Goal: Information Seeking & Learning: Learn about a topic

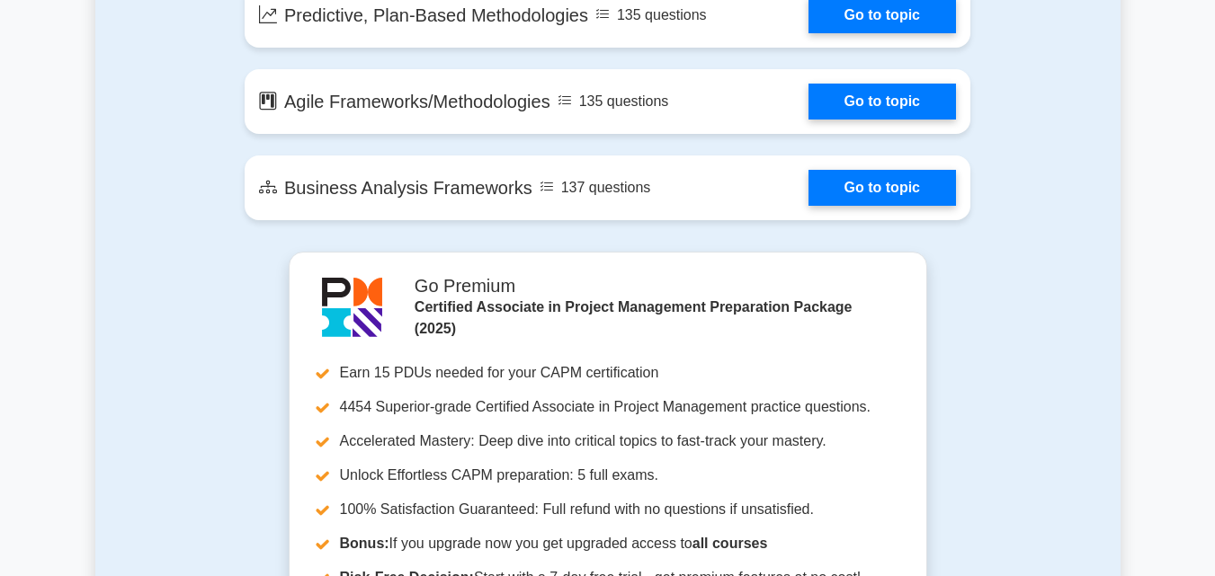
scroll to position [3776, 0]
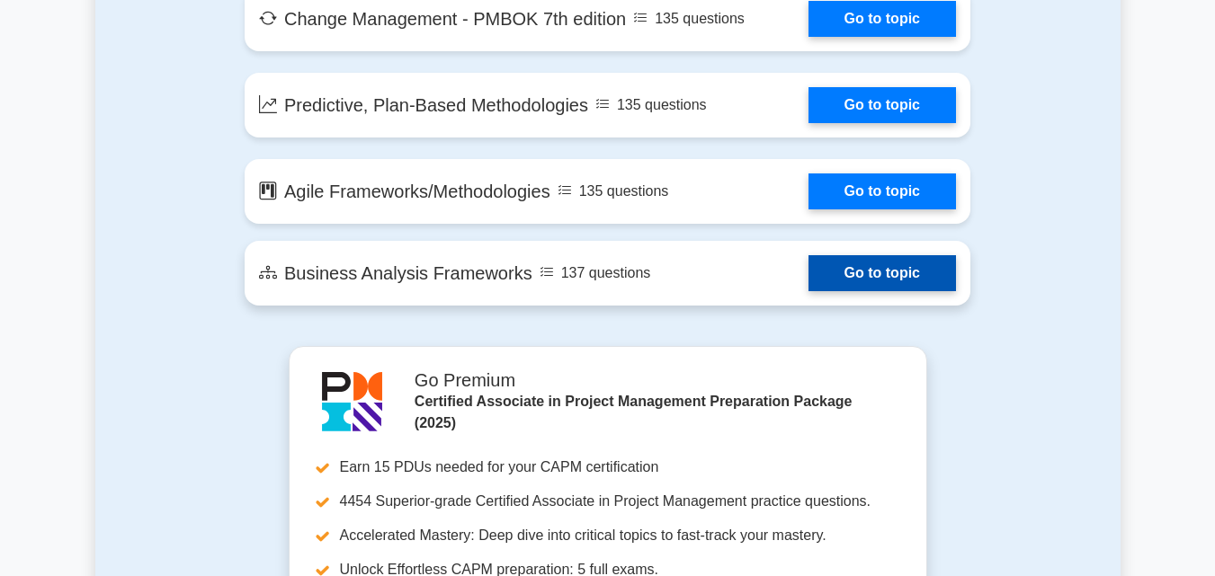
click at [829, 274] on link "Go to topic" at bounding box center [881, 273] width 147 height 36
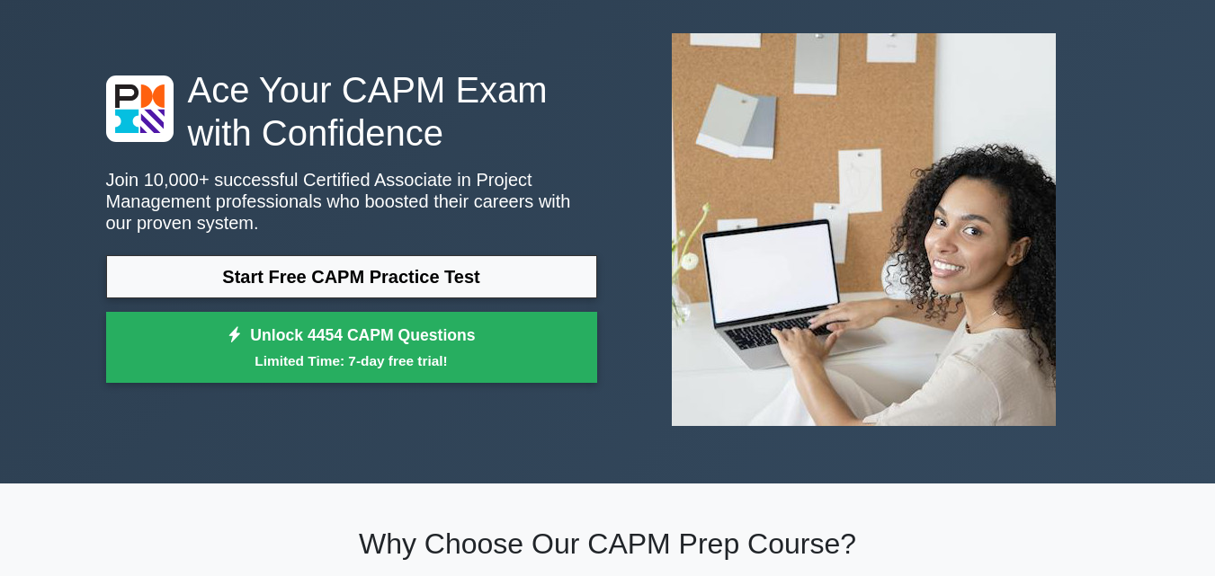
scroll to position [0, 0]
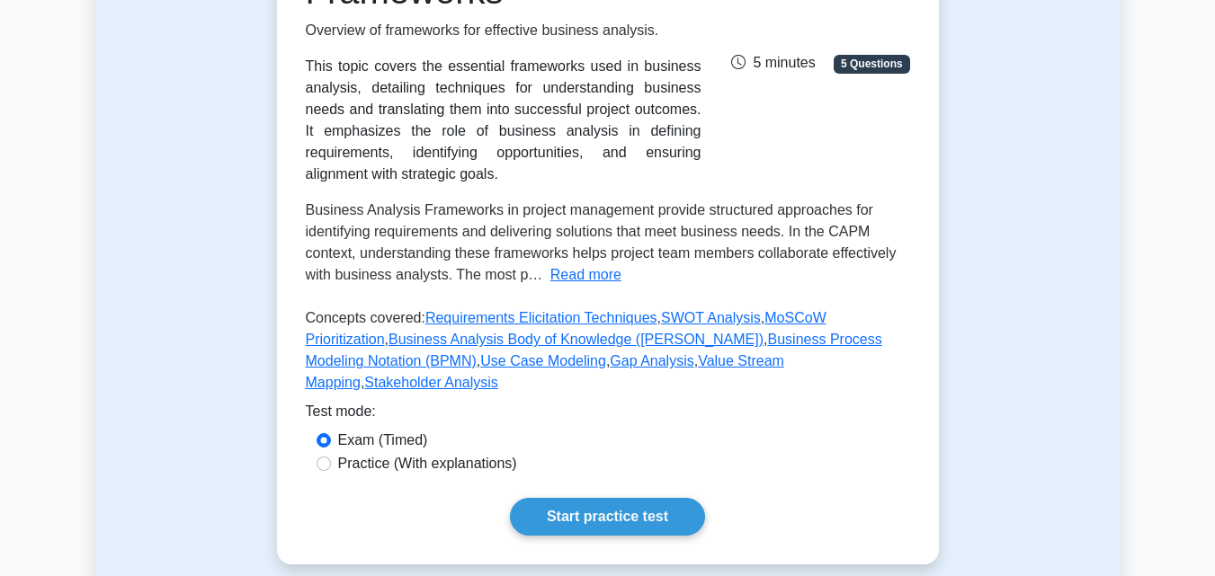
scroll to position [360, 0]
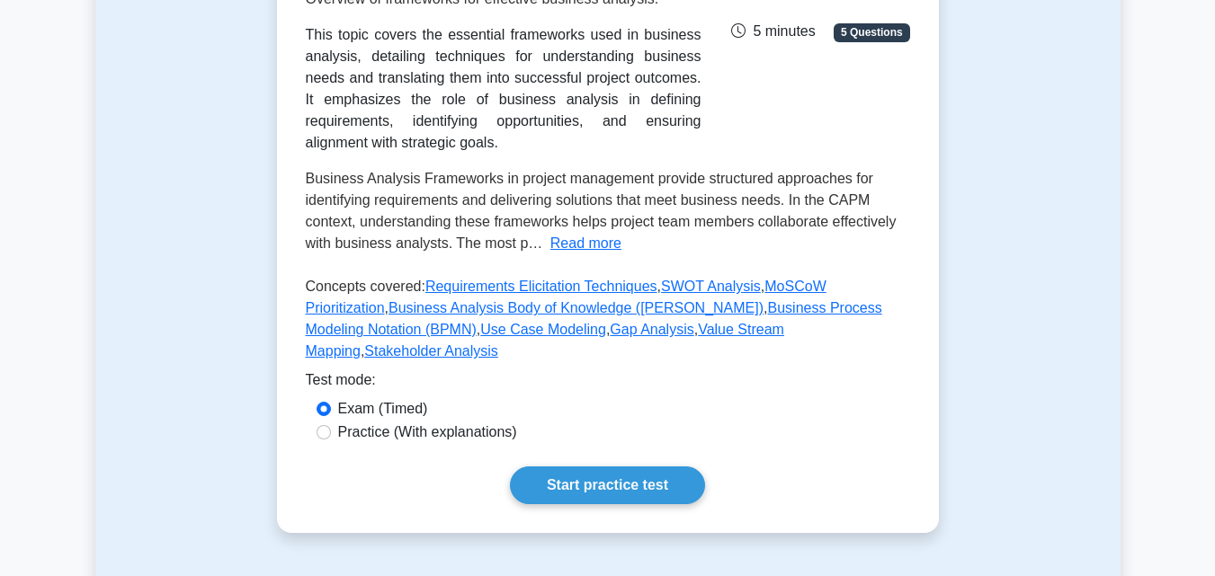
click at [375, 422] on label "Practice (With explanations)" at bounding box center [427, 433] width 179 height 22
click at [331, 425] on input "Practice (With explanations)" at bounding box center [324, 432] width 14 height 14
radio input "true"
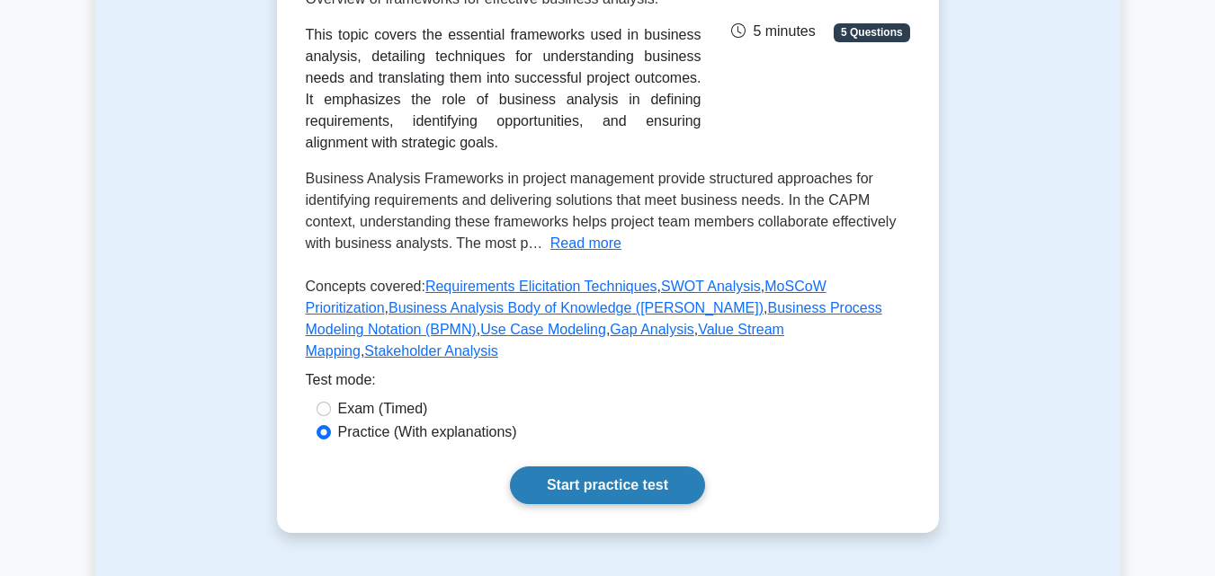
click at [605, 469] on link "Start practice test" at bounding box center [607, 486] width 195 height 38
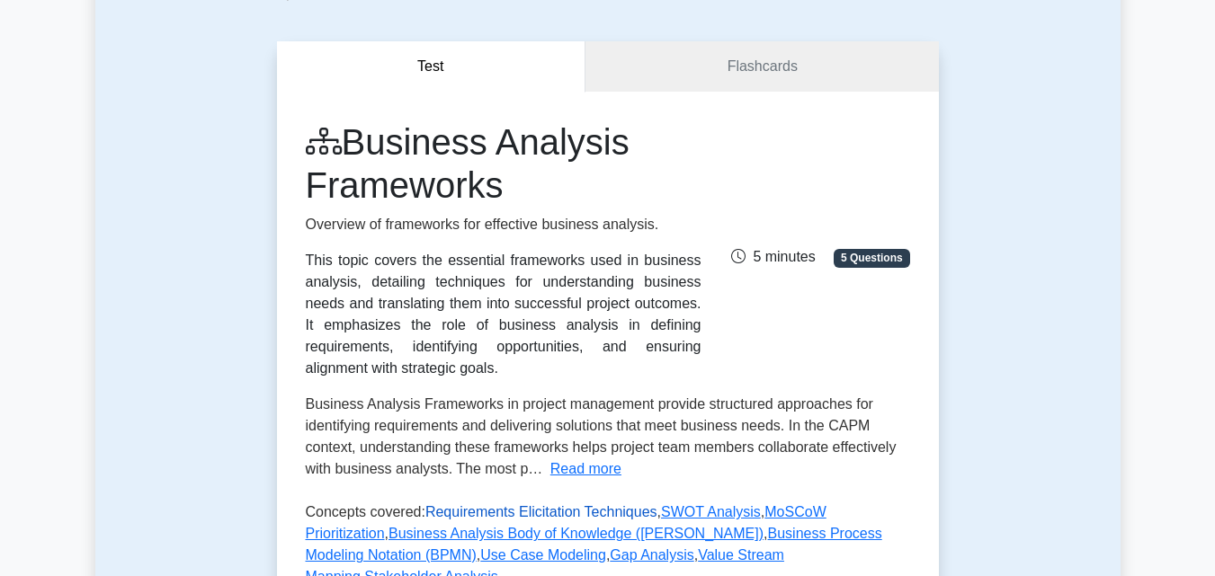
scroll to position [0, 0]
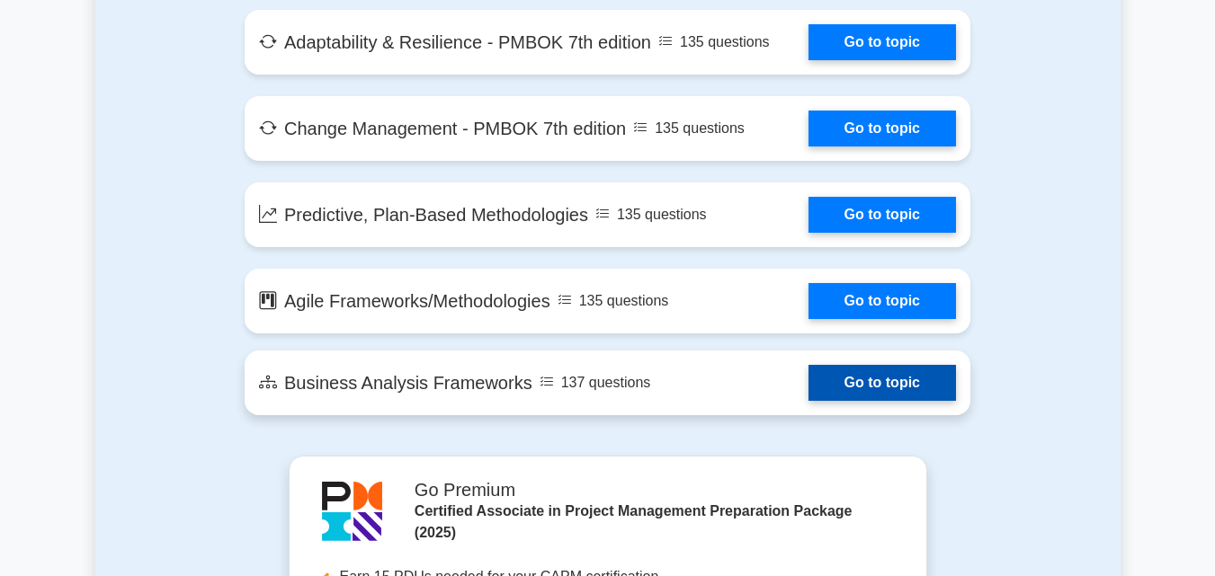
scroll to position [3687, 0]
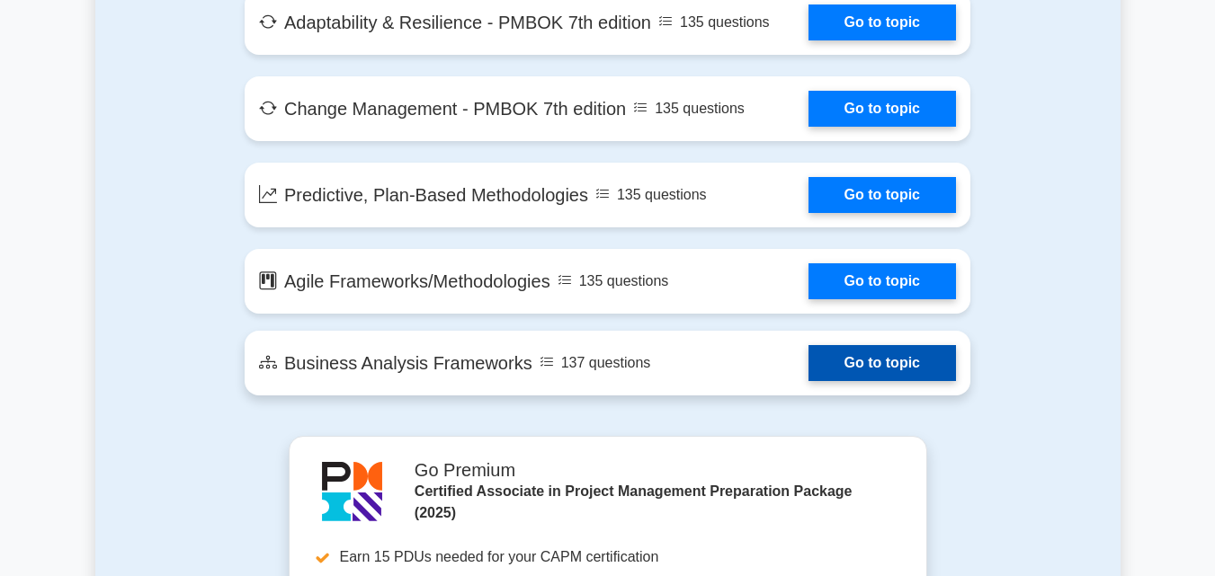
click at [808, 378] on link "Go to topic" at bounding box center [881, 363] width 147 height 36
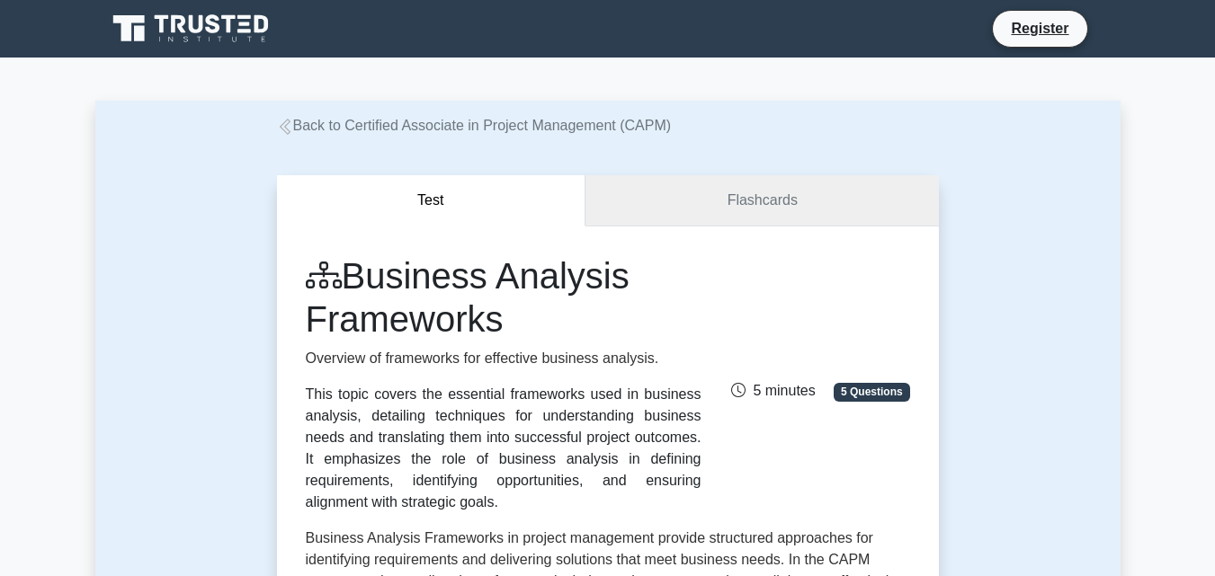
click at [749, 201] on link "Flashcards" at bounding box center [761, 200] width 352 height 51
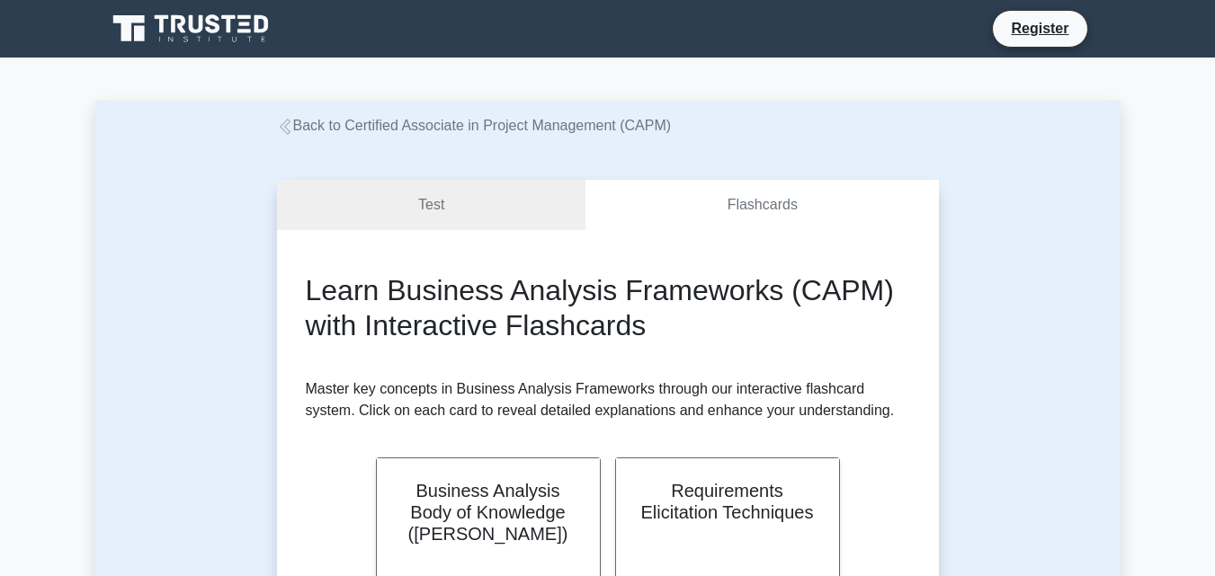
click at [431, 211] on link "Test" at bounding box center [431, 205] width 309 height 51
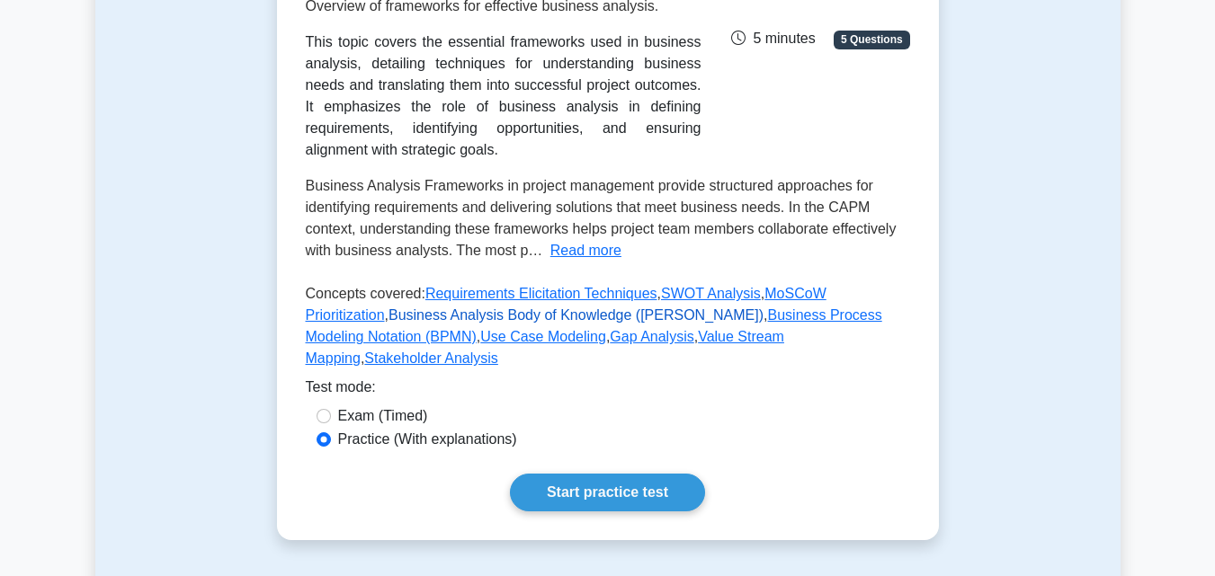
scroll to position [450, 0]
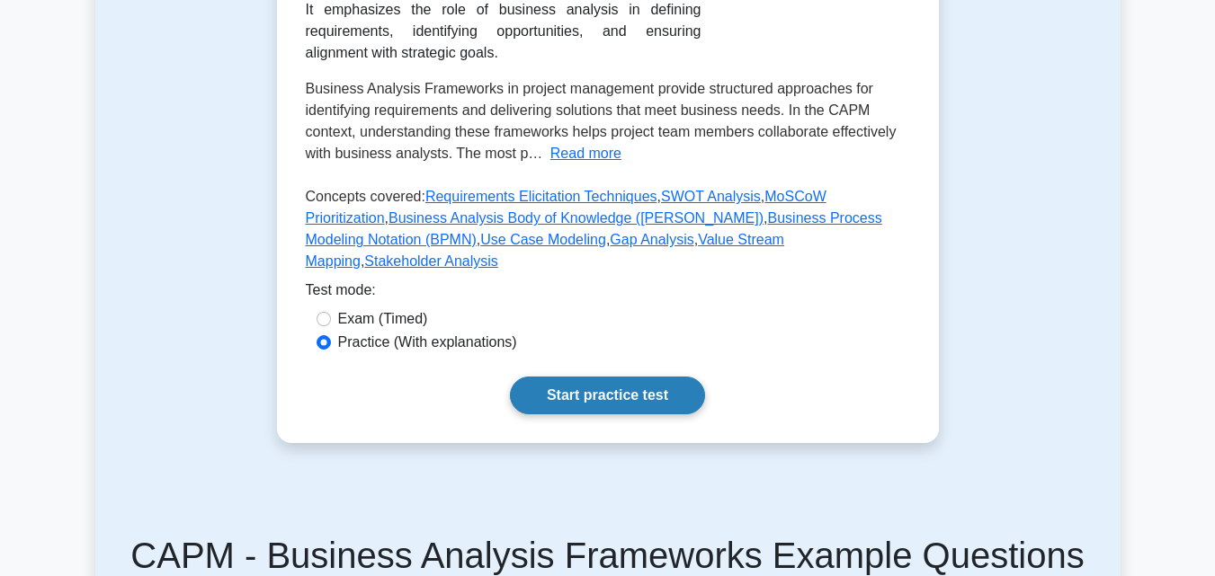
click at [565, 377] on link "Start practice test" at bounding box center [607, 396] width 195 height 38
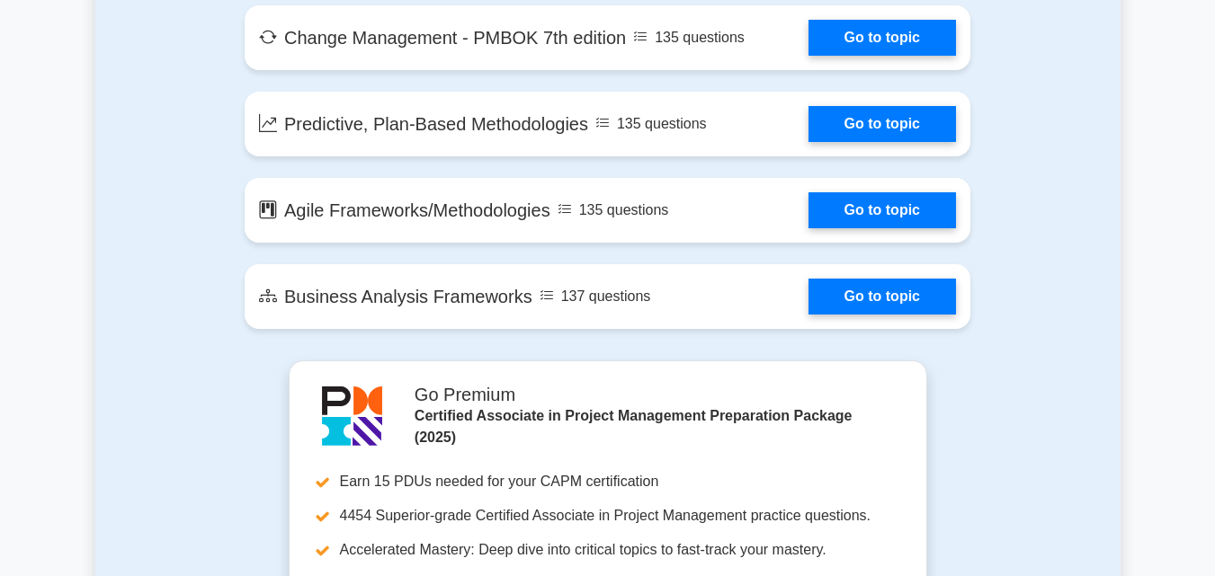
scroll to position [3776, 0]
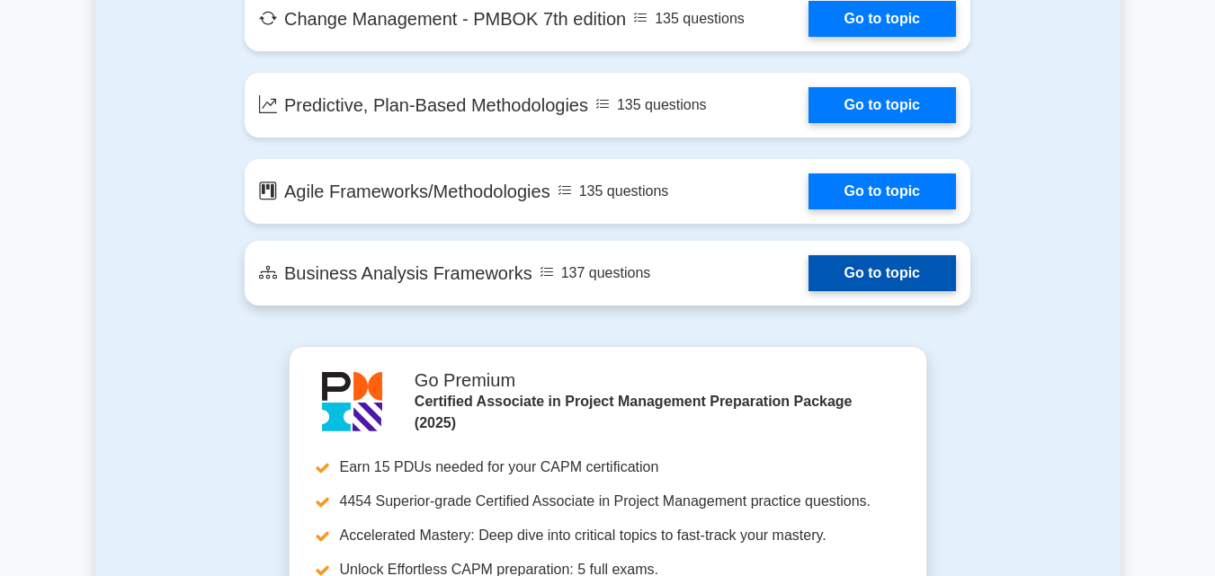
click at [887, 280] on link "Go to topic" at bounding box center [881, 273] width 147 height 36
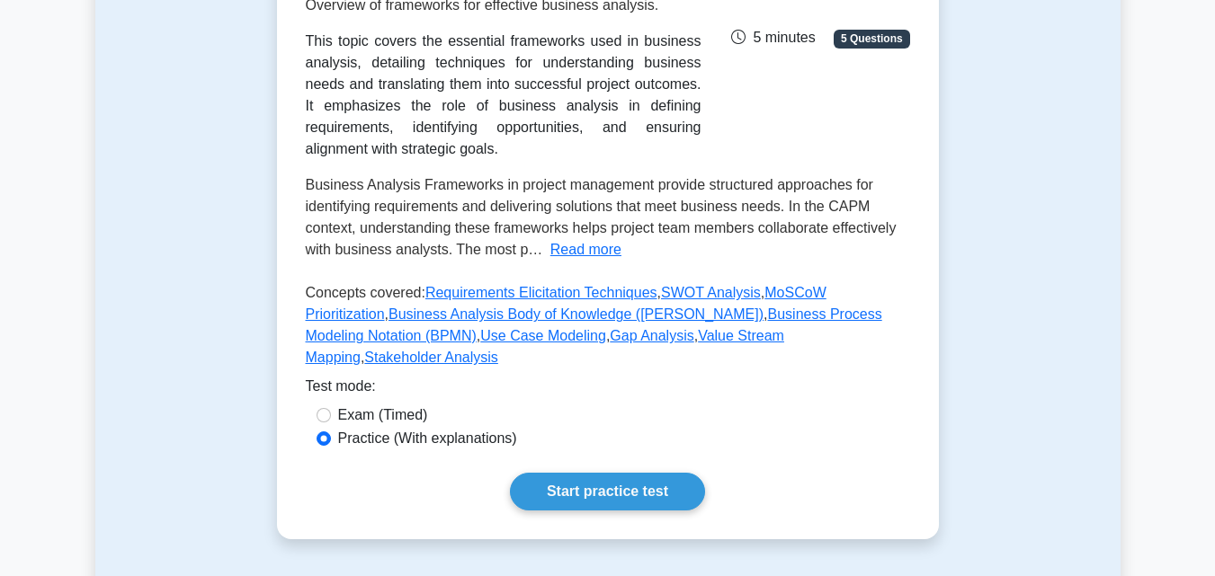
scroll to position [450, 0]
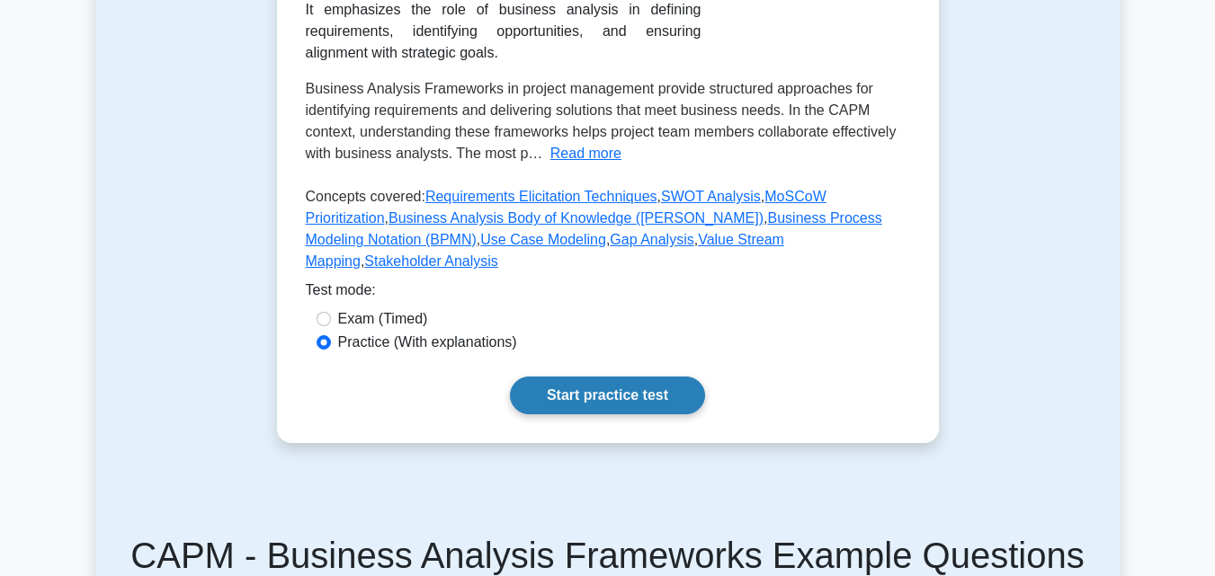
click at [574, 384] on link "Start practice test" at bounding box center [607, 396] width 195 height 38
click at [597, 377] on link "Start practice test" at bounding box center [607, 396] width 195 height 38
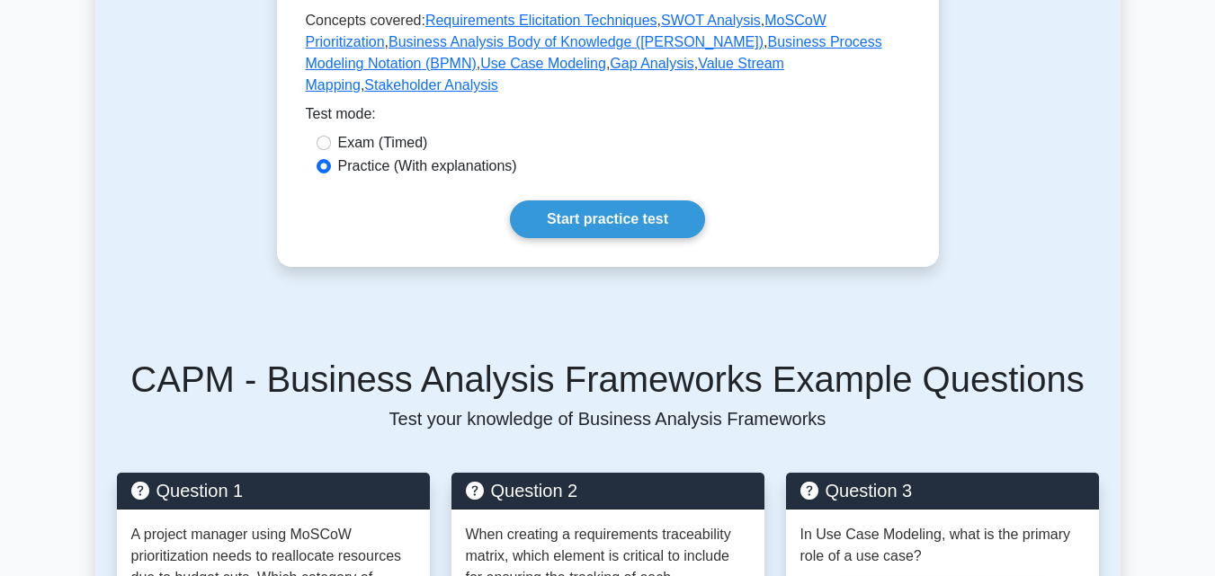
scroll to position [629, 0]
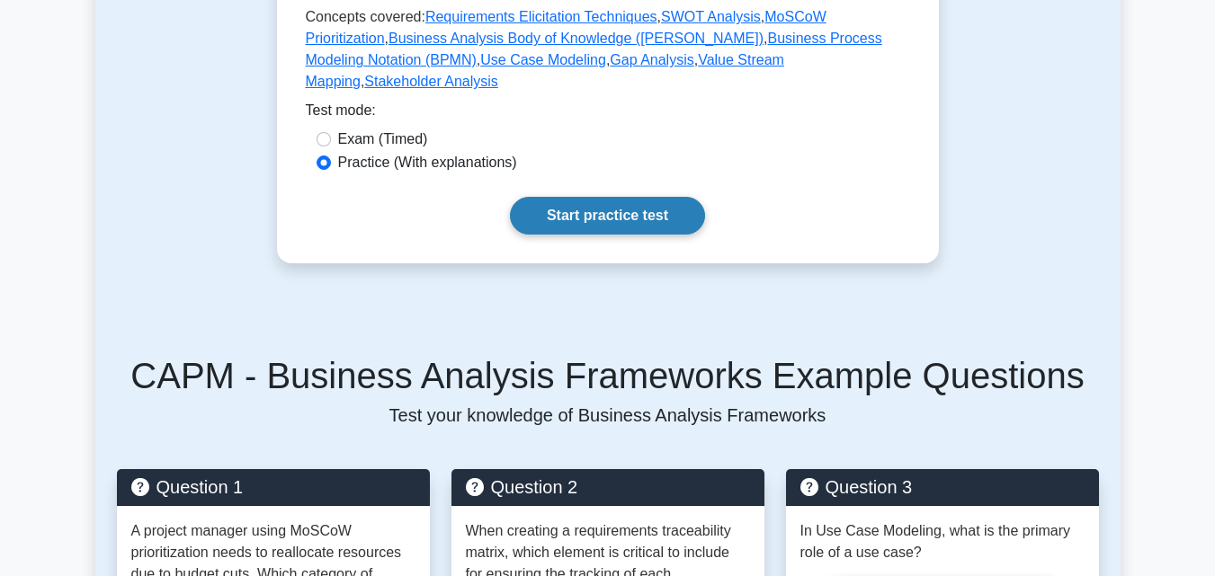
click at [586, 197] on link "Start practice test" at bounding box center [607, 216] width 195 height 38
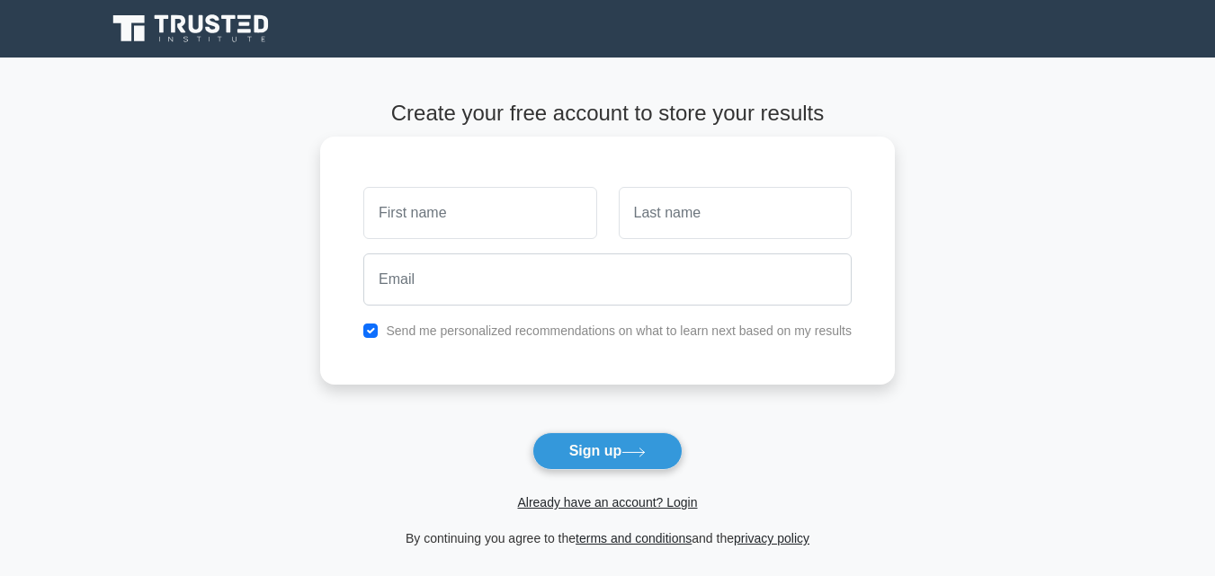
click at [468, 236] on input "text" at bounding box center [479, 213] width 233 height 52
type input "[PERSON_NAME]"
click at [749, 200] on input "text" at bounding box center [735, 213] width 233 height 52
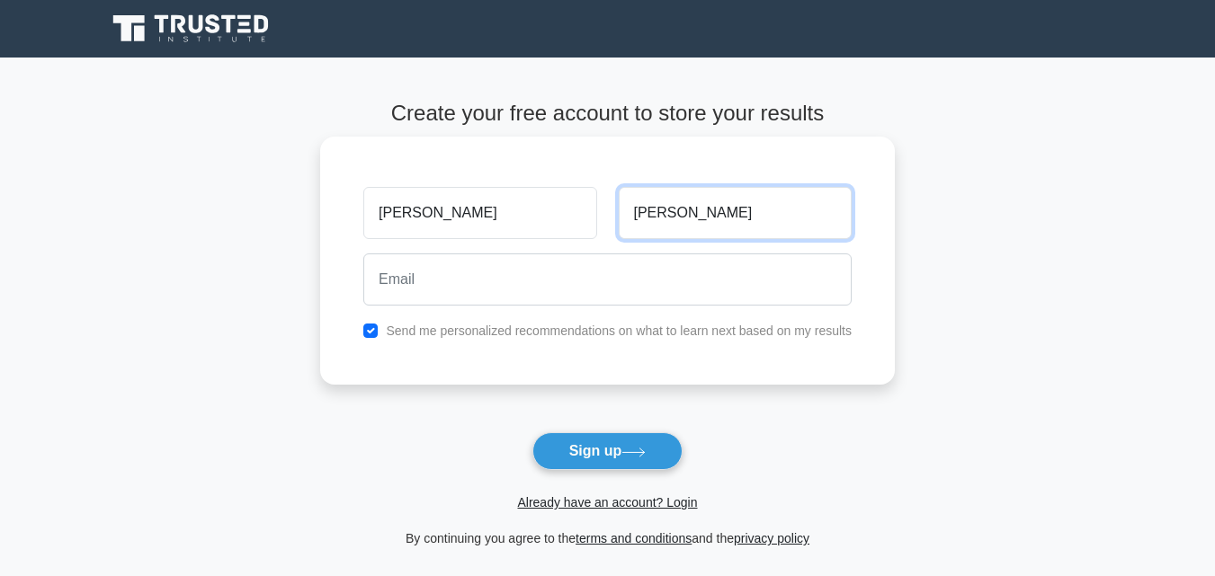
type input "[PERSON_NAME]"
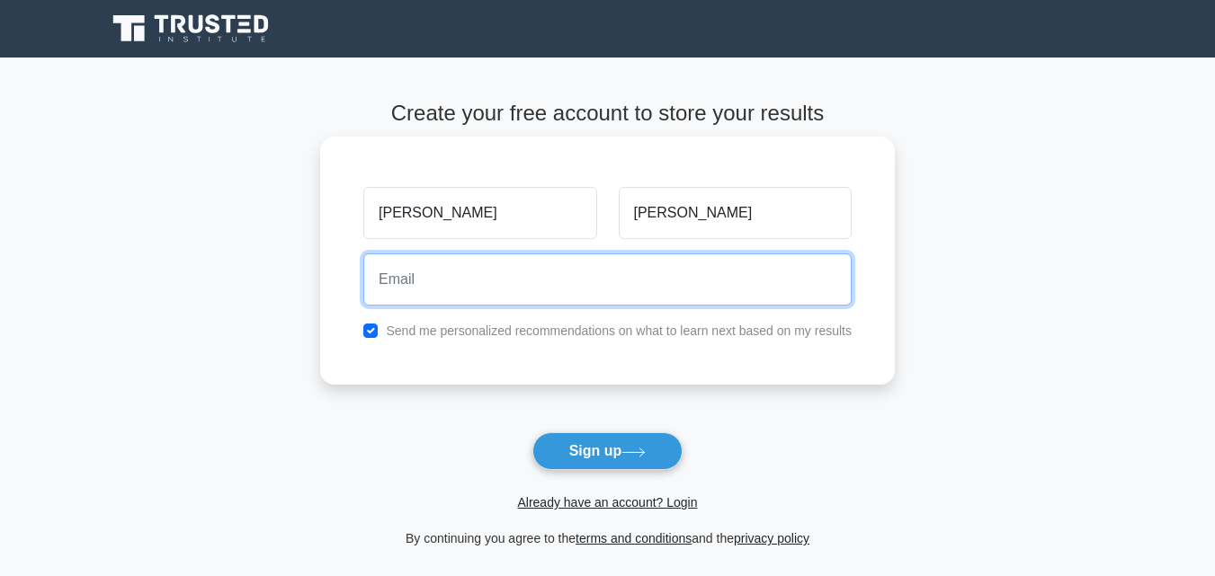
click at [653, 279] on input "email" at bounding box center [607, 280] width 488 height 52
type input "[EMAIL_ADDRESS][DOMAIN_NAME]"
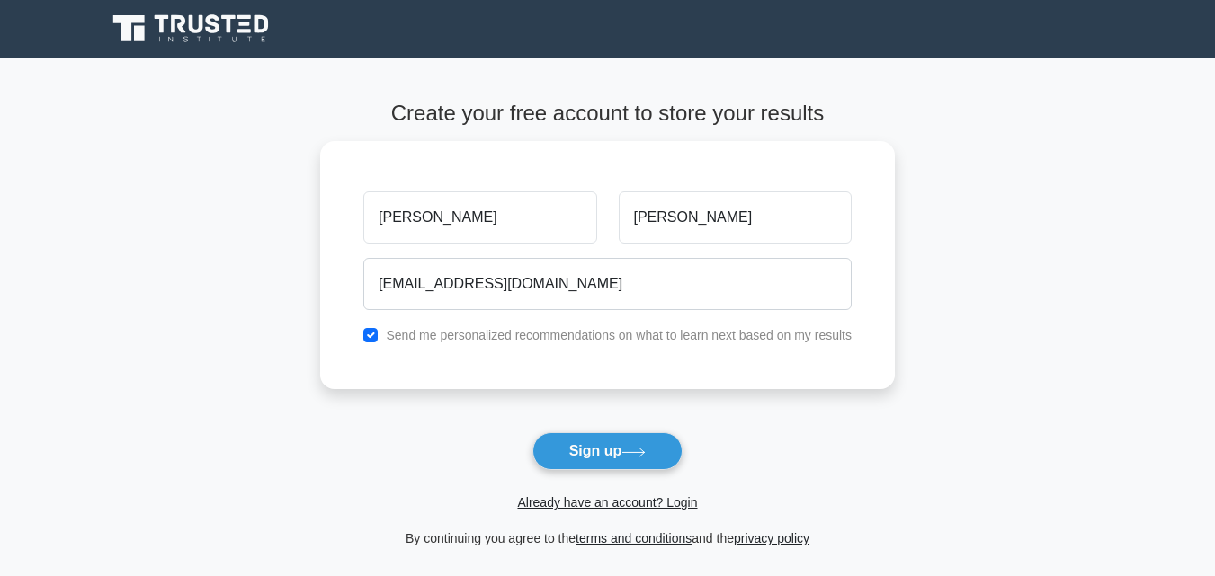
click at [617, 431] on form "Create your free account to store your results [PERSON_NAME][GEOGRAPHIC_DATA] […" at bounding box center [607, 325] width 575 height 449
click at [617, 432] on form "Create your free account to store your results [PERSON_NAME][GEOGRAPHIC_DATA] […" at bounding box center [607, 325] width 575 height 449
click at [617, 433] on button "Sign up" at bounding box center [607, 451] width 151 height 38
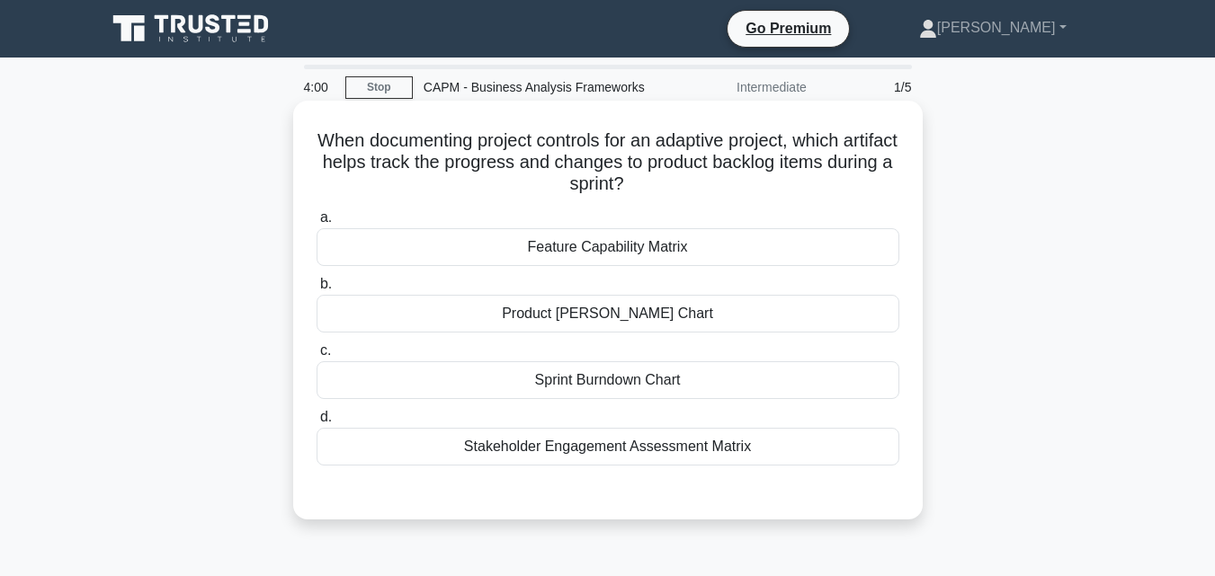
click at [600, 388] on div "Sprint Burndown Chart" at bounding box center [608, 380] width 583 height 38
click at [317, 357] on input "c. Sprint Burndown Chart" at bounding box center [317, 351] width 0 height 12
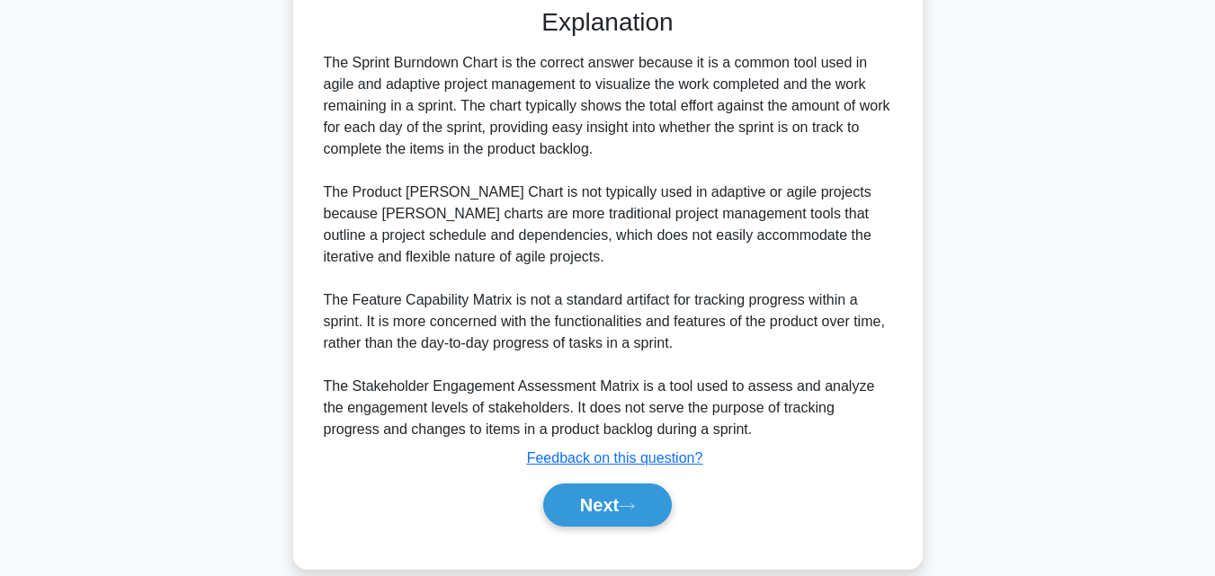
scroll to position [512, 0]
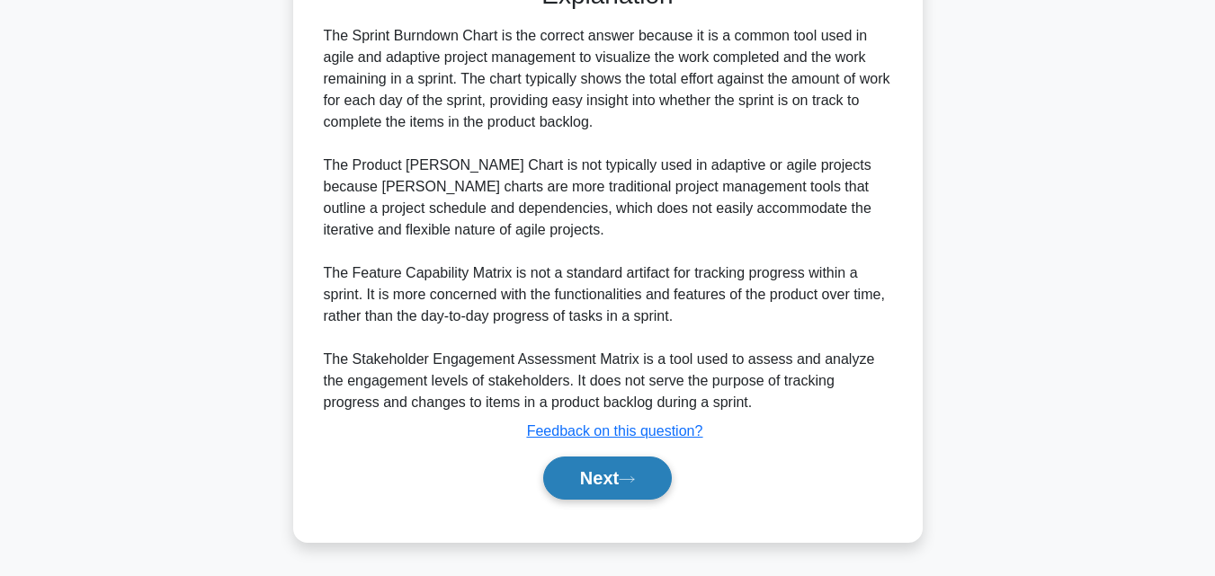
click at [612, 477] on button "Next" at bounding box center [607, 478] width 129 height 43
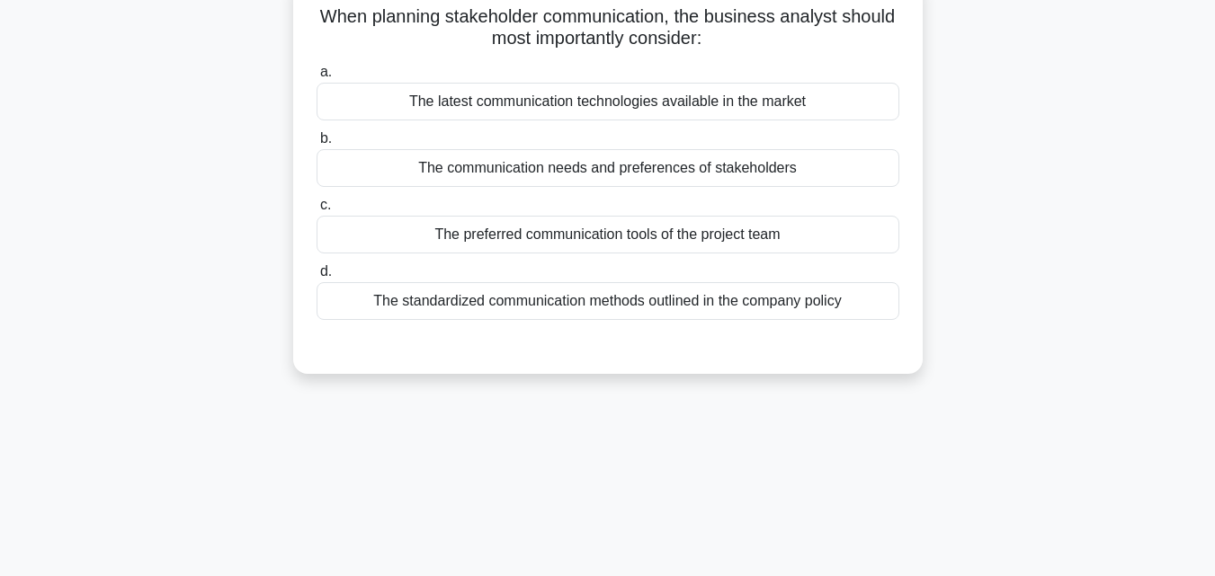
scroll to position [35, 0]
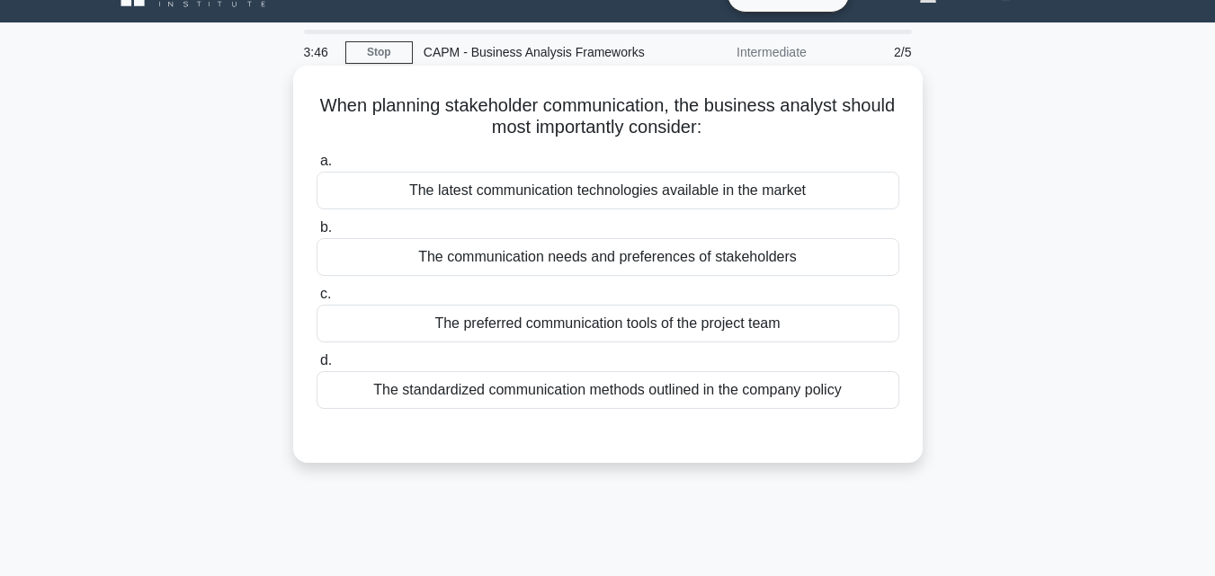
click at [816, 266] on div "The communication needs and preferences of stakeholders" at bounding box center [608, 257] width 583 height 38
click at [317, 234] on input "b. The communication needs and preferences of stakeholders" at bounding box center [317, 228] width 0 height 12
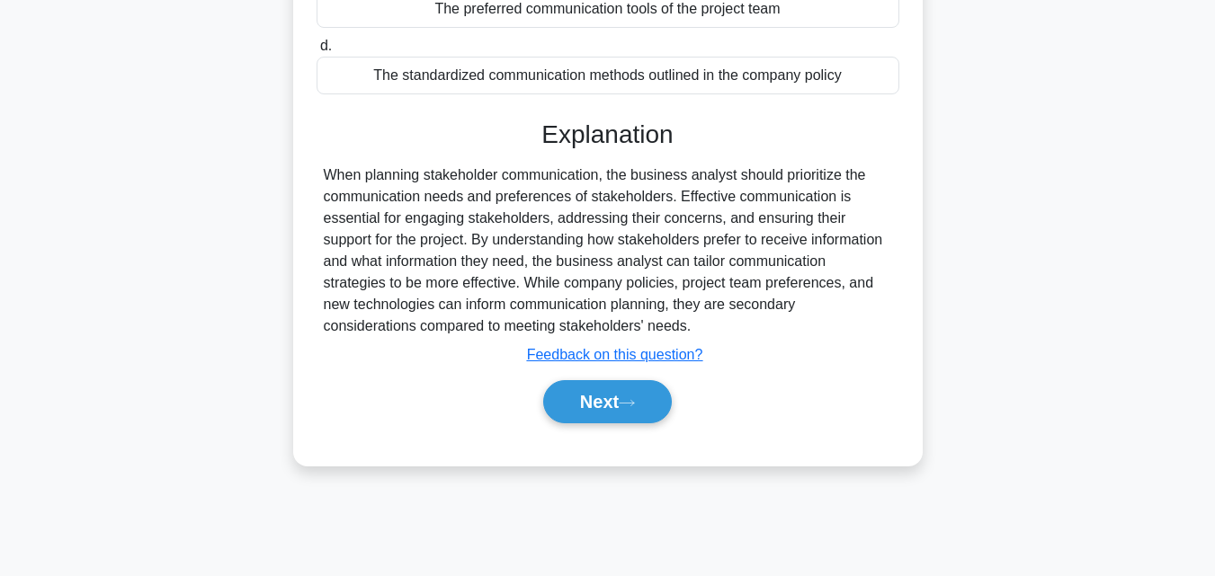
scroll to position [395, 0]
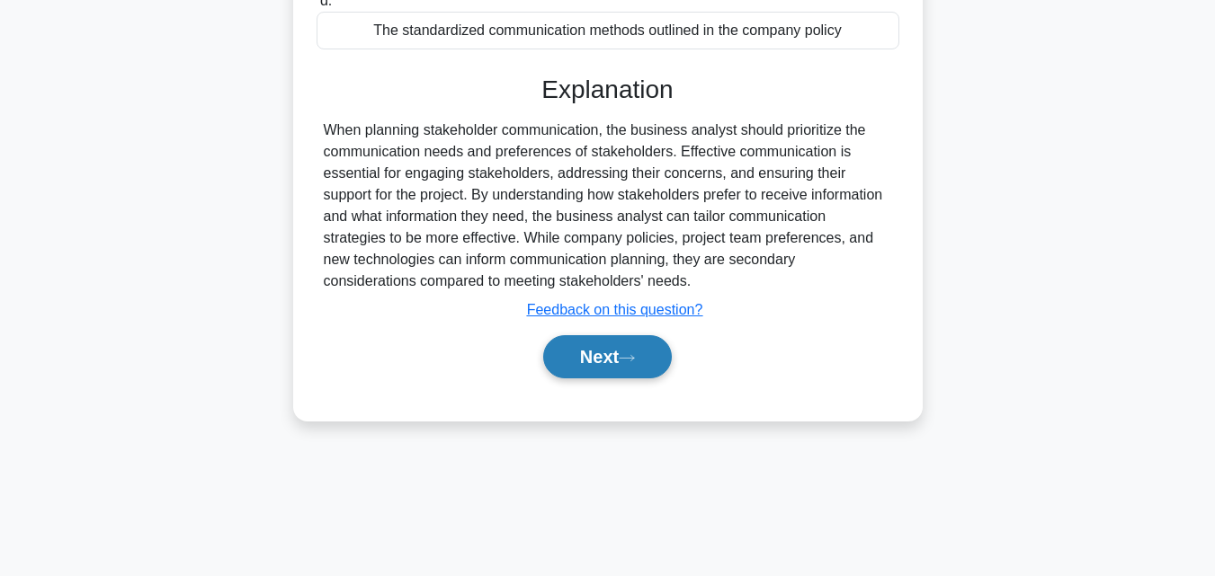
click at [668, 357] on button "Next" at bounding box center [607, 356] width 129 height 43
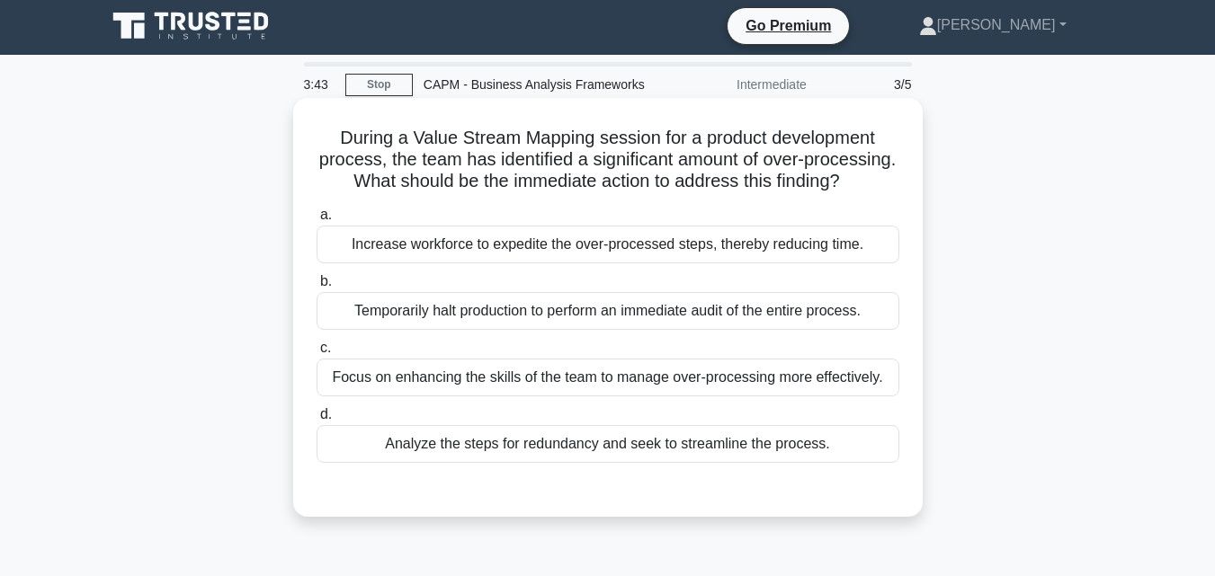
scroll to position [0, 0]
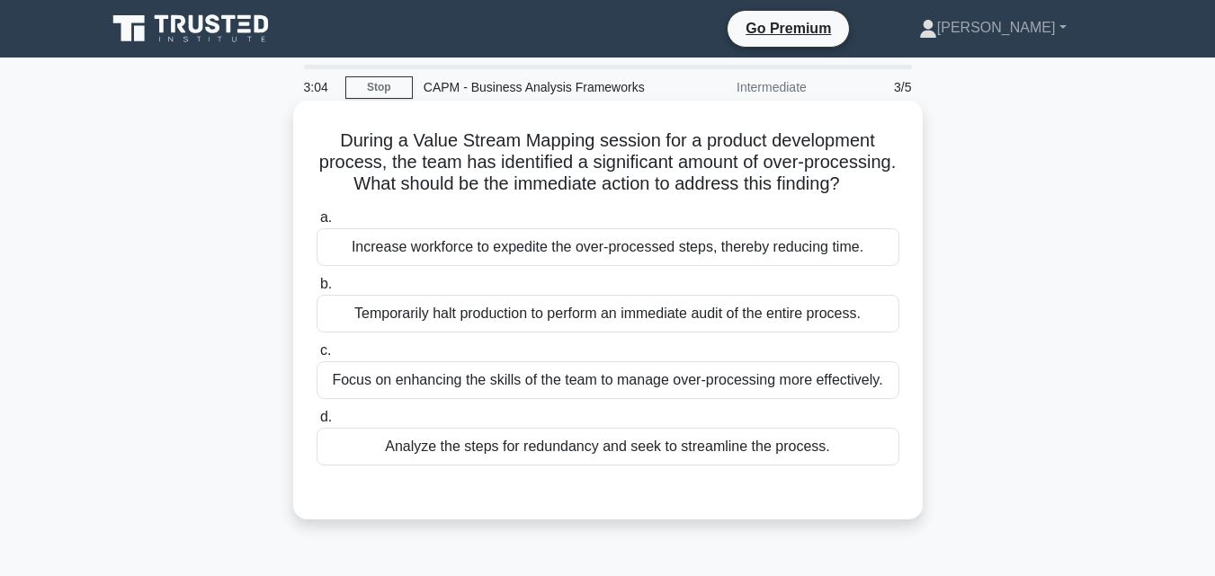
click at [832, 399] on div "Focus on enhancing the skills of the team to manage over-processing more effect…" at bounding box center [608, 380] width 583 height 38
click at [802, 399] on div "Focus on enhancing the skills of the team to manage over-processing more effect…" at bounding box center [608, 380] width 583 height 38
click at [317, 357] on input "c. Focus on enhancing the skills of the team to manage over-processing more eff…" at bounding box center [317, 351] width 0 height 12
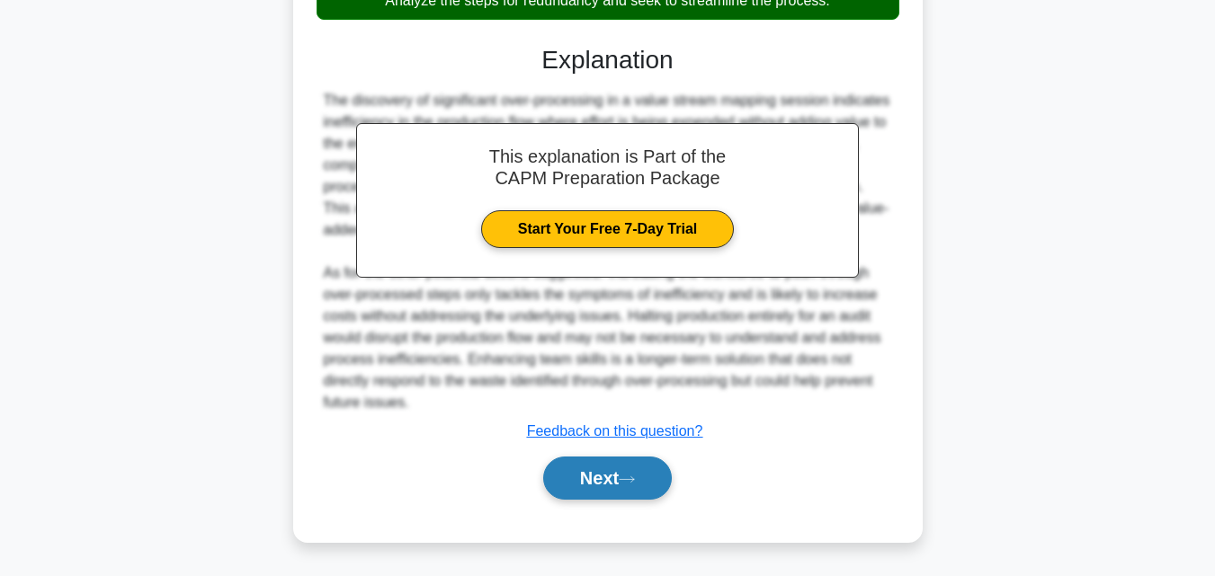
click at [592, 500] on button "Next" at bounding box center [607, 478] width 129 height 43
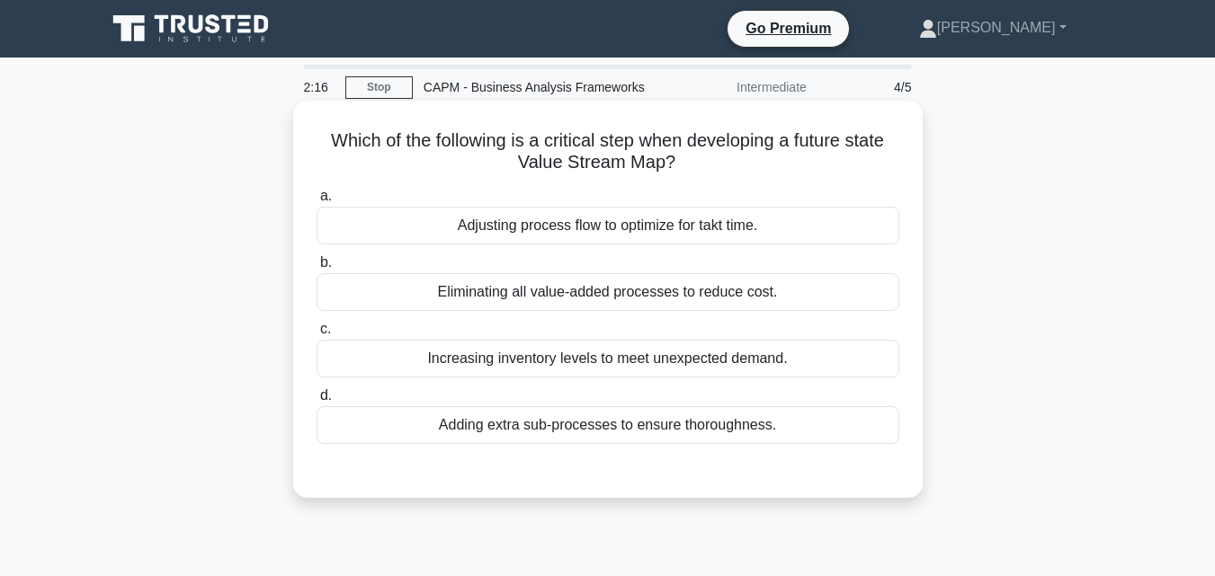
click at [622, 231] on div "Adjusting process flow to optimize for takt time." at bounding box center [608, 226] width 583 height 38
click at [317, 202] on input "a. Adjusting process flow to optimize for takt time." at bounding box center [317, 197] width 0 height 12
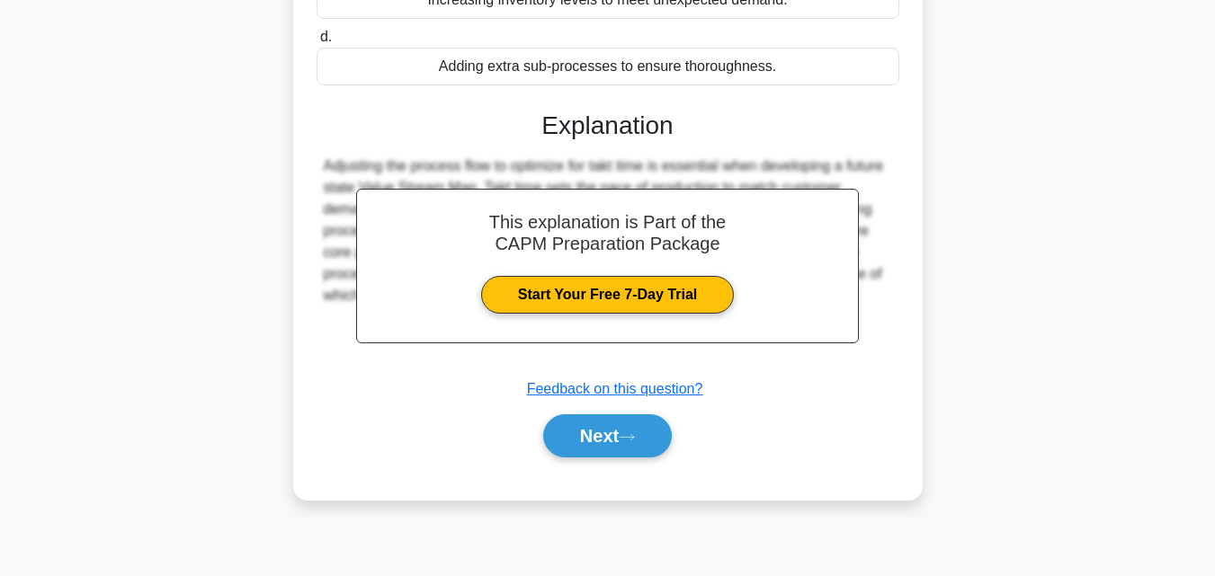
scroll to position [360, 0]
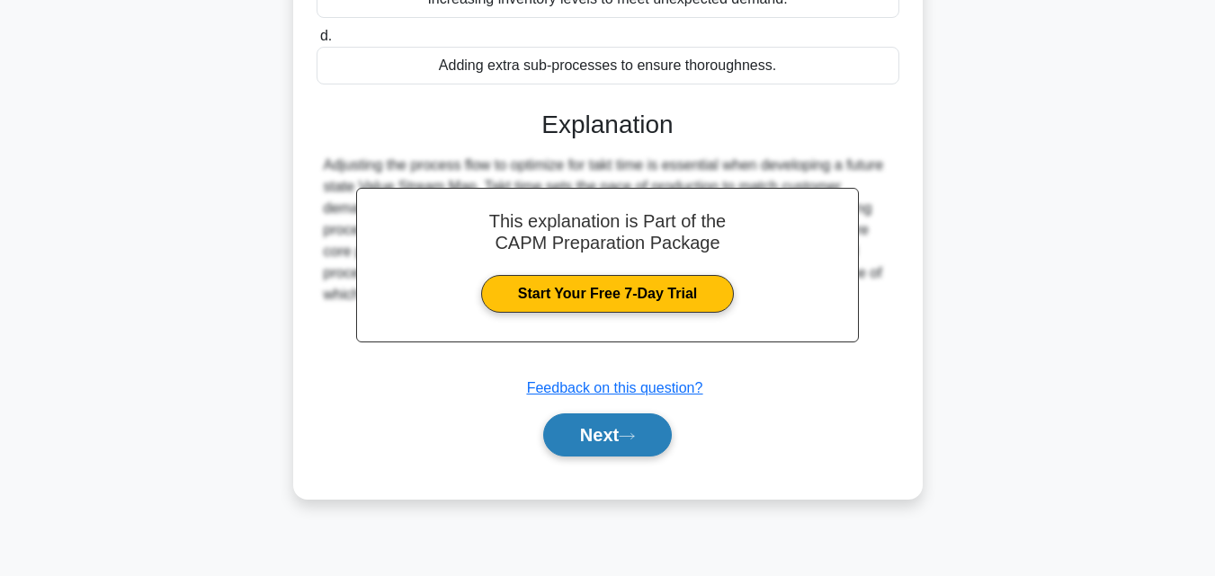
click at [620, 433] on button "Next" at bounding box center [607, 435] width 129 height 43
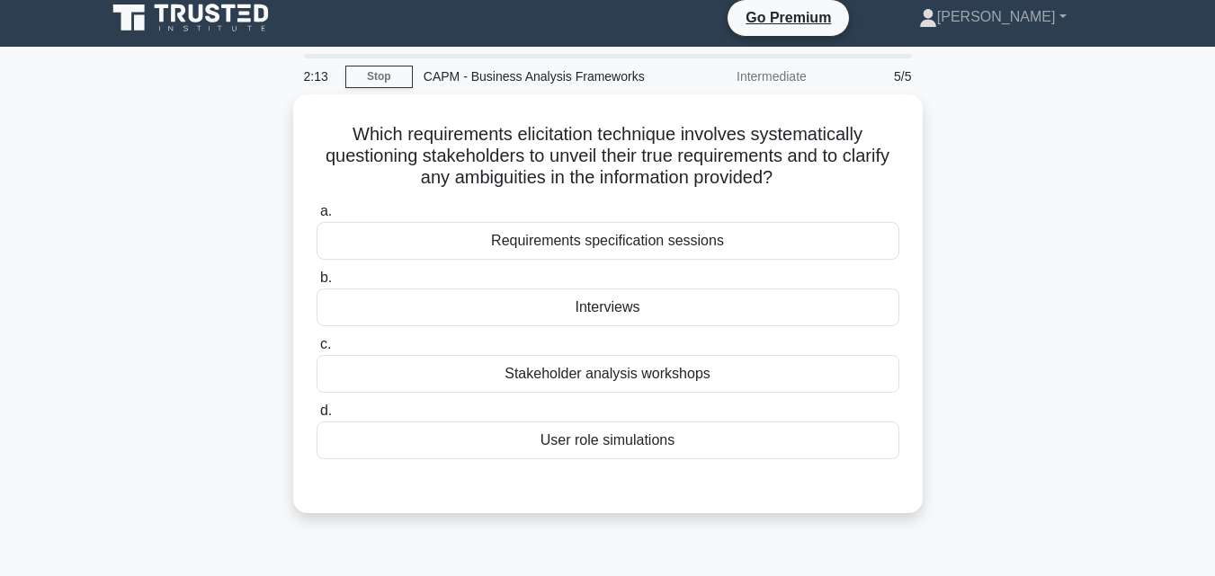
scroll to position [0, 0]
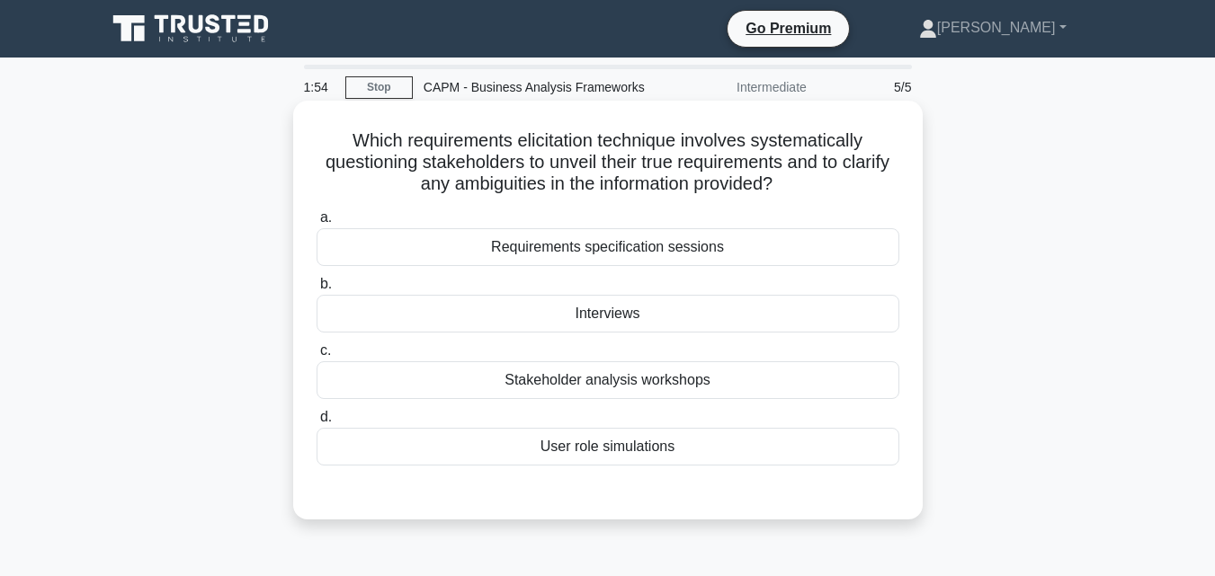
click at [633, 325] on div "Interviews" at bounding box center [608, 314] width 583 height 38
click at [317, 290] on input "b. Interviews" at bounding box center [317, 285] width 0 height 12
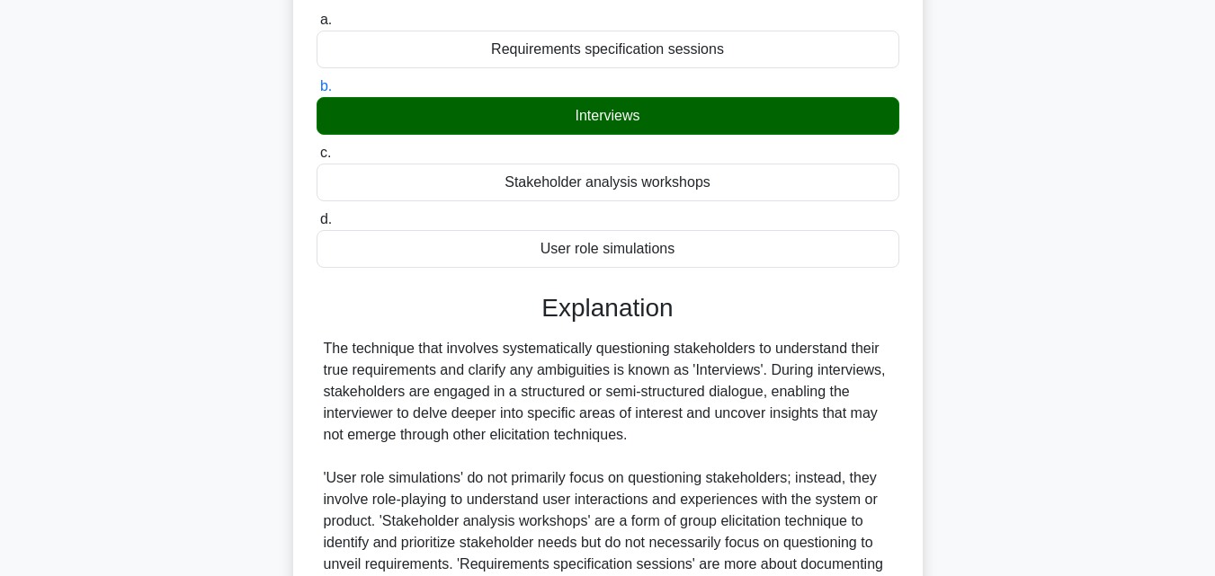
scroll to position [395, 0]
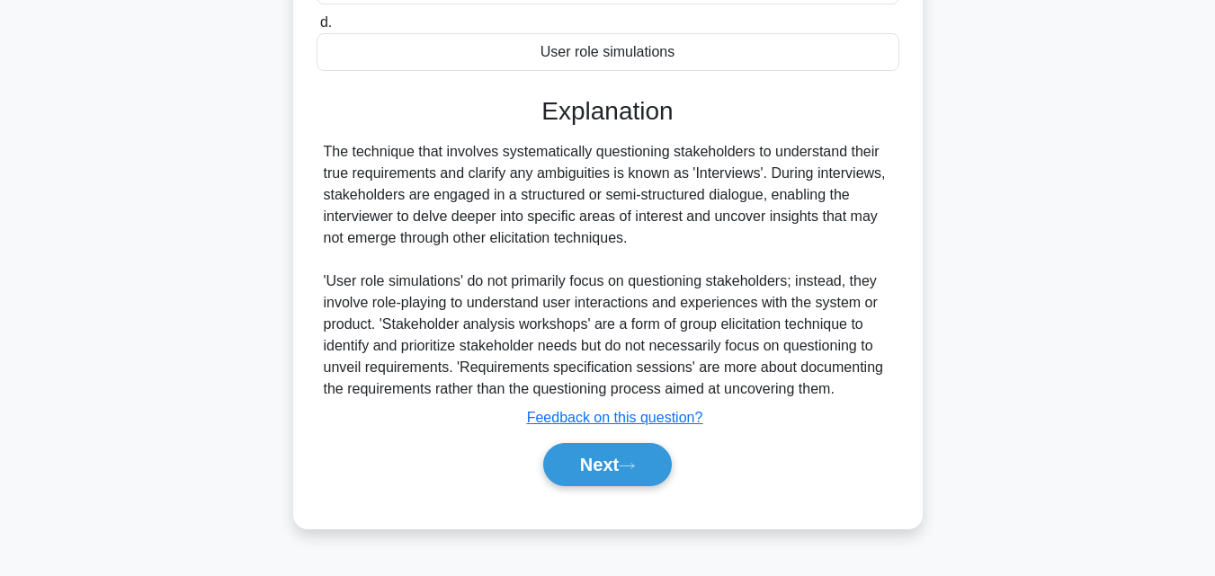
click at [651, 490] on div "Next" at bounding box center [608, 465] width 583 height 58
click at [637, 441] on div "Next" at bounding box center [608, 465] width 583 height 58
click at [630, 452] on button "Next" at bounding box center [607, 464] width 129 height 43
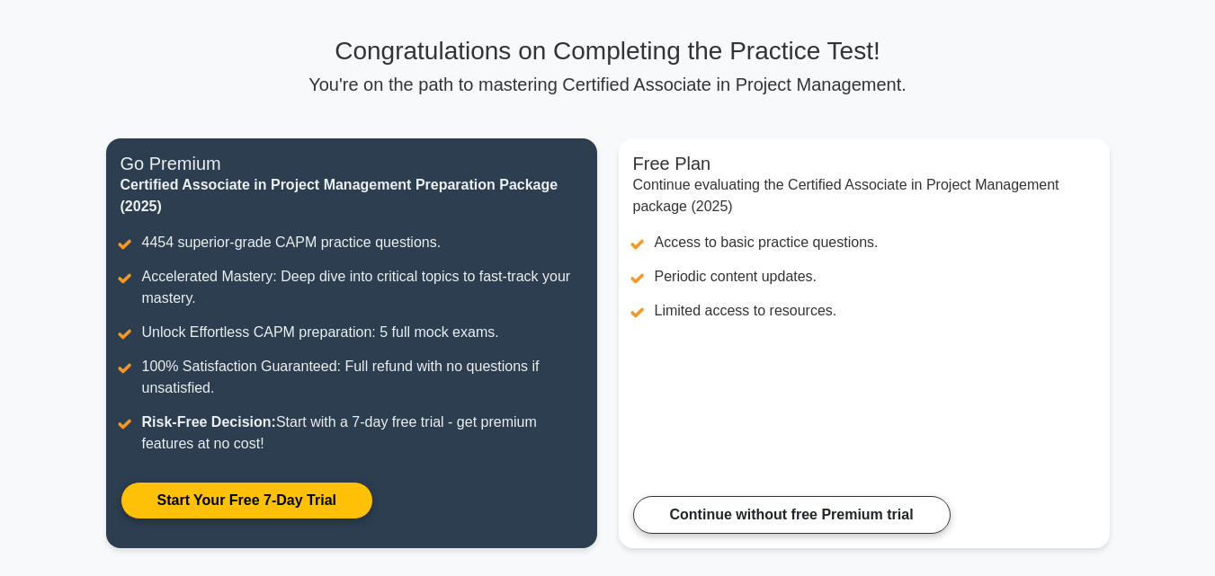
scroll to position [90, 0]
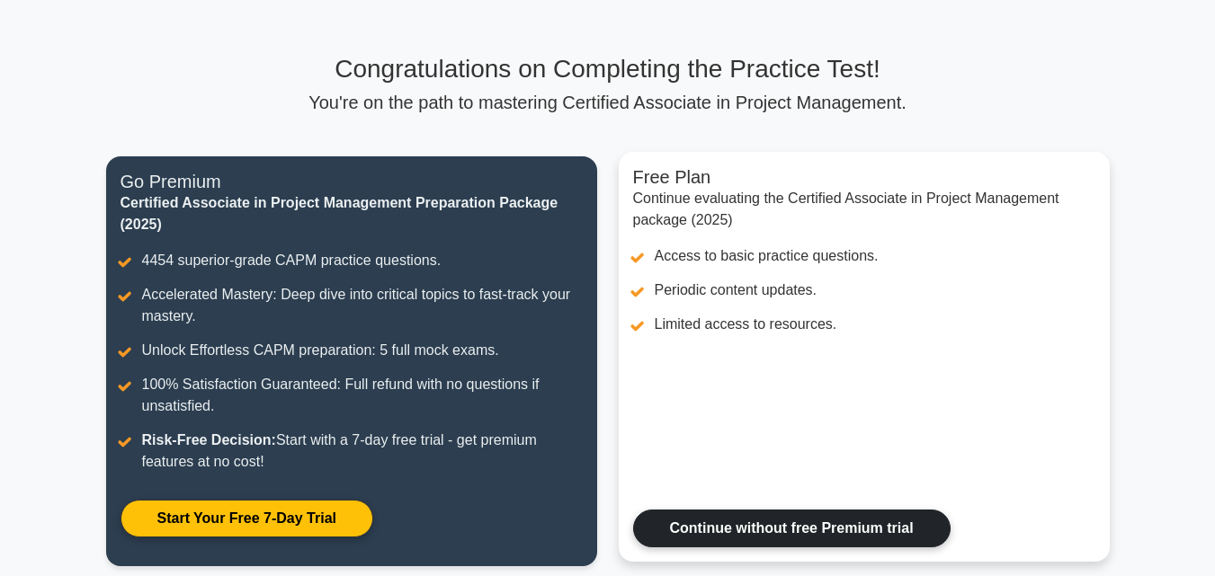
click at [700, 527] on link "Continue without free Premium trial" at bounding box center [791, 529] width 317 height 38
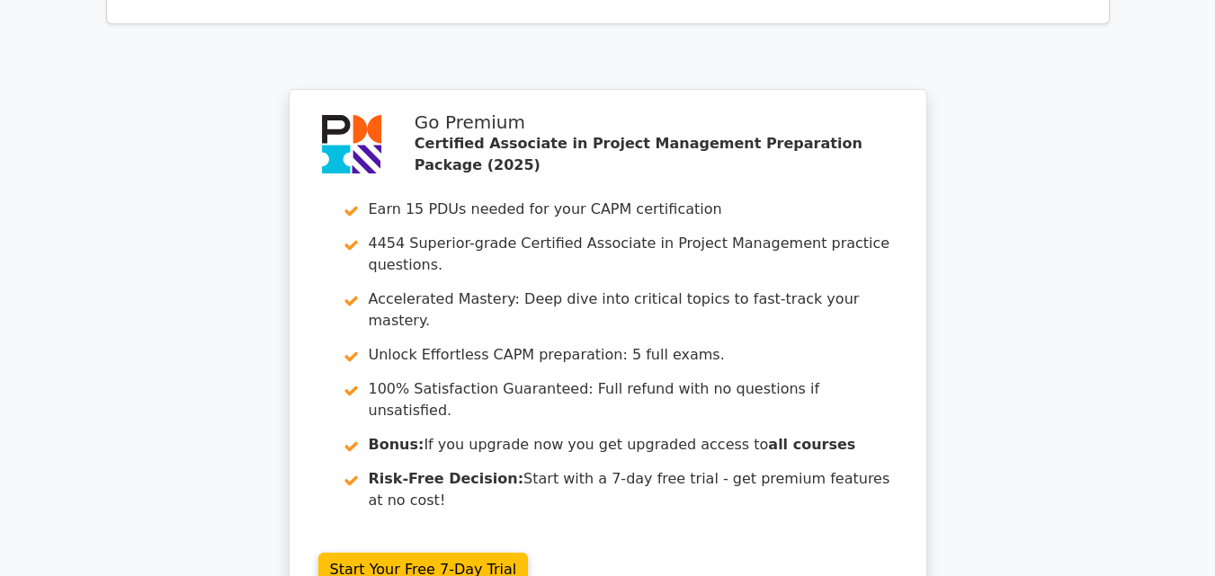
scroll to position [2697, 0]
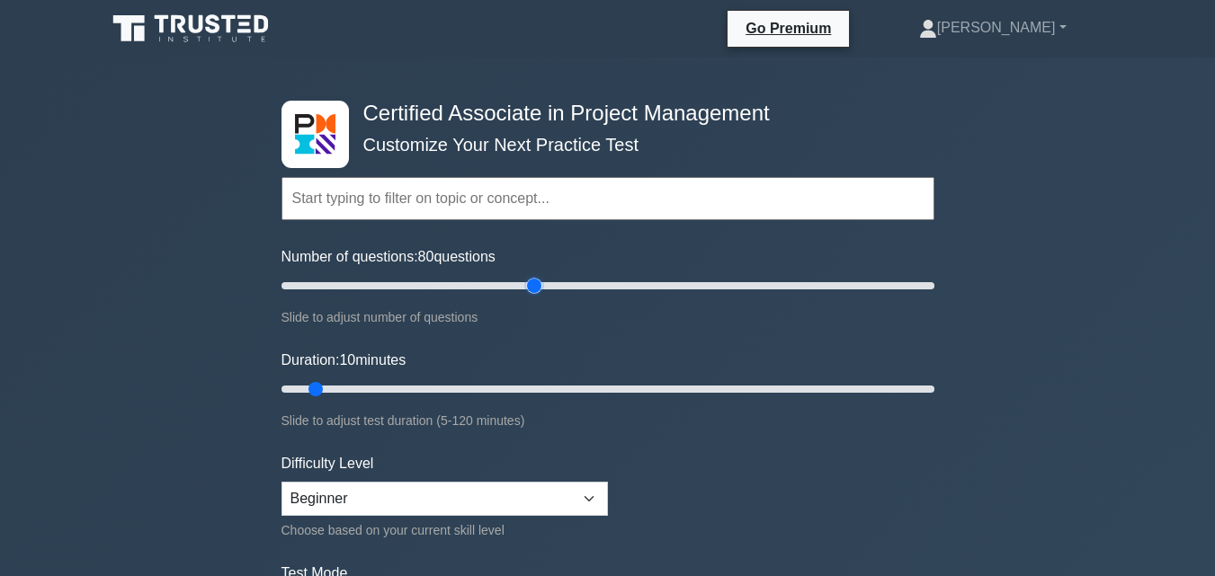
drag, startPoint x: 304, startPoint y: 290, endPoint x: 526, endPoint y: 343, distance: 228.3
type input "80"
click at [526, 297] on input "Number of questions: 80 questions" at bounding box center [607, 286] width 653 height 22
drag, startPoint x: 318, startPoint y: 388, endPoint x: 1227, endPoint y: 402, distance: 909.2
type input "120"
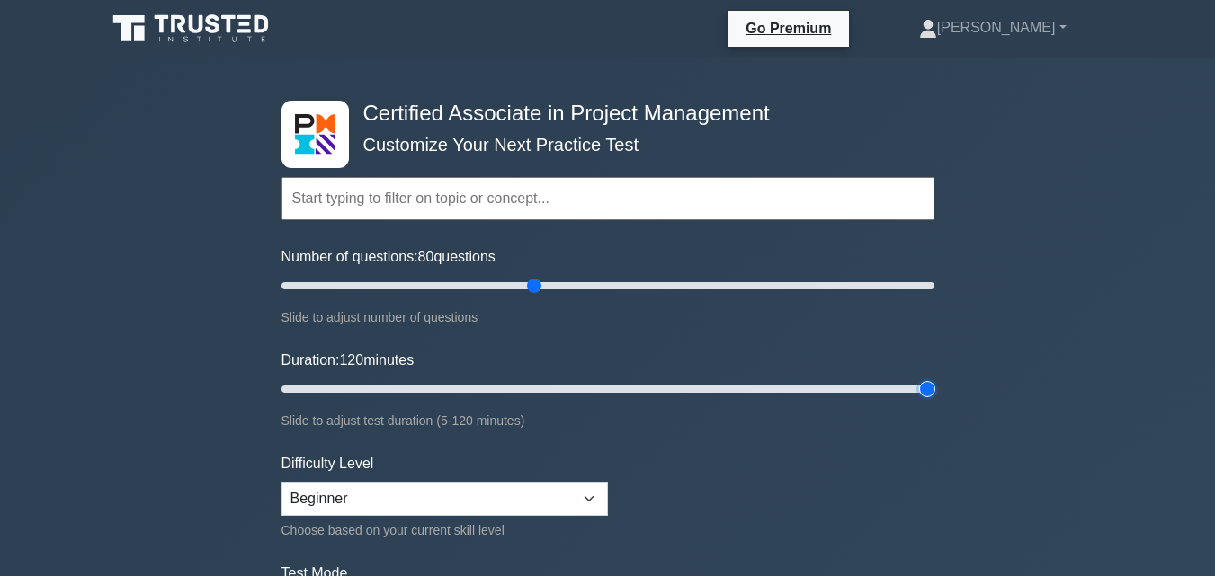
click at [934, 400] on input "Duration: 120 minutes" at bounding box center [607, 390] width 653 height 22
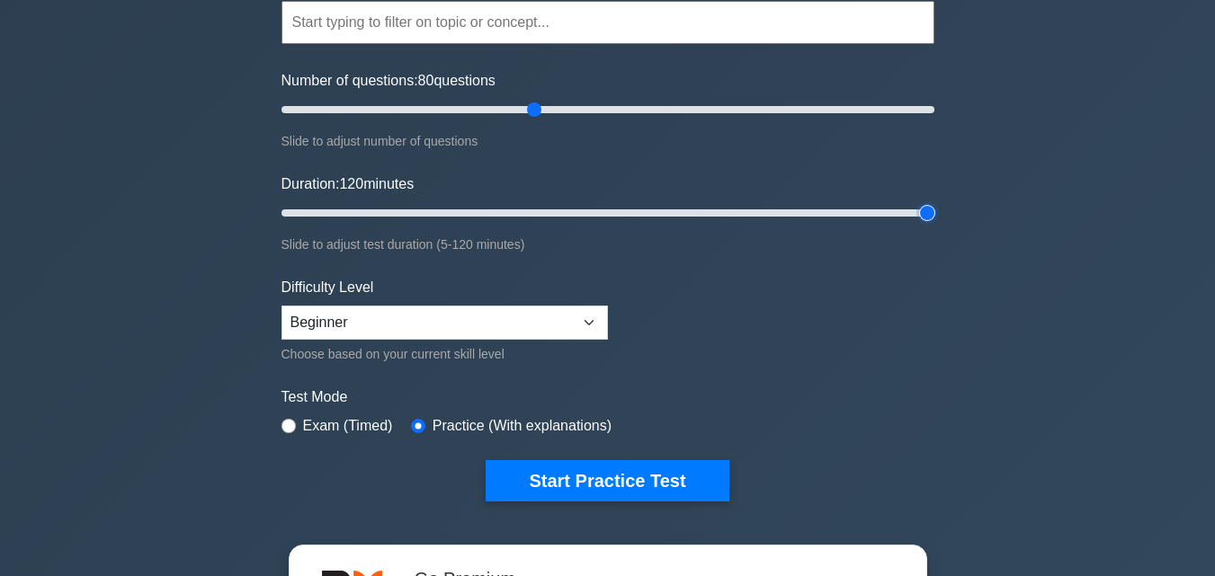
scroll to position [180, 0]
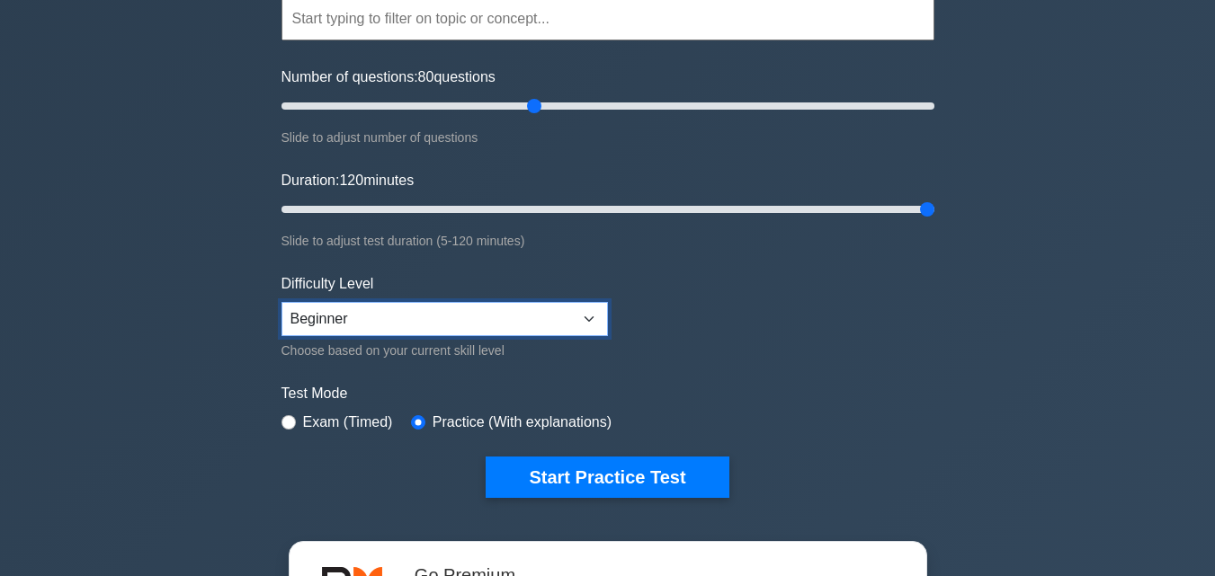
click at [546, 317] on select "Beginner Intermediate Expert" at bounding box center [444, 319] width 326 height 34
click at [698, 354] on form "Topics Project Scope Management Project Time Management Project Cost Management…" at bounding box center [607, 220] width 653 height 556
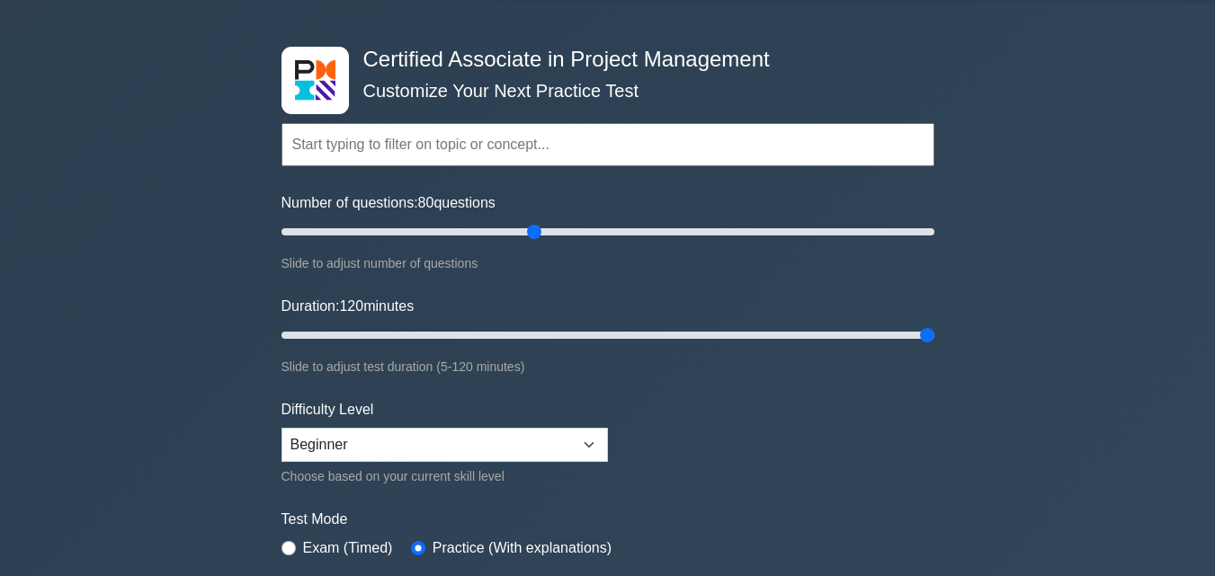
scroll to position [0, 0]
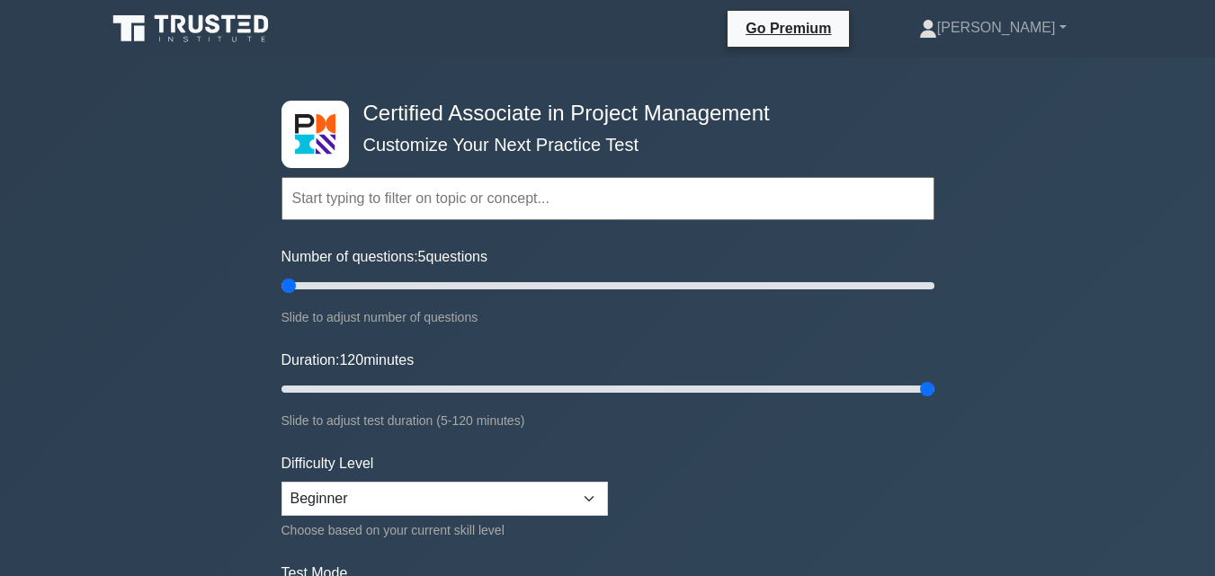
drag, startPoint x: 539, startPoint y: 285, endPoint x: 22, endPoint y: 289, distance: 516.1
click at [281, 289] on input "Number of questions: 5 questions" at bounding box center [607, 286] width 653 height 22
click at [436, 190] on input "text" at bounding box center [607, 198] width 653 height 43
drag, startPoint x: 293, startPoint y: 284, endPoint x: 763, endPoint y: 296, distance: 470.4
type input "150"
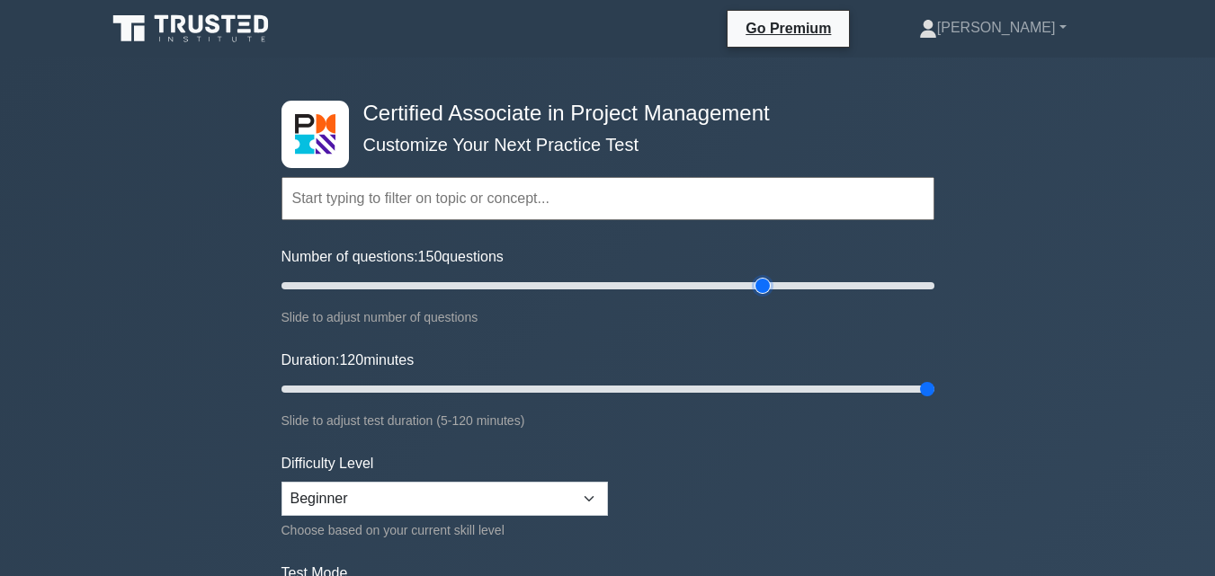
click at [763, 296] on input "Number of questions: 150 questions" at bounding box center [607, 286] width 653 height 22
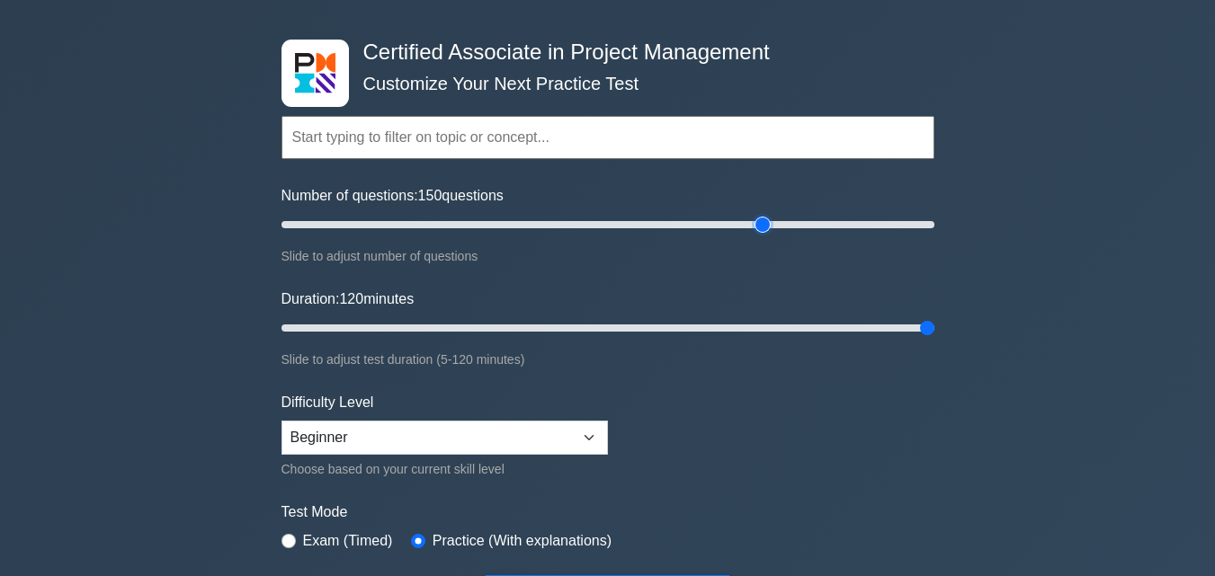
scroll to position [90, 0]
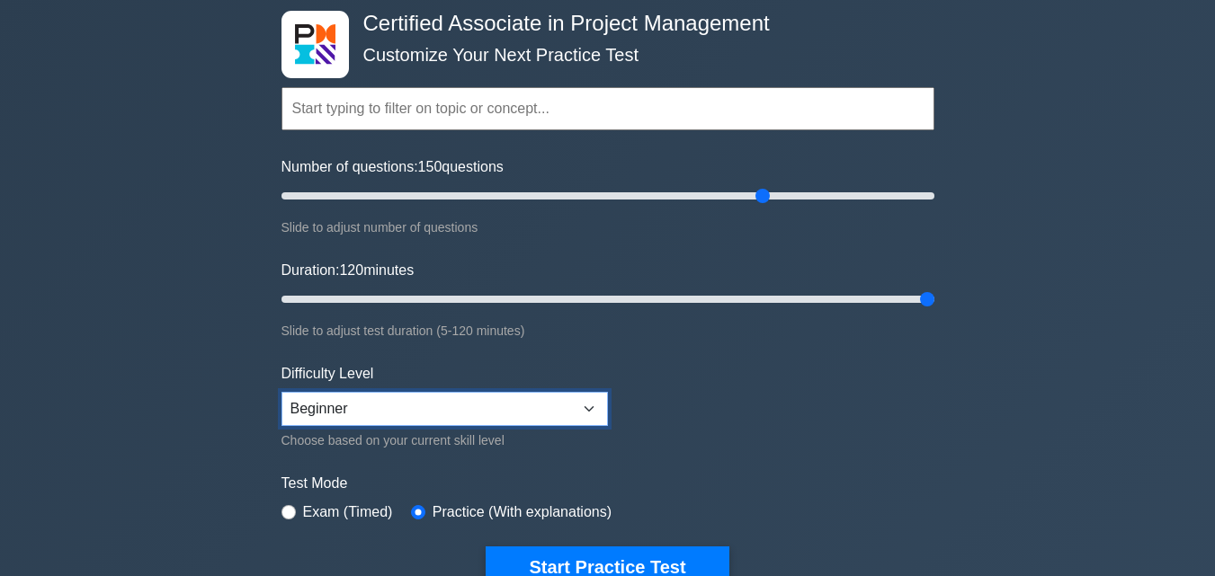
click at [503, 402] on select "Beginner Intermediate Expert" at bounding box center [444, 409] width 326 height 34
click at [743, 326] on div "Slide to adjust test duration (5-120 minutes)" at bounding box center [607, 331] width 653 height 22
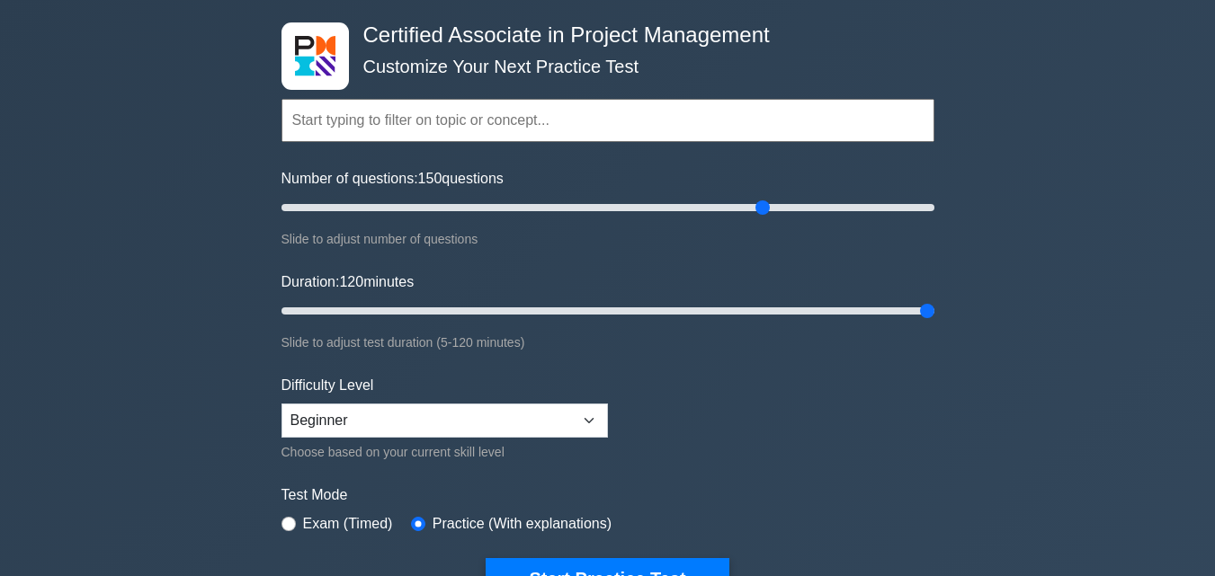
scroll to position [0, 0]
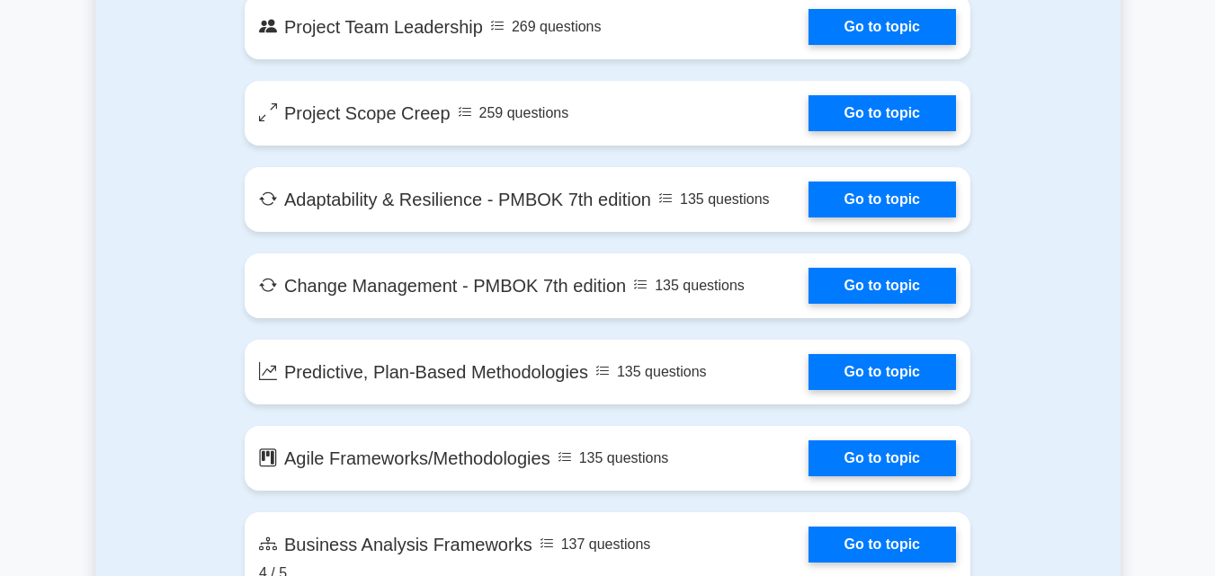
scroll to position [3776, 0]
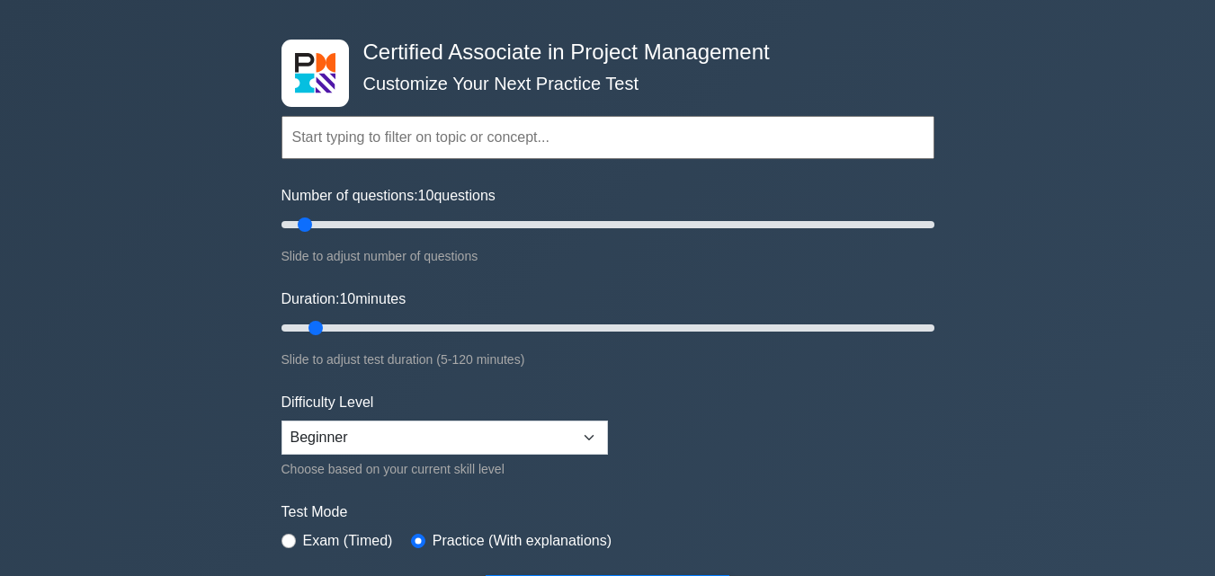
scroll to position [90, 0]
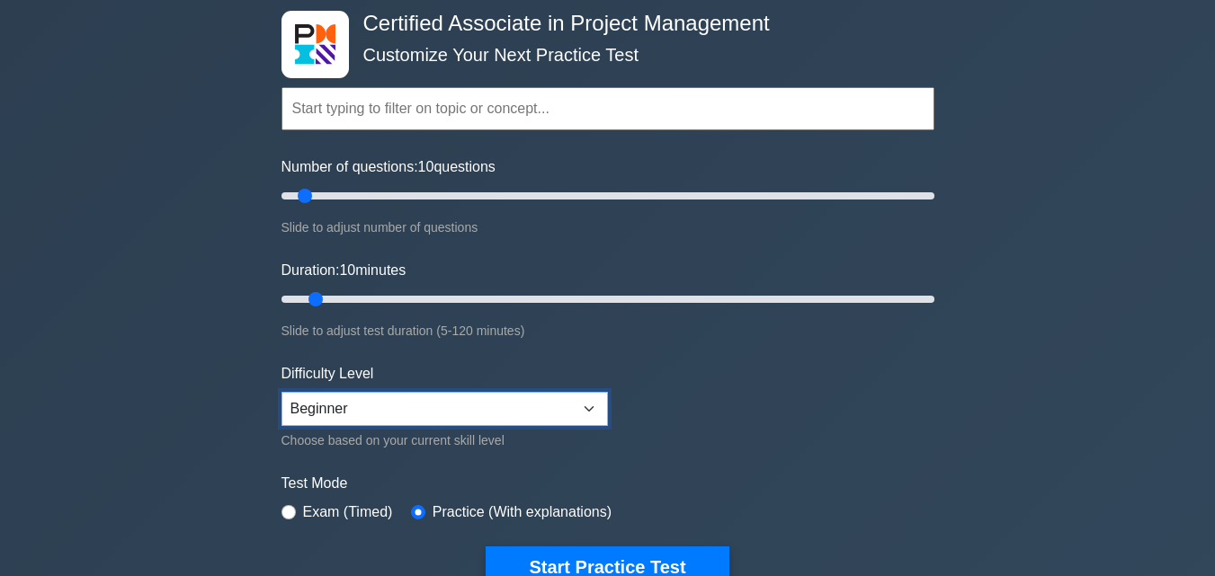
click at [407, 398] on select "Beginner Intermediate Expert" at bounding box center [444, 409] width 326 height 34
select select "expert"
click at [281, 392] on select "Beginner Intermediate Expert" at bounding box center [444, 409] width 326 height 34
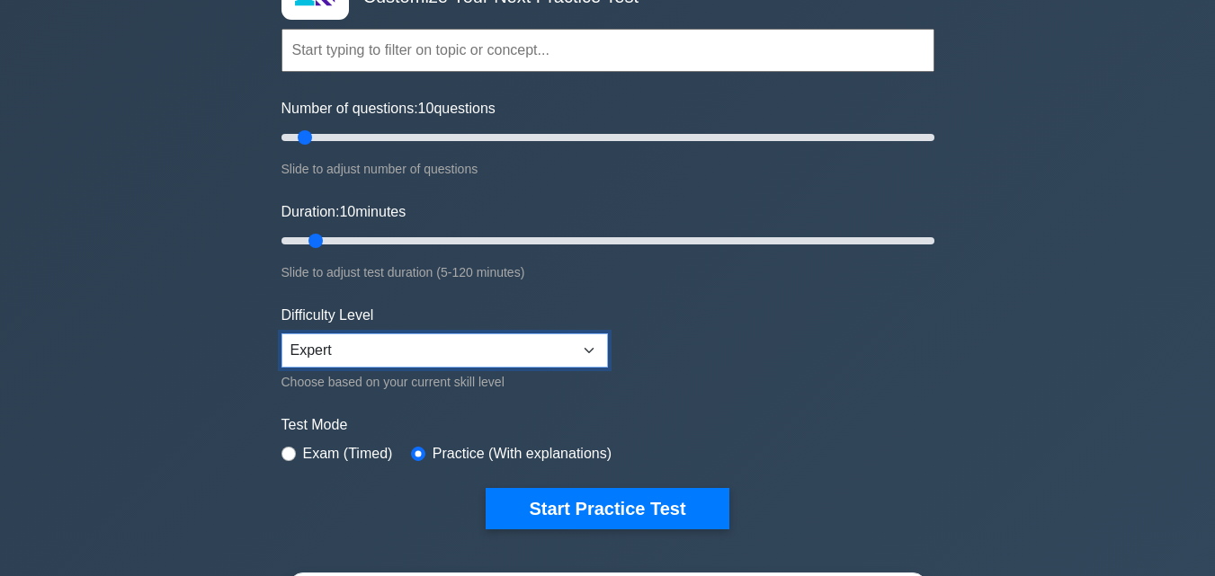
scroll to position [180, 0]
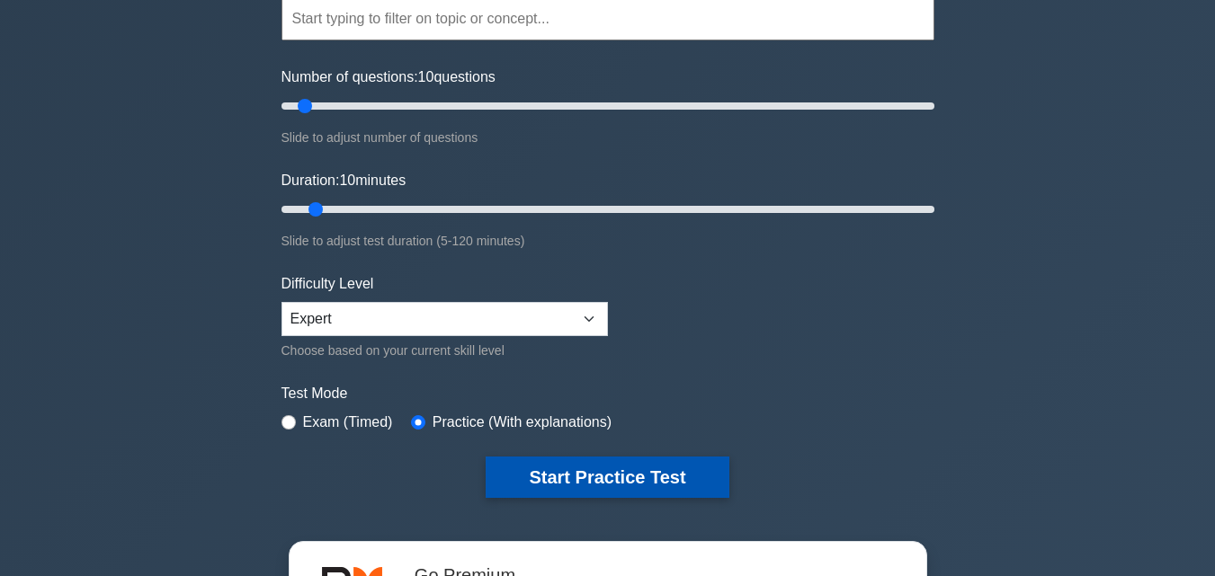
click at [607, 485] on button "Start Practice Test" at bounding box center [607, 477] width 243 height 41
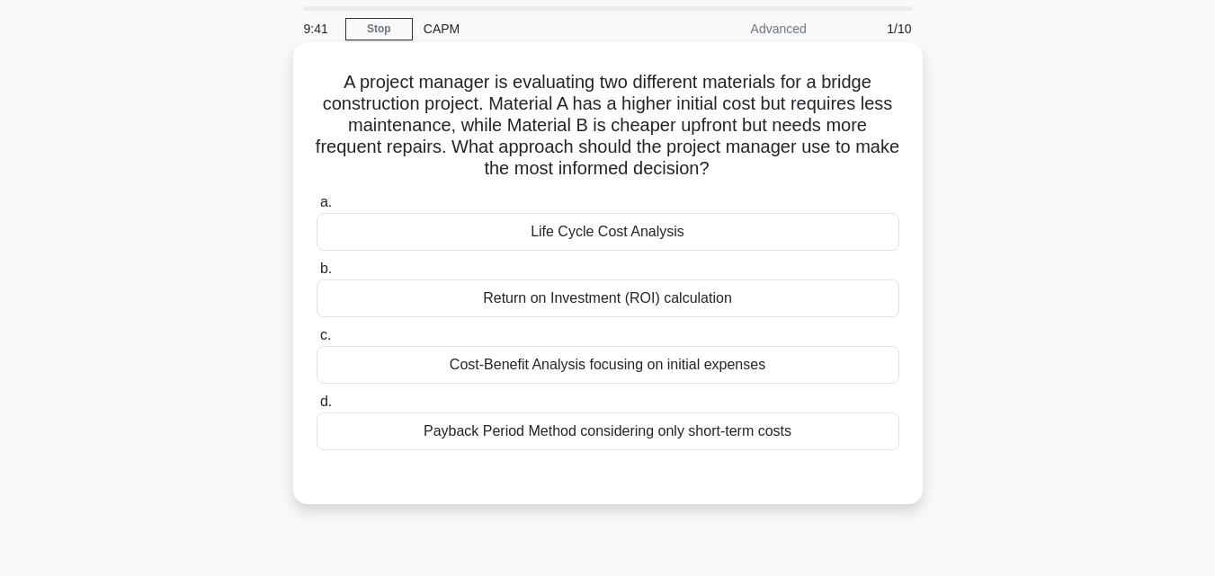
scroll to position [90, 0]
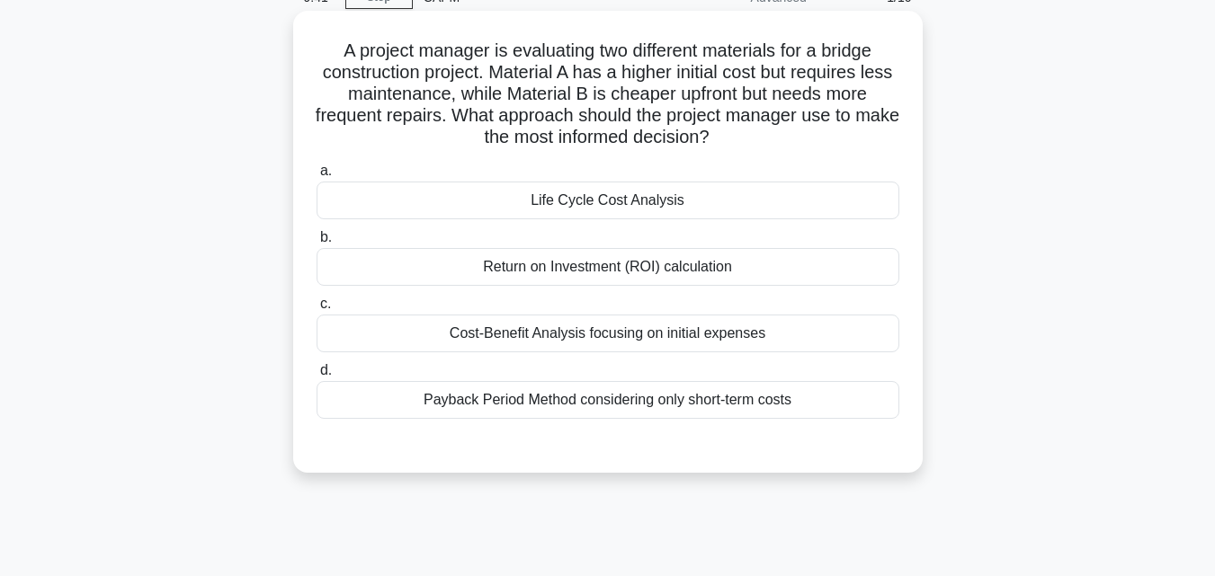
click at [638, 330] on div "Cost-Benefit Analysis focusing on initial expenses" at bounding box center [608, 334] width 583 height 38
click at [317, 310] on input "c. Cost-Benefit Analysis focusing on initial expenses" at bounding box center [317, 305] width 0 height 12
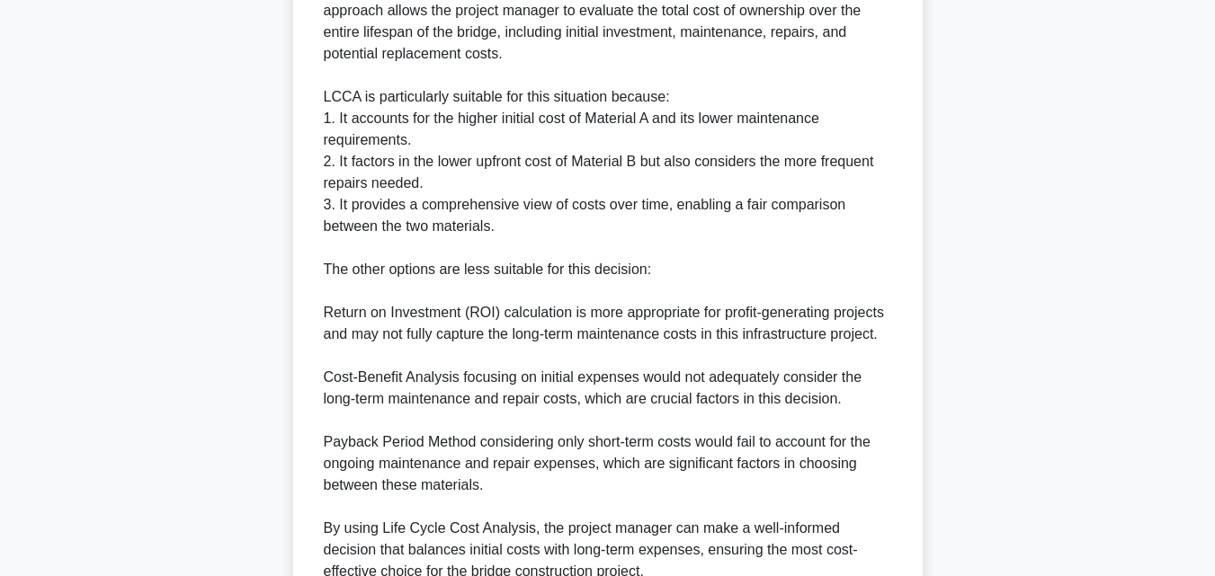
scroll to position [859, 0]
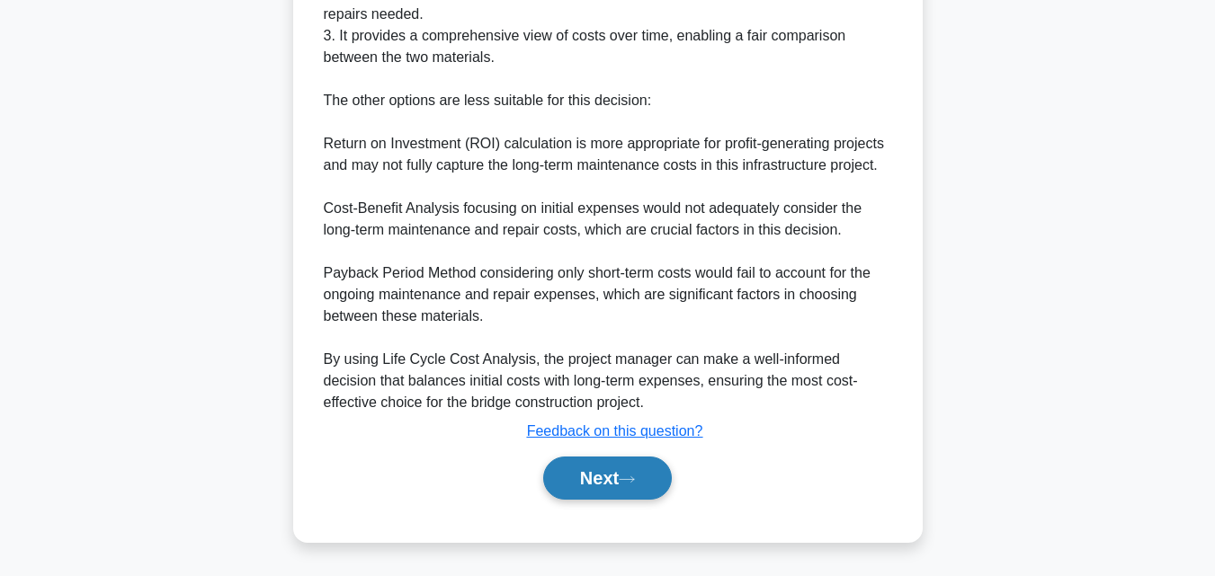
click at [584, 496] on button "Next" at bounding box center [607, 478] width 129 height 43
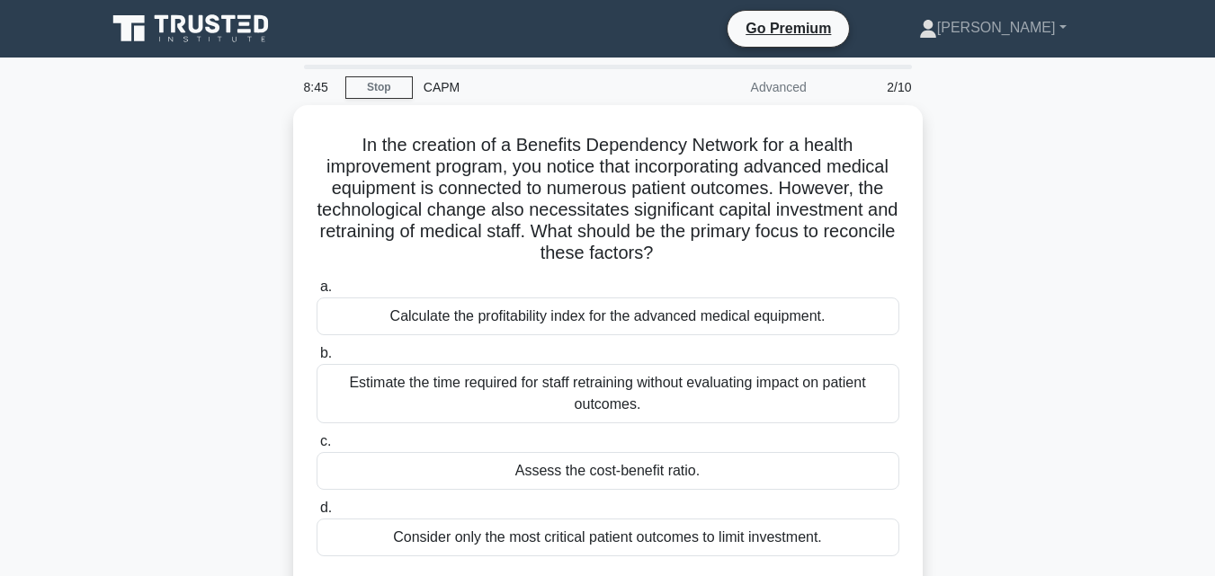
scroll to position [90, 0]
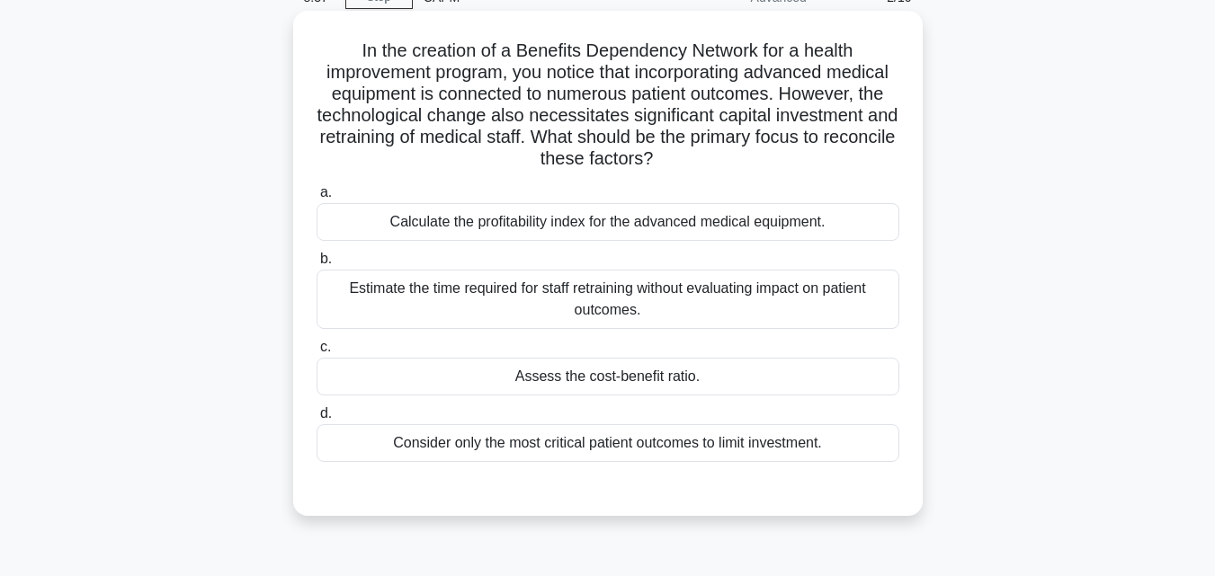
click at [713, 378] on div "Assess the cost-benefit ratio." at bounding box center [608, 377] width 583 height 38
click at [317, 353] on input "c. Assess the cost-benefit ratio." at bounding box center [317, 348] width 0 height 12
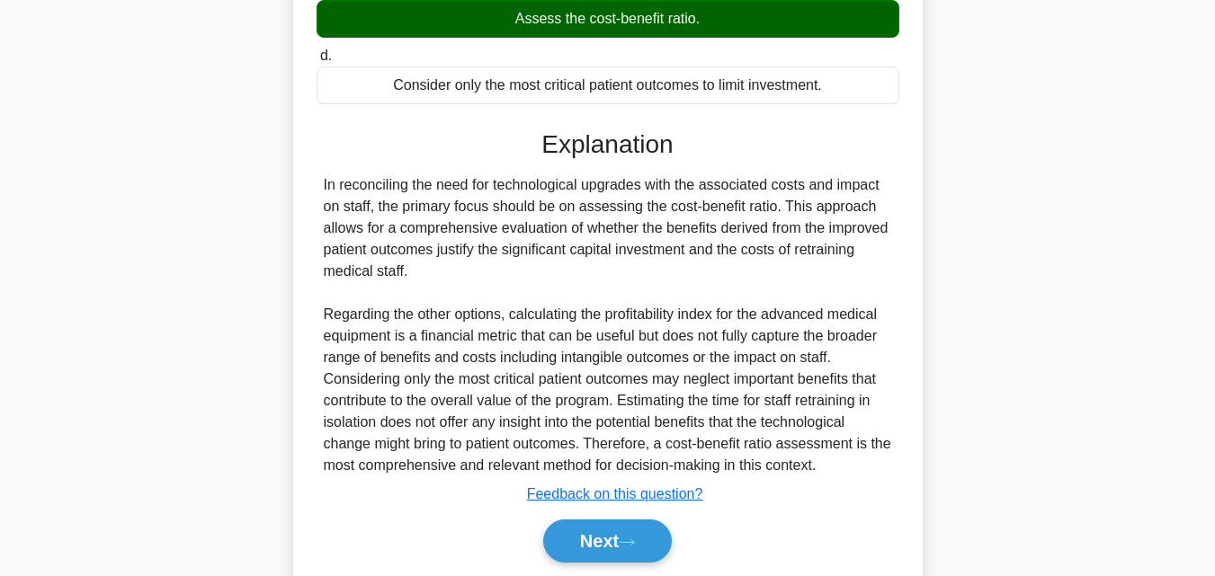
scroll to position [450, 0]
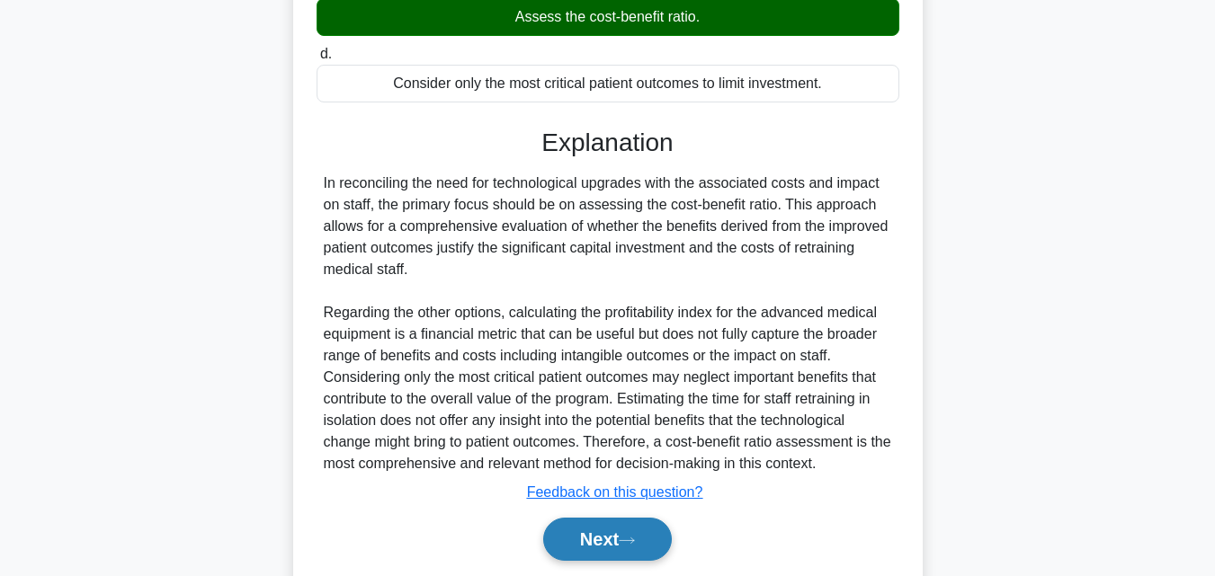
click at [627, 528] on button "Next" at bounding box center [607, 539] width 129 height 43
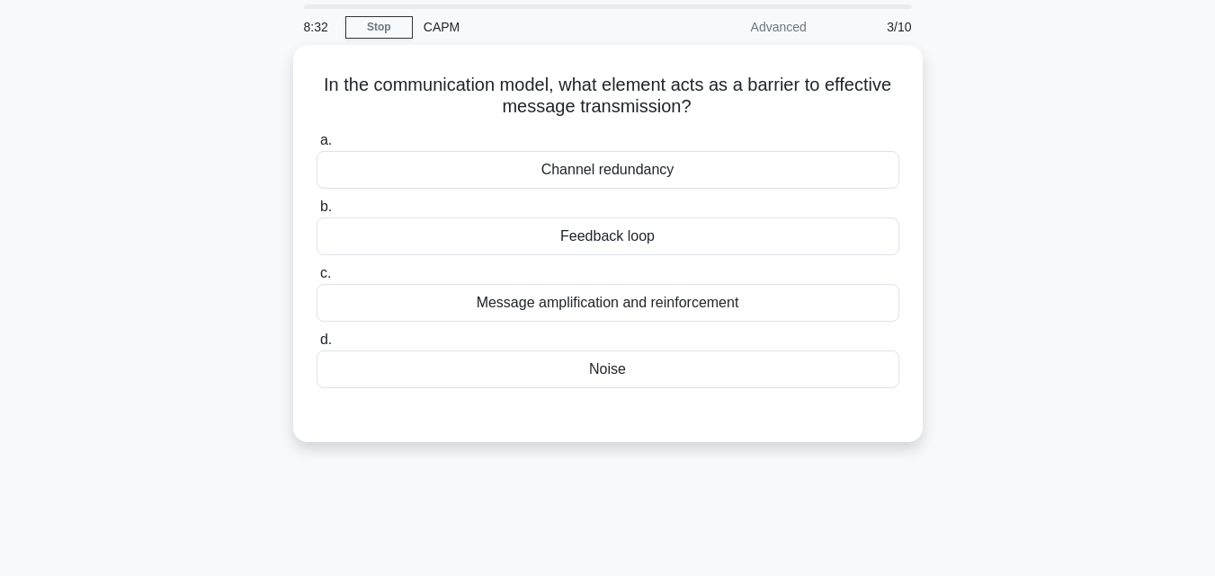
scroll to position [35, 0]
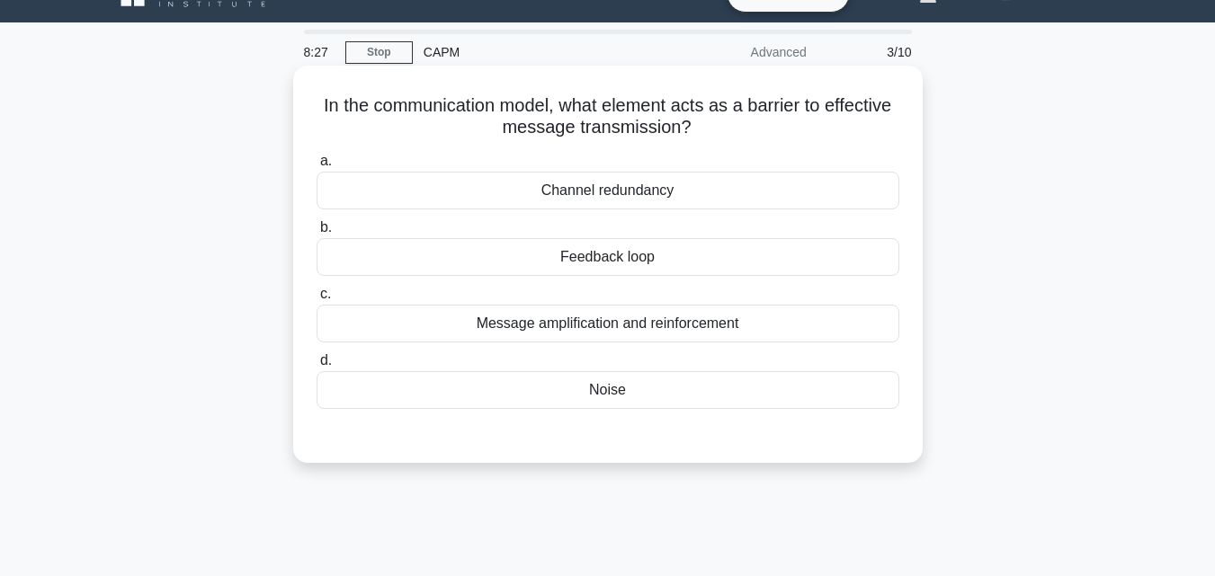
click at [613, 391] on div "Noise" at bounding box center [608, 390] width 583 height 38
click at [317, 367] on input "d. Noise" at bounding box center [317, 361] width 0 height 12
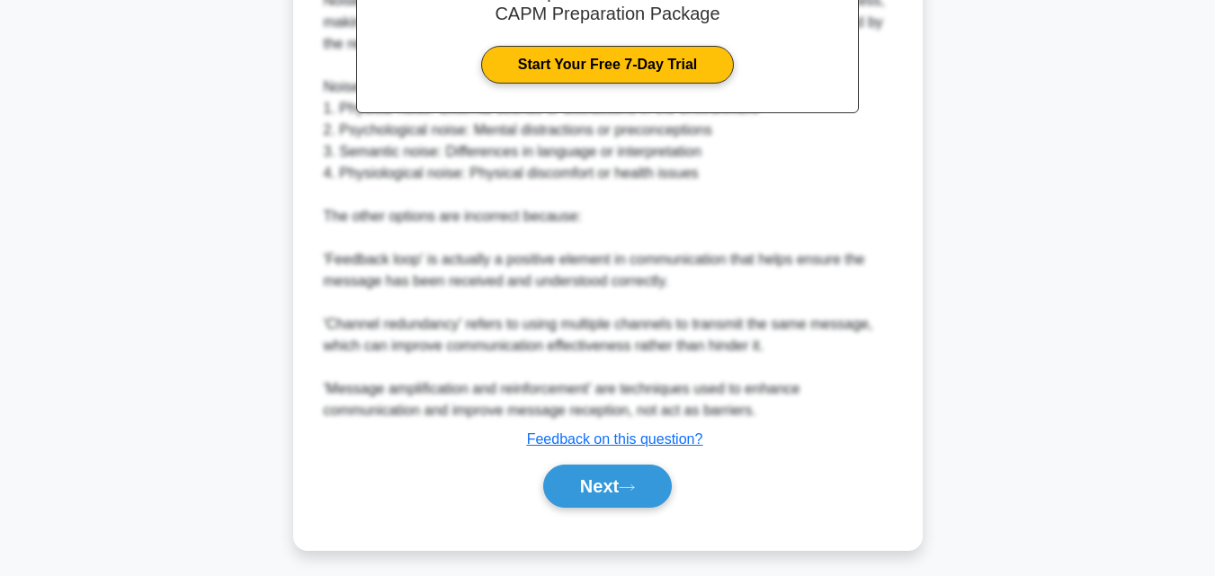
scroll to position [598, 0]
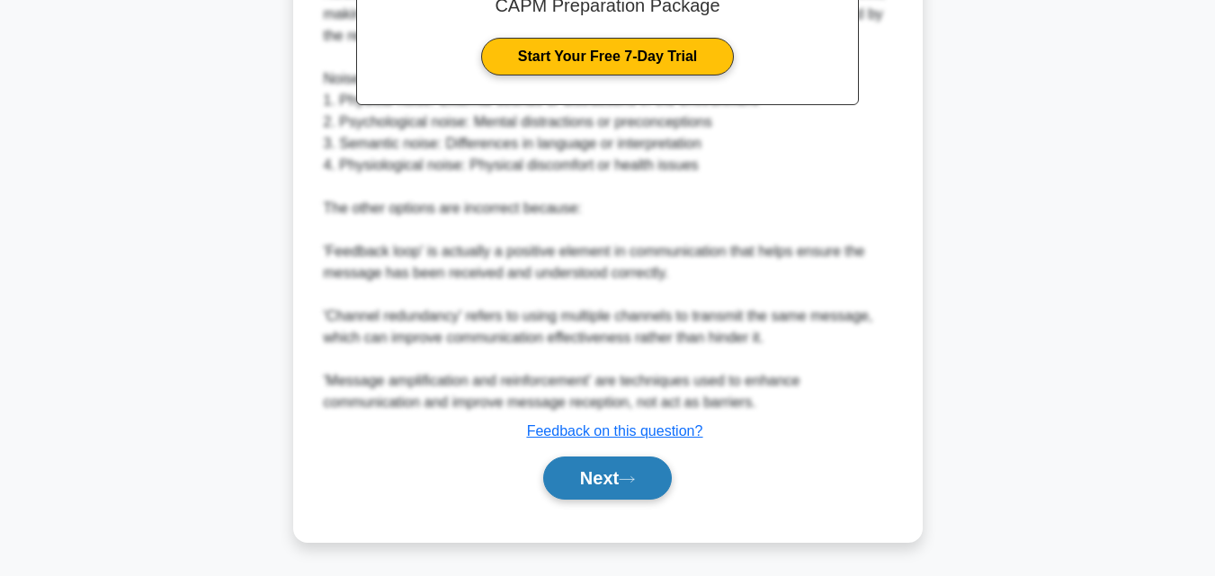
click at [614, 475] on button "Next" at bounding box center [607, 478] width 129 height 43
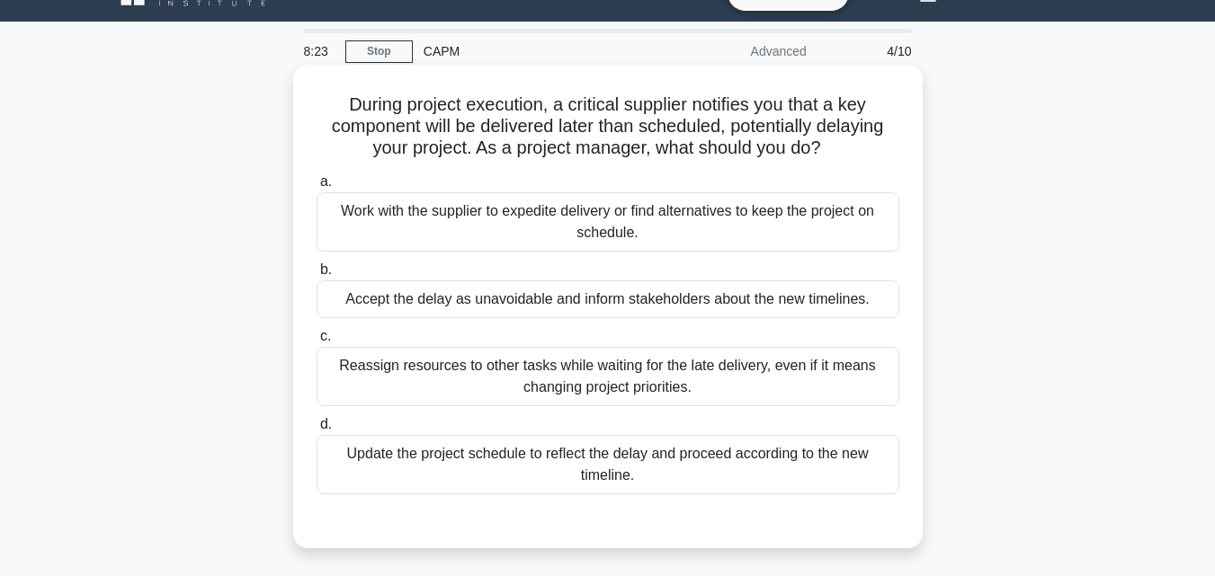
scroll to position [35, 0]
click at [561, 231] on div "Work with the supplier to expedite delivery or find alternatives to keep the pr…" at bounding box center [608, 222] width 583 height 59
click at [317, 189] on input "a. Work with the supplier to expedite delivery or find alternatives to keep the…" at bounding box center [317, 183] width 0 height 12
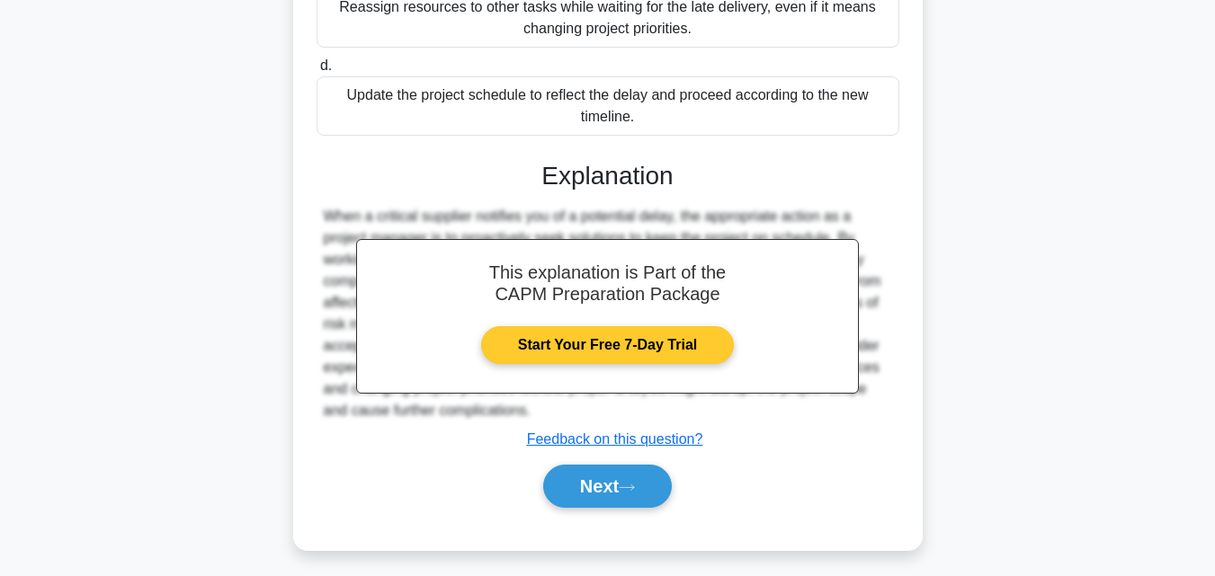
scroll to position [404, 0]
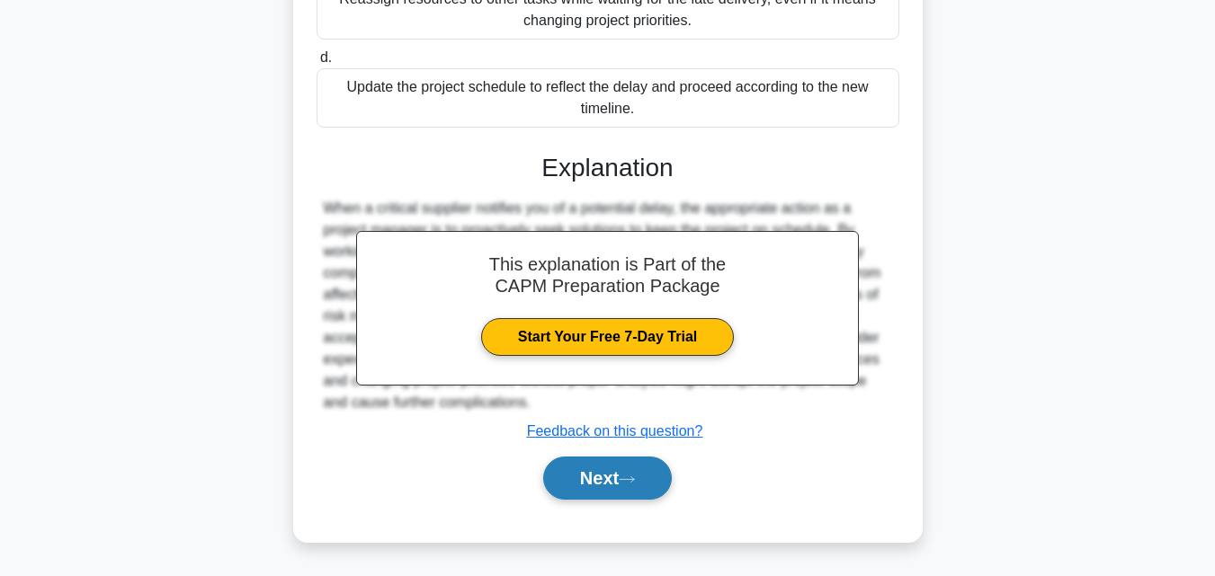
click at [639, 490] on button "Next" at bounding box center [607, 478] width 129 height 43
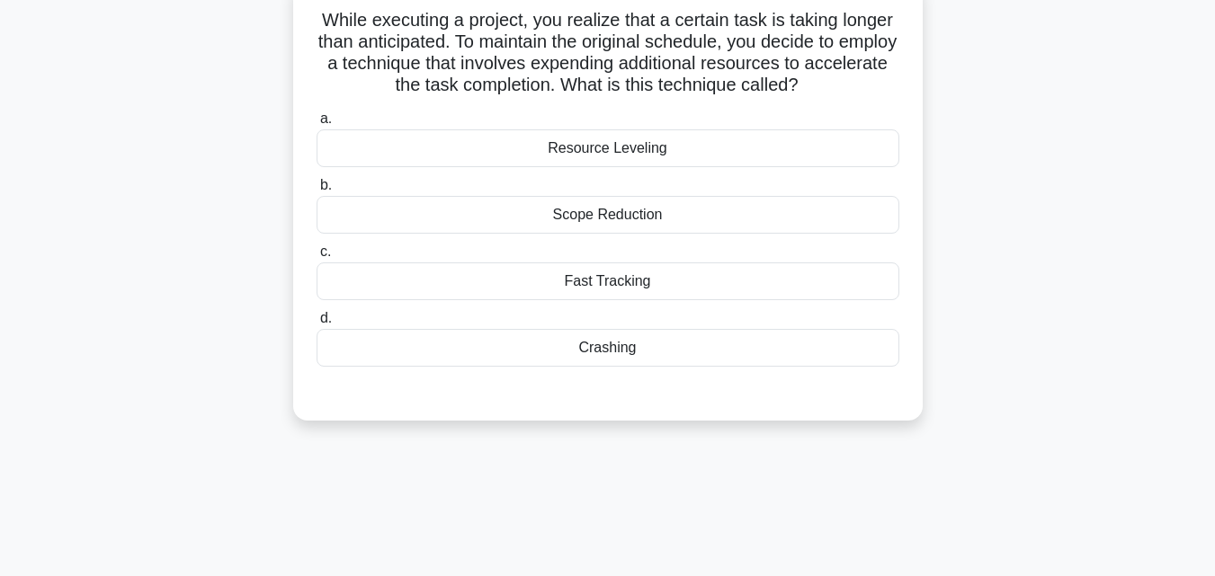
scroll to position [35, 0]
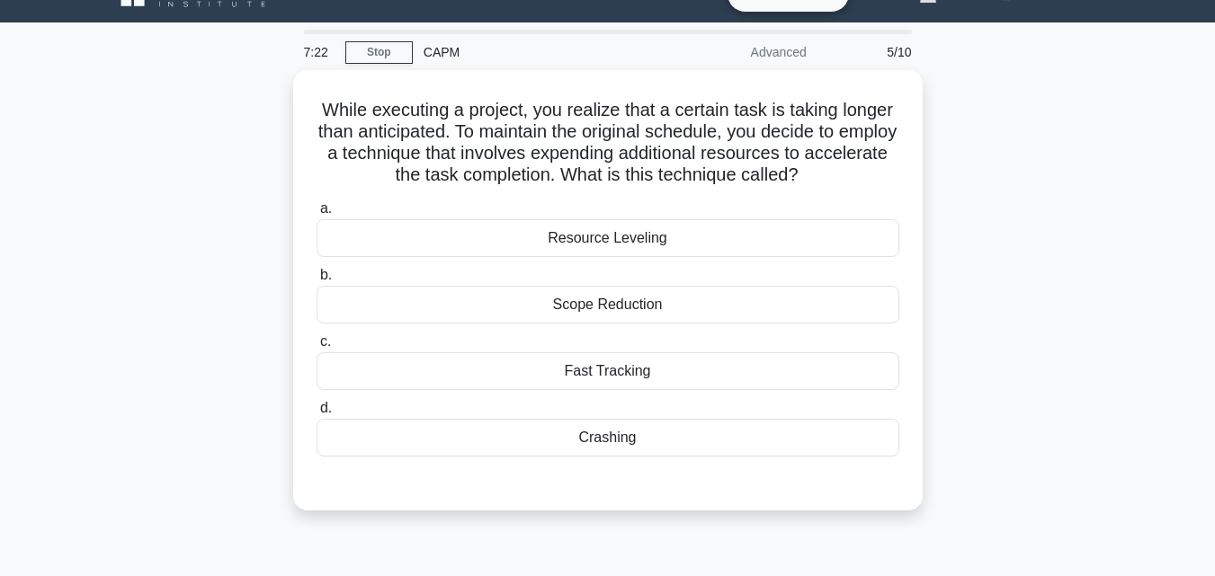
click at [646, 438] on div "Crashing" at bounding box center [608, 438] width 583 height 38
click at [317, 415] on input "d. Crashing" at bounding box center [317, 409] width 0 height 12
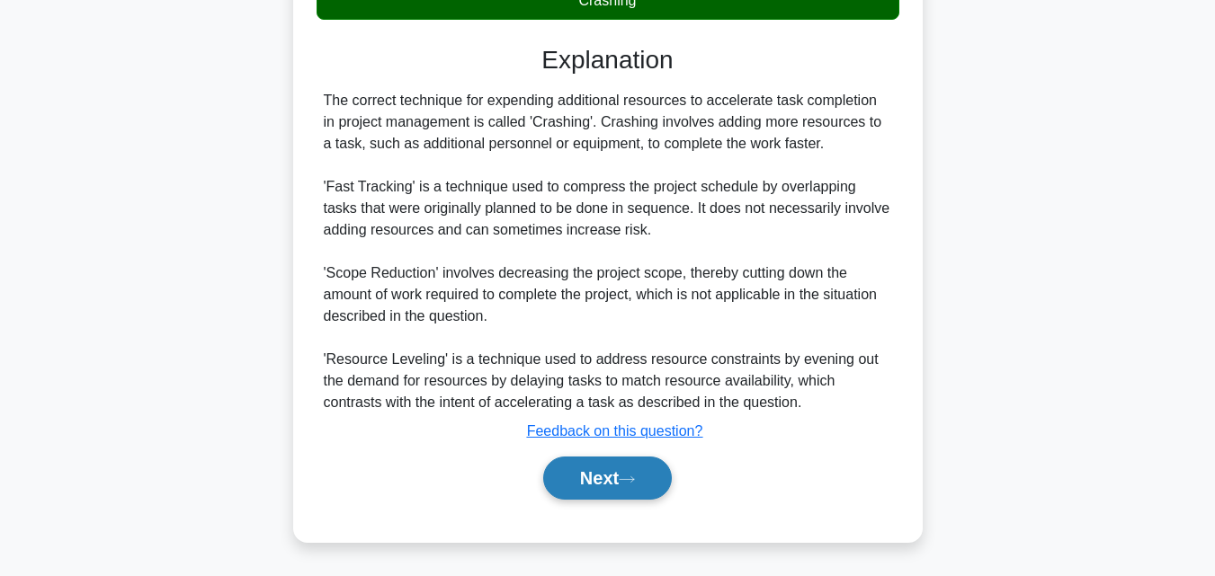
click at [605, 471] on button "Next" at bounding box center [607, 478] width 129 height 43
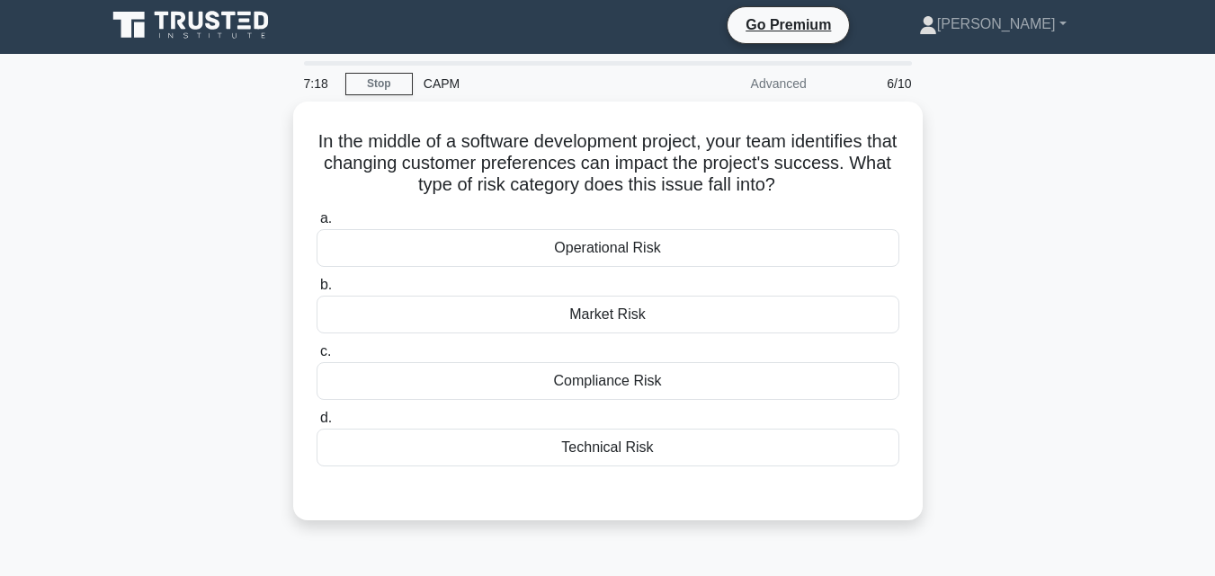
scroll to position [0, 0]
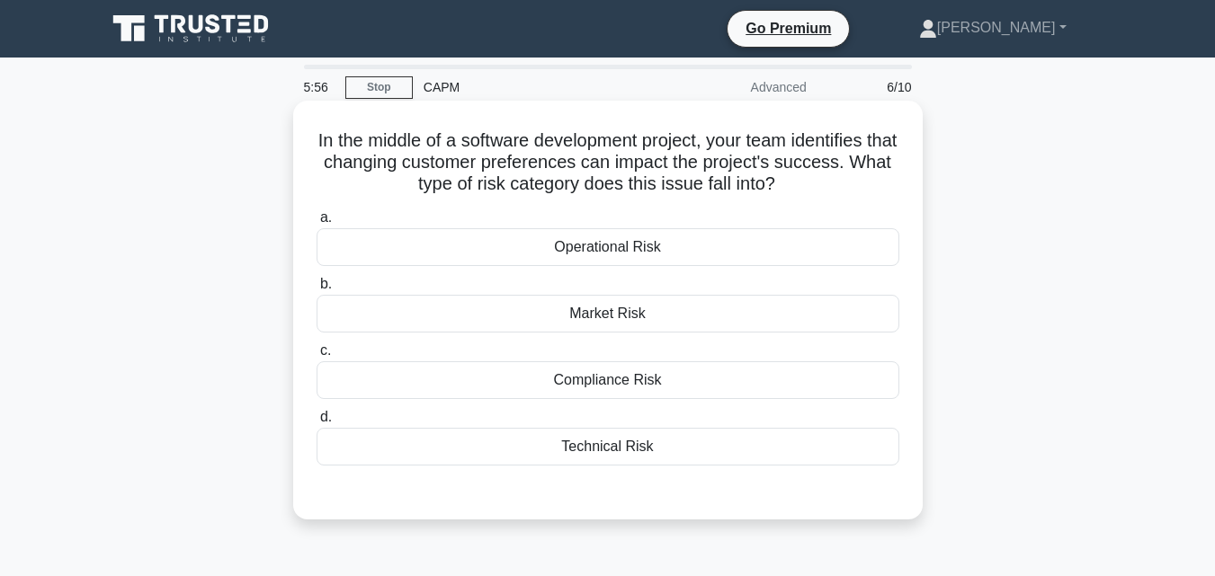
click at [617, 379] on div "Compliance Risk" at bounding box center [608, 380] width 583 height 38
click at [317, 357] on input "c. Compliance Risk" at bounding box center [317, 351] width 0 height 12
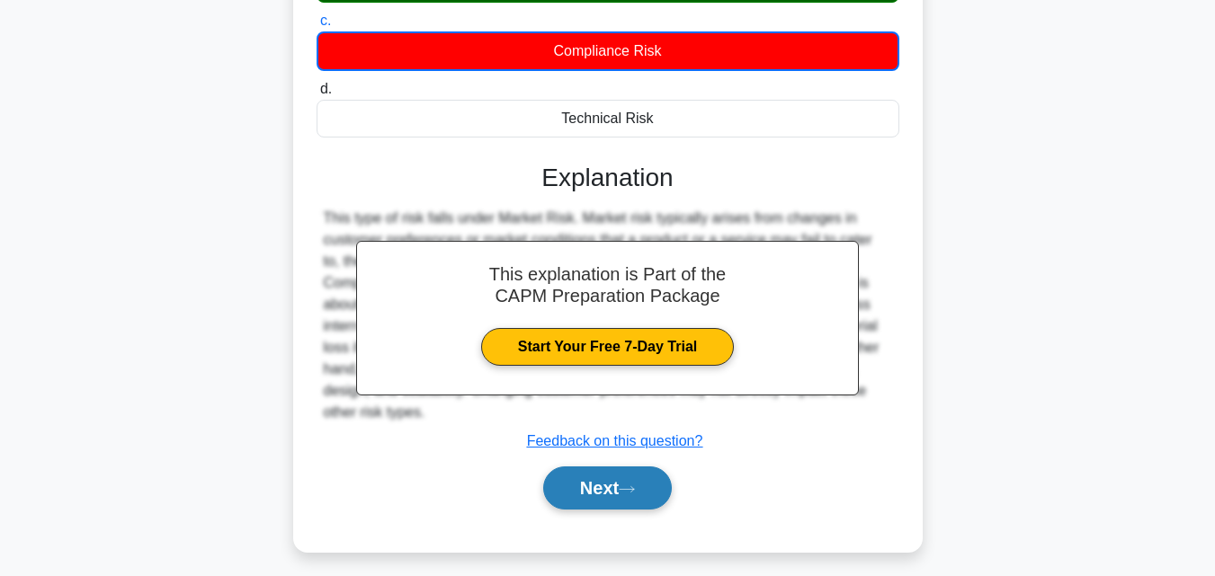
scroll to position [360, 0]
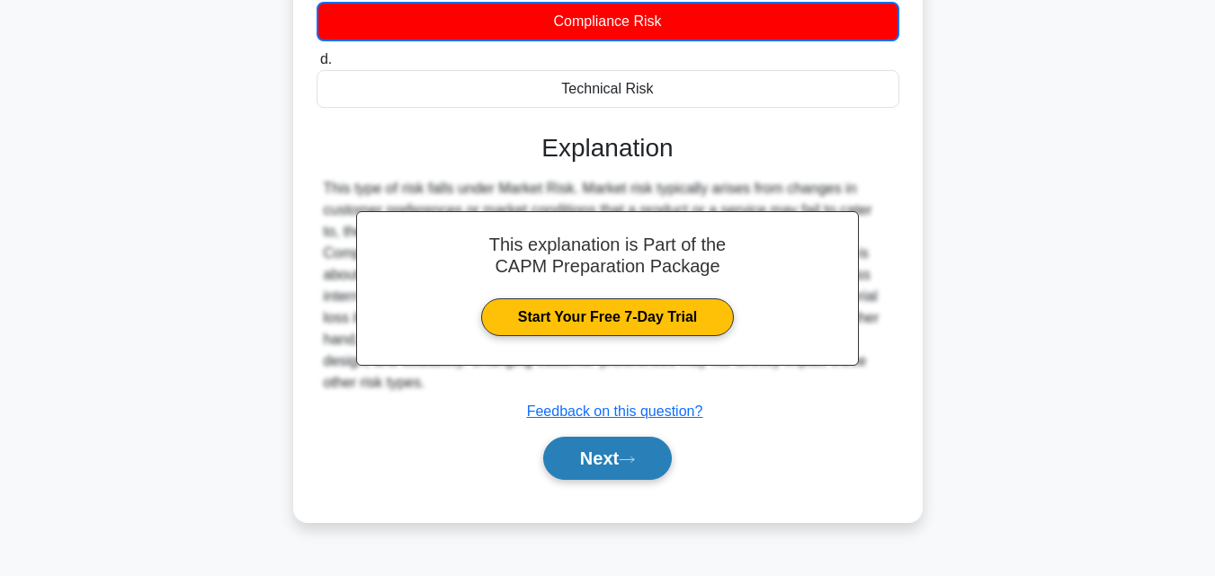
click at [650, 459] on button "Next" at bounding box center [607, 458] width 129 height 43
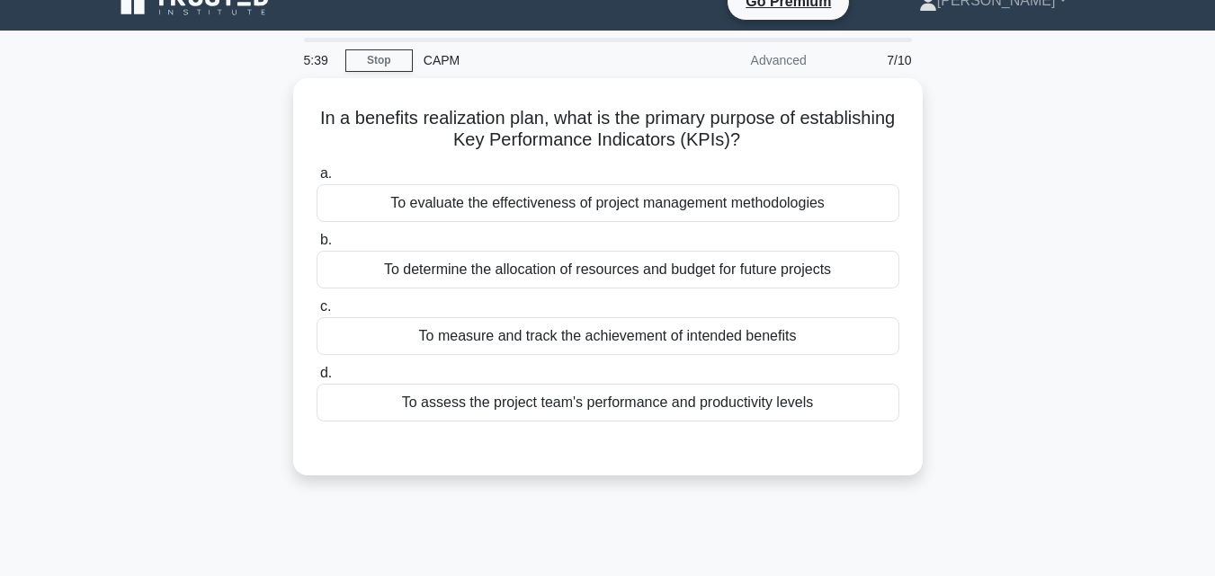
scroll to position [0, 0]
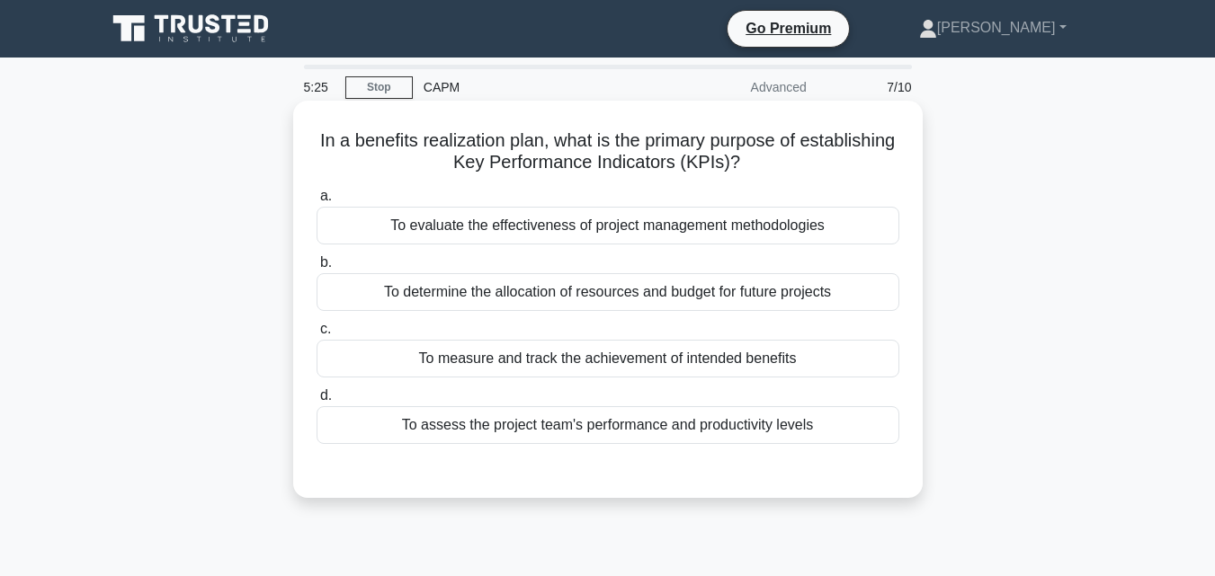
click at [673, 362] on div "To measure and track the achievement of intended benefits" at bounding box center [608, 359] width 583 height 38
click at [317, 335] on input "c. To measure and track the achievement of intended benefits" at bounding box center [317, 330] width 0 height 12
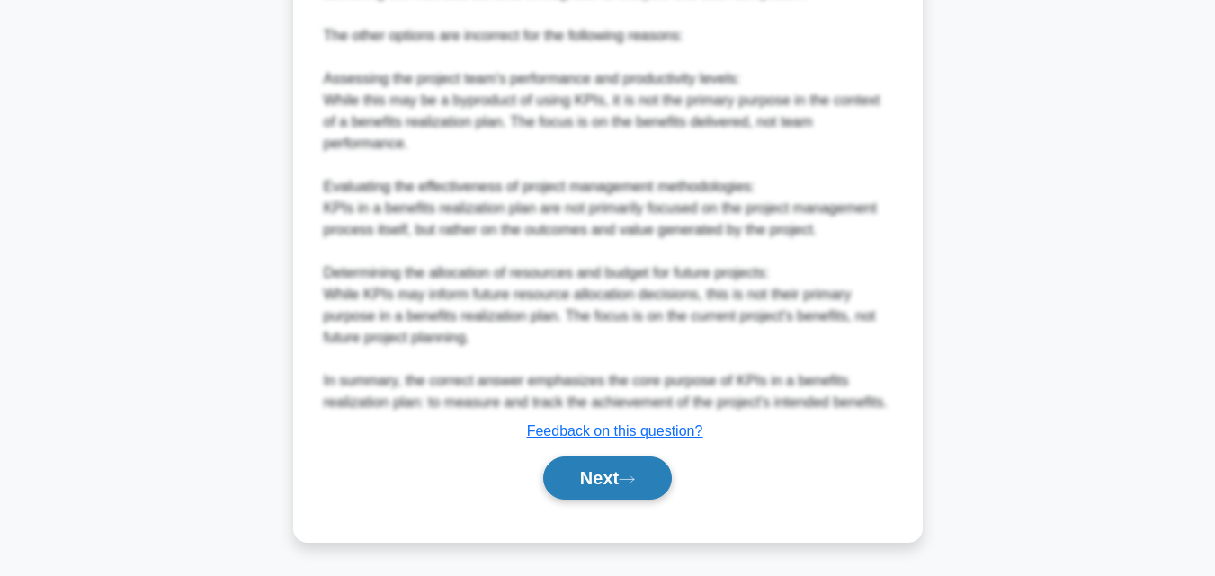
click at [599, 491] on button "Next" at bounding box center [607, 478] width 129 height 43
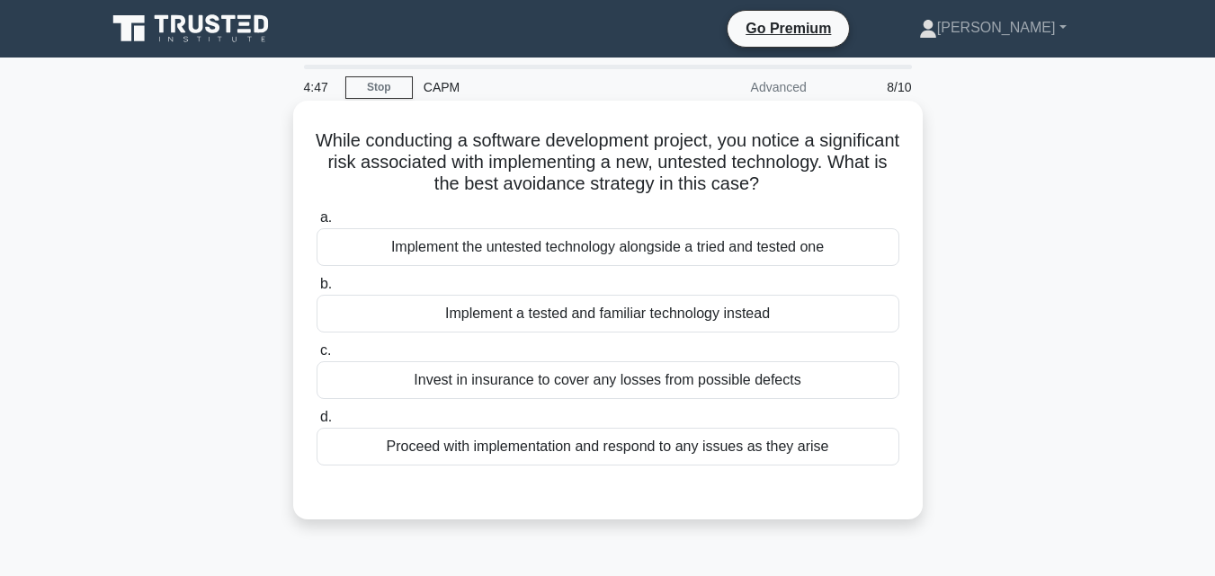
click at [793, 339] on div "a. Implement the untested technology alongside a tried and tested one b. Implem…" at bounding box center [608, 336] width 604 height 266
click at [796, 325] on div "Implement a tested and familiar technology instead" at bounding box center [608, 314] width 583 height 38
click at [317, 290] on input "b. Implement a tested and familiar technology instead" at bounding box center [317, 285] width 0 height 12
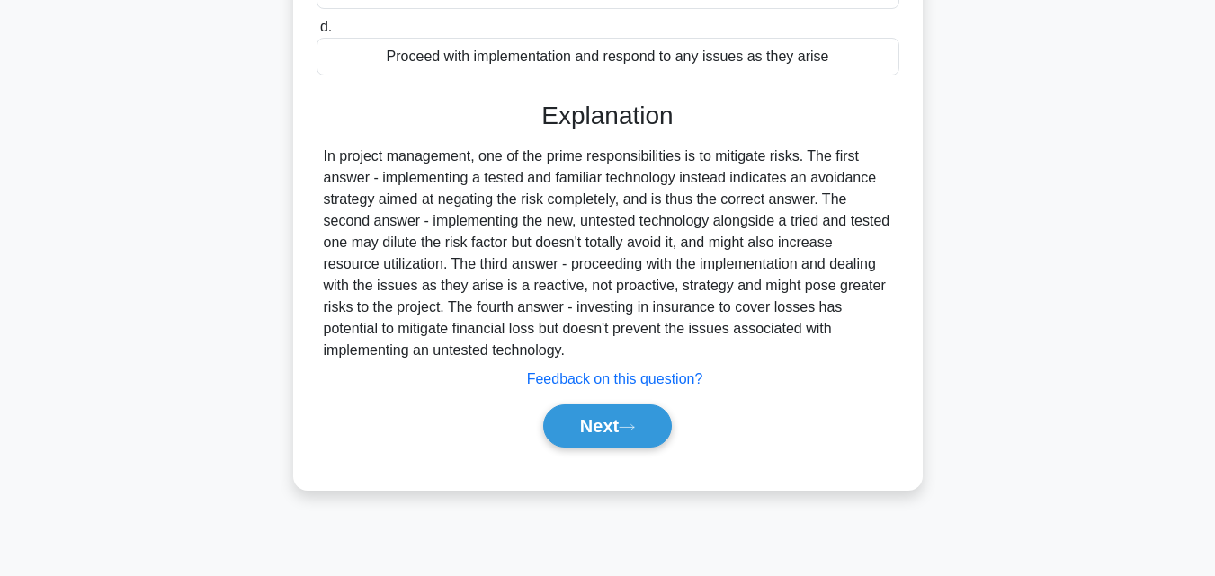
scroll to position [395, 0]
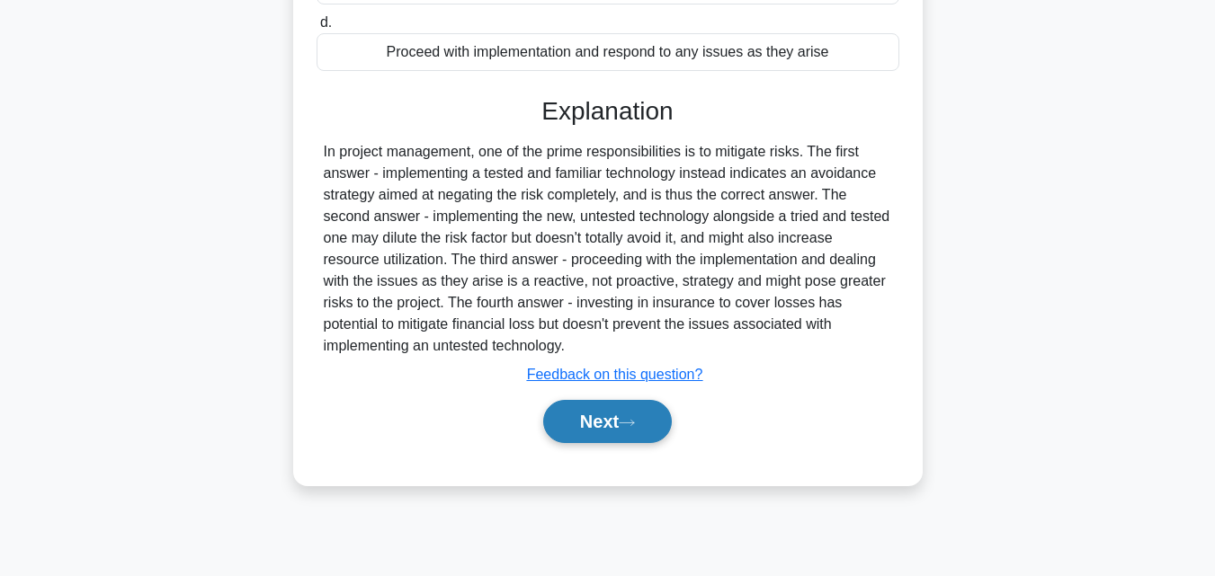
click at [606, 433] on button "Next" at bounding box center [607, 421] width 129 height 43
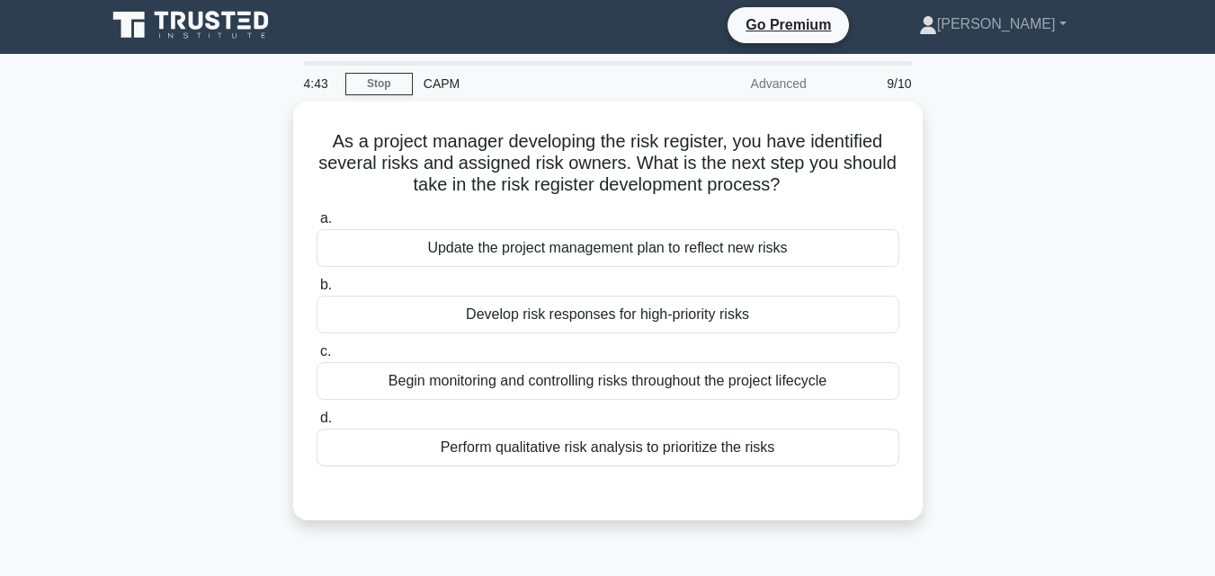
scroll to position [0, 0]
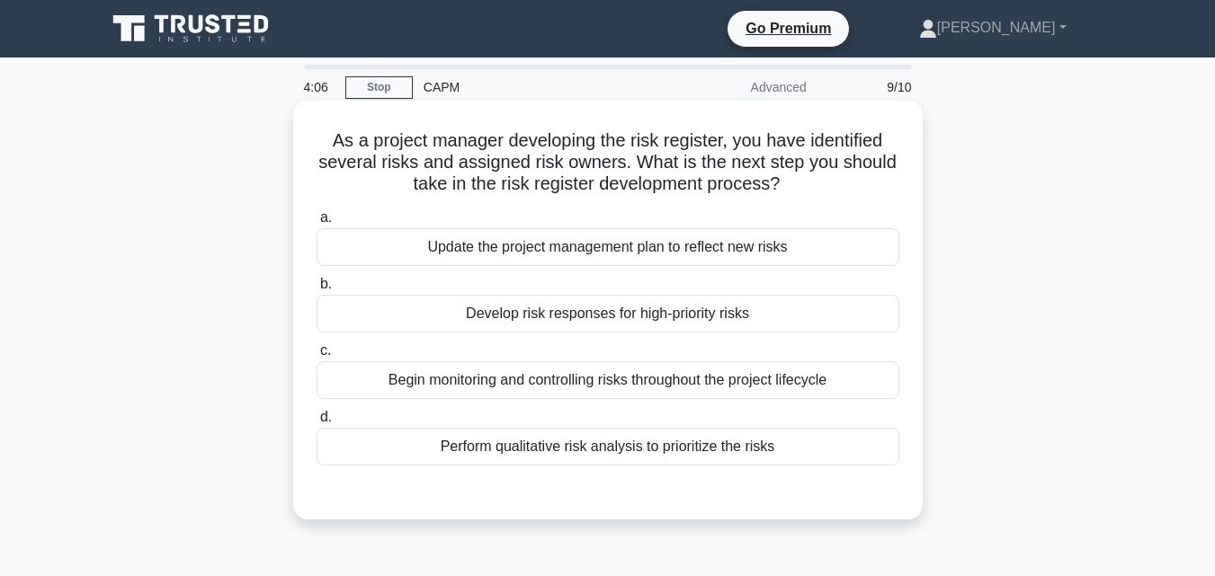
click at [761, 450] on div "Perform qualitative risk analysis to prioritize the risks" at bounding box center [608, 447] width 583 height 38
click at [317, 424] on input "d. Perform qualitative risk analysis to prioritize the risks" at bounding box center [317, 418] width 0 height 12
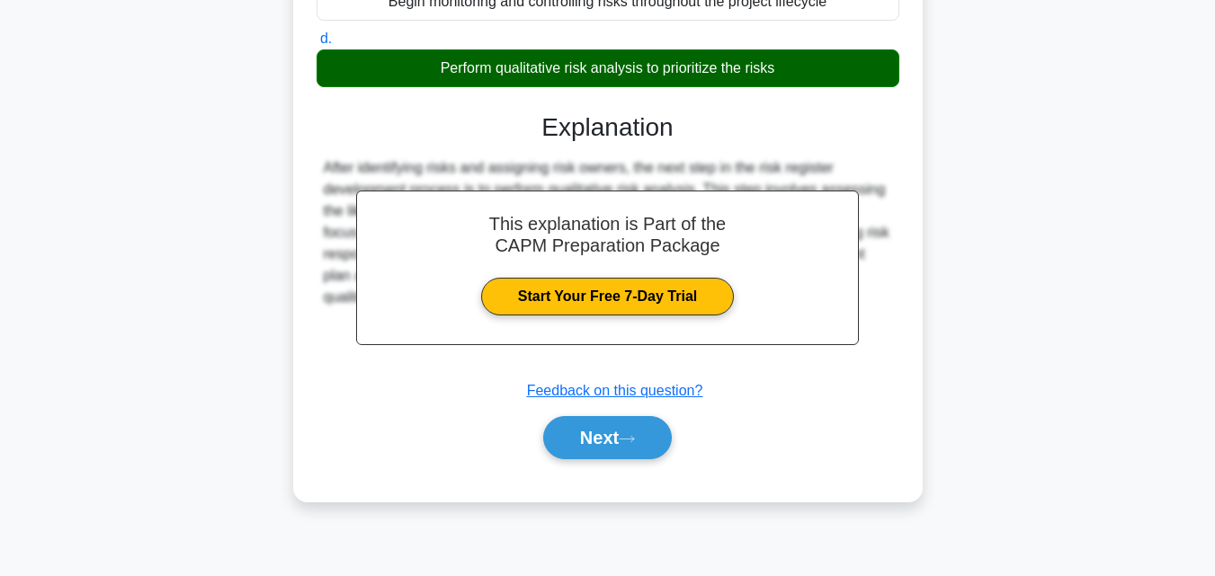
scroll to position [395, 0]
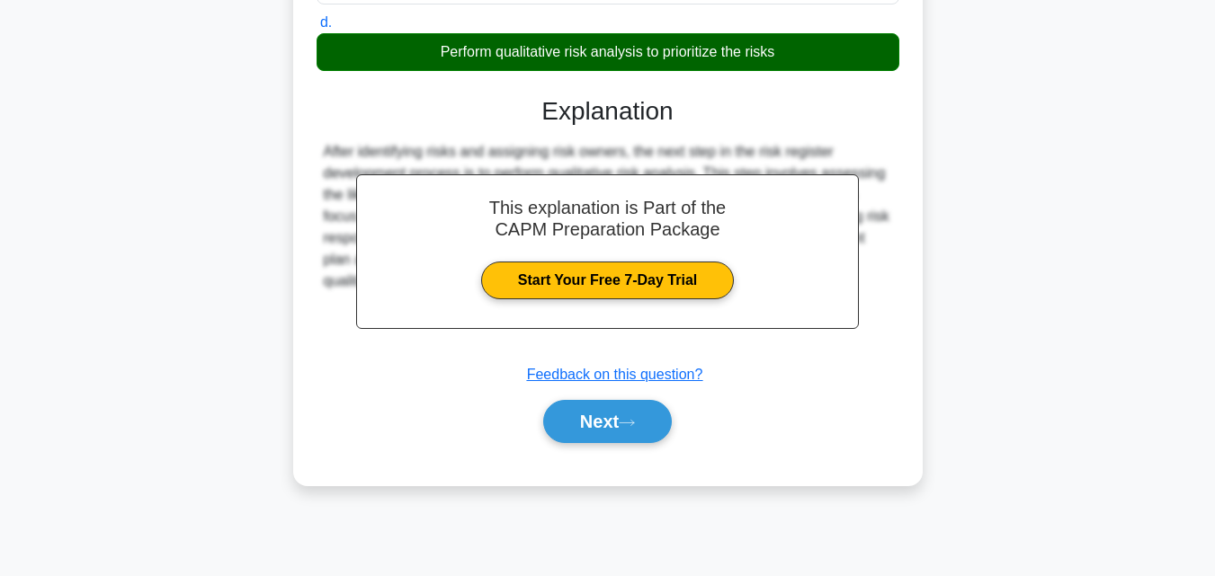
click at [664, 448] on div "Next" at bounding box center [608, 422] width 583 height 58
click at [657, 426] on button "Next" at bounding box center [607, 421] width 129 height 43
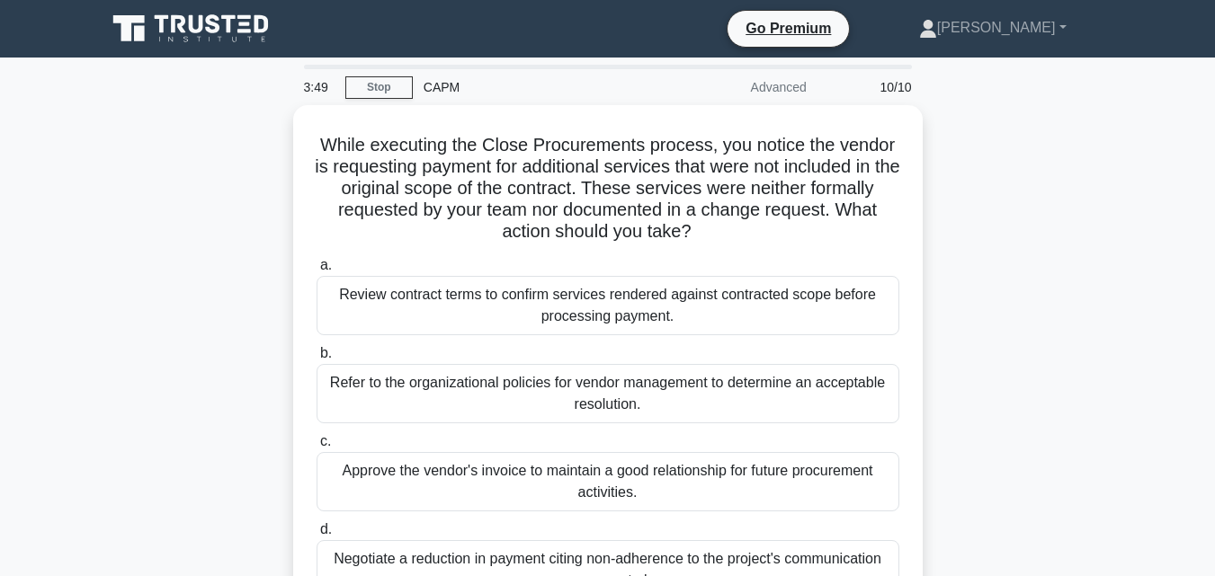
scroll to position [90, 0]
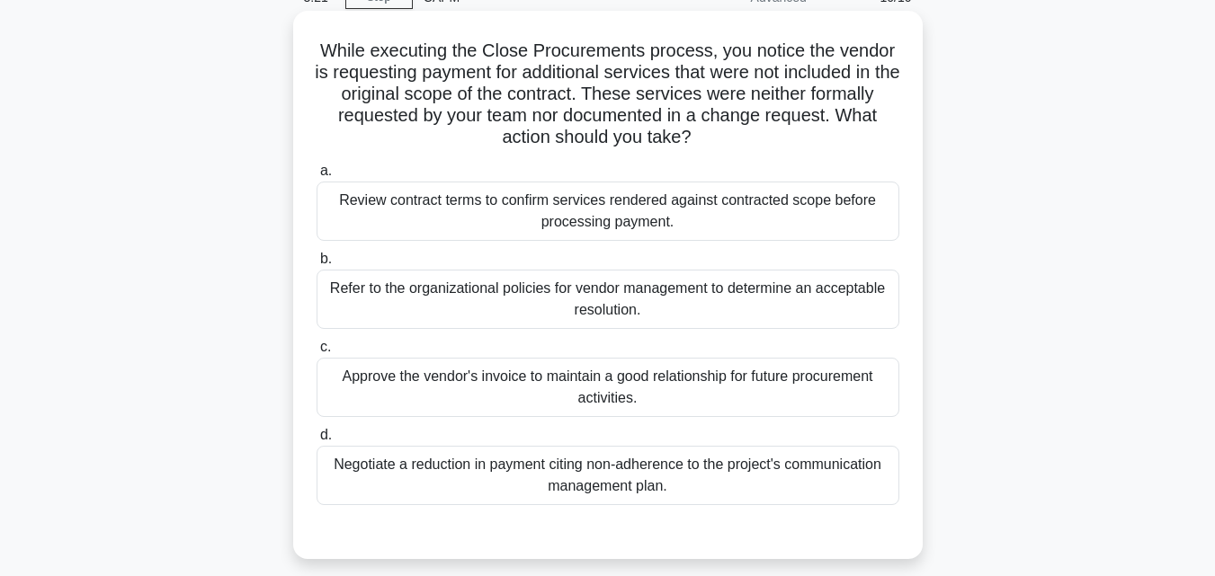
click at [739, 286] on div "Refer to the organizational policies for vendor management to determine an acce…" at bounding box center [608, 299] width 583 height 59
click at [317, 265] on input "b. Refer to the organizational policies for vendor management to determine an a…" at bounding box center [317, 260] width 0 height 12
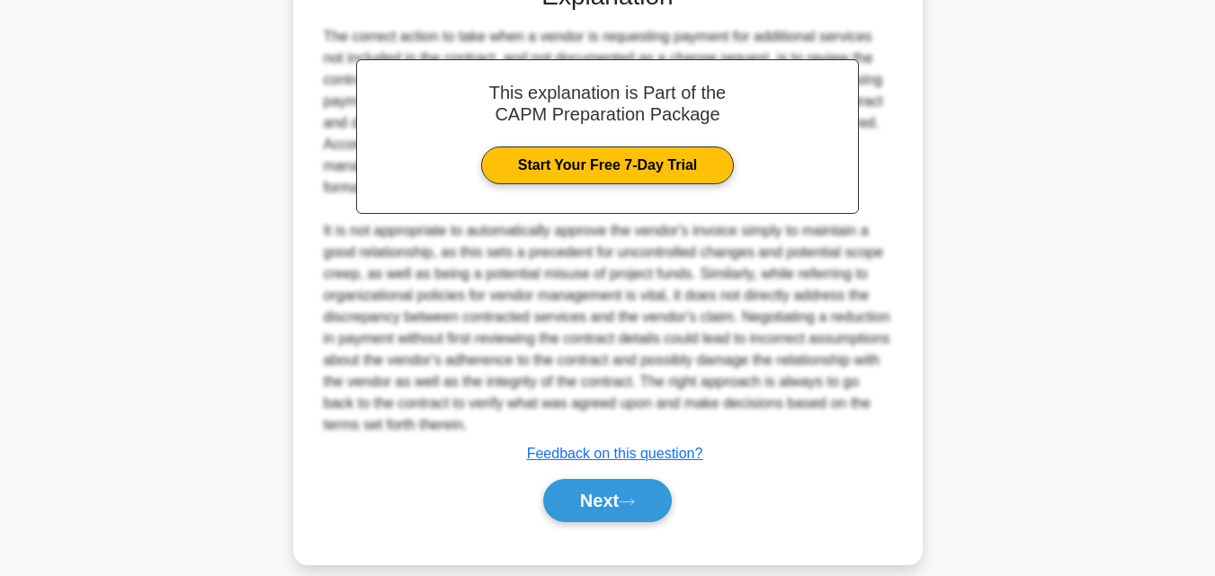
scroll to position [664, 0]
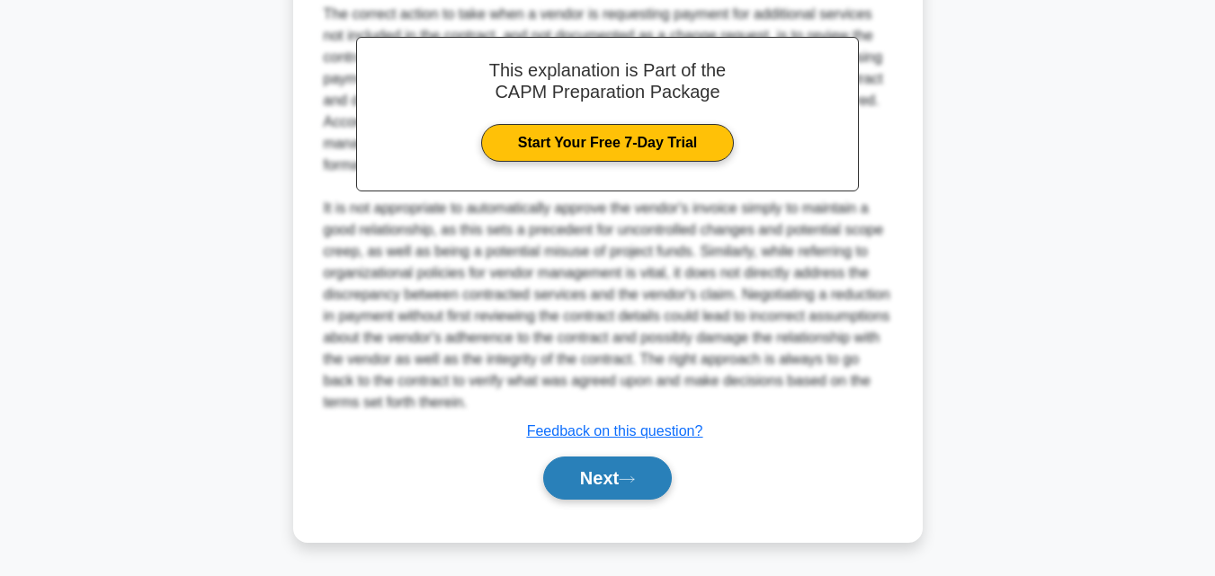
click at [594, 483] on button "Next" at bounding box center [607, 478] width 129 height 43
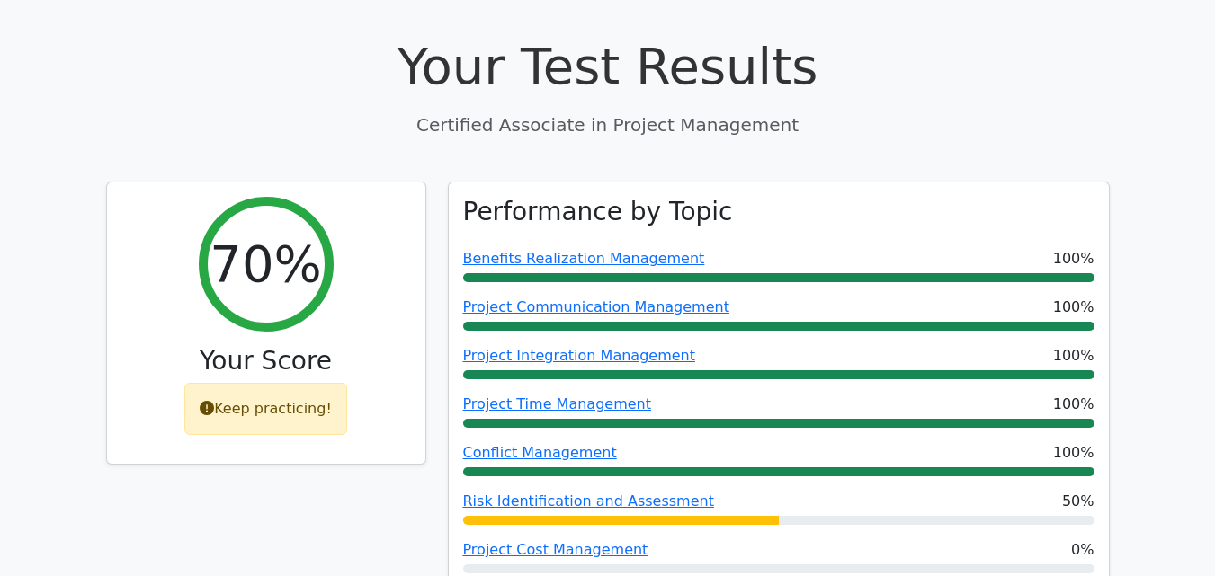
scroll to position [719, 0]
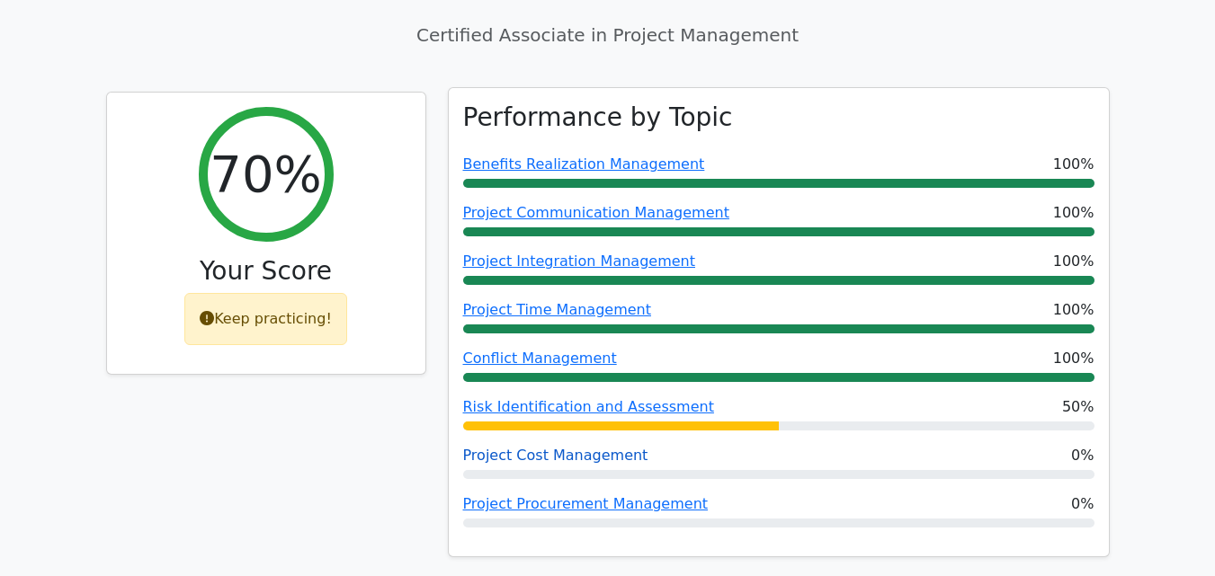
click at [575, 447] on link "Project Cost Management" at bounding box center [555, 455] width 185 height 17
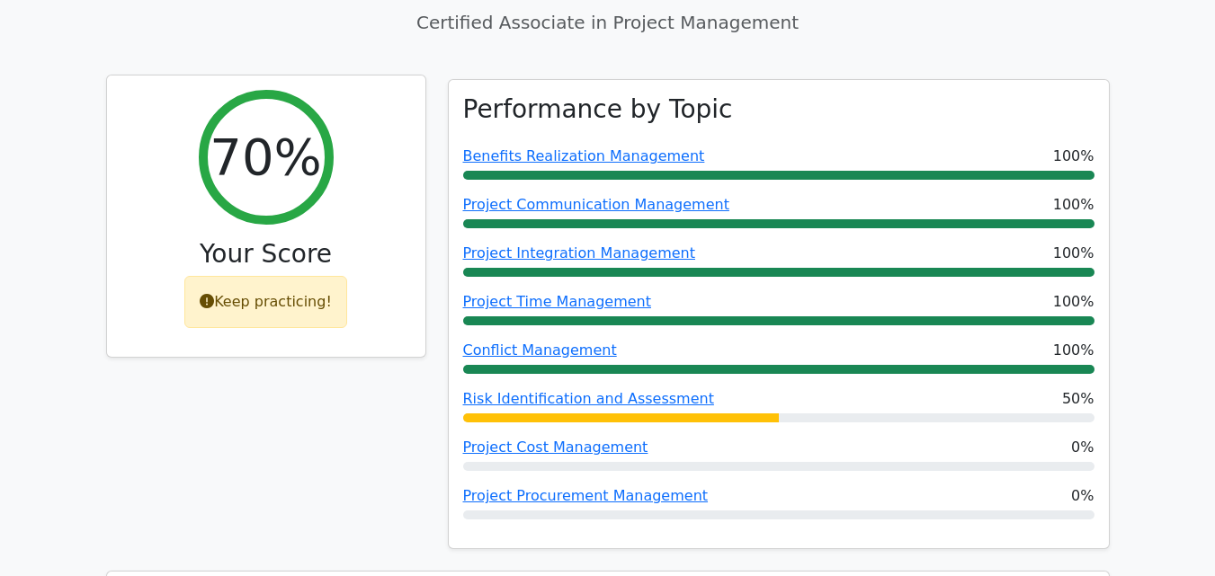
scroll to position [629, 0]
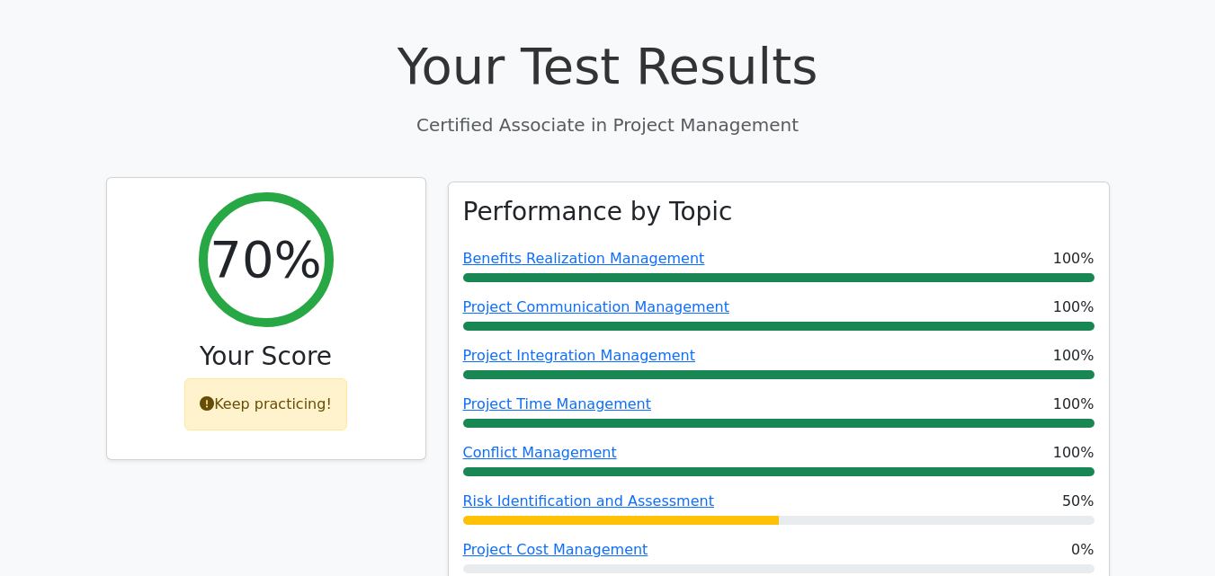
click at [214, 397] on icon at bounding box center [207, 404] width 14 height 14
click at [197, 379] on div "Keep practicing!" at bounding box center [265, 405] width 163 height 52
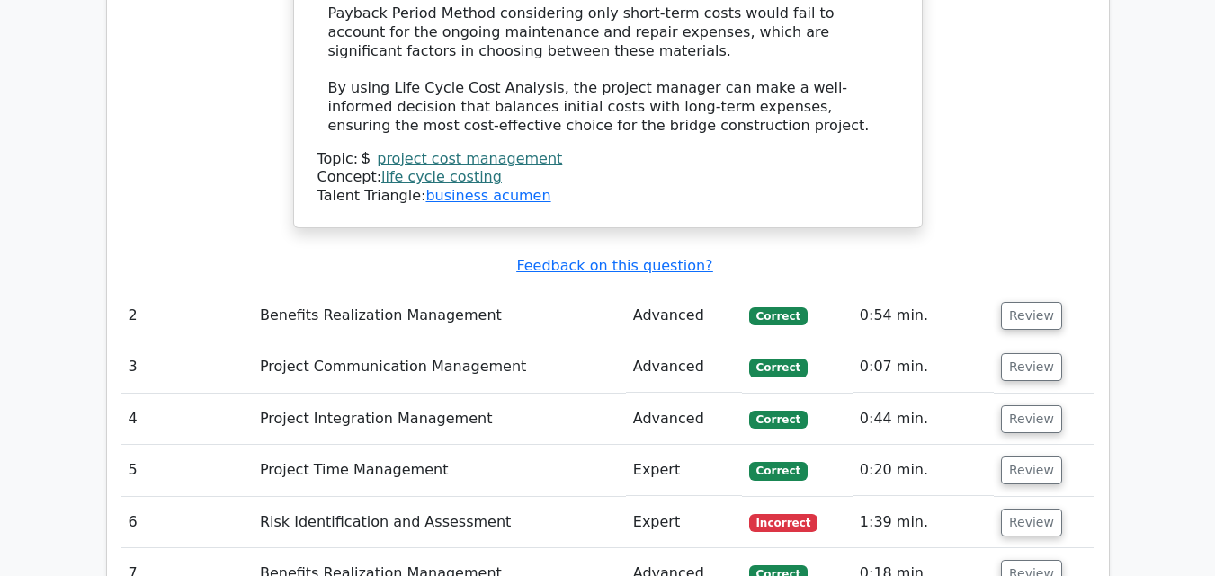
scroll to position [2787, 0]
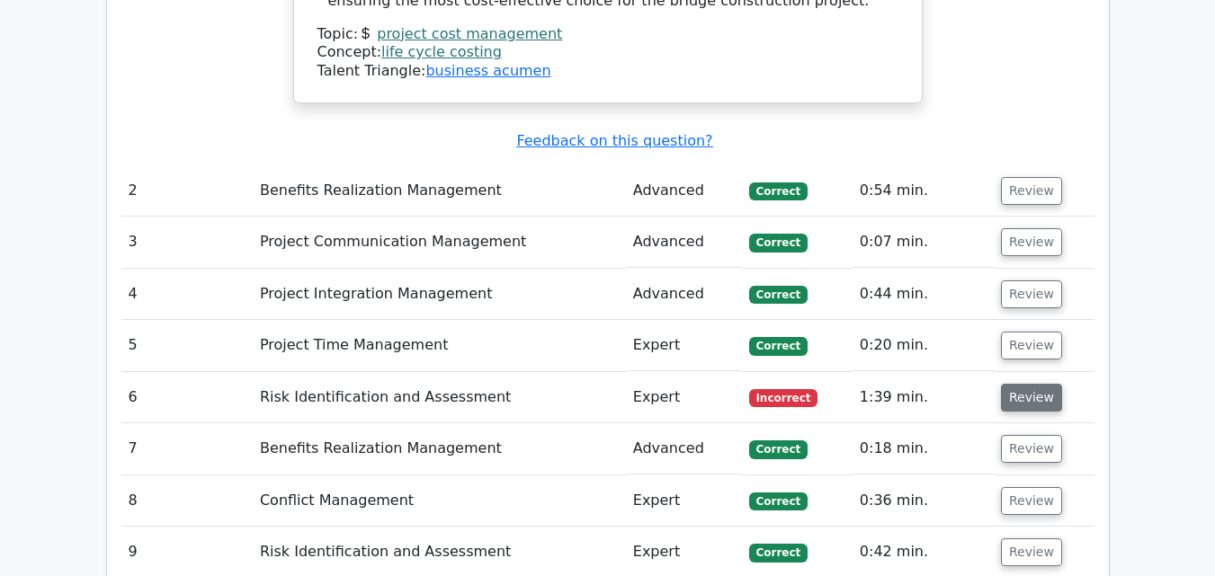
click at [1030, 384] on button "Review" at bounding box center [1031, 398] width 61 height 28
click at [1020, 384] on button "Review" at bounding box center [1031, 398] width 61 height 28
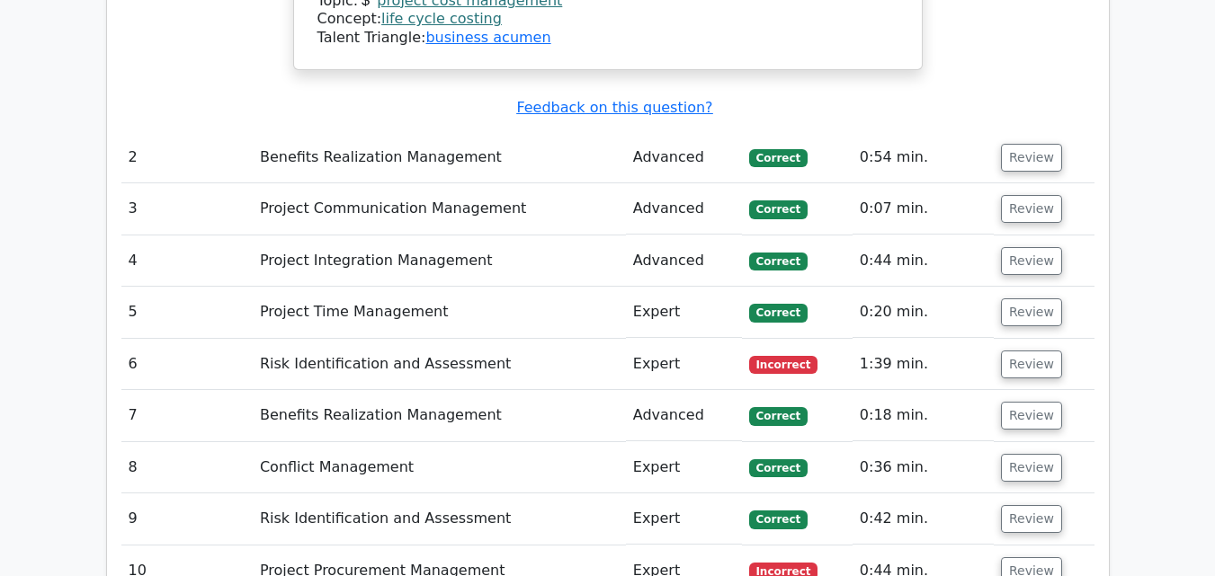
scroll to position [2877, 0]
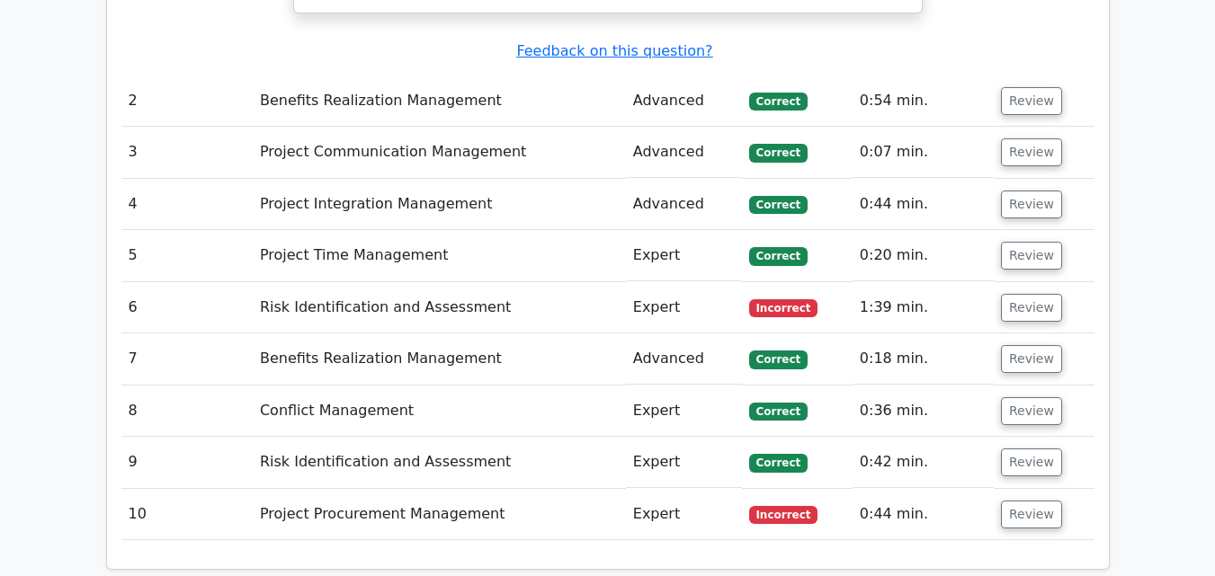
click at [382, 282] on td "Risk Identification and Assessment" at bounding box center [439, 307] width 373 height 51
click at [1014, 294] on button "Review" at bounding box center [1031, 308] width 61 height 28
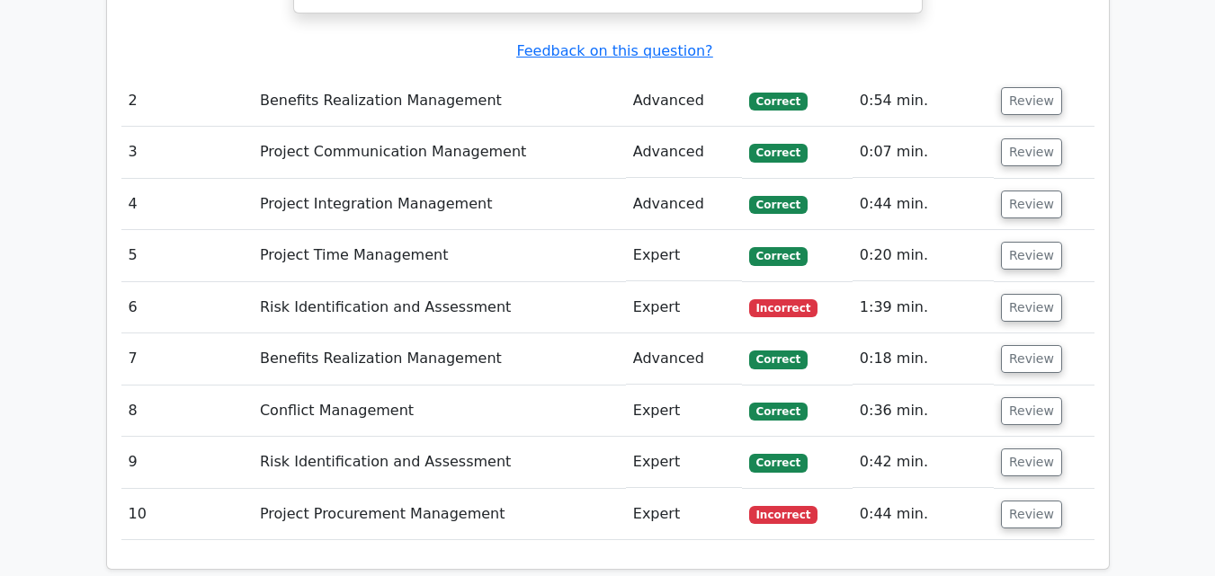
click at [814, 282] on td "Incorrect" at bounding box center [797, 307] width 111 height 51
click at [780, 299] on span "Incorrect" at bounding box center [783, 308] width 69 height 18
click at [1018, 501] on button "Review" at bounding box center [1031, 515] width 61 height 28
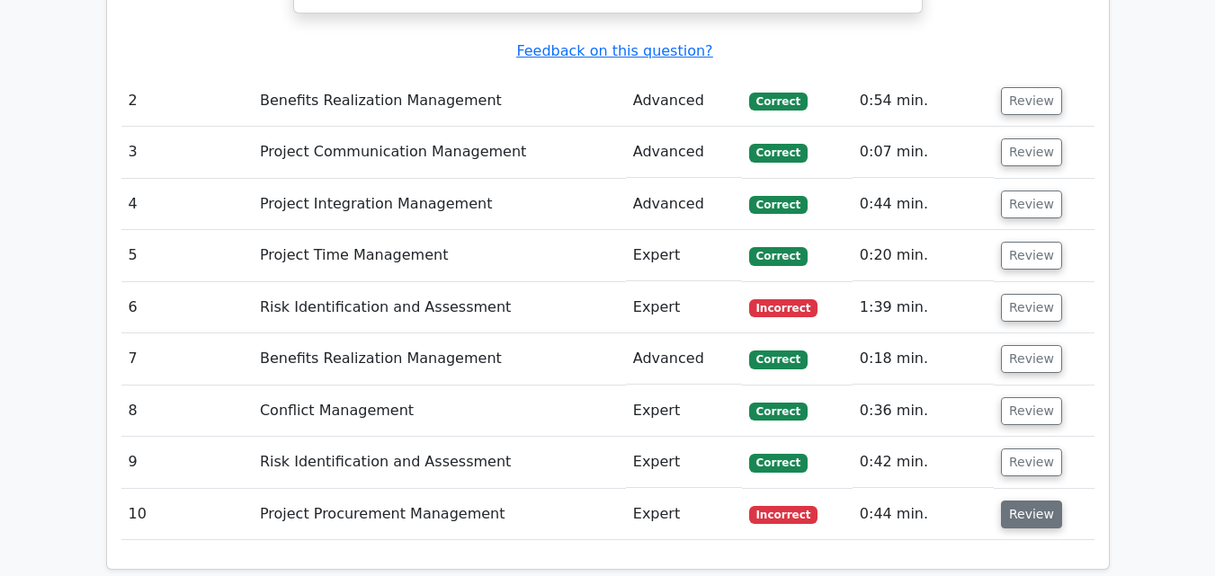
click at [1018, 501] on button "Review" at bounding box center [1031, 515] width 61 height 28
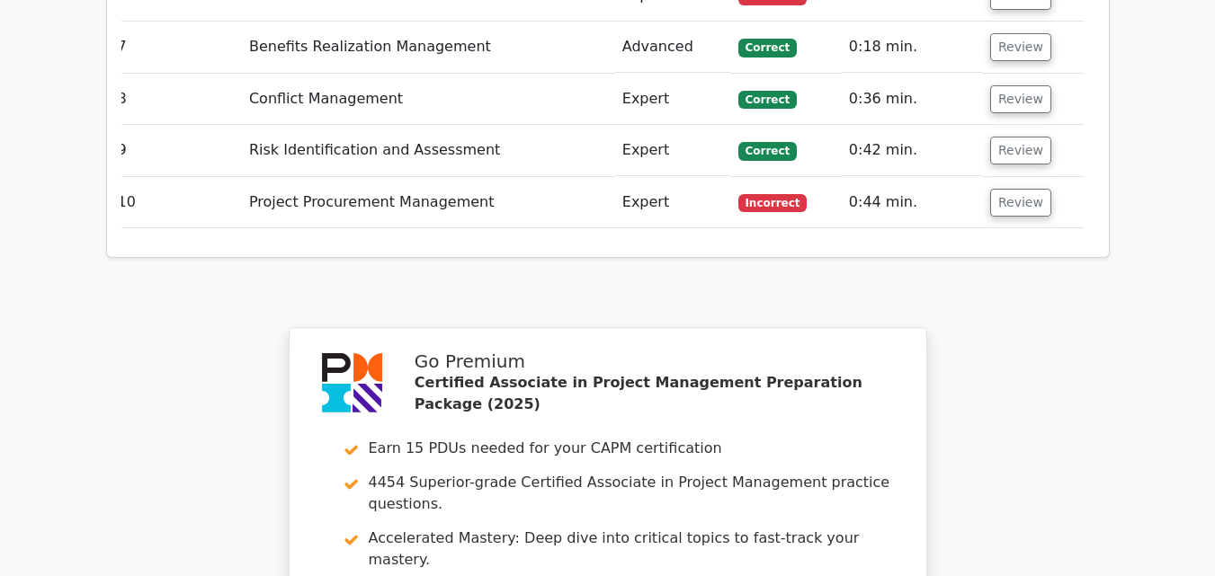
scroll to position [3237, 0]
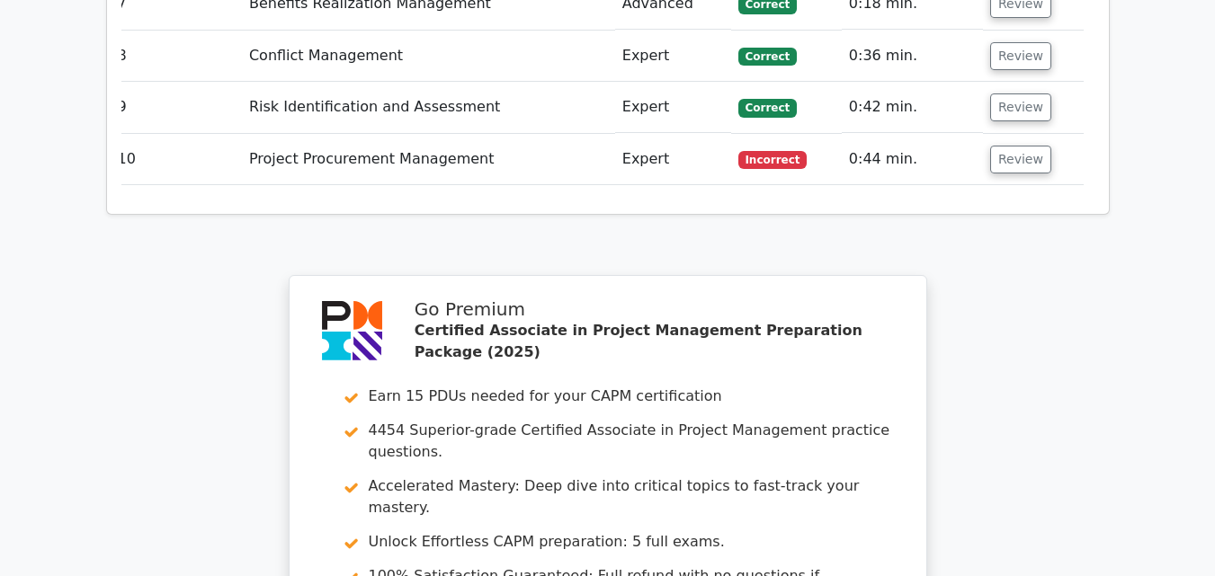
scroll to position [2877, 0]
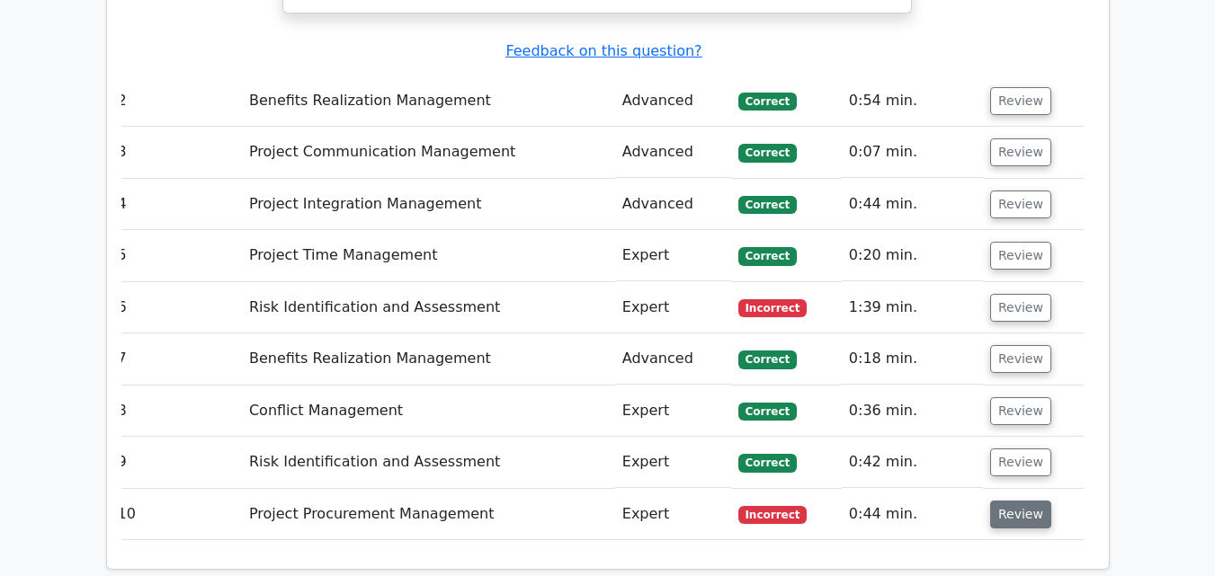
click at [997, 501] on button "Review" at bounding box center [1020, 515] width 61 height 28
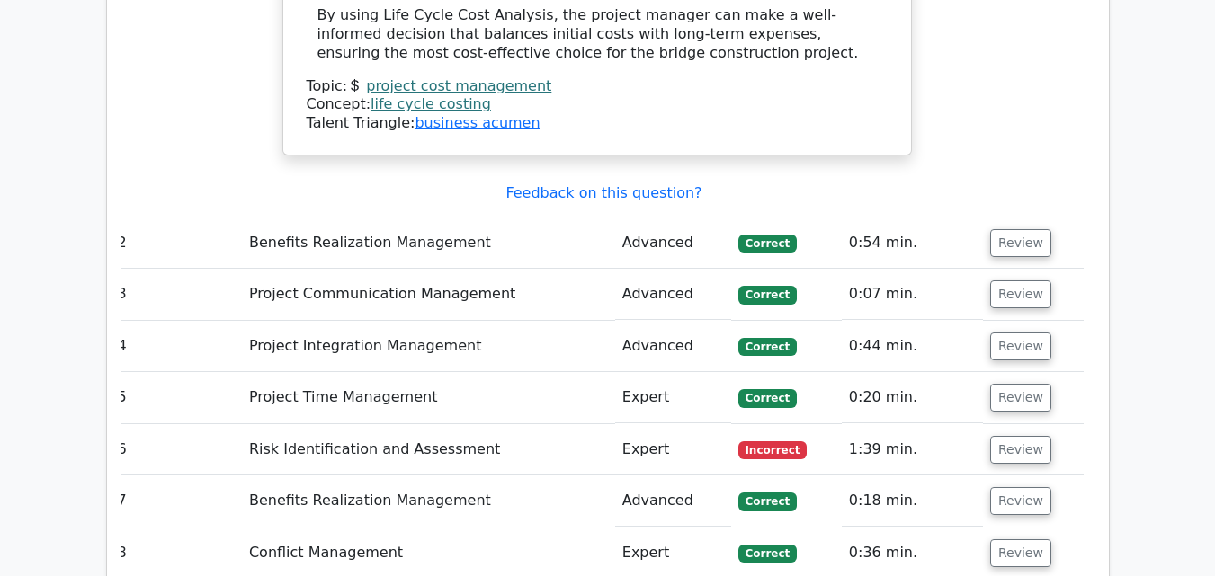
scroll to position [2697, 0]
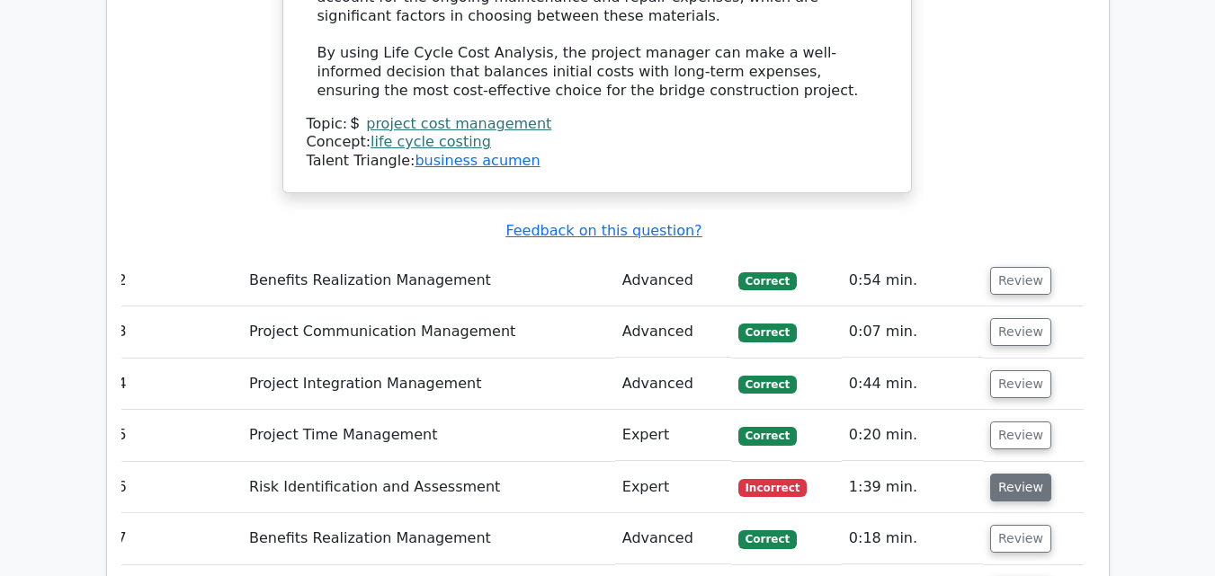
click at [1010, 474] on button "Review" at bounding box center [1020, 488] width 61 height 28
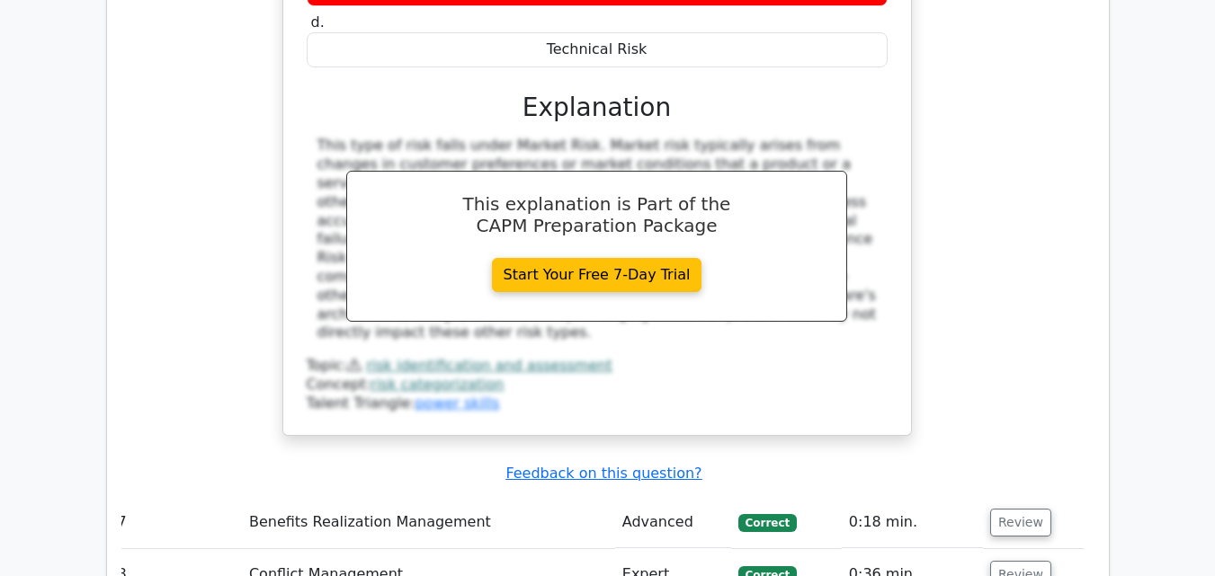
scroll to position [3776, 0]
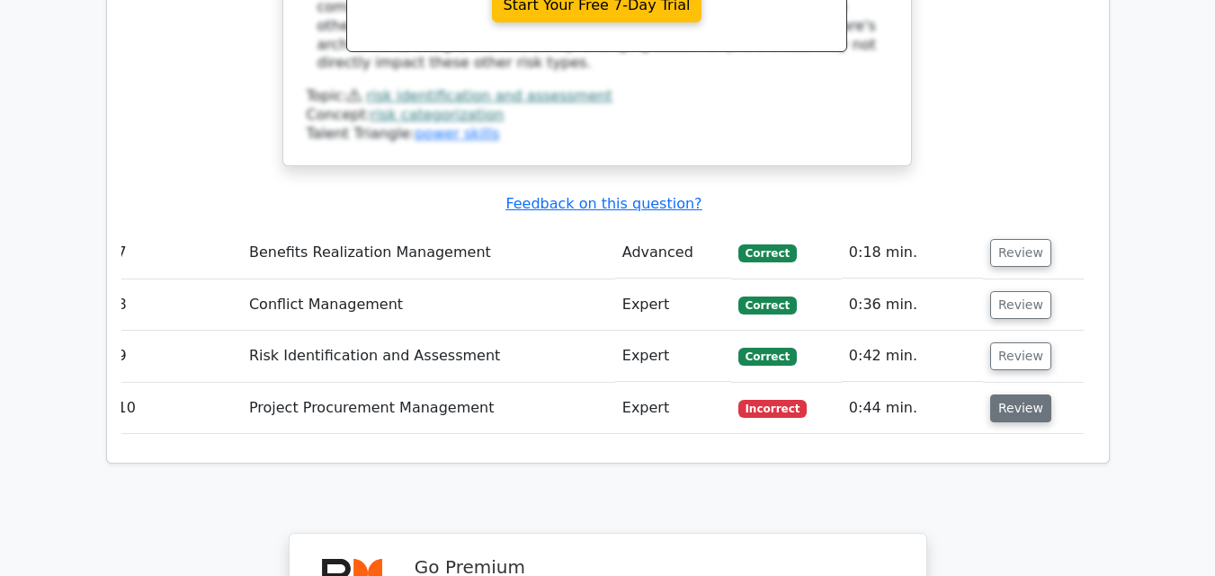
click at [1009, 395] on button "Review" at bounding box center [1020, 409] width 61 height 28
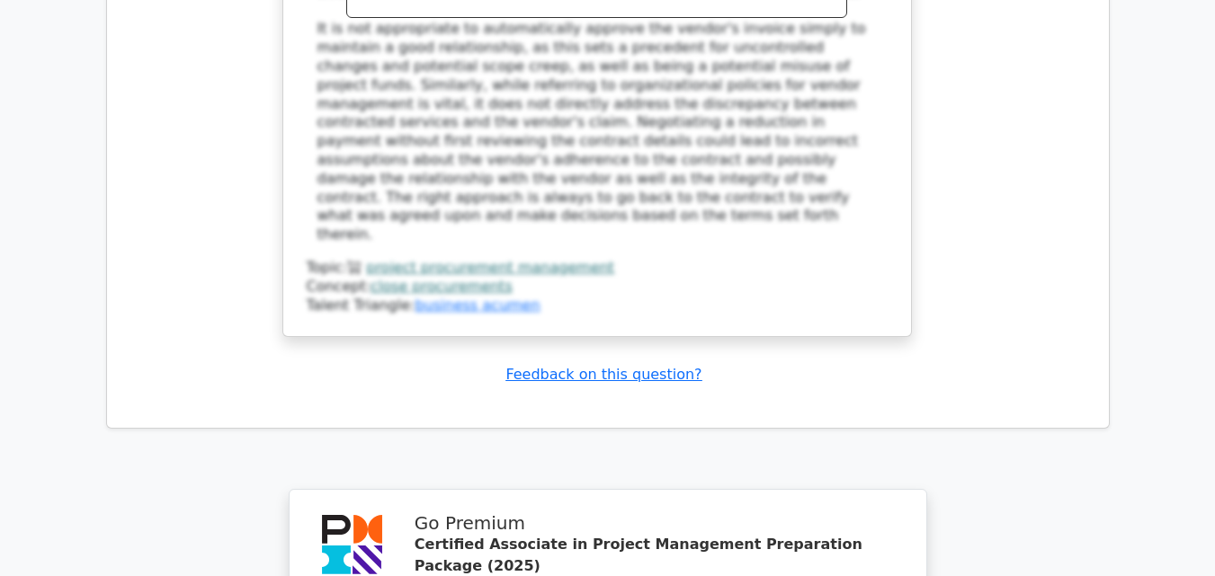
scroll to position [5215, 0]
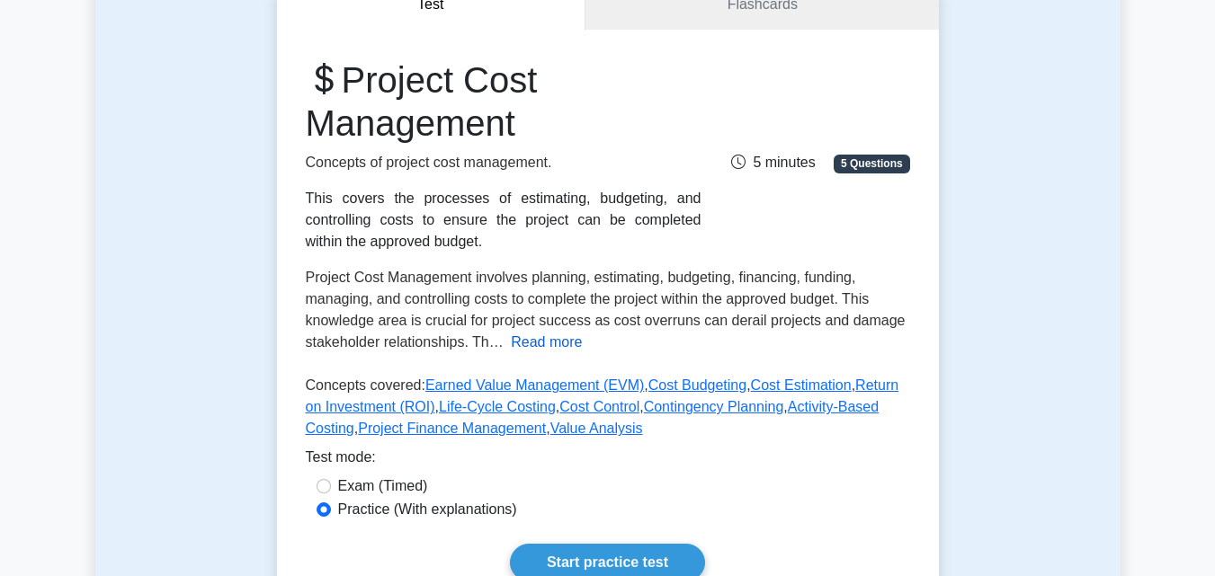
scroll to position [180, 0]
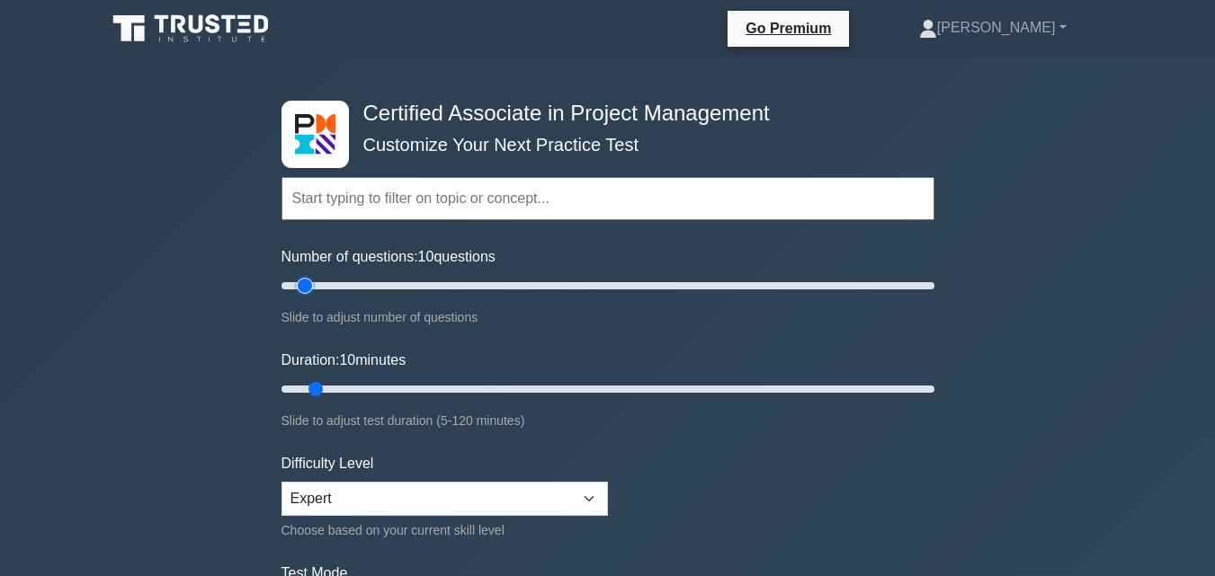
click at [309, 281] on input "Number of questions: 10 questions" at bounding box center [607, 286] width 653 height 22
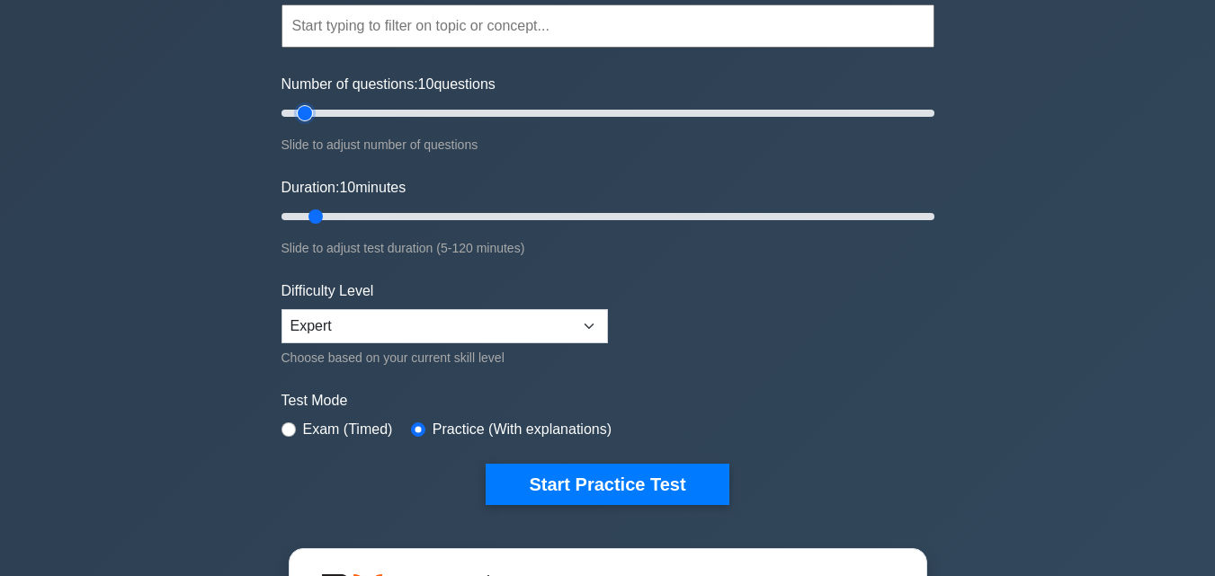
scroll to position [180, 0]
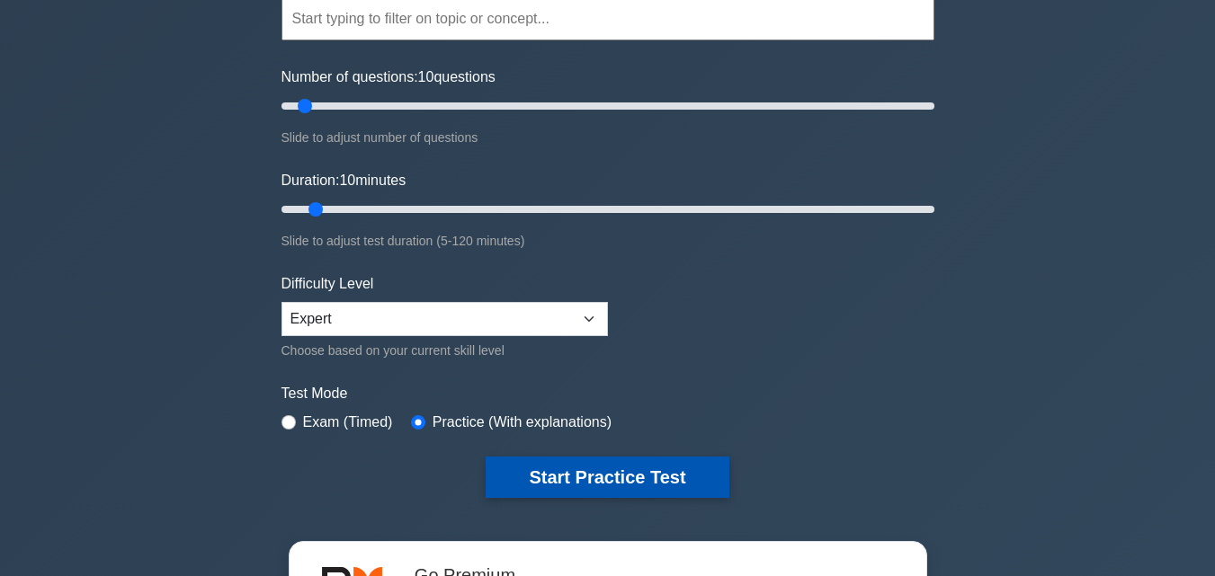
click at [556, 492] on button "Start Practice Test" at bounding box center [607, 477] width 243 height 41
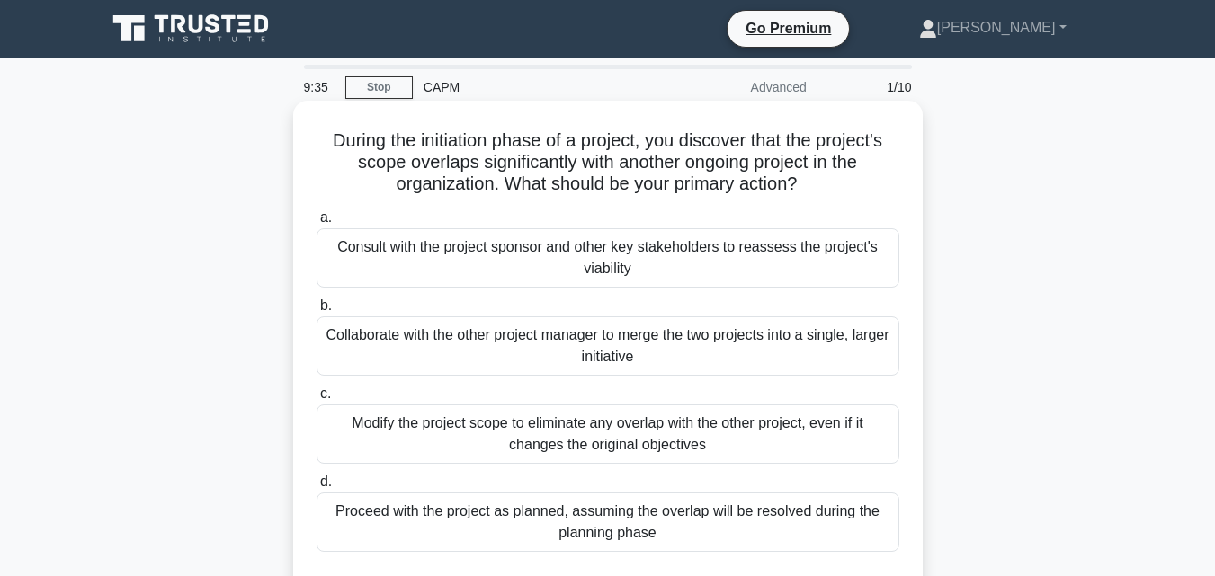
click at [502, 360] on div "Collaborate with the other project manager to merge the two projects into a sin…" at bounding box center [608, 346] width 583 height 59
click at [317, 312] on input "b. Collaborate with the other project manager to merge the two projects into a …" at bounding box center [317, 306] width 0 height 12
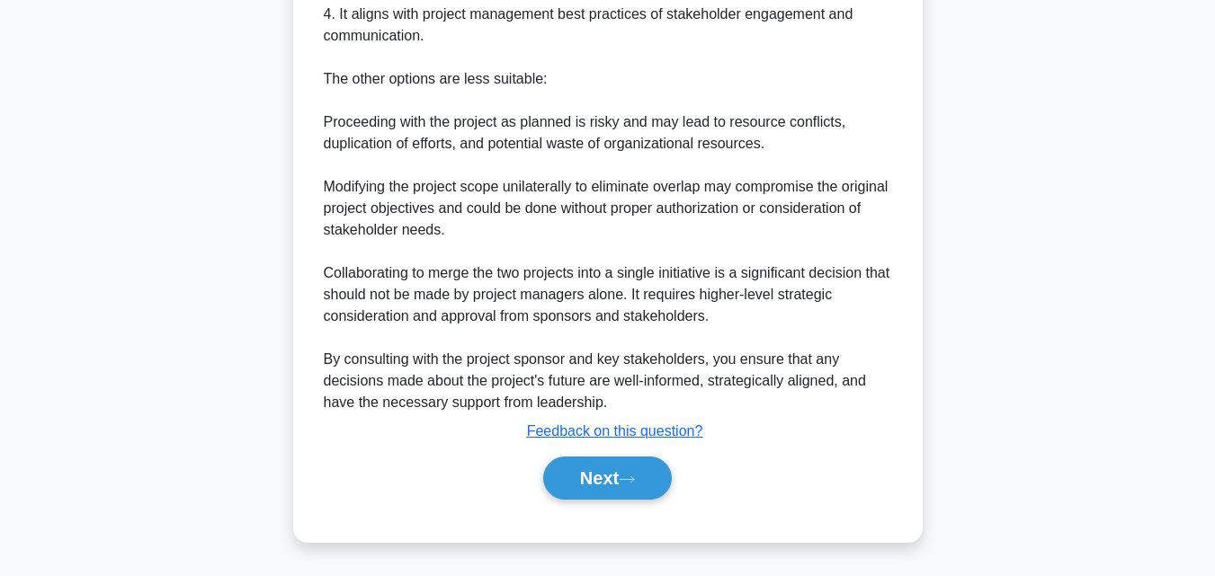
scroll to position [794, 0]
click at [620, 474] on button "Next" at bounding box center [607, 478] width 129 height 43
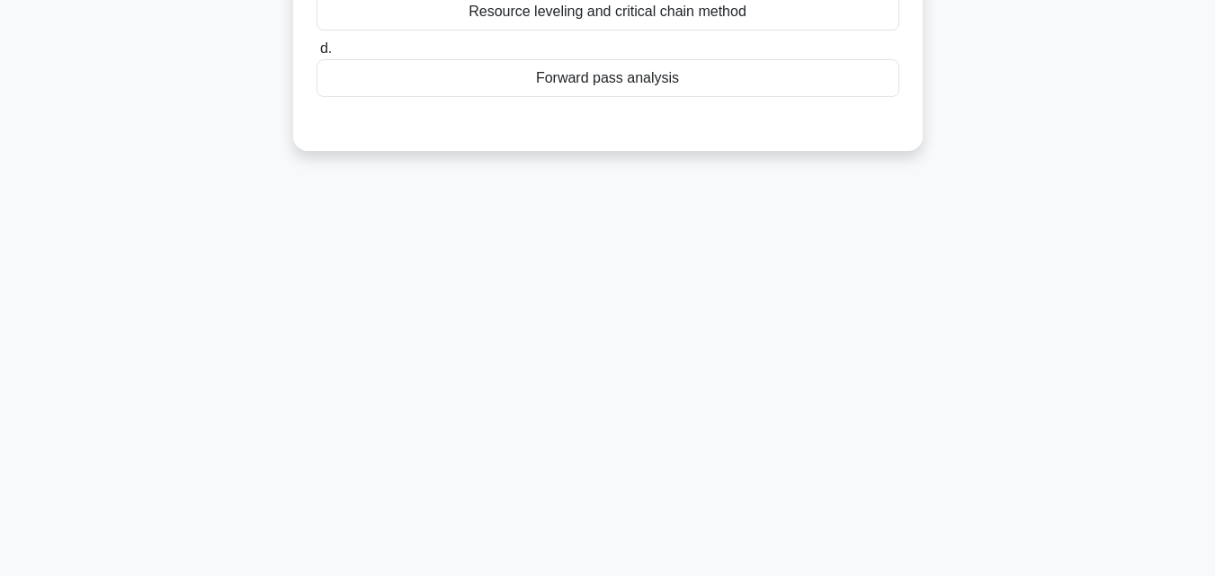
scroll to position [0, 0]
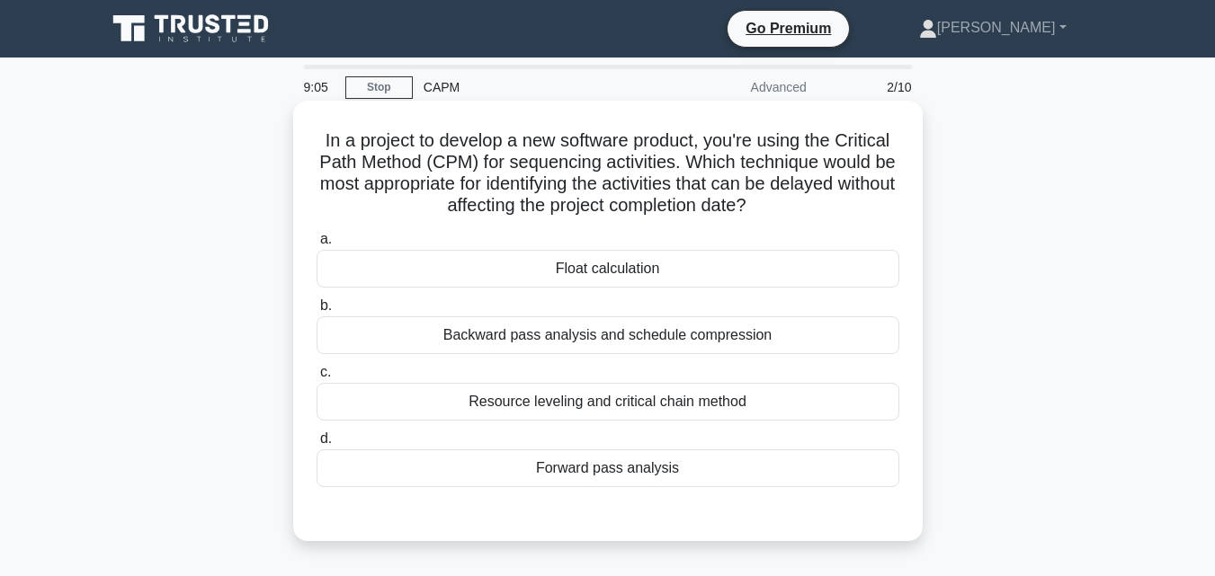
click at [679, 284] on div "Float calculation" at bounding box center [608, 269] width 583 height 38
click at [317, 245] on input "a. Float calculation" at bounding box center [317, 240] width 0 height 12
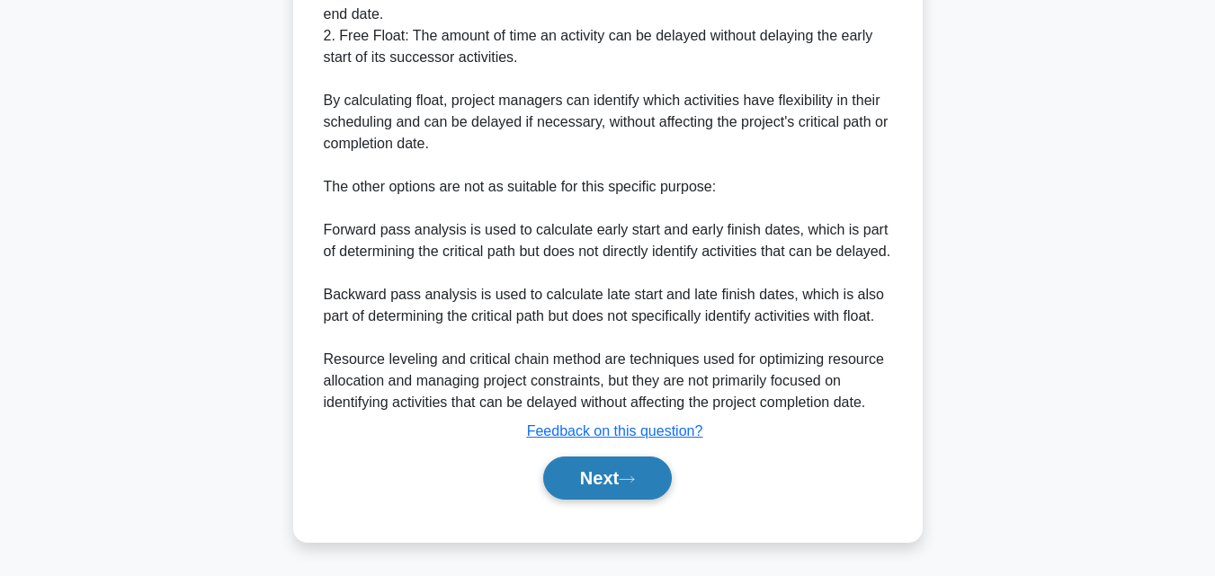
click at [594, 485] on button "Next" at bounding box center [607, 478] width 129 height 43
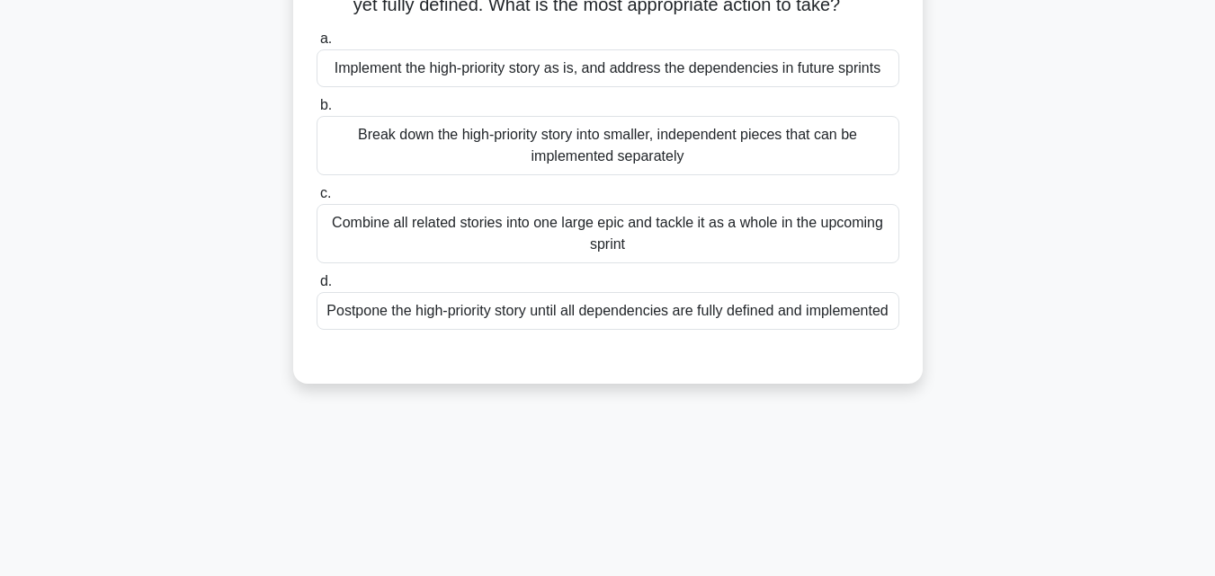
scroll to position [35, 0]
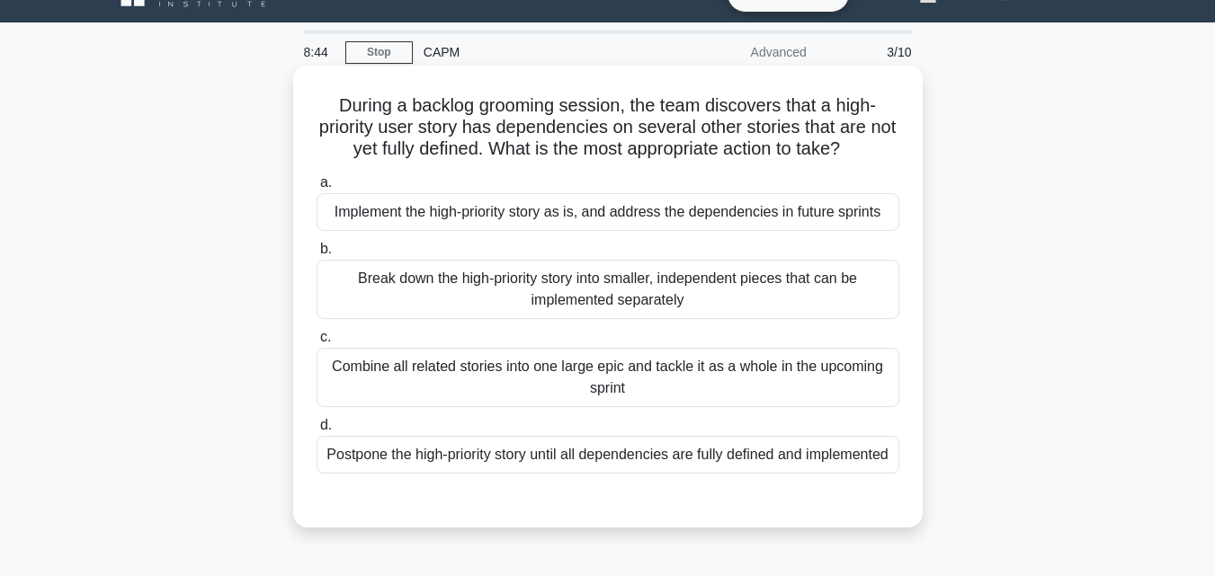
click at [693, 281] on div "Break down the high-priority story into smaller, independent pieces that can be…" at bounding box center [608, 289] width 583 height 59
click at [317, 255] on input "b. Break down the high-priority story into smaller, independent pieces that can…" at bounding box center [317, 250] width 0 height 12
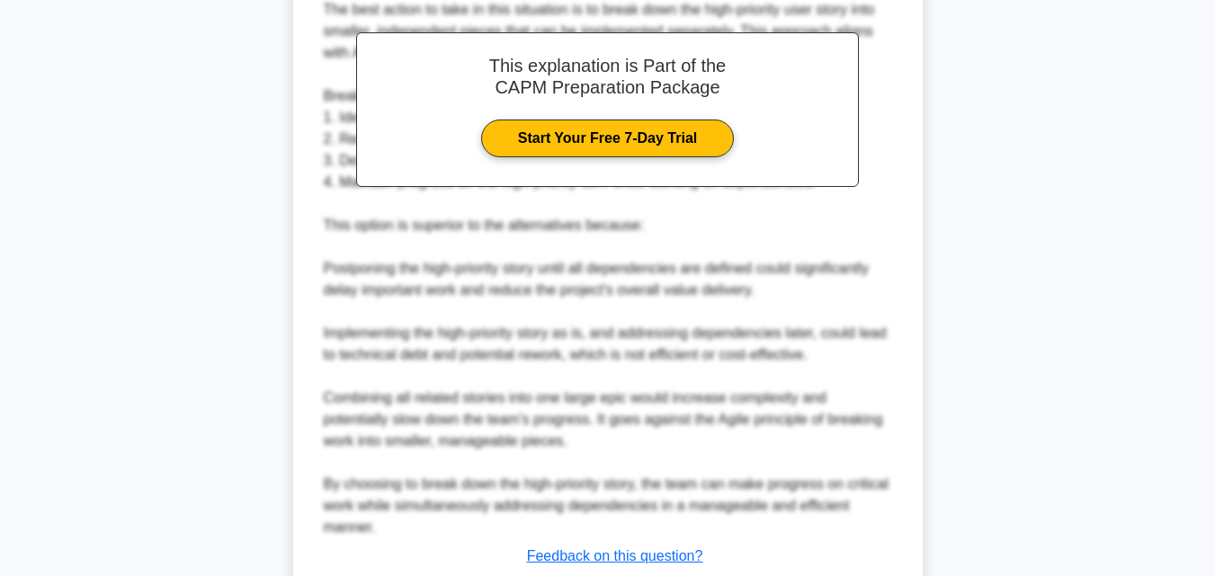
scroll to position [727, 0]
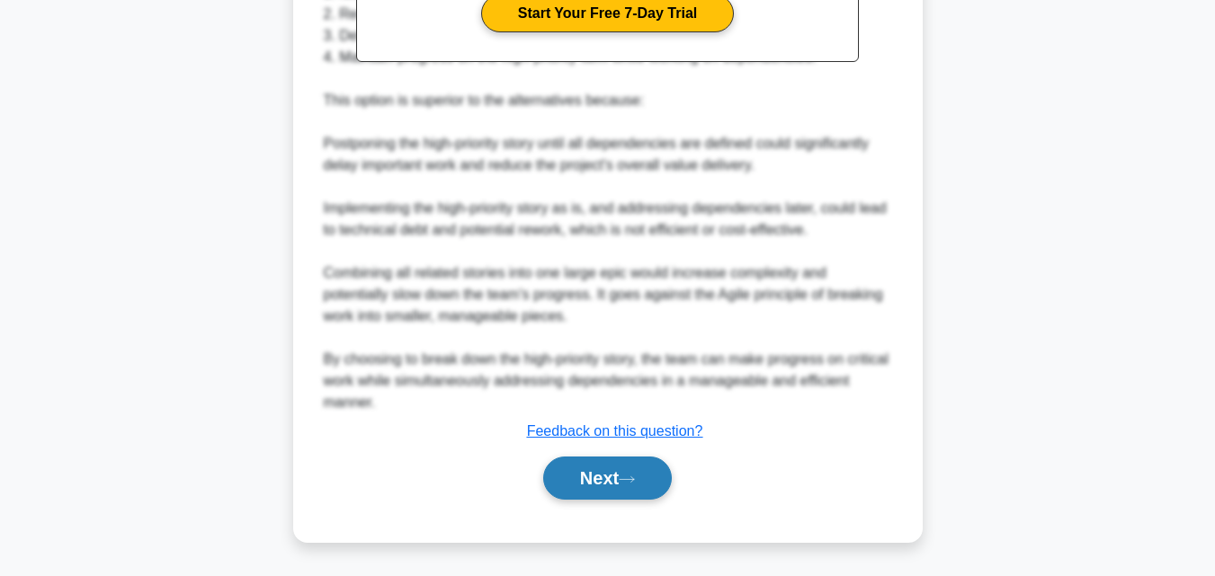
click at [588, 481] on button "Next" at bounding box center [607, 478] width 129 height 43
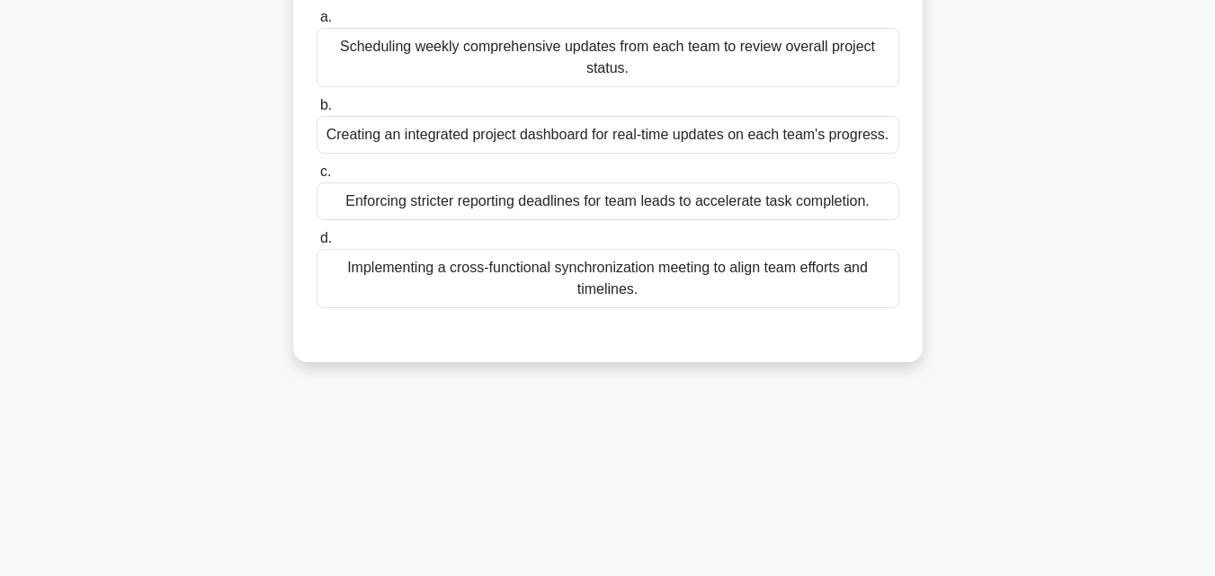
scroll to position [35, 0]
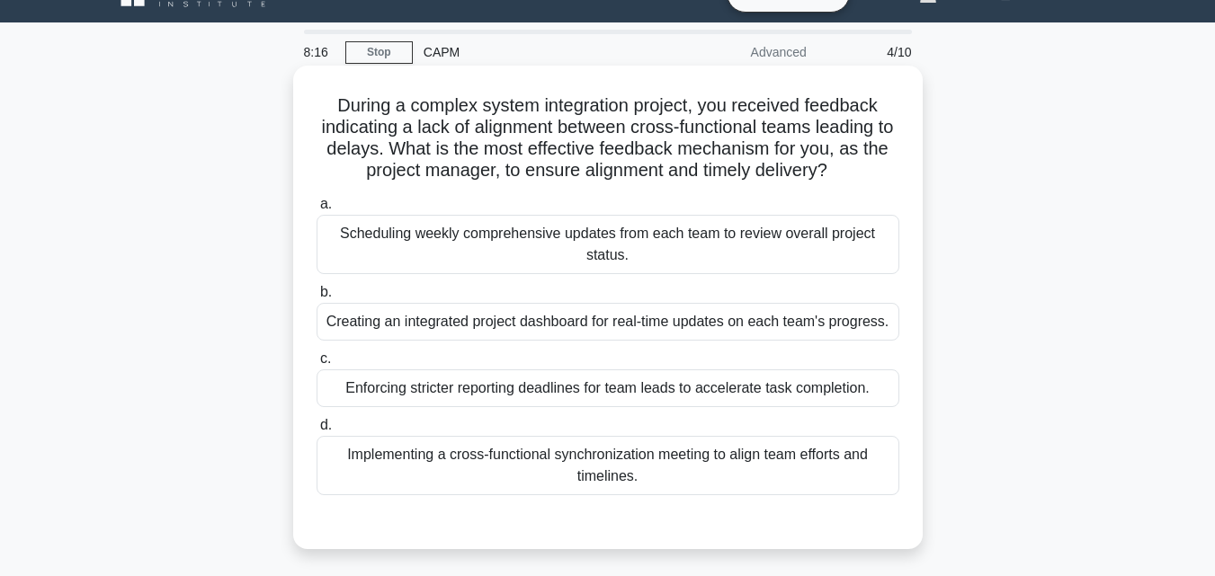
click at [783, 488] on div "Implementing a cross-functional synchronization meeting to align team efforts a…" at bounding box center [608, 465] width 583 height 59
click at [317, 432] on input "d. Implementing a cross-functional synchronization meeting to align team effort…" at bounding box center [317, 426] width 0 height 12
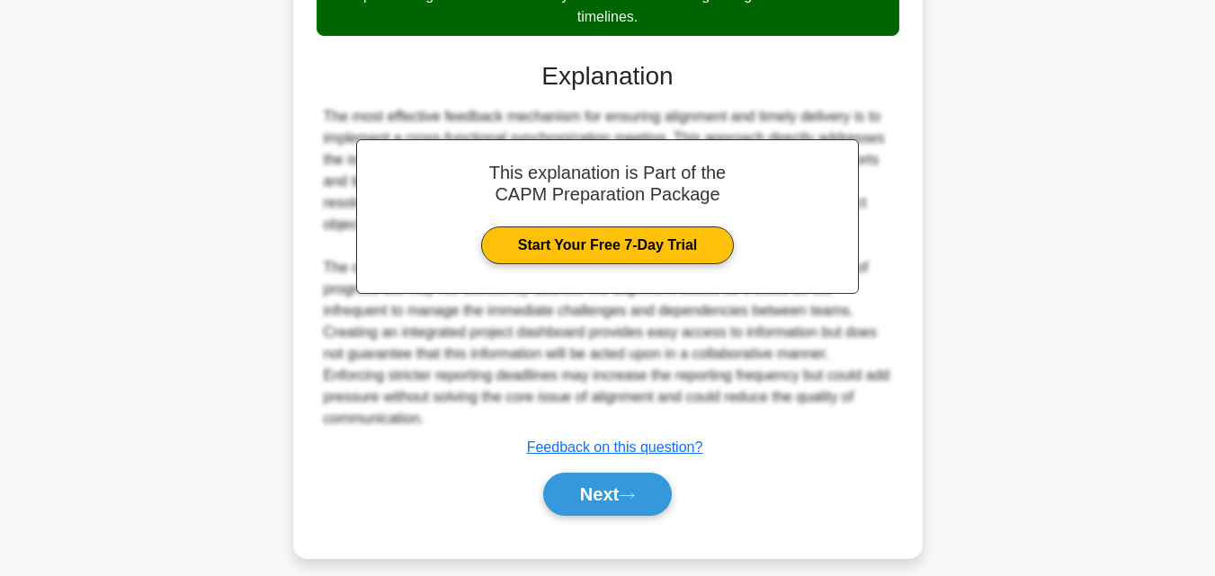
scroll to position [512, 0]
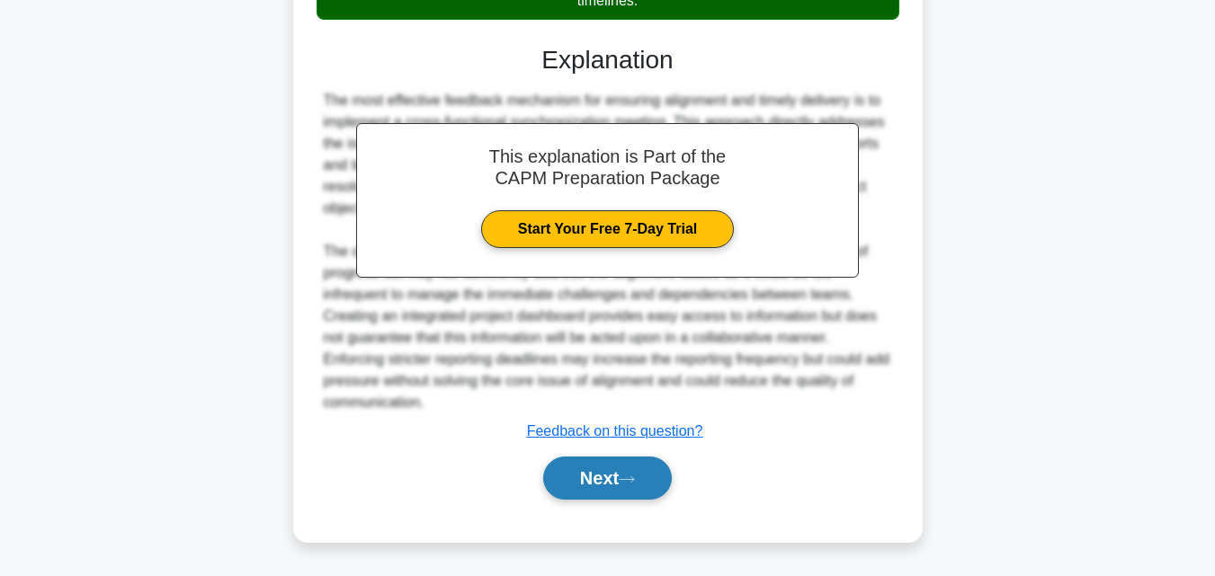
click at [565, 458] on button "Next" at bounding box center [607, 478] width 129 height 43
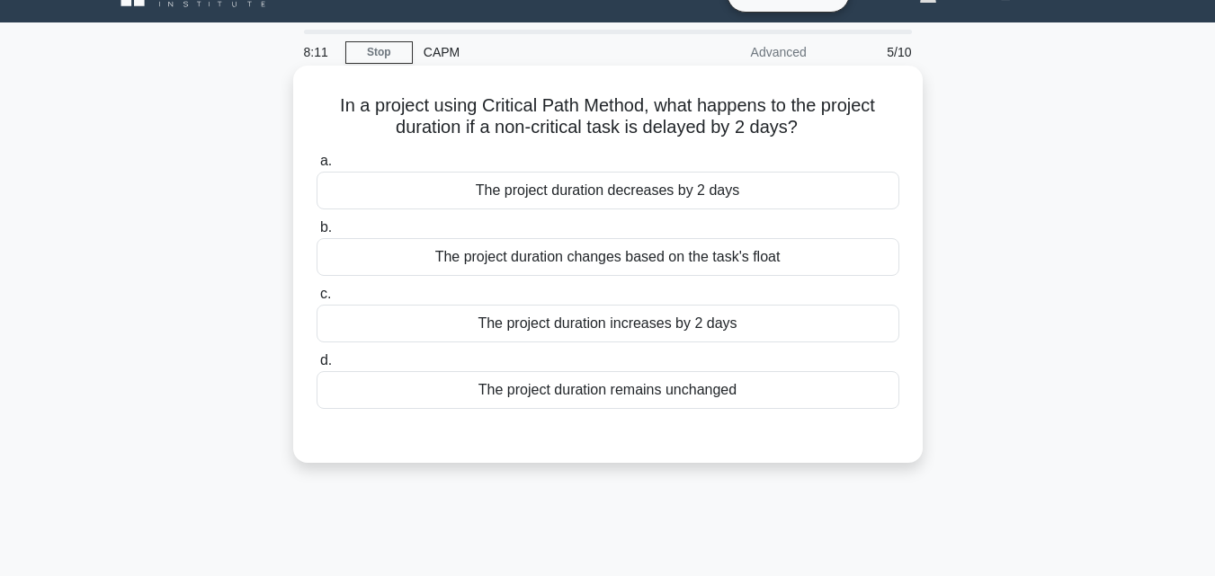
scroll to position [0, 0]
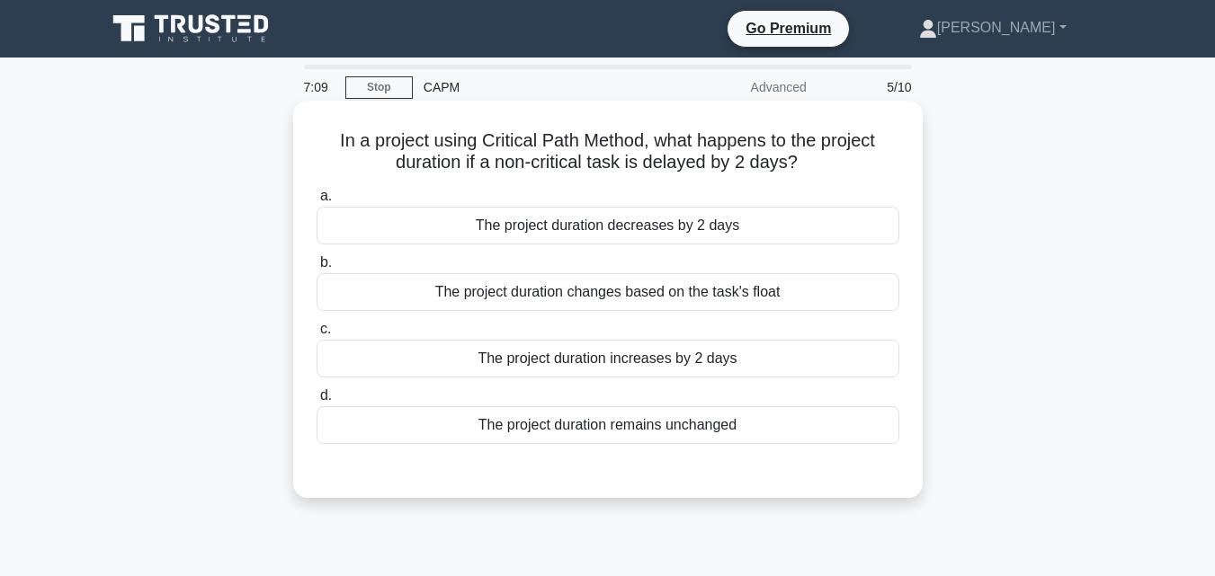
click at [619, 424] on div "The project duration remains unchanged" at bounding box center [608, 425] width 583 height 38
click at [317, 402] on input "d. The project duration remains unchanged" at bounding box center [317, 396] width 0 height 12
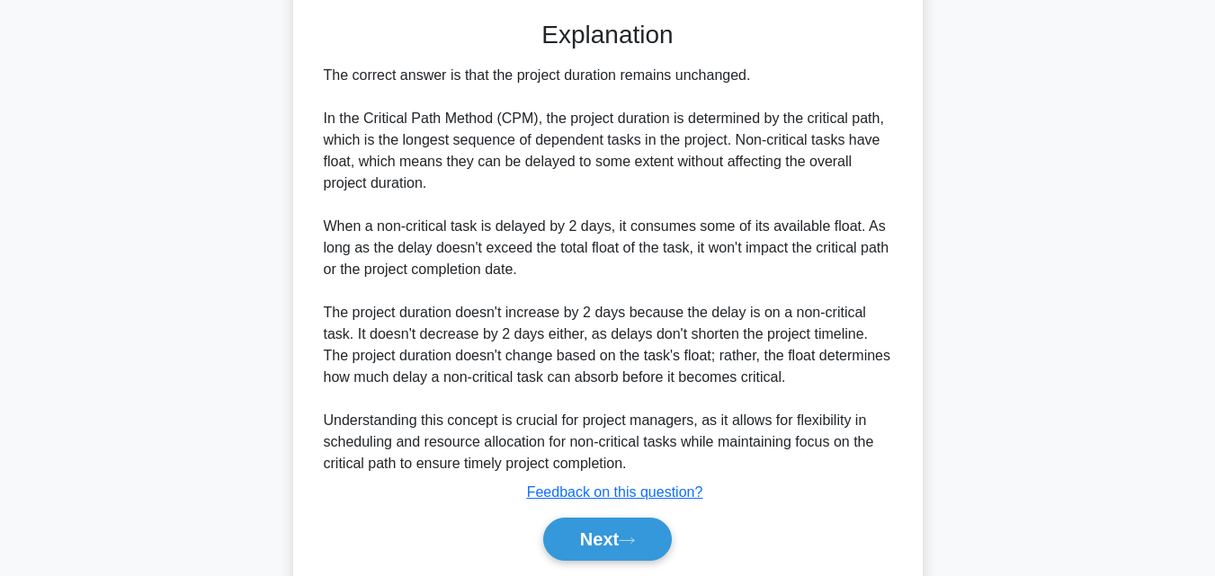
scroll to position [512, 0]
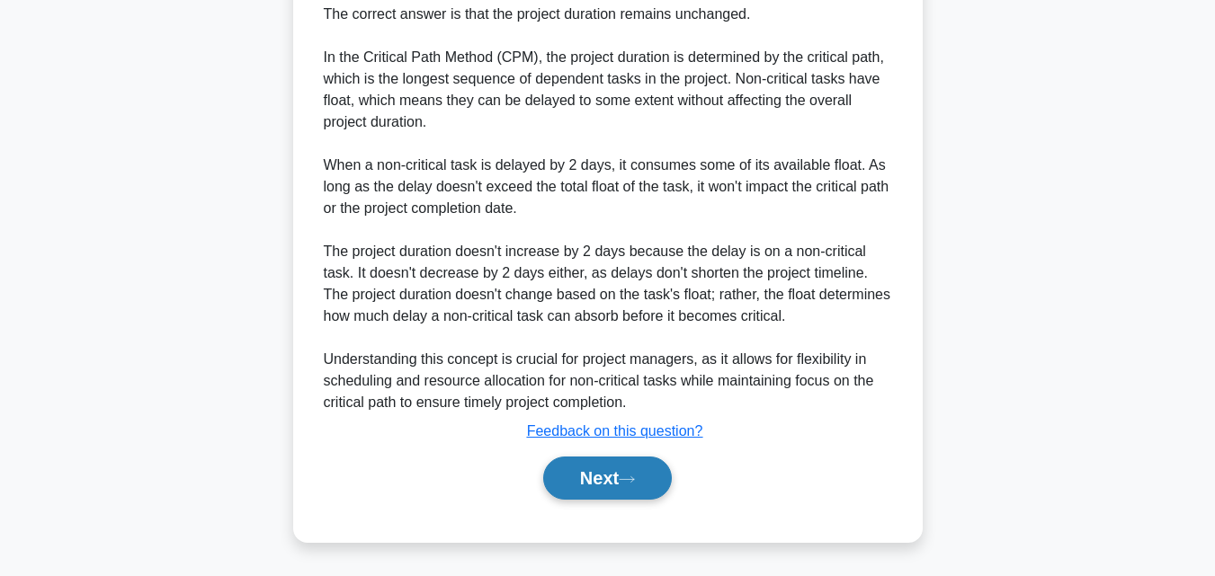
click at [595, 471] on button "Next" at bounding box center [607, 478] width 129 height 43
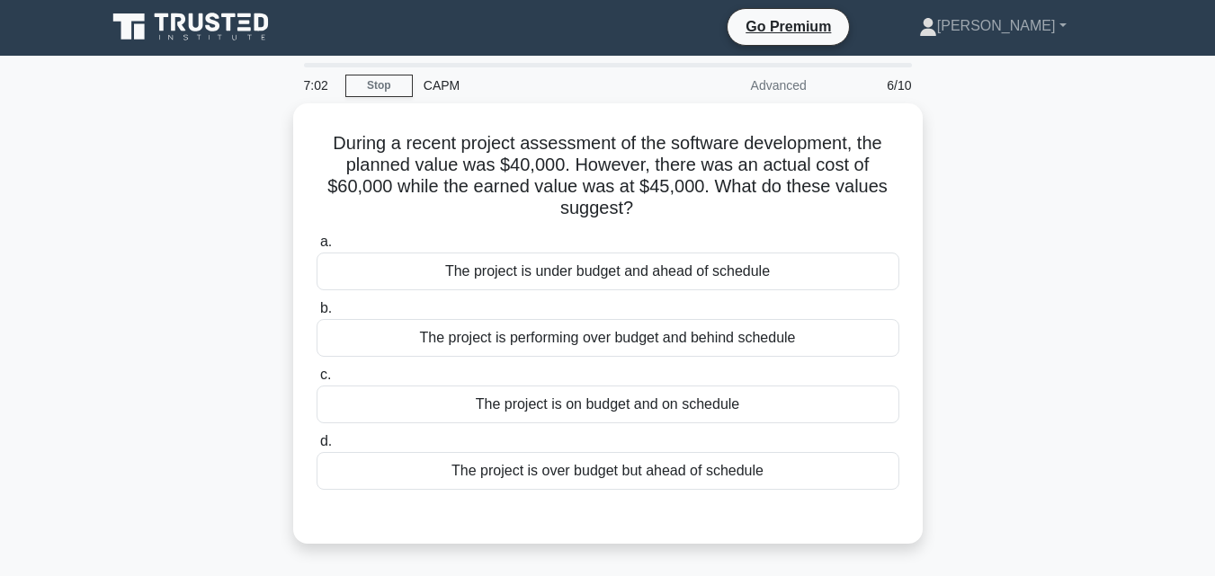
scroll to position [0, 0]
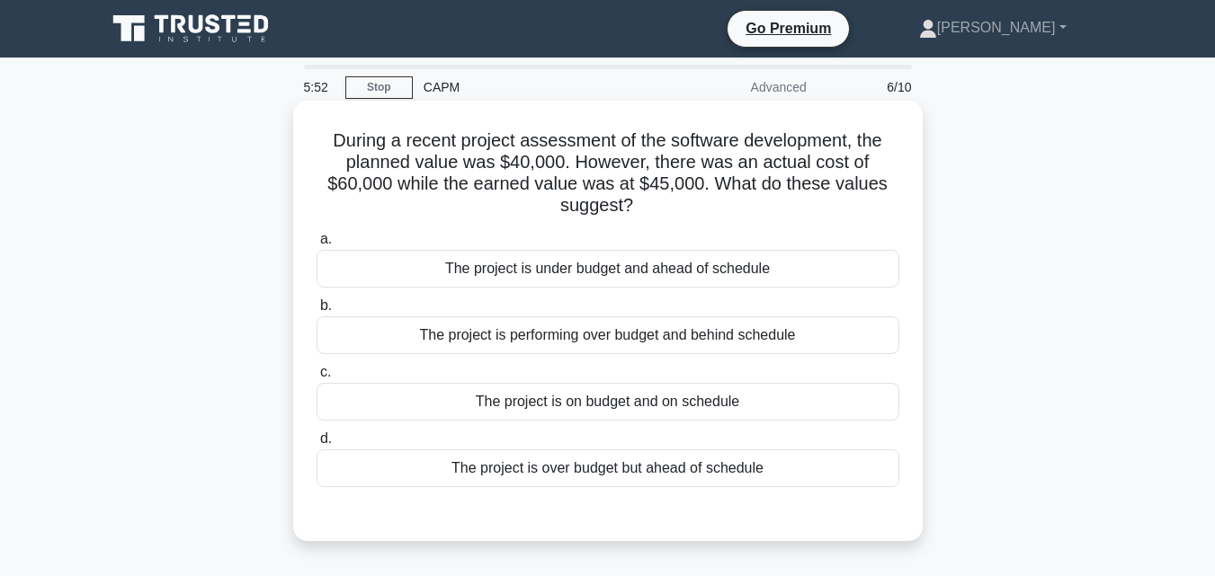
click at [536, 479] on div "The project is over budget but ahead of schedule" at bounding box center [608, 469] width 583 height 38
click at [317, 445] on input "d. The project is over budget but ahead of schedule" at bounding box center [317, 439] width 0 height 12
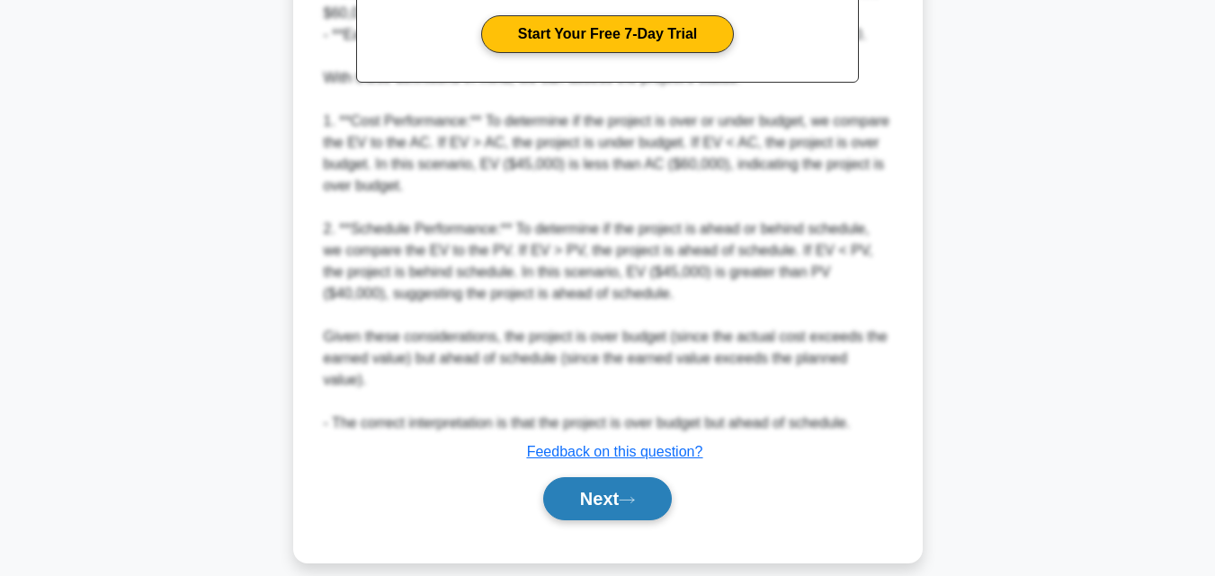
click at [584, 477] on button "Next" at bounding box center [607, 498] width 129 height 43
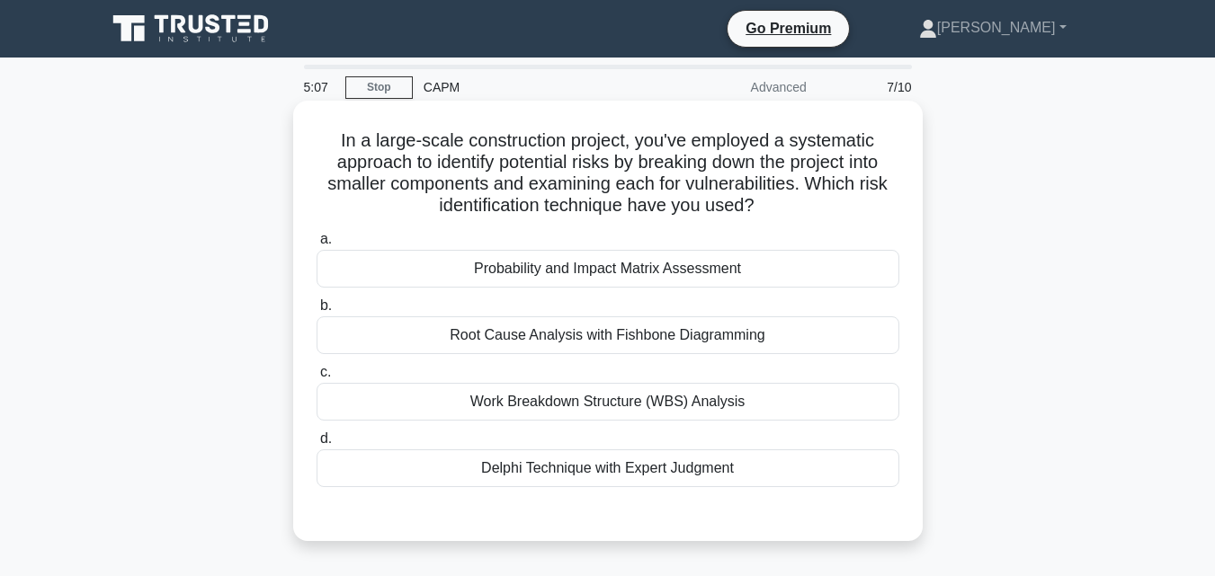
click at [631, 344] on div "Root Cause Analysis with Fishbone Diagramming" at bounding box center [608, 336] width 583 height 38
click at [317, 312] on input "b. Root Cause Analysis with Fishbone Diagramming" at bounding box center [317, 306] width 0 height 12
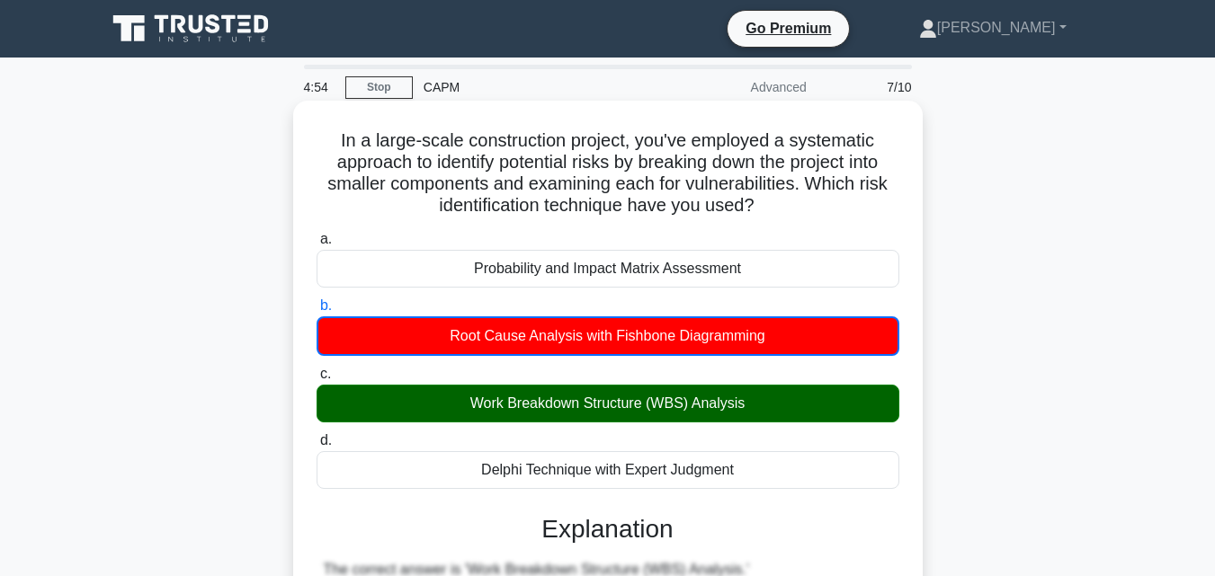
drag, startPoint x: 792, startPoint y: 477, endPoint x: 319, endPoint y: 141, distance: 579.8
copy div "In a large-scale construction project, you've employed a systematic approach to…"
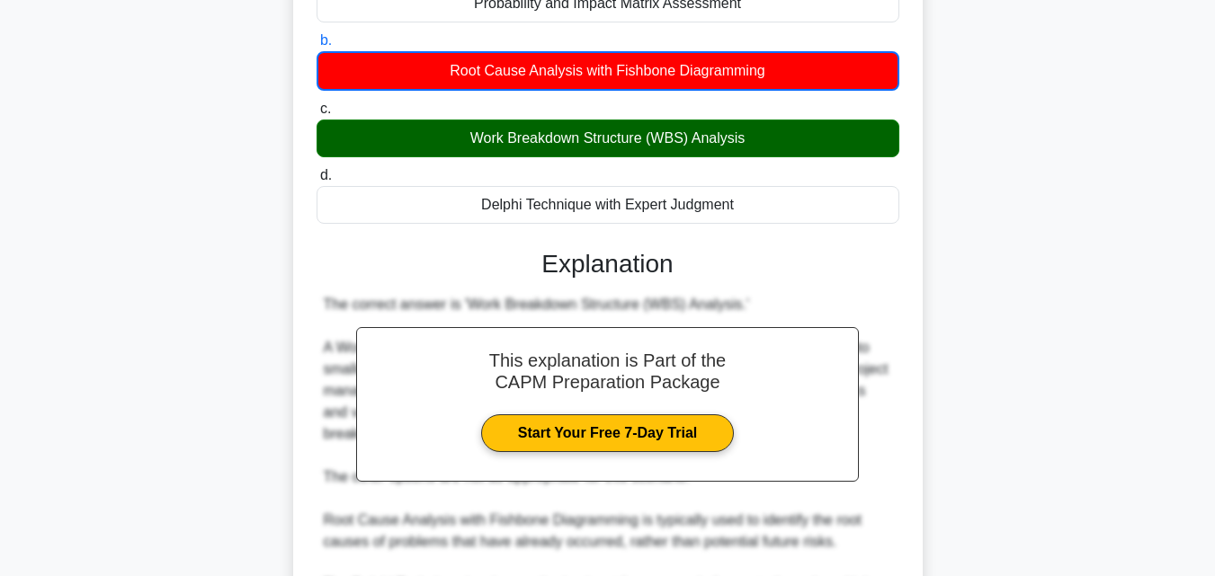
click at [1065, 323] on div "In a large-scale construction project, you've employed a systematic approach to…" at bounding box center [607, 398] width 1025 height 1127
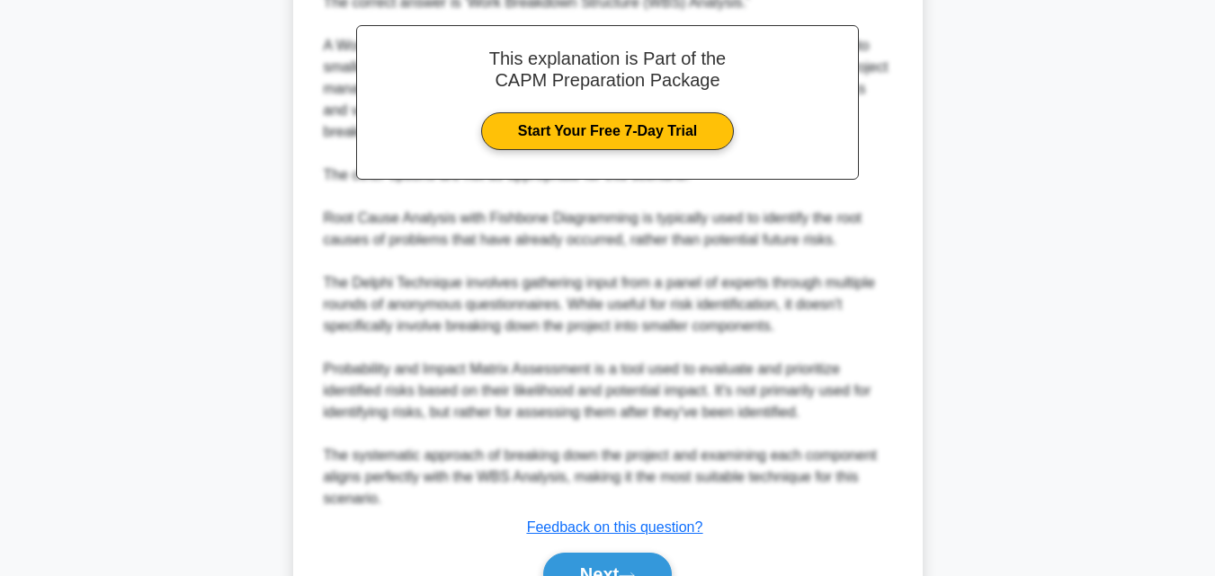
scroll to position [629, 0]
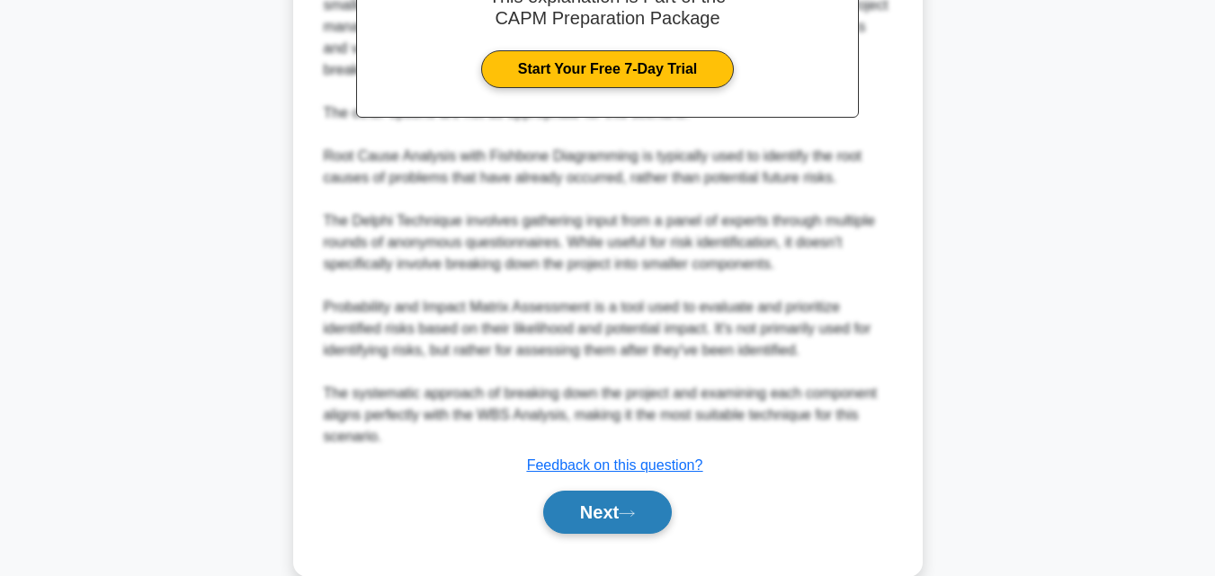
click at [634, 504] on button "Next" at bounding box center [607, 512] width 129 height 43
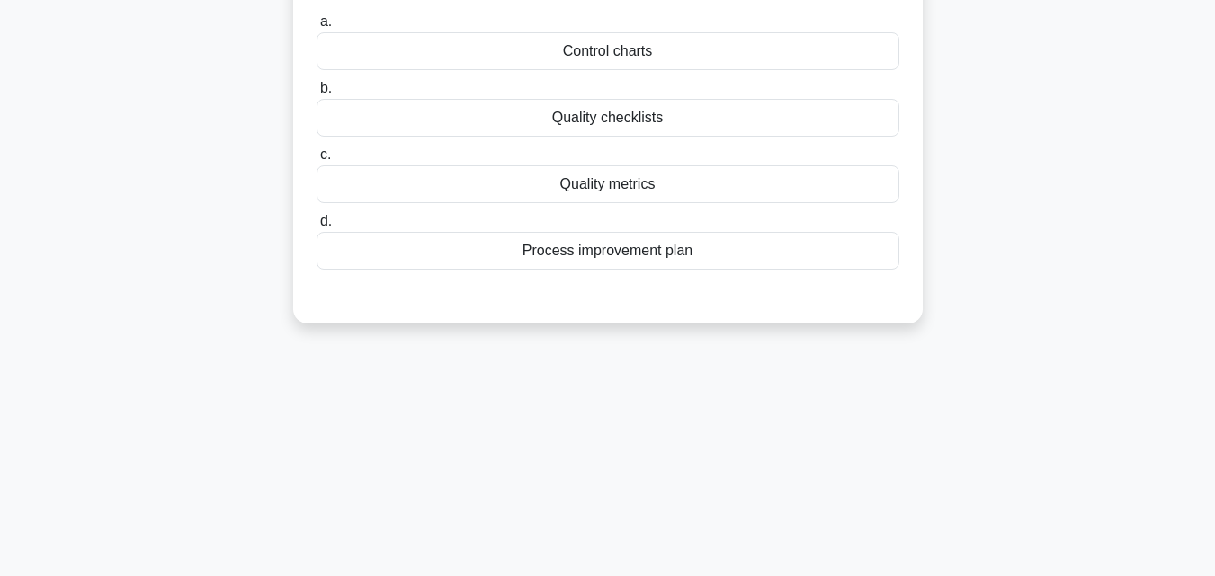
scroll to position [0, 0]
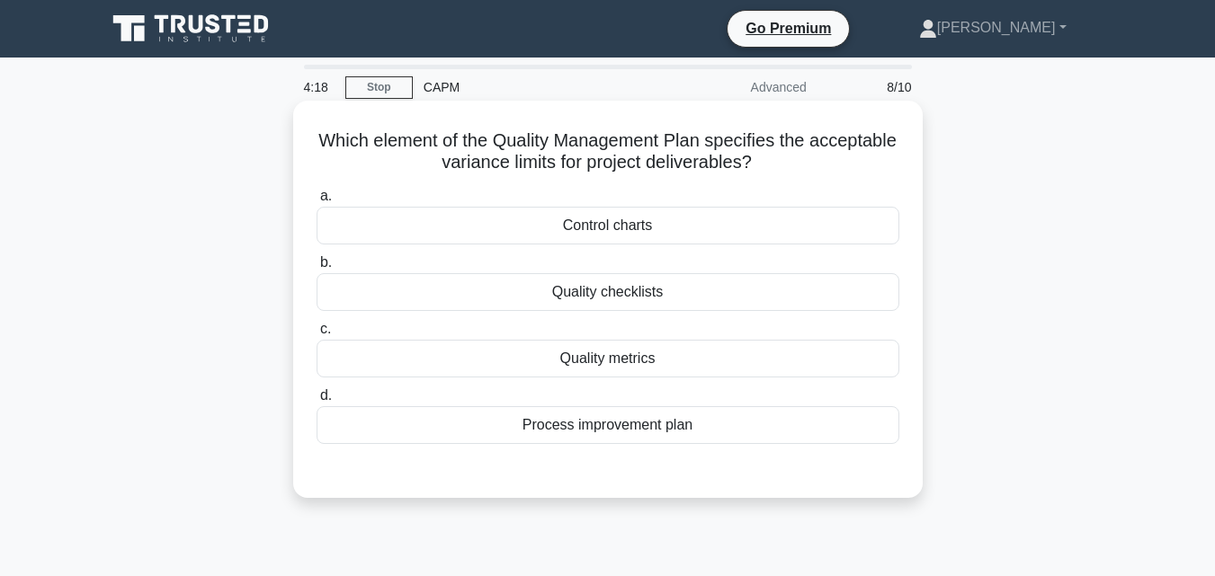
click at [650, 221] on div "Control charts" at bounding box center [608, 226] width 583 height 38
click at [317, 202] on input "a. Control charts" at bounding box center [317, 197] width 0 height 12
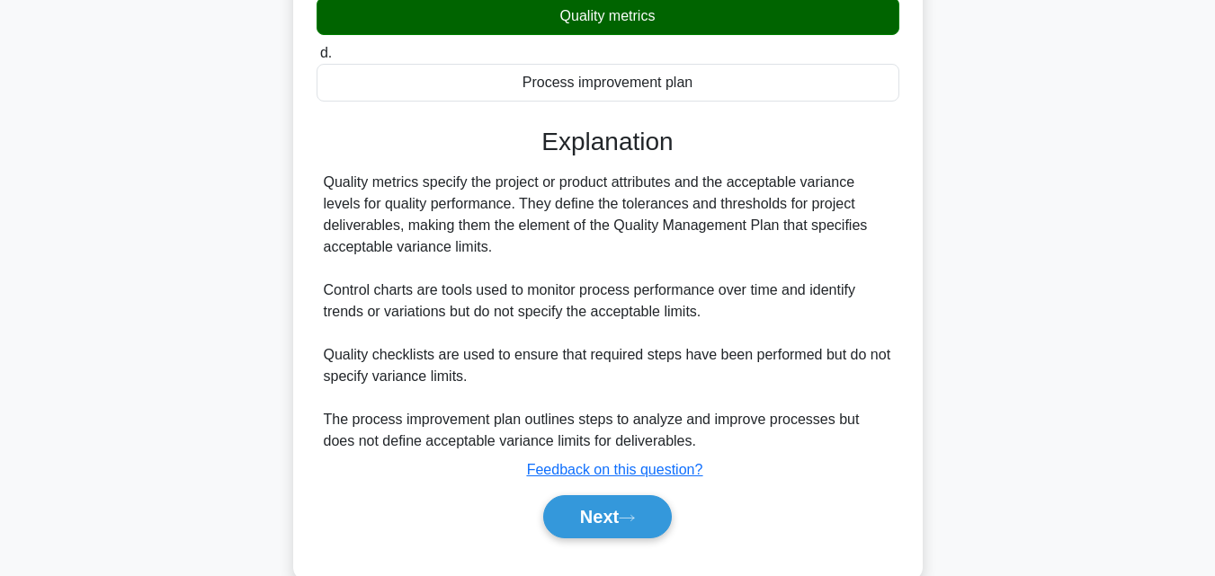
scroll to position [395, 0]
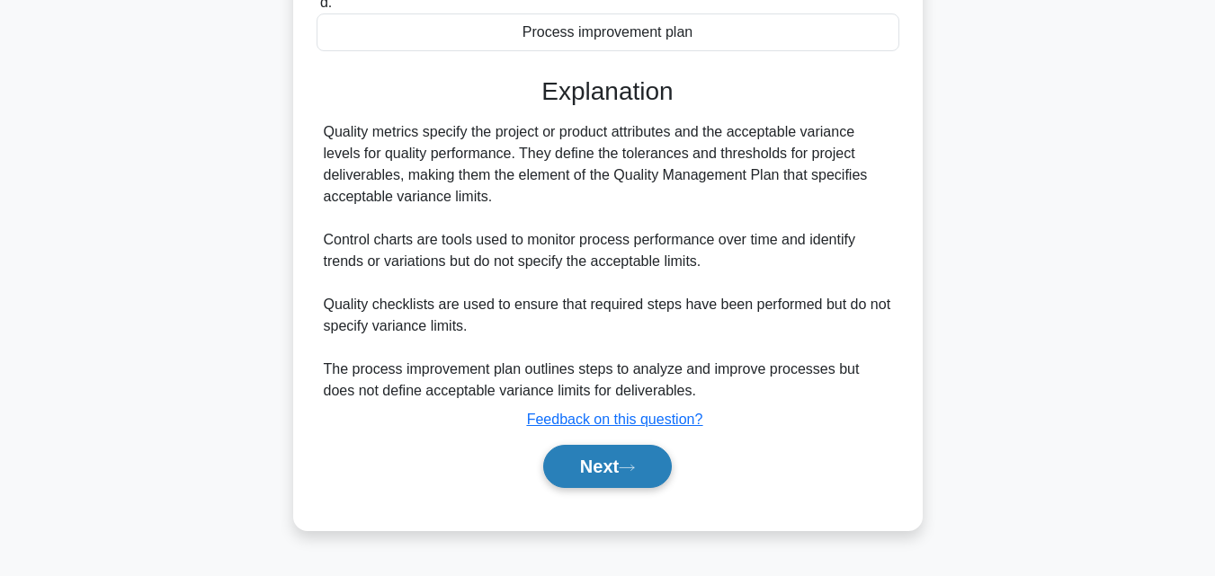
click at [618, 472] on button "Next" at bounding box center [607, 466] width 129 height 43
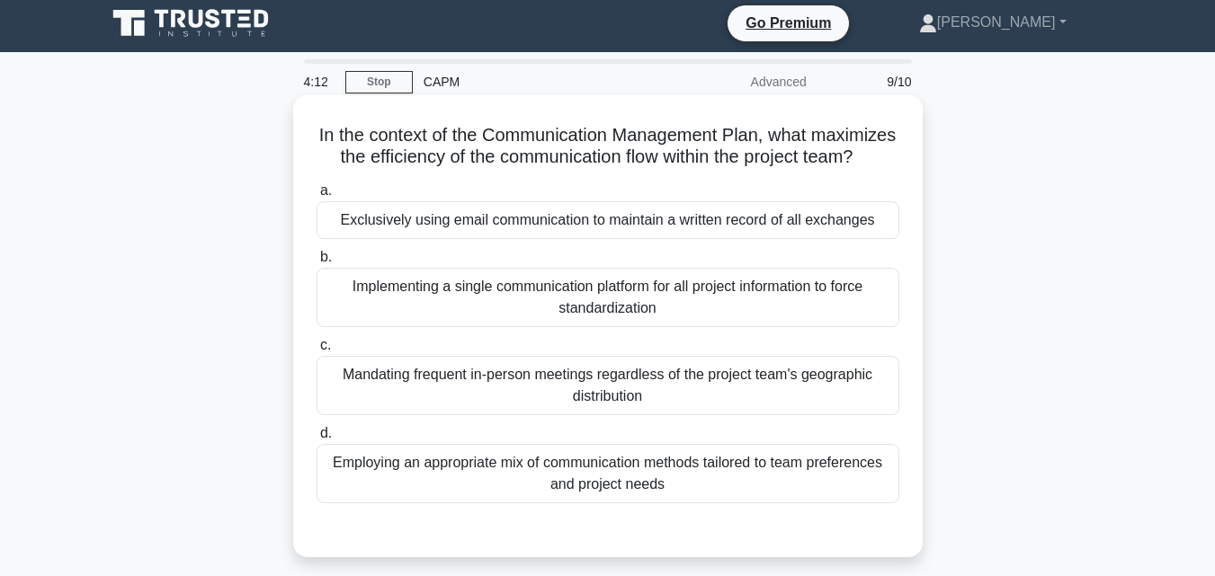
scroll to position [0, 0]
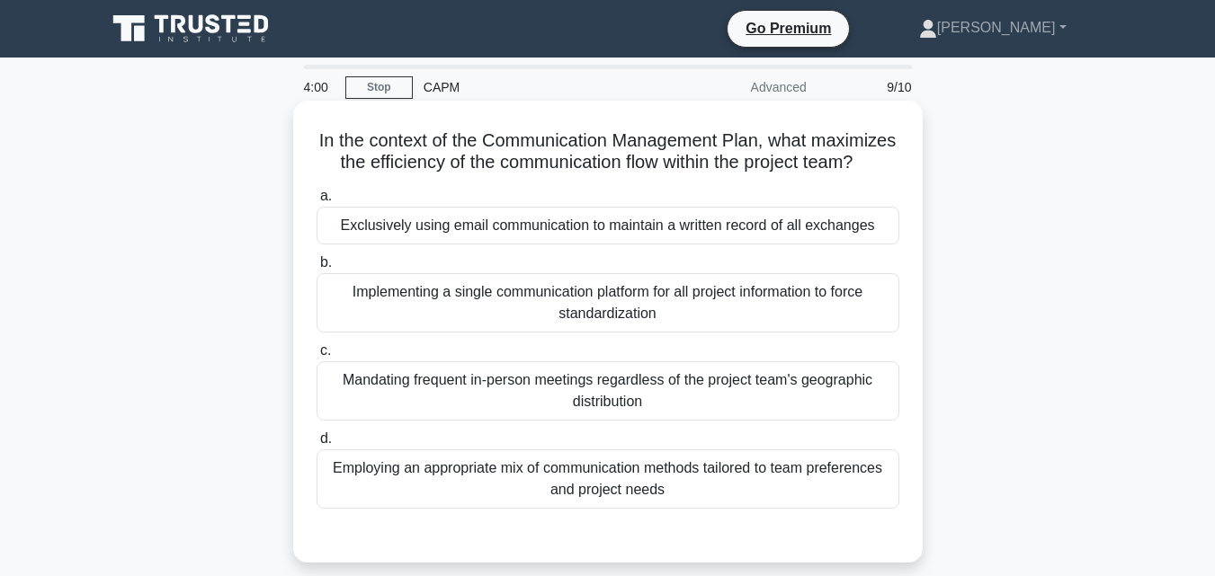
click at [771, 485] on div "Employing an appropriate mix of communication methods tailored to team preferen…" at bounding box center [608, 479] width 583 height 59
click at [317, 445] on input "d. Employing an appropriate mix of communication methods tailored to team prefe…" at bounding box center [317, 439] width 0 height 12
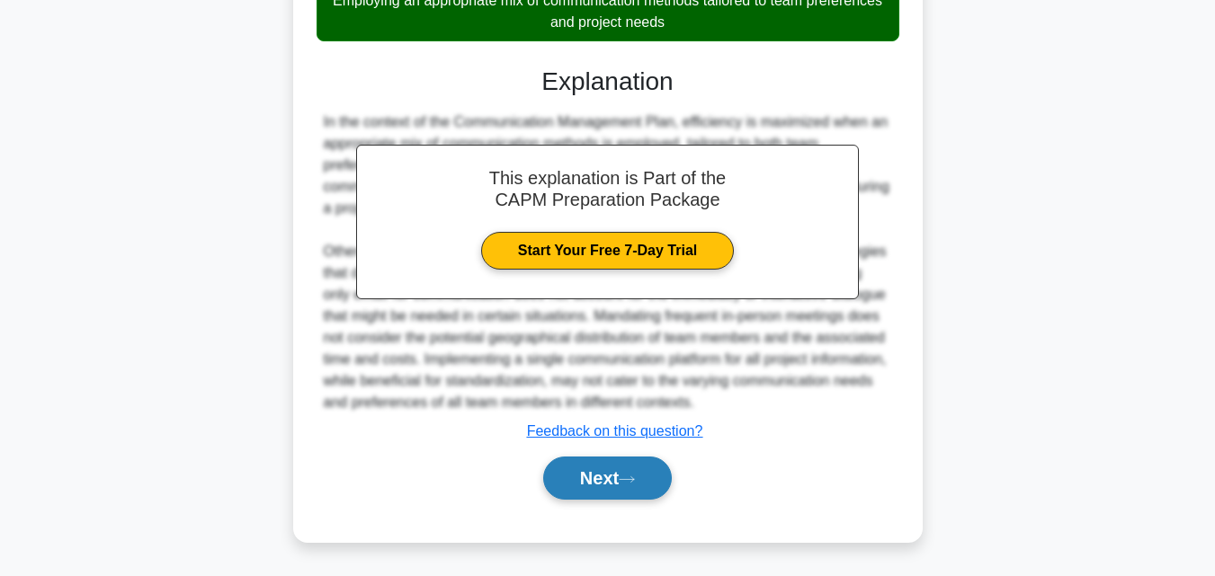
click at [634, 496] on button "Next" at bounding box center [607, 478] width 129 height 43
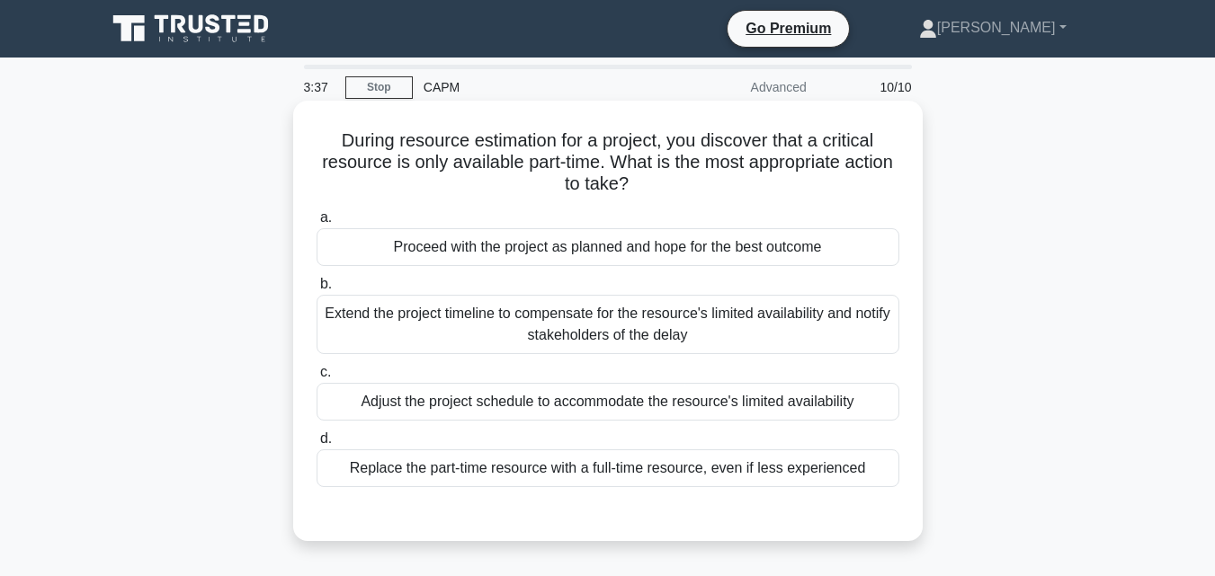
click at [653, 325] on div "Extend the project timeline to compensate for the resource's limited availabili…" at bounding box center [608, 324] width 583 height 59
click at [317, 290] on input "b. Extend the project timeline to compensate for the resource's limited availab…" at bounding box center [317, 285] width 0 height 12
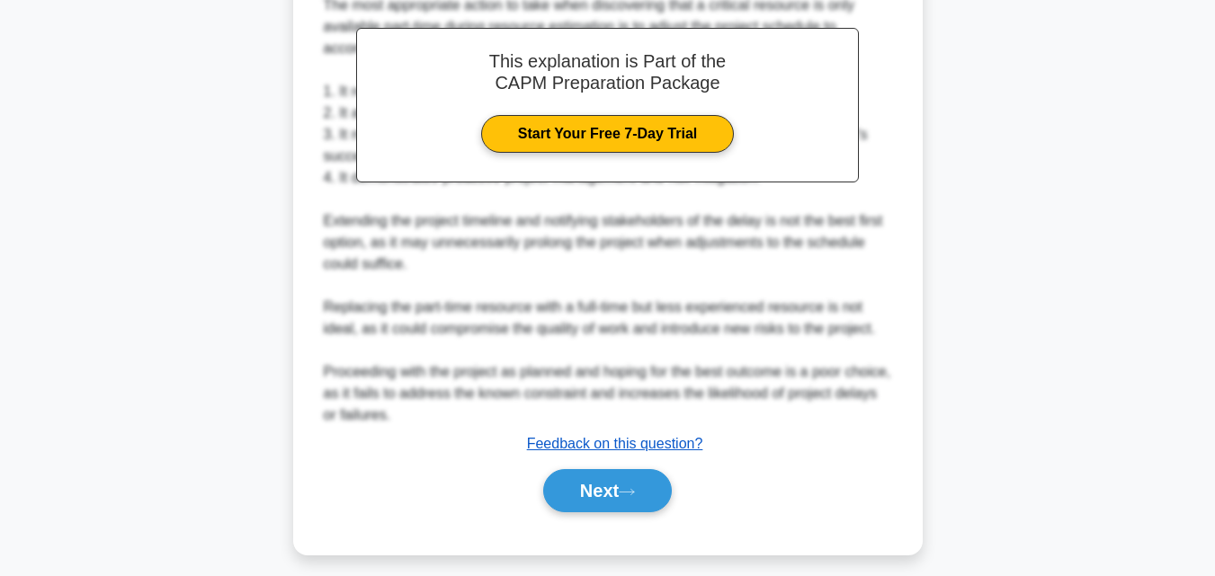
scroll to position [578, 0]
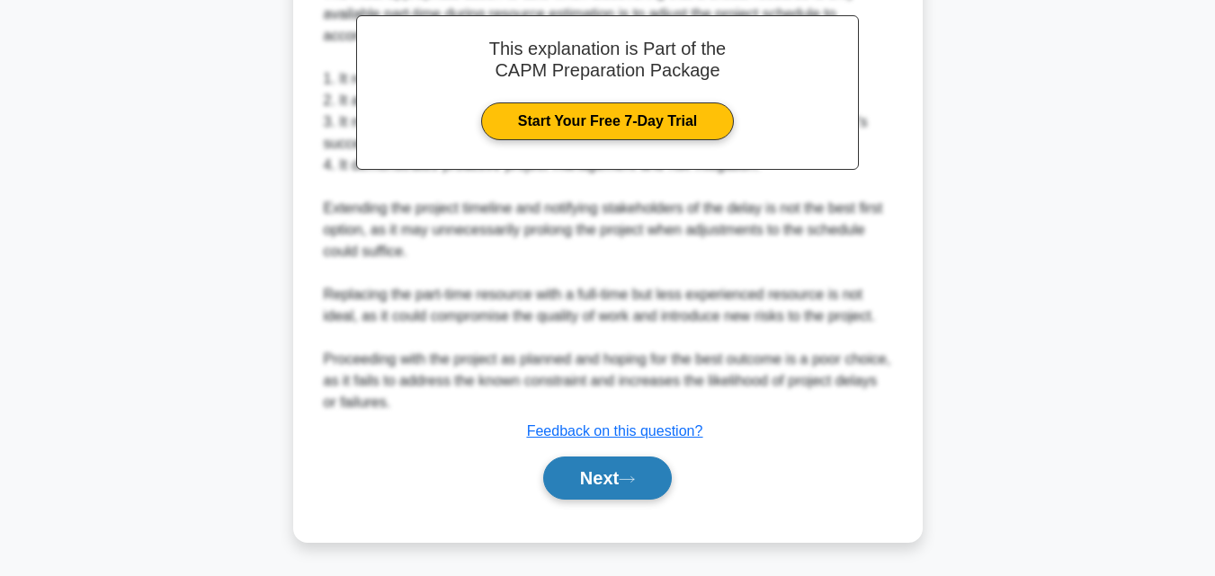
click at [626, 471] on button "Next" at bounding box center [607, 478] width 129 height 43
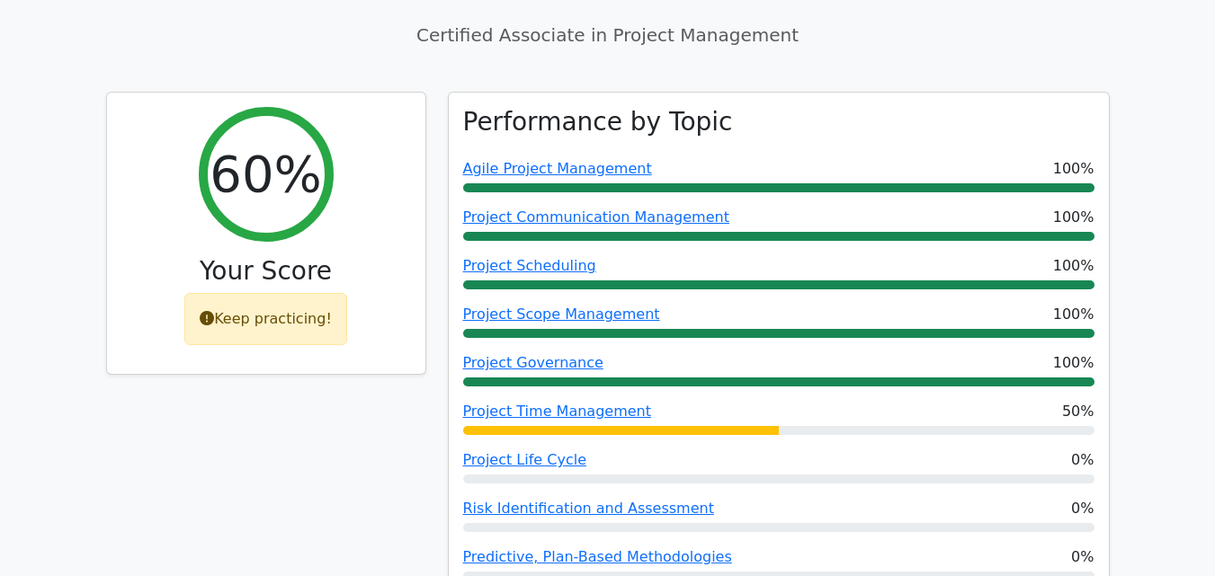
scroll to position [809, 0]
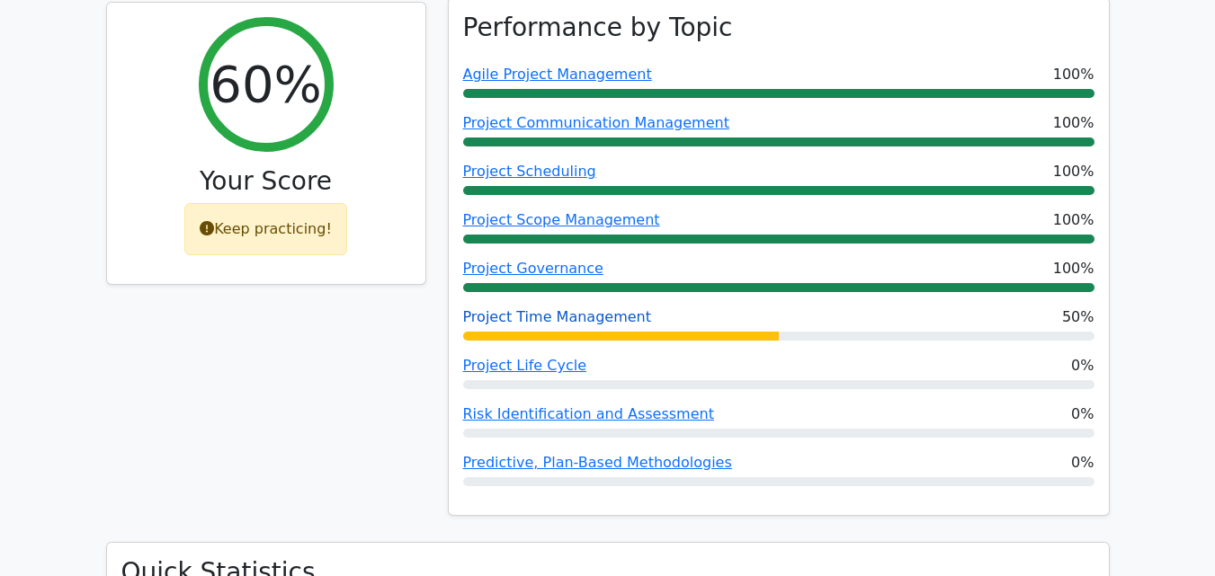
click at [602, 308] on link "Project Time Management" at bounding box center [557, 316] width 188 height 17
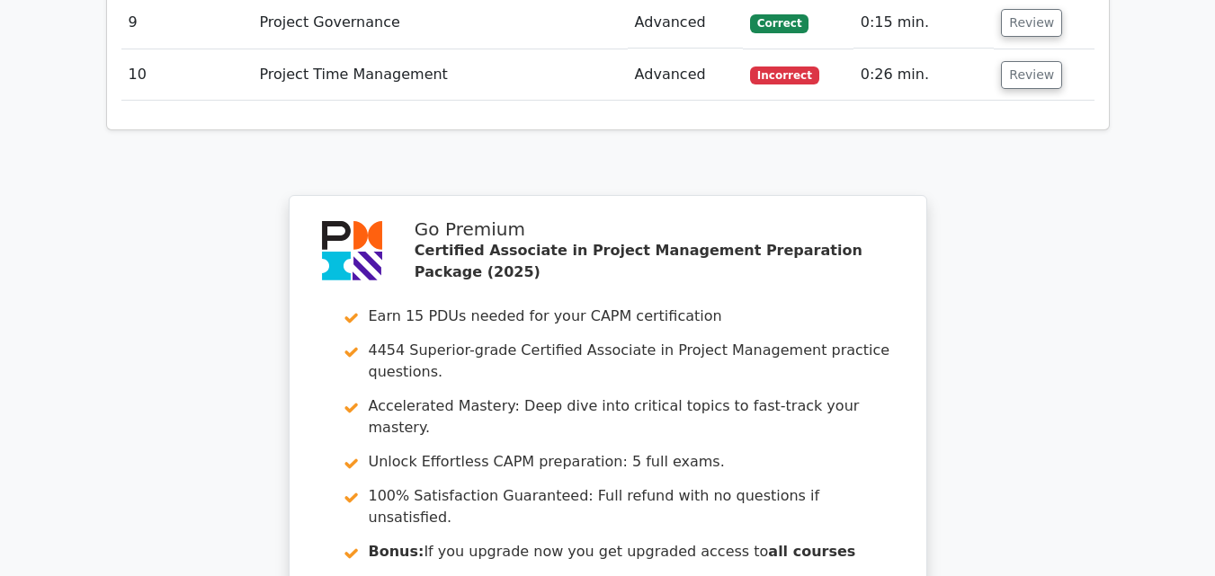
scroll to position [3615, 0]
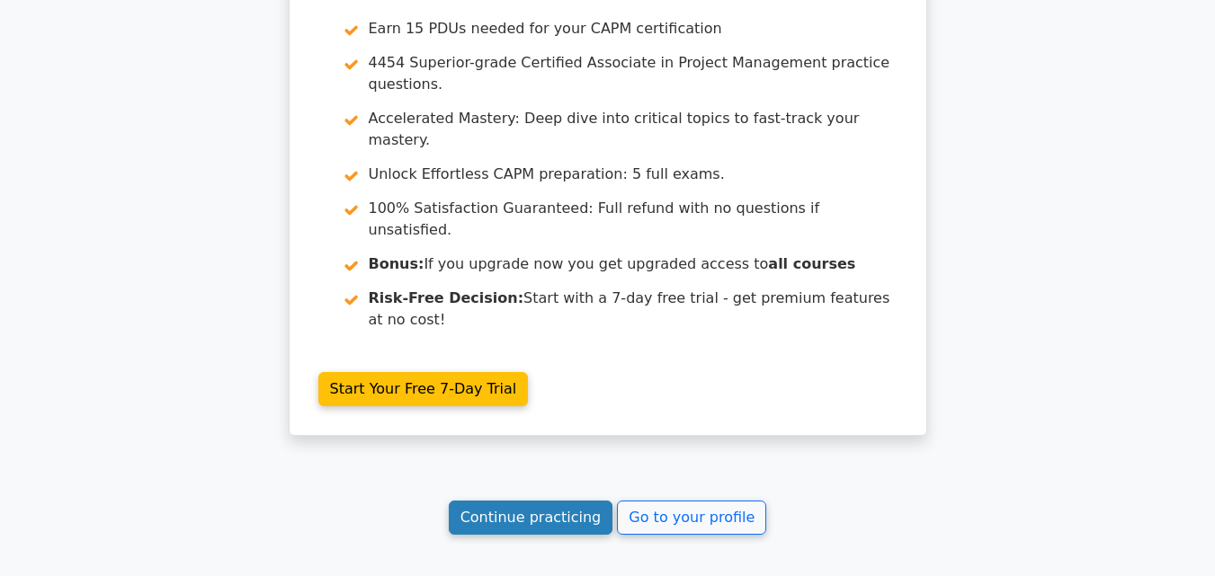
click at [516, 501] on link "Continue practicing" at bounding box center [531, 518] width 165 height 34
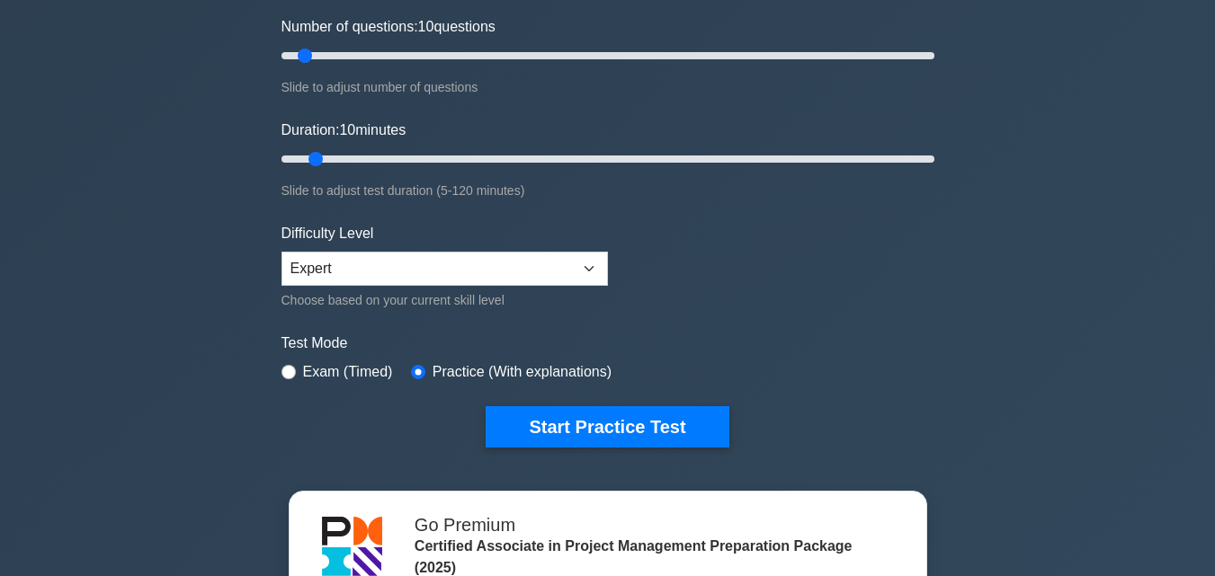
scroll to position [270, 0]
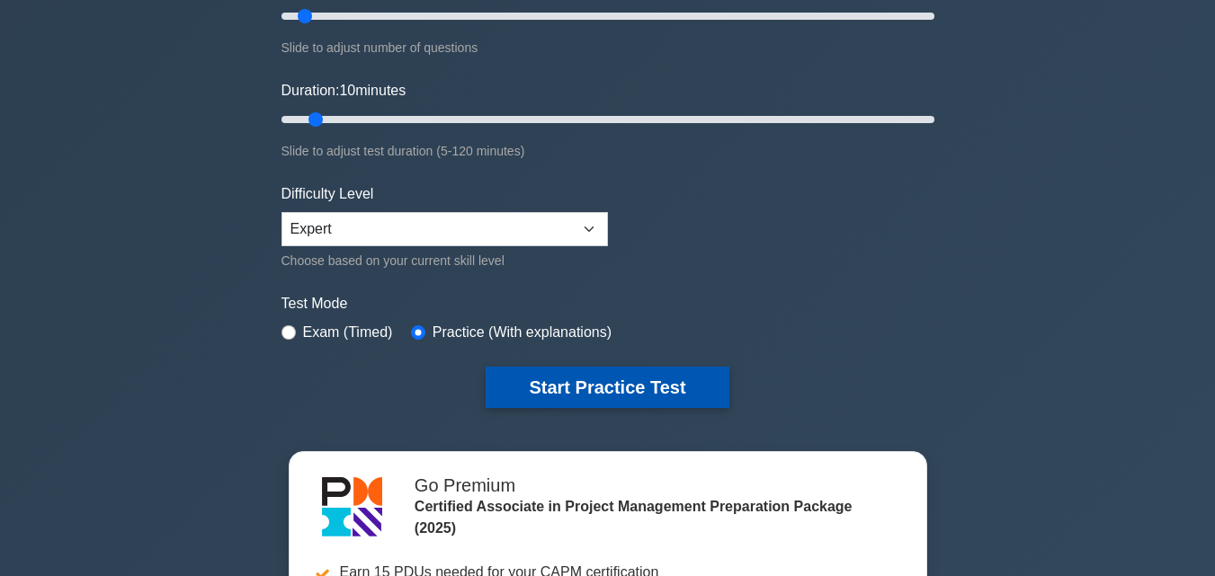
click at [571, 406] on button "Start Practice Test" at bounding box center [607, 387] width 243 height 41
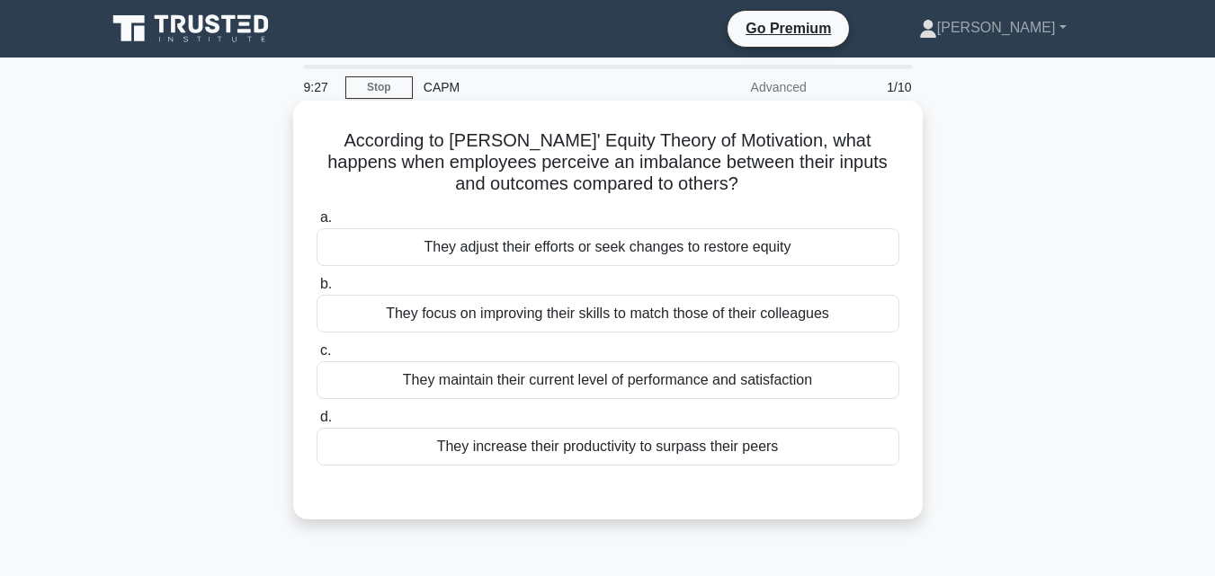
click at [568, 260] on div "They adjust their efforts or seek changes to restore equity" at bounding box center [608, 247] width 583 height 38
click at [317, 224] on input "a. They adjust their efforts or seek changes to restore equity" at bounding box center [317, 218] width 0 height 12
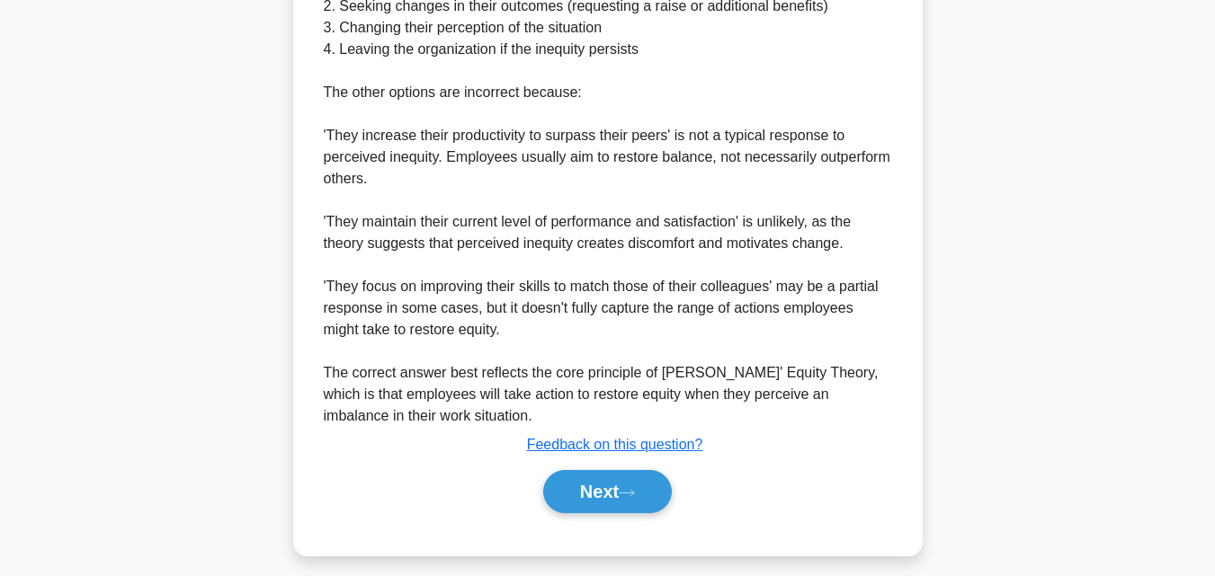
scroll to position [749, 0]
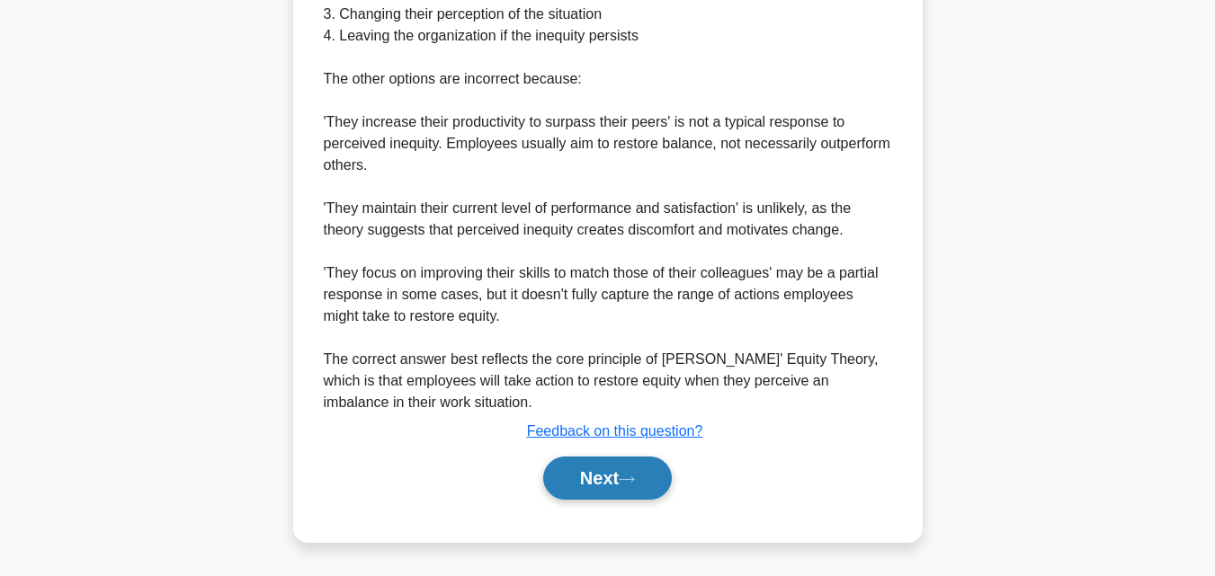
click at [624, 485] on button "Next" at bounding box center [607, 478] width 129 height 43
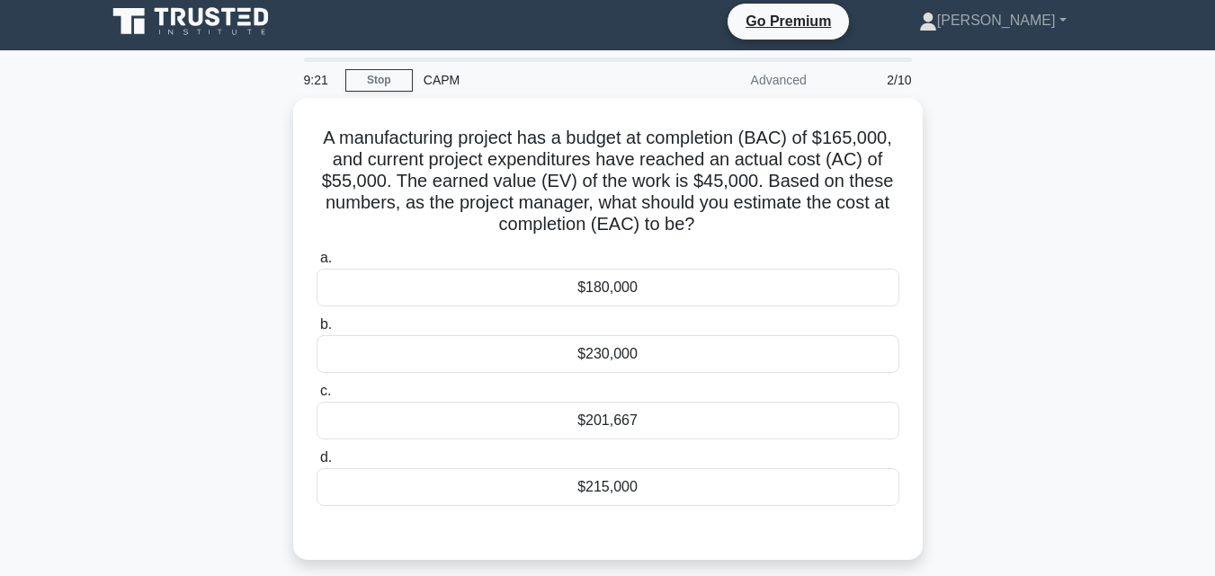
scroll to position [0, 0]
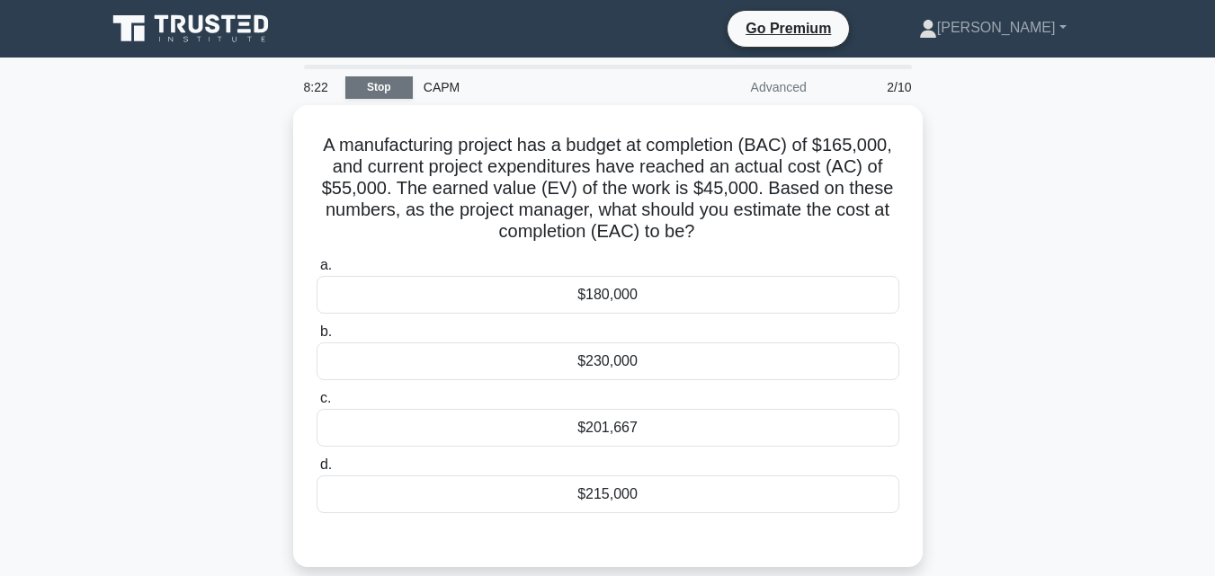
click at [380, 89] on link "Stop" at bounding box center [378, 87] width 67 height 22
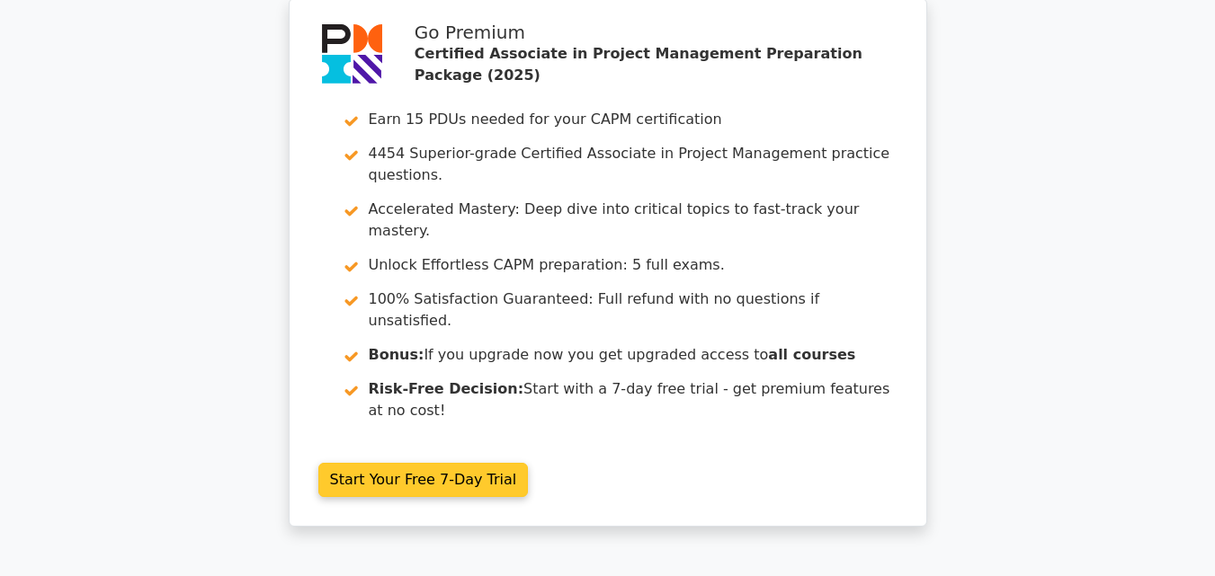
scroll to position [2876, 0]
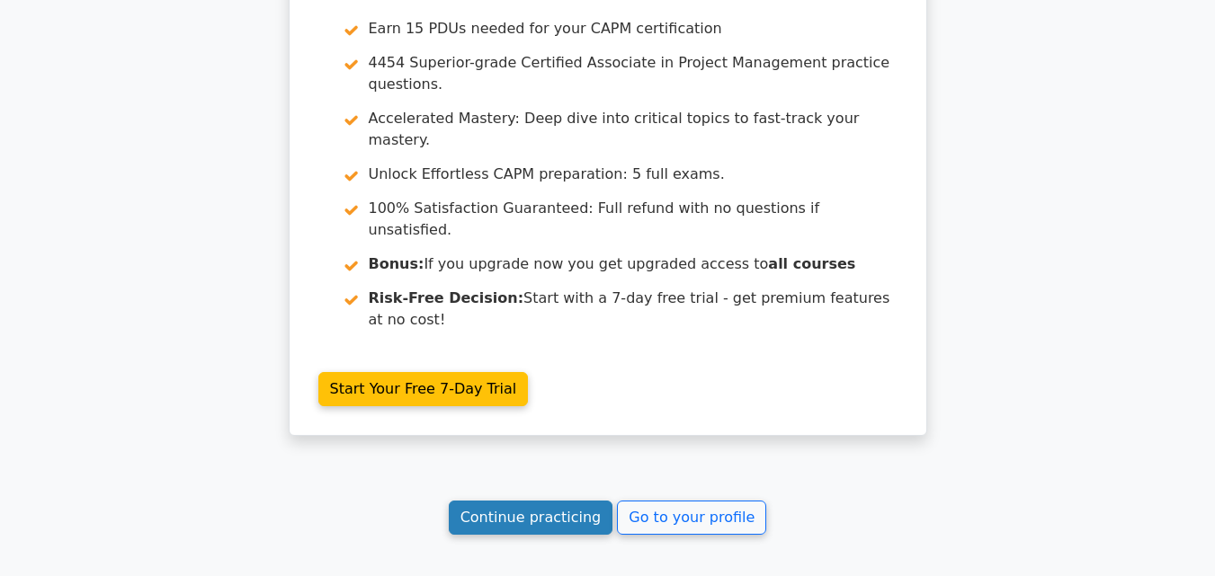
click at [575, 501] on link "Continue practicing" at bounding box center [531, 518] width 165 height 34
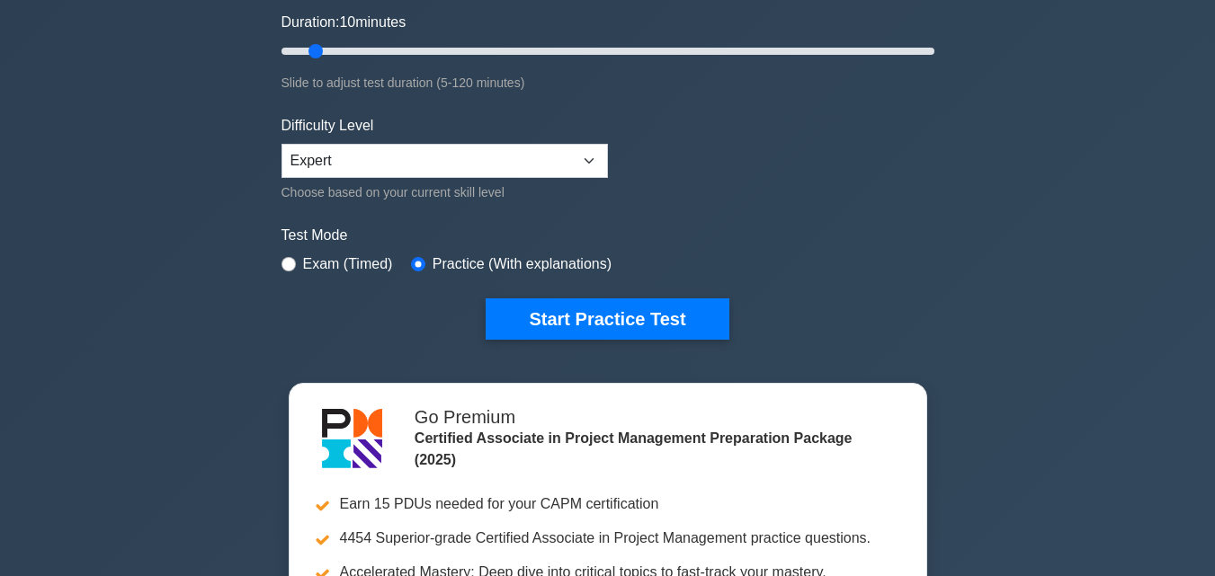
scroll to position [360, 0]
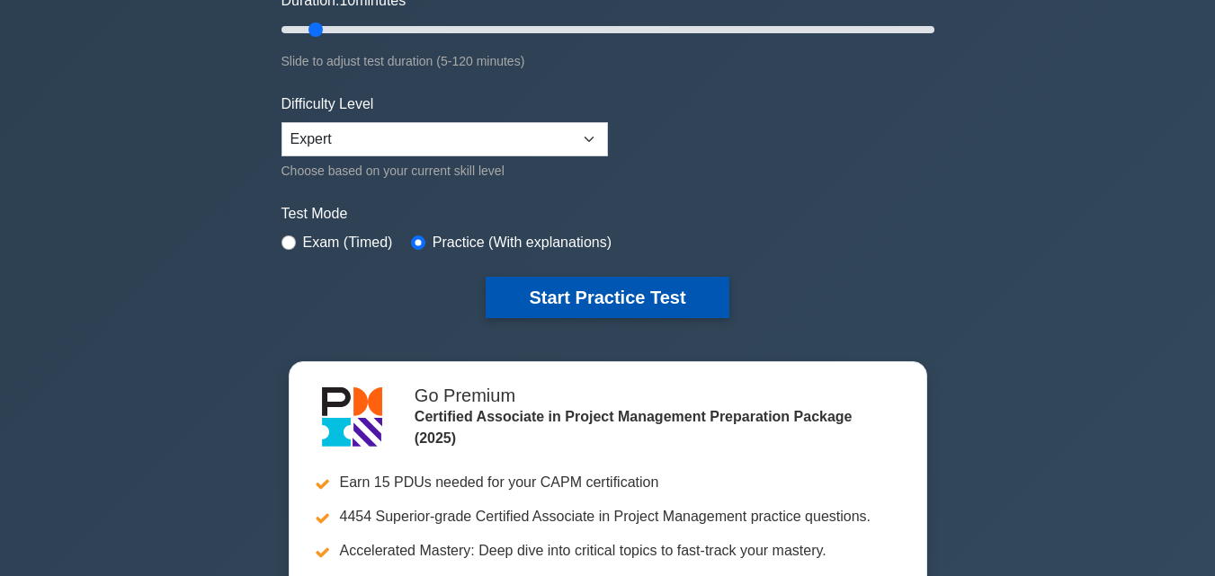
click at [618, 313] on button "Start Practice Test" at bounding box center [607, 297] width 243 height 41
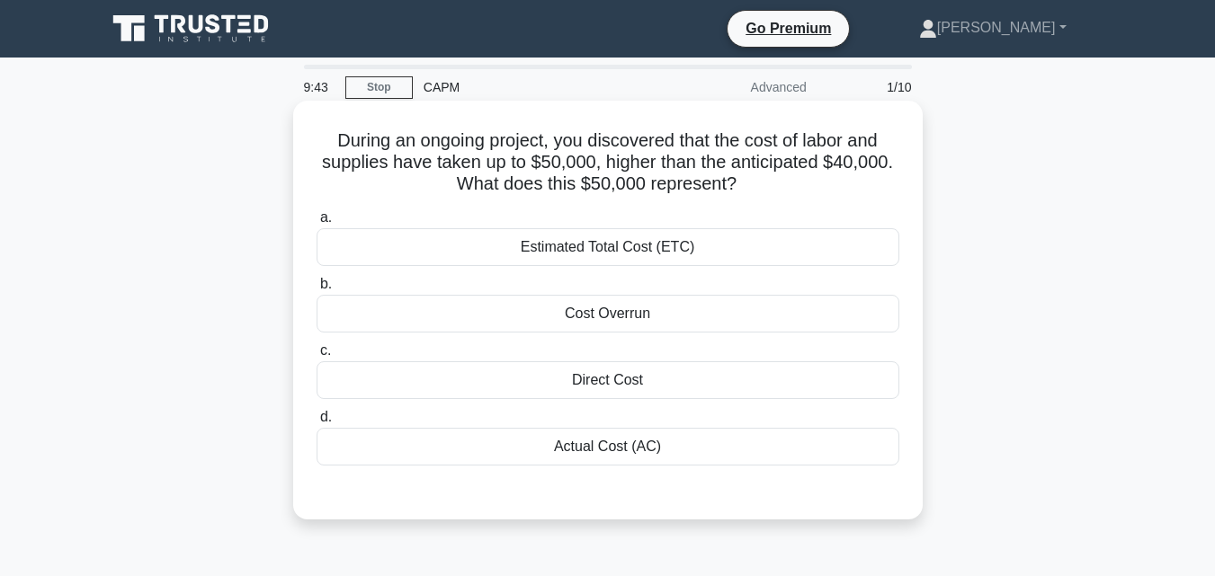
click at [648, 434] on div "Actual Cost (AC)" at bounding box center [608, 447] width 583 height 38
click at [317, 424] on input "d. Actual Cost (AC)" at bounding box center [317, 418] width 0 height 12
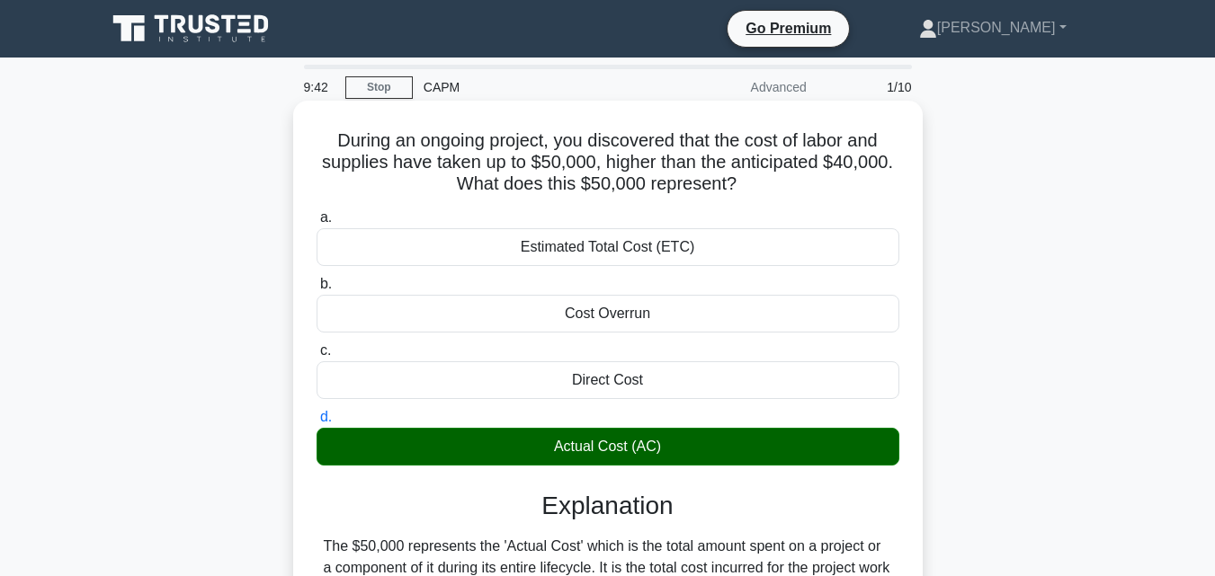
scroll to position [395, 0]
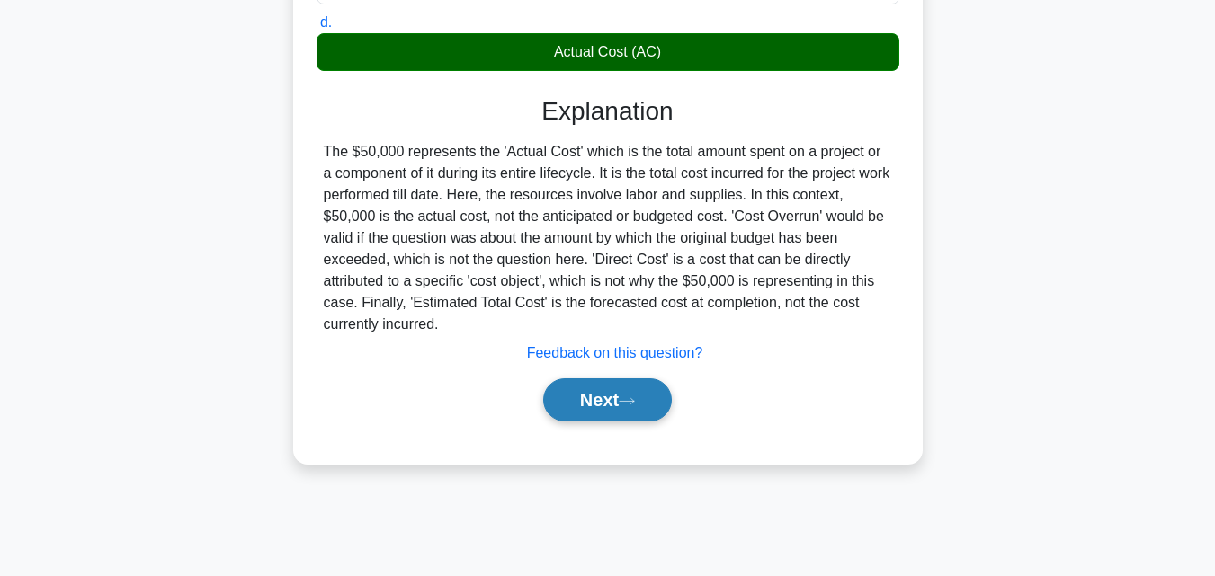
click at [588, 387] on button "Next" at bounding box center [607, 400] width 129 height 43
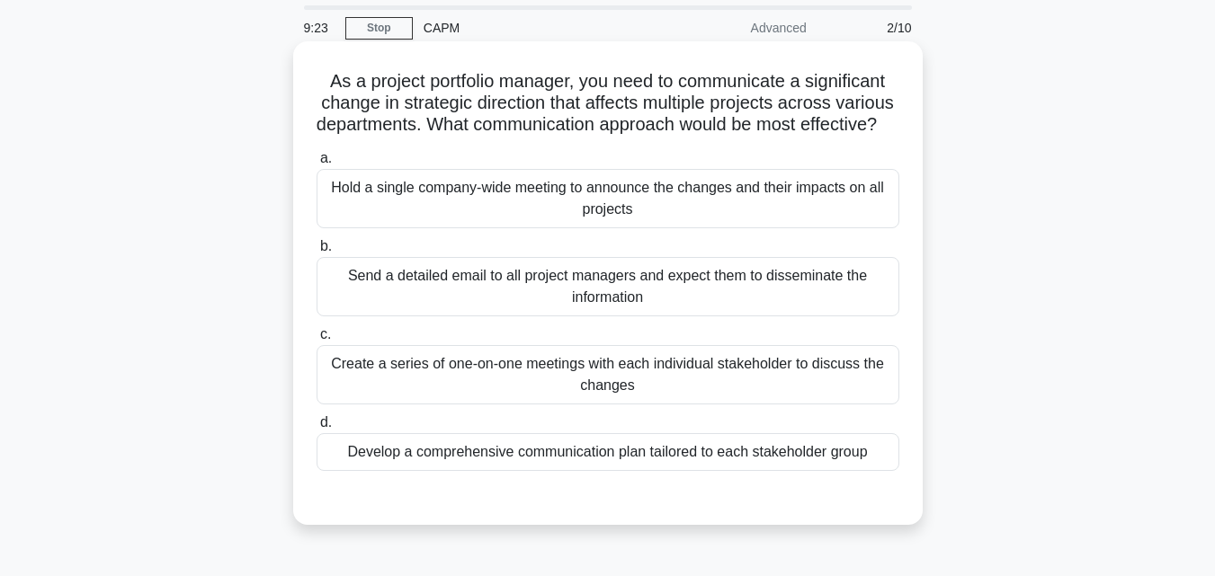
scroll to position [90, 0]
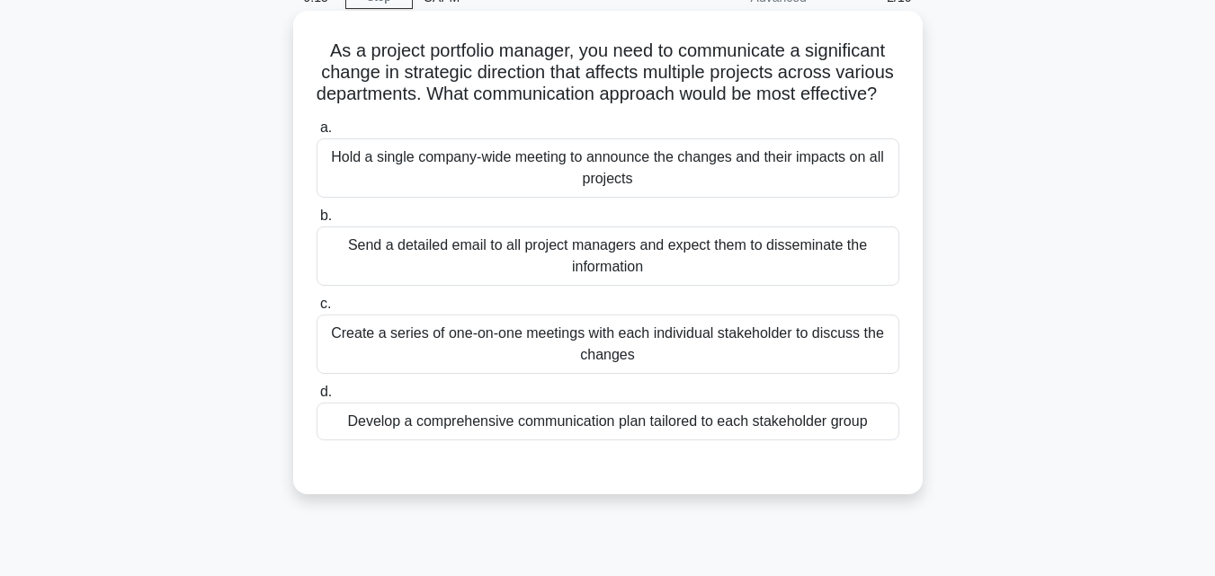
click at [636, 441] on div "Develop a comprehensive communication plan tailored to each stakeholder group" at bounding box center [608, 422] width 583 height 38
click at [317, 398] on input "d. Develop a comprehensive communication plan tailored to each stakeholder group" at bounding box center [317, 393] width 0 height 12
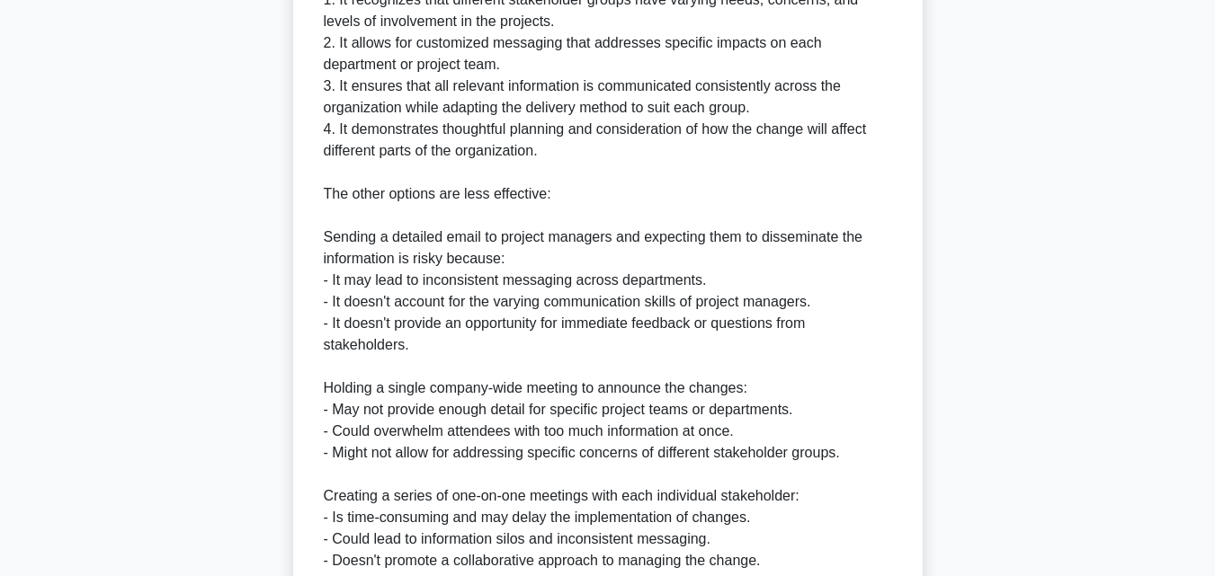
scroll to position [986, 0]
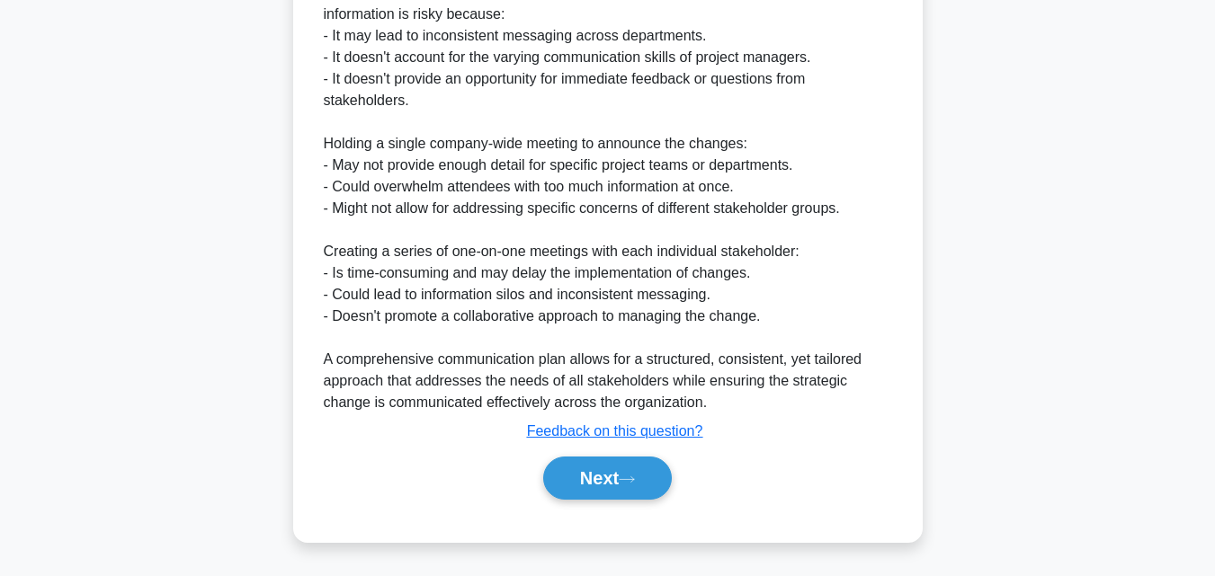
click at [655, 450] on div "Next" at bounding box center [608, 479] width 583 height 58
click at [652, 464] on button "Next" at bounding box center [607, 478] width 129 height 43
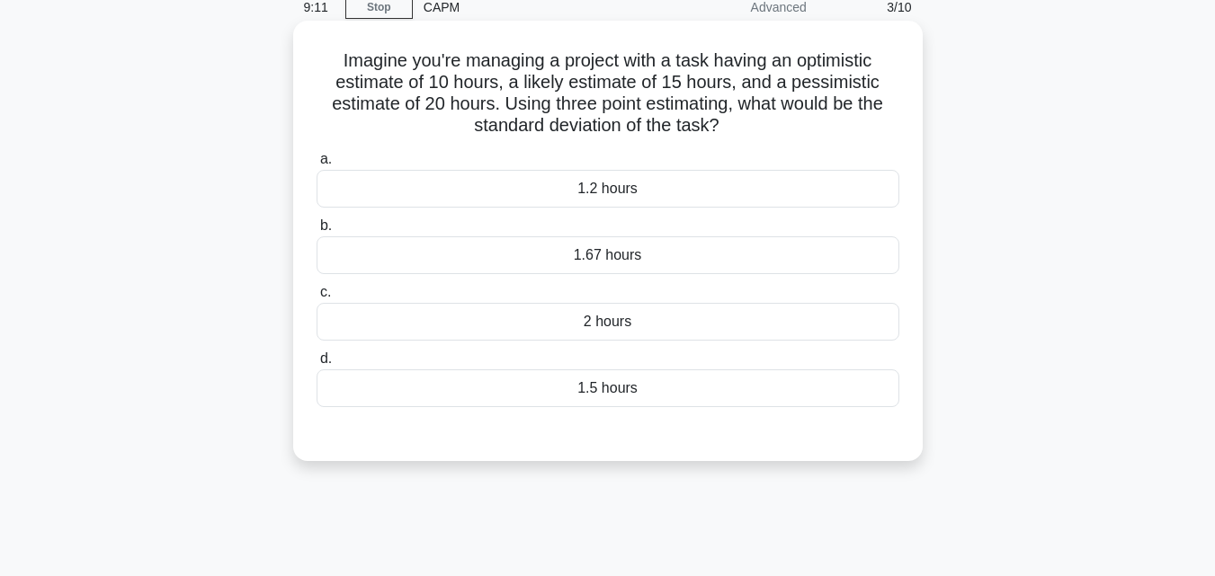
scroll to position [35, 0]
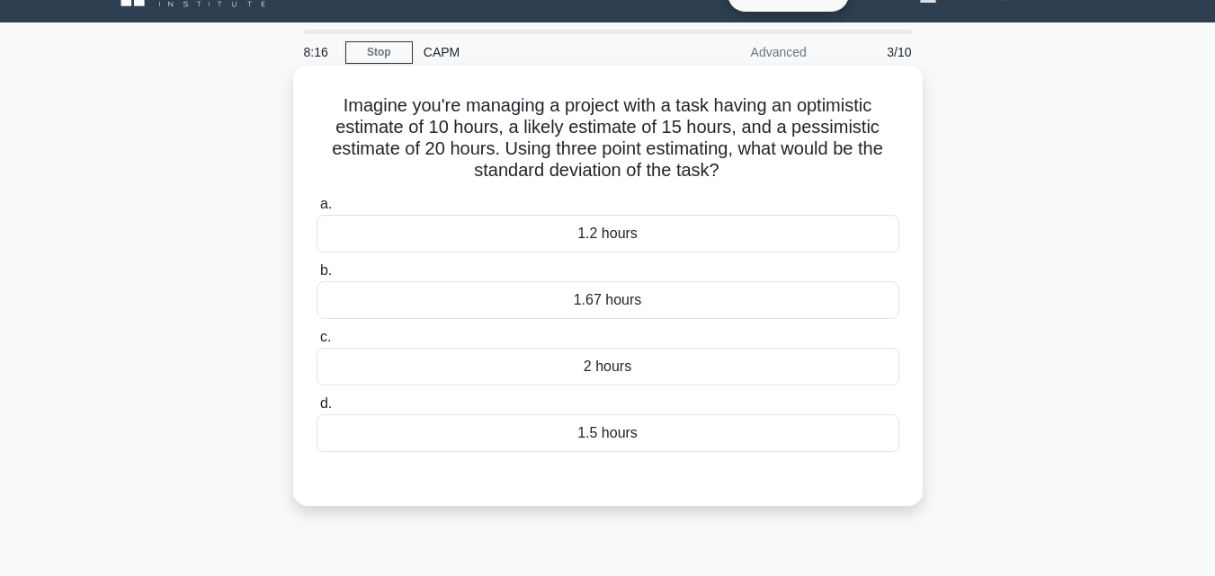
click at [858, 438] on div "1.5 hours" at bounding box center [608, 434] width 583 height 38
click at [317, 410] on input "d. 1.5 hours" at bounding box center [317, 404] width 0 height 12
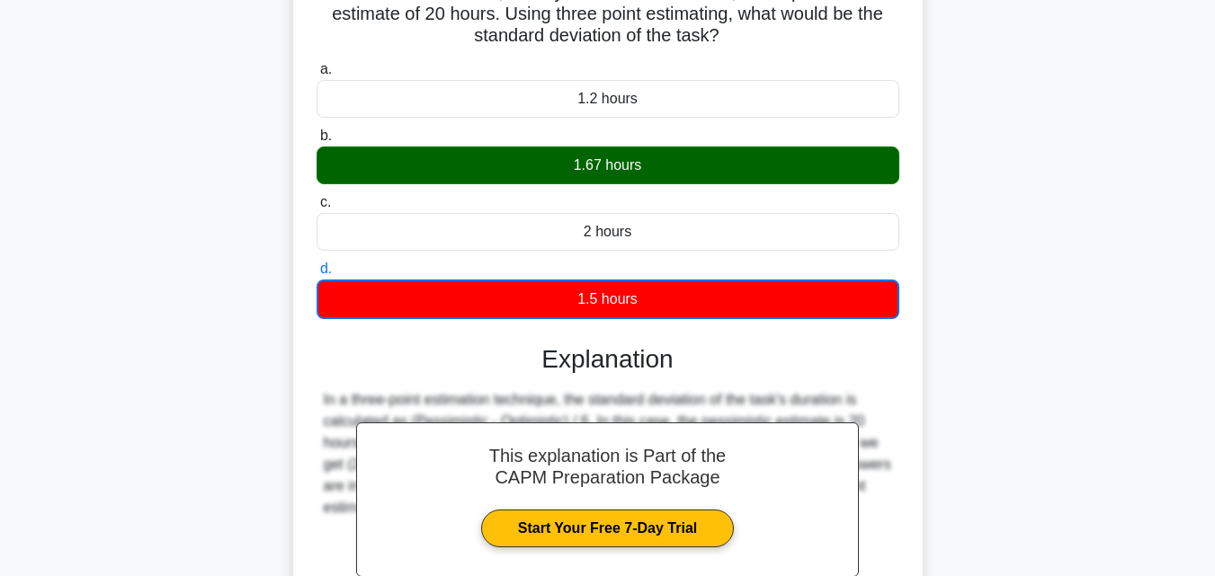
scroll to position [0, 0]
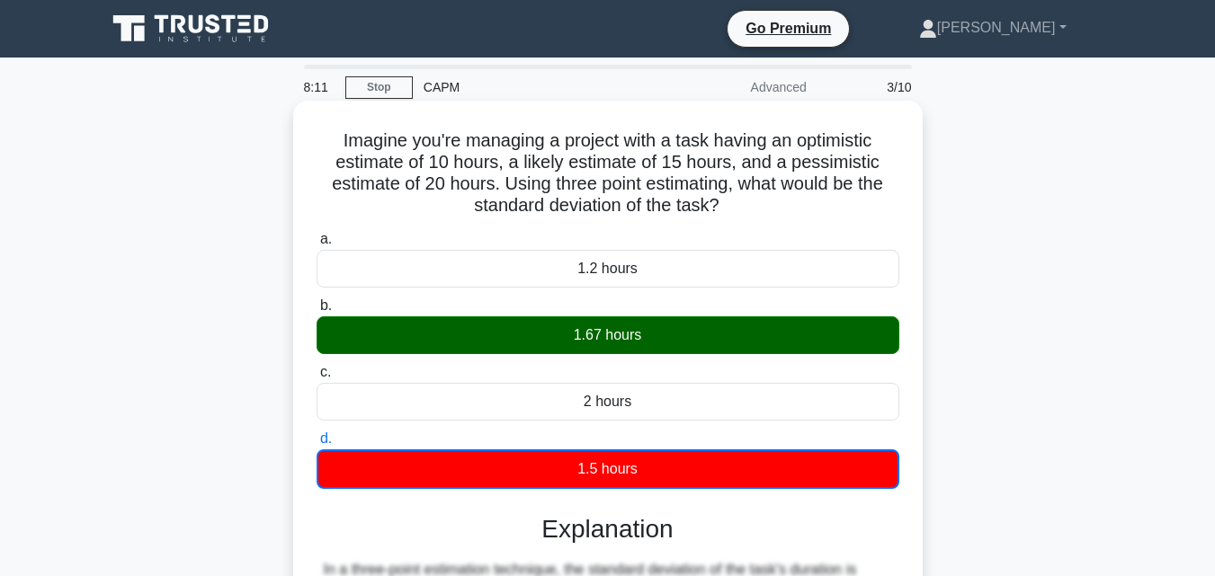
drag, startPoint x: 334, startPoint y: 136, endPoint x: 768, endPoint y: 216, distance: 441.6
click at [768, 216] on h5 "Imagine you're managing a project with a task having an optimistic estimate of …" at bounding box center [608, 173] width 586 height 88
copy h5 "Imagine you're managing a project with a task having an optimistic estimate of …"
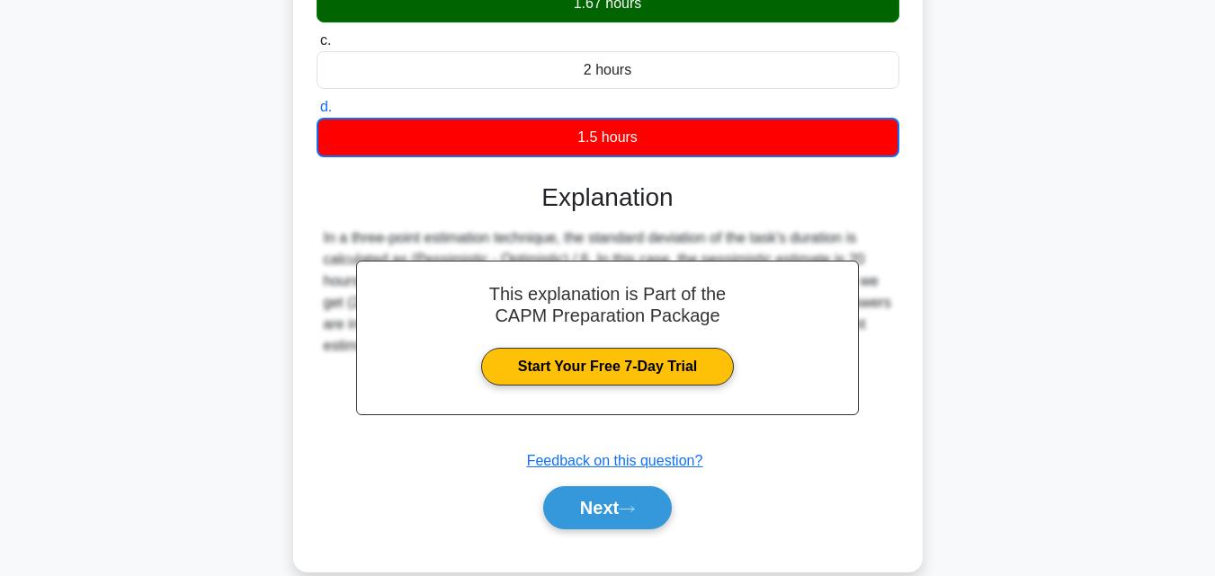
scroll to position [395, 0]
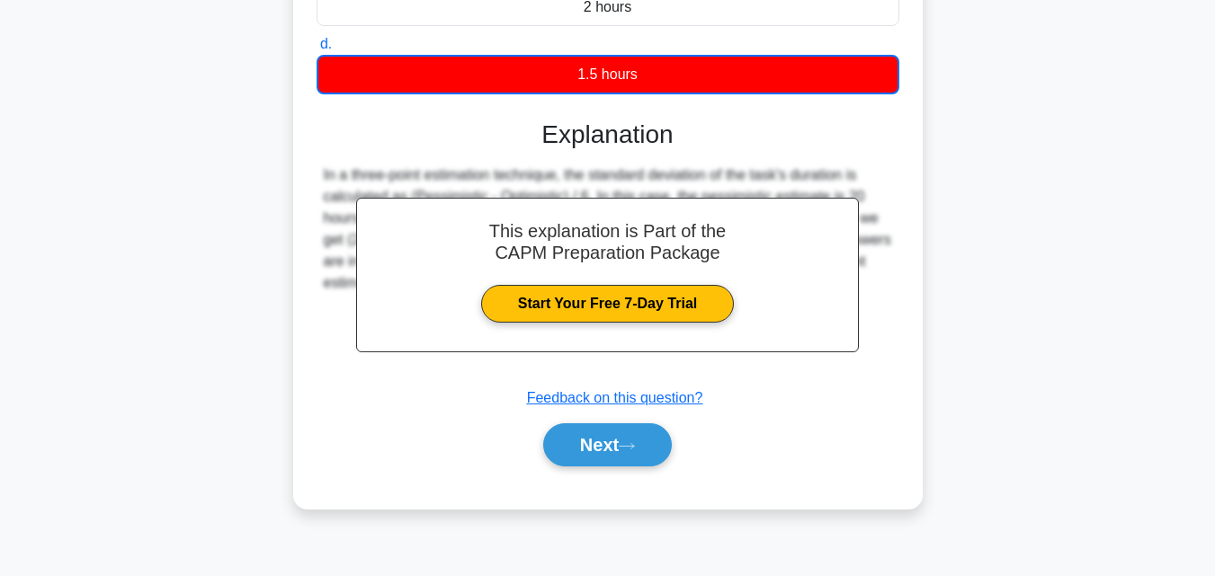
click at [619, 419] on div "Next" at bounding box center [608, 445] width 583 height 58
click at [611, 441] on button "Next" at bounding box center [607, 445] width 129 height 43
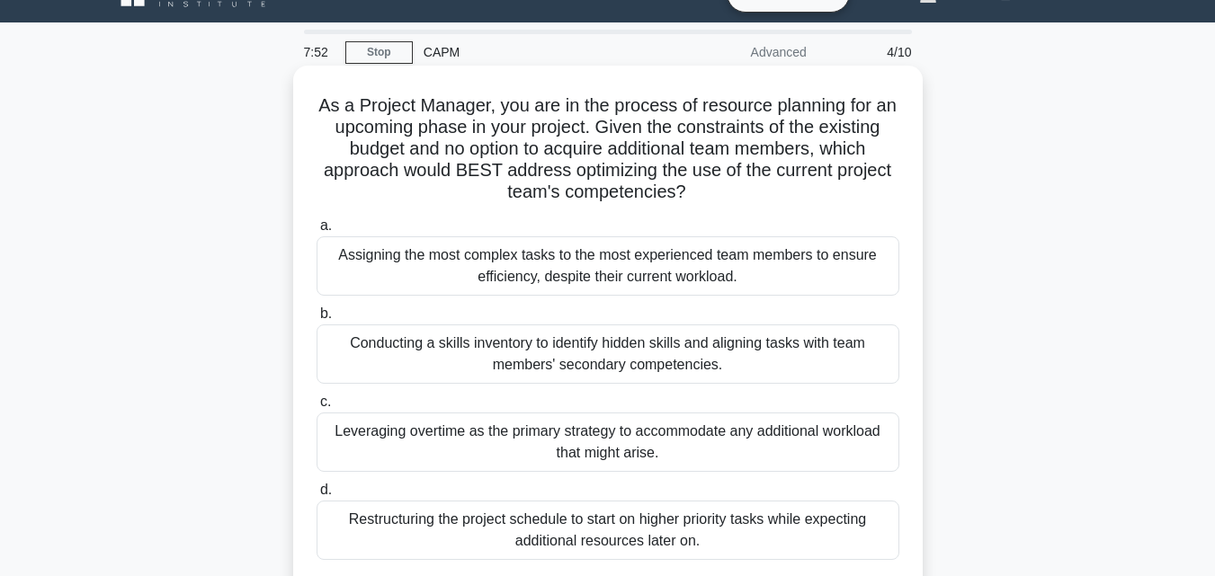
scroll to position [125, 0]
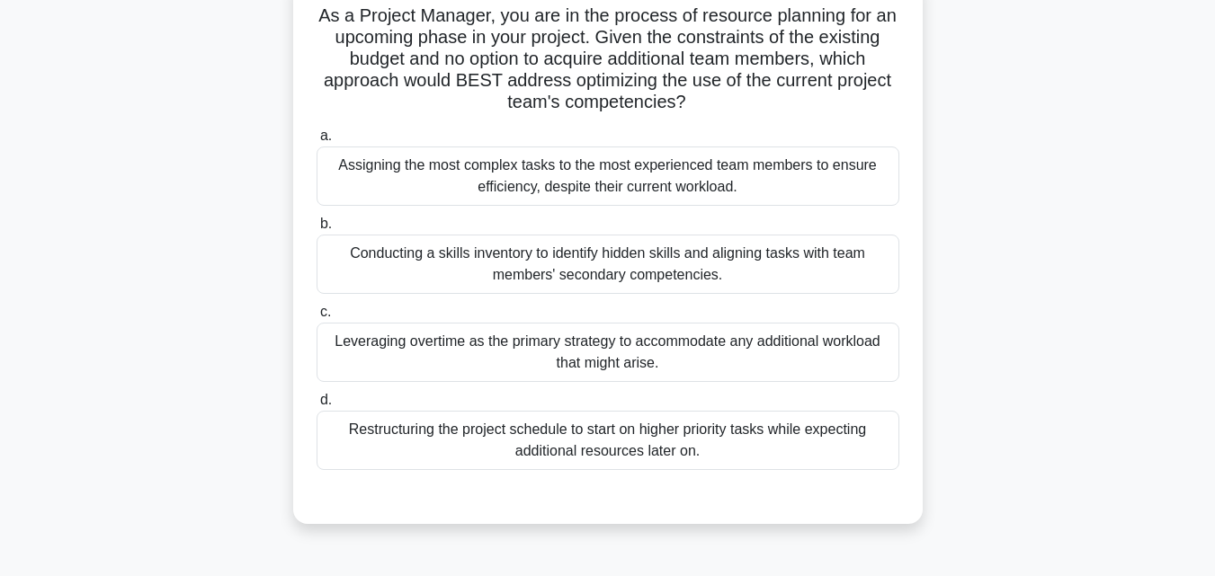
click at [700, 277] on div "Conducting a skills inventory to identify hidden skills and aligning tasks with…" at bounding box center [608, 264] width 583 height 59
click at [317, 230] on input "b. Conducting a skills inventory to identify hidden skills and aligning tasks w…" at bounding box center [317, 224] width 0 height 12
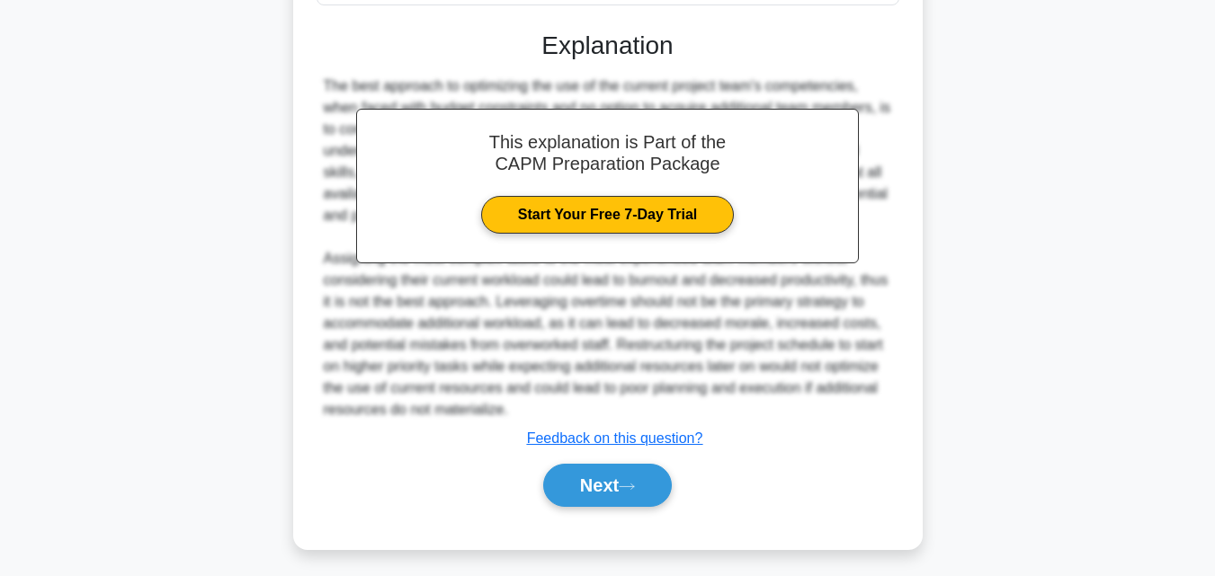
scroll to position [598, 0]
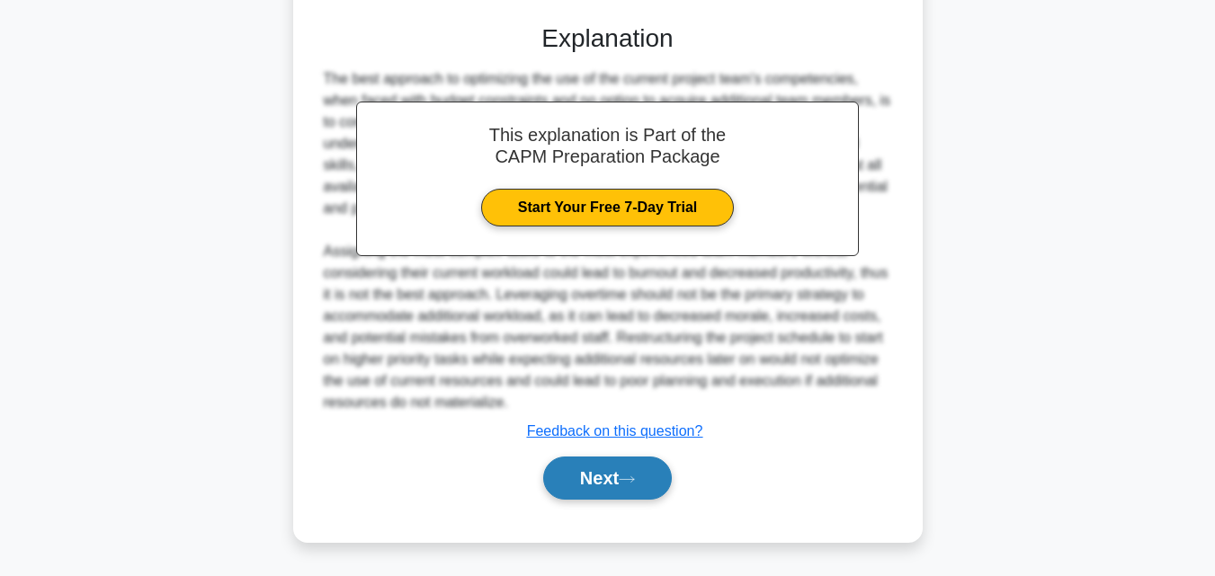
click at [613, 467] on button "Next" at bounding box center [607, 478] width 129 height 43
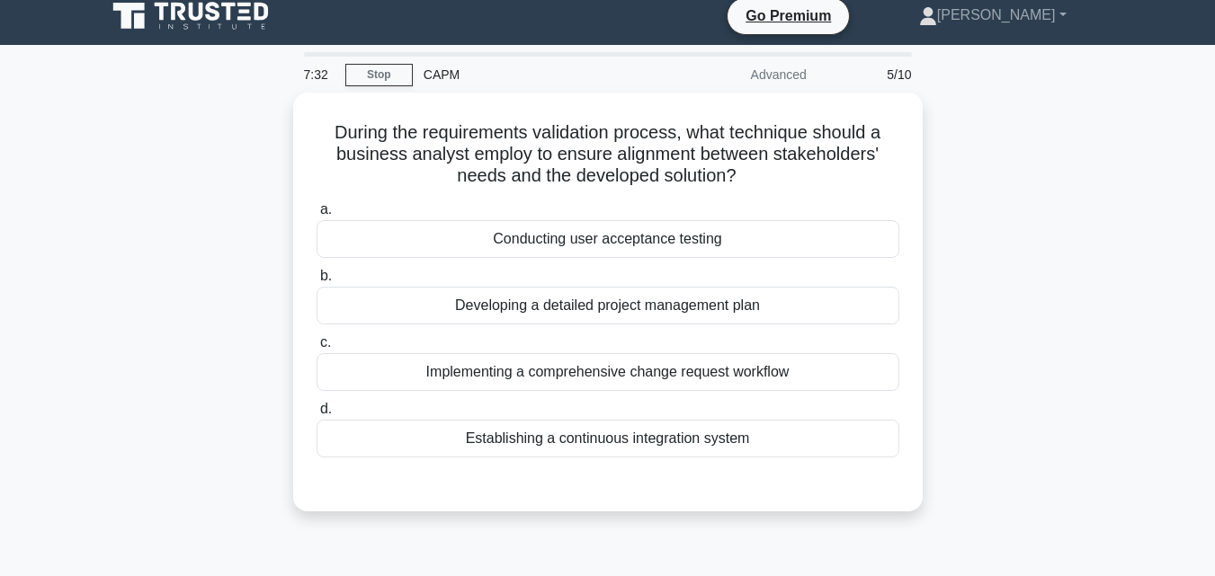
scroll to position [0, 0]
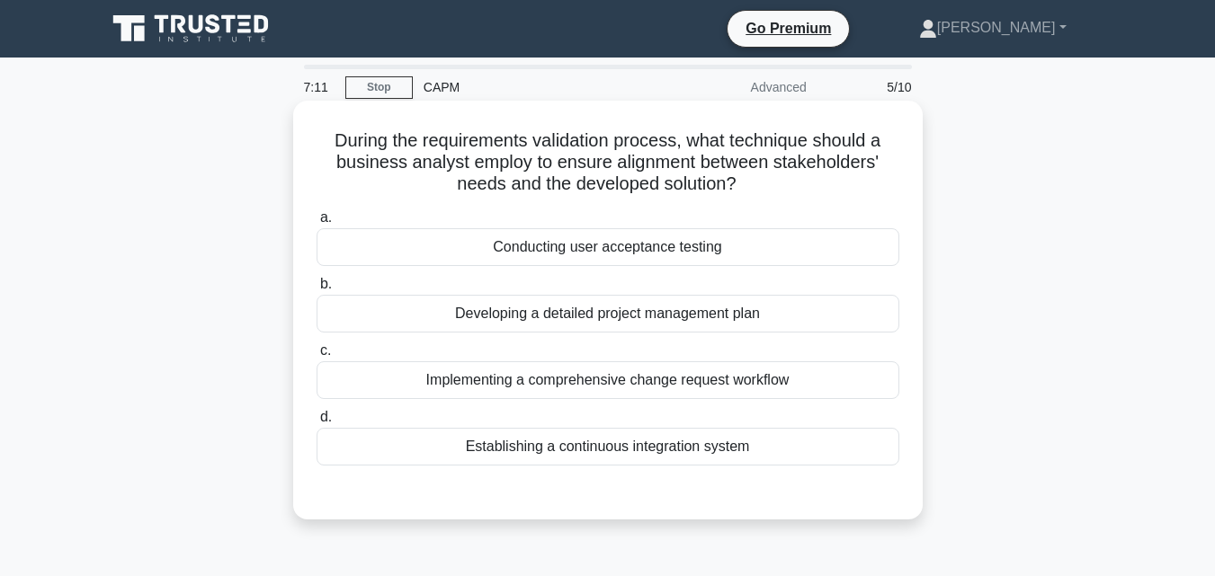
click at [704, 260] on div "Conducting user acceptance testing" at bounding box center [608, 247] width 583 height 38
click at [317, 224] on input "a. Conducting user acceptance testing" at bounding box center [317, 218] width 0 height 12
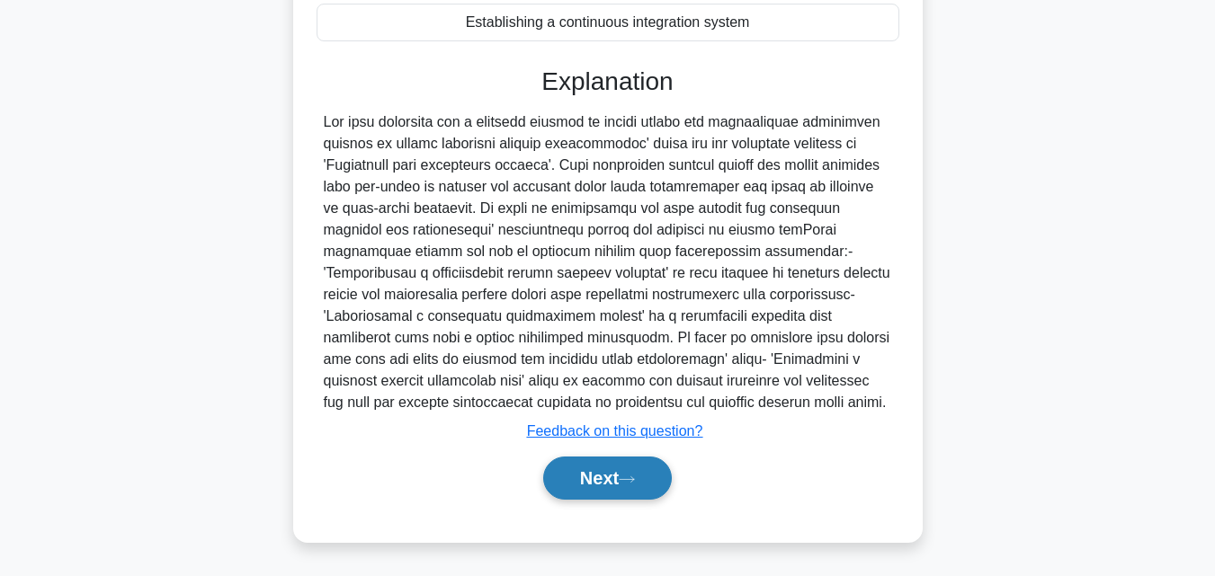
click at [623, 465] on button "Next" at bounding box center [607, 478] width 129 height 43
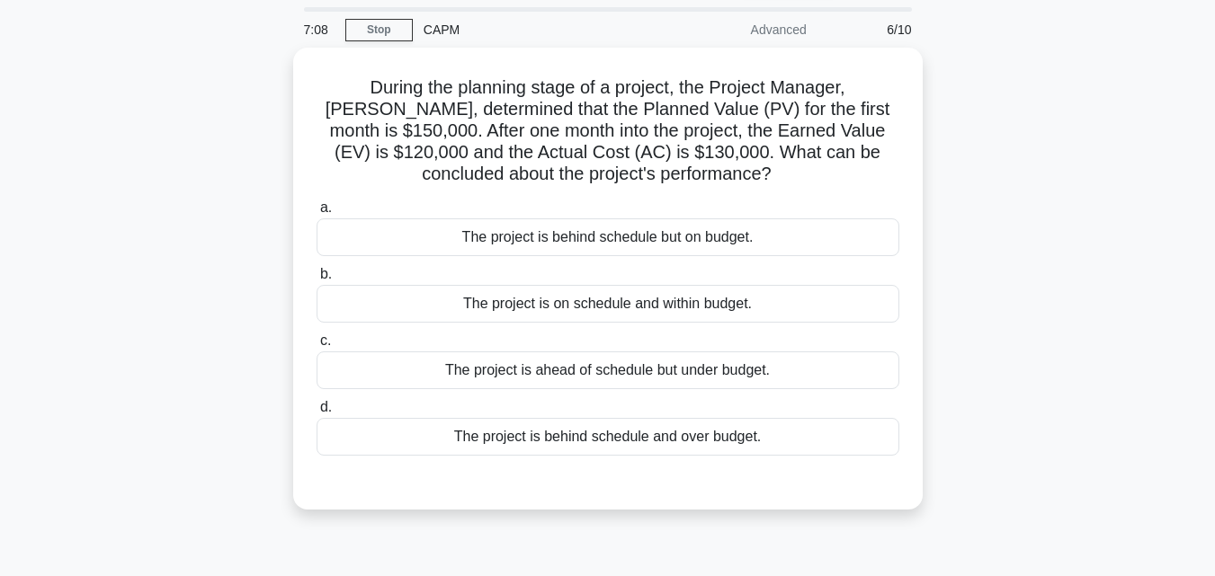
scroll to position [35, 0]
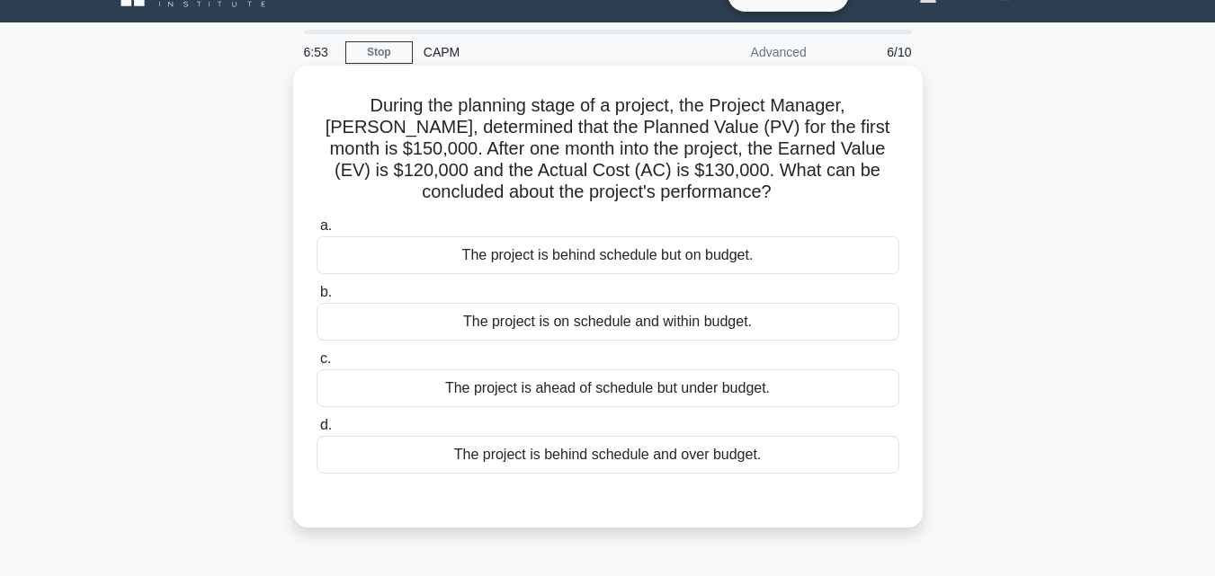
click at [668, 462] on div "The project is behind schedule and over budget." at bounding box center [608, 455] width 583 height 38
click at [317, 432] on input "d. The project is behind schedule and over budget." at bounding box center [317, 426] width 0 height 12
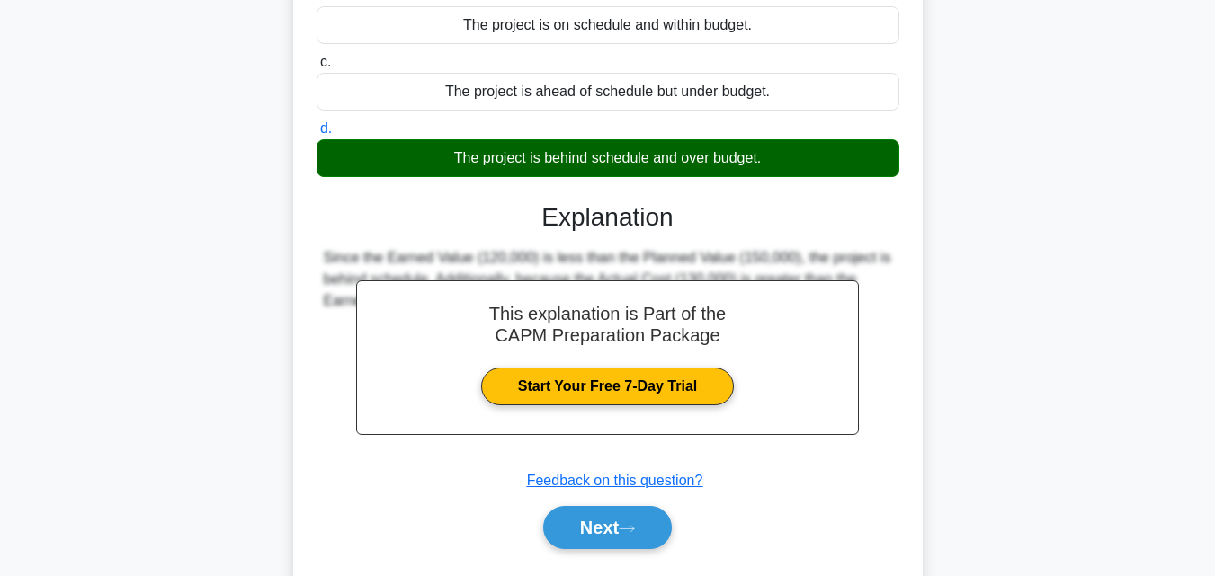
scroll to position [395, 0]
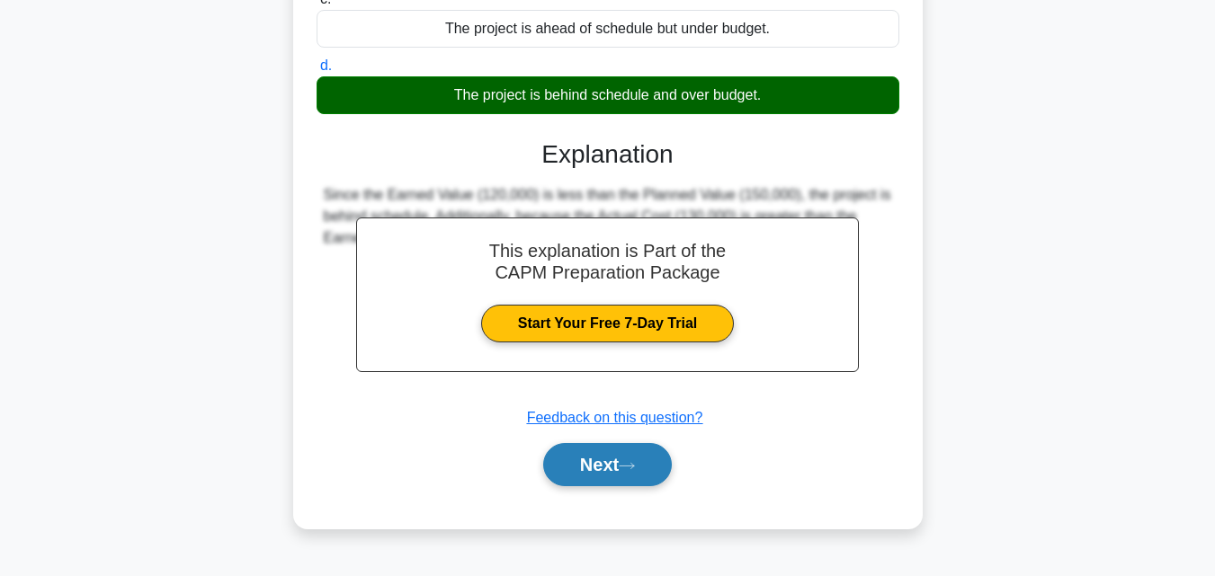
click at [601, 452] on button "Next" at bounding box center [607, 464] width 129 height 43
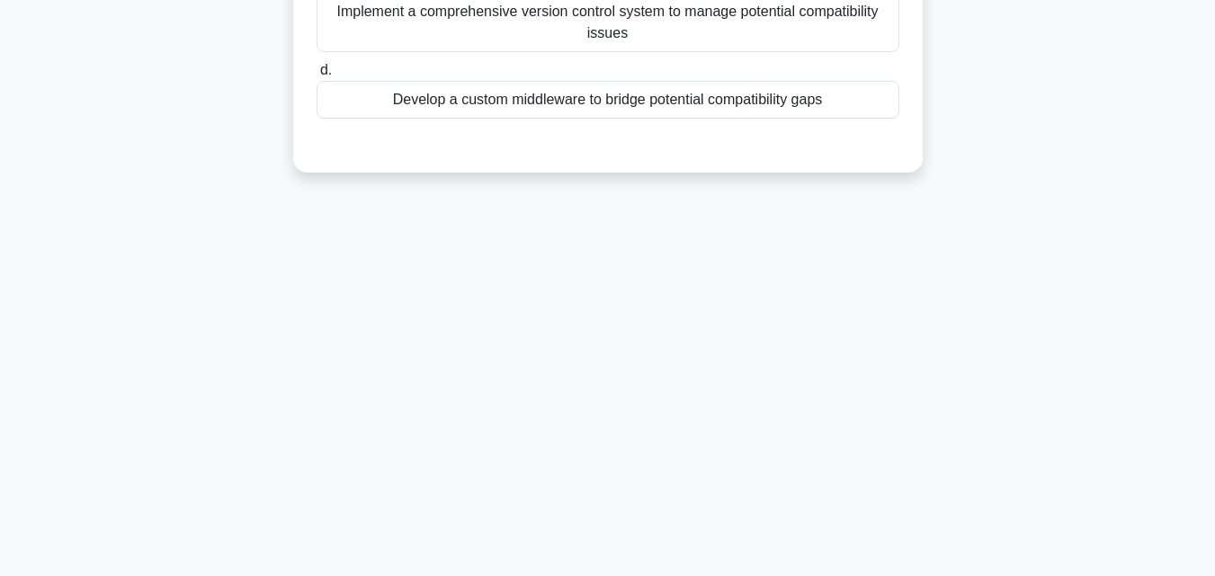
scroll to position [0, 0]
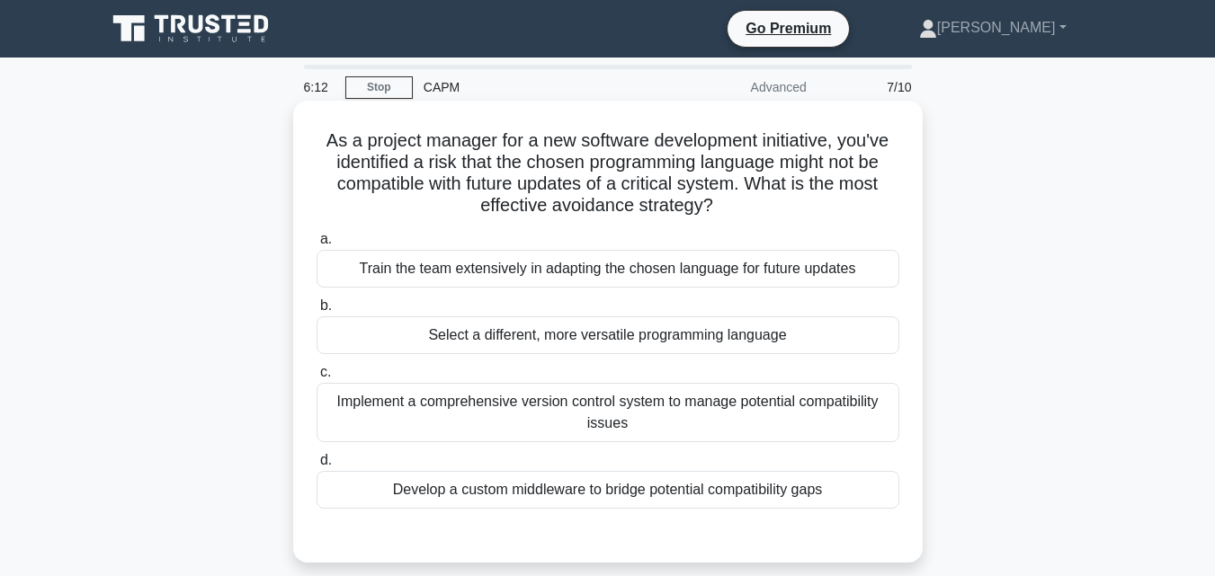
click at [631, 424] on div "Implement a comprehensive version control system to manage potential compatibil…" at bounding box center [608, 412] width 583 height 59
click at [317, 379] on input "c. Implement a comprehensive version control system to manage potential compati…" at bounding box center [317, 373] width 0 height 12
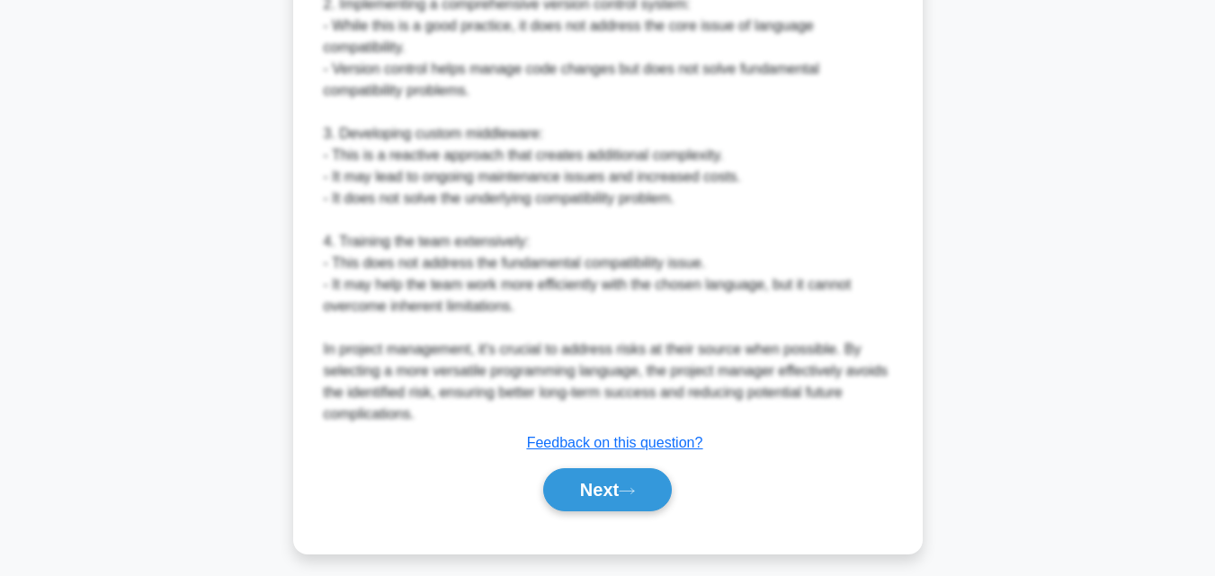
scroll to position [859, 0]
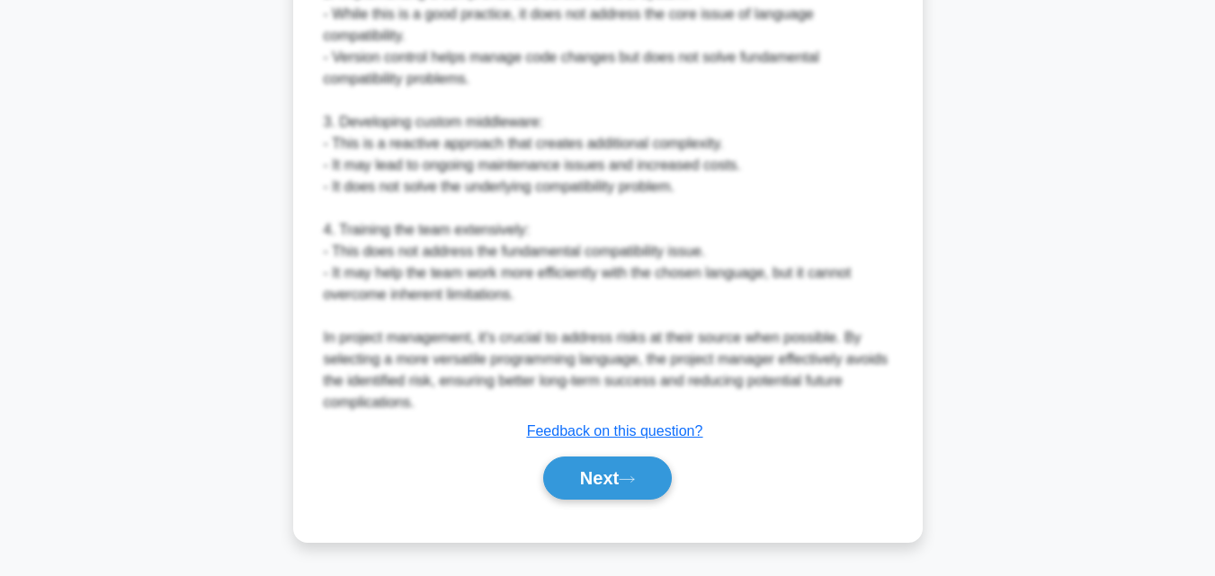
click at [627, 454] on div "Next" at bounding box center [608, 479] width 583 height 58
click at [637, 473] on button "Next" at bounding box center [607, 478] width 129 height 43
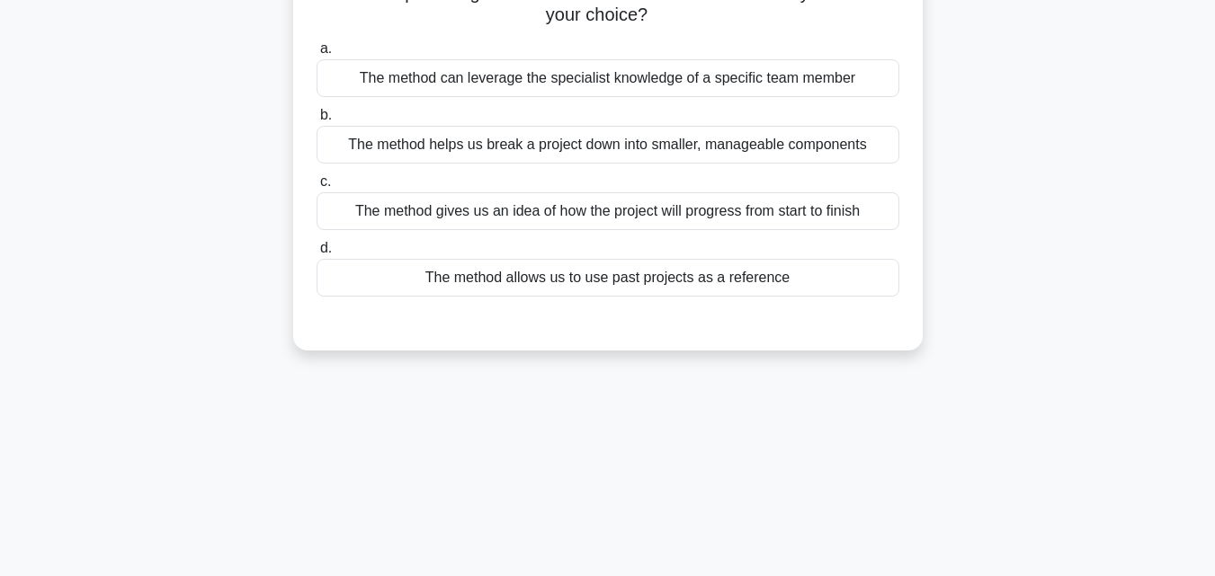
scroll to position [0, 0]
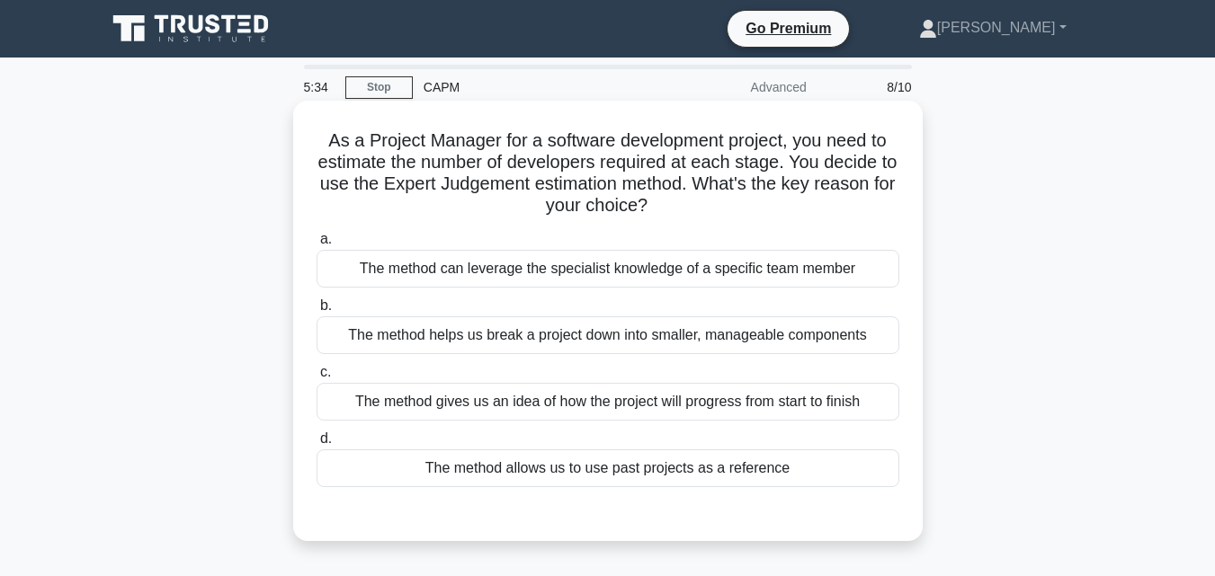
click at [669, 281] on div "The method can leverage the specialist knowledge of a specific team member" at bounding box center [608, 269] width 583 height 38
click at [317, 245] on input "a. The method can leverage the specialist knowledge of a specific team member" at bounding box center [317, 240] width 0 height 12
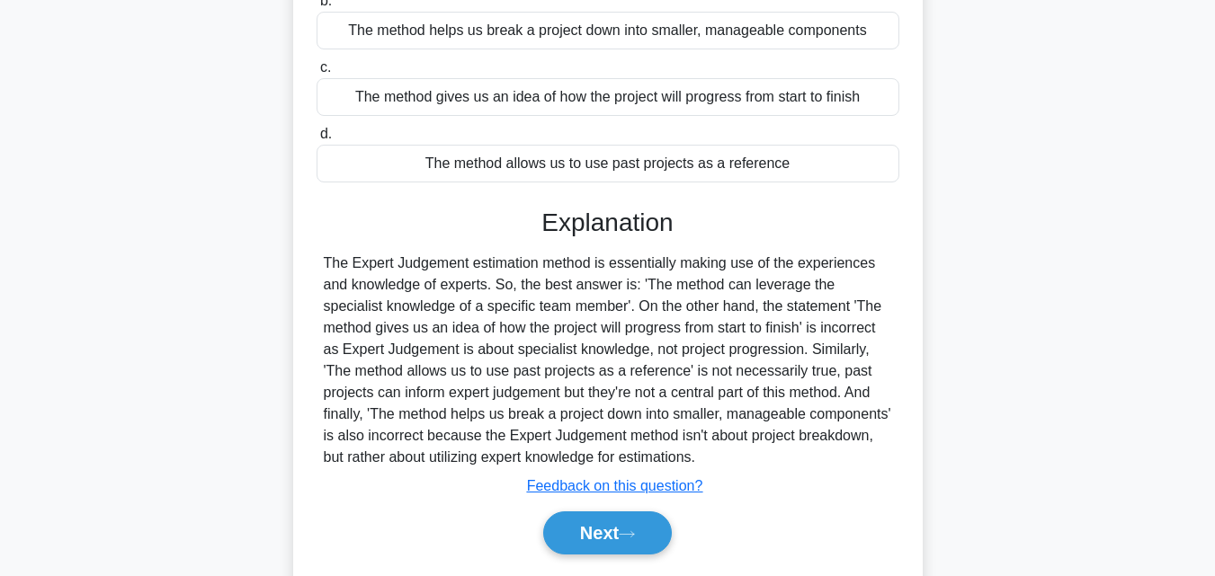
scroll to position [395, 0]
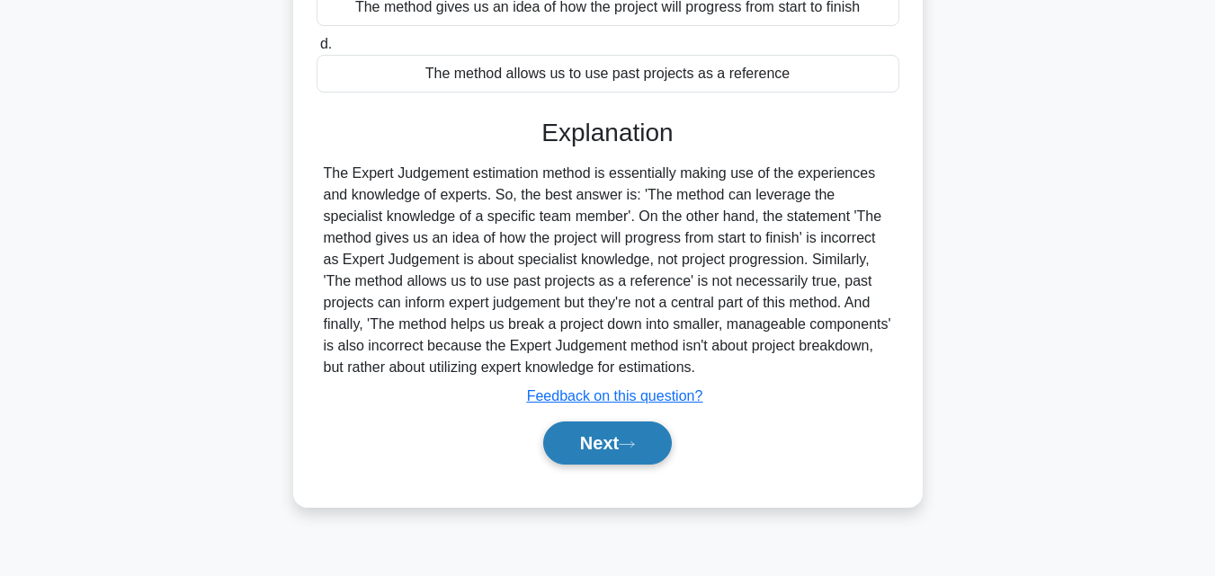
click at [631, 449] on icon at bounding box center [627, 445] width 16 height 10
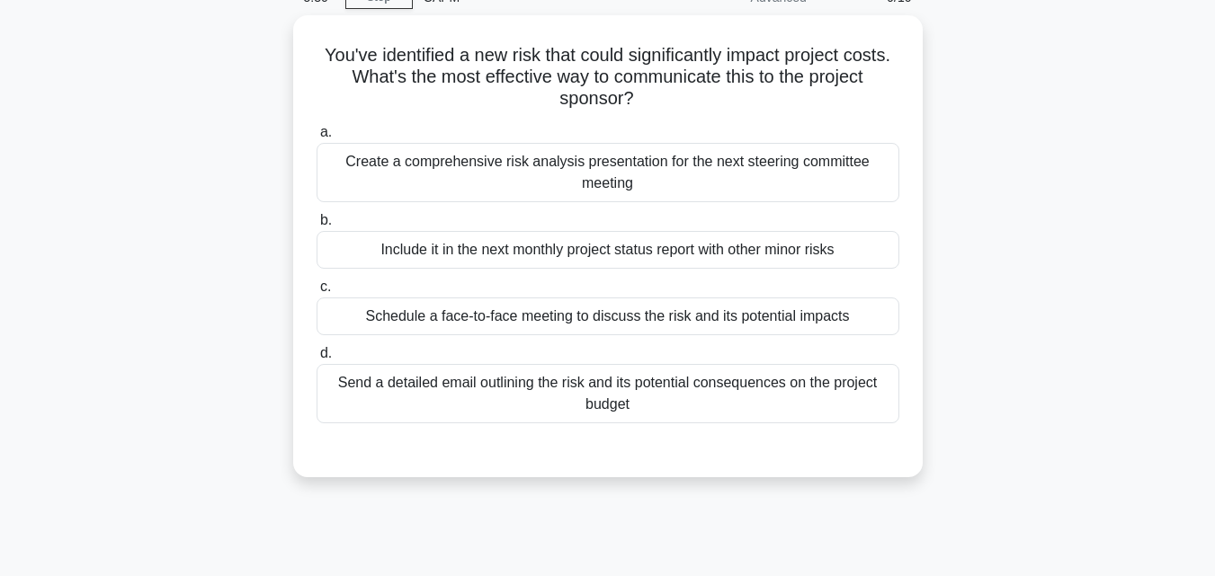
scroll to position [0, 0]
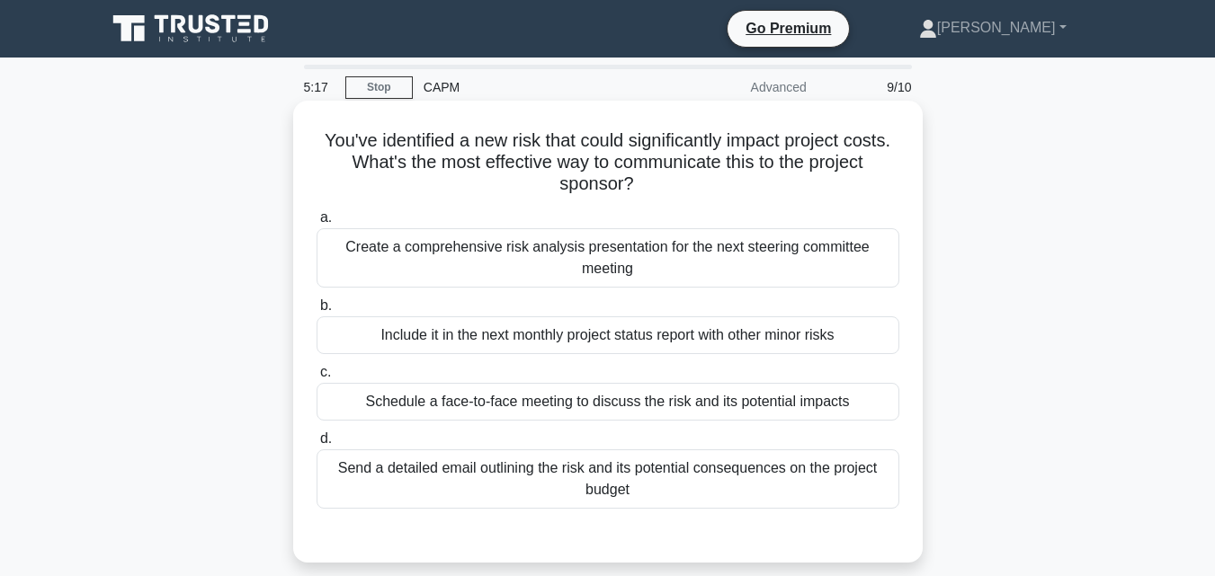
click at [667, 263] on div "Create a comprehensive risk analysis presentation for the next steering committ…" at bounding box center [608, 257] width 583 height 59
click at [317, 224] on input "a. Create a comprehensive risk analysis presentation for the next steering comm…" at bounding box center [317, 218] width 0 height 12
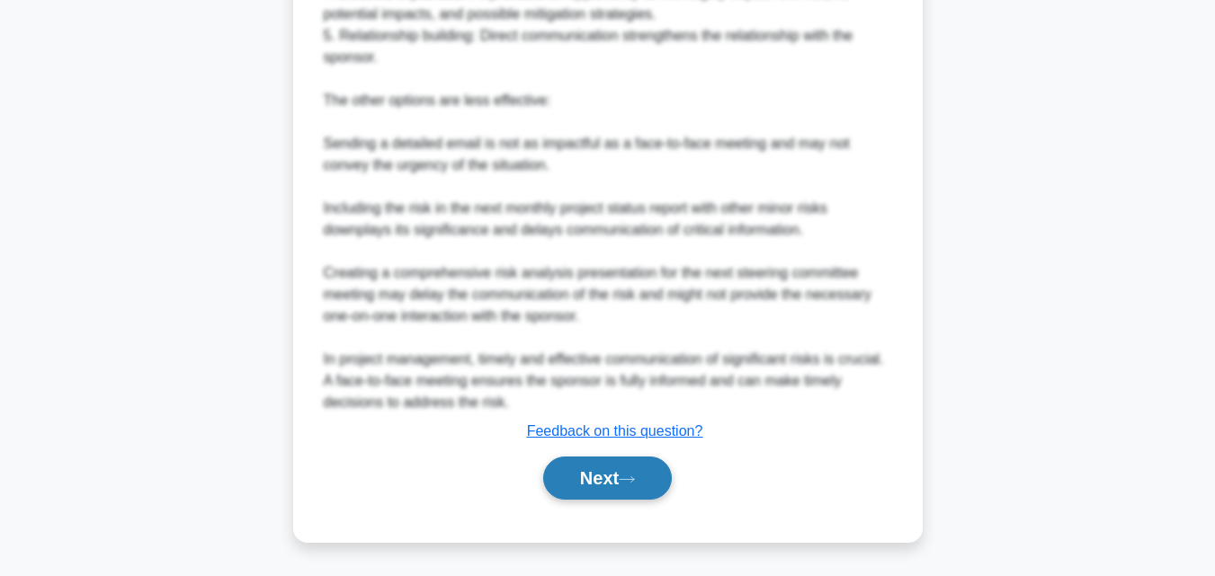
click at [609, 500] on button "Next" at bounding box center [607, 478] width 129 height 43
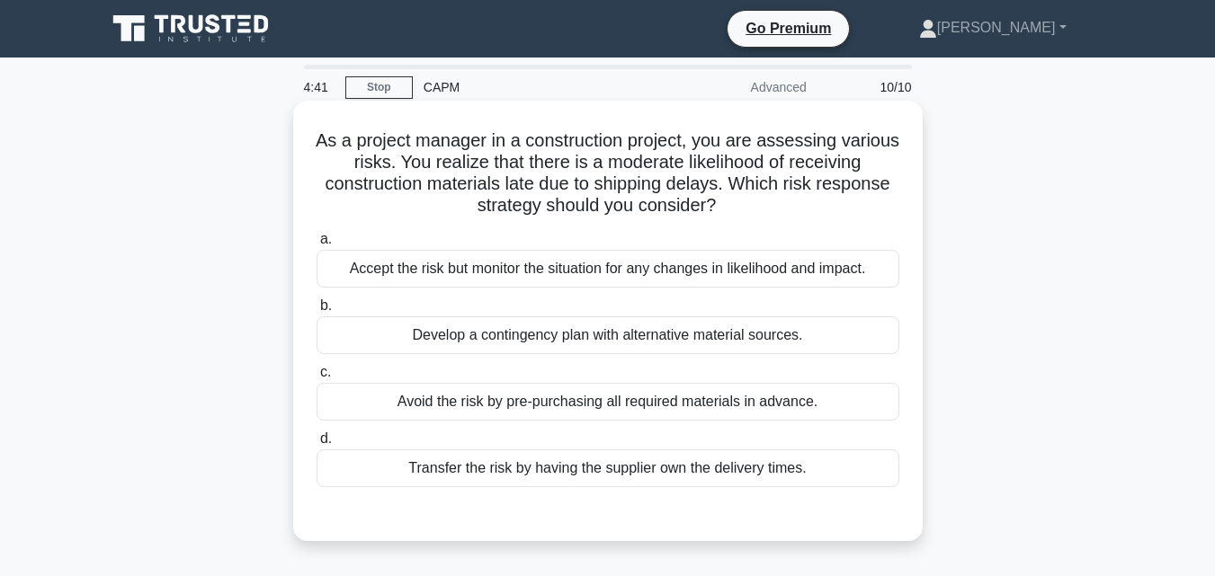
click at [846, 333] on div "Develop a contingency plan with alternative material sources." at bounding box center [608, 336] width 583 height 38
click at [317, 312] on input "b. Develop a contingency plan with alternative material sources." at bounding box center [317, 306] width 0 height 12
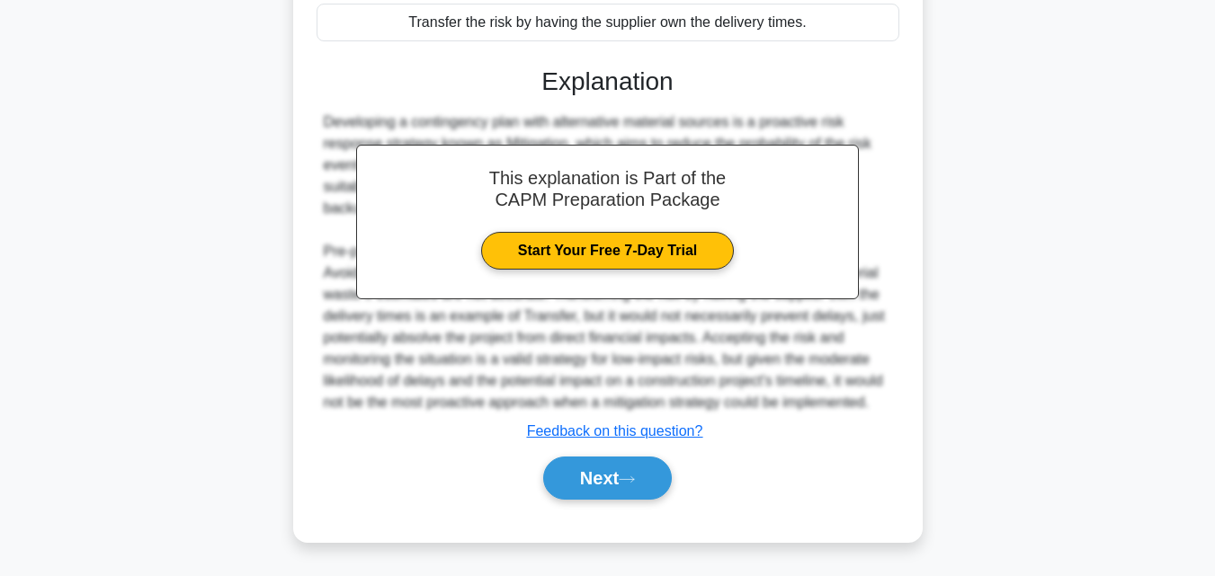
scroll to position [468, 0]
click at [571, 477] on button "Next" at bounding box center [607, 478] width 129 height 43
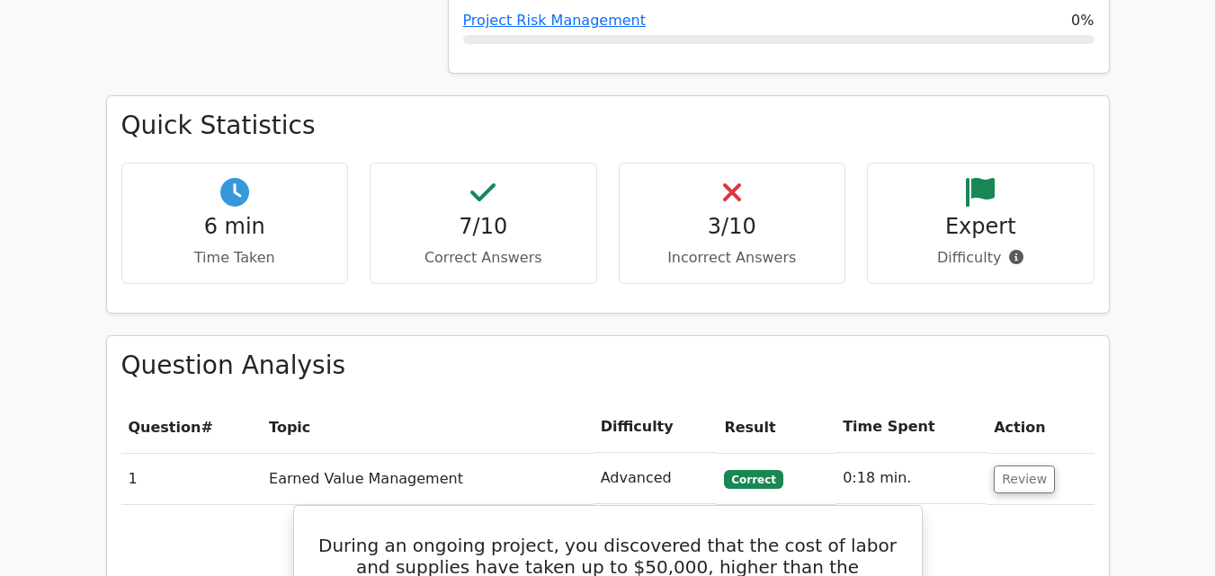
scroll to position [1169, 0]
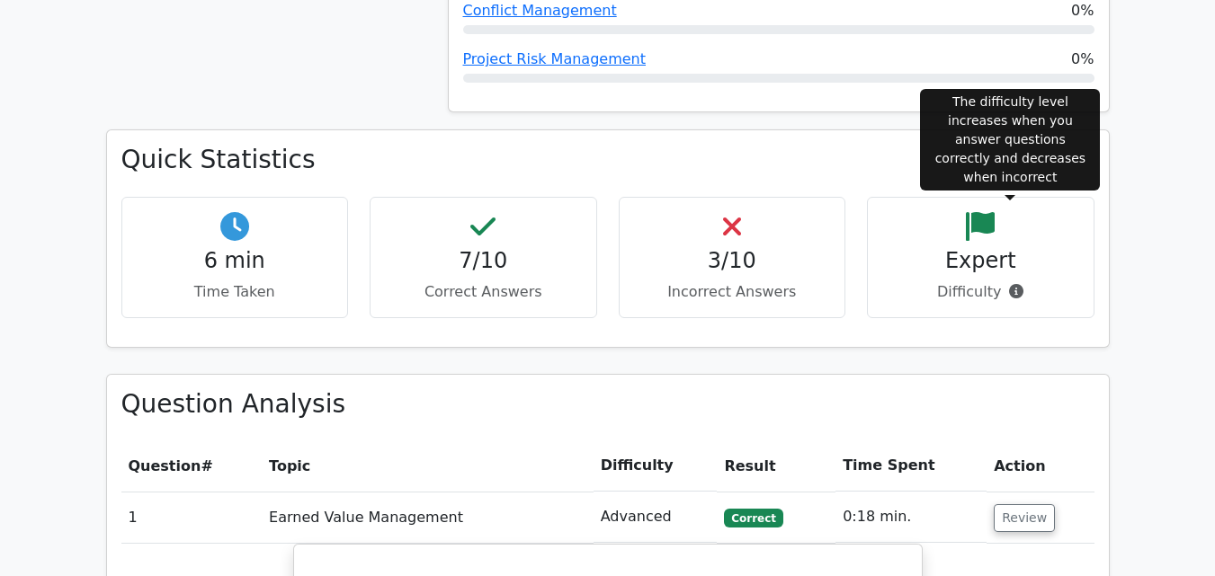
click at [1010, 284] on icon at bounding box center [1016, 291] width 14 height 14
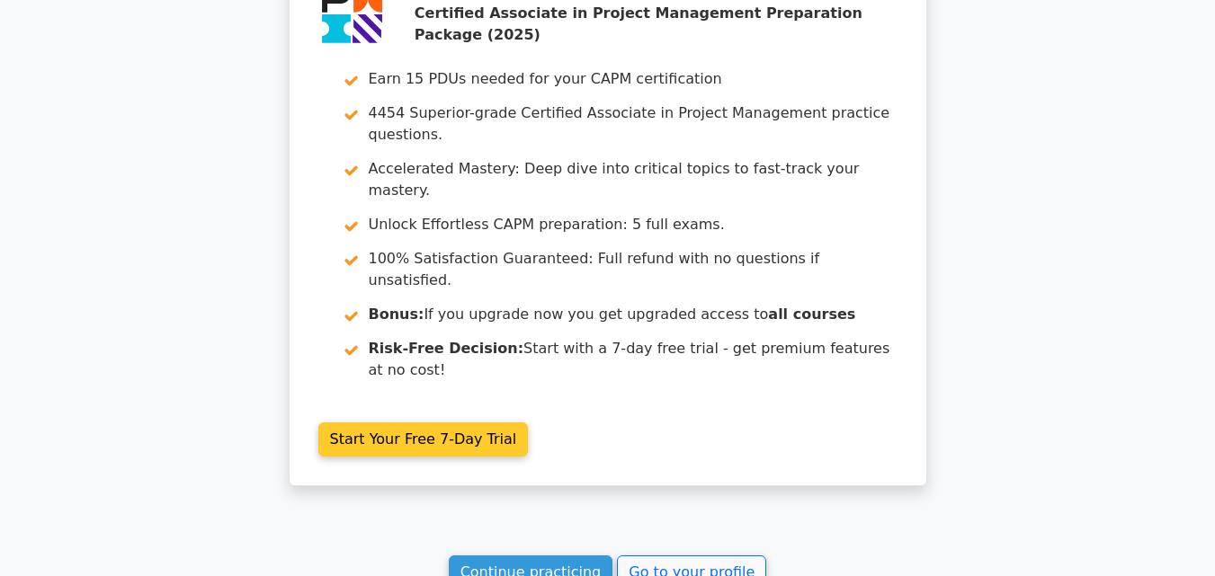
scroll to position [3154, 0]
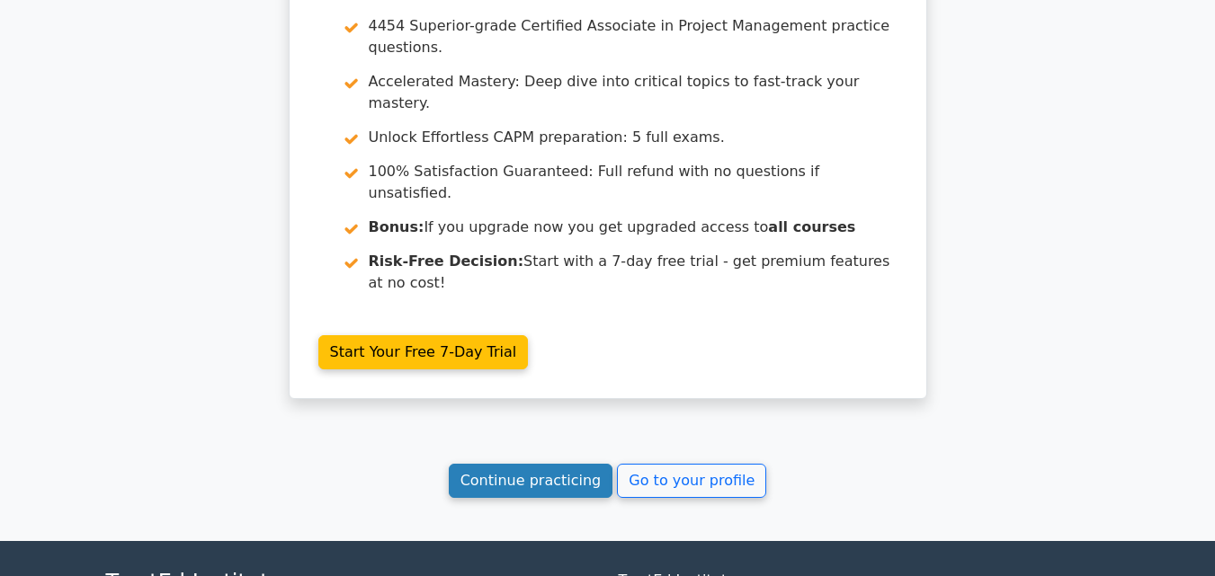
click at [510, 464] on link "Continue practicing" at bounding box center [531, 481] width 165 height 34
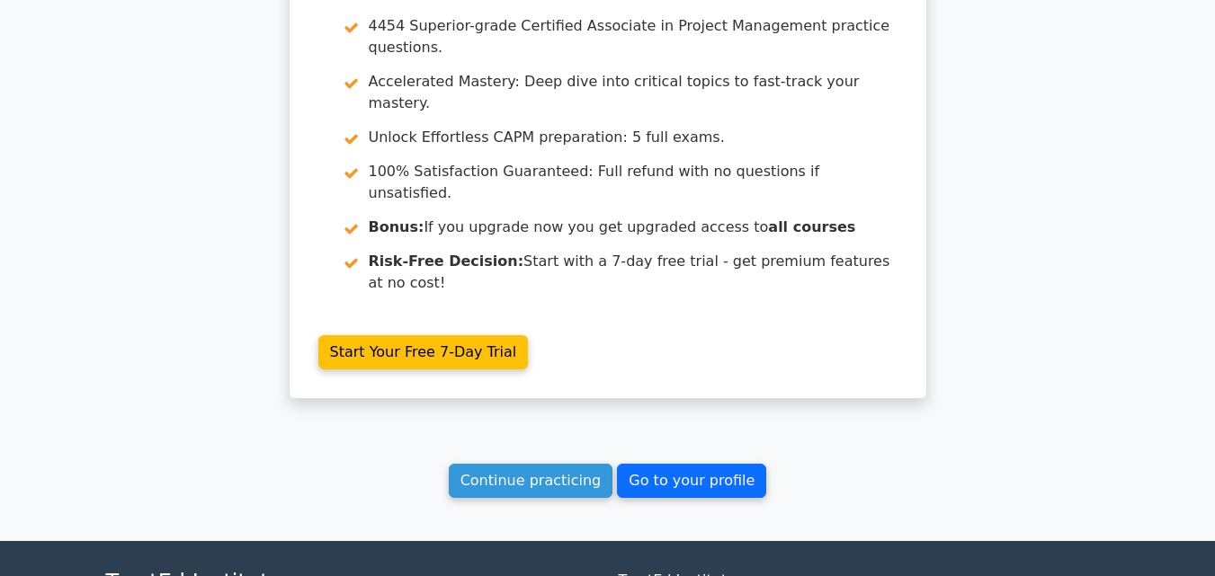
click at [700, 464] on link "Go to your profile" at bounding box center [691, 481] width 149 height 34
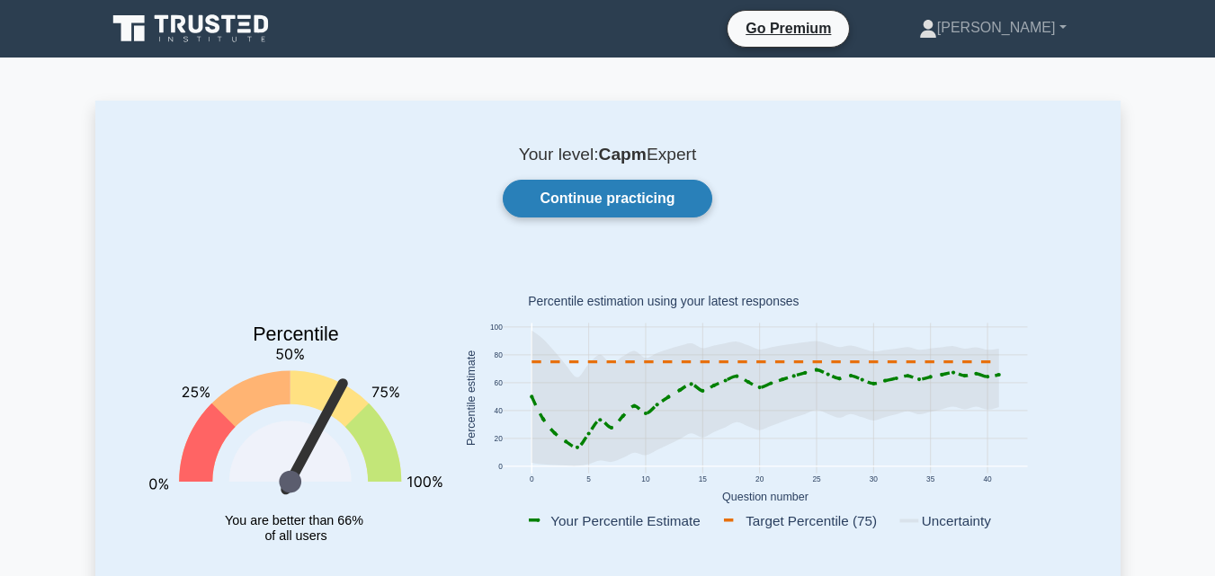
click at [599, 206] on link "Continue practicing" at bounding box center [607, 199] width 209 height 38
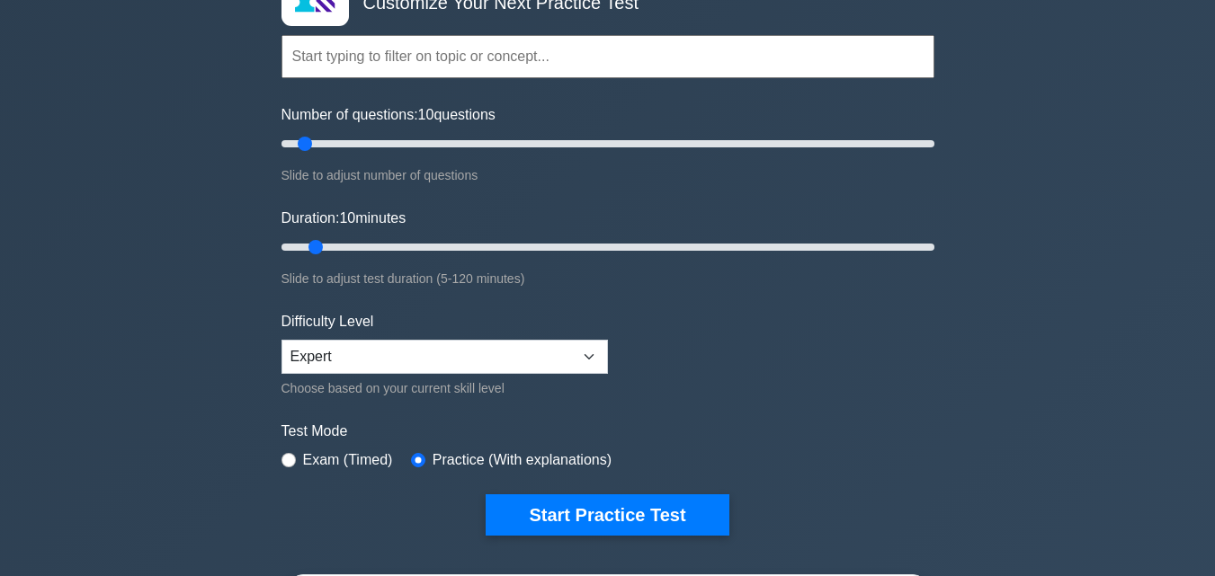
scroll to position [360, 0]
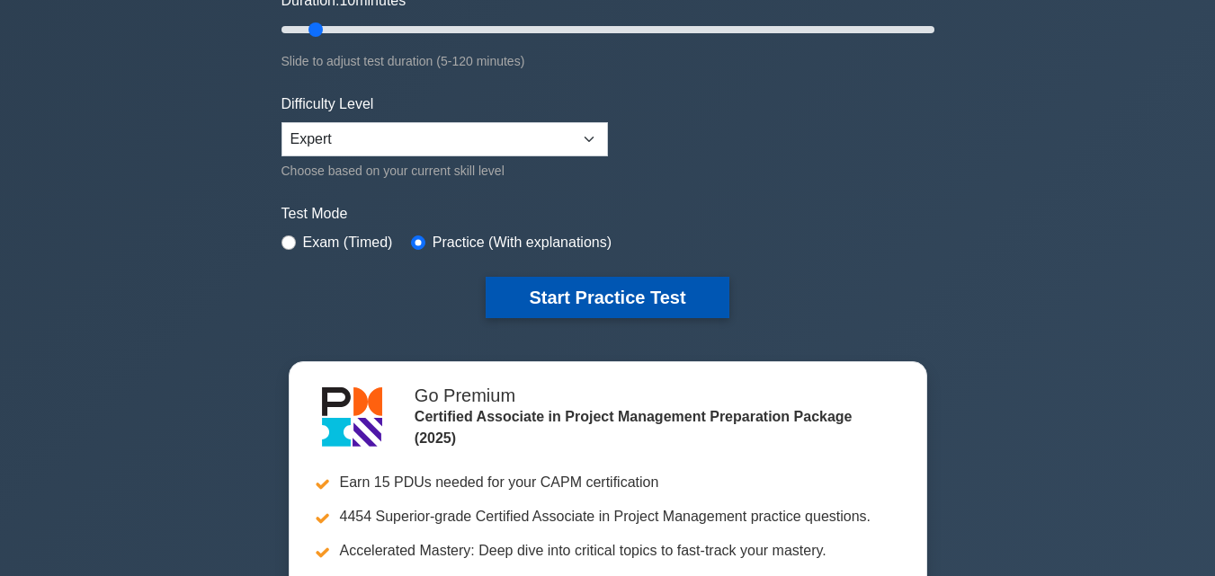
click at [575, 295] on button "Start Practice Test" at bounding box center [607, 297] width 243 height 41
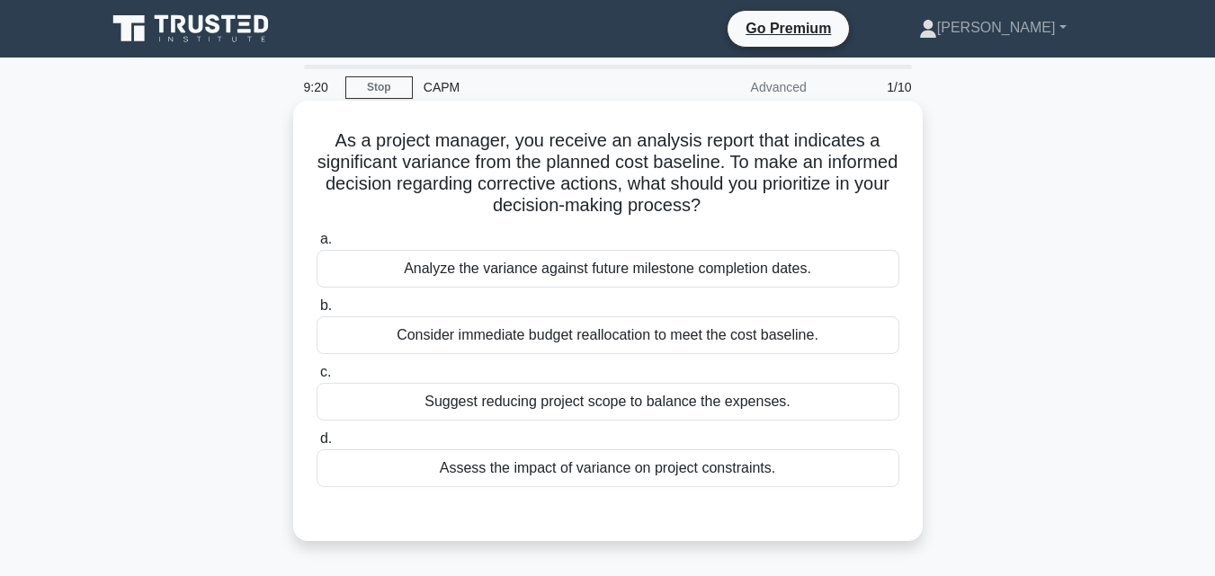
click at [601, 265] on div "Analyze the variance against future milestone completion dates." at bounding box center [608, 269] width 583 height 38
click at [317, 245] on input "a. Analyze the variance against future milestone completion dates." at bounding box center [317, 240] width 0 height 12
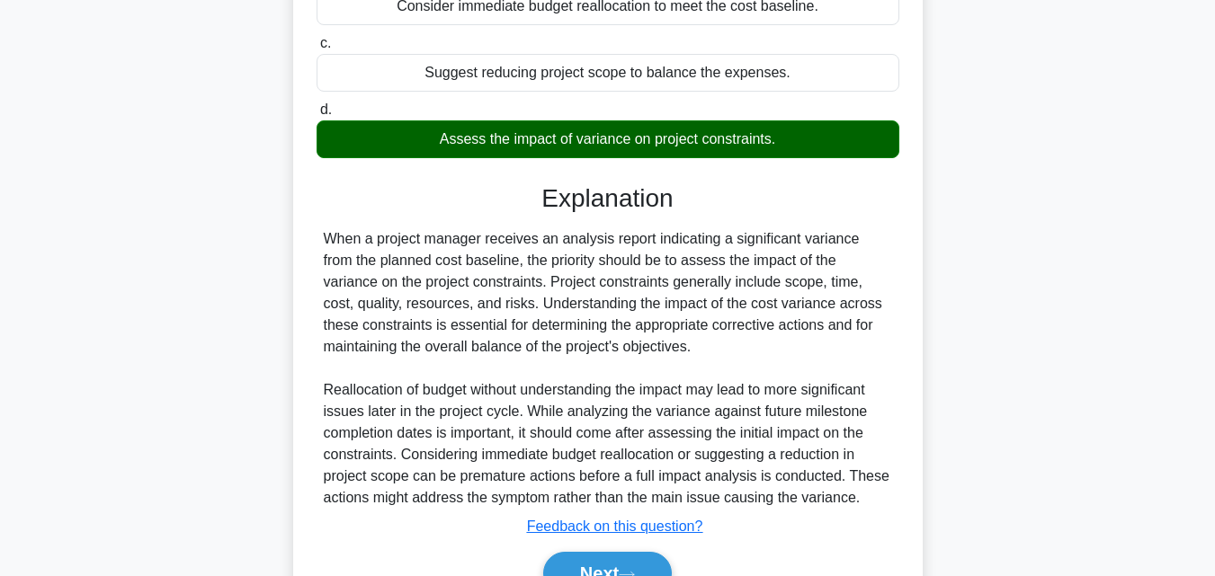
scroll to position [360, 0]
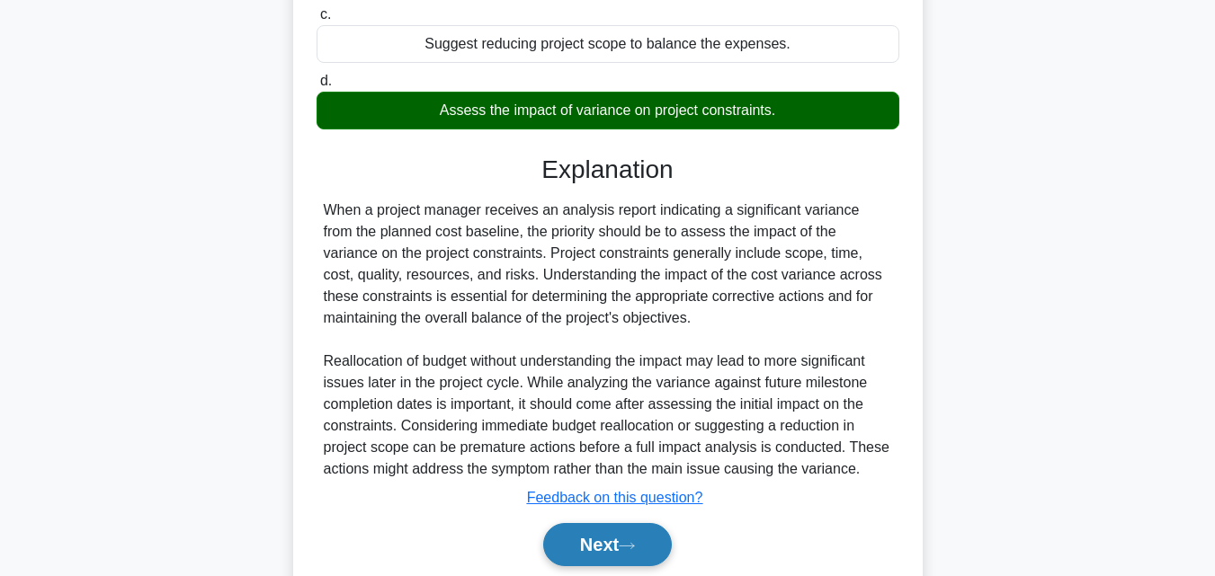
click at [635, 553] on button "Next" at bounding box center [607, 544] width 129 height 43
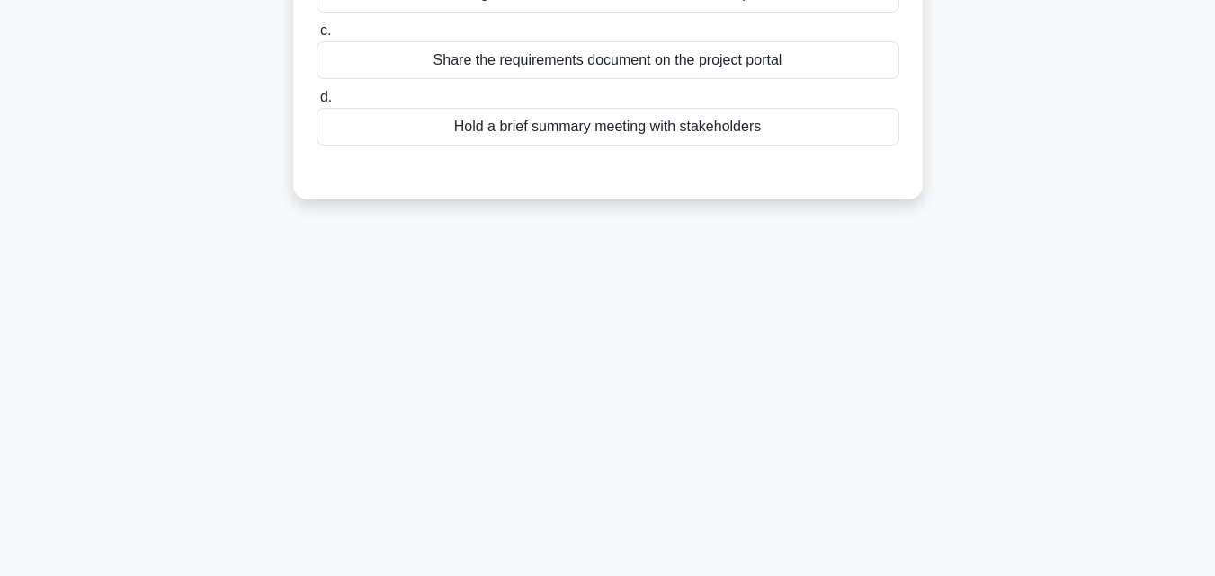
scroll to position [0, 0]
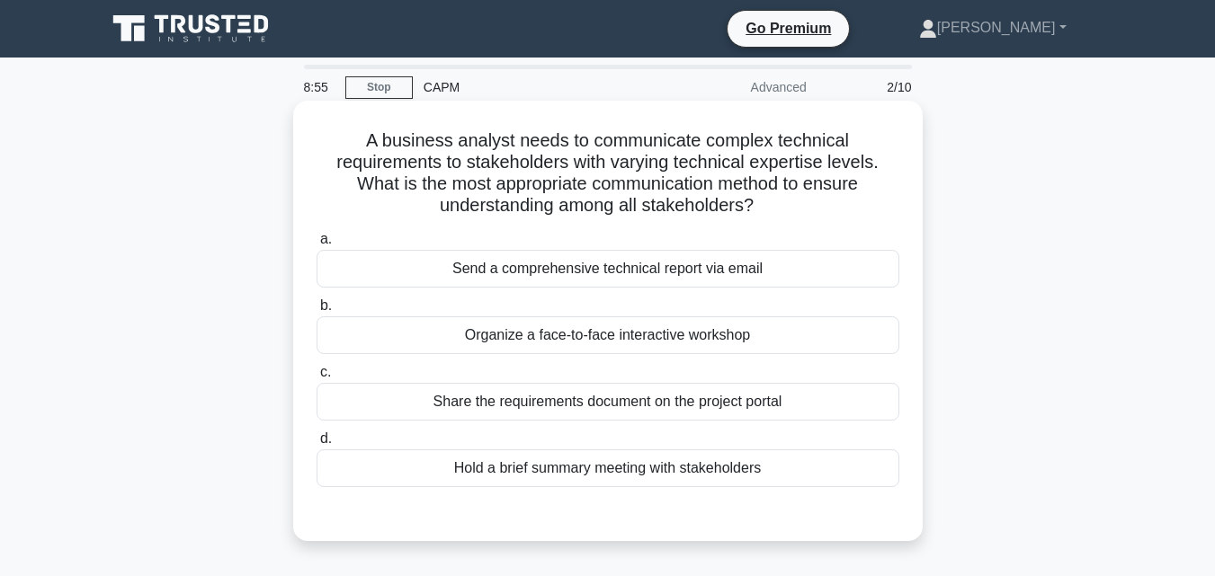
click at [638, 348] on div "Organize a face-to-face interactive workshop" at bounding box center [608, 336] width 583 height 38
click at [317, 312] on input "b. Organize a face-to-face interactive workshop" at bounding box center [317, 306] width 0 height 12
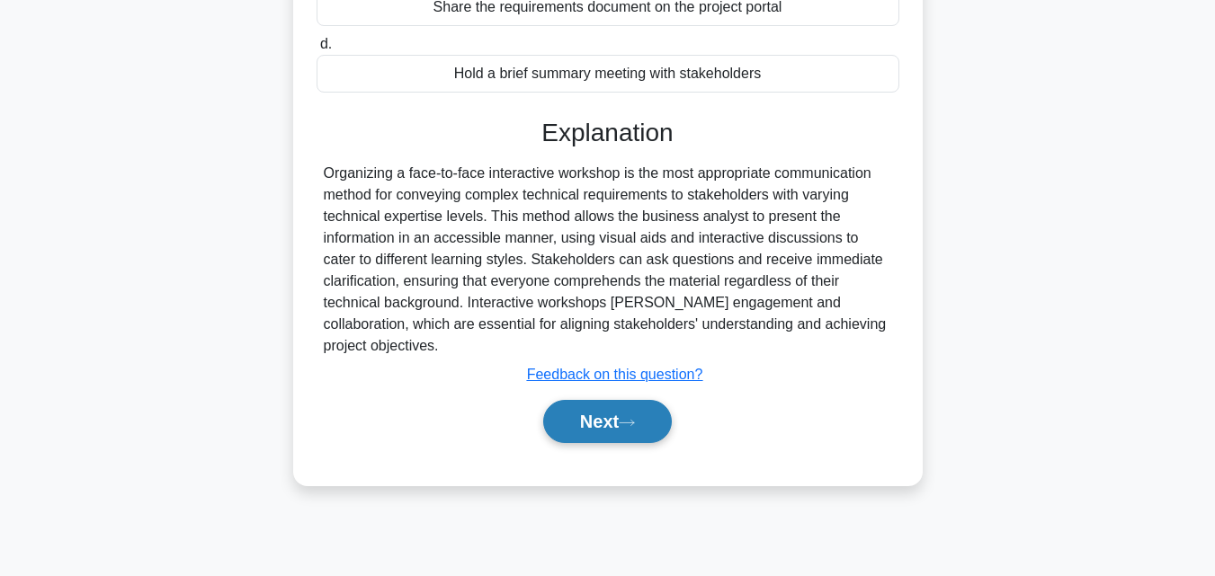
click at [645, 400] on button "Next" at bounding box center [607, 421] width 129 height 43
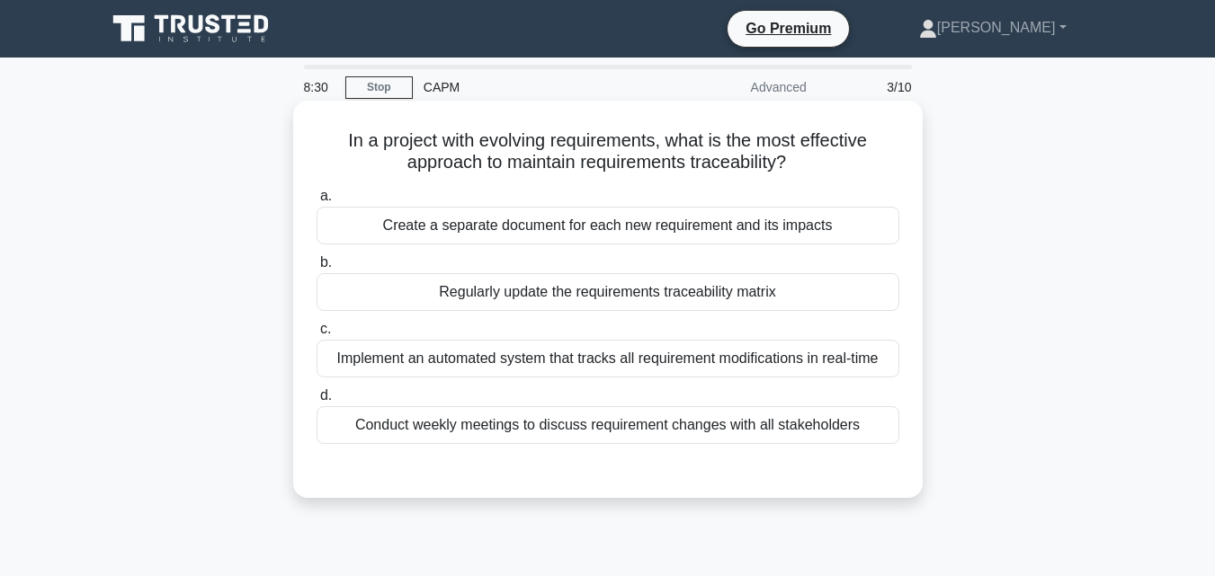
click at [741, 308] on div "Regularly update the requirements traceability matrix" at bounding box center [608, 292] width 583 height 38
click at [317, 269] on input "b. Regularly update the requirements traceability matrix" at bounding box center [317, 263] width 0 height 12
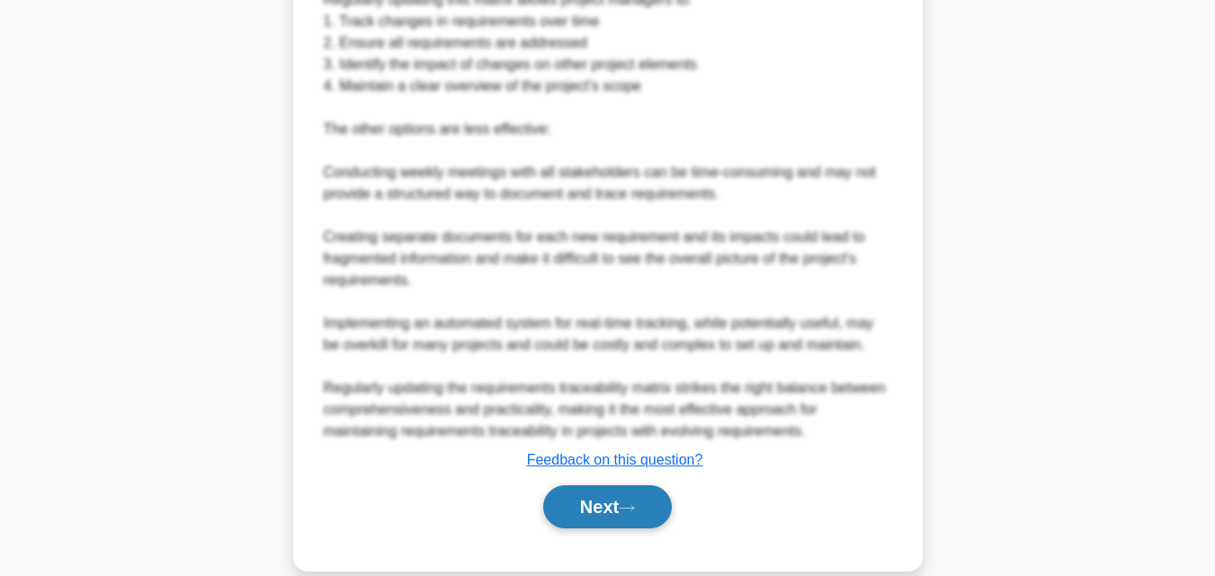
click at [579, 509] on button "Next" at bounding box center [607, 507] width 129 height 43
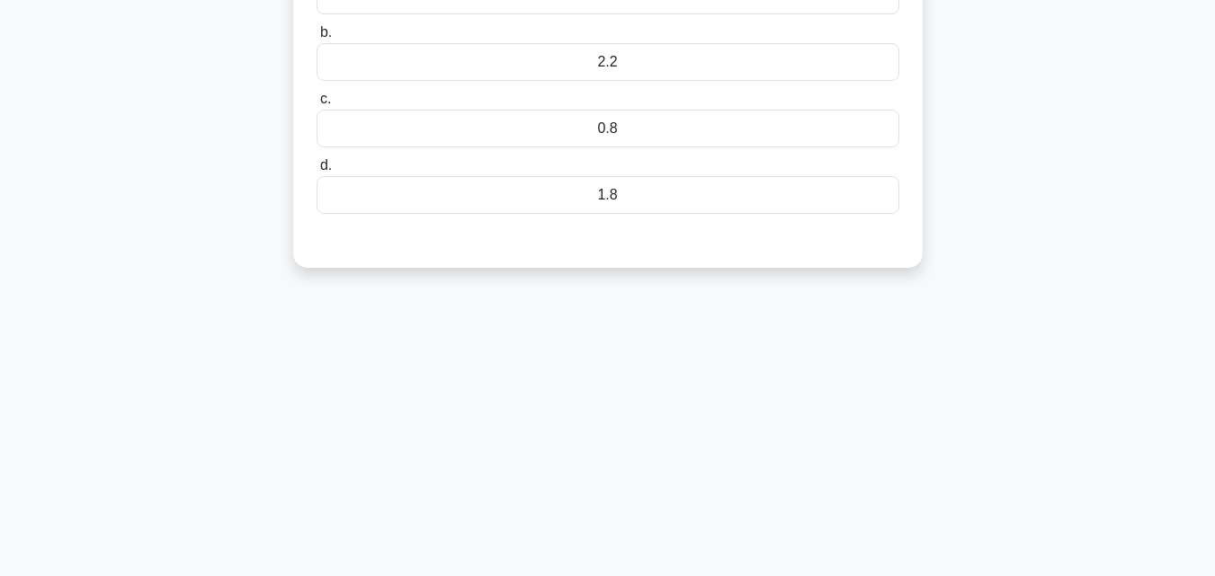
scroll to position [35, 0]
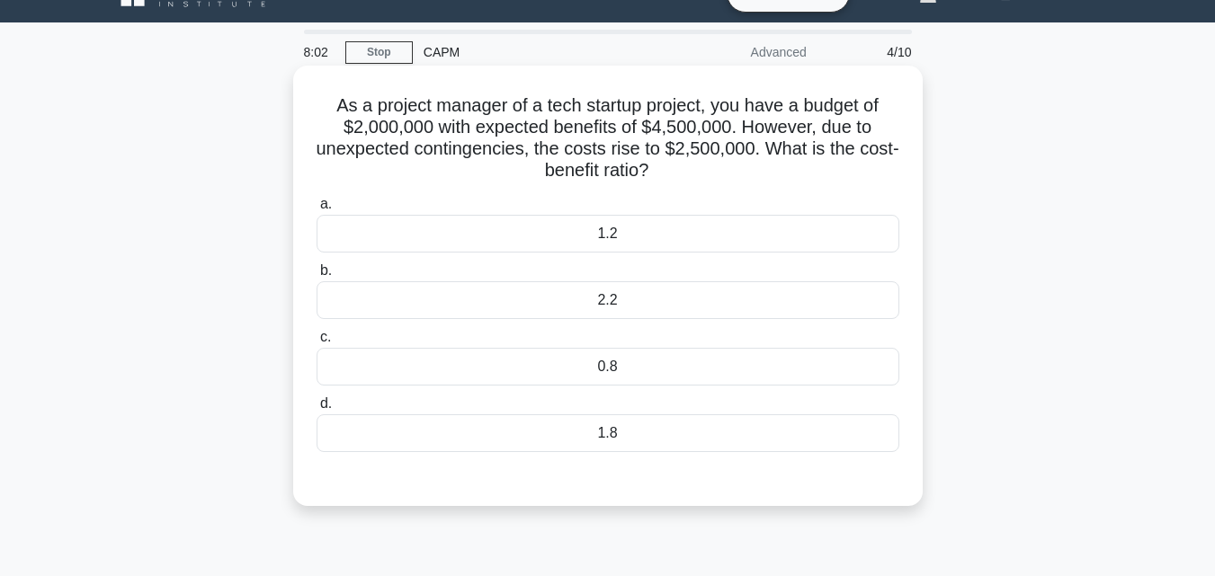
click at [595, 448] on div "1.8" at bounding box center [608, 434] width 583 height 38
click at [317, 410] on input "d. 1.8" at bounding box center [317, 404] width 0 height 12
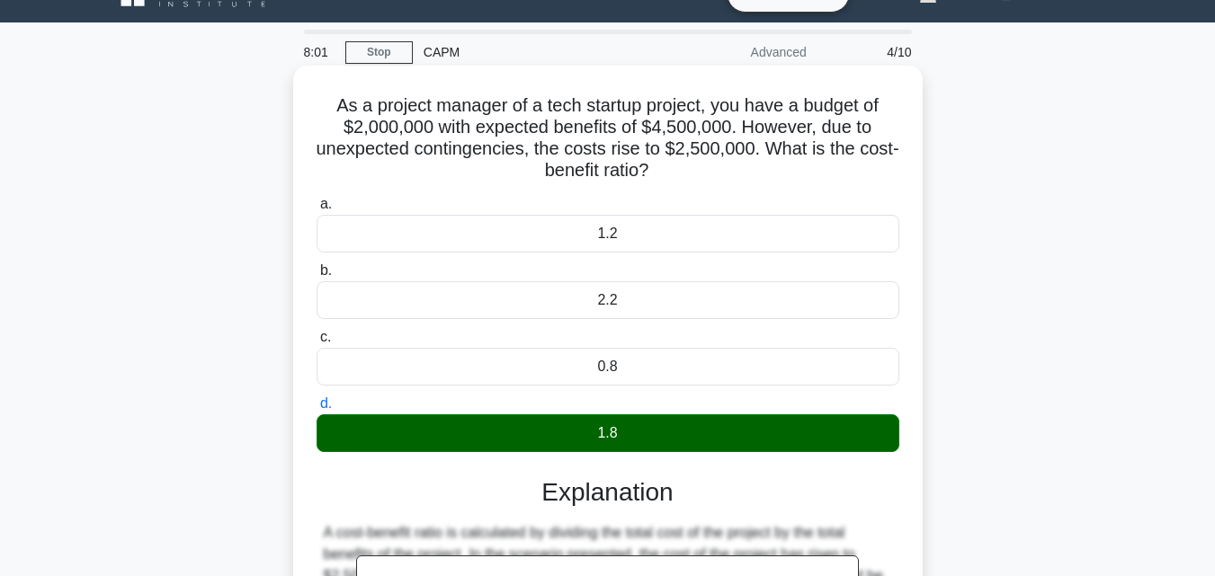
scroll to position [395, 0]
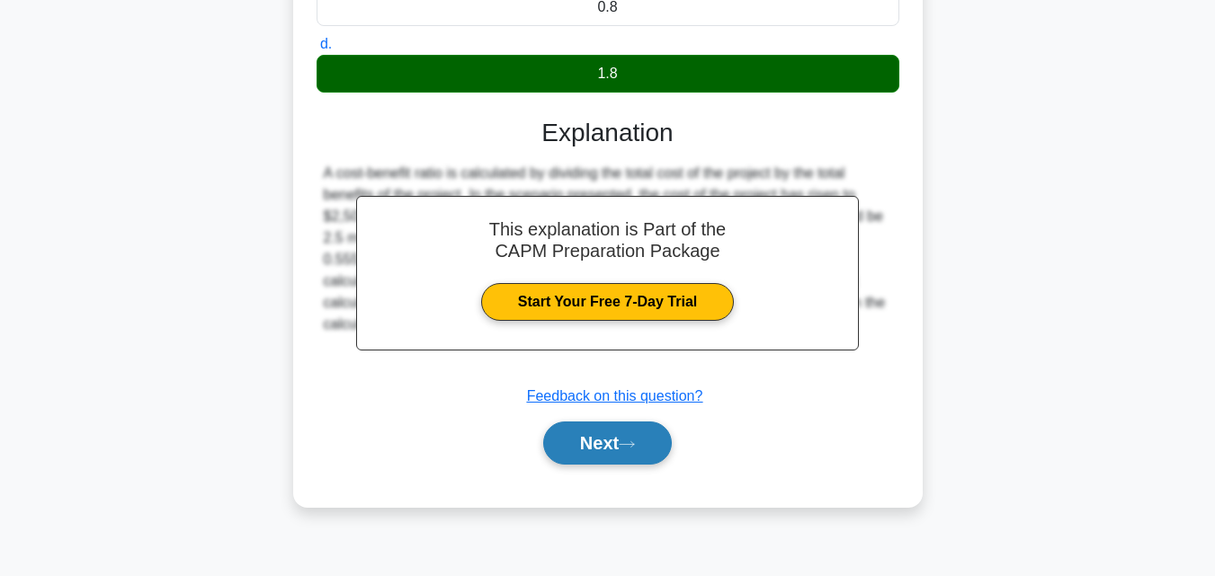
click at [627, 455] on button "Next" at bounding box center [607, 443] width 129 height 43
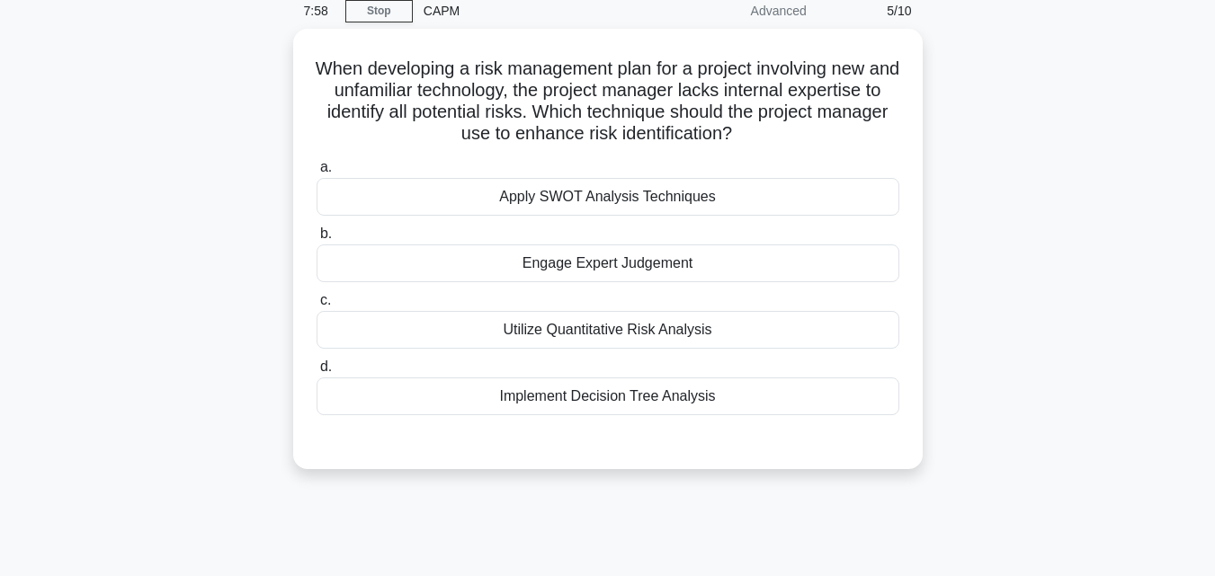
scroll to position [0, 0]
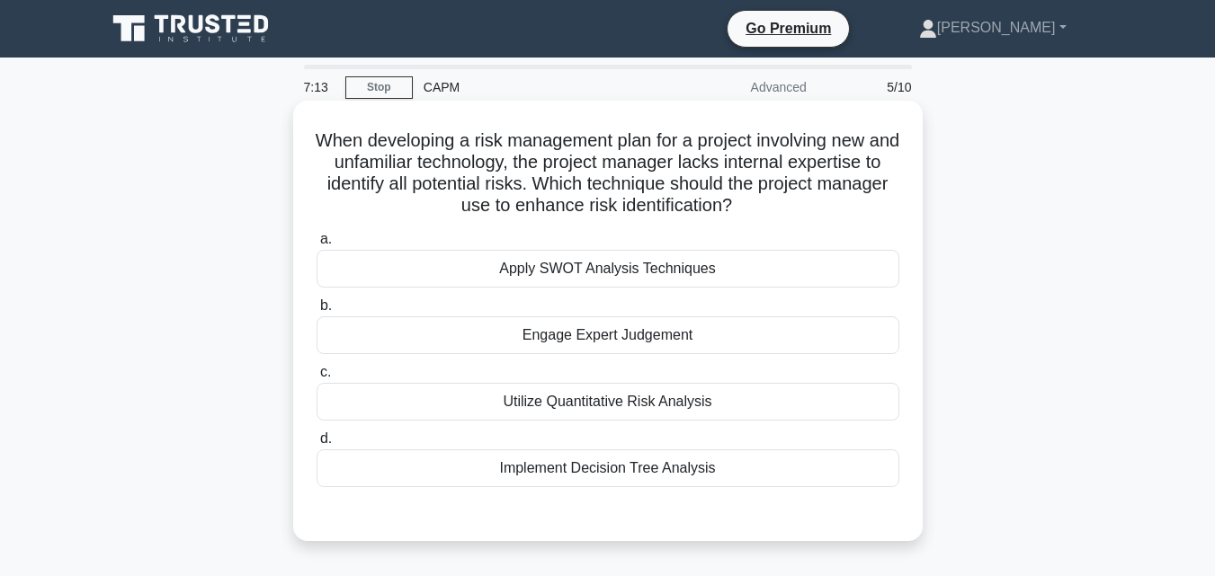
click at [622, 477] on div "Implement Decision Tree Analysis" at bounding box center [608, 469] width 583 height 38
click at [317, 445] on input "d. Implement Decision Tree Analysis" at bounding box center [317, 439] width 0 height 12
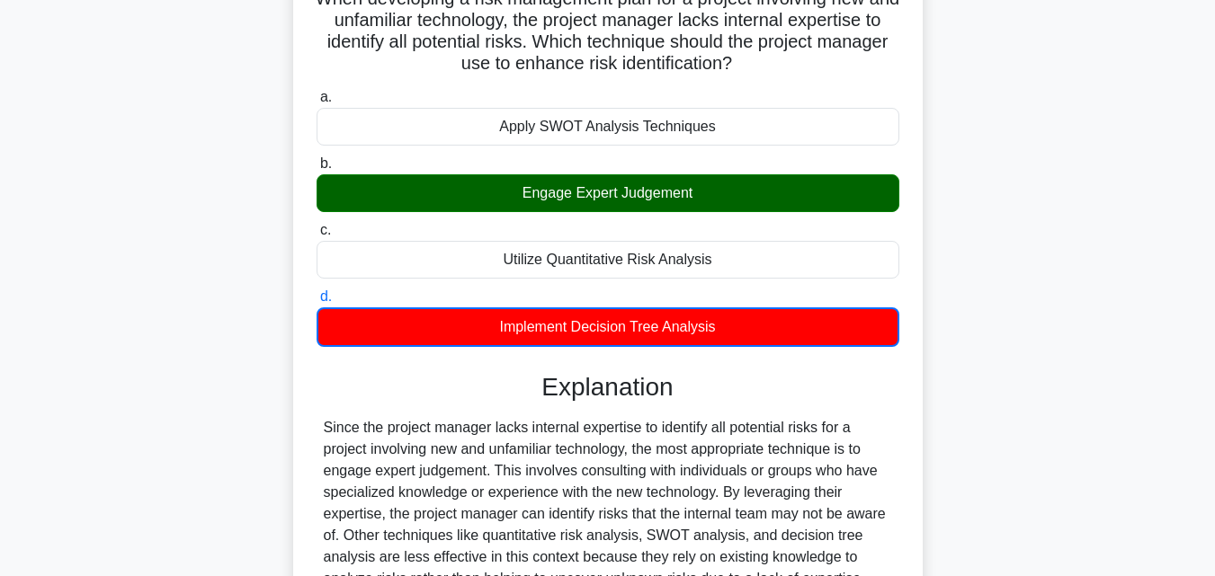
scroll to position [360, 0]
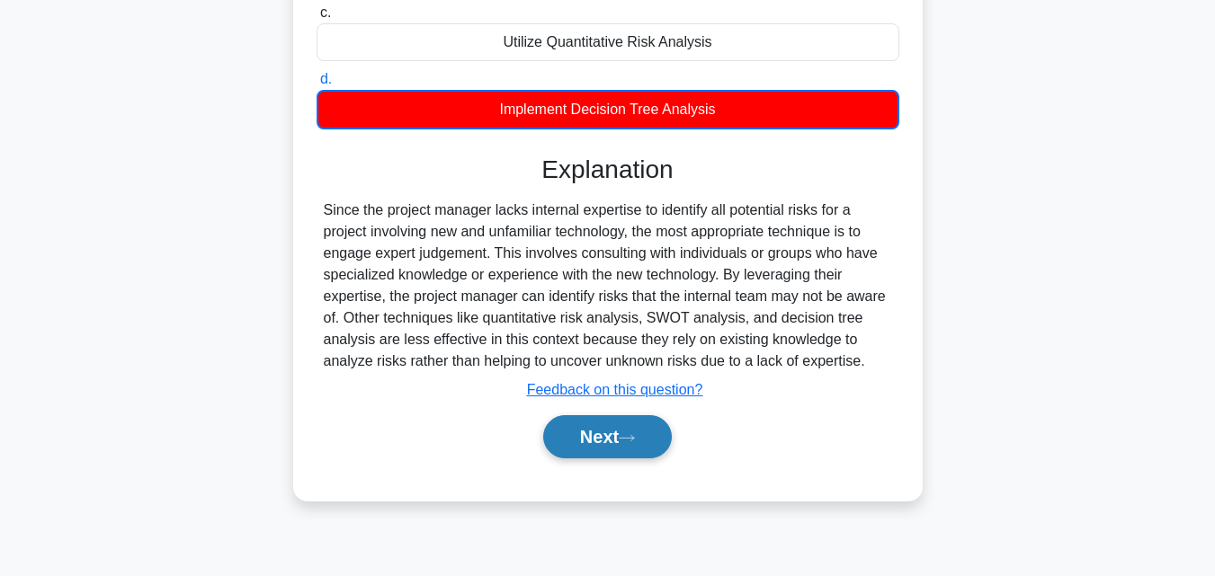
click at [637, 448] on button "Next" at bounding box center [607, 436] width 129 height 43
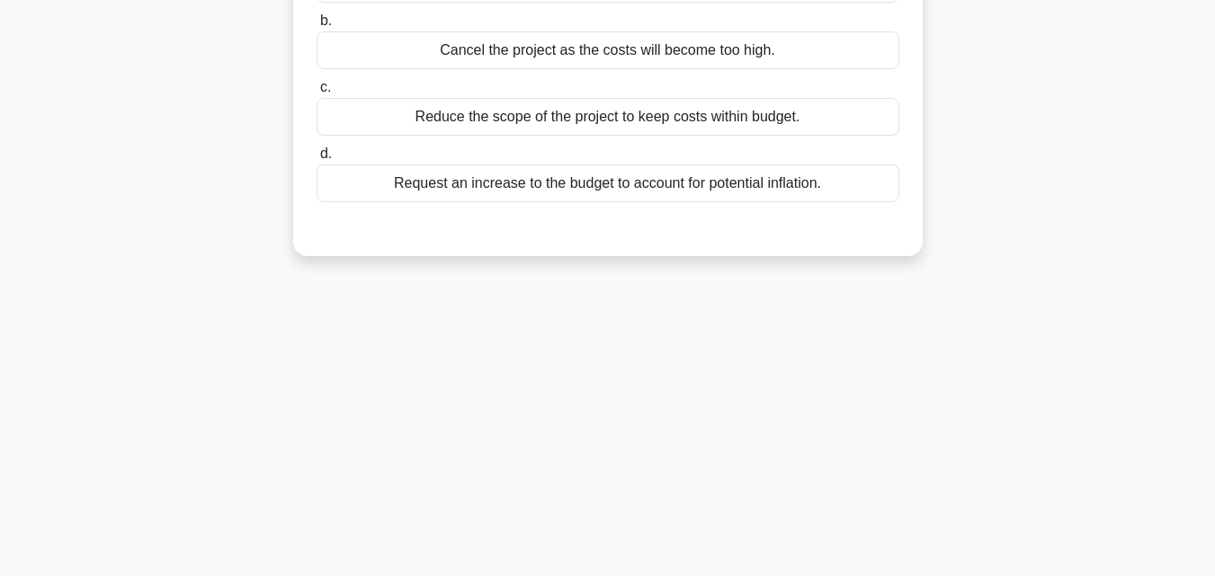
scroll to position [0, 0]
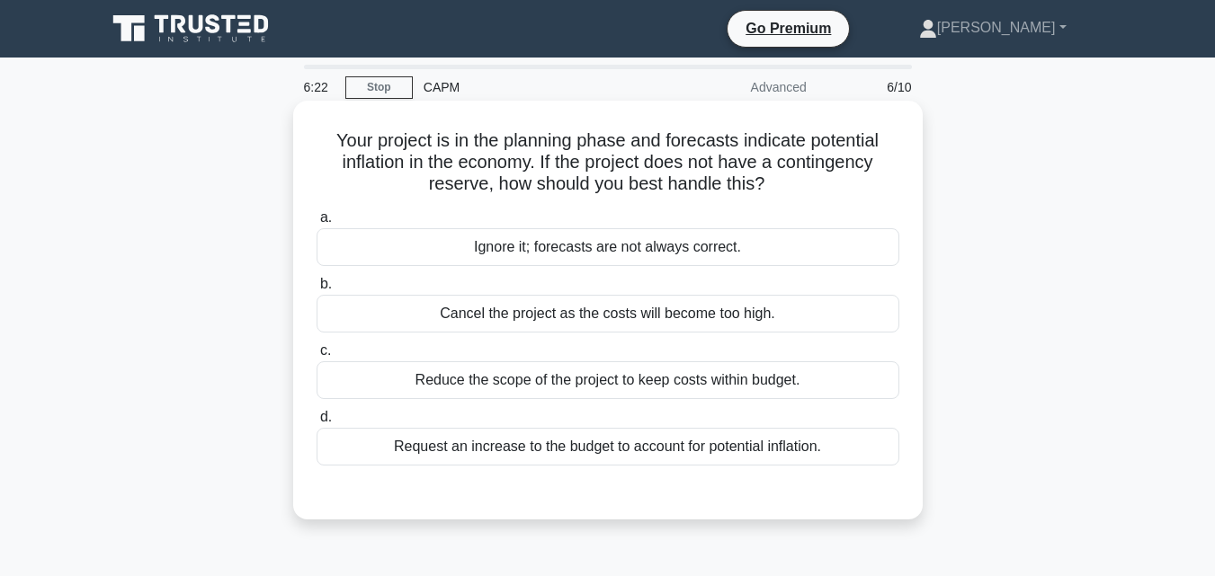
click at [740, 446] on div "Request an increase to the budget to account for potential inflation." at bounding box center [608, 447] width 583 height 38
click at [317, 424] on input "d. Request an increase to the budget to account for potential inflation." at bounding box center [317, 418] width 0 height 12
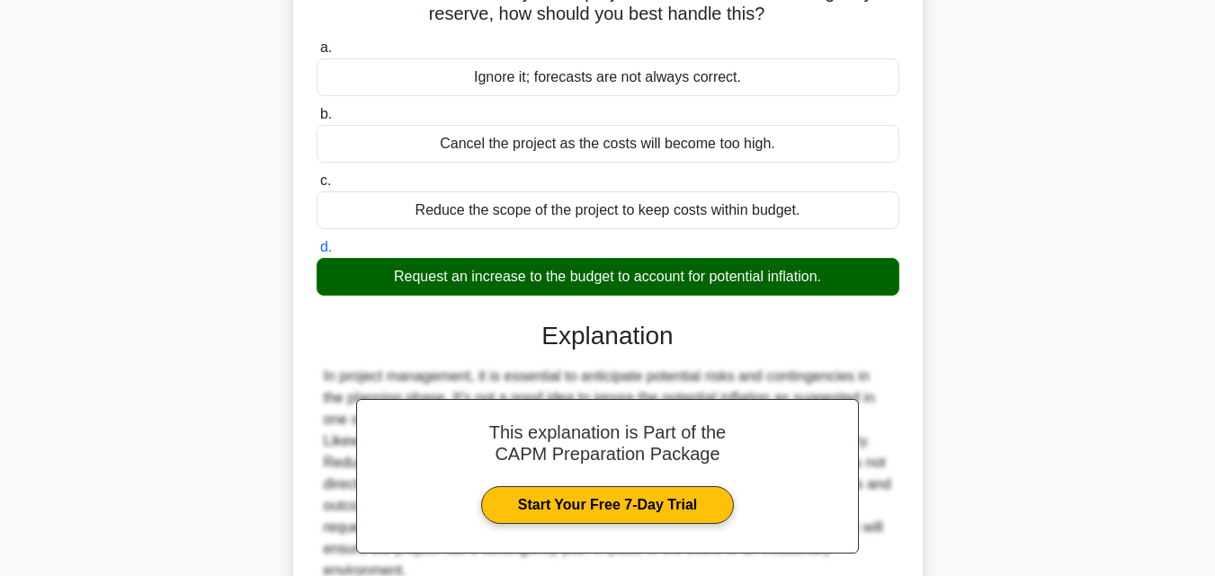
scroll to position [395, 0]
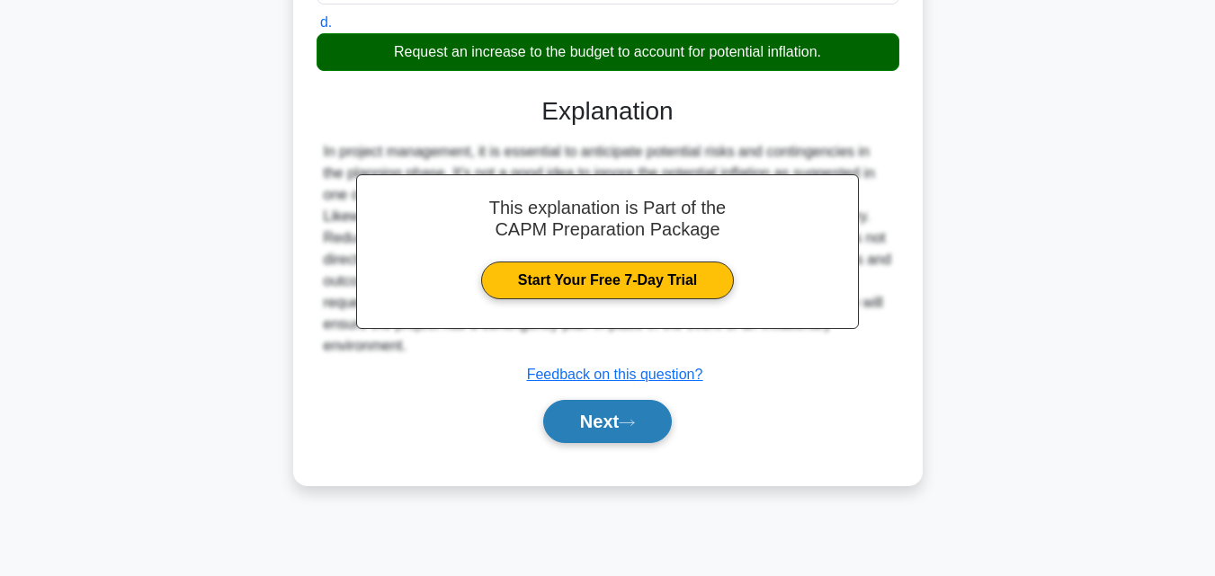
click at [596, 421] on button "Next" at bounding box center [607, 421] width 129 height 43
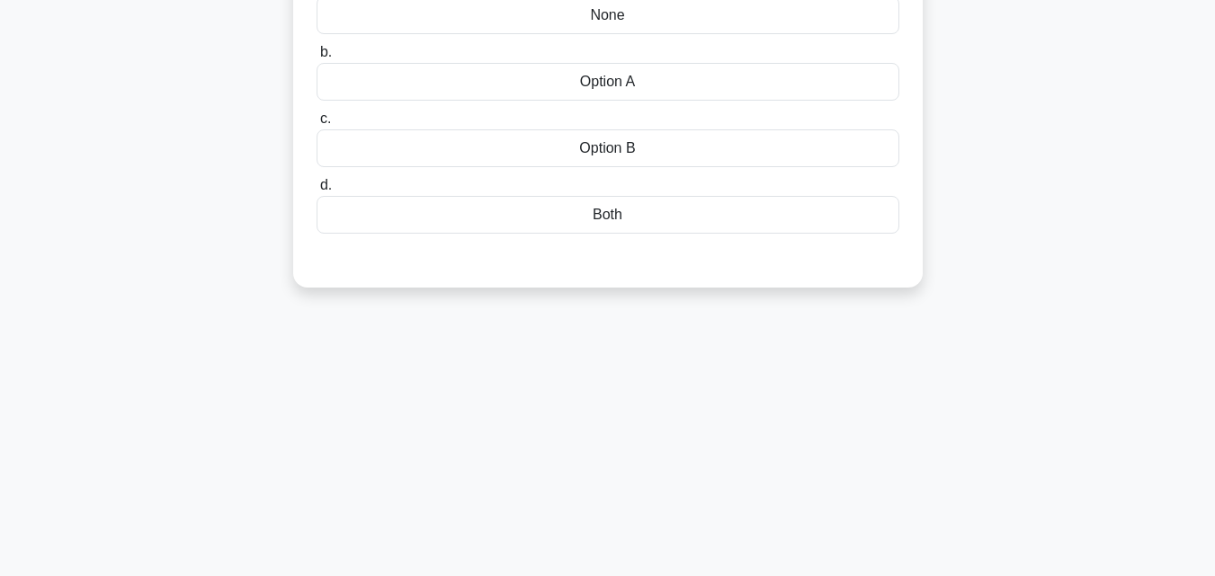
scroll to position [35, 0]
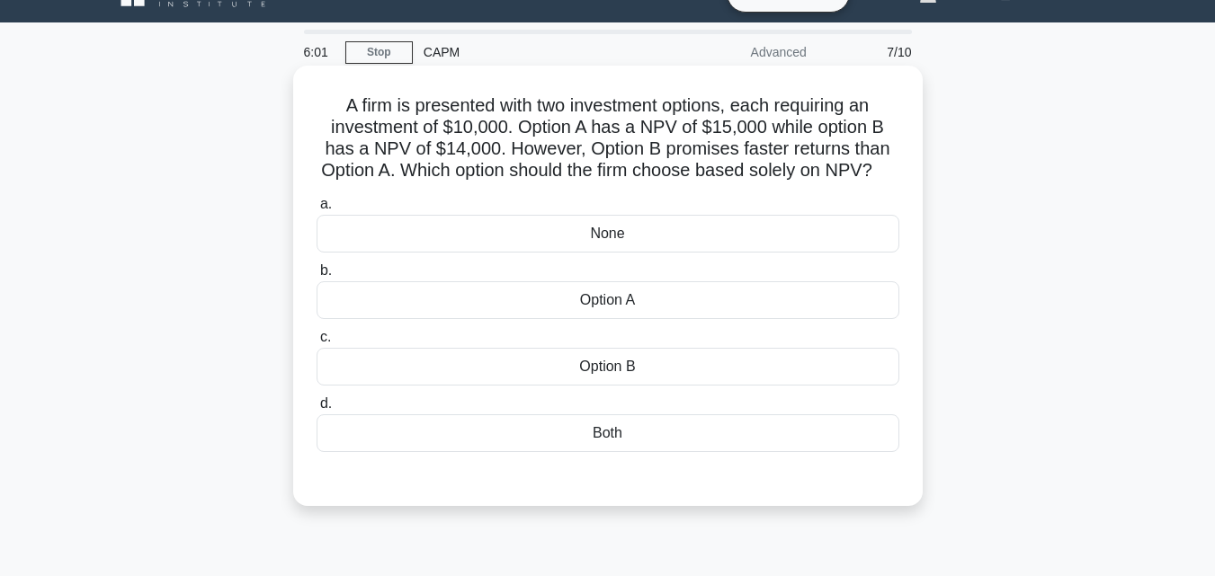
click at [626, 319] on div "Option A" at bounding box center [608, 300] width 583 height 38
click at [317, 277] on input "b. Option A" at bounding box center [317, 271] width 0 height 12
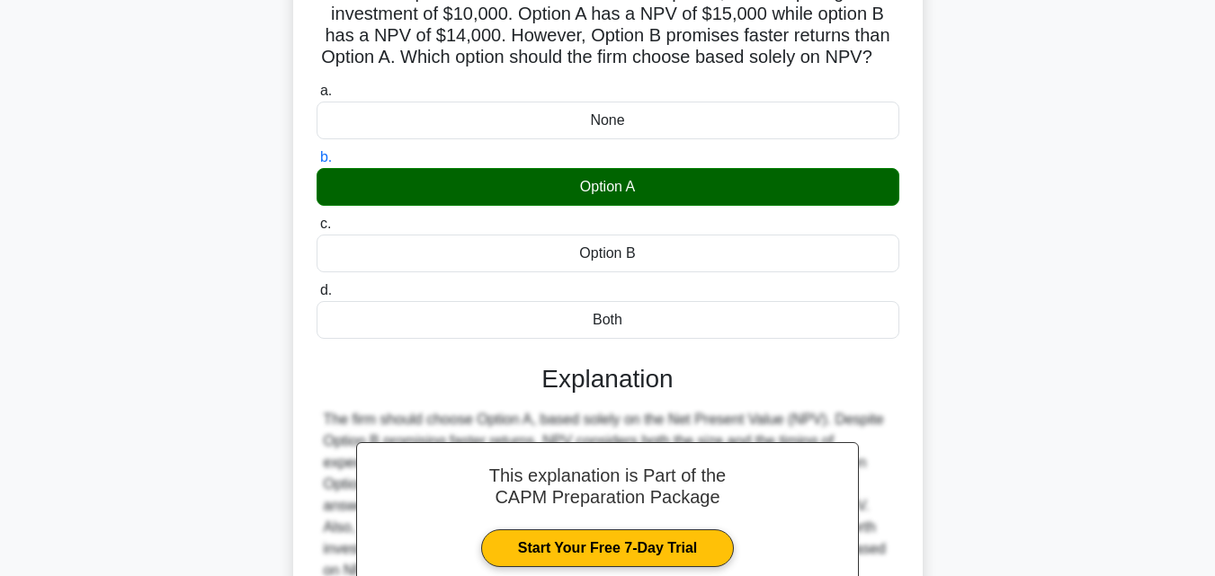
scroll to position [395, 0]
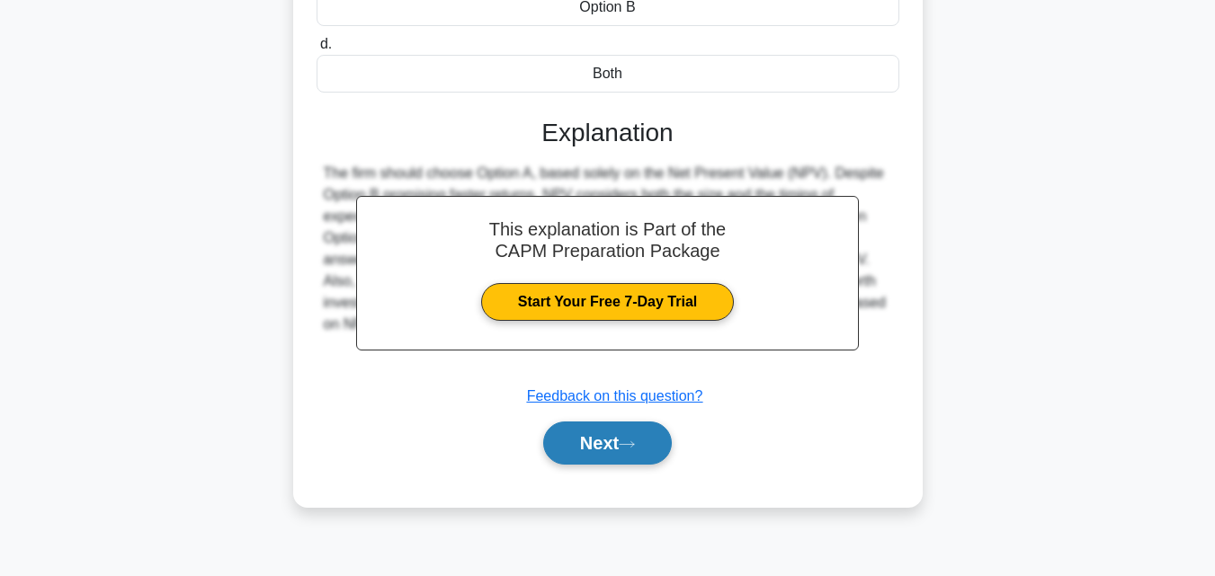
click at [610, 456] on button "Next" at bounding box center [607, 443] width 129 height 43
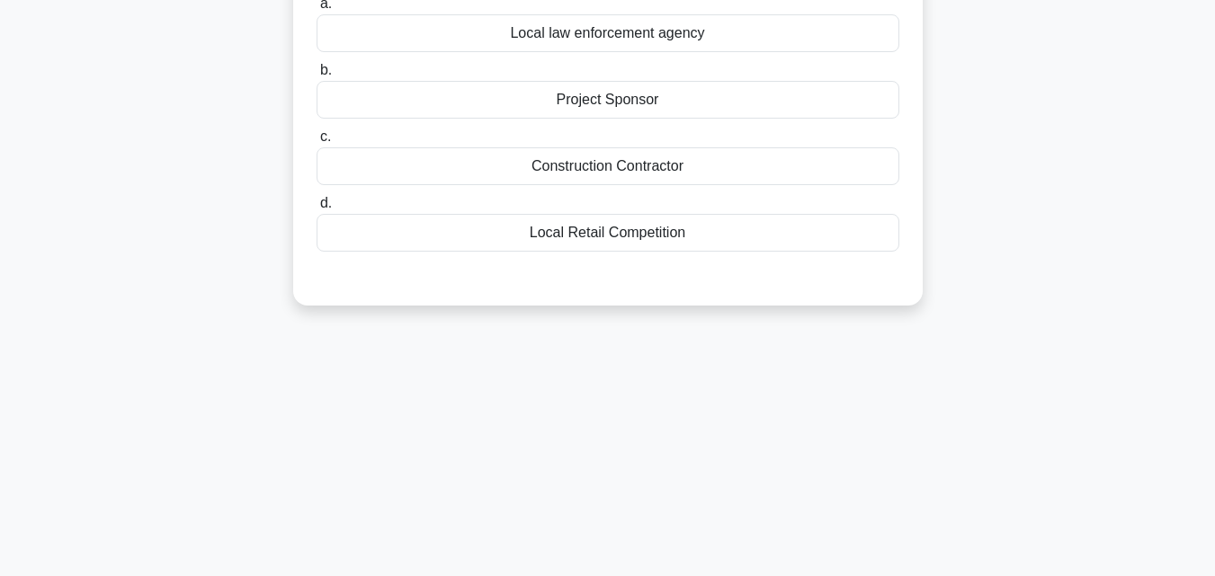
scroll to position [35, 0]
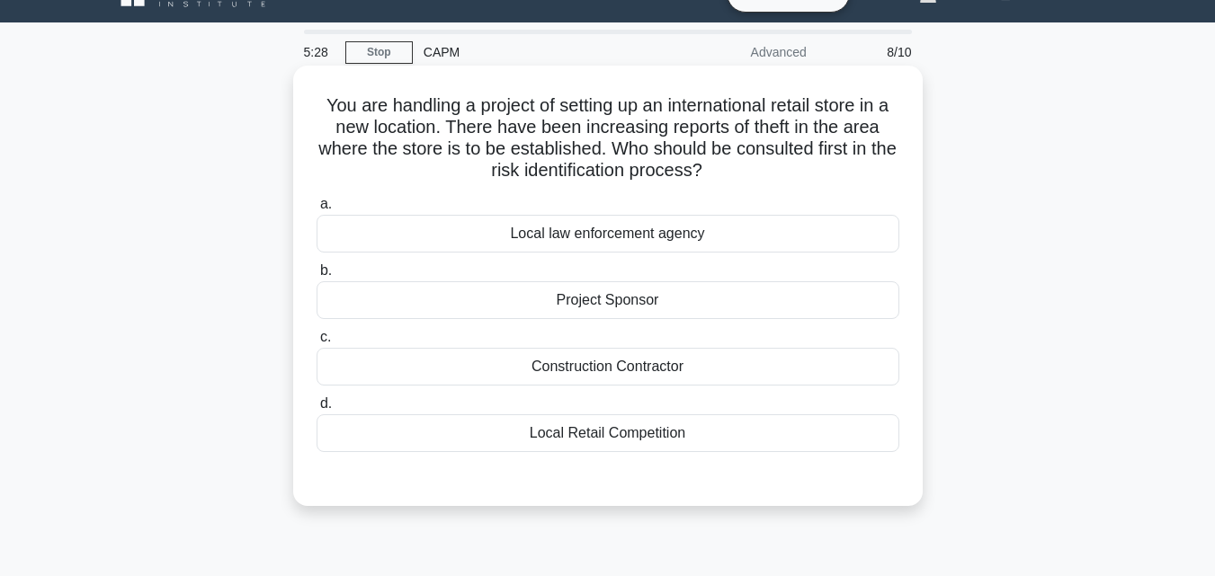
click at [656, 244] on div "Local law enforcement agency" at bounding box center [608, 234] width 583 height 38
click at [317, 210] on input "a. Local law enforcement agency" at bounding box center [317, 205] width 0 height 12
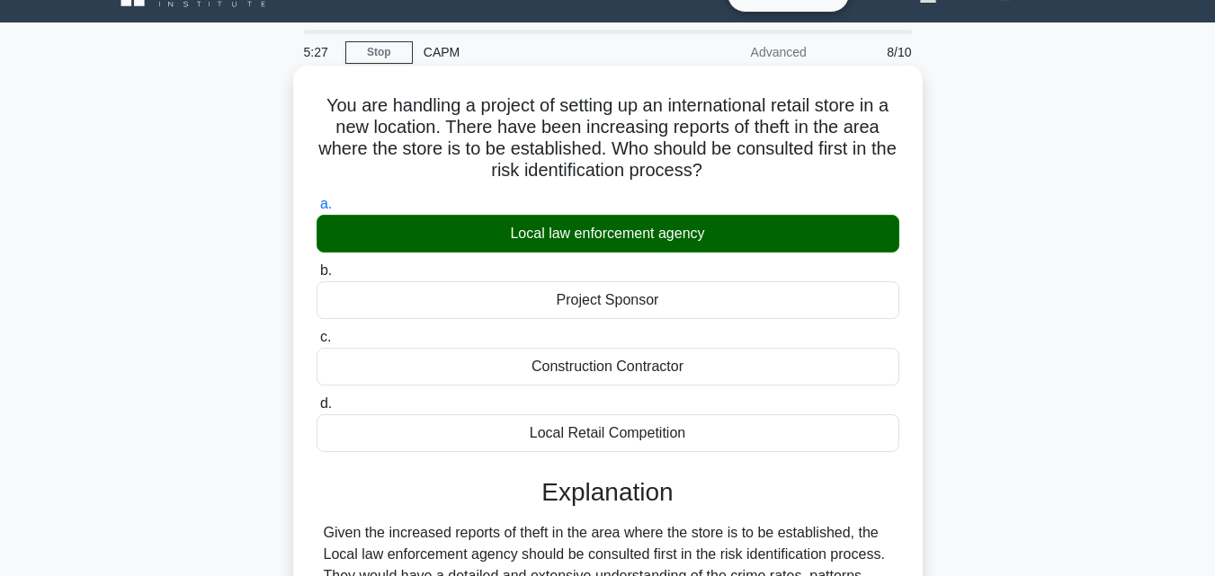
scroll to position [395, 0]
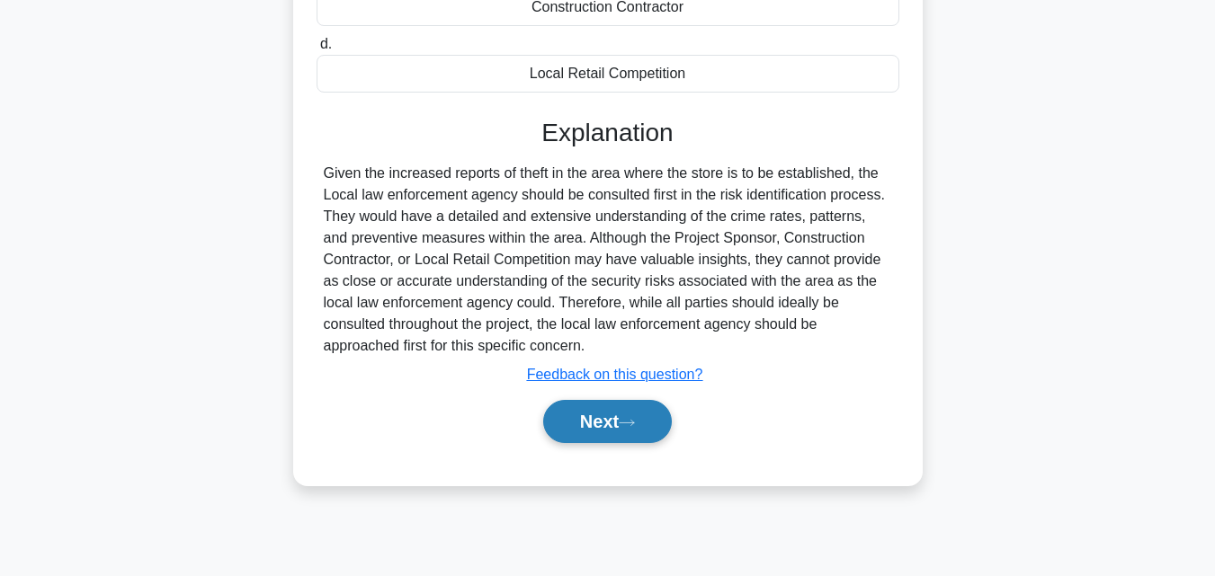
click at [609, 406] on button "Next" at bounding box center [607, 421] width 129 height 43
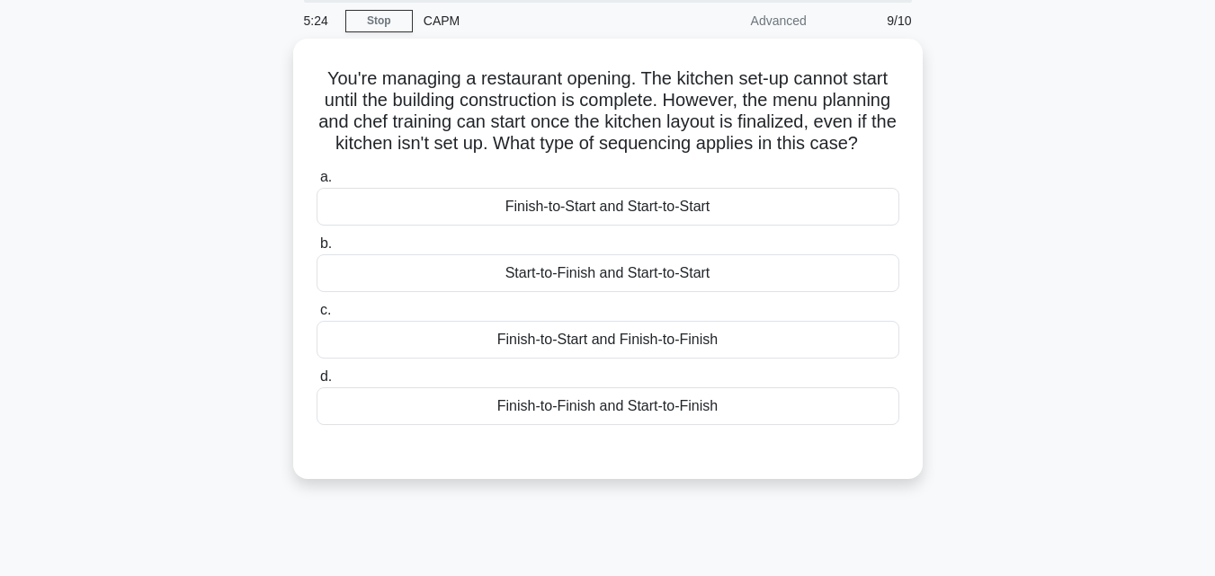
scroll to position [35, 0]
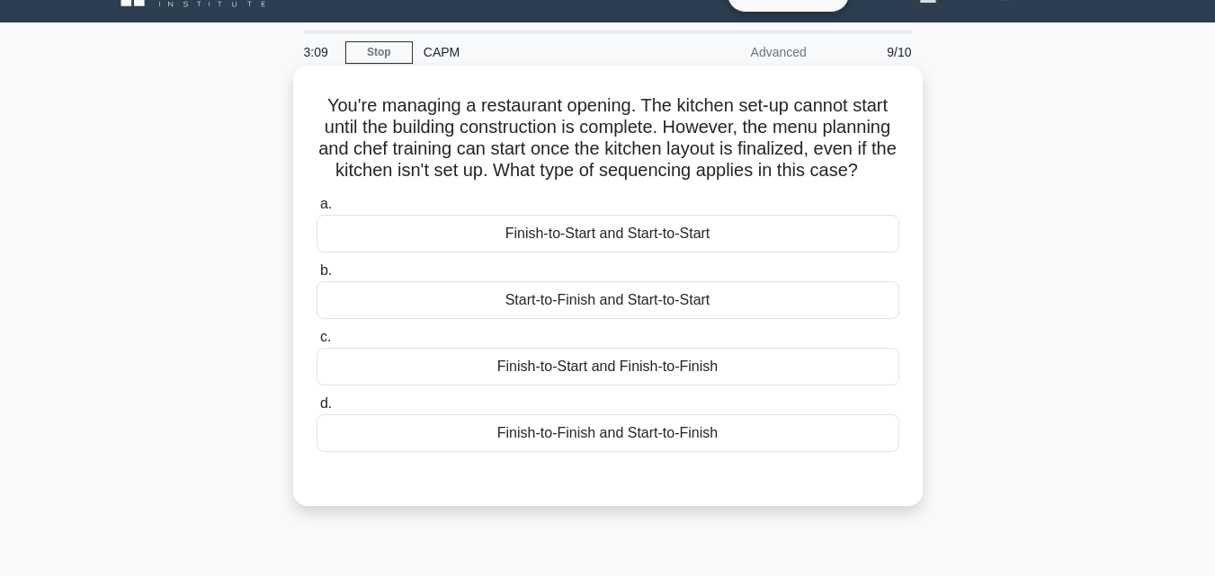
click at [665, 253] on div "Finish-to-Start and Start-to-Start" at bounding box center [608, 234] width 583 height 38
click at [317, 210] on input "a. Finish-to-Start and Start-to-Start" at bounding box center [317, 205] width 0 height 12
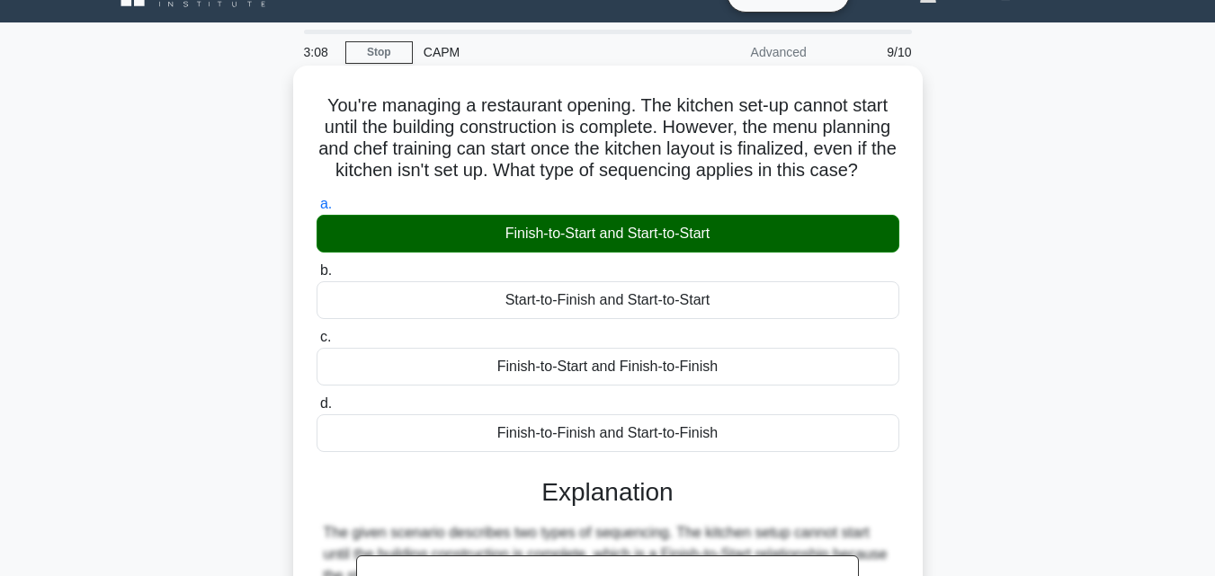
scroll to position [395, 0]
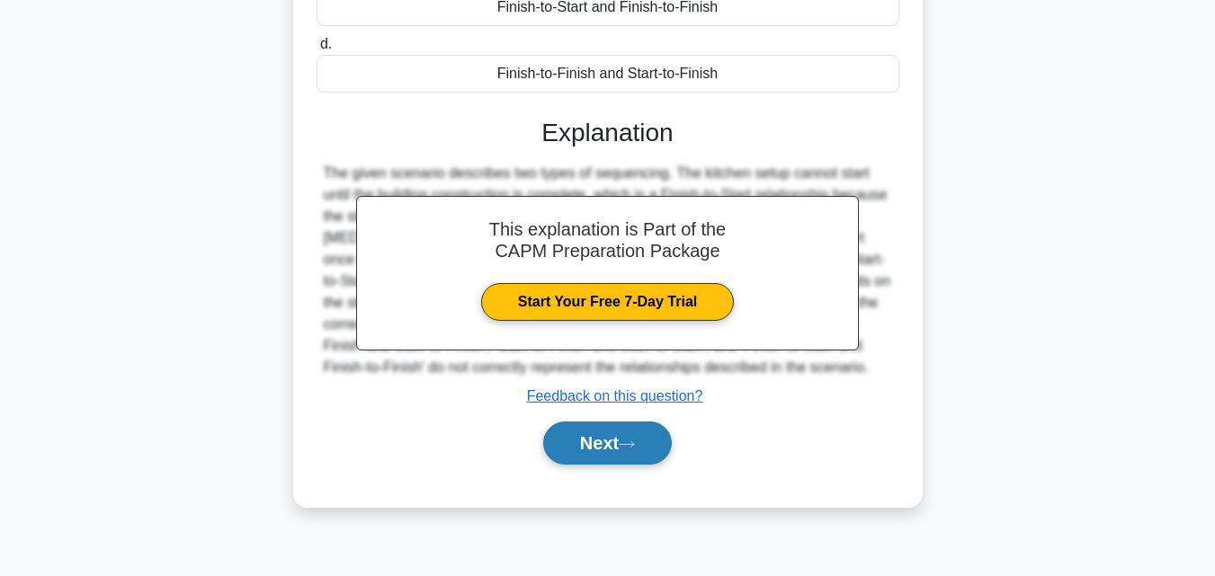
click at [651, 462] on button "Next" at bounding box center [607, 443] width 129 height 43
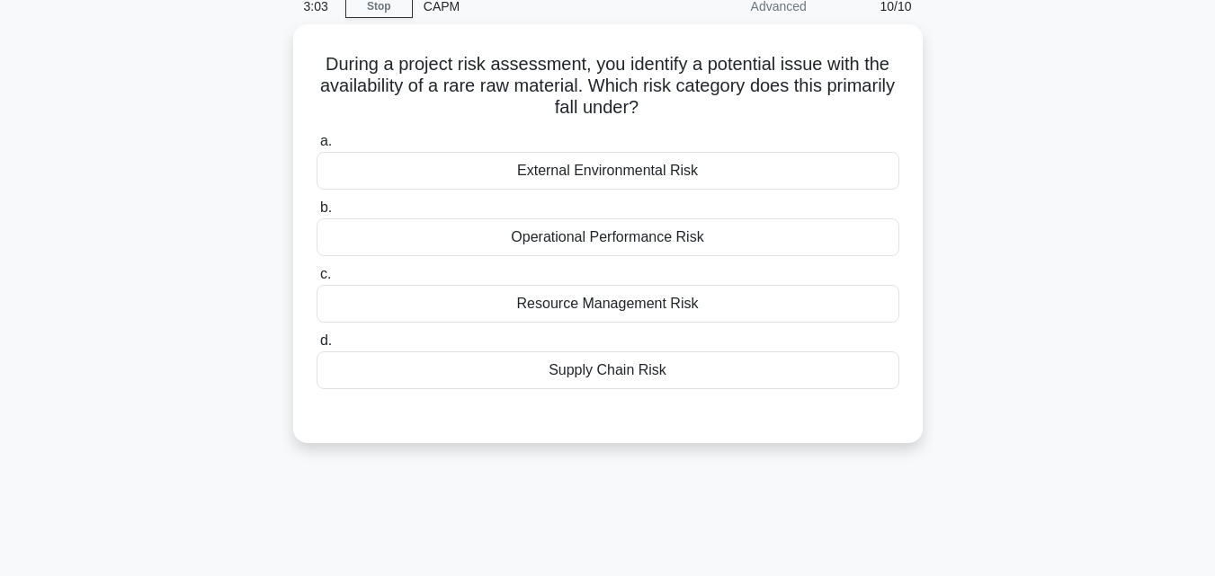
scroll to position [0, 0]
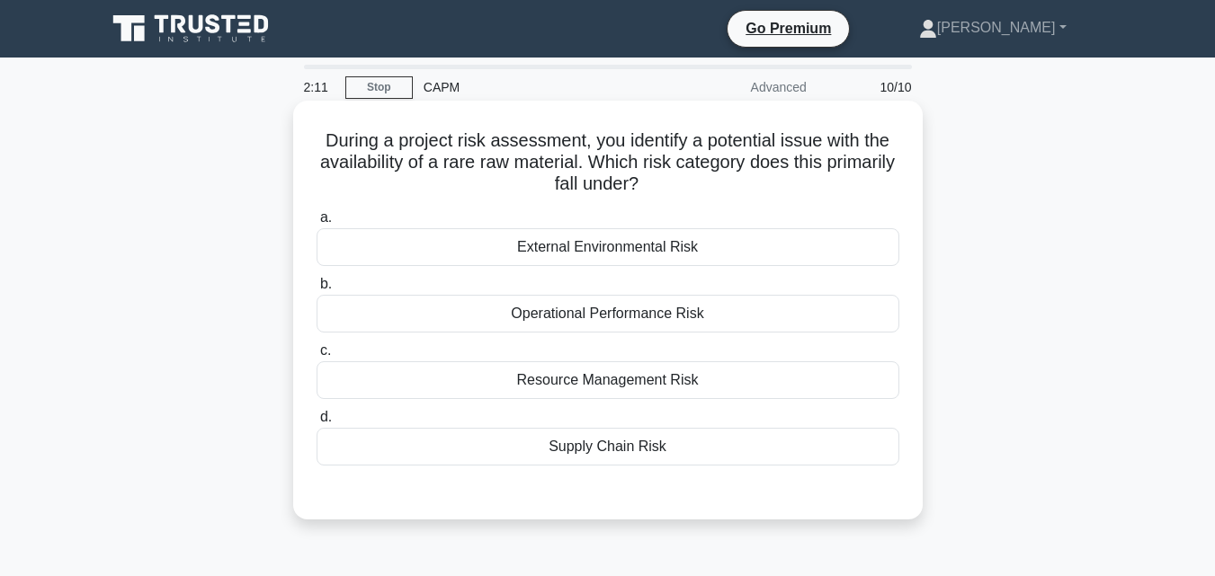
click at [646, 453] on div "Supply Chain Risk" at bounding box center [608, 447] width 583 height 38
click at [317, 424] on input "d. Supply Chain Risk" at bounding box center [317, 418] width 0 height 12
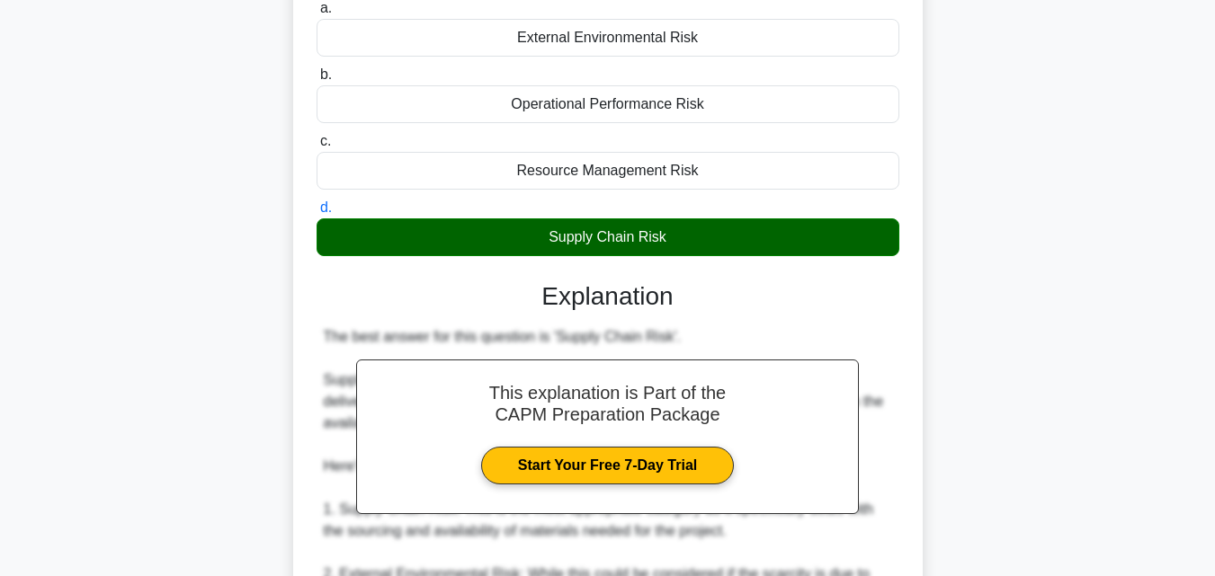
scroll to position [629, 0]
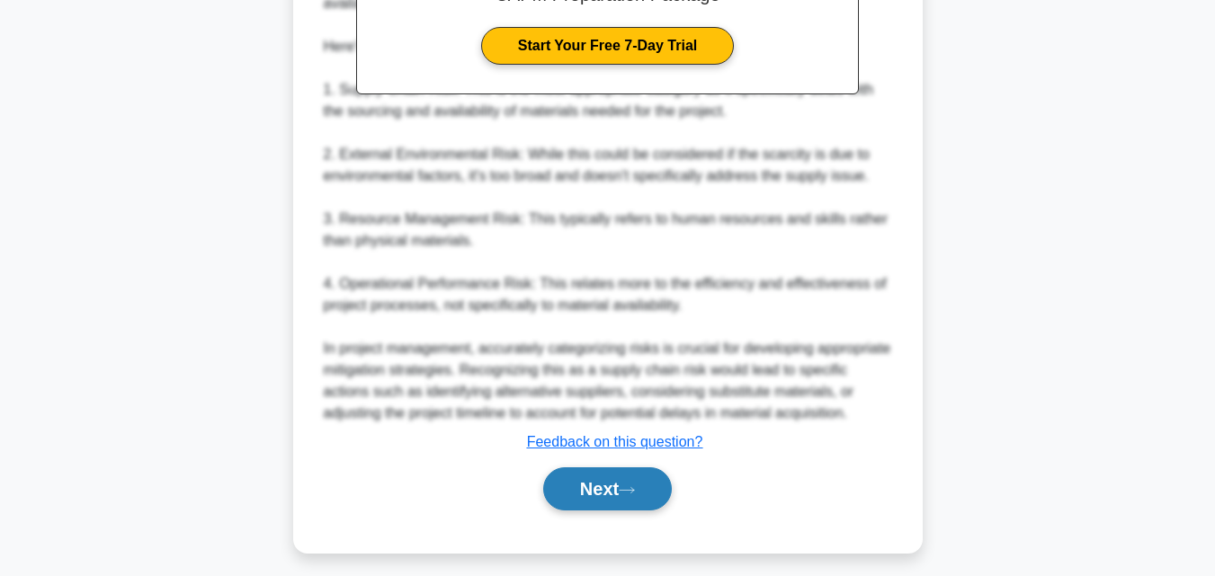
click at [612, 486] on button "Next" at bounding box center [607, 489] width 129 height 43
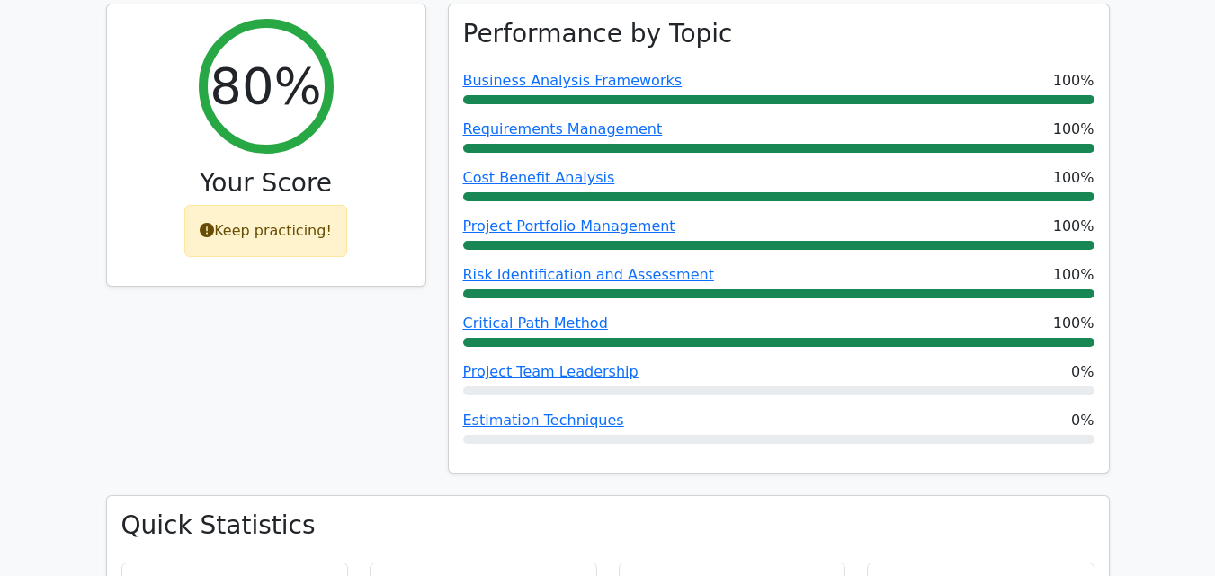
scroll to position [809, 0]
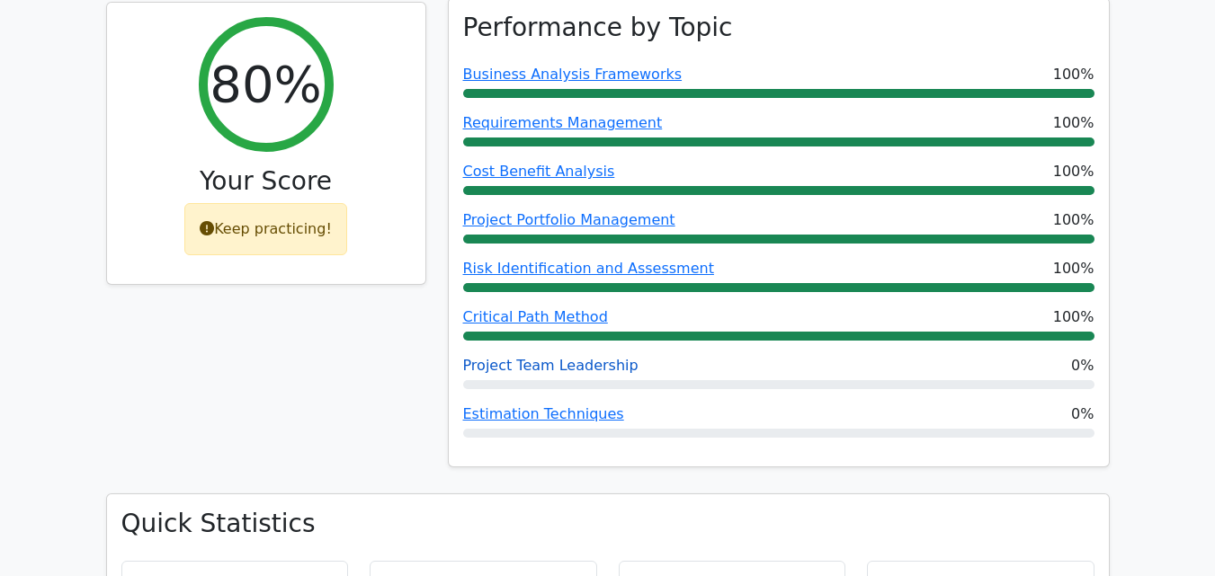
click at [575, 357] on link "Project Team Leadership" at bounding box center [550, 365] width 175 height 17
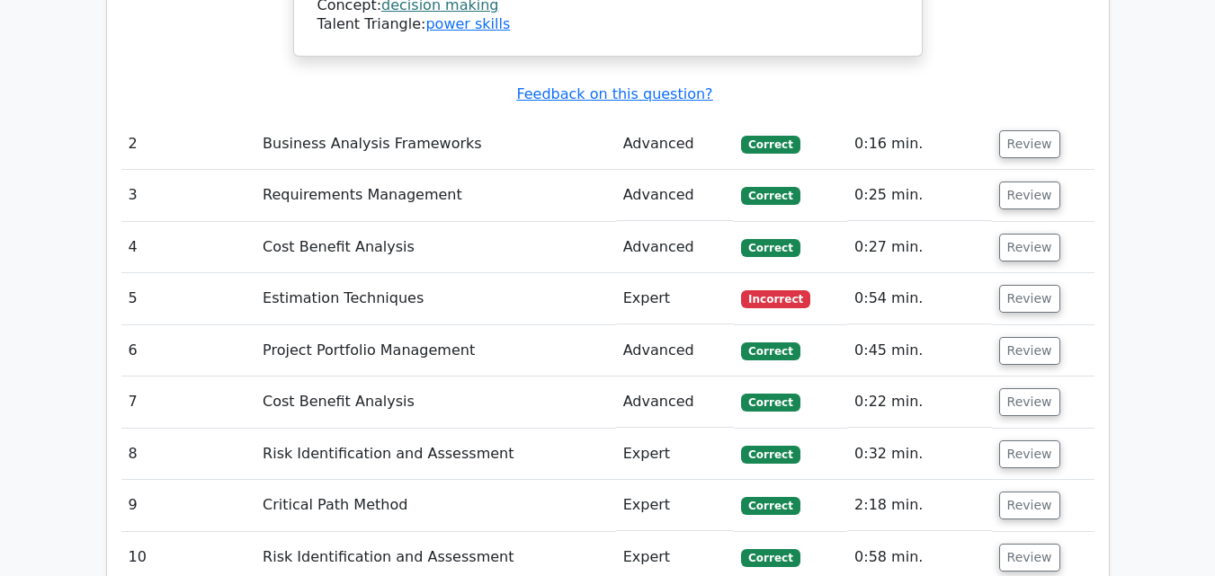
scroll to position [2428, 0]
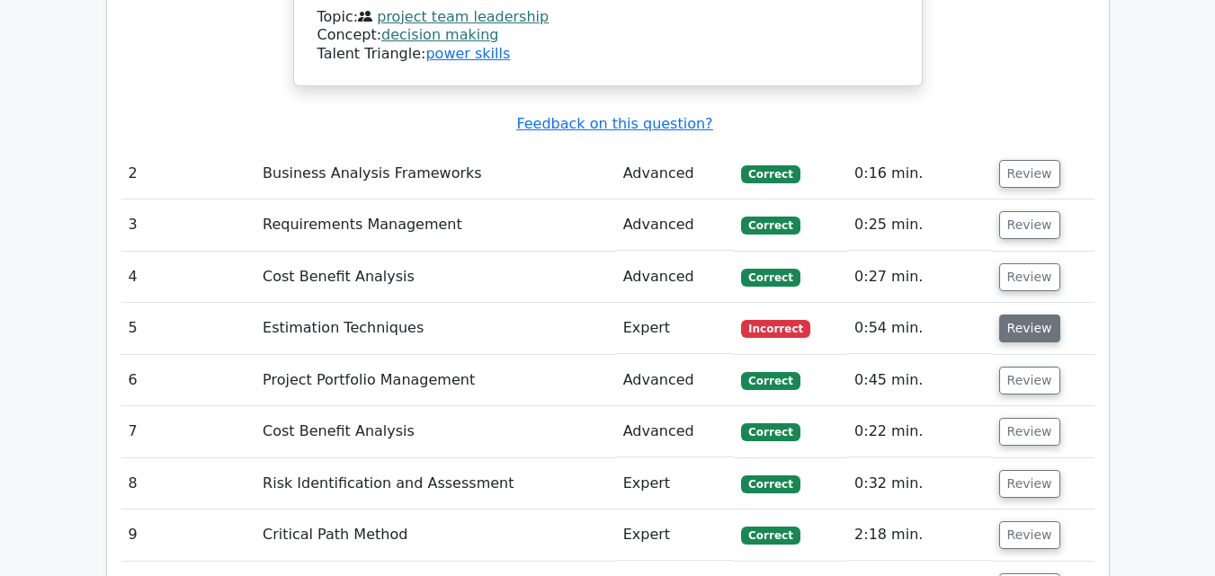
click at [1012, 315] on button "Review" at bounding box center [1029, 329] width 61 height 28
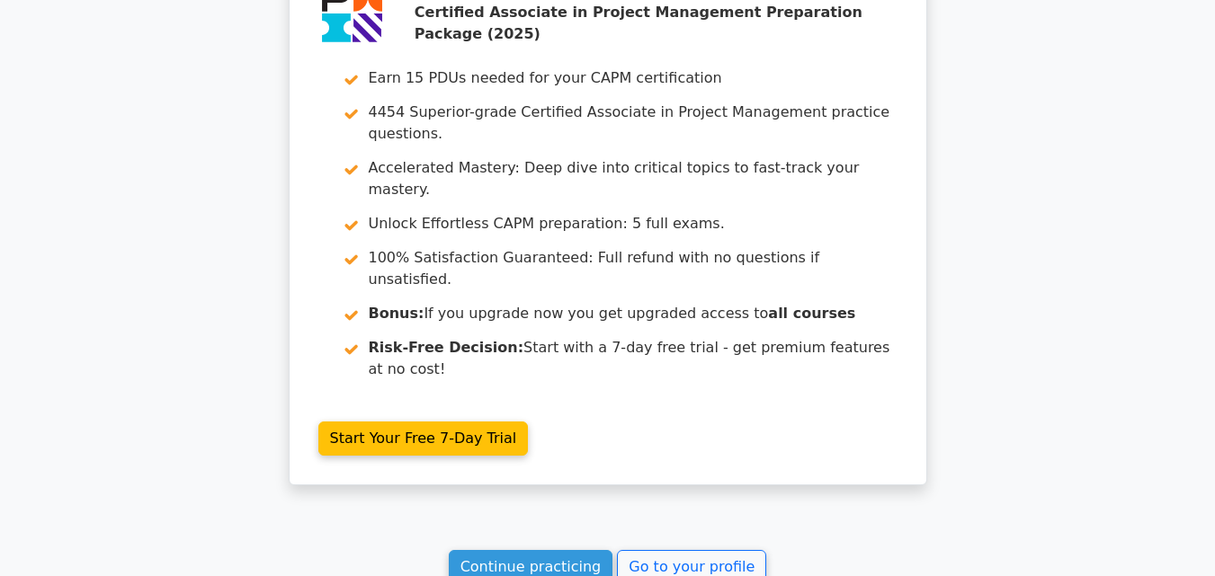
scroll to position [4007, 0]
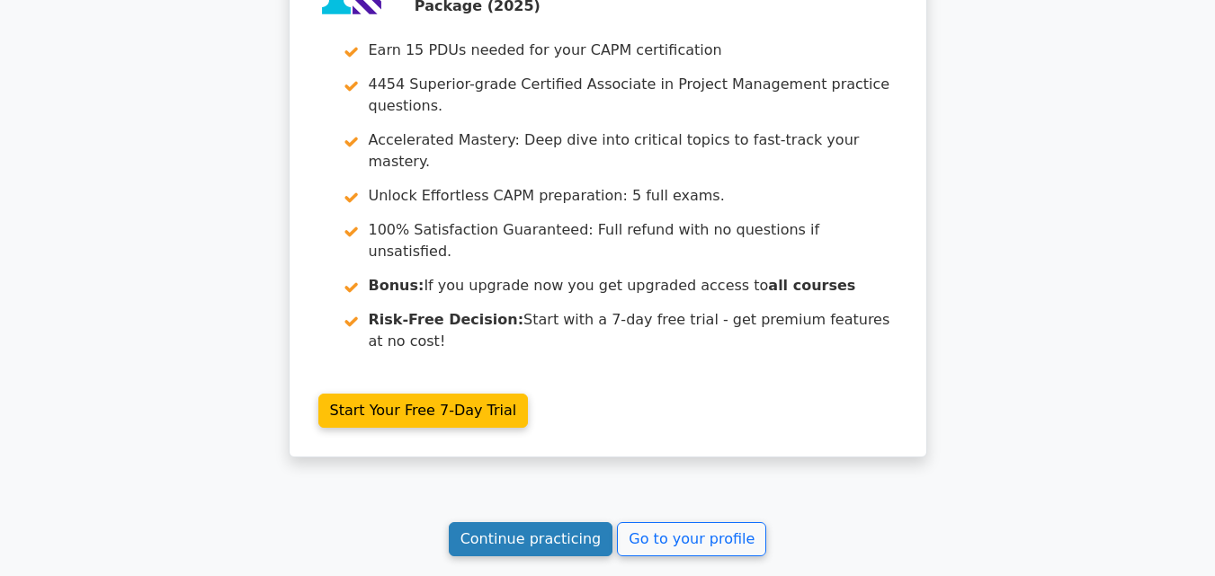
click at [522, 522] on link "Continue practicing" at bounding box center [531, 539] width 165 height 34
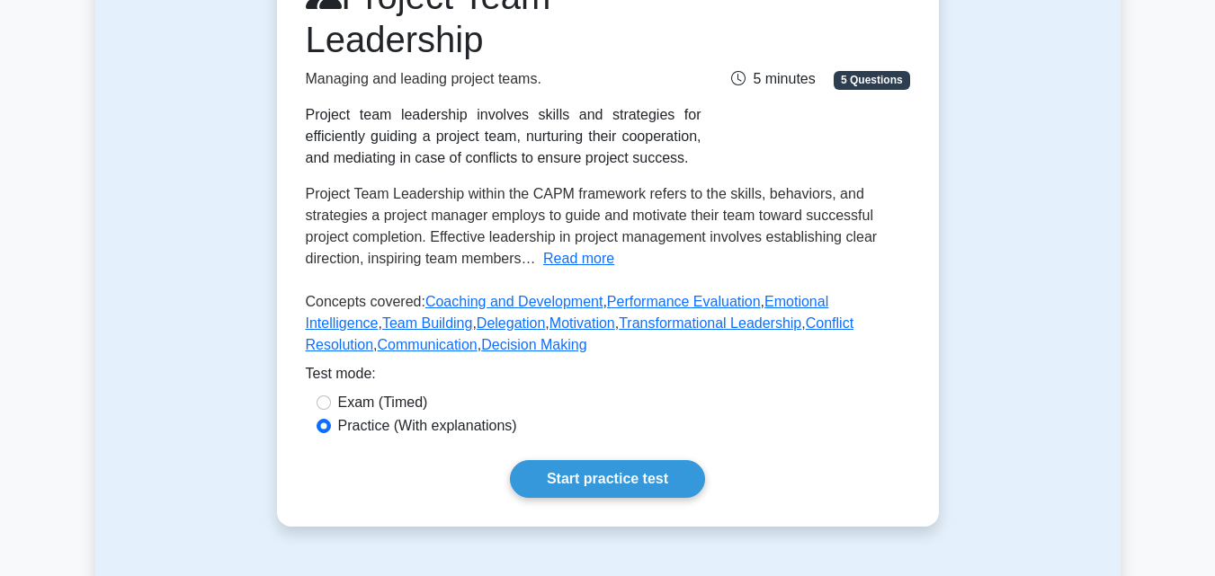
scroll to position [90, 0]
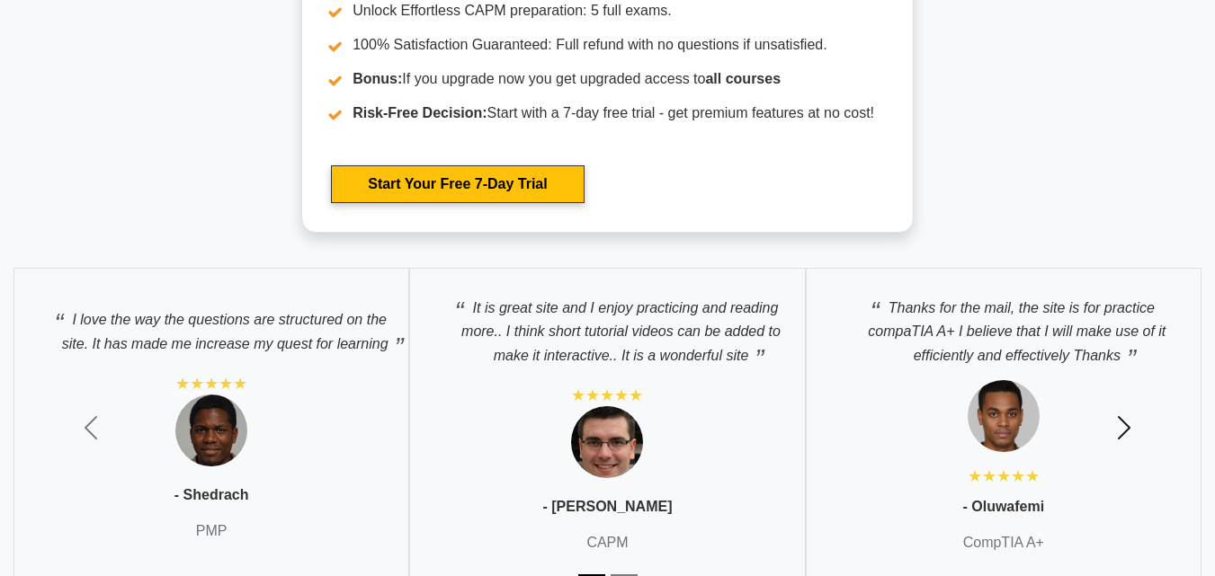
scroll to position [6978, 0]
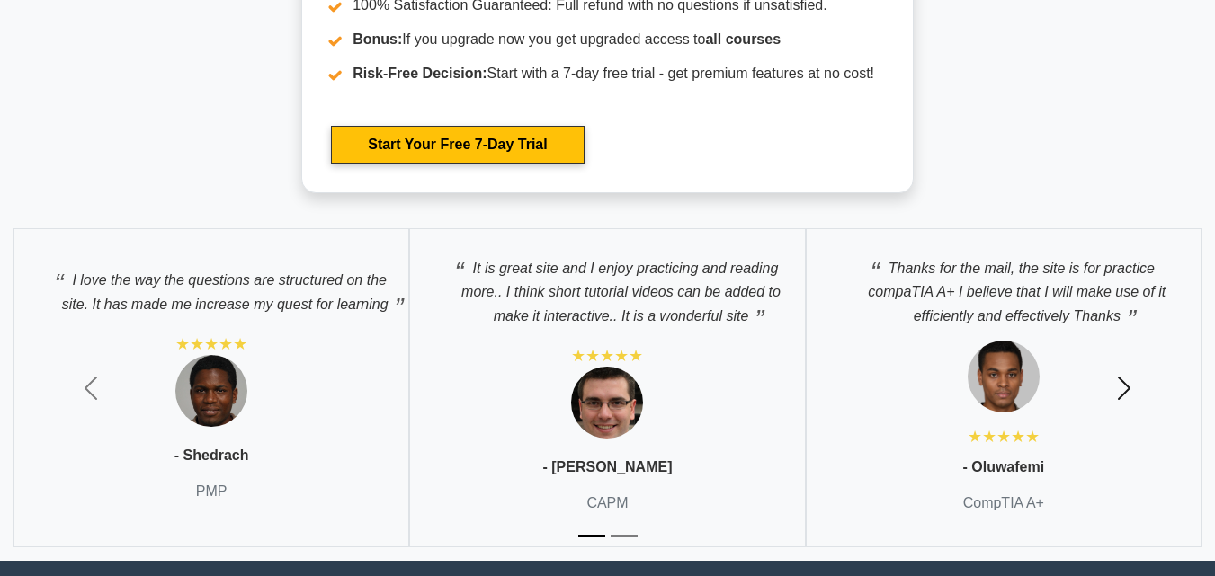
click at [1140, 380] on button "Next" at bounding box center [1123, 388] width 183 height 346
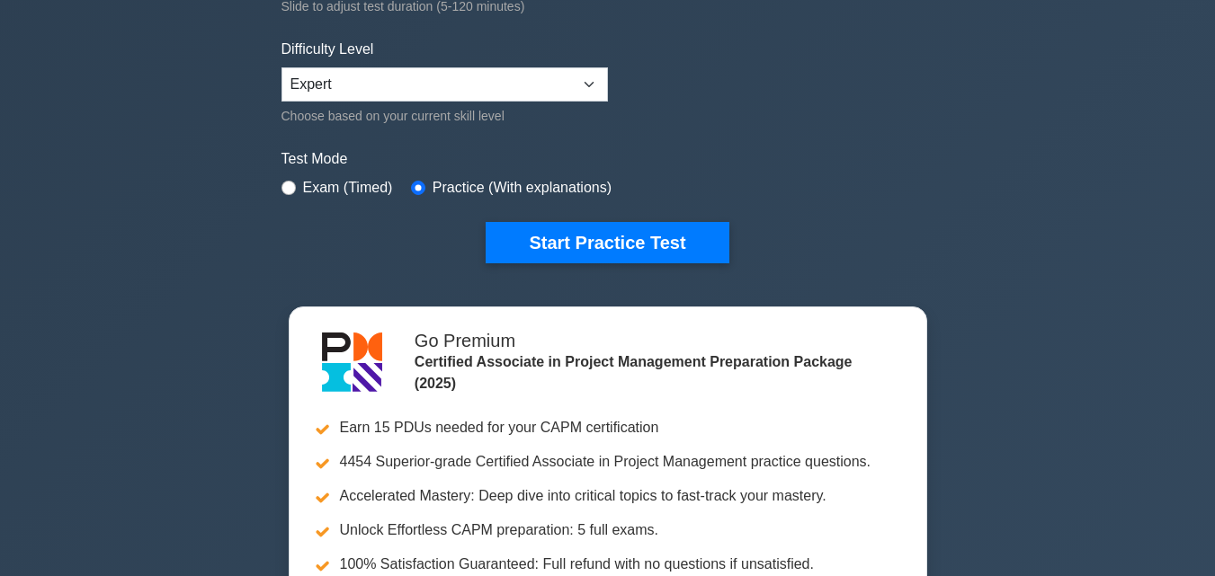
scroll to position [55, 0]
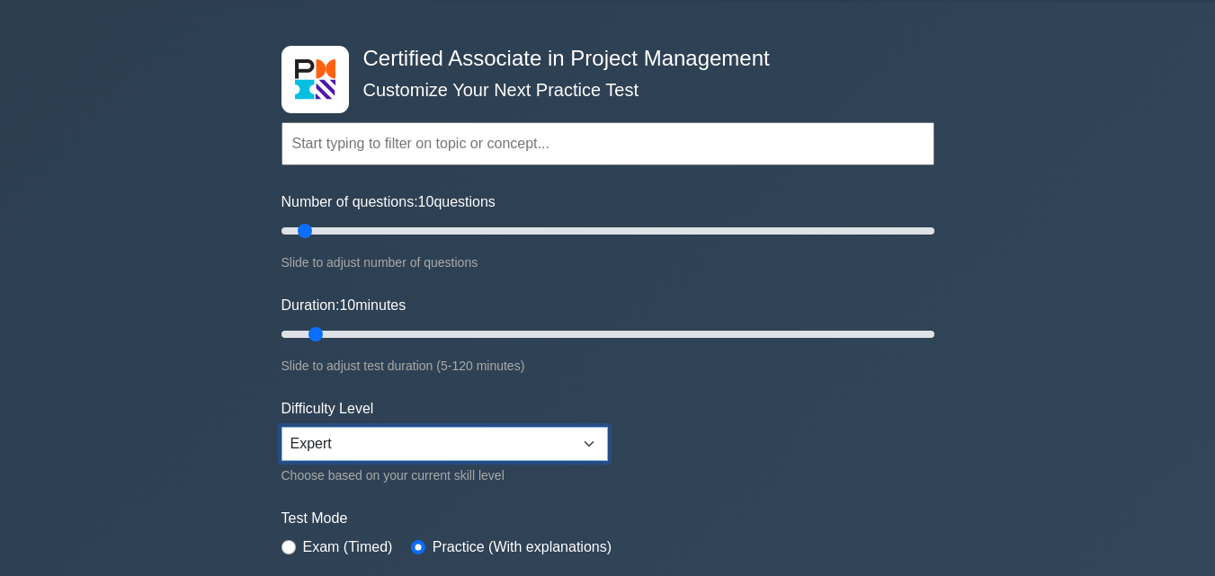
click at [551, 441] on select "Beginner Intermediate Expert" at bounding box center [444, 444] width 326 height 34
select select "intermediate"
click at [281, 427] on select "Beginner Intermediate Expert" at bounding box center [444, 444] width 326 height 34
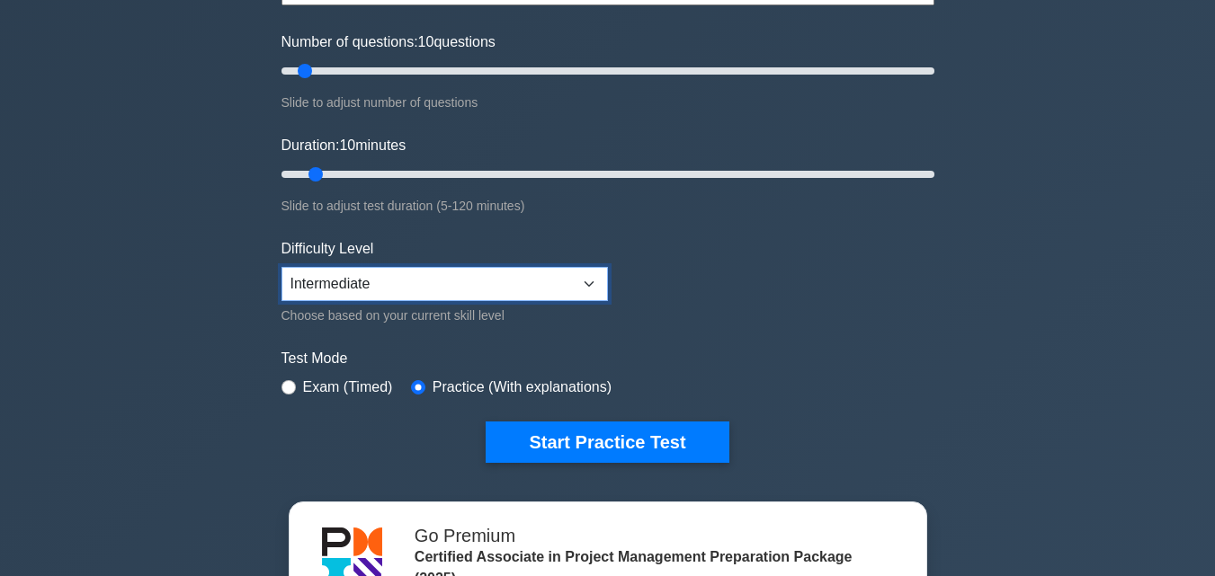
scroll to position [235, 0]
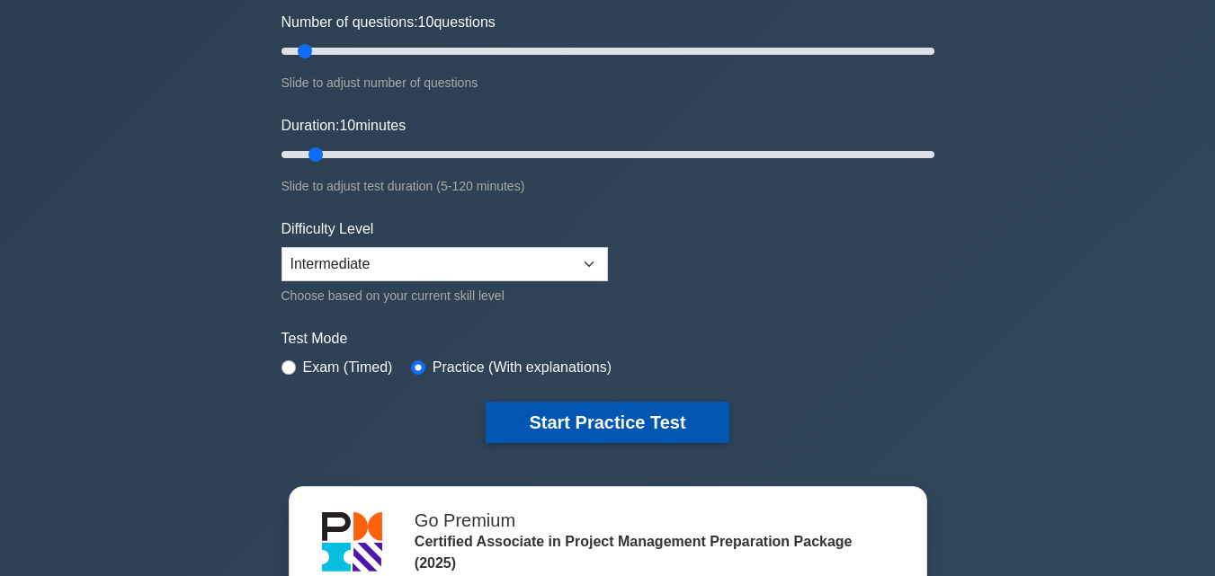
click at [664, 413] on button "Start Practice Test" at bounding box center [607, 422] width 243 height 41
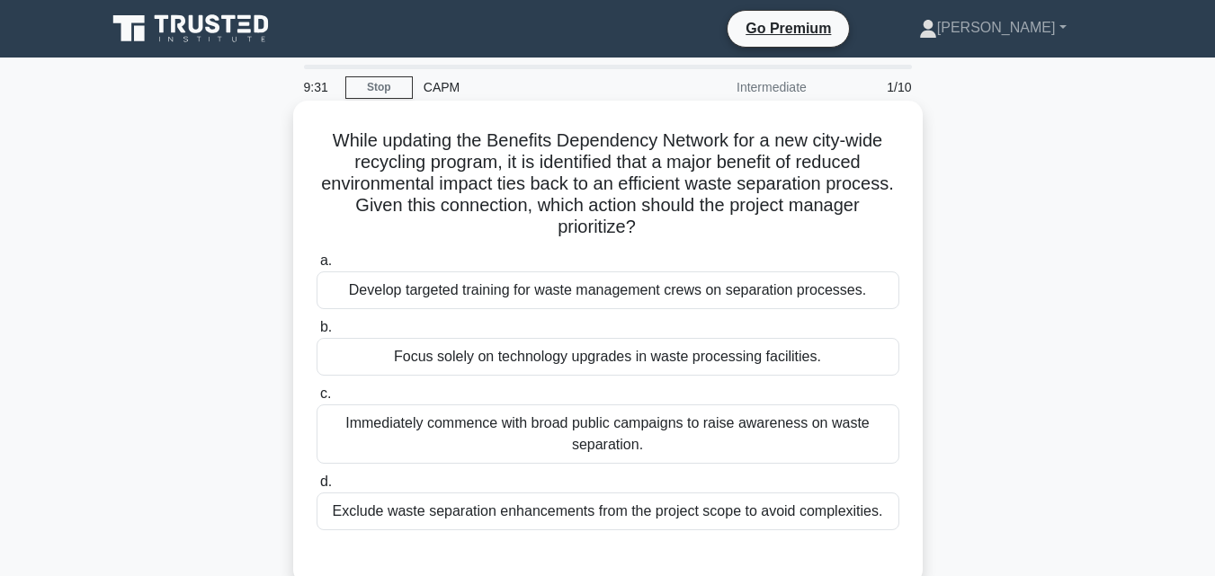
click at [803, 296] on div "Develop targeted training for waste management crews on separation processes." at bounding box center [608, 291] width 583 height 38
click at [317, 267] on input "a. Develop targeted training for waste management crews on separation processes." at bounding box center [317, 261] width 0 height 12
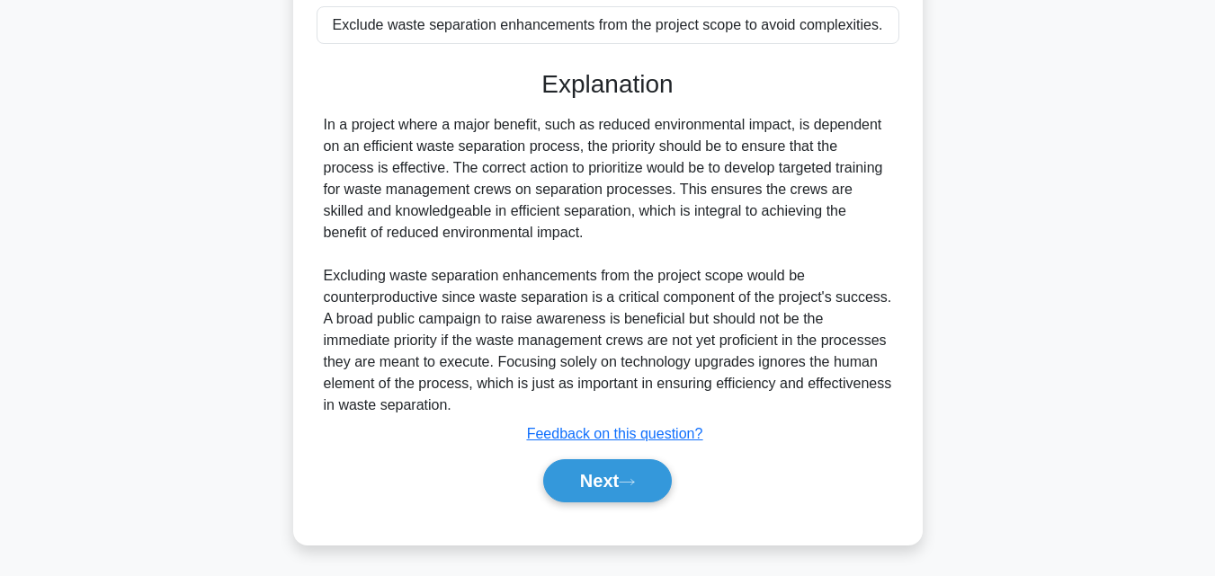
scroll to position [490, 0]
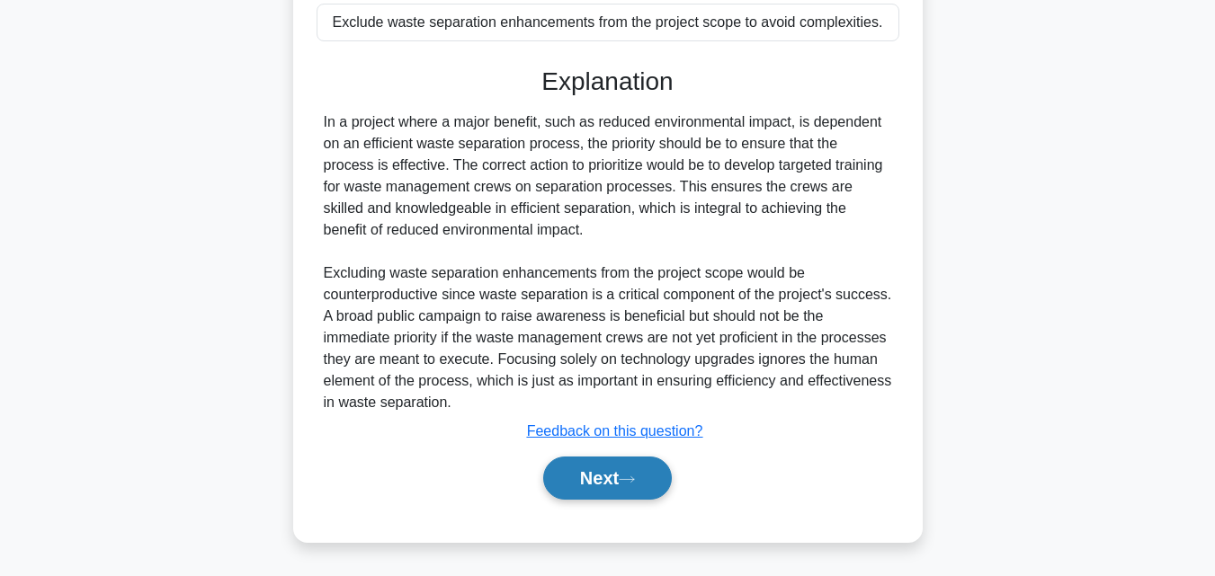
click at [578, 483] on button "Next" at bounding box center [607, 478] width 129 height 43
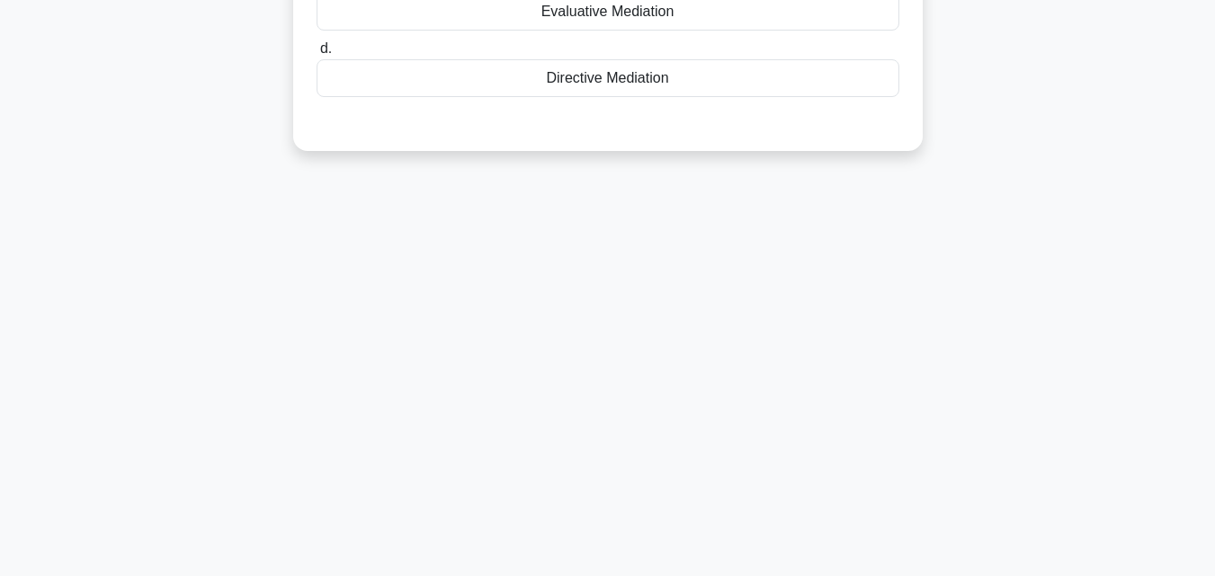
scroll to position [35, 0]
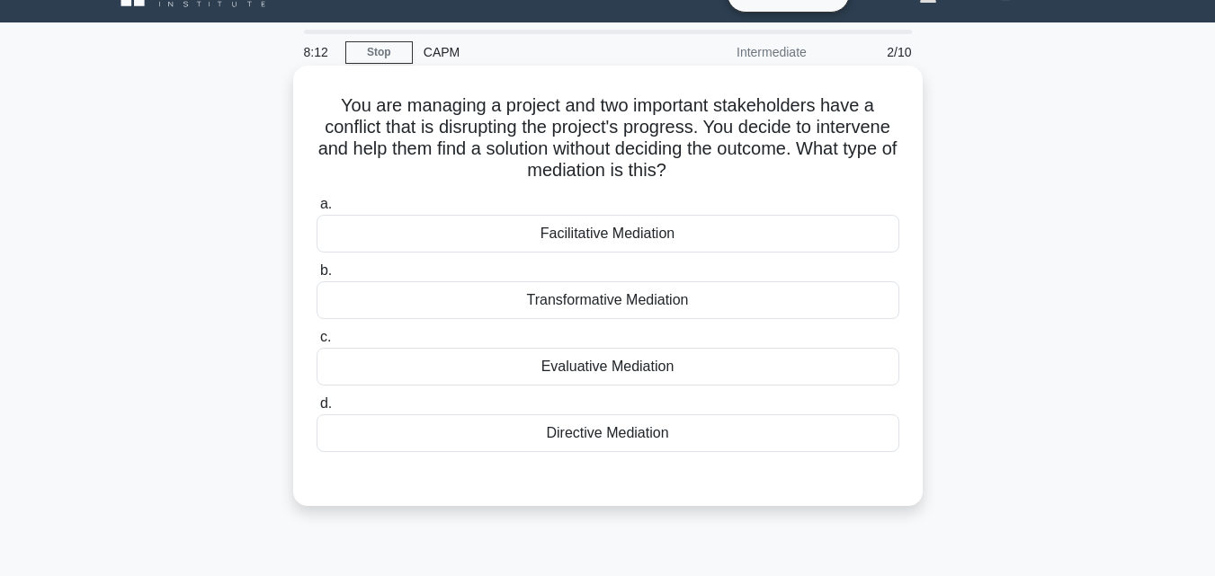
click at [629, 449] on div "Directive Mediation" at bounding box center [608, 434] width 583 height 38
click at [317, 410] on input "d. Directive Mediation" at bounding box center [317, 404] width 0 height 12
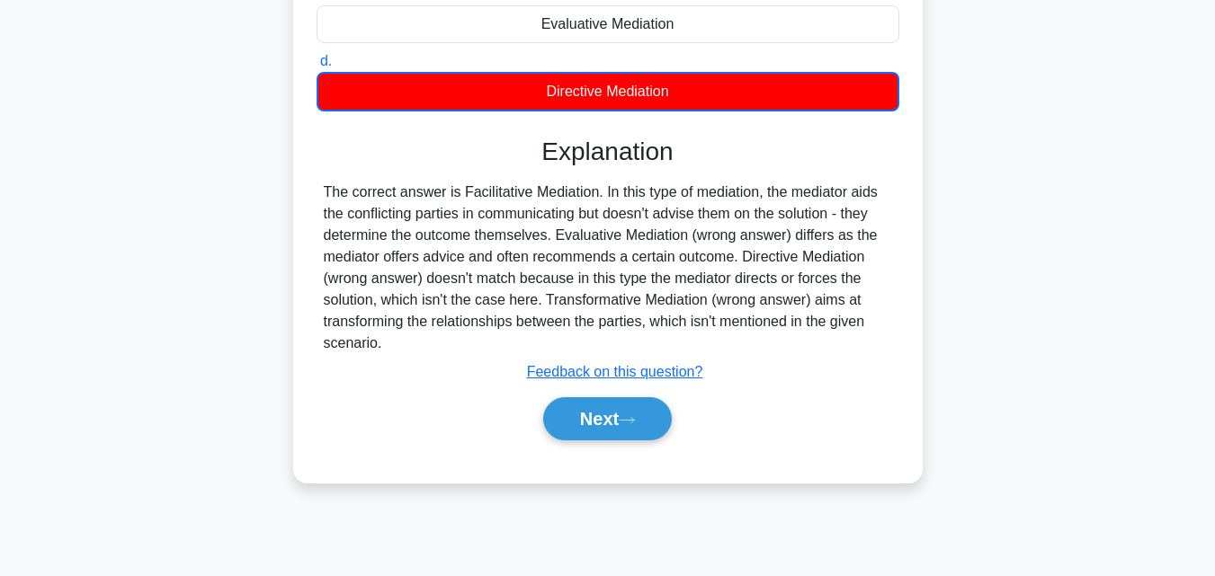
scroll to position [395, 0]
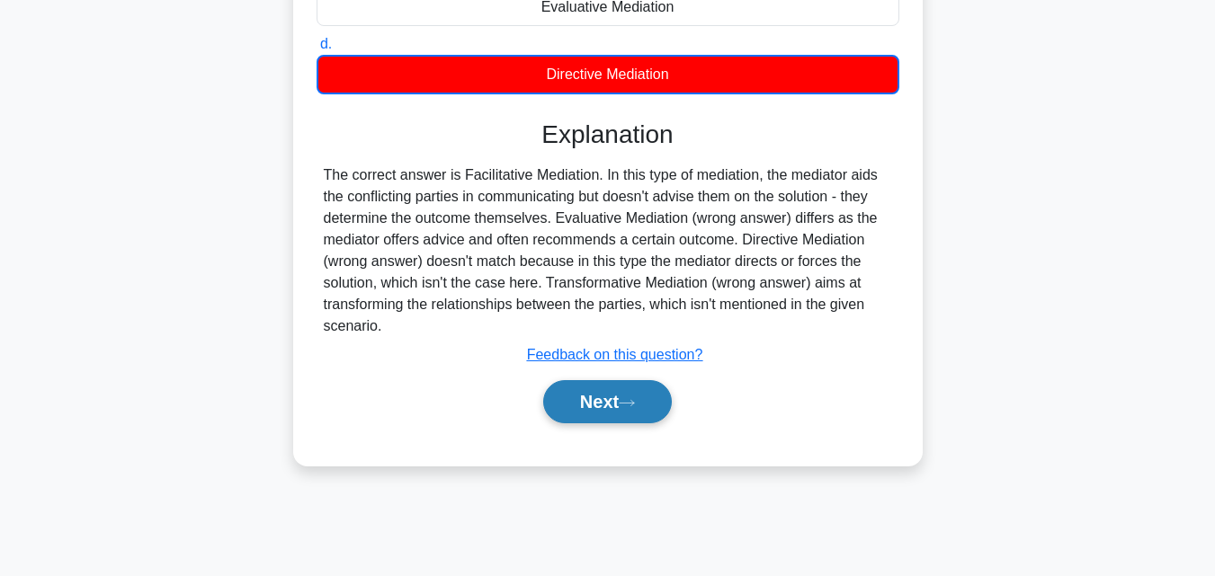
click at [602, 399] on button "Next" at bounding box center [607, 401] width 129 height 43
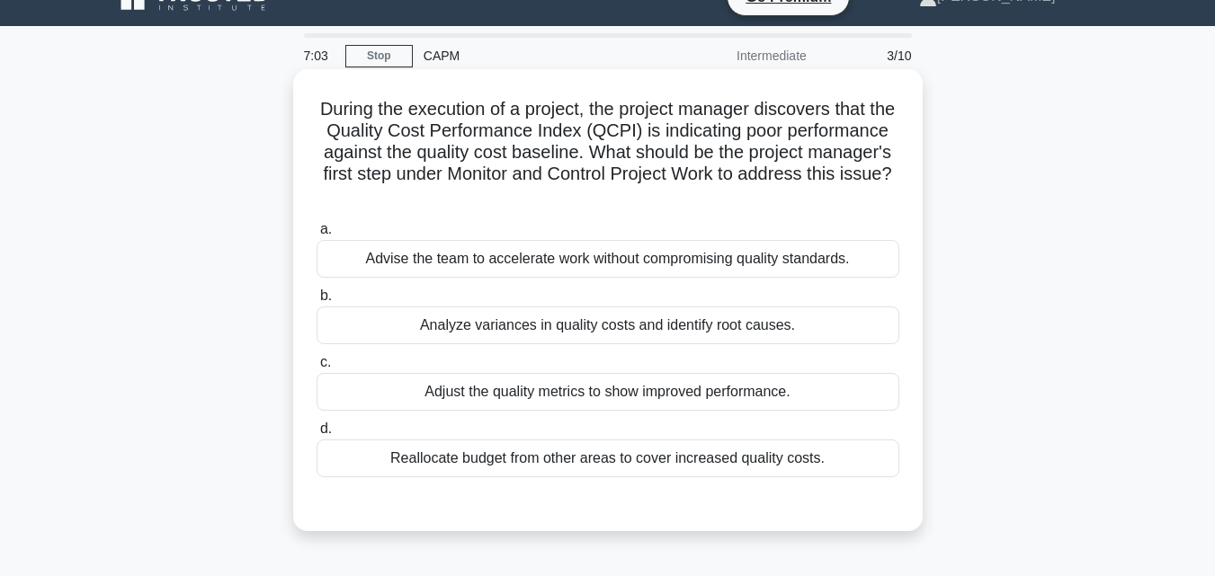
scroll to position [0, 0]
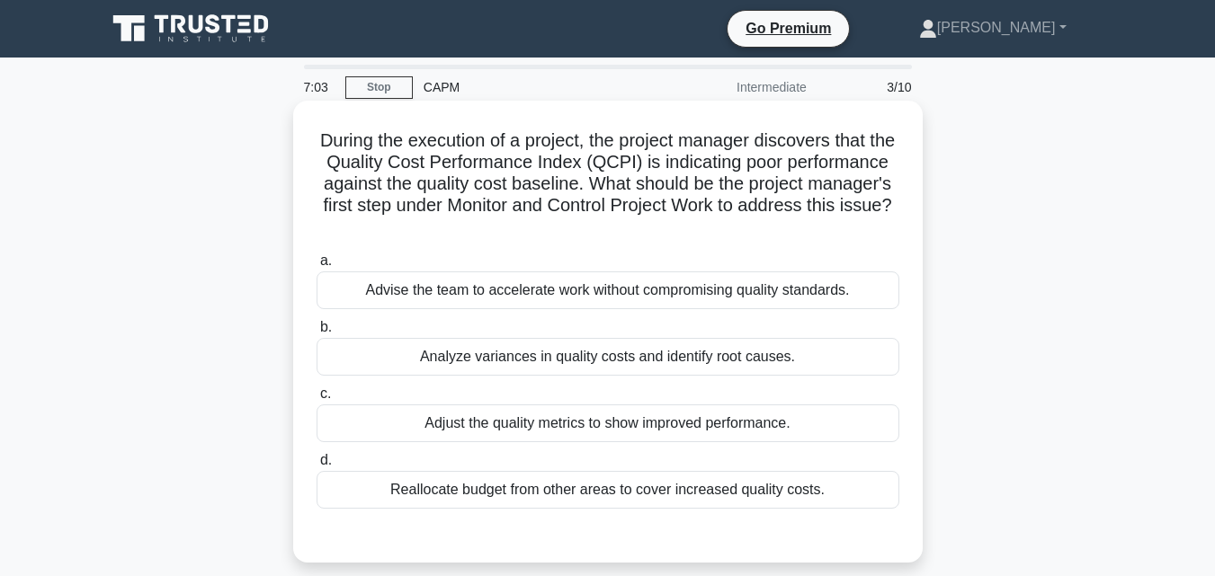
click at [595, 364] on div "Analyze variances in quality costs and identify root causes." at bounding box center [608, 357] width 583 height 38
click at [317, 334] on input "b. Analyze variances in quality costs and identify root causes." at bounding box center [317, 328] width 0 height 12
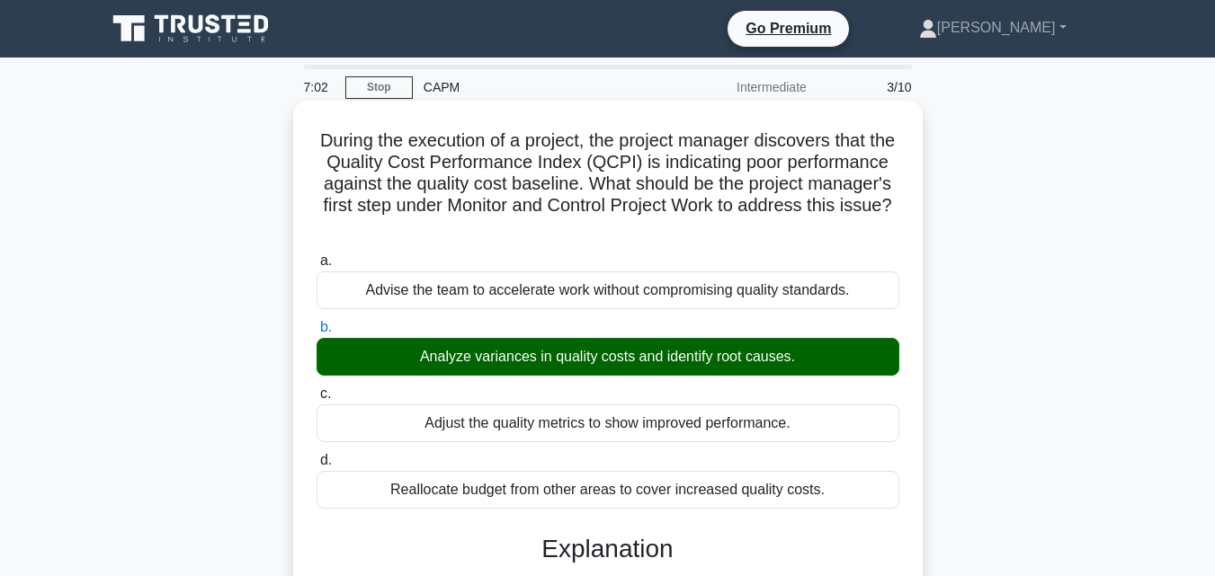
scroll to position [490, 0]
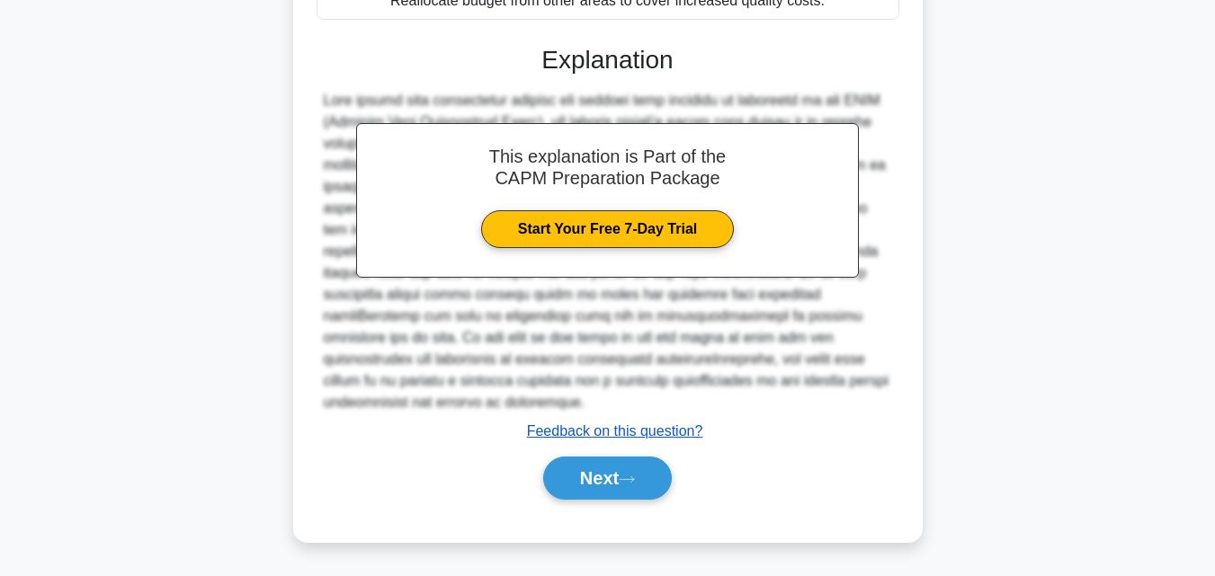
click at [627, 439] on u "Feedback on this question?" at bounding box center [615, 431] width 176 height 15
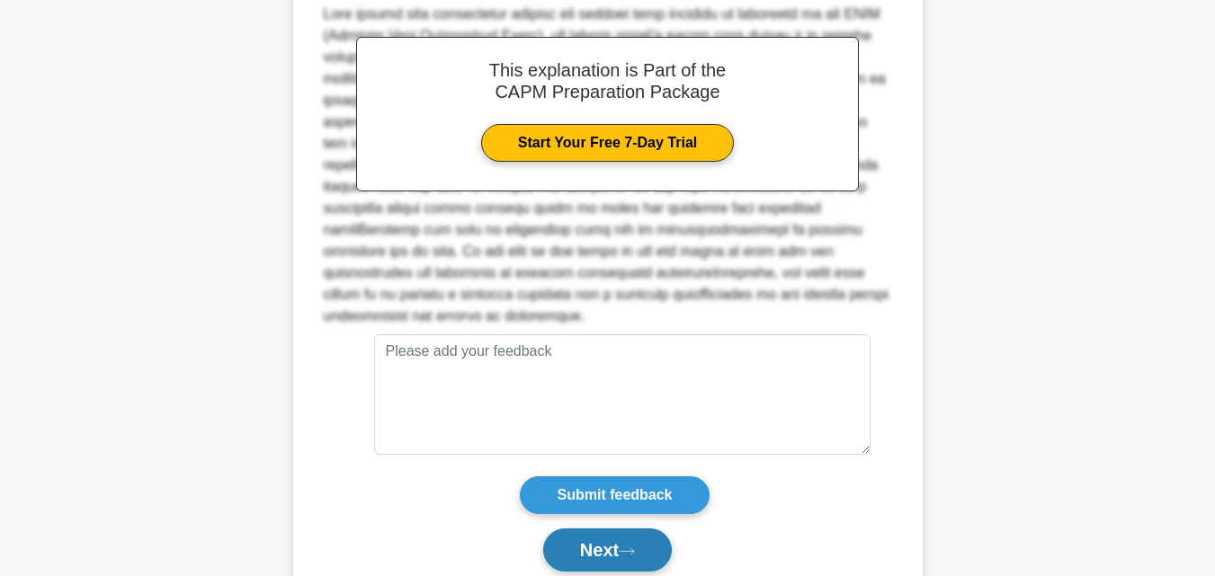
scroll to position [648, 0]
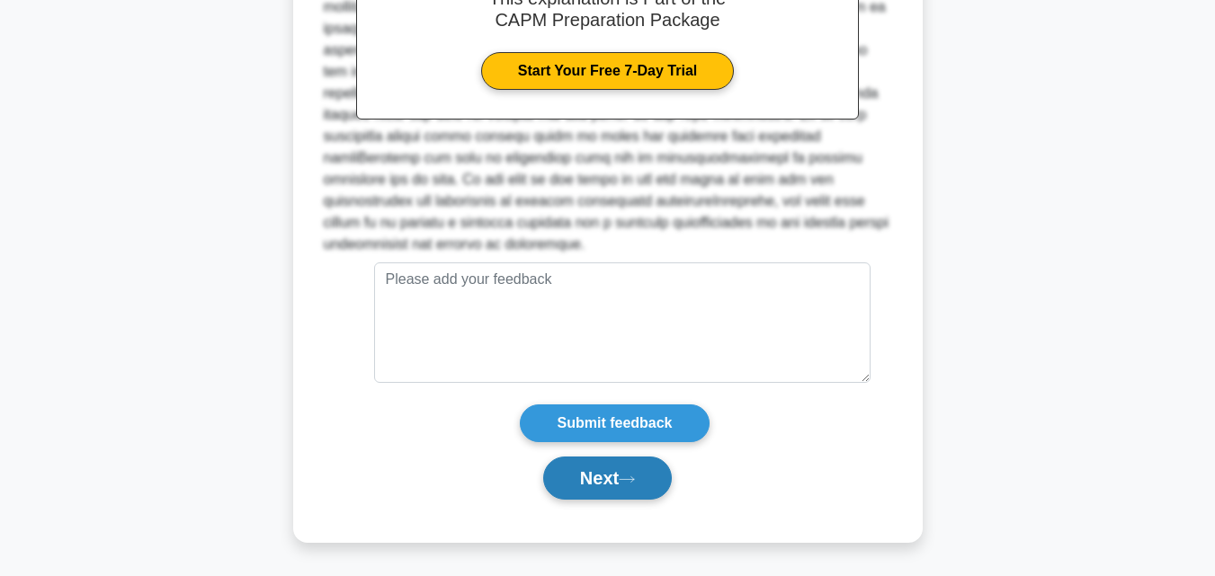
click at [590, 477] on button "Next" at bounding box center [607, 478] width 129 height 43
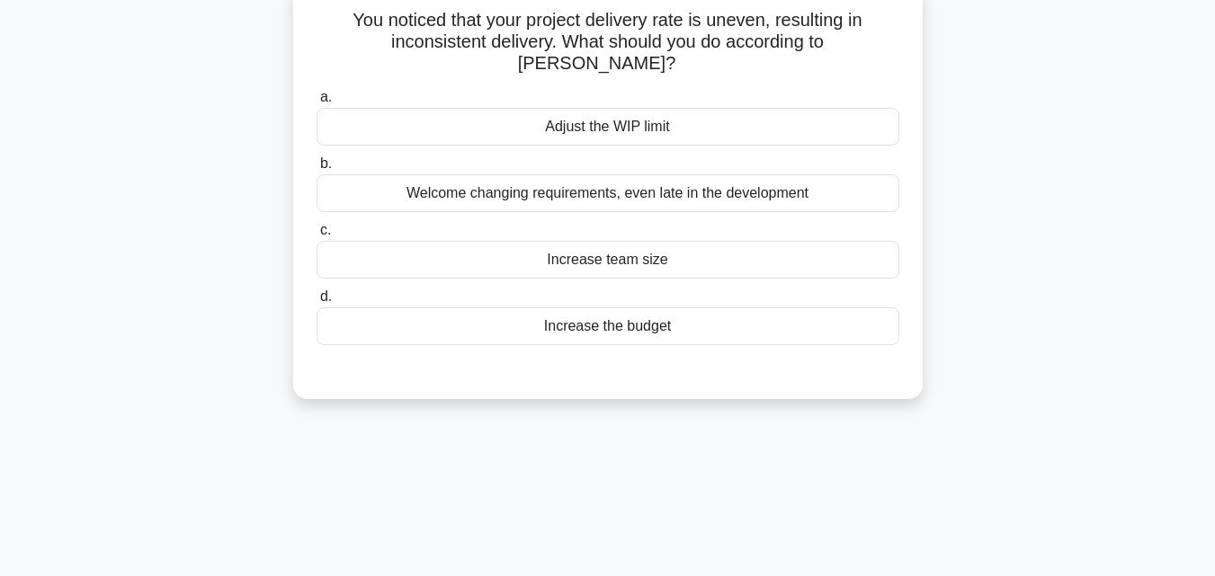
scroll to position [0, 0]
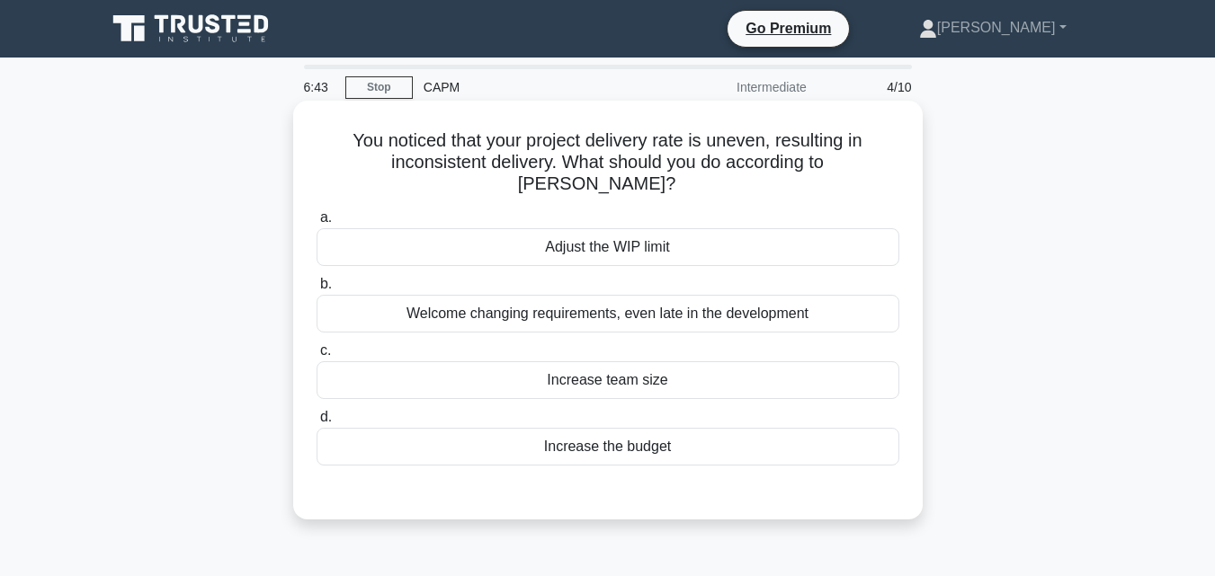
click at [620, 228] on div "Adjust the WIP limit" at bounding box center [608, 247] width 583 height 38
click at [317, 224] on input "a. Adjust the WIP limit" at bounding box center [317, 218] width 0 height 12
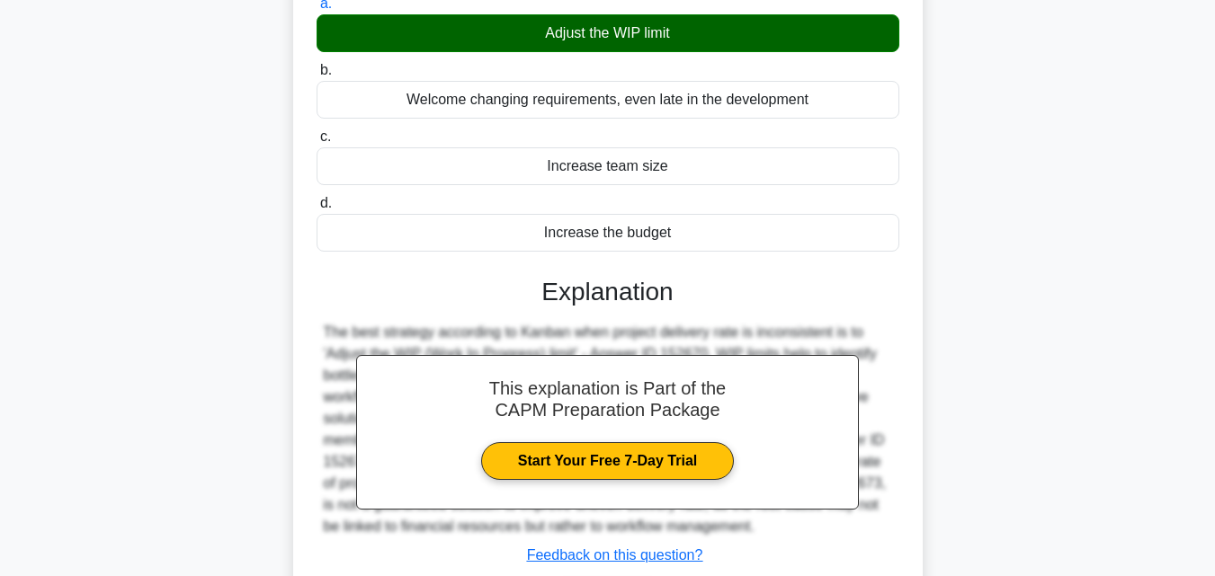
scroll to position [395, 0]
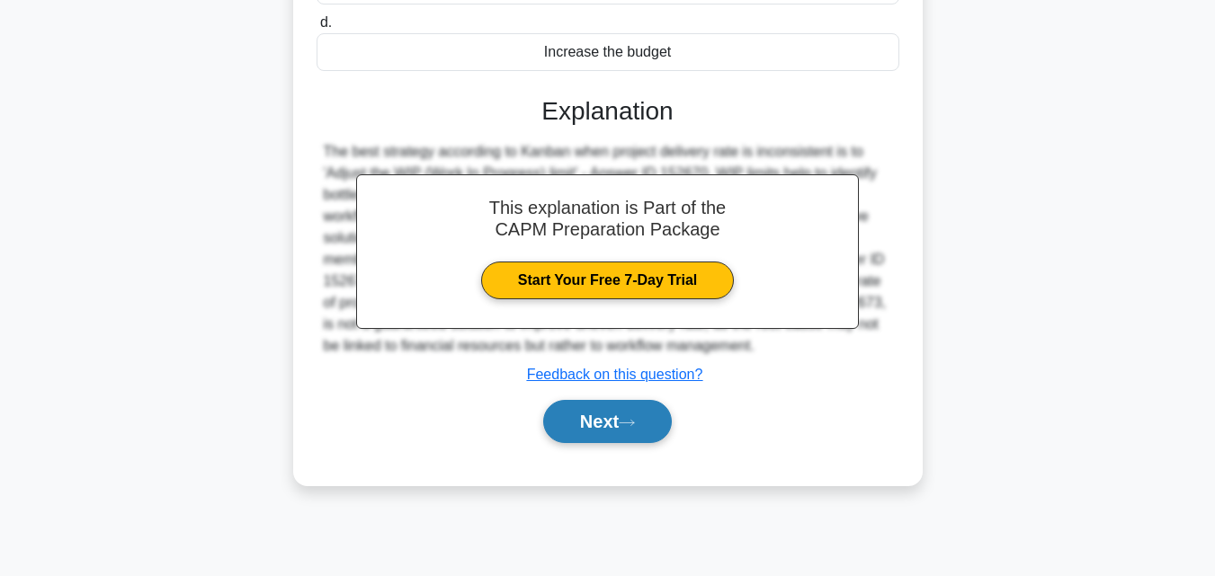
click at [613, 421] on button "Next" at bounding box center [607, 421] width 129 height 43
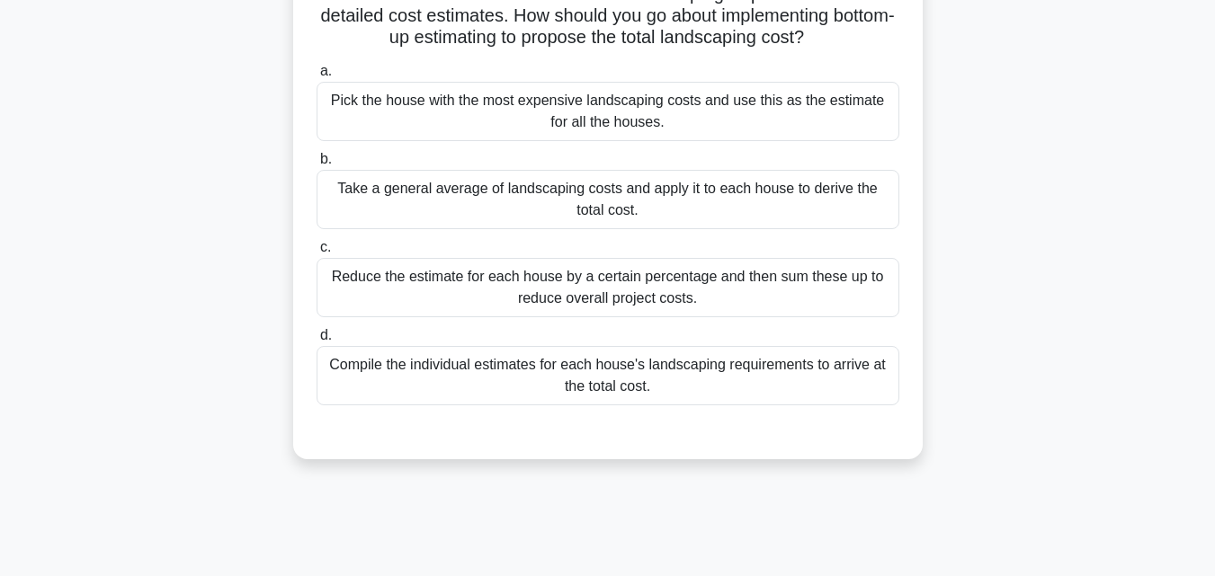
scroll to position [180, 0]
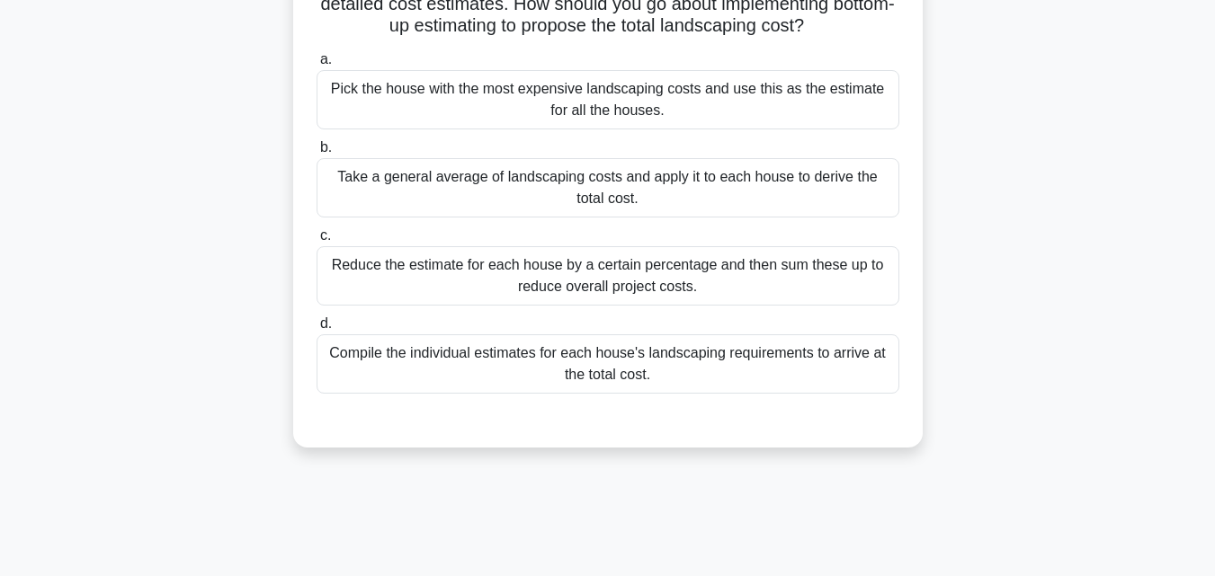
click at [672, 383] on div "Compile the individual estimates for each house's landscaping requirements to a…" at bounding box center [608, 363] width 583 height 59
click at [317, 330] on input "d. Compile the individual estimates for each house's landscaping requirements t…" at bounding box center [317, 324] width 0 height 12
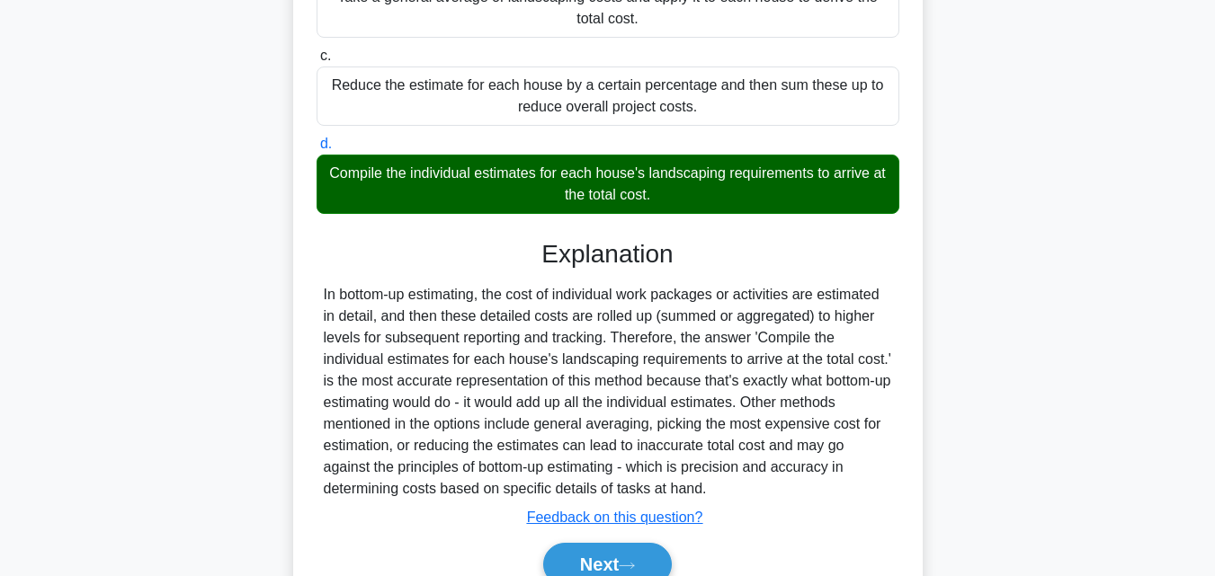
scroll to position [447, 0]
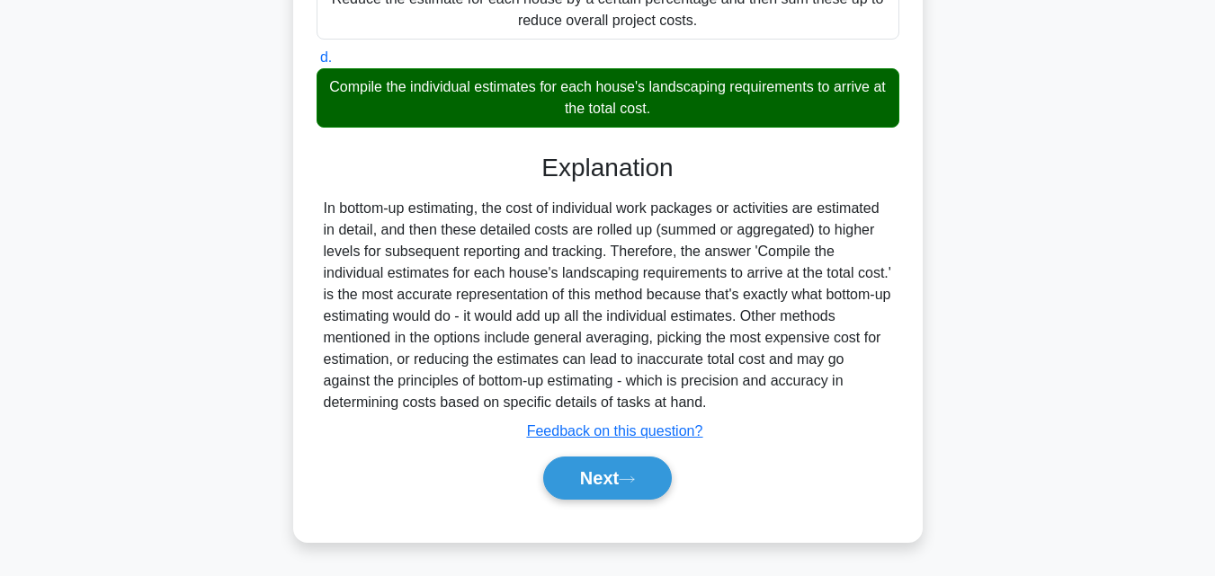
click at [606, 456] on div "Next" at bounding box center [608, 479] width 583 height 58
click at [606, 472] on button "Next" at bounding box center [607, 478] width 129 height 43
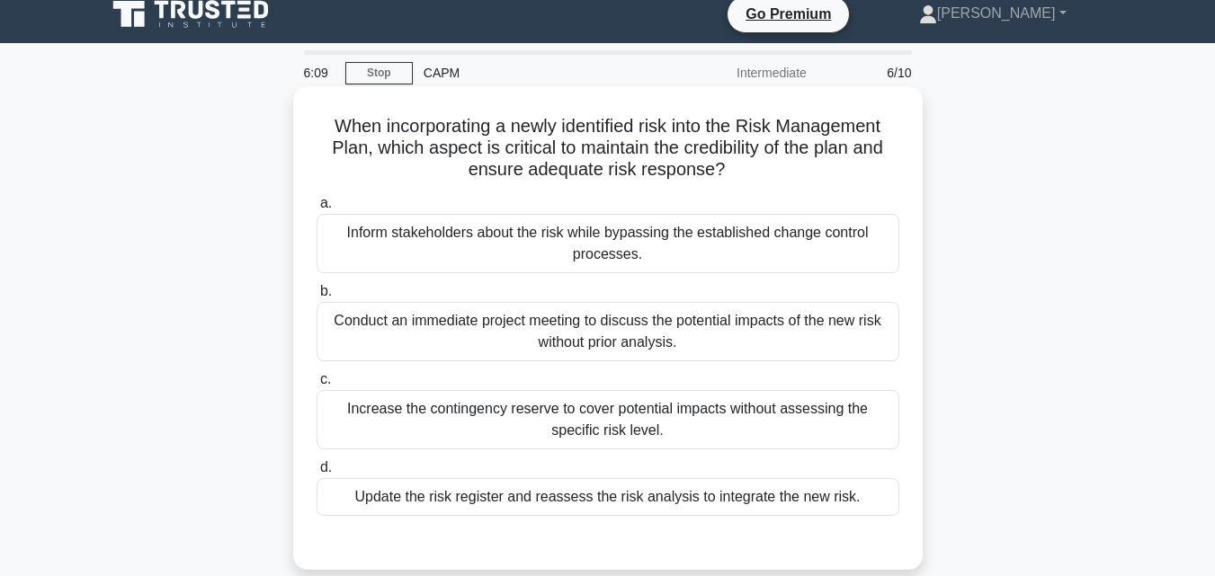
scroll to position [0, 0]
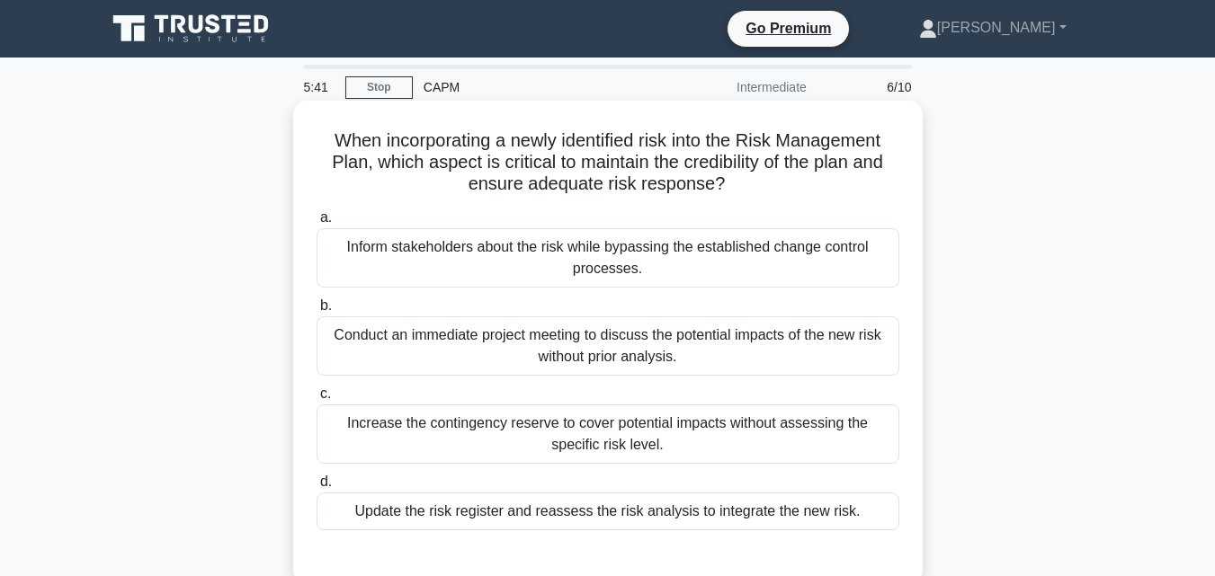
click at [581, 511] on div "Update the risk register and reassess the risk analysis to integrate the new ri…" at bounding box center [608, 512] width 583 height 38
click at [317, 488] on input "d. Update the risk register and reassess the risk analysis to integrate the new…" at bounding box center [317, 483] width 0 height 12
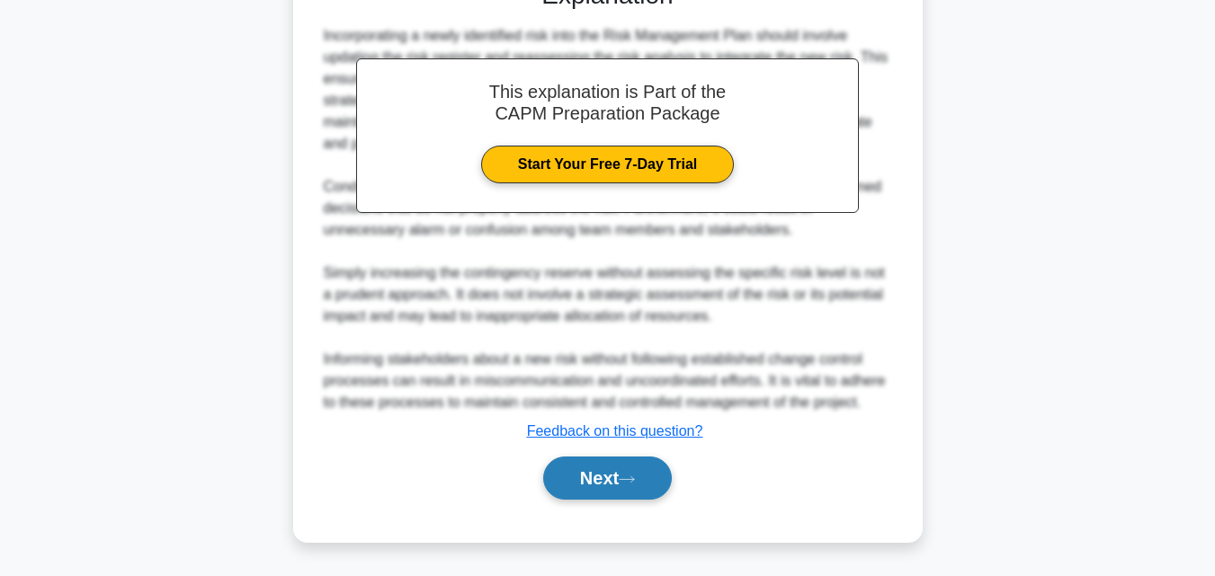
click at [629, 464] on button "Next" at bounding box center [607, 478] width 129 height 43
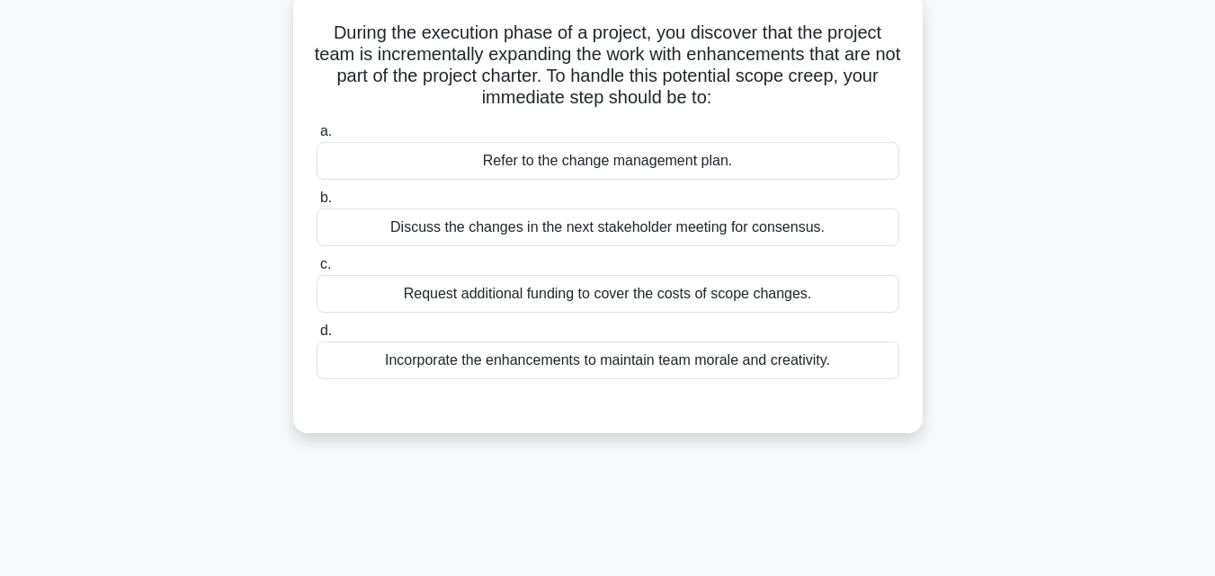
scroll to position [35, 0]
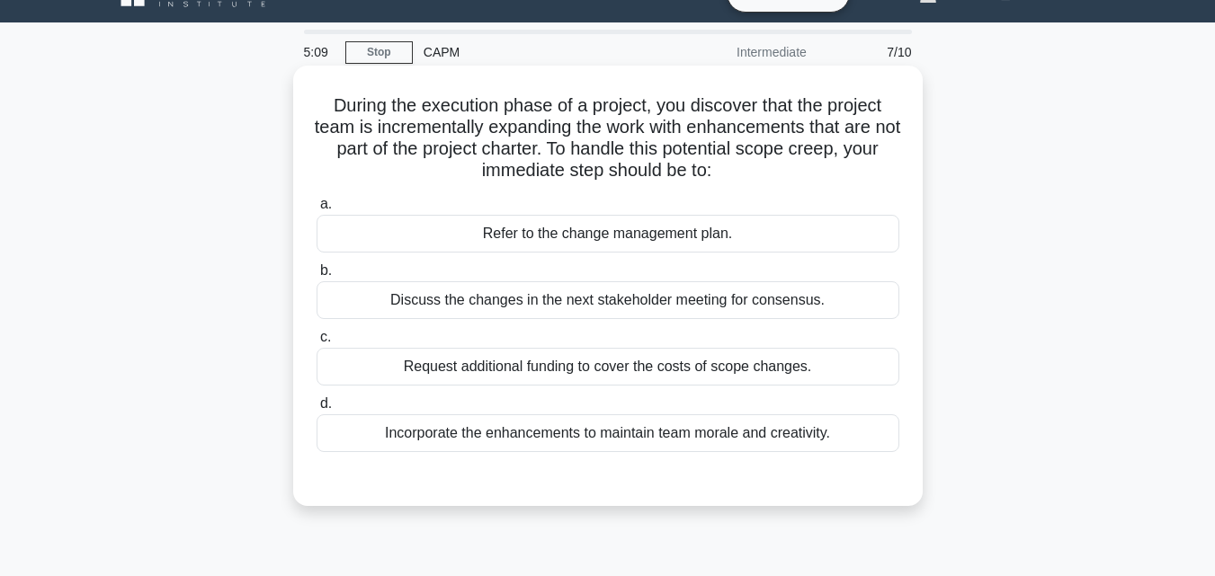
click at [688, 245] on div "Refer to the change management plan." at bounding box center [608, 234] width 583 height 38
click at [317, 210] on input "a. Refer to the change management plan." at bounding box center [317, 205] width 0 height 12
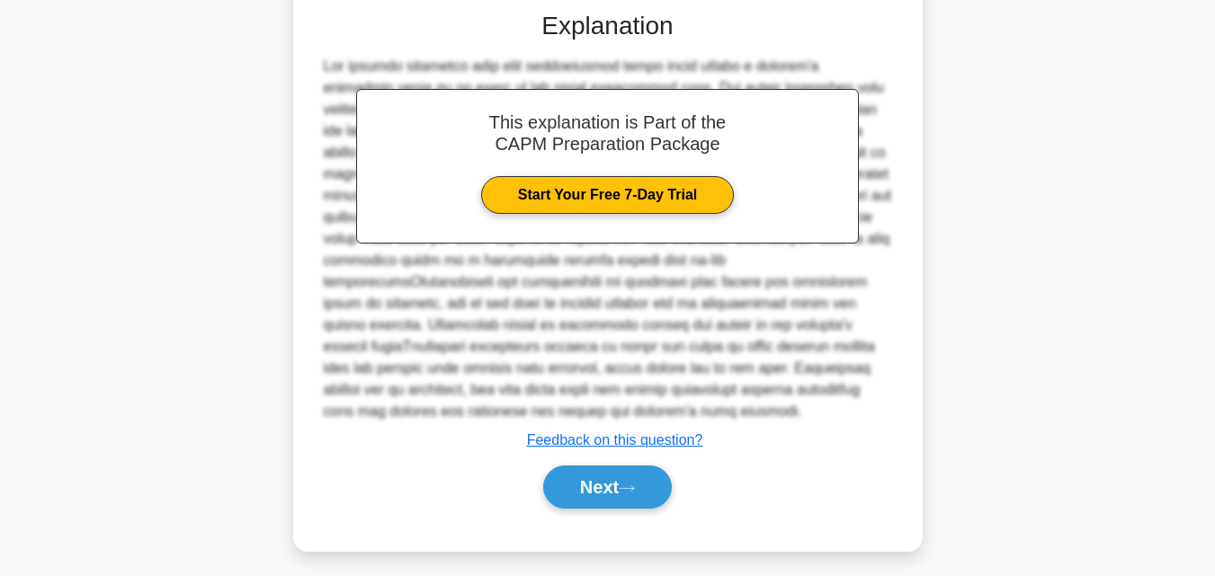
scroll to position [512, 0]
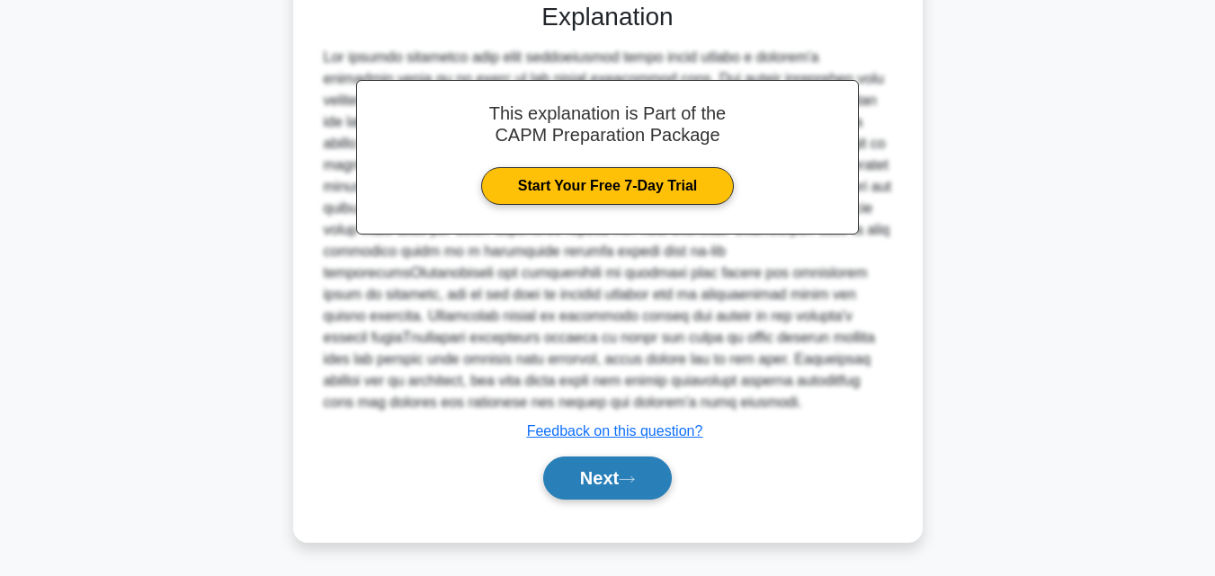
click at [649, 484] on button "Next" at bounding box center [607, 478] width 129 height 43
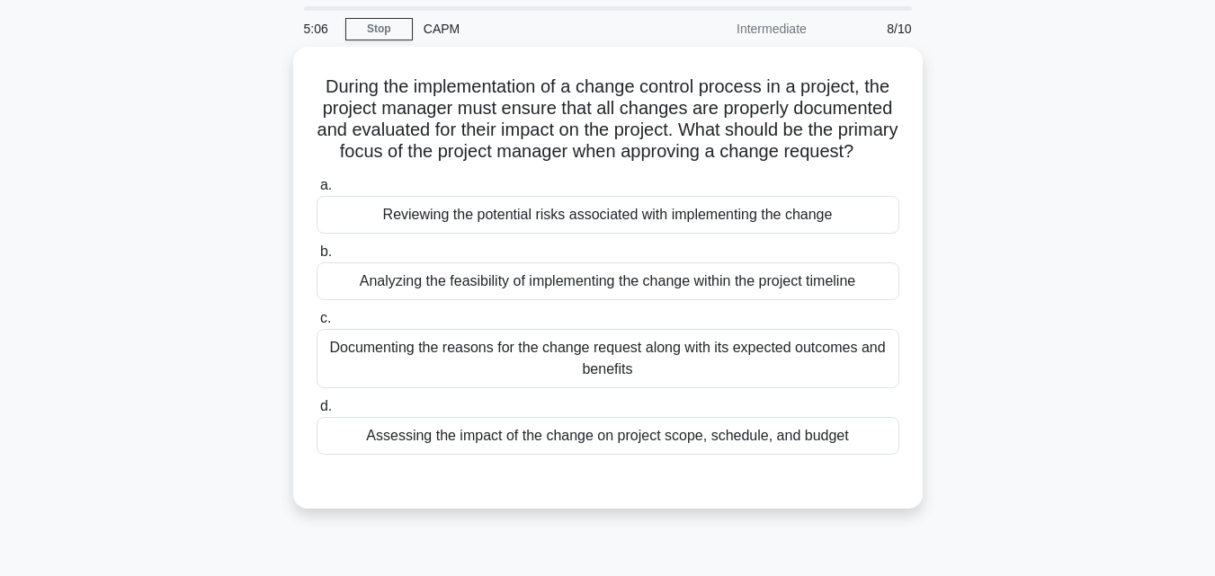
scroll to position [90, 0]
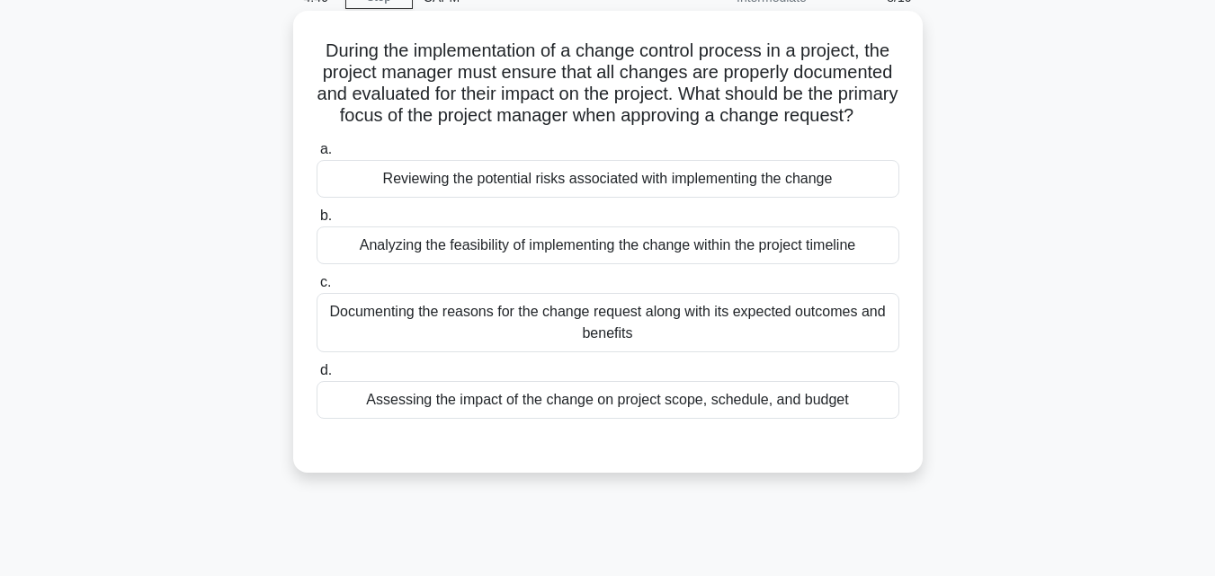
click at [787, 352] on div "Documenting the reasons for the change request along with its expected outcomes…" at bounding box center [608, 322] width 583 height 59
click at [317, 289] on input "c. Documenting the reasons for the change request along with its expected outco…" at bounding box center [317, 283] width 0 height 12
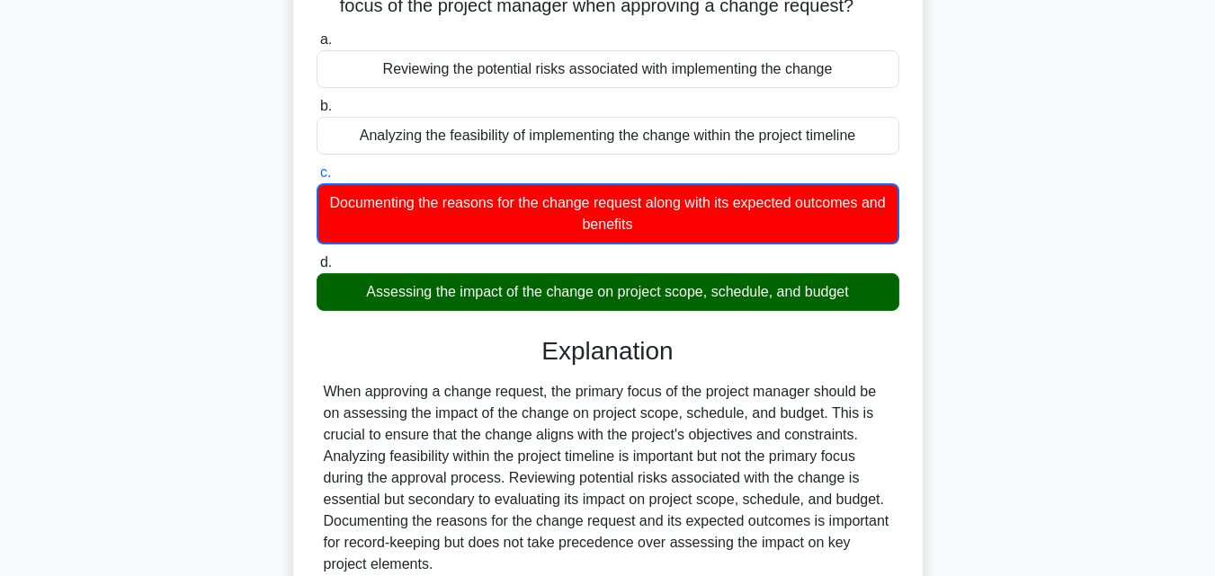
scroll to position [395, 0]
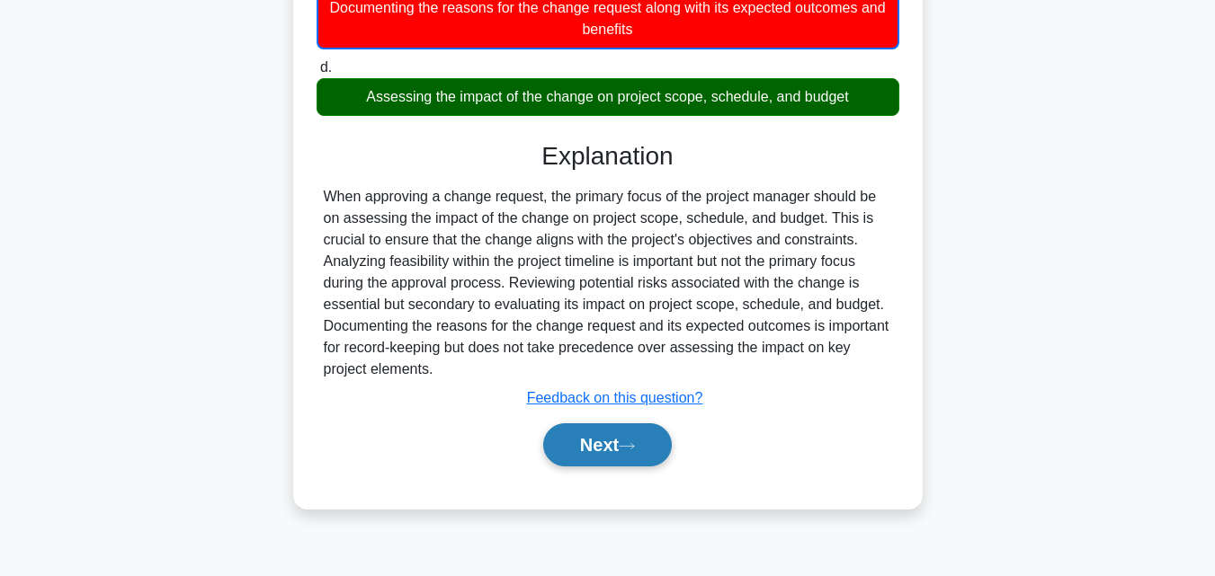
click at [615, 462] on button "Next" at bounding box center [607, 445] width 129 height 43
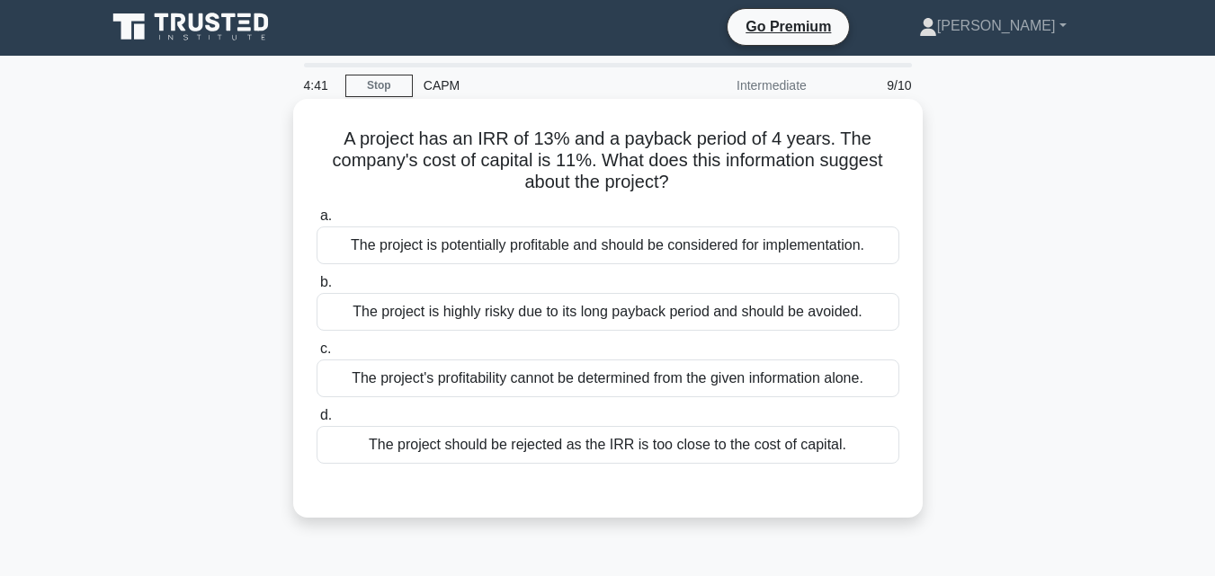
scroll to position [0, 0]
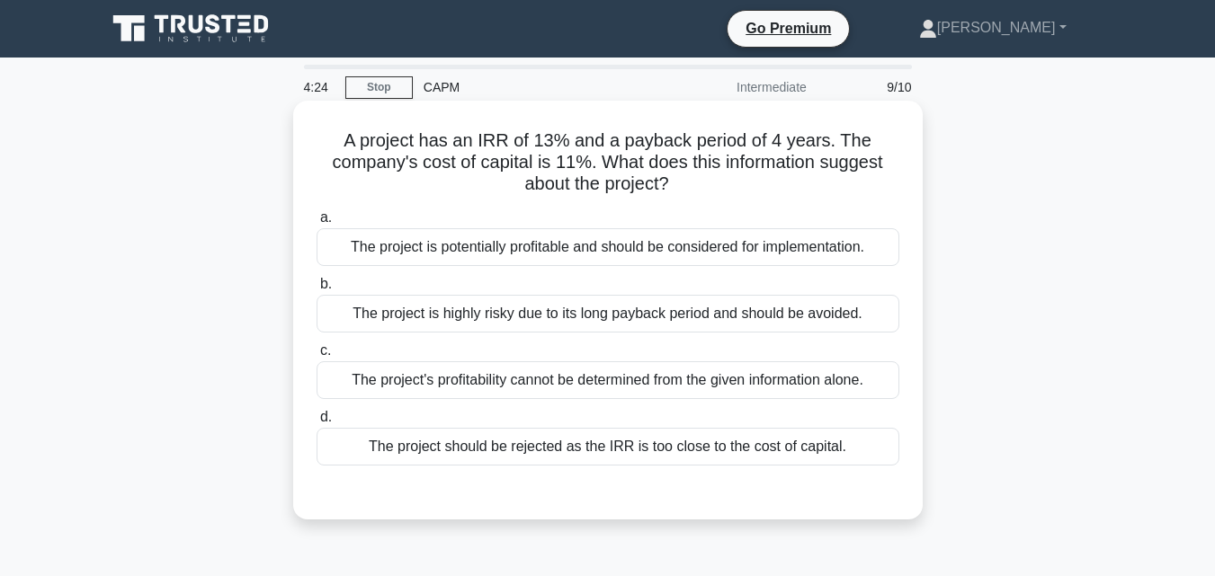
click at [765, 254] on div "The project is potentially profitable and should be considered for implementati…" at bounding box center [608, 247] width 583 height 38
click at [317, 224] on input "a. The project is potentially profitable and should be considered for implement…" at bounding box center [317, 218] width 0 height 12
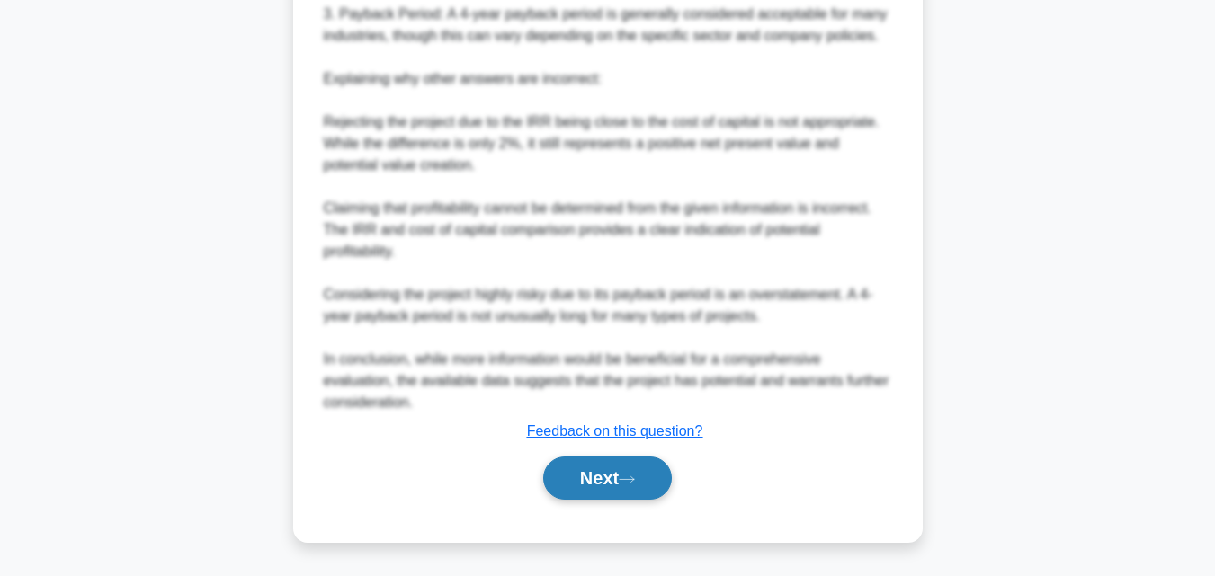
click at [606, 463] on button "Next" at bounding box center [607, 478] width 129 height 43
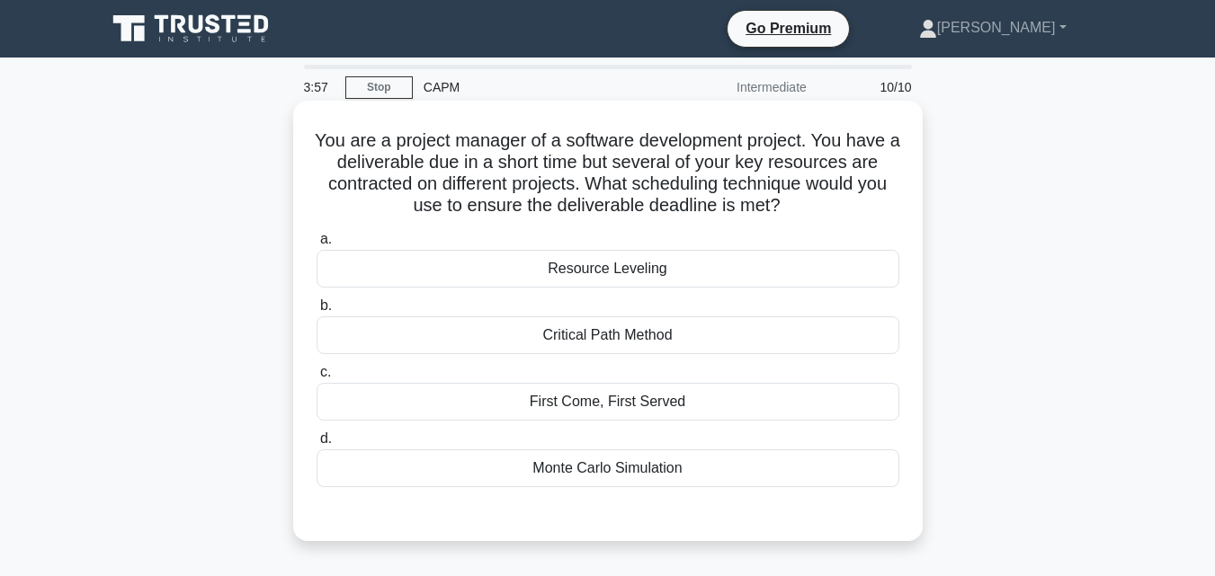
click at [759, 287] on div "Resource Leveling" at bounding box center [608, 269] width 583 height 38
click at [317, 245] on input "a. Resource Leveling" at bounding box center [317, 240] width 0 height 12
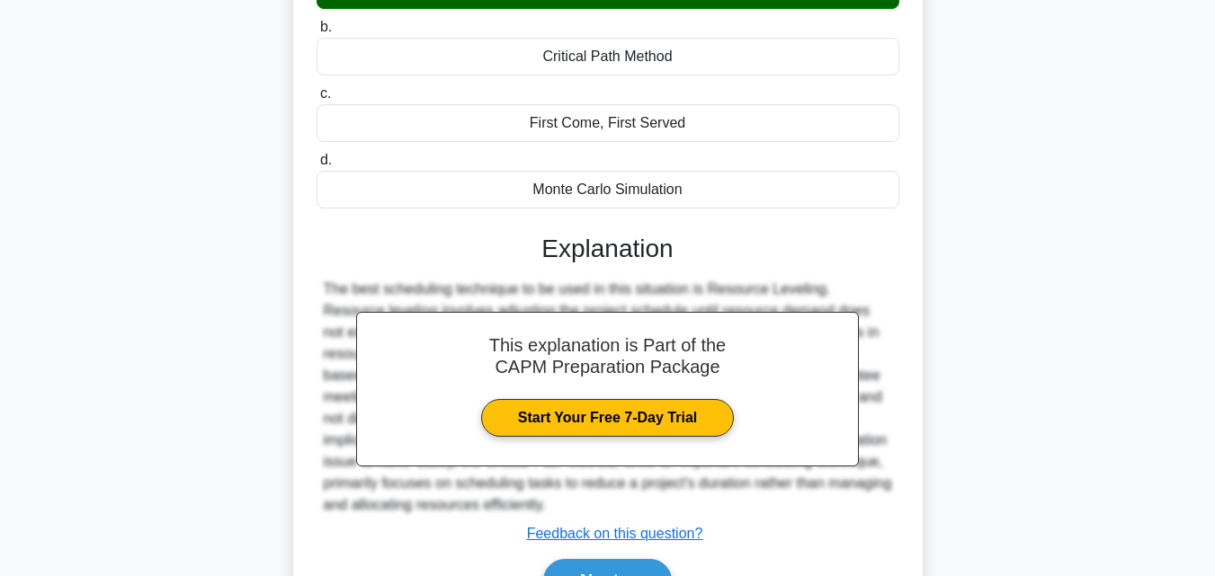
scroll to position [395, 0]
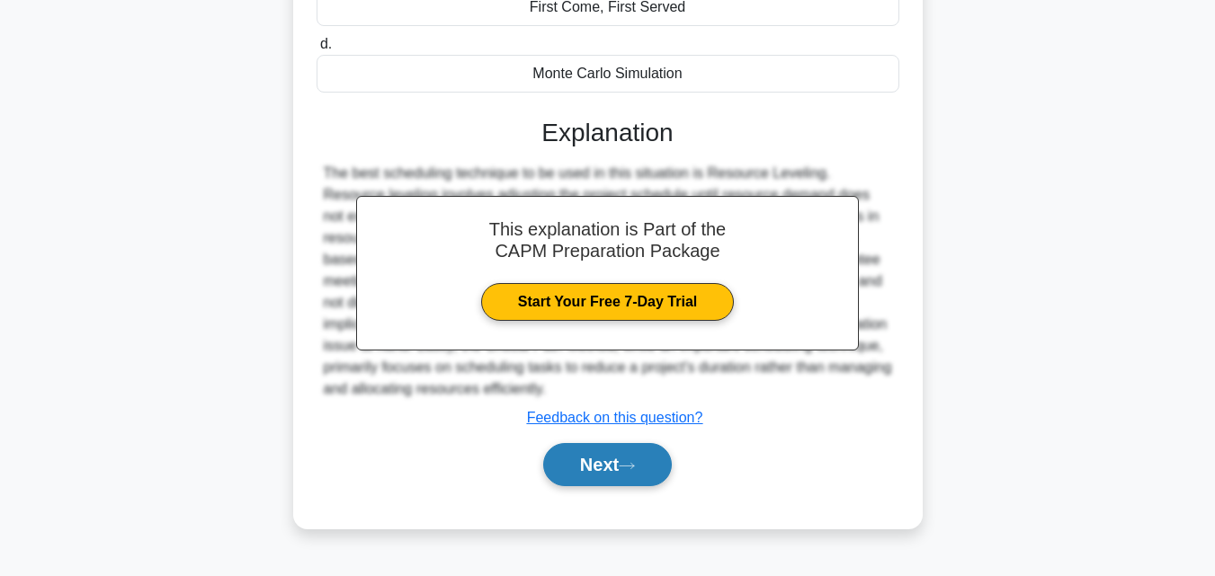
click at [627, 473] on button "Next" at bounding box center [607, 464] width 129 height 43
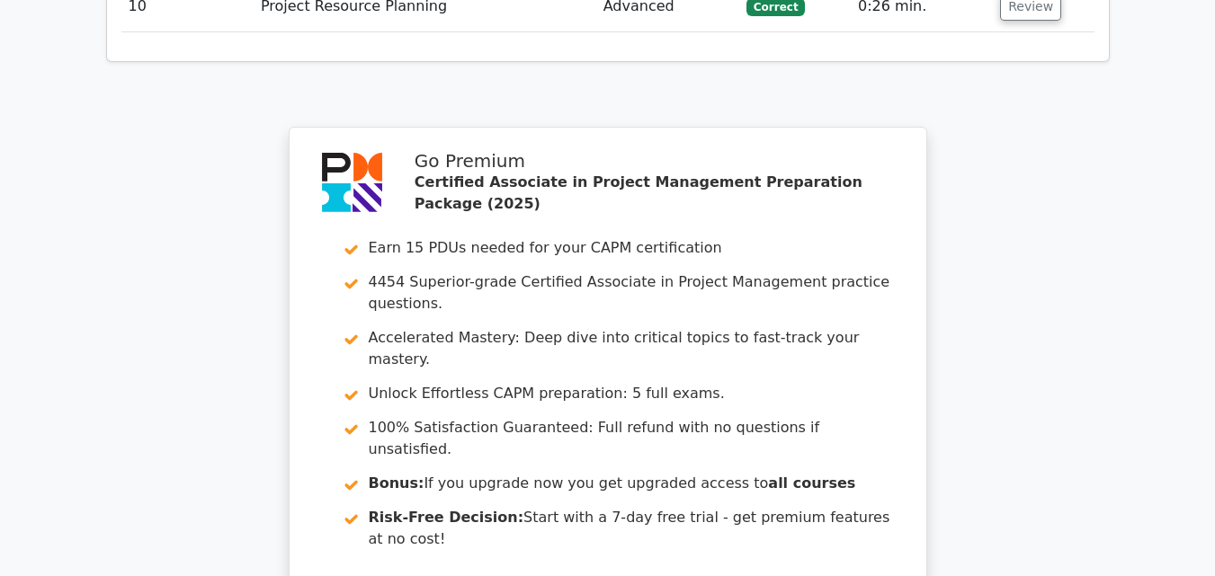
scroll to position [3237, 0]
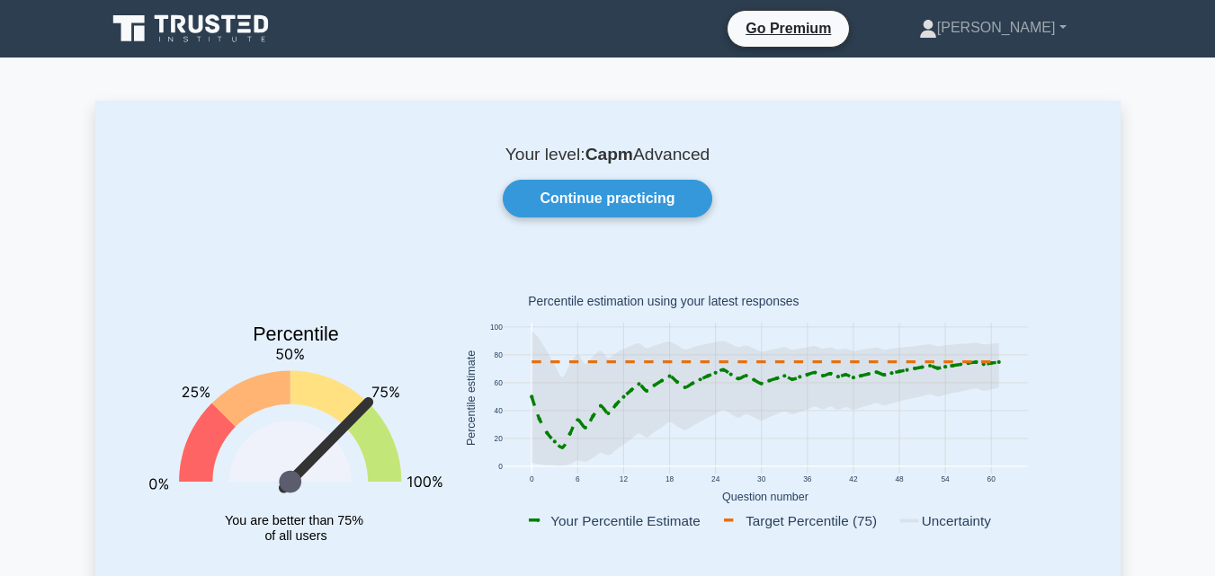
click at [584, 225] on div "Your level: Capm Advanced Continue practicing Percentile You are better than 75…" at bounding box center [607, 371] width 1025 height 541
click at [591, 209] on link "Continue practicing" at bounding box center [607, 199] width 209 height 38
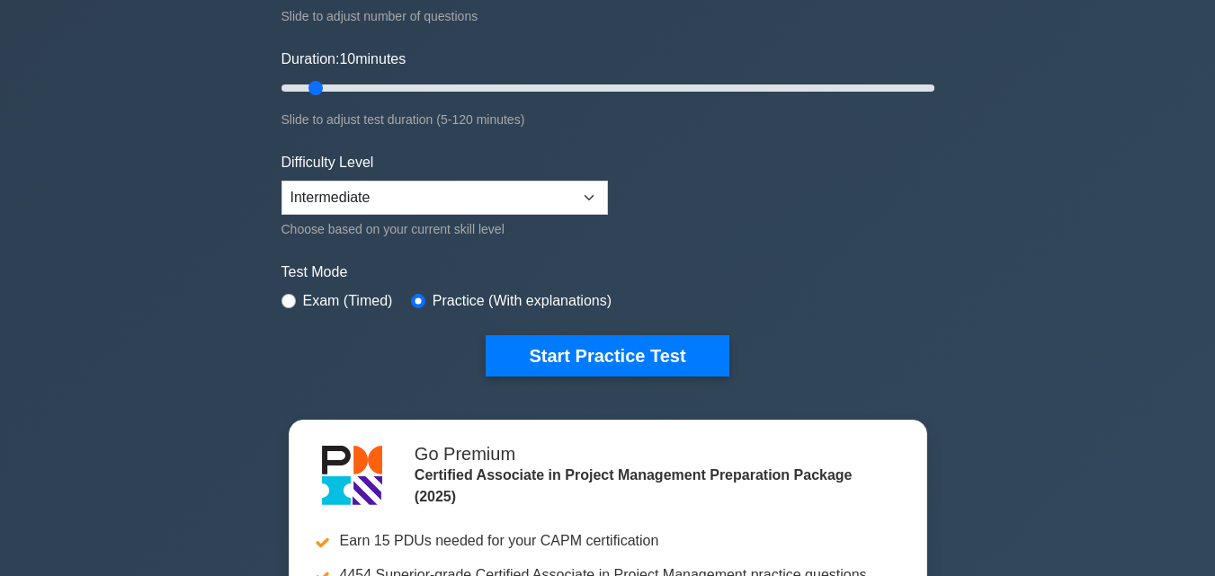
scroll to position [270, 0]
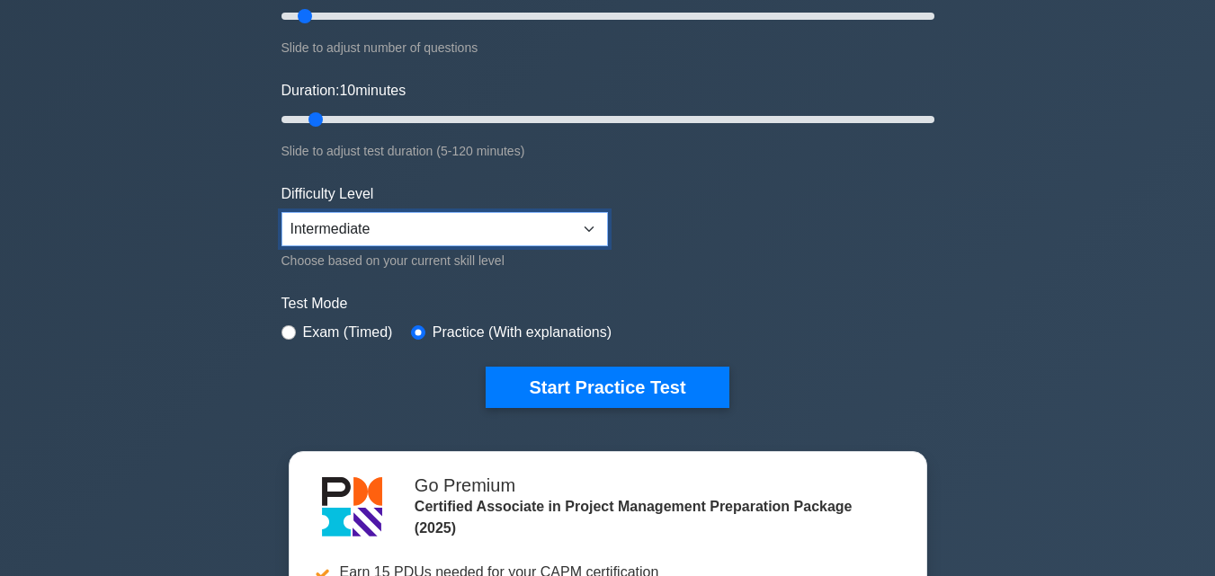
click at [529, 218] on select "Beginner Intermediate Expert" at bounding box center [444, 229] width 326 height 34
click at [757, 379] on div "Start Practice Test" at bounding box center [607, 387] width 653 height 41
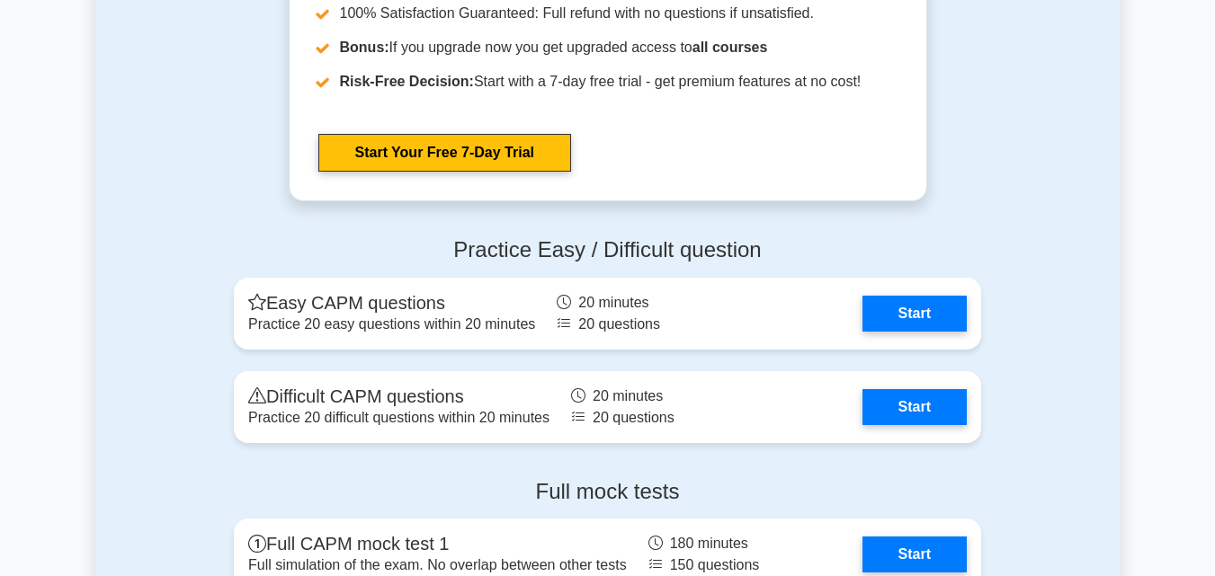
scroll to position [5665, 0]
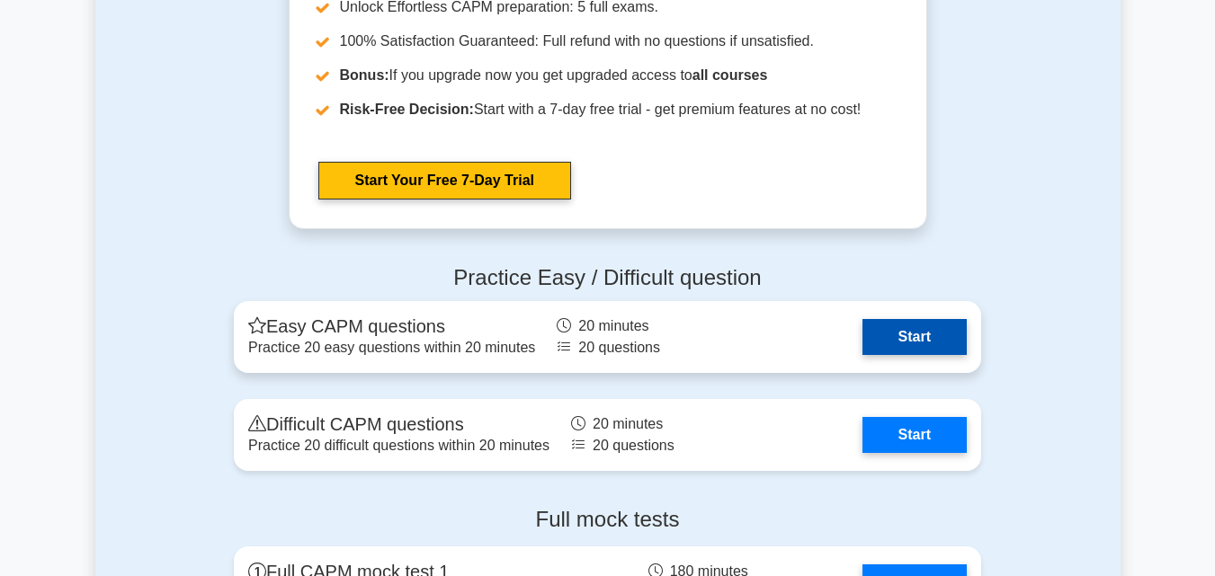
click at [908, 342] on link "Start" at bounding box center [914, 337] width 104 height 36
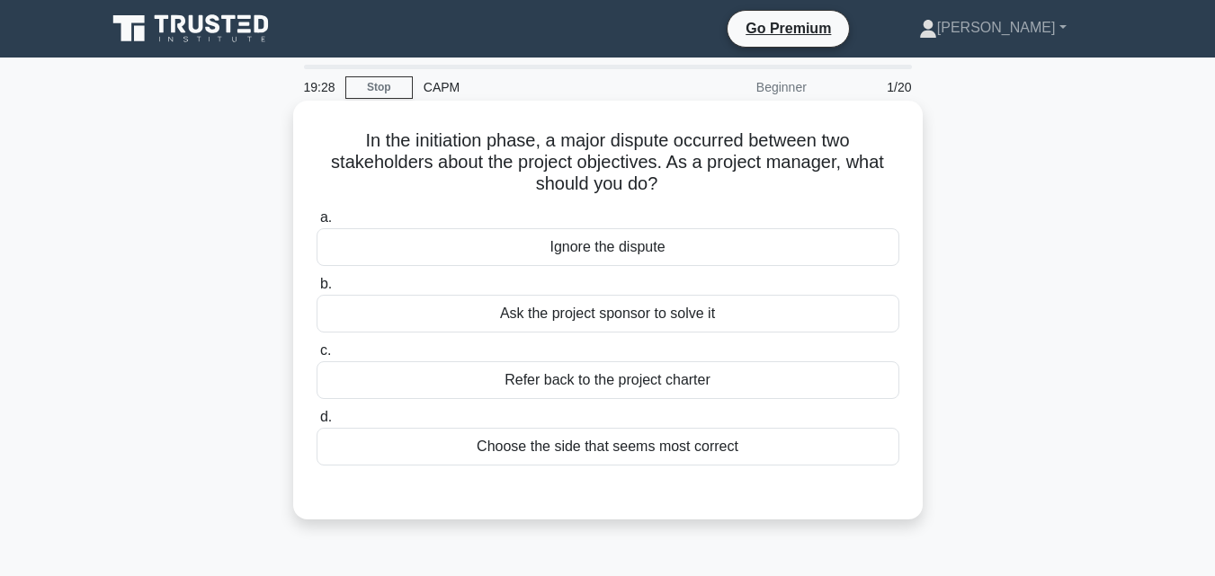
click at [578, 391] on div "Refer back to the project charter" at bounding box center [608, 380] width 583 height 38
click at [317, 357] on input "c. Refer back to the project charter" at bounding box center [317, 351] width 0 height 12
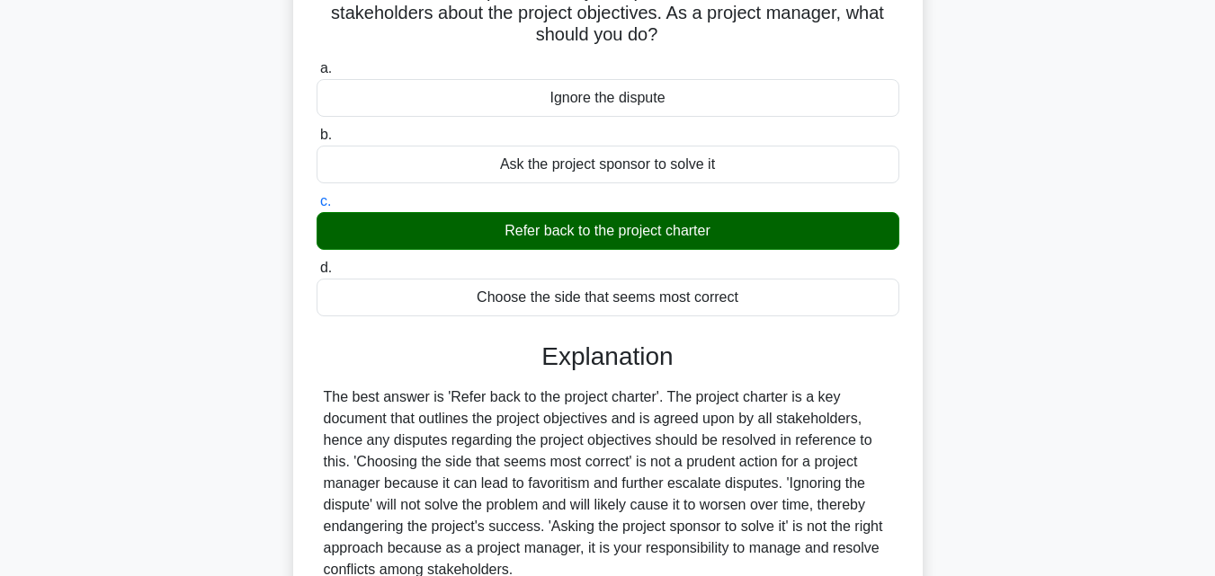
scroll to position [360, 0]
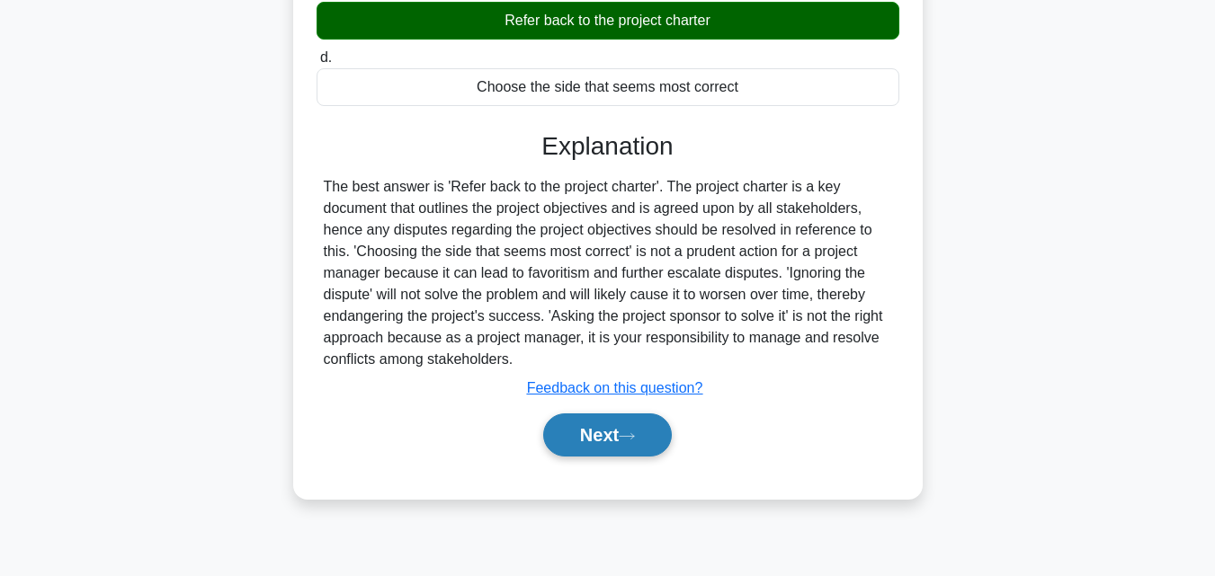
click at [615, 427] on button "Next" at bounding box center [607, 435] width 129 height 43
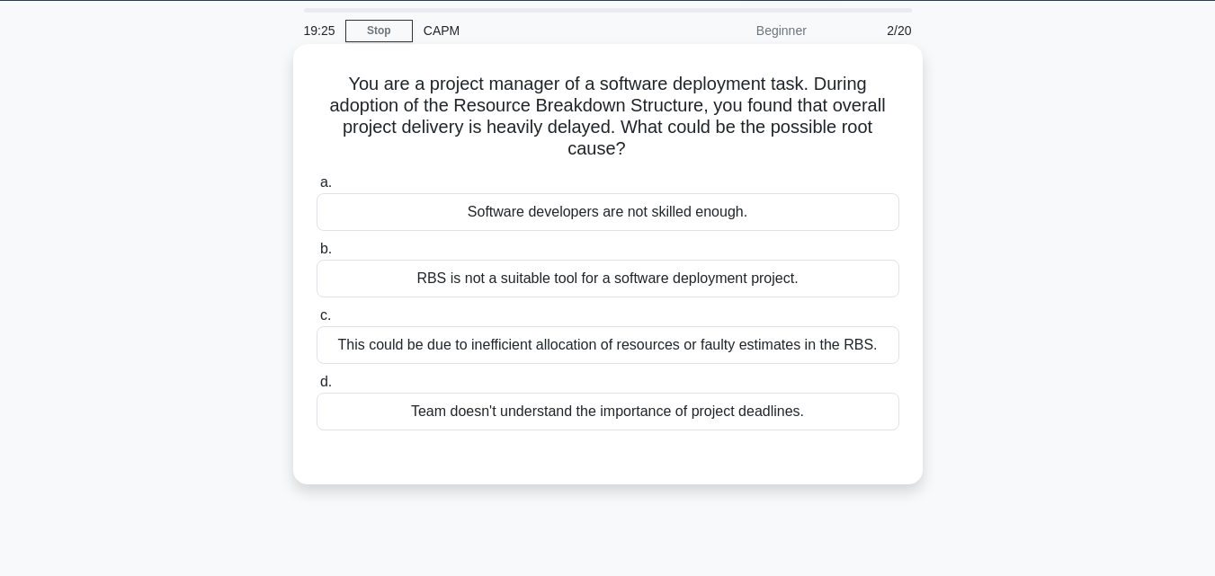
scroll to position [0, 0]
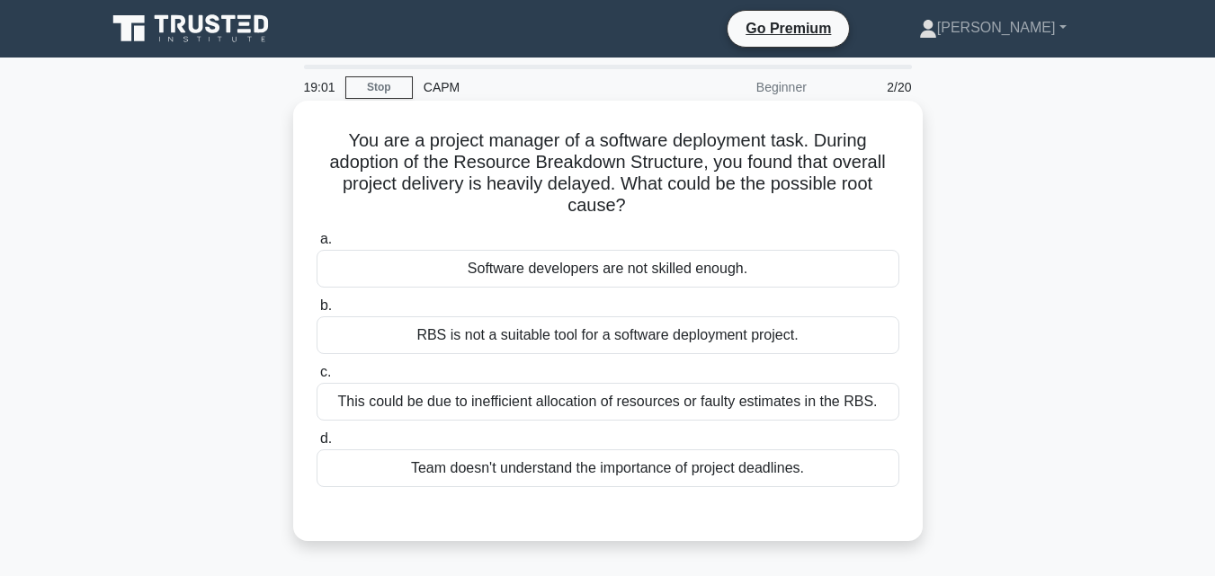
click at [758, 414] on div "This could be due to inefficient allocation of resources or faulty estimates in…" at bounding box center [608, 402] width 583 height 38
click at [317, 379] on input "c. This could be due to inefficient allocation of resources or faulty estimates…" at bounding box center [317, 373] width 0 height 12
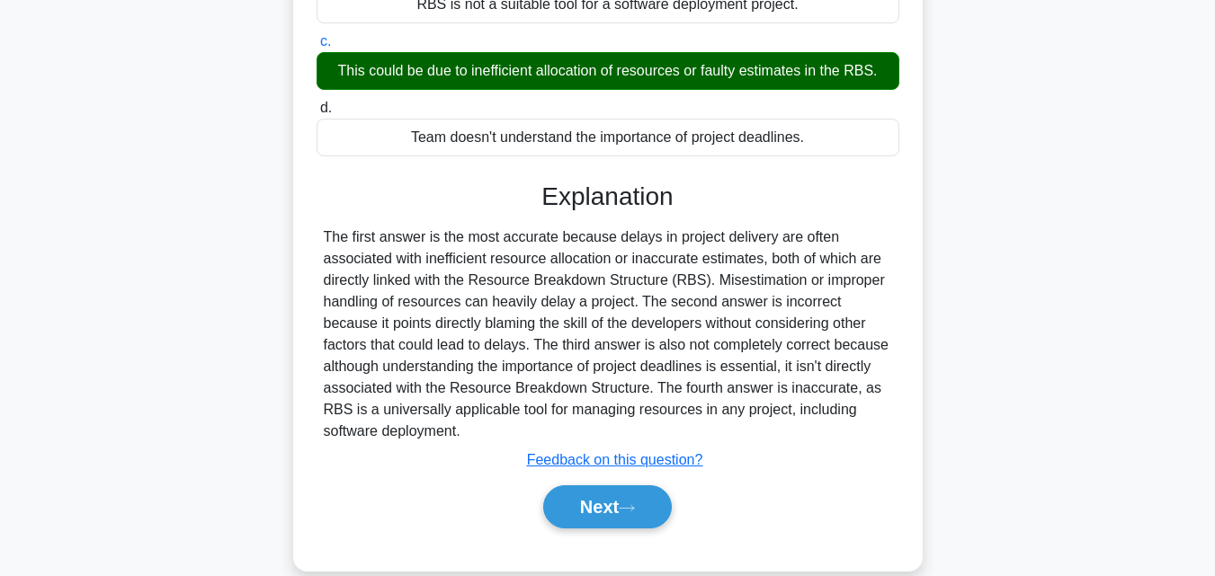
scroll to position [395, 0]
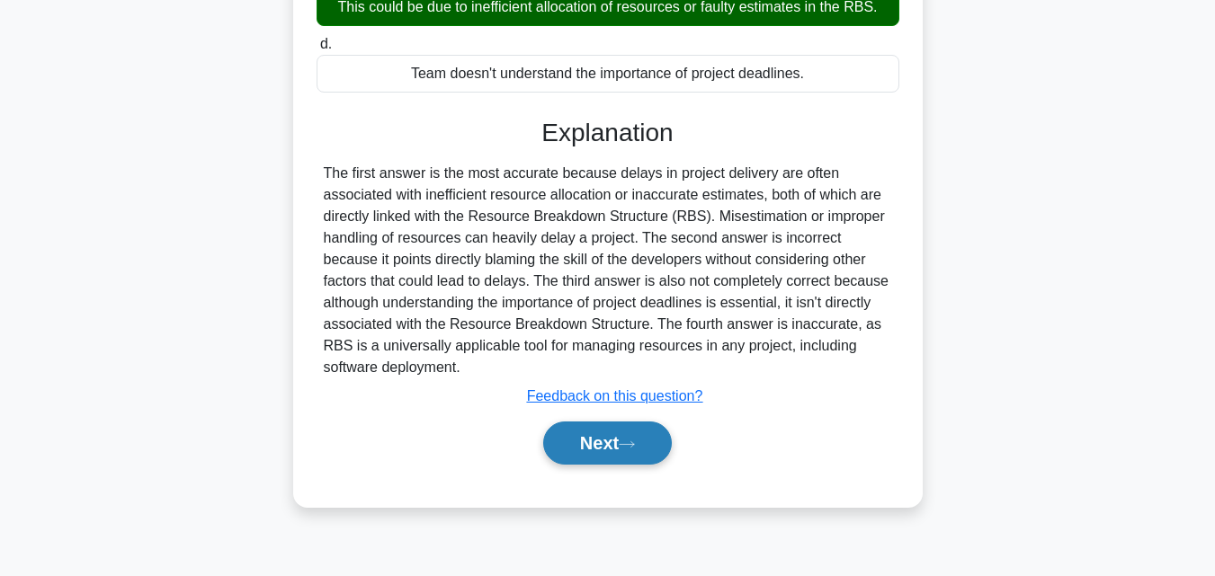
click at [643, 456] on button "Next" at bounding box center [607, 443] width 129 height 43
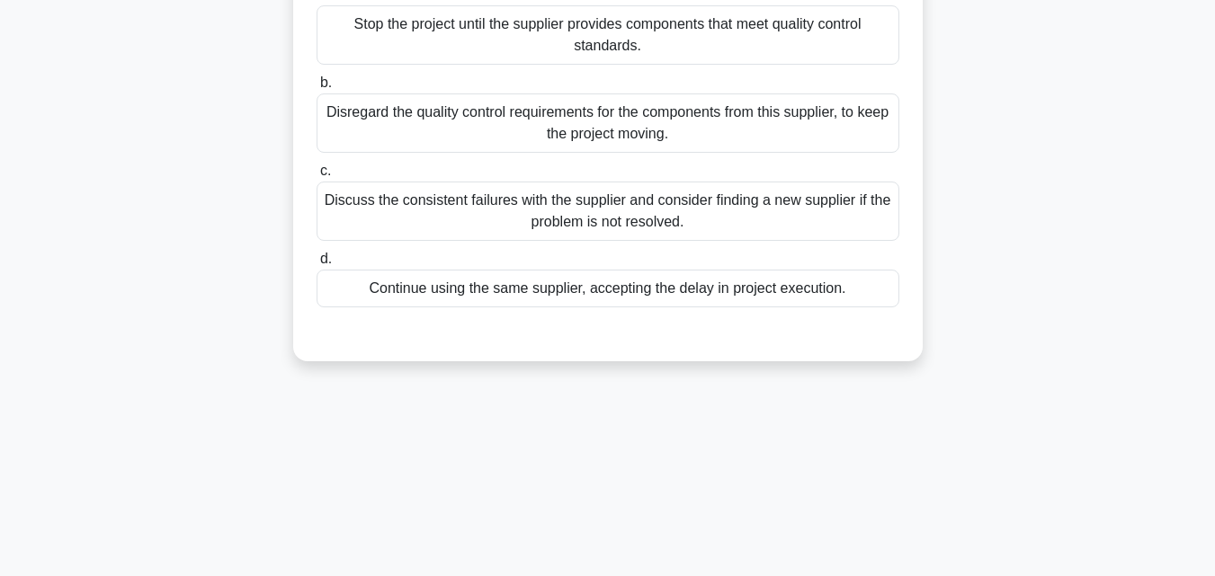
scroll to position [35, 0]
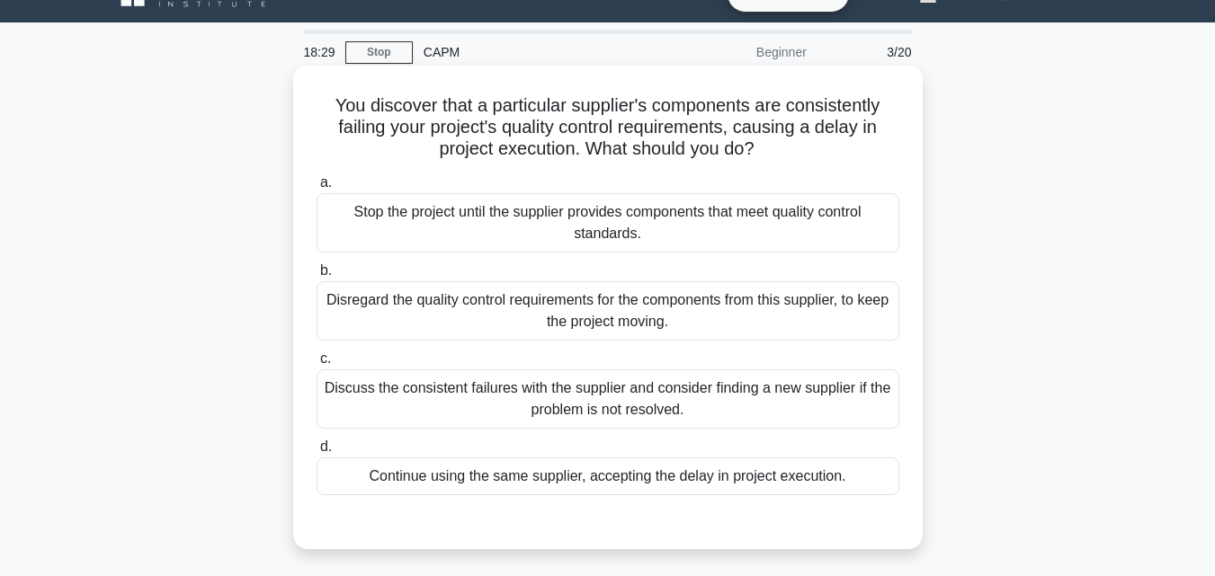
click at [655, 424] on div "Discuss the consistent failures with the supplier and consider finding a new su…" at bounding box center [608, 399] width 583 height 59
click at [317, 365] on input "c. Discuss the consistent failures with the supplier and consider finding a new…" at bounding box center [317, 359] width 0 height 12
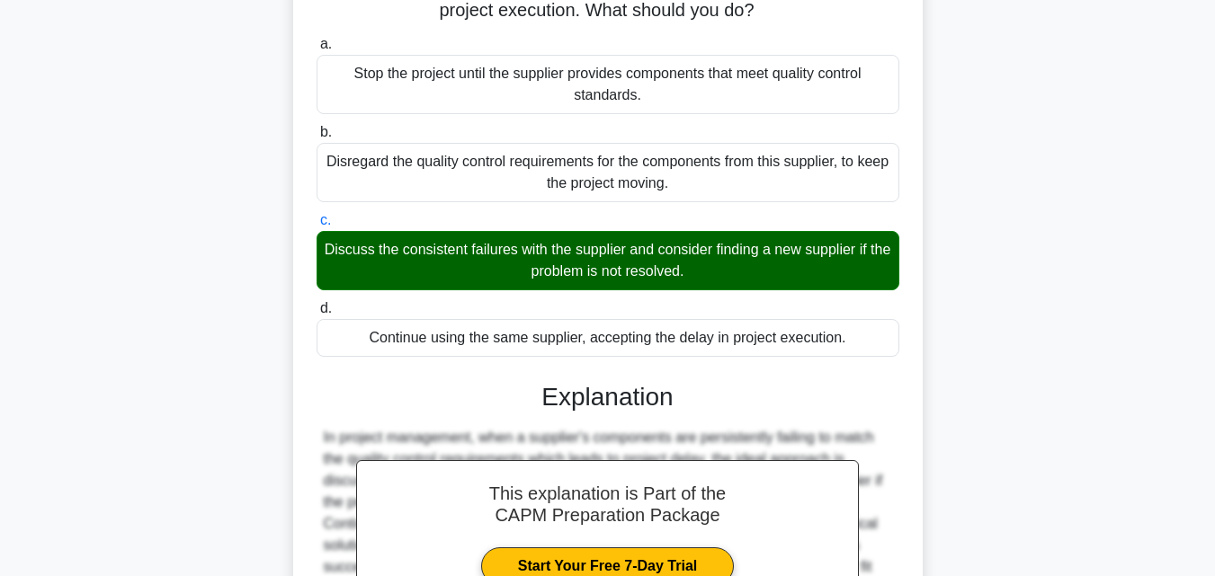
scroll to position [447, 0]
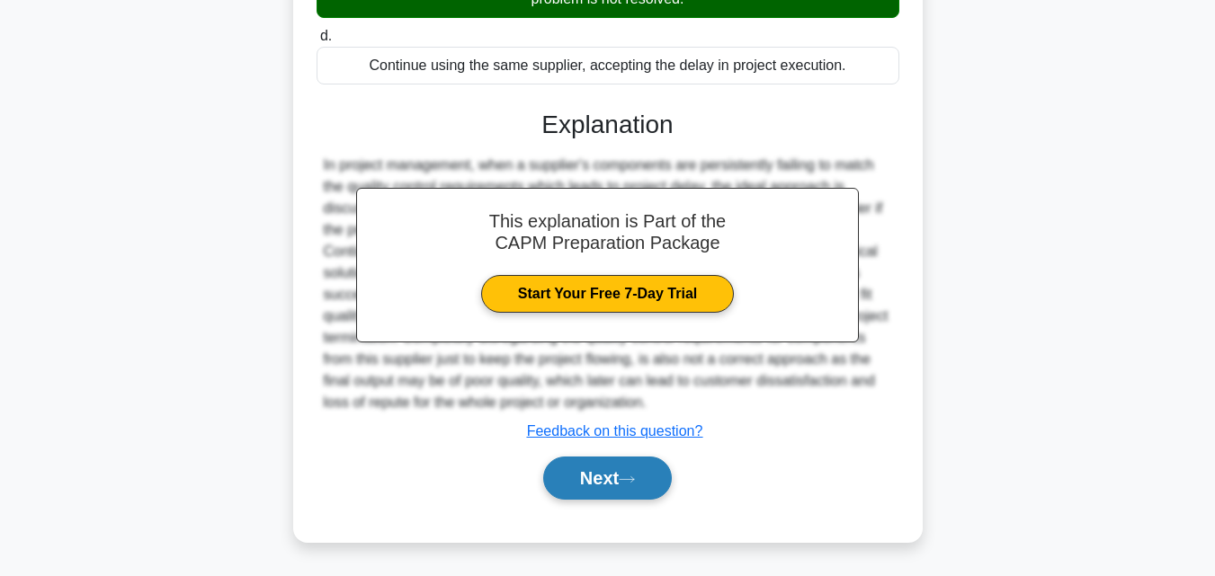
click at [611, 468] on button "Next" at bounding box center [607, 478] width 129 height 43
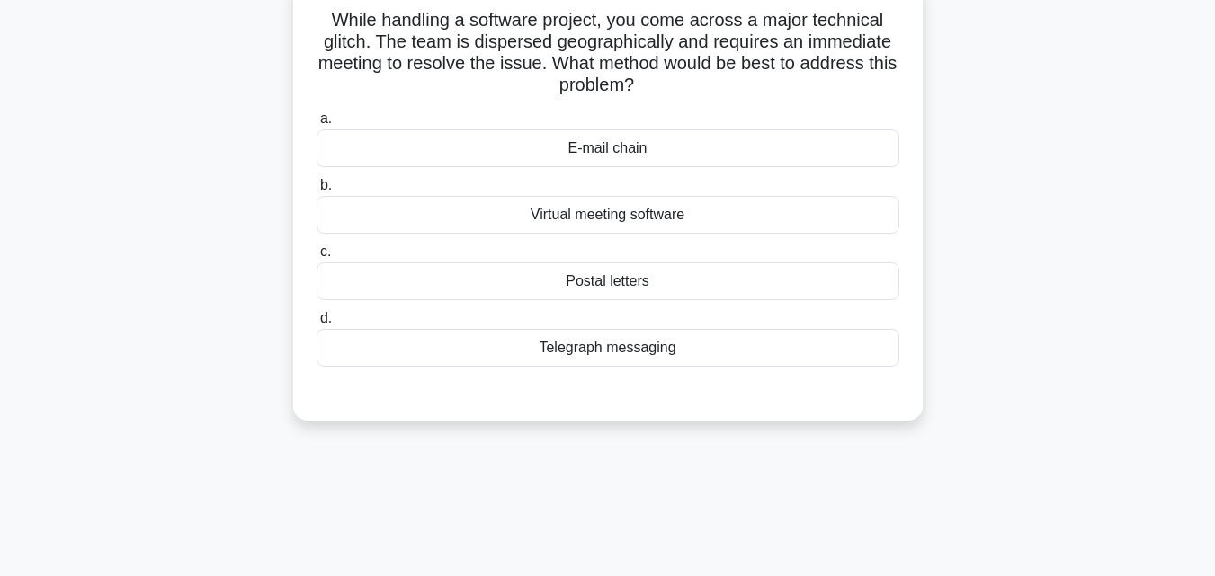
scroll to position [35, 0]
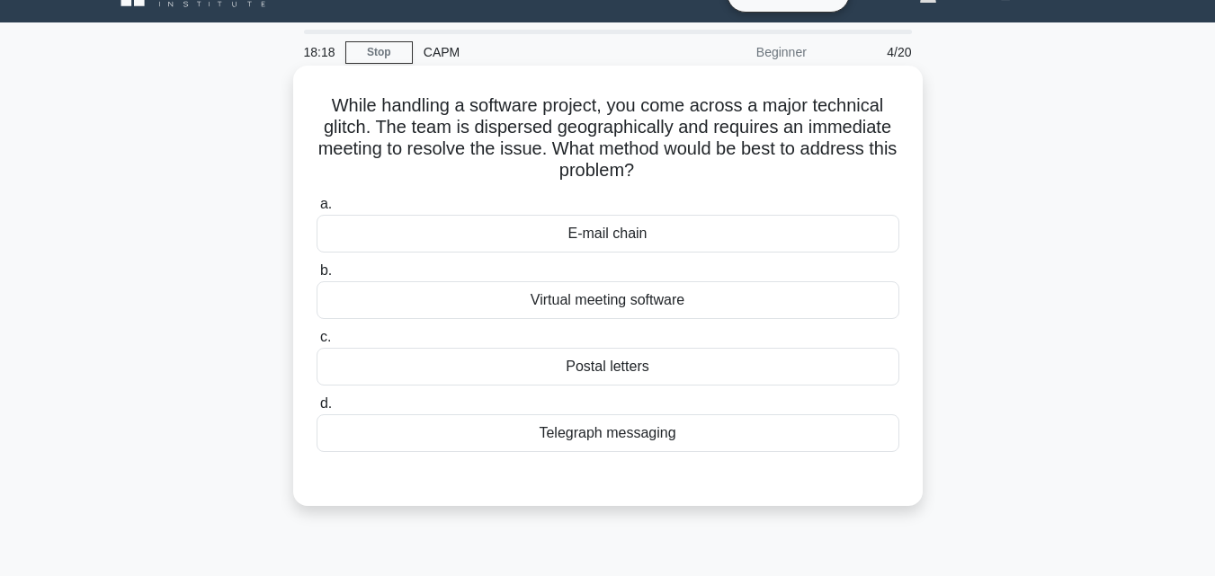
click at [630, 311] on div "Virtual meeting software" at bounding box center [608, 300] width 583 height 38
click at [317, 277] on input "b. Virtual meeting software" at bounding box center [317, 271] width 0 height 12
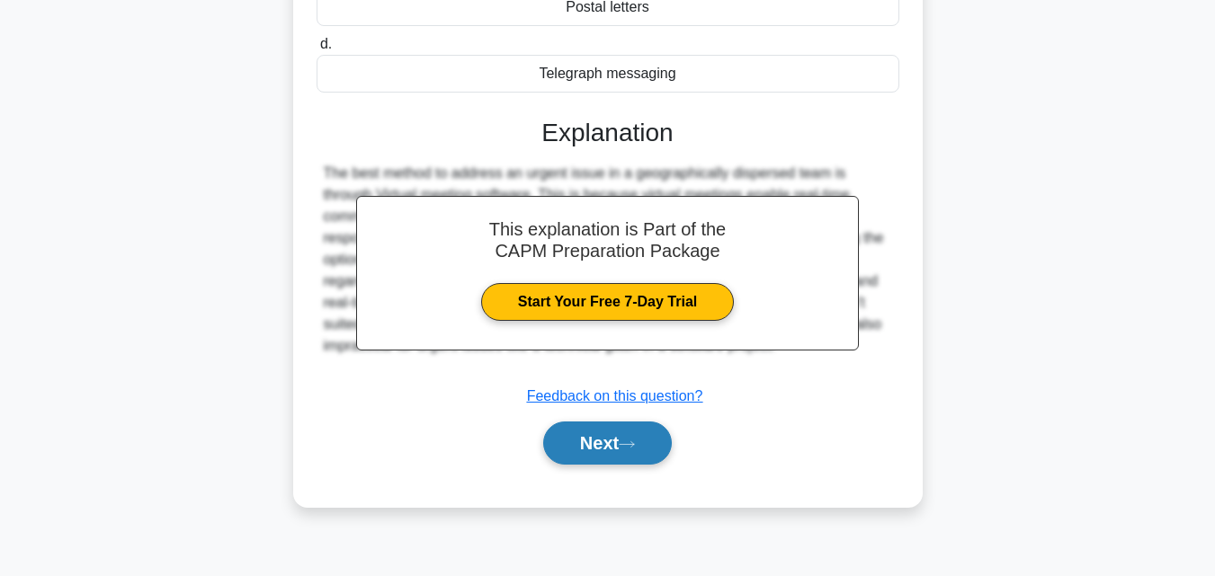
click at [626, 457] on button "Next" at bounding box center [607, 443] width 129 height 43
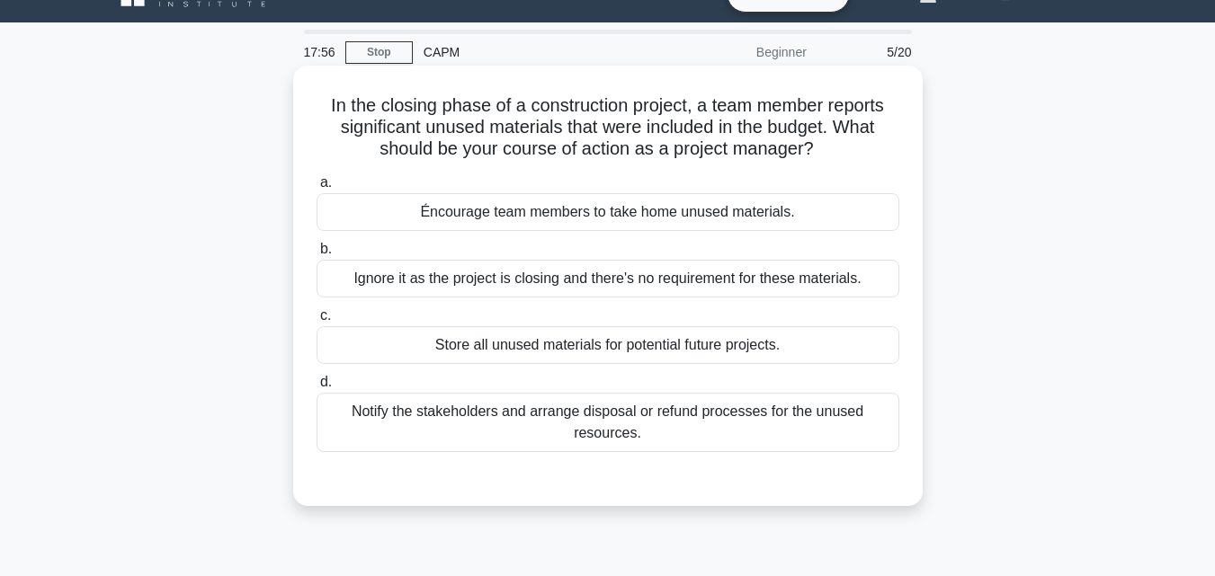
click at [588, 438] on div "Notify the stakeholders and arrange disposal or refund processes for the unused…" at bounding box center [608, 422] width 583 height 59
click at [317, 388] on input "d. Notify the stakeholders and arrange disposal or refund processes for the unu…" at bounding box center [317, 383] width 0 height 12
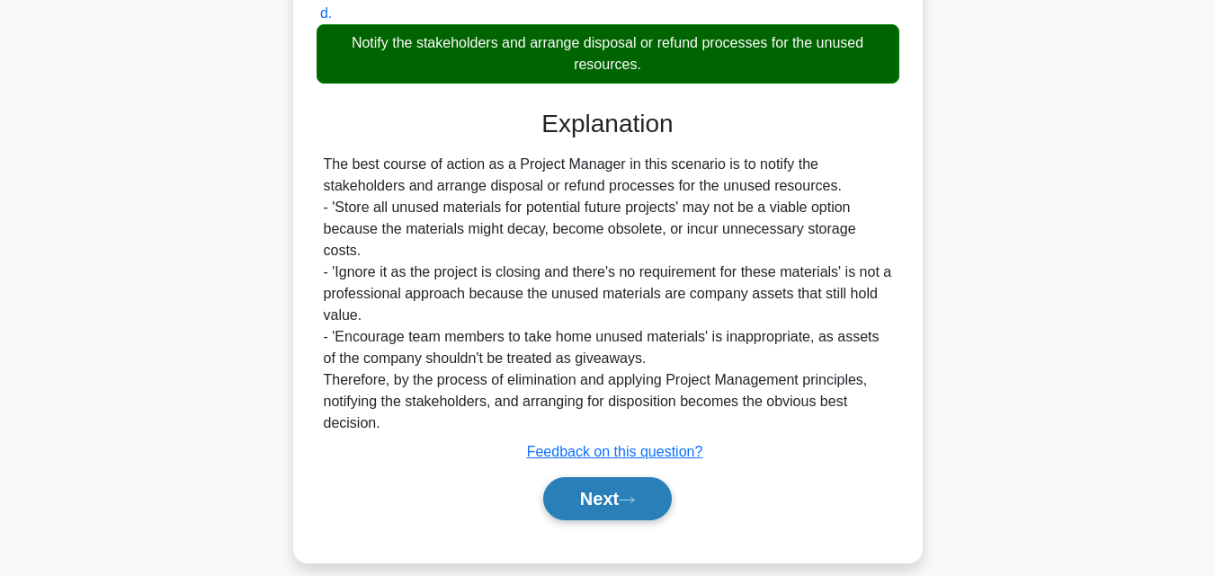
click at [612, 477] on button "Next" at bounding box center [607, 498] width 129 height 43
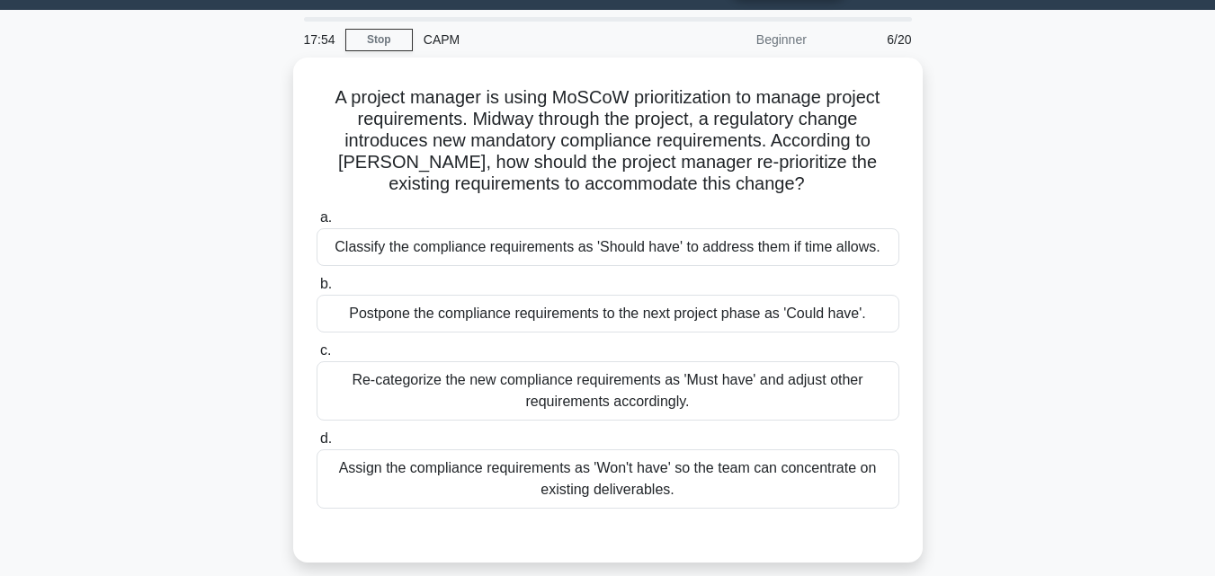
scroll to position [90, 0]
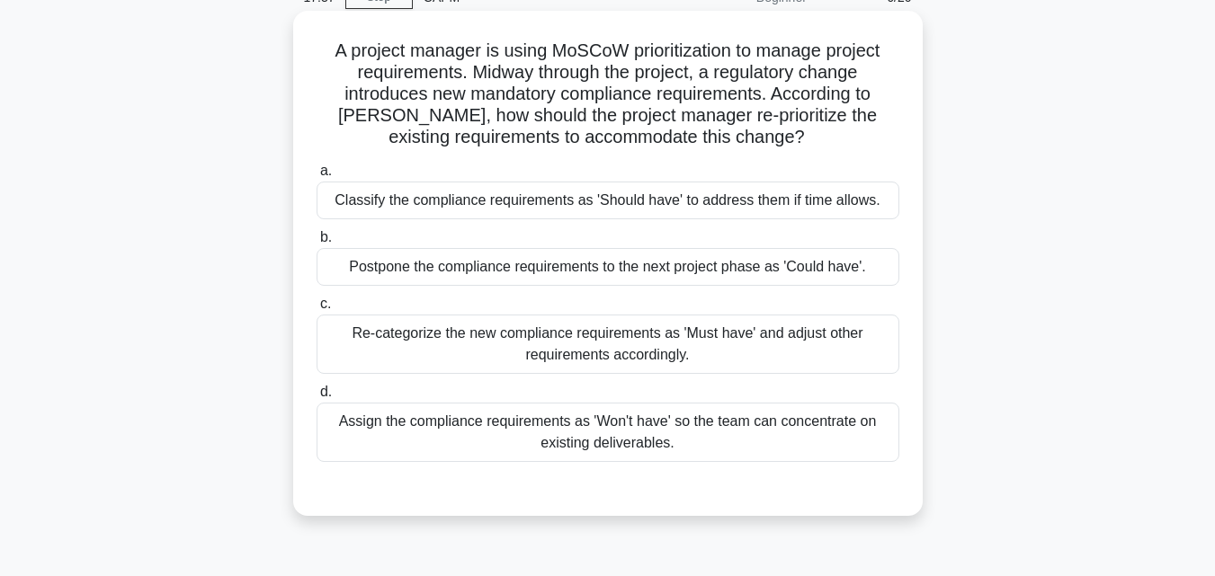
click at [681, 315] on label "c. Re-categorize the new compliance requirements as 'Must have' and adjust othe…" at bounding box center [608, 333] width 583 height 81
click at [317, 310] on input "c. Re-categorize the new compliance requirements as 'Must have' and adjust othe…" at bounding box center [317, 305] width 0 height 12
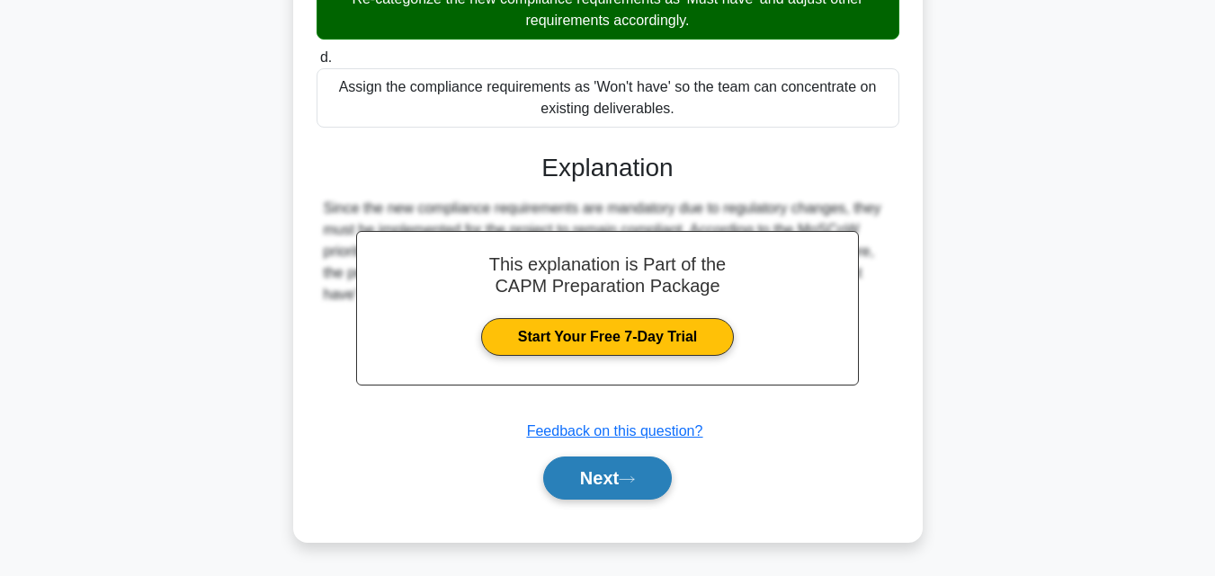
click at [622, 480] on button "Next" at bounding box center [607, 478] width 129 height 43
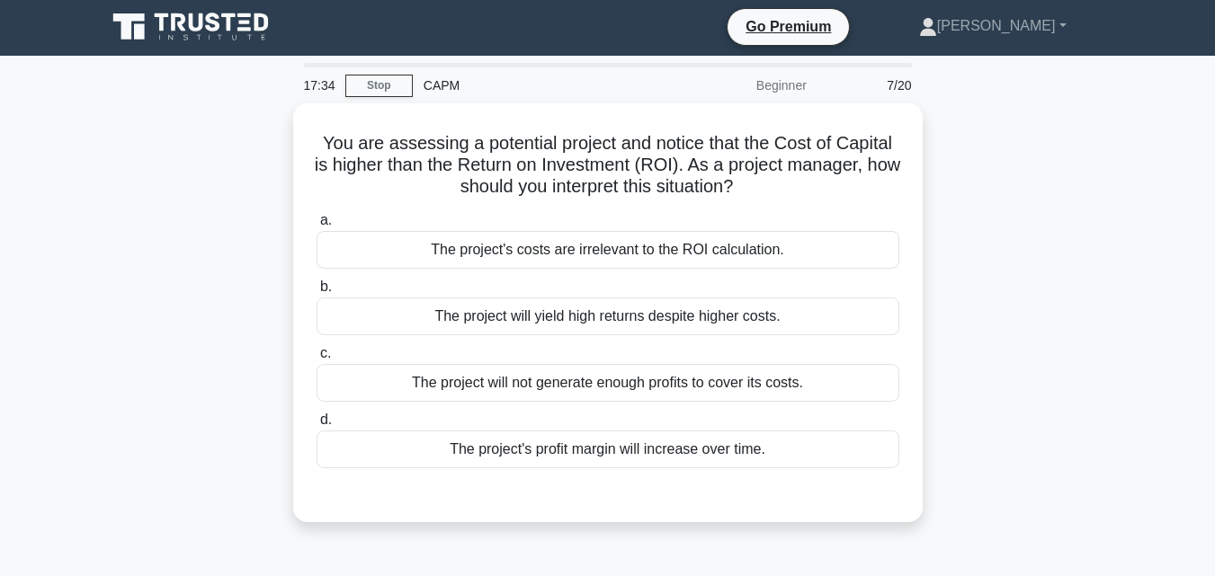
scroll to position [0, 0]
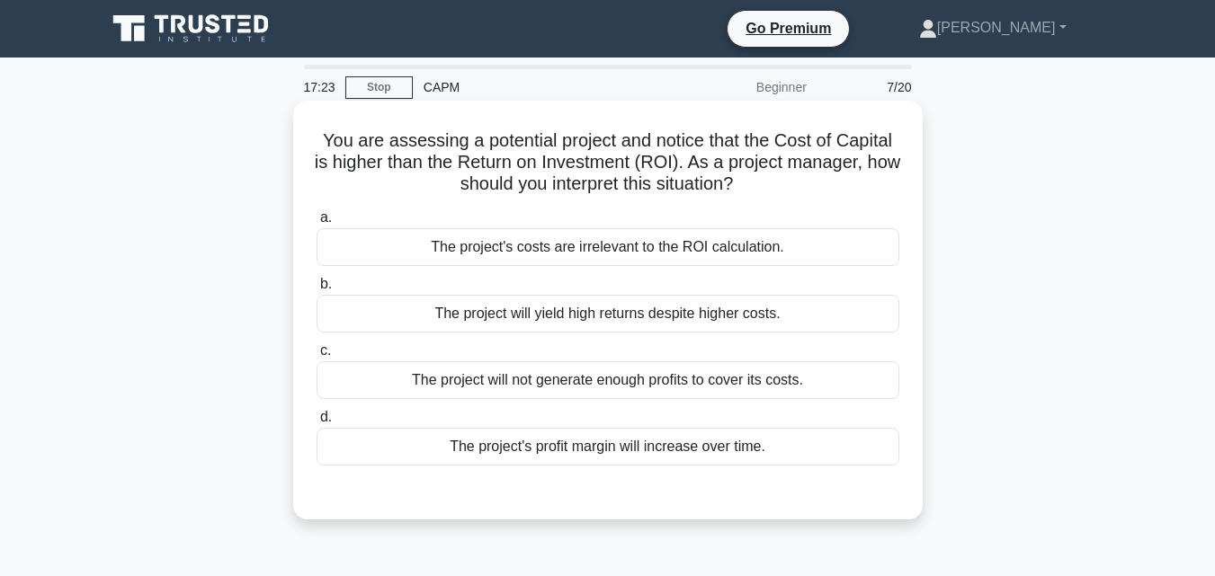
click at [813, 390] on div "The project will not generate enough profits to cover its costs." at bounding box center [608, 380] width 583 height 38
click at [317, 357] on input "c. The project will not generate enough profits to cover its costs." at bounding box center [317, 351] width 0 height 12
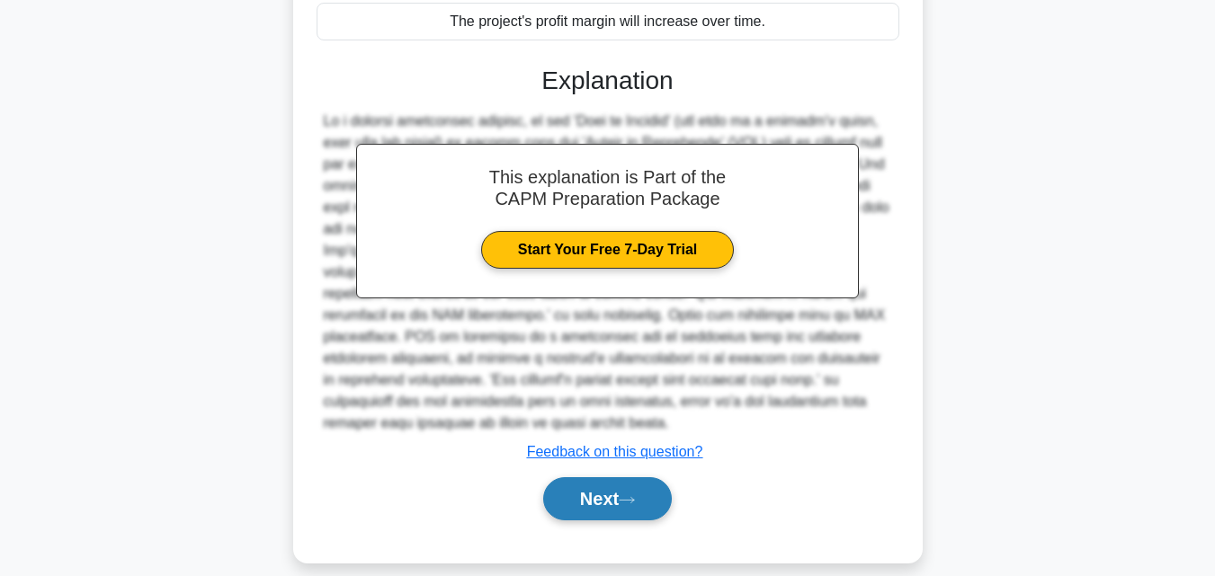
click at [579, 483] on button "Next" at bounding box center [607, 498] width 129 height 43
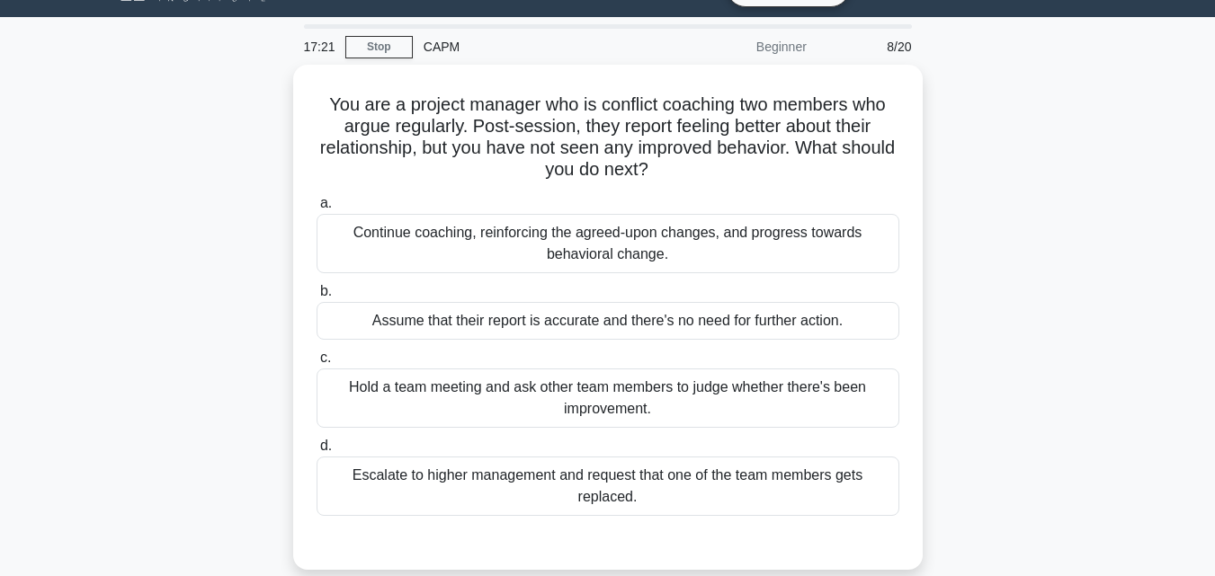
scroll to position [35, 0]
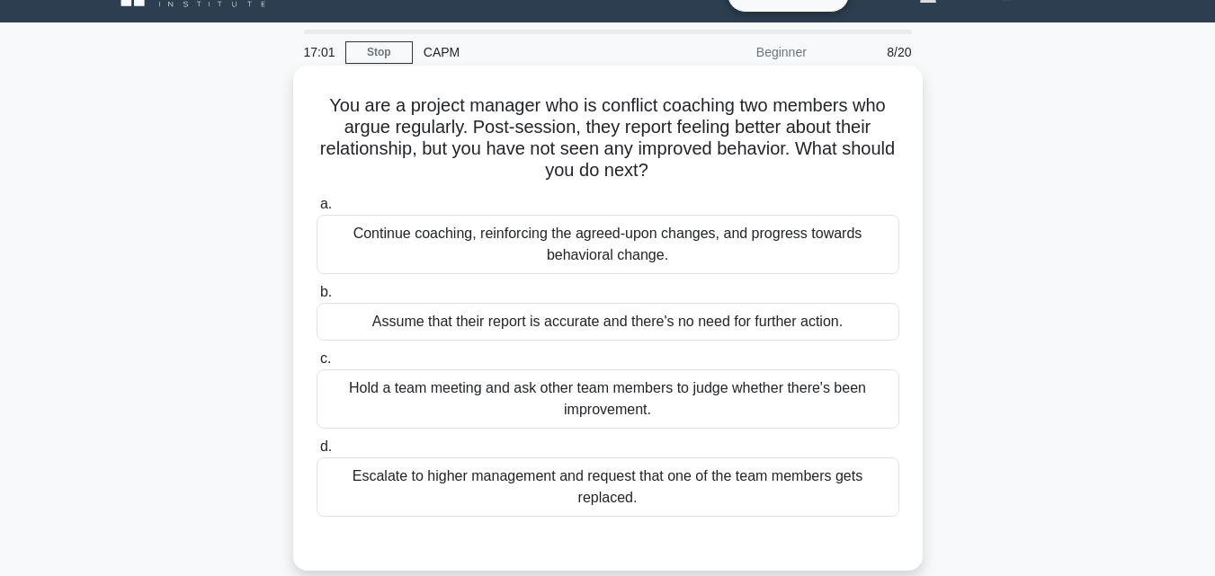
click at [699, 238] on div "Continue coaching, reinforcing the agreed-upon changes, and progress towards be…" at bounding box center [608, 244] width 583 height 59
click at [317, 210] on input "a. Continue coaching, reinforcing the agreed-upon changes, and progress towards…" at bounding box center [317, 205] width 0 height 12
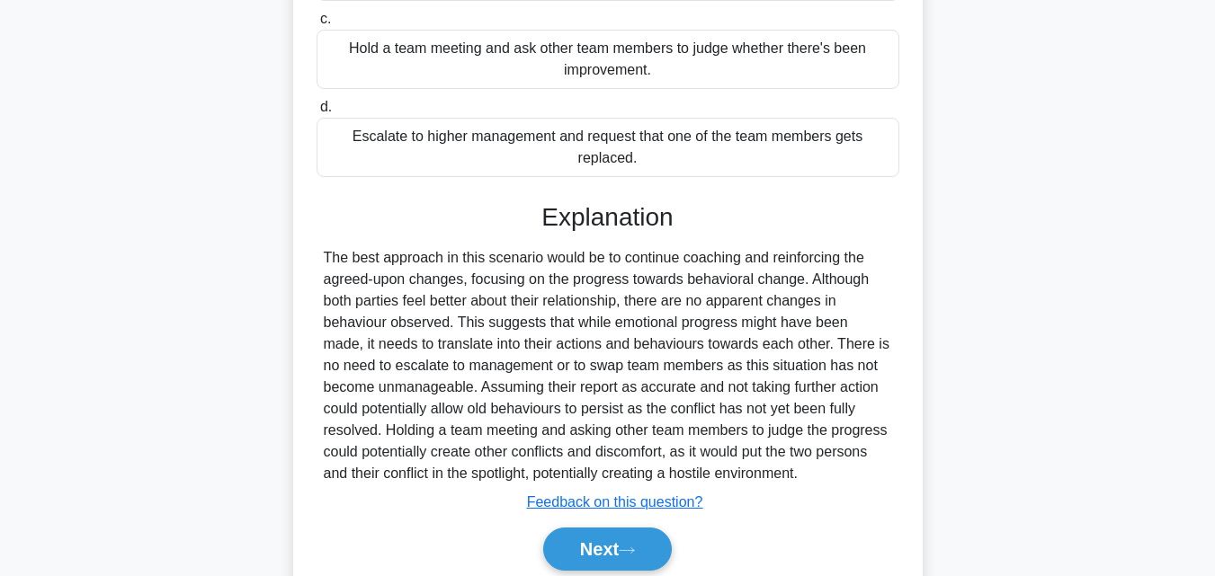
scroll to position [447, 0]
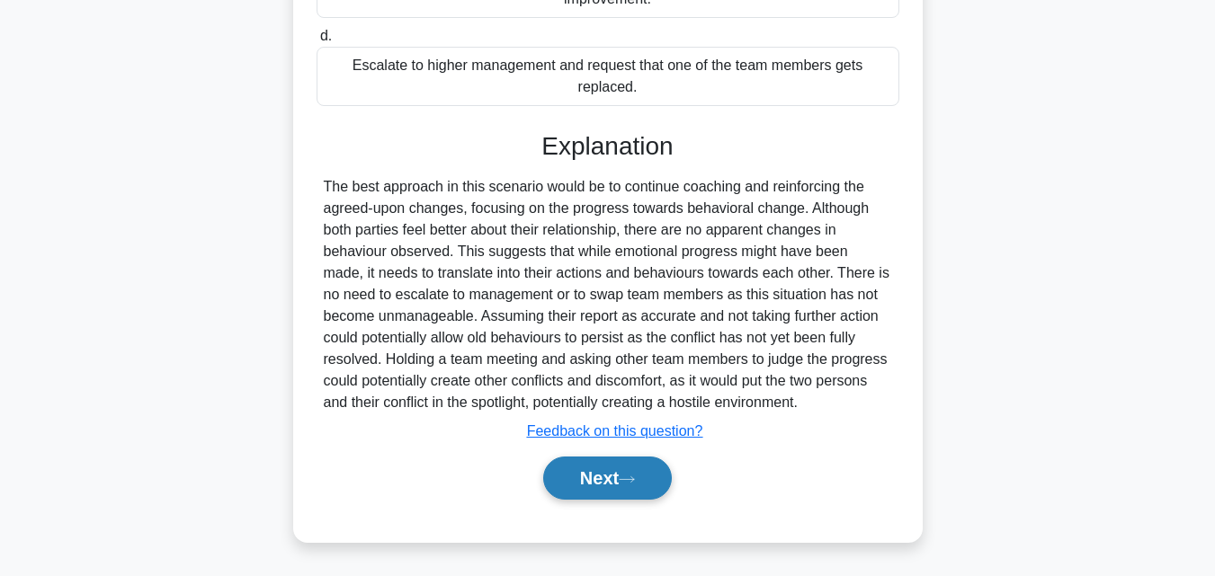
click at [631, 470] on button "Next" at bounding box center [607, 478] width 129 height 43
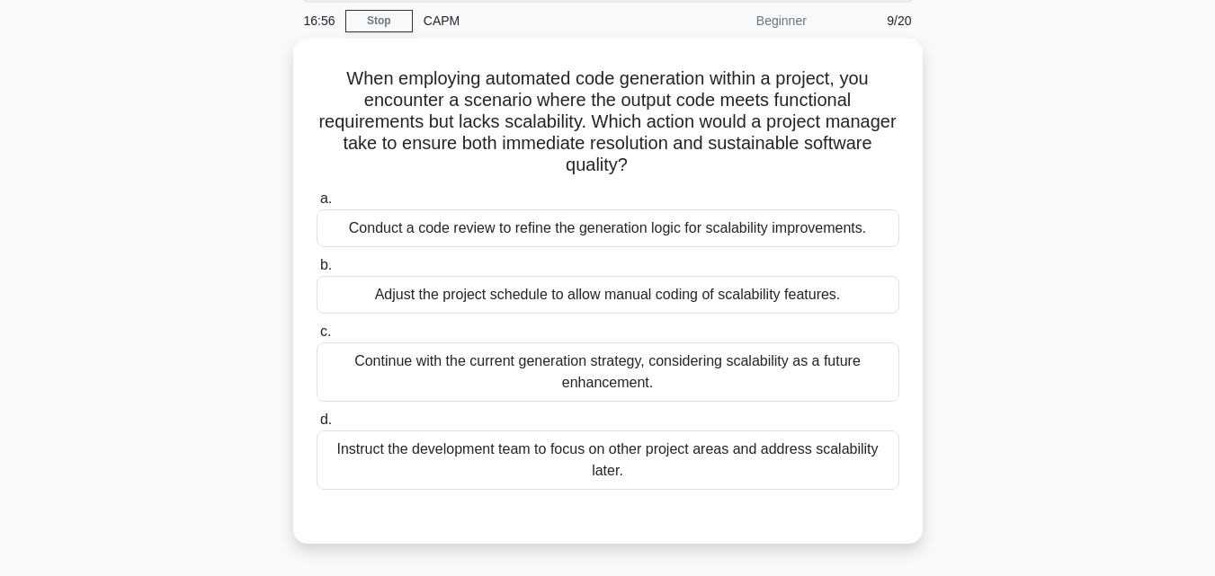
scroll to position [35, 0]
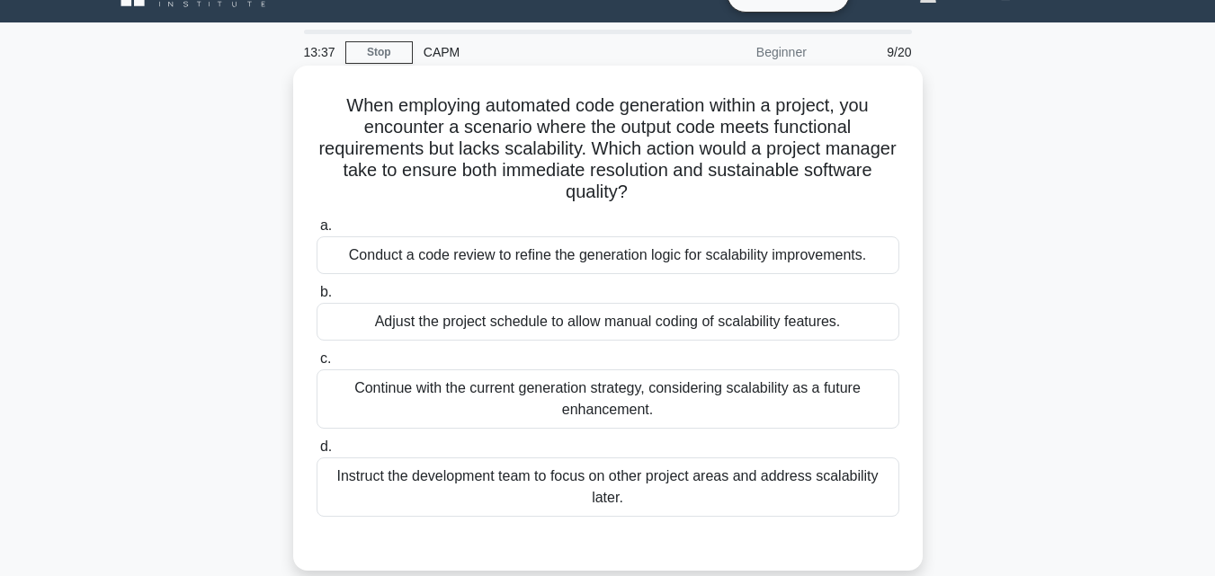
click at [771, 243] on div "Conduct a code review to refine the generation logic for scalability improvemen…" at bounding box center [608, 255] width 583 height 38
click at [317, 232] on input "a. Conduct a code review to refine the generation logic for scalability improve…" at bounding box center [317, 226] width 0 height 12
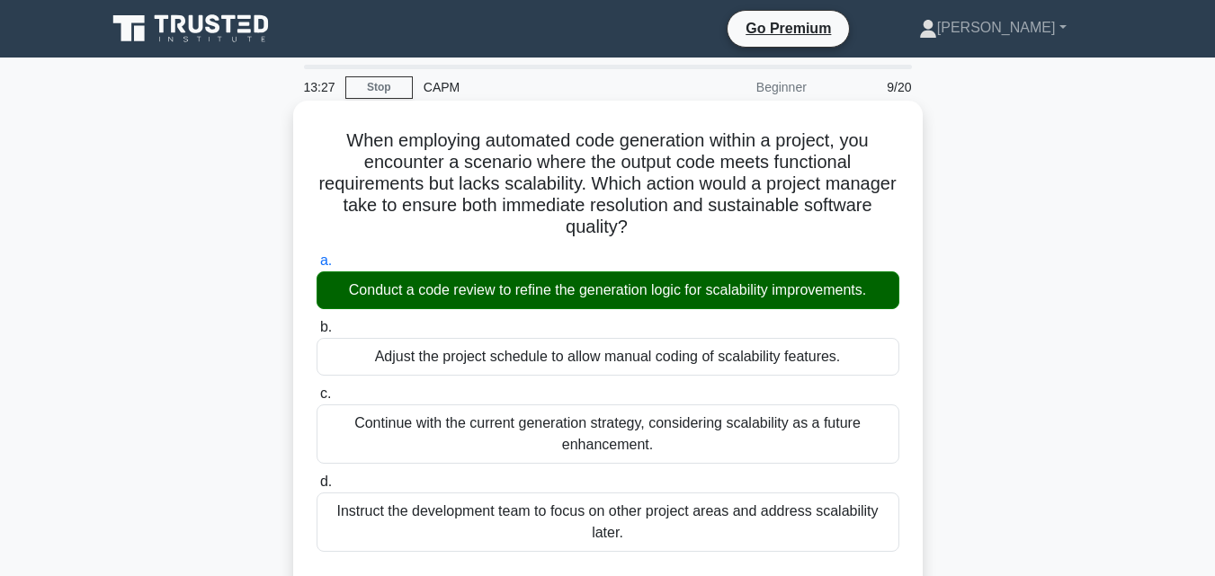
scroll to position [555, 0]
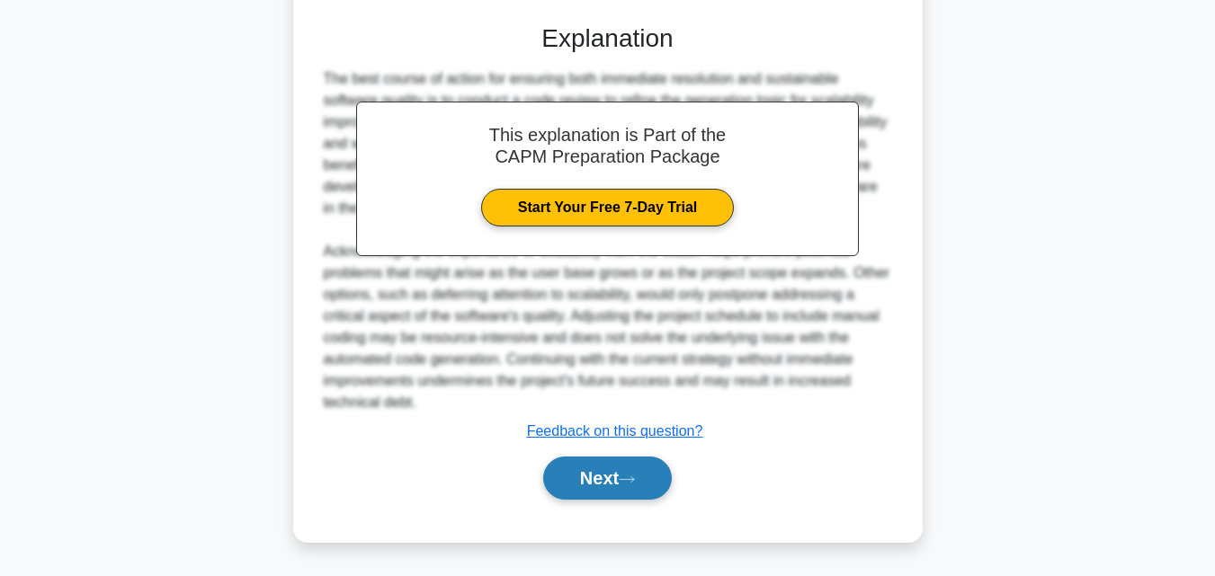
click at [583, 474] on button "Next" at bounding box center [607, 478] width 129 height 43
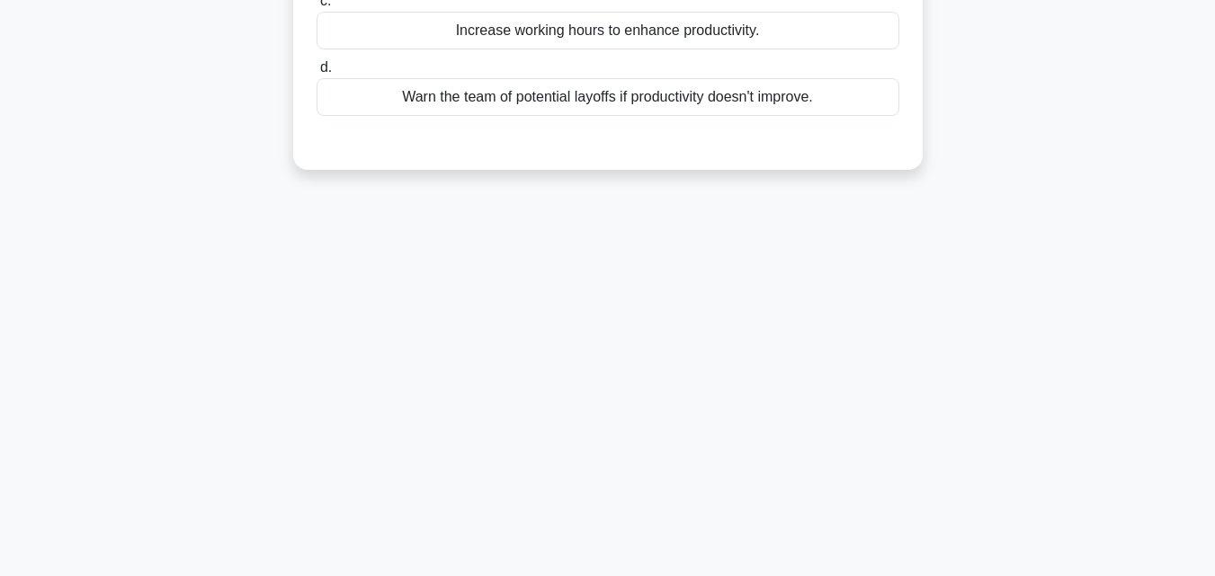
scroll to position [0, 0]
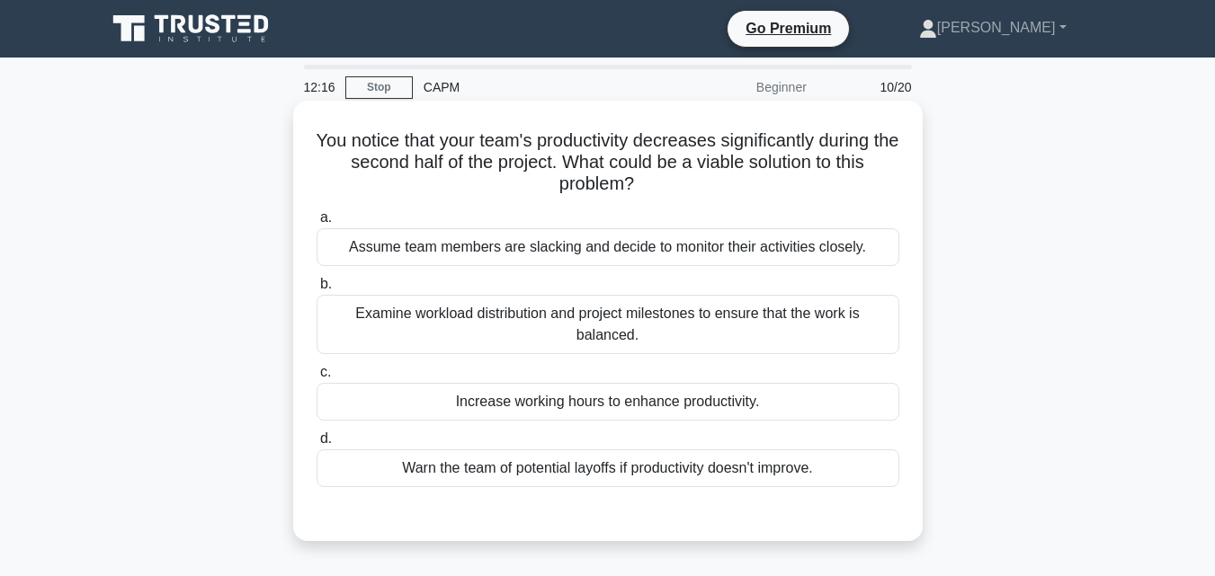
click at [686, 351] on div "Examine workload distribution and project milestones to ensure that the work is…" at bounding box center [608, 324] width 583 height 59
click at [317, 290] on input "b. Examine workload distribution and project milestones to ensure that the work…" at bounding box center [317, 285] width 0 height 12
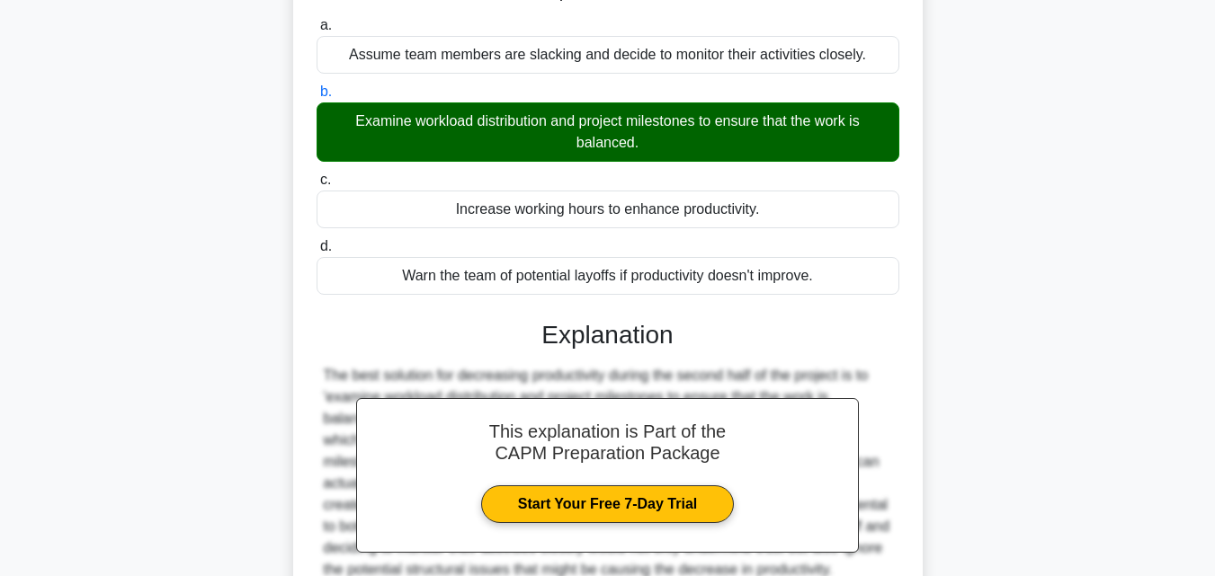
scroll to position [360, 0]
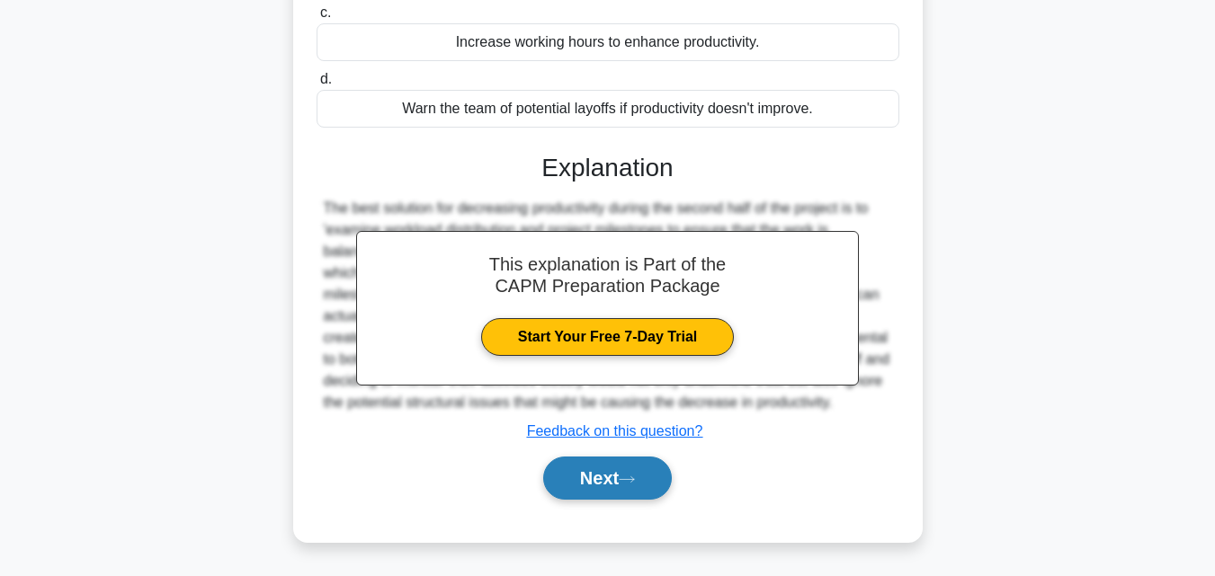
click at [667, 479] on button "Next" at bounding box center [607, 478] width 129 height 43
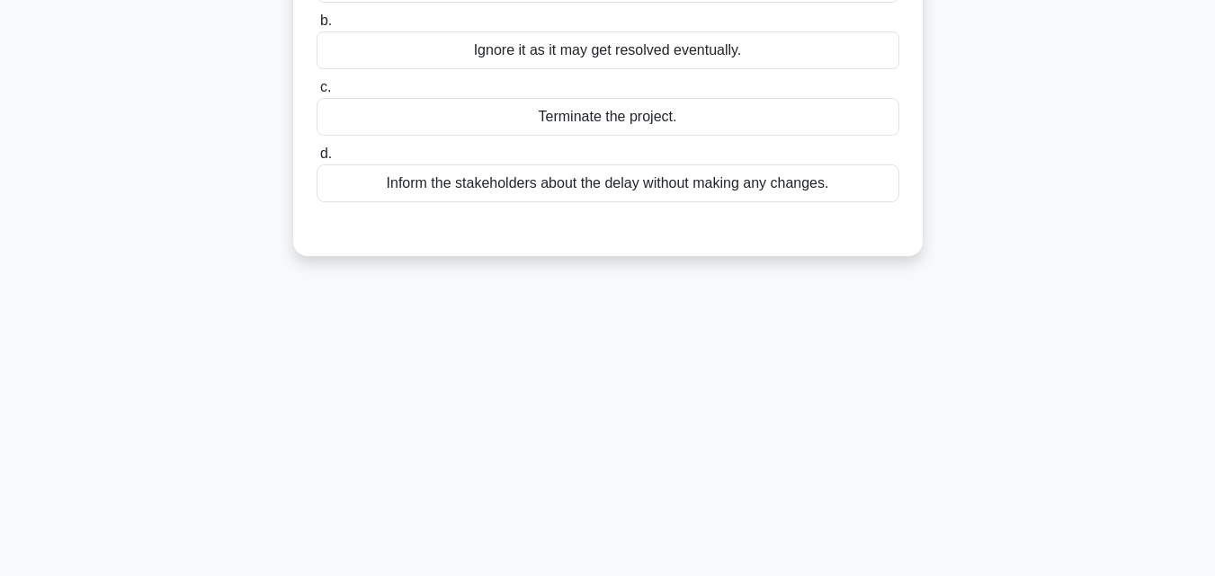
scroll to position [0, 0]
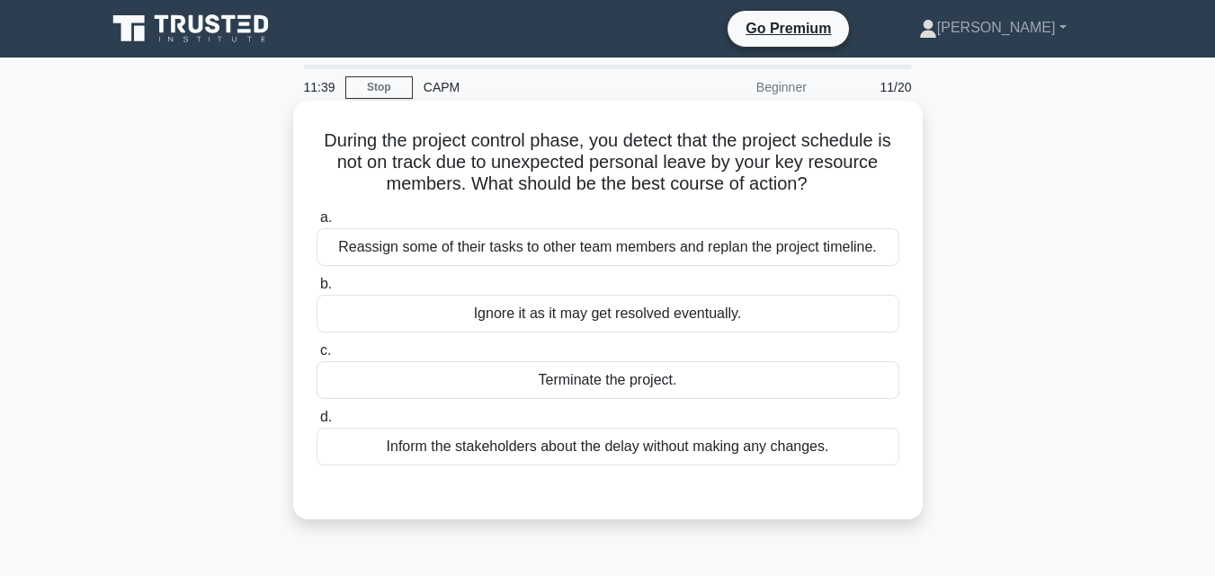
click at [705, 211] on label "a. Reassign some of their tasks to other team members and replan the project ti…" at bounding box center [608, 236] width 583 height 59
click at [317, 212] on input "a. Reassign some of their tasks to other team members and replan the project ti…" at bounding box center [317, 218] width 0 height 12
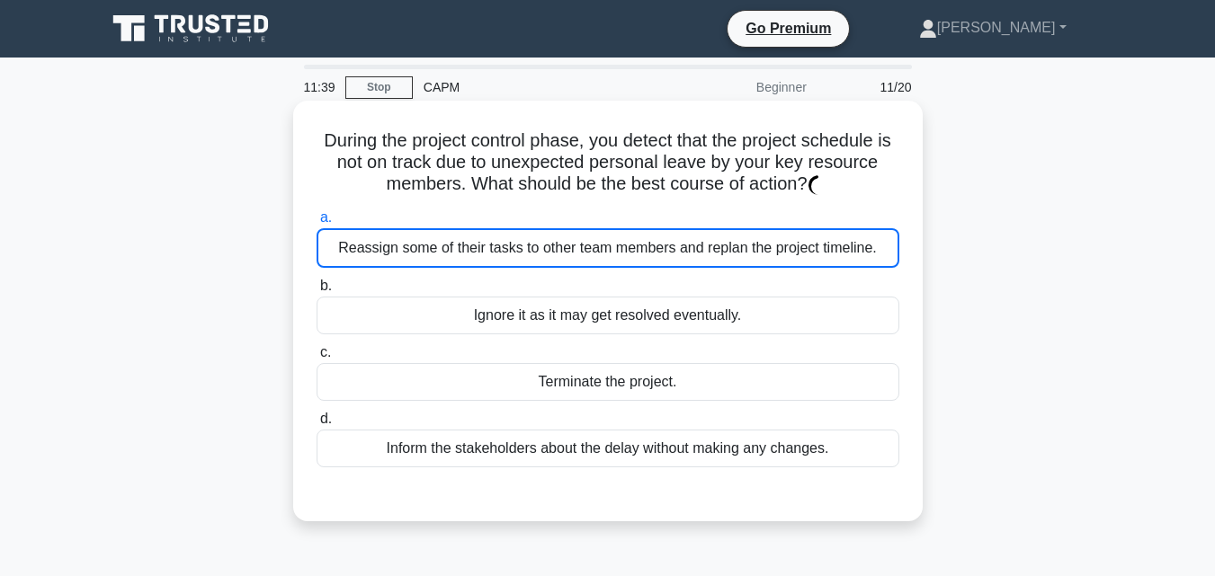
click at [680, 276] on label "b. Ignore it as it may get resolved eventually." at bounding box center [608, 304] width 583 height 59
click at [317, 281] on input "b. Ignore it as it may get resolved eventually." at bounding box center [317, 287] width 0 height 12
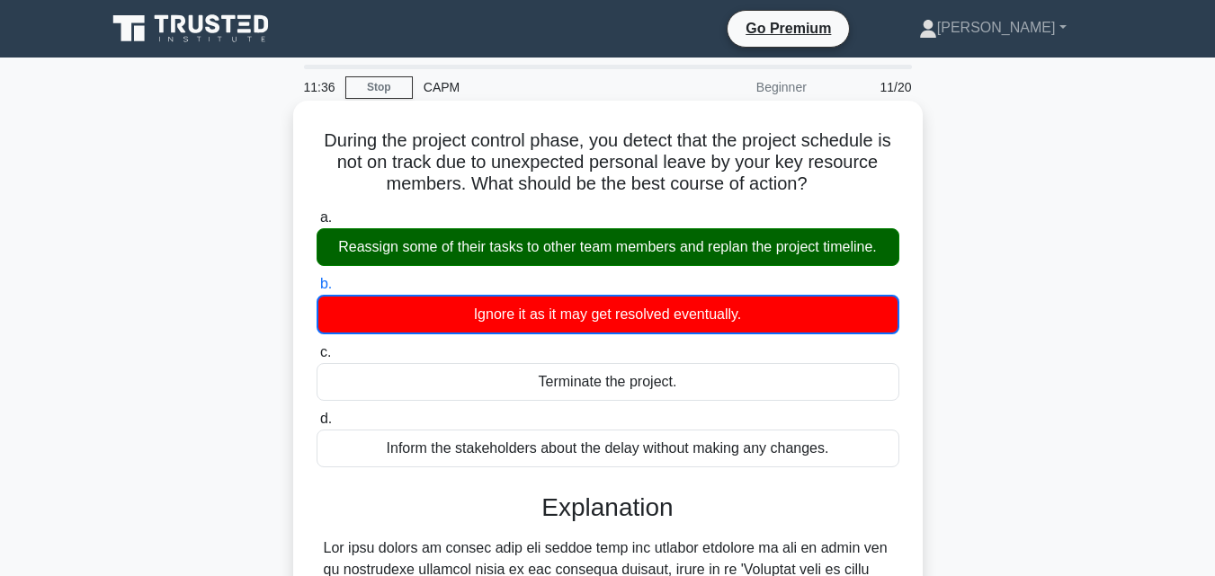
click at [697, 257] on div "Reassign some of their tasks to other team members and replan the project timel…" at bounding box center [608, 247] width 583 height 38
click at [317, 224] on input "a. Reassign some of their tasks to other team members and replan the project ti…" at bounding box center [317, 218] width 0 height 12
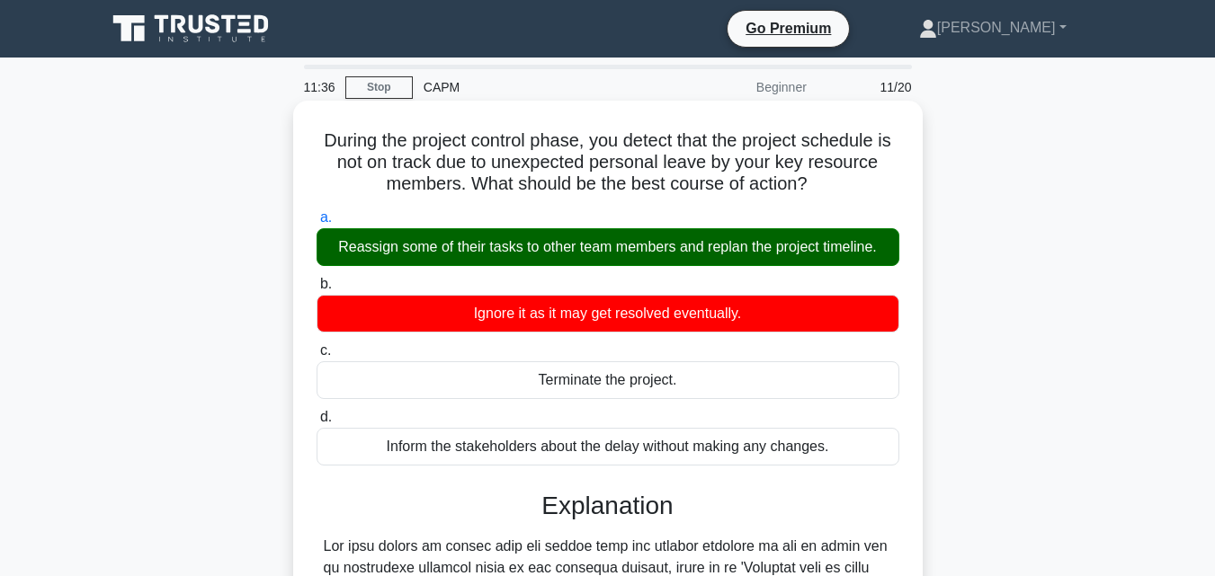
click at [697, 257] on div "Reassign some of their tasks to other team members and replan the project timel…" at bounding box center [608, 247] width 583 height 38
click at [317, 224] on input "a. Reassign some of their tasks to other team members and replan the project ti…" at bounding box center [317, 218] width 0 height 12
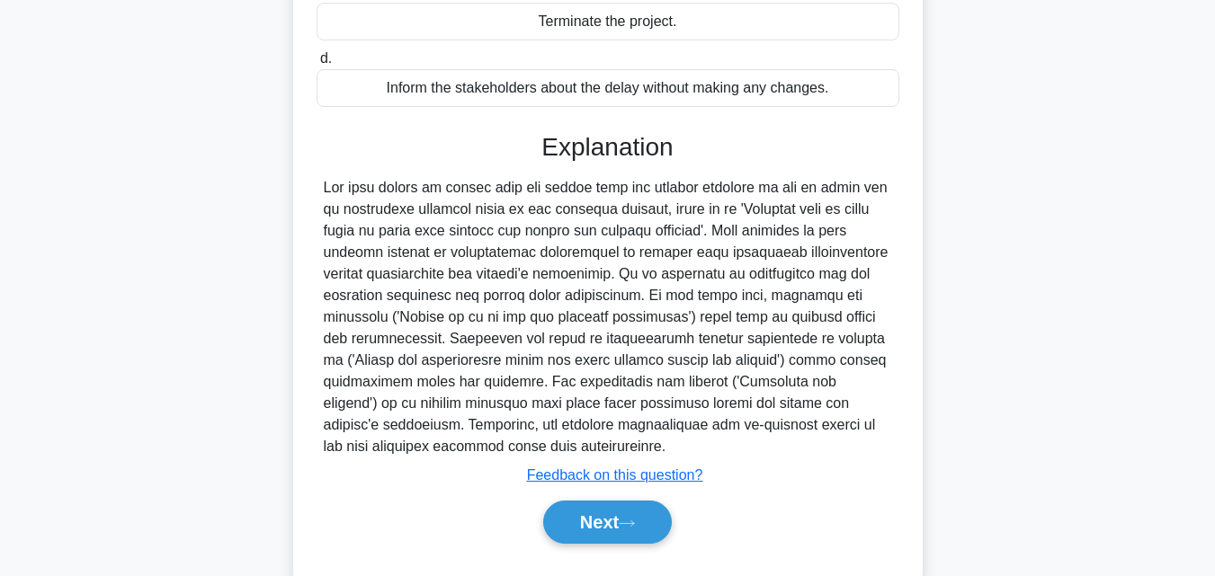
scroll to position [404, 0]
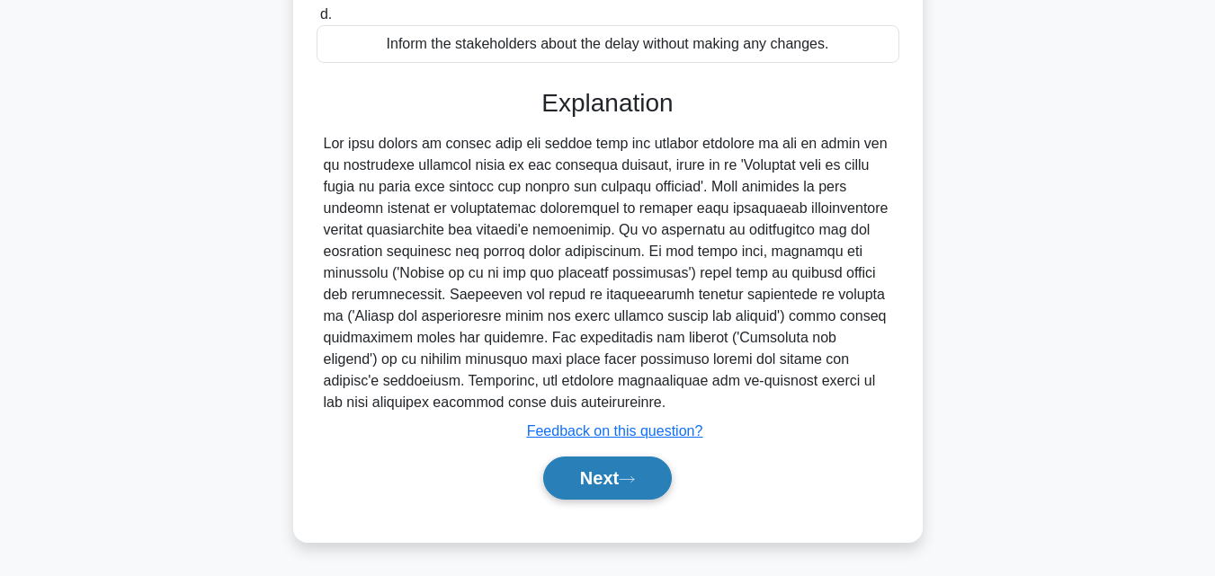
click at [625, 482] on button "Next" at bounding box center [607, 478] width 129 height 43
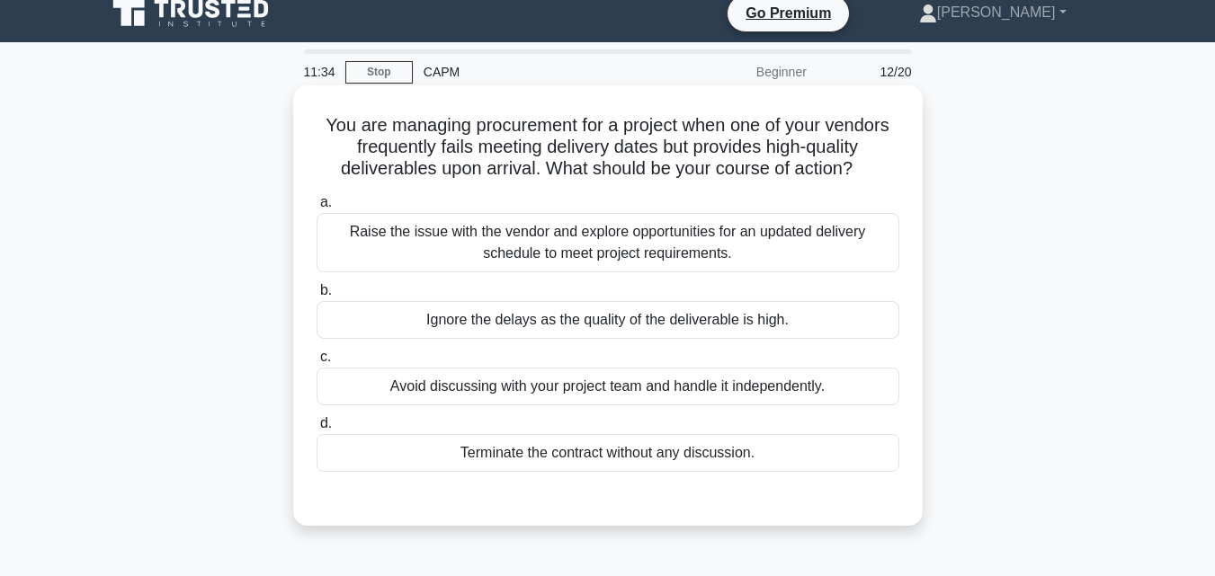
scroll to position [0, 0]
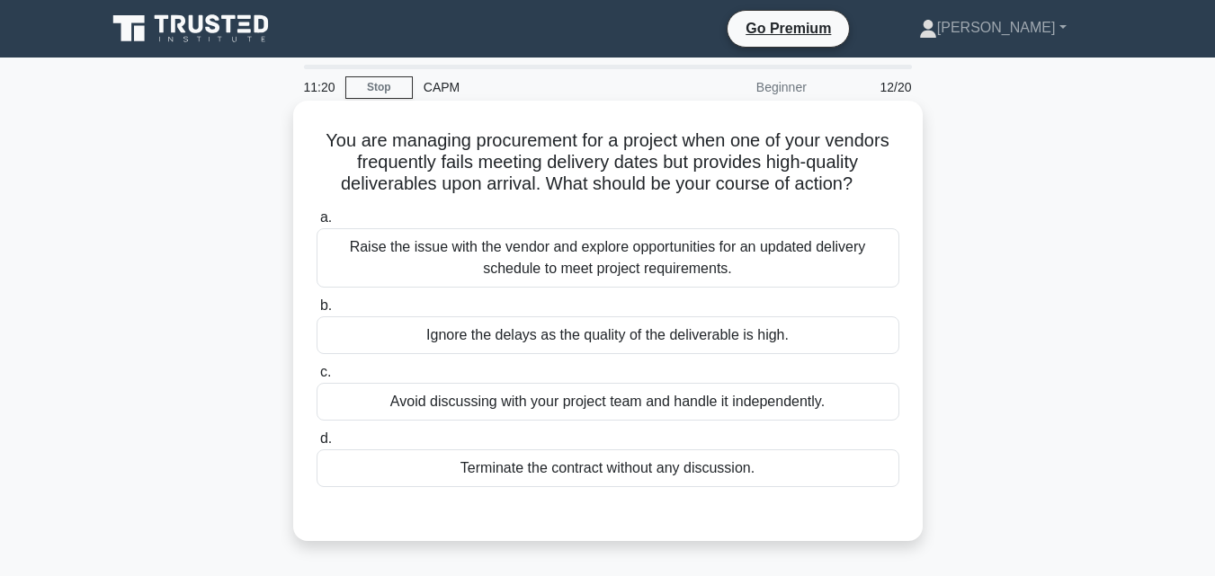
click at [798, 258] on div "Raise the issue with the vendor and explore opportunities for an updated delive…" at bounding box center [608, 257] width 583 height 59
click at [317, 224] on input "a. Raise the issue with the vendor and explore opportunities for an updated del…" at bounding box center [317, 218] width 0 height 12
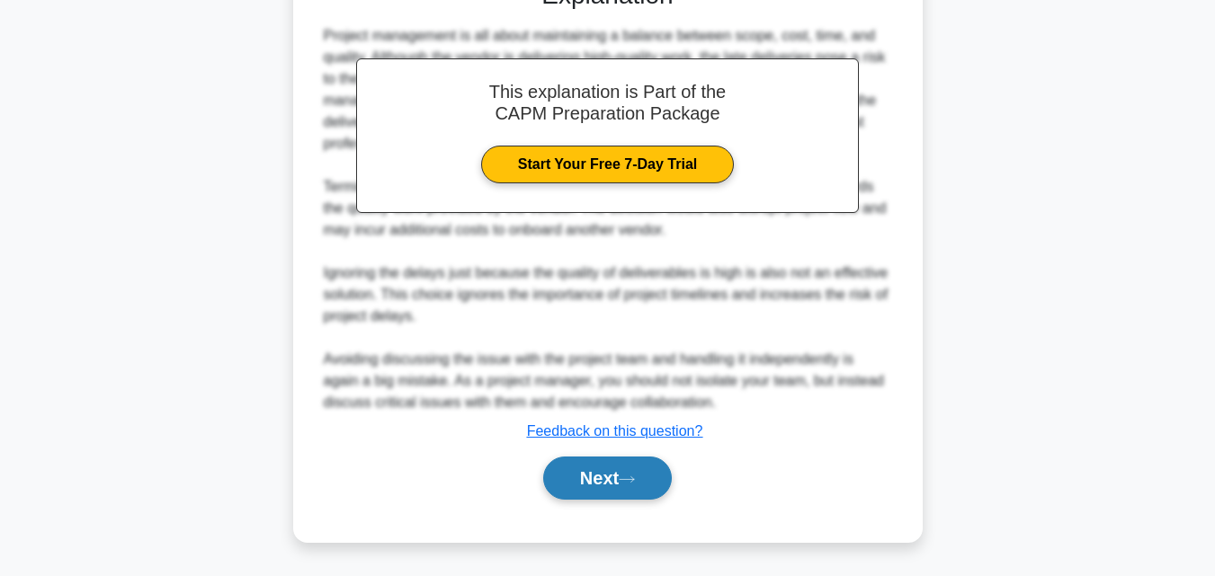
click at [626, 472] on button "Next" at bounding box center [607, 478] width 129 height 43
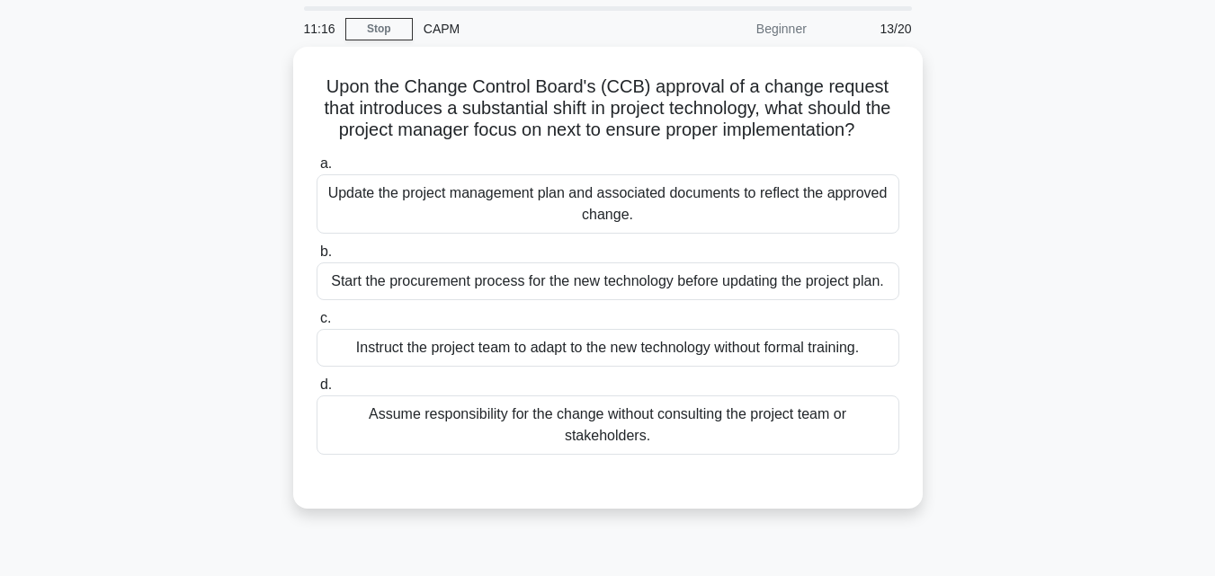
scroll to position [90, 0]
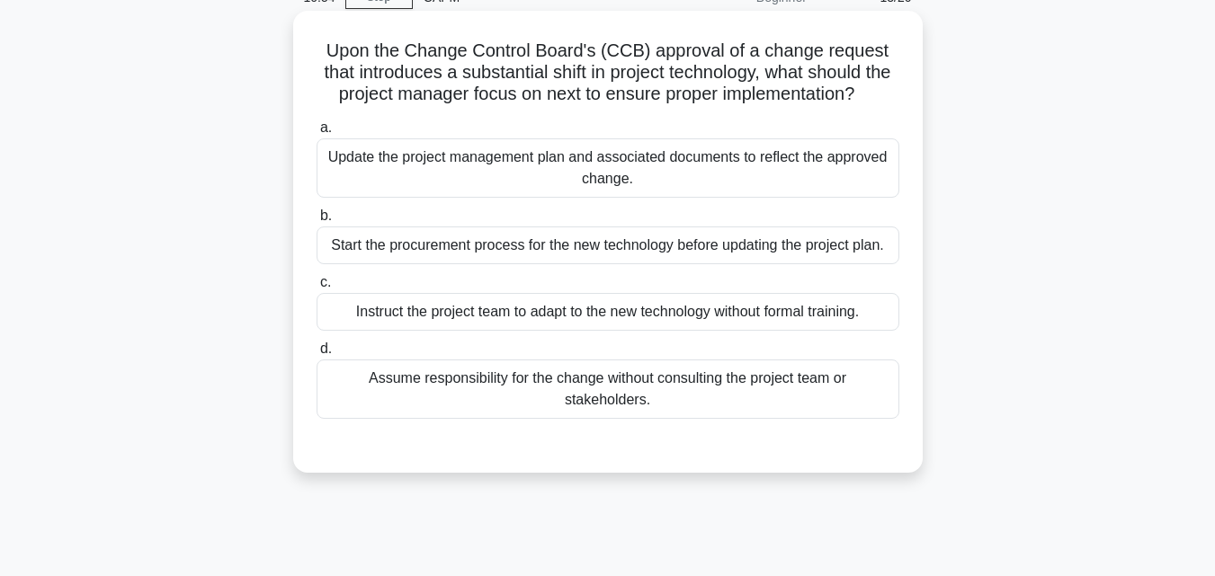
click at [752, 177] on div "Update the project management plan and associated documents to reflect the appr…" at bounding box center [608, 167] width 583 height 59
click at [317, 134] on input "a. Update the project management plan and associated documents to reflect the a…" at bounding box center [317, 128] width 0 height 12
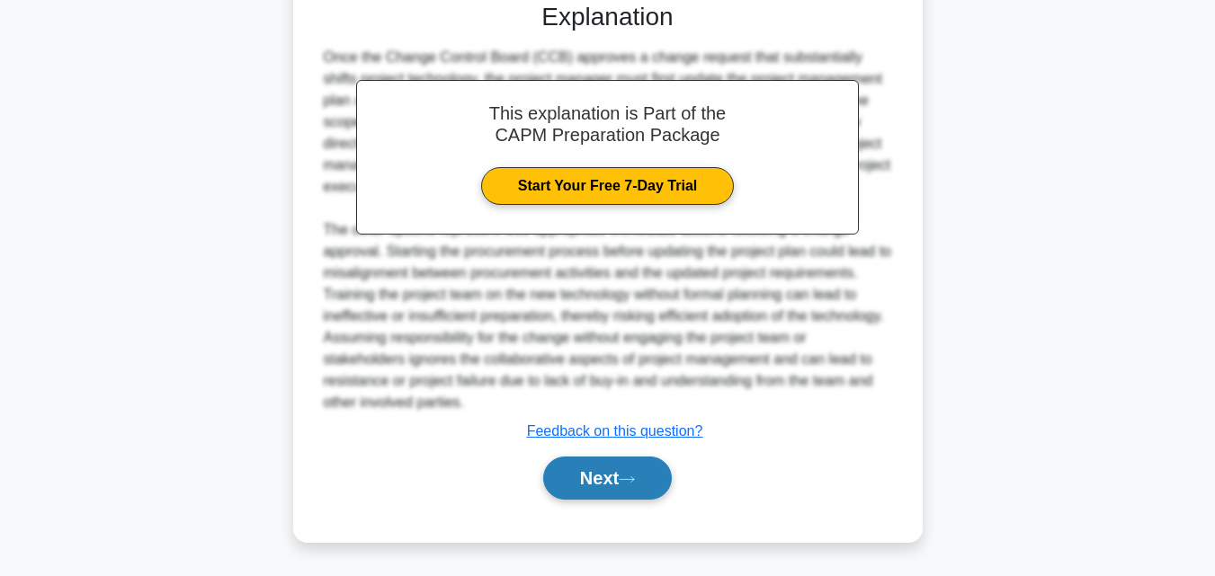
click at [584, 491] on button "Next" at bounding box center [607, 478] width 129 height 43
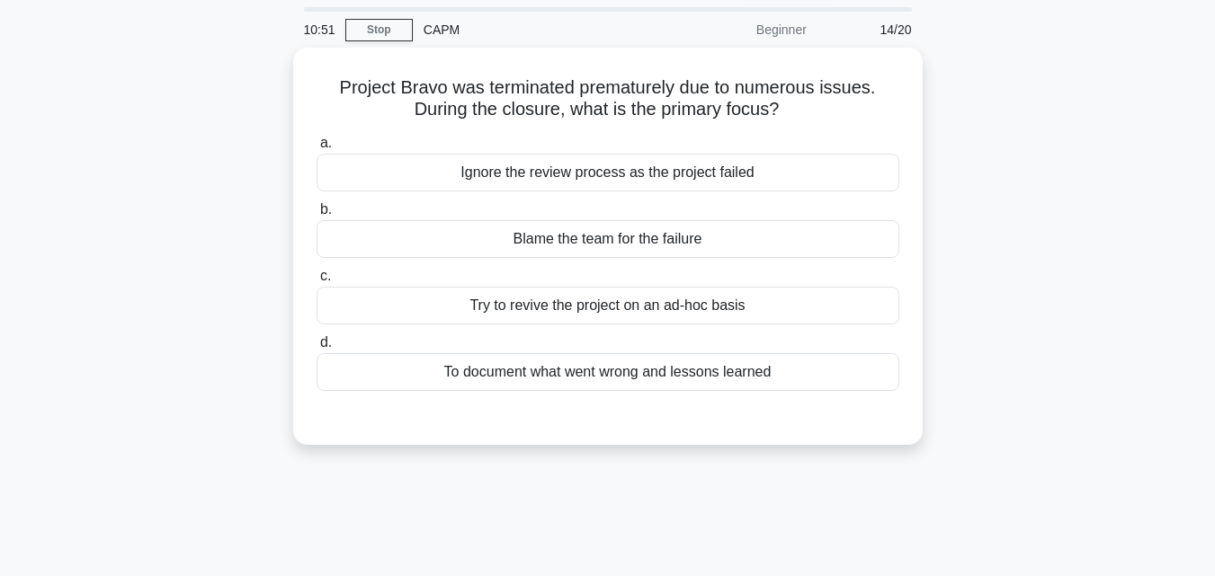
scroll to position [0, 0]
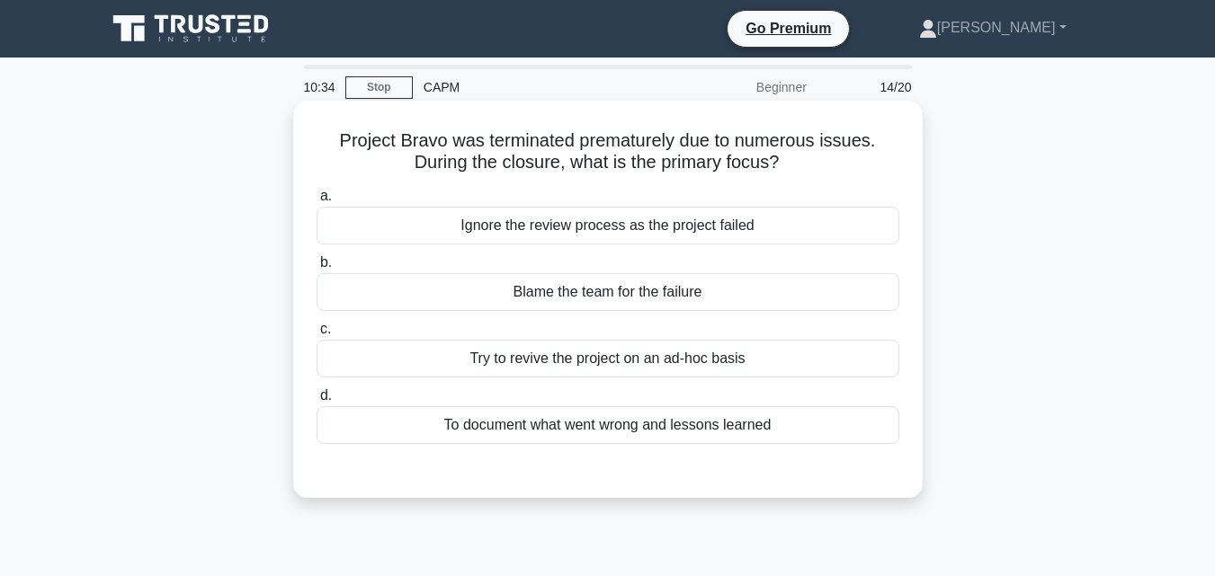
click at [679, 438] on div "To document what went wrong and lessons learned" at bounding box center [608, 425] width 583 height 38
click at [317, 402] on input "d. To document what went wrong and lessons learned" at bounding box center [317, 396] width 0 height 12
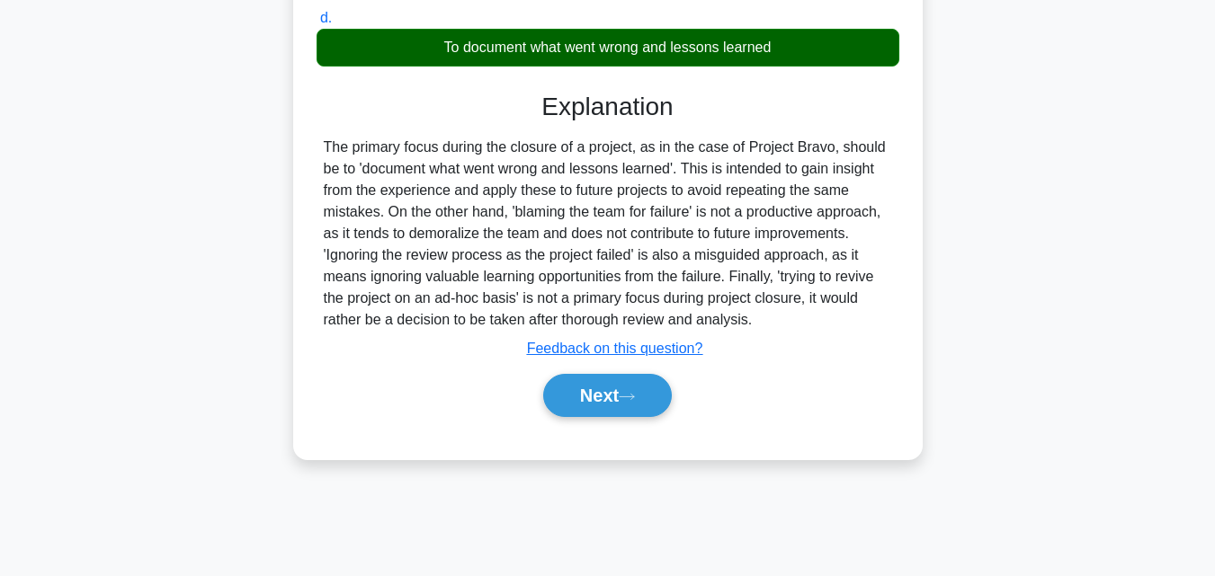
scroll to position [395, 0]
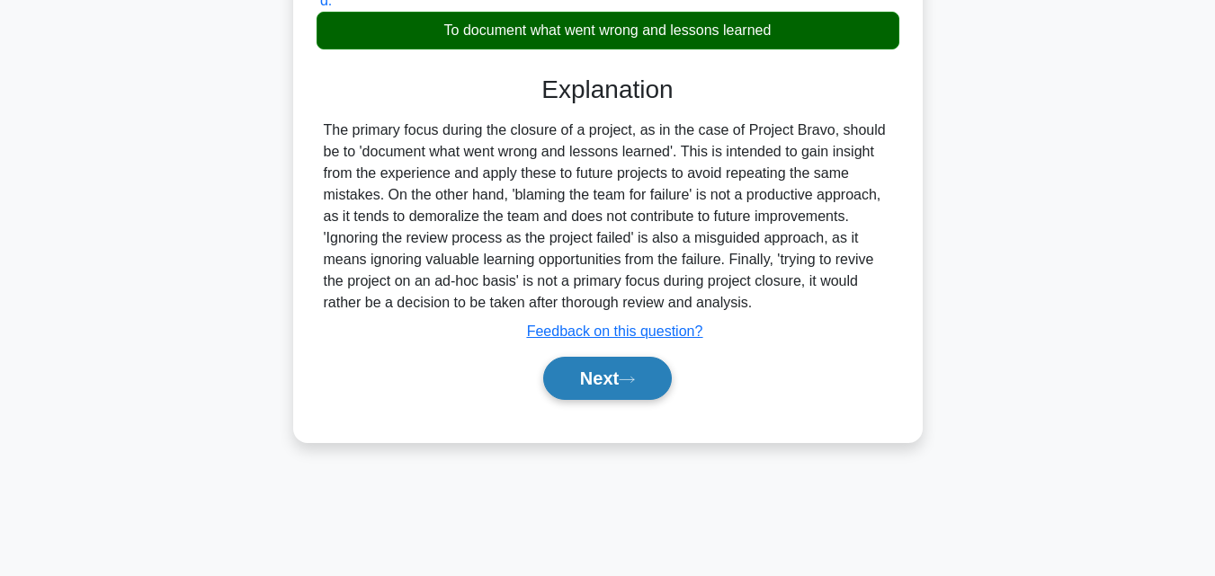
click at [588, 379] on button "Next" at bounding box center [607, 378] width 129 height 43
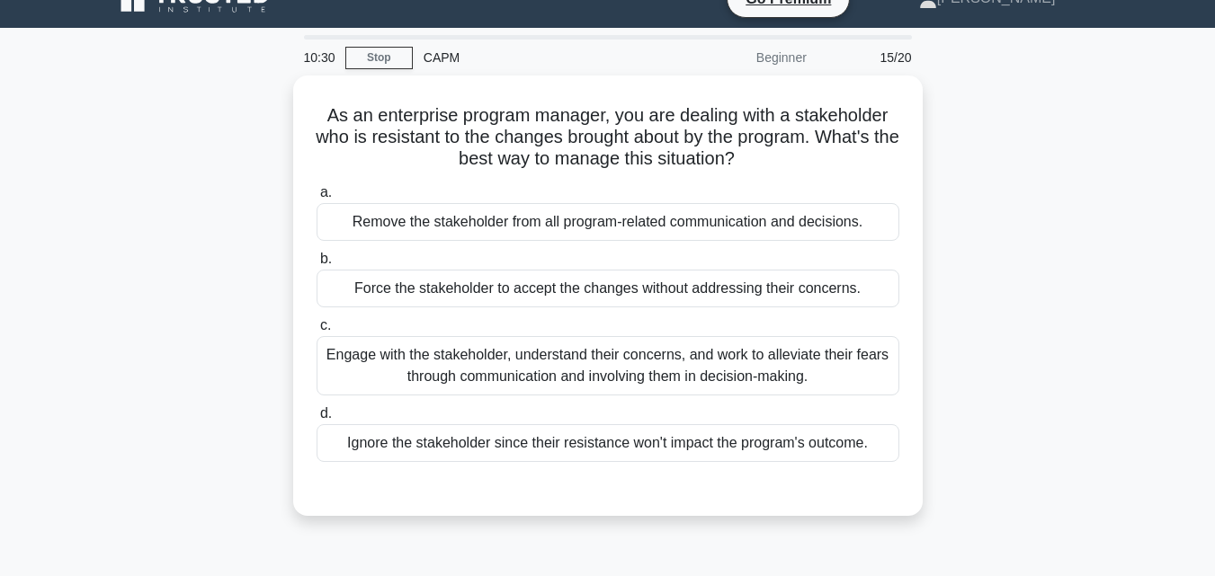
scroll to position [0, 0]
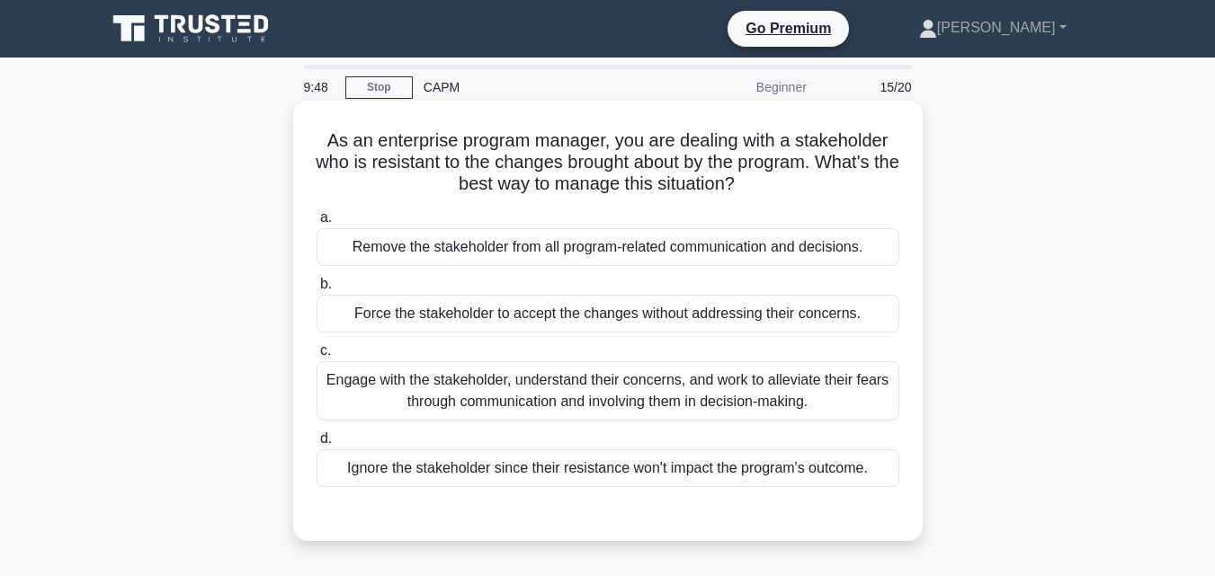
click at [575, 411] on div "Engage with the stakeholder, understand their concerns, and work to alleviate t…" at bounding box center [608, 390] width 583 height 59
click at [317, 357] on input "c. Engage with the stakeholder, understand their concerns, and work to alleviat…" at bounding box center [317, 351] width 0 height 12
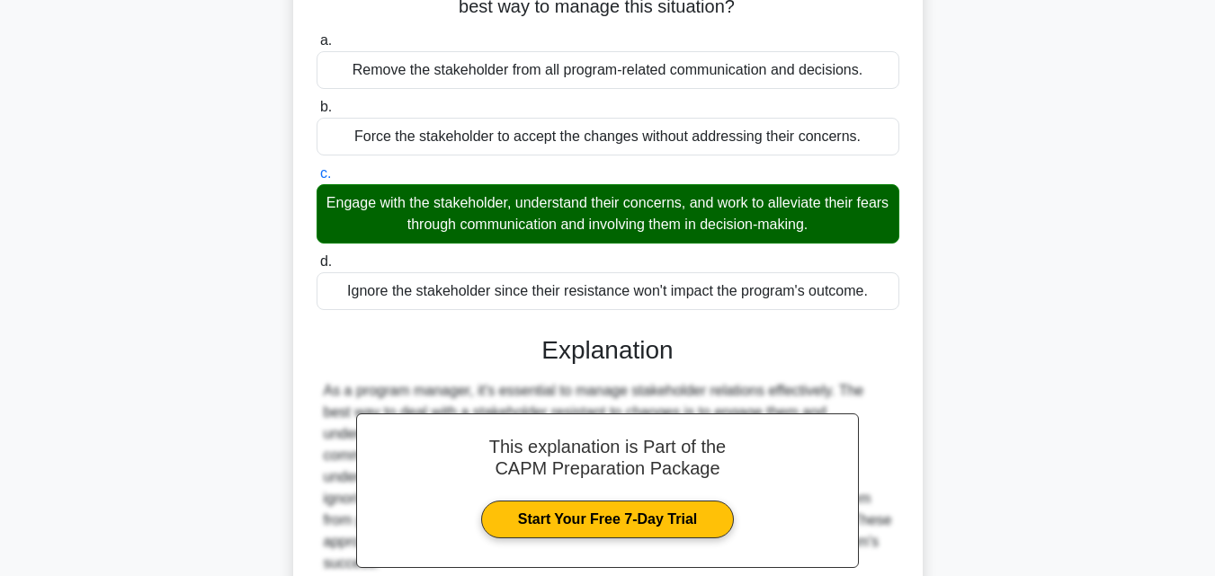
scroll to position [360, 0]
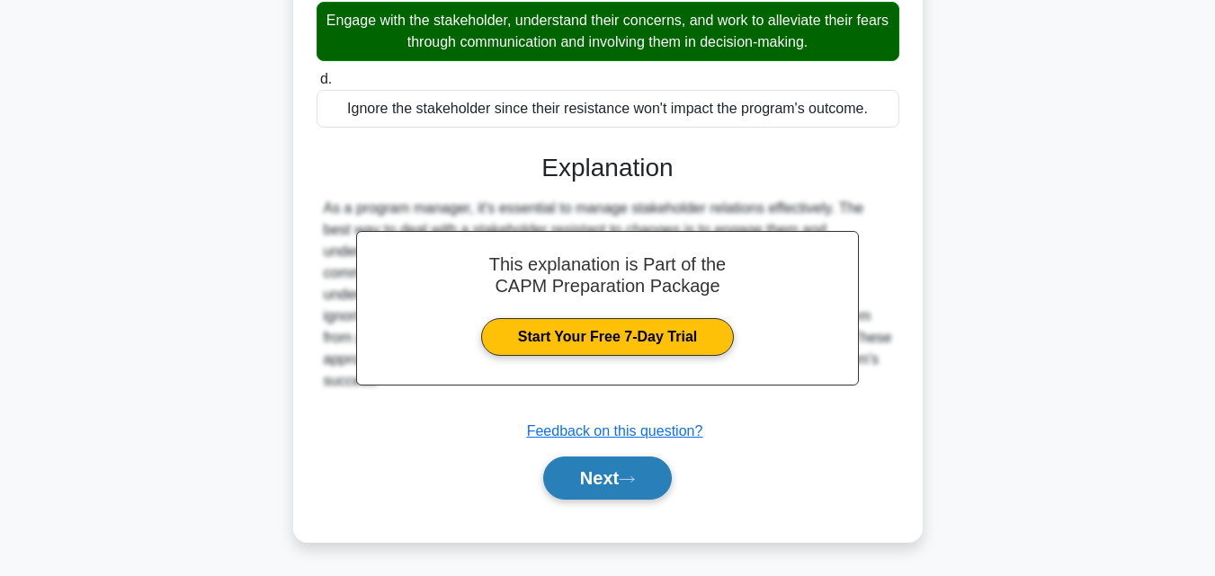
click at [601, 460] on button "Next" at bounding box center [607, 478] width 129 height 43
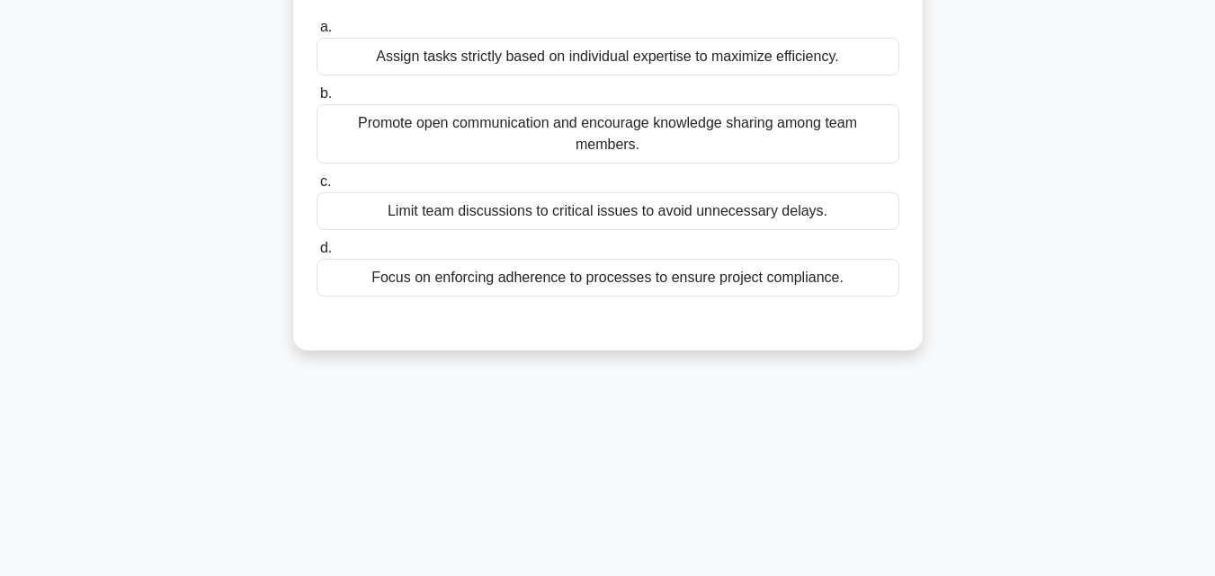
scroll to position [0, 0]
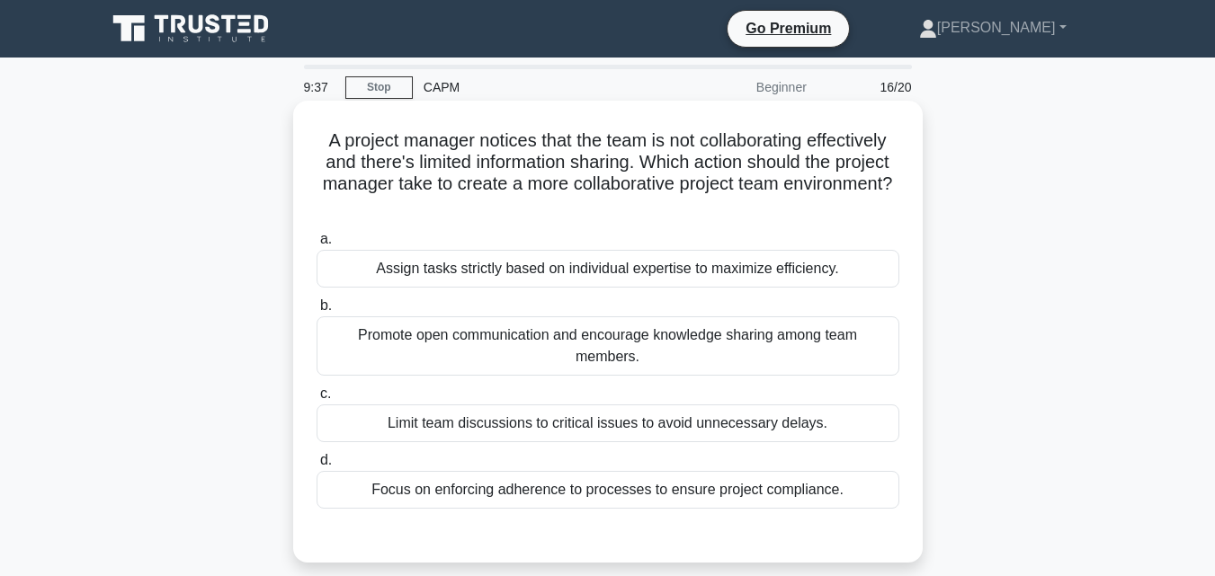
click at [560, 356] on div "Promote open communication and encourage knowledge sharing among team members." at bounding box center [608, 346] width 583 height 59
click at [317, 312] on input "b. Promote open communication and encourage knowledge sharing among team member…" at bounding box center [317, 306] width 0 height 12
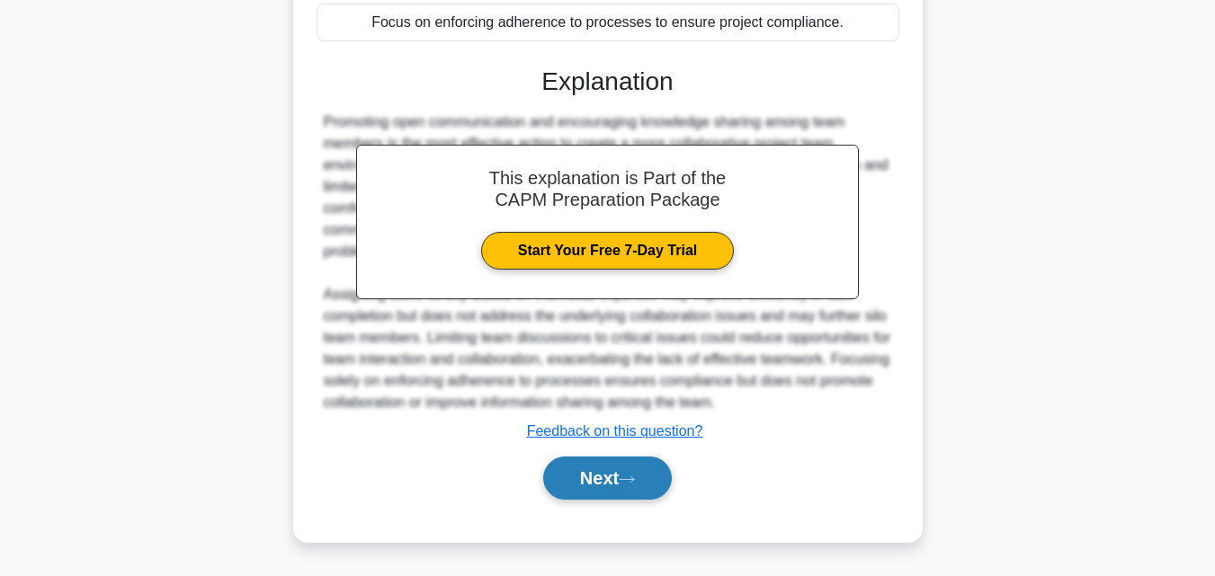
click at [621, 469] on button "Next" at bounding box center [607, 478] width 129 height 43
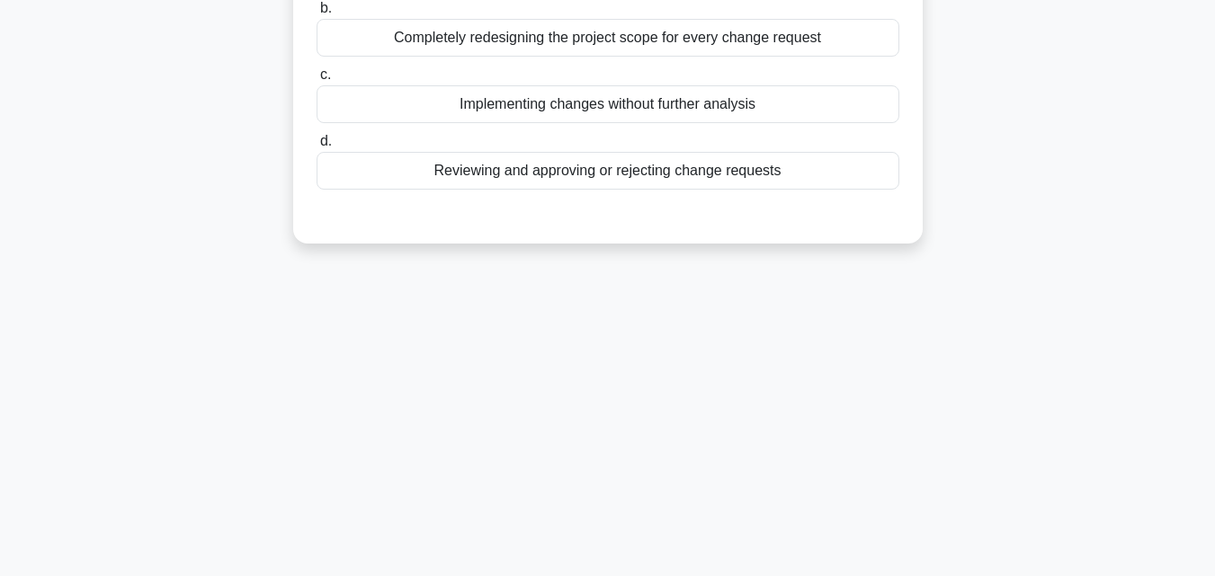
scroll to position [35, 0]
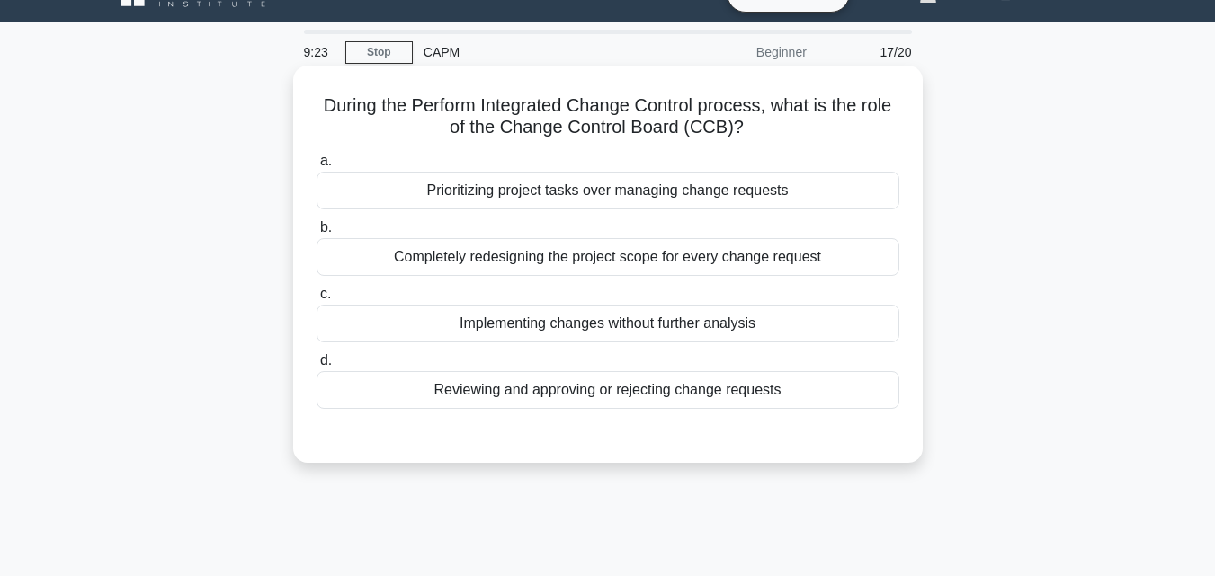
click at [637, 382] on div "Reviewing and approving or rejecting change requests" at bounding box center [608, 390] width 583 height 38
click at [317, 367] on input "d. Reviewing and approving or rejecting change requests" at bounding box center [317, 361] width 0 height 12
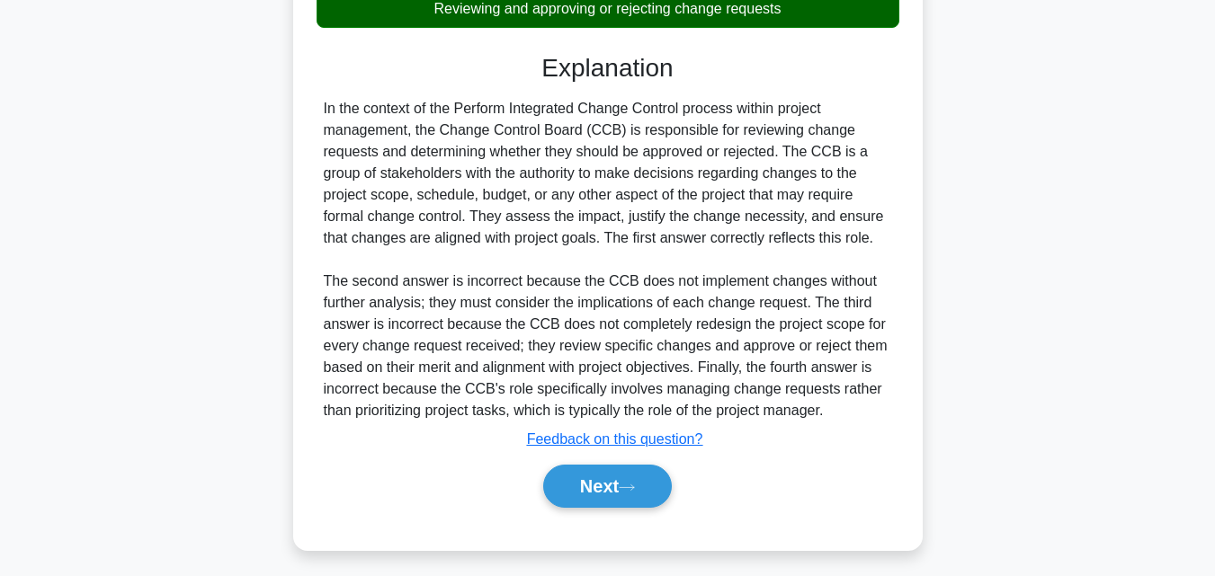
scroll to position [425, 0]
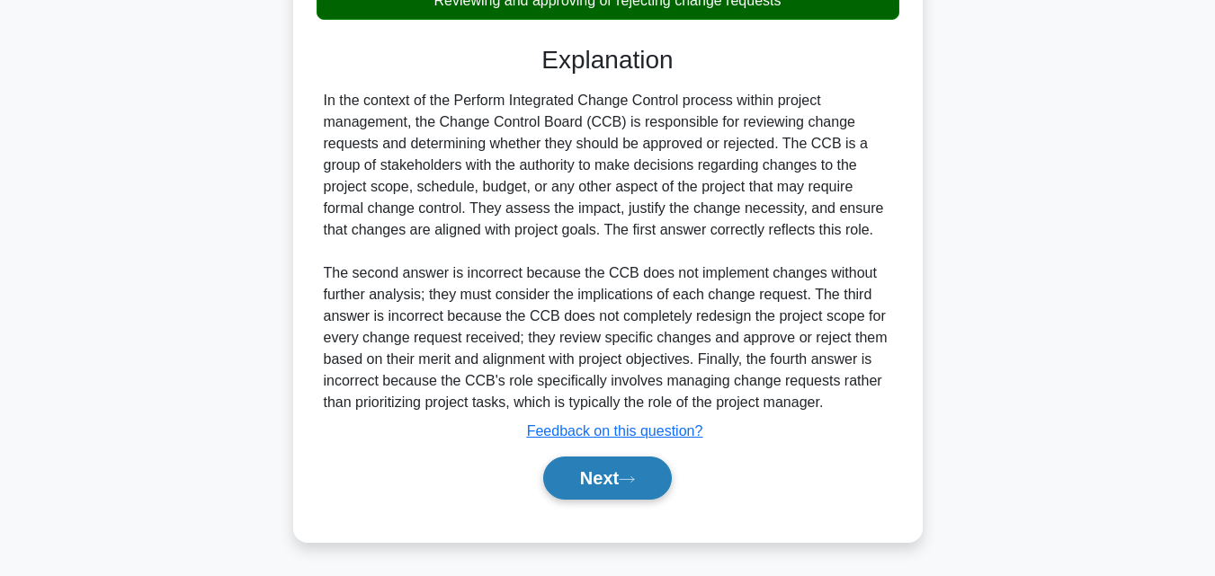
click at [615, 475] on button "Next" at bounding box center [607, 478] width 129 height 43
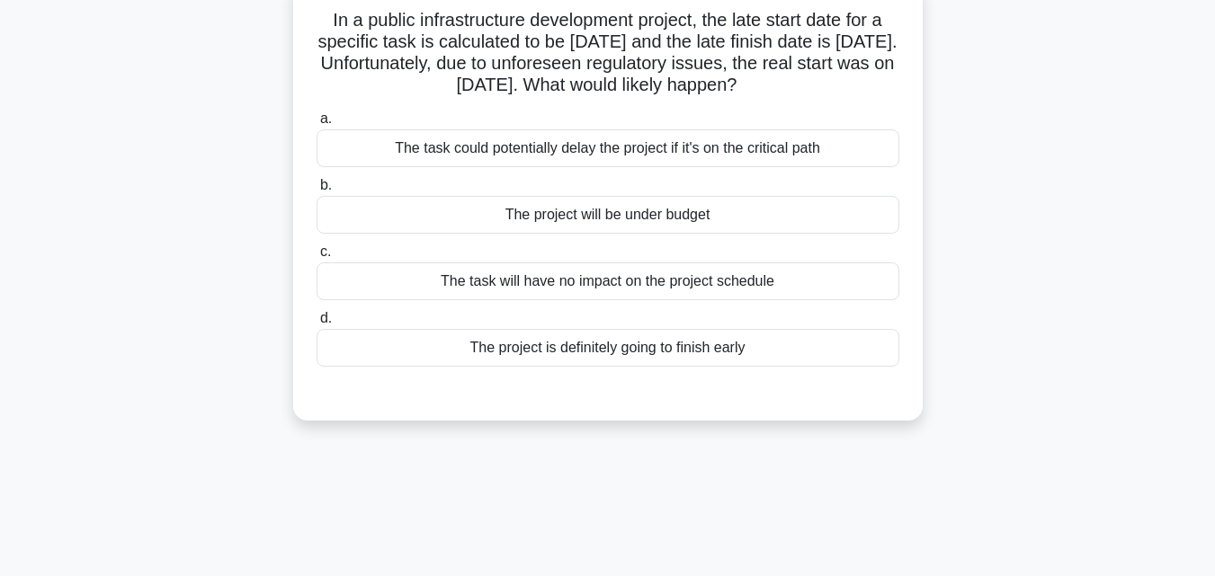
scroll to position [35, 0]
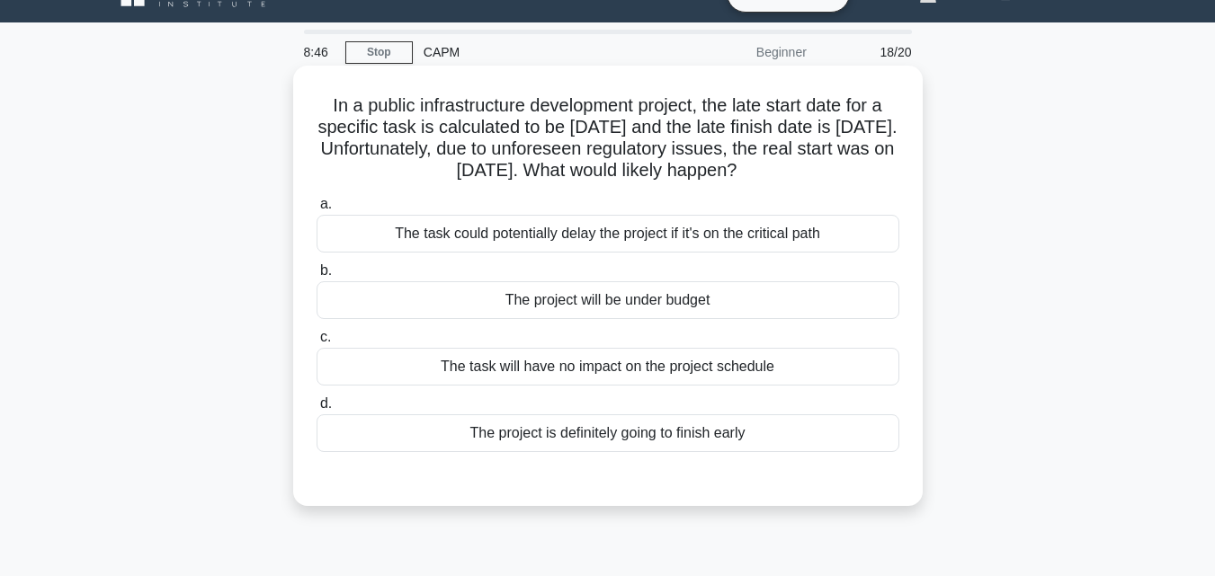
click at [638, 243] on div "The task could potentially delay the project if it's on the critical path" at bounding box center [608, 234] width 583 height 38
click at [317, 210] on input "a. The task could potentially delay the project if it's on the critical path" at bounding box center [317, 205] width 0 height 12
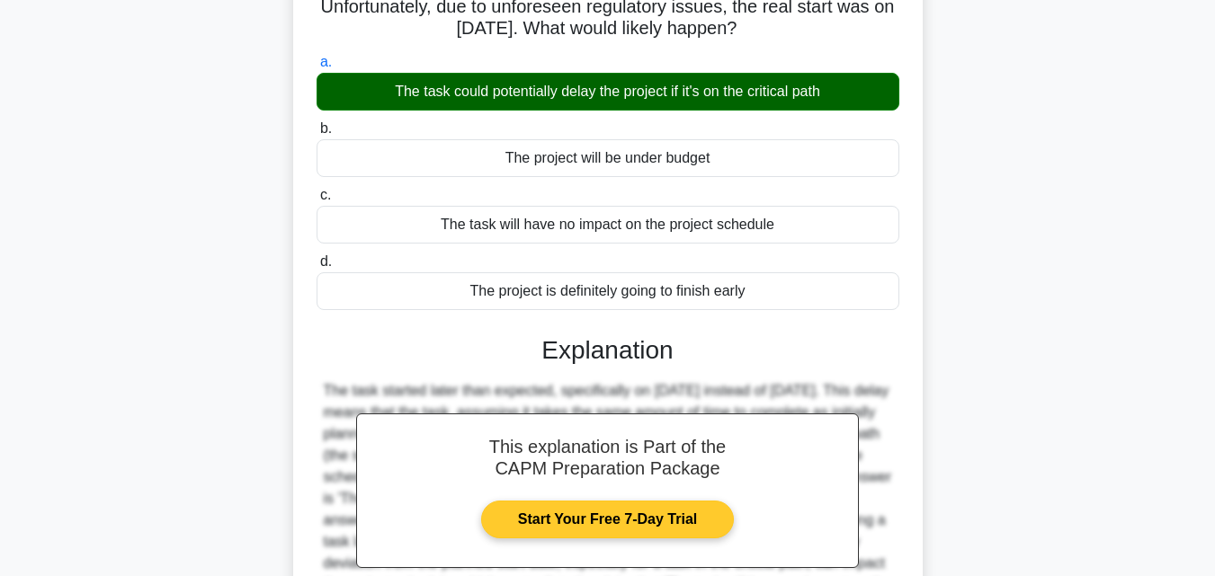
scroll to position [395, 0]
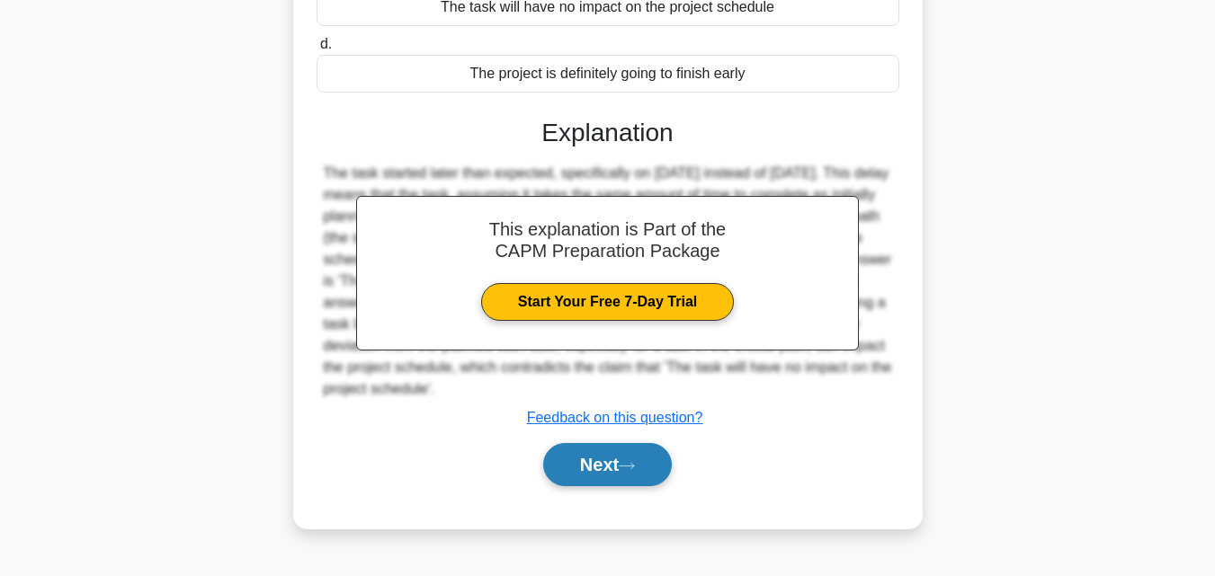
click at [607, 468] on button "Next" at bounding box center [607, 464] width 129 height 43
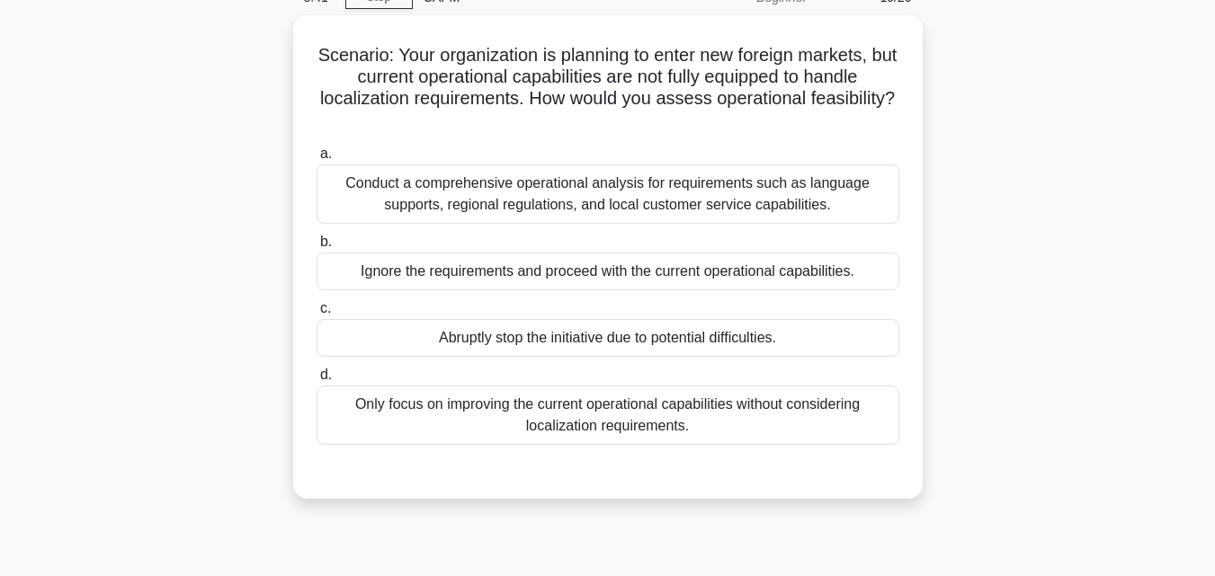
scroll to position [0, 0]
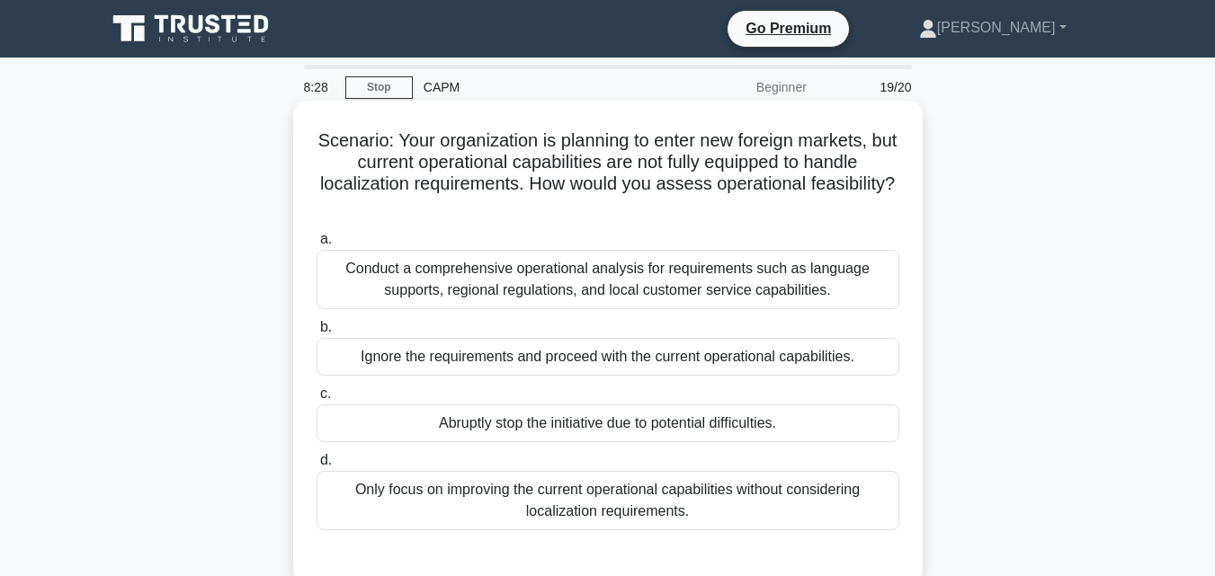
click at [489, 276] on div "Conduct a comprehensive operational analysis for requirements such as language …" at bounding box center [608, 279] width 583 height 59
click at [317, 245] on input "a. Conduct a comprehensive operational analysis for requirements such as langua…" at bounding box center [317, 240] width 0 height 12
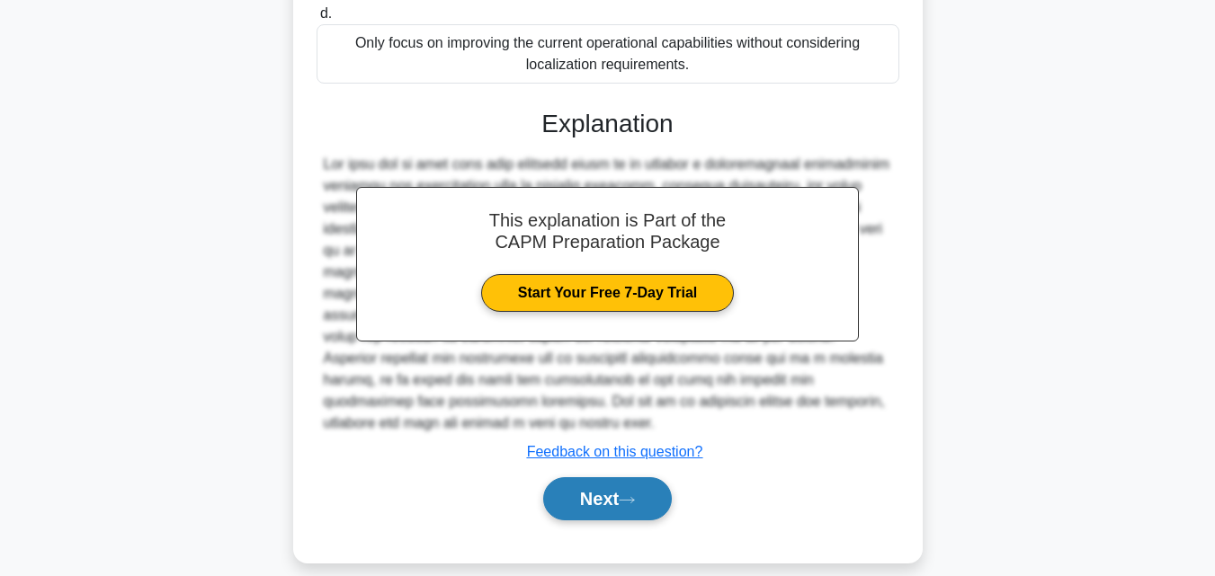
click at [620, 478] on button "Next" at bounding box center [607, 498] width 129 height 43
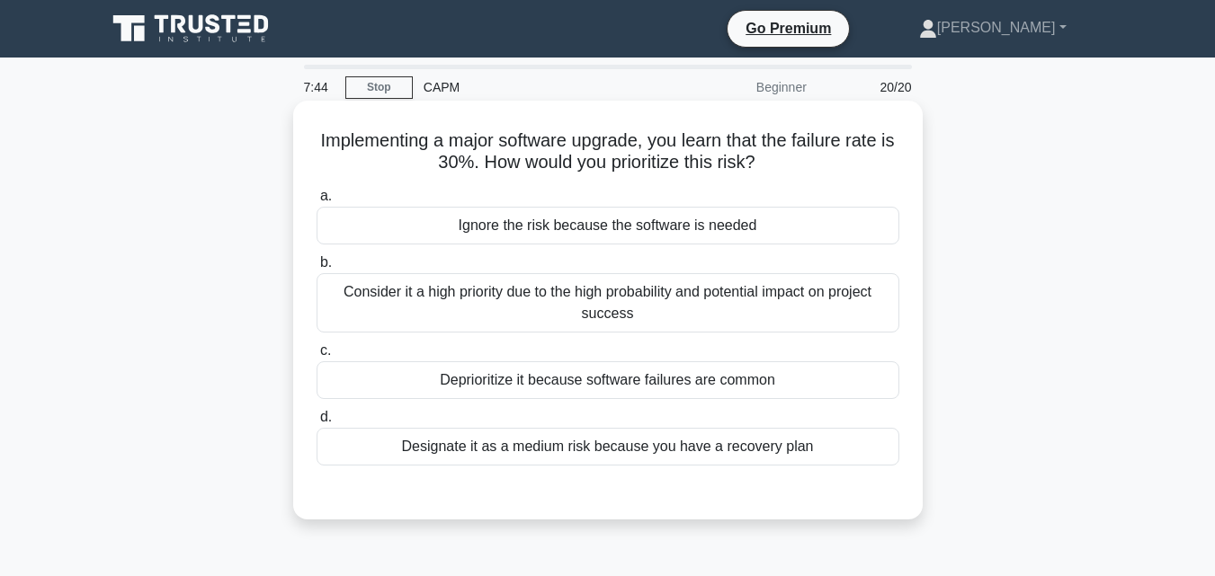
click at [816, 314] on div "Consider it a high priority due to the high probability and potential impact on…" at bounding box center [608, 302] width 583 height 59
click at [317, 269] on input "b. Consider it a high priority due to the high probability and potential impact…" at bounding box center [317, 263] width 0 height 12
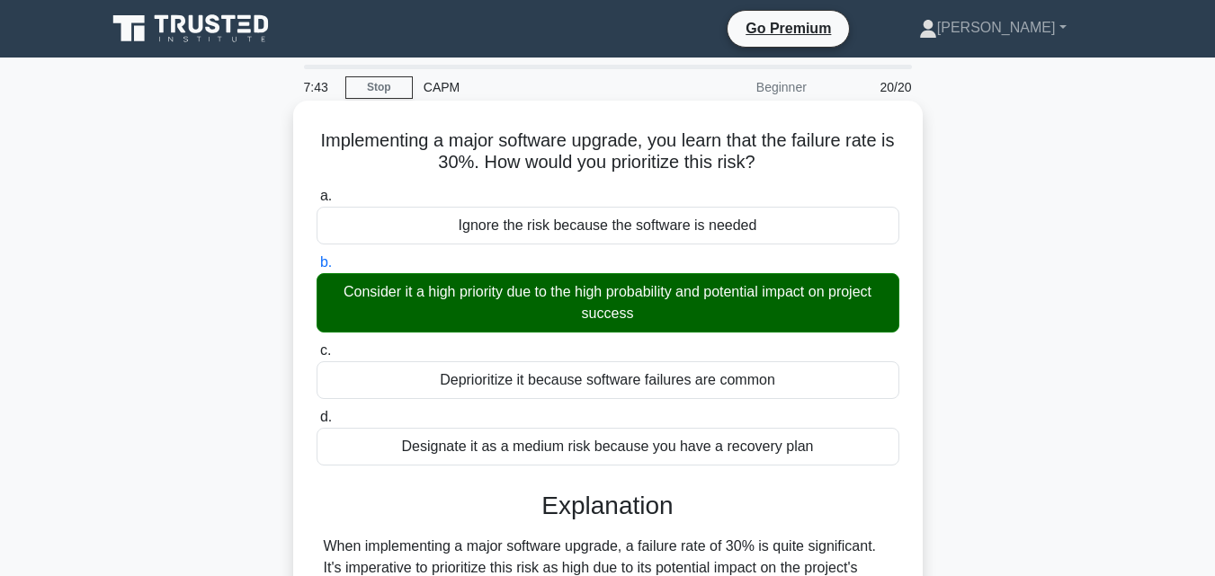
scroll to position [270, 0]
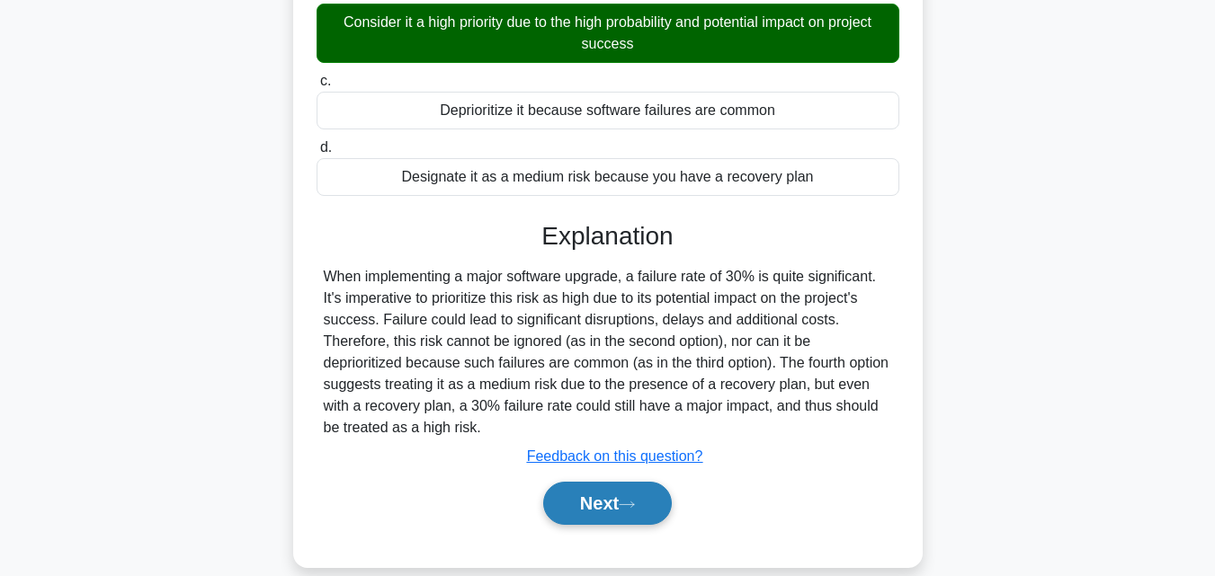
click at [587, 507] on button "Next" at bounding box center [607, 503] width 129 height 43
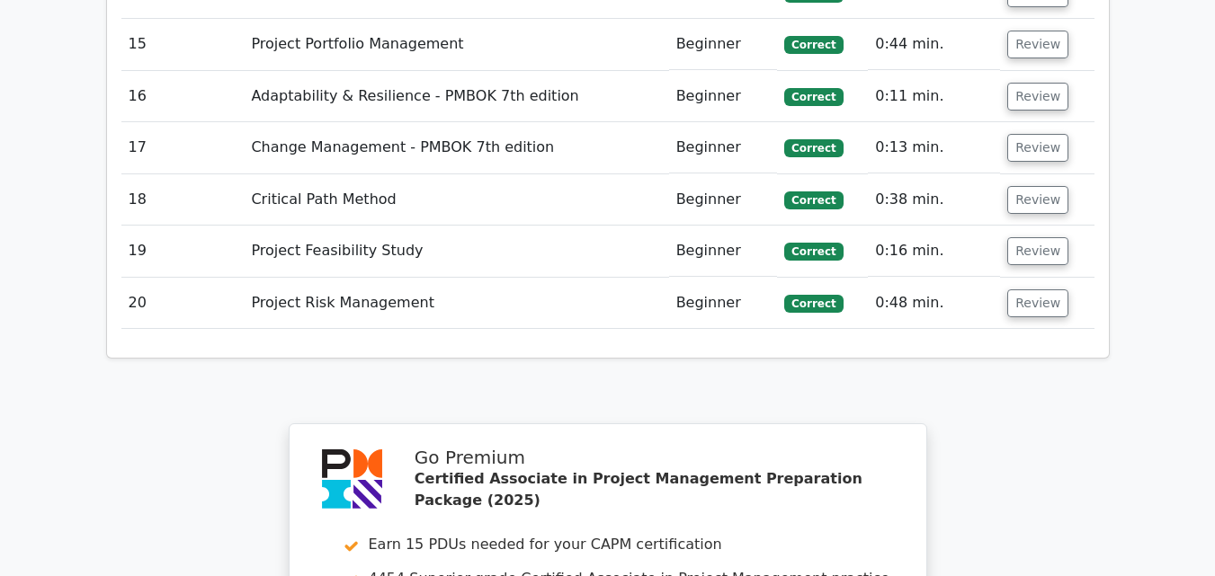
scroll to position [3956, 0]
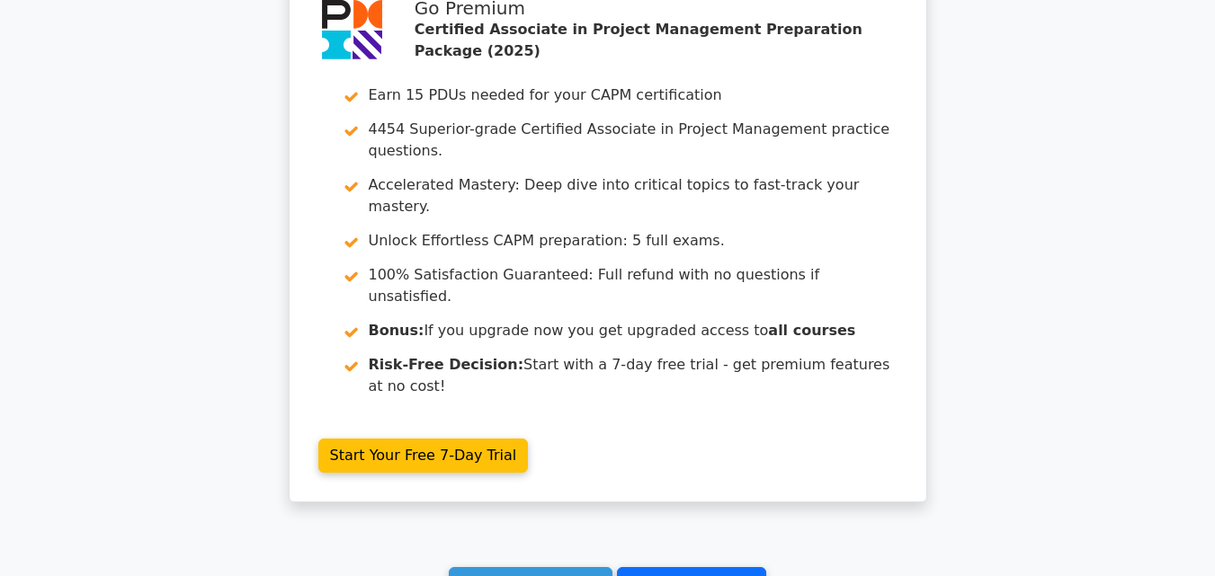
click at [617, 567] on link "Go to your profile" at bounding box center [691, 584] width 149 height 34
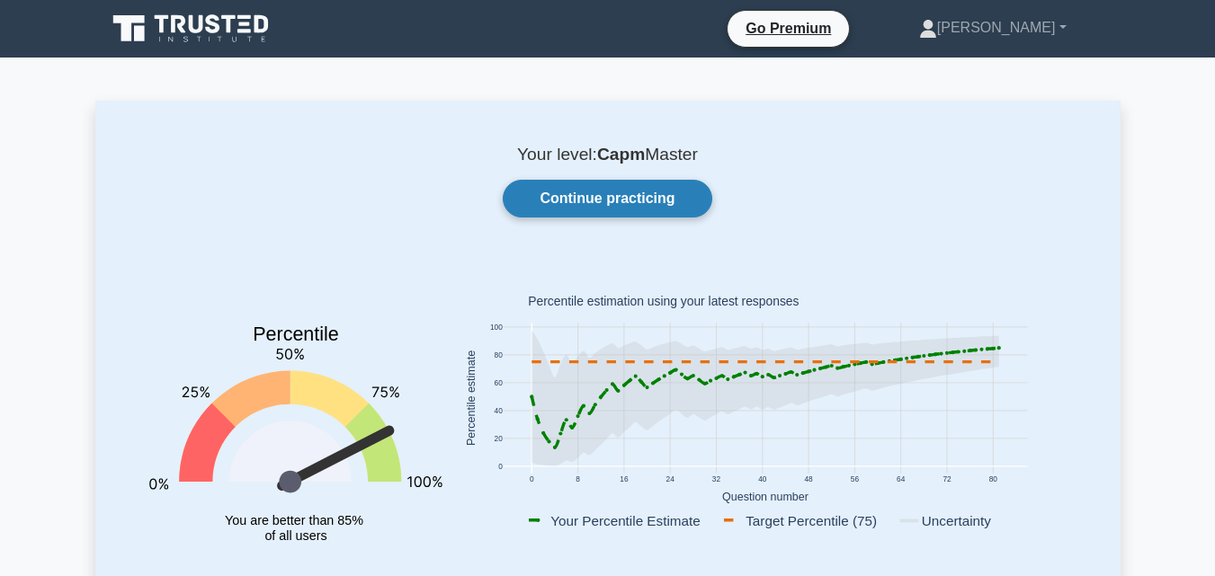
click at [632, 192] on link "Continue practicing" at bounding box center [607, 199] width 209 height 38
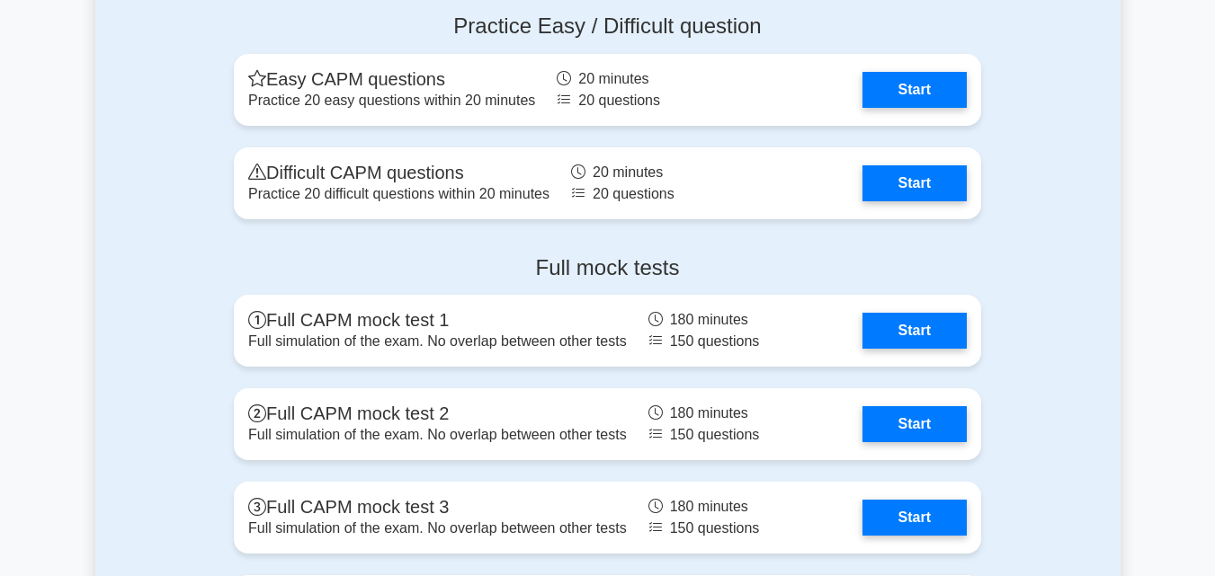
scroll to position [6024, 0]
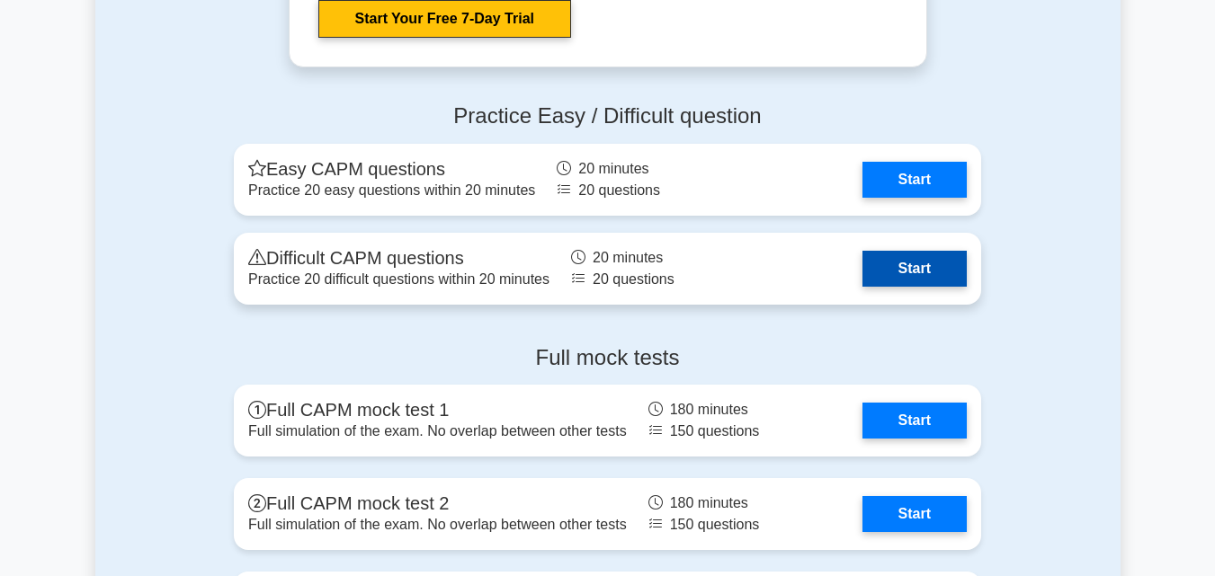
click at [901, 270] on link "Start" at bounding box center [914, 269] width 104 height 36
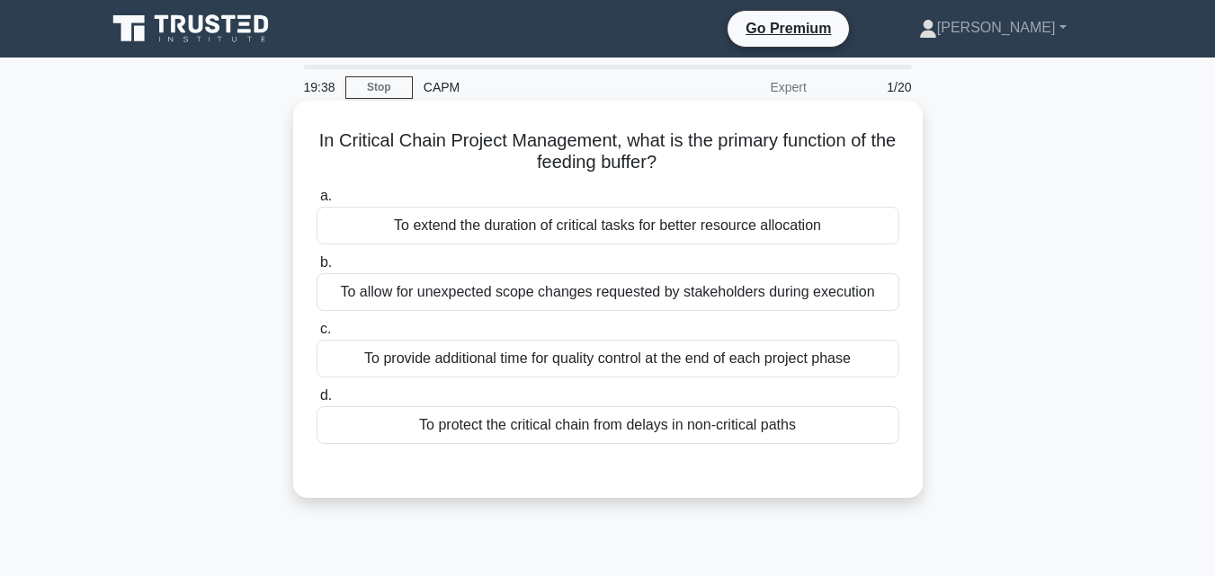
click at [736, 425] on div "To protect the critical chain from delays in non-critical paths" at bounding box center [608, 425] width 583 height 38
click at [317, 402] on input "d. To protect the critical chain from delays in non-critical paths" at bounding box center [317, 396] width 0 height 12
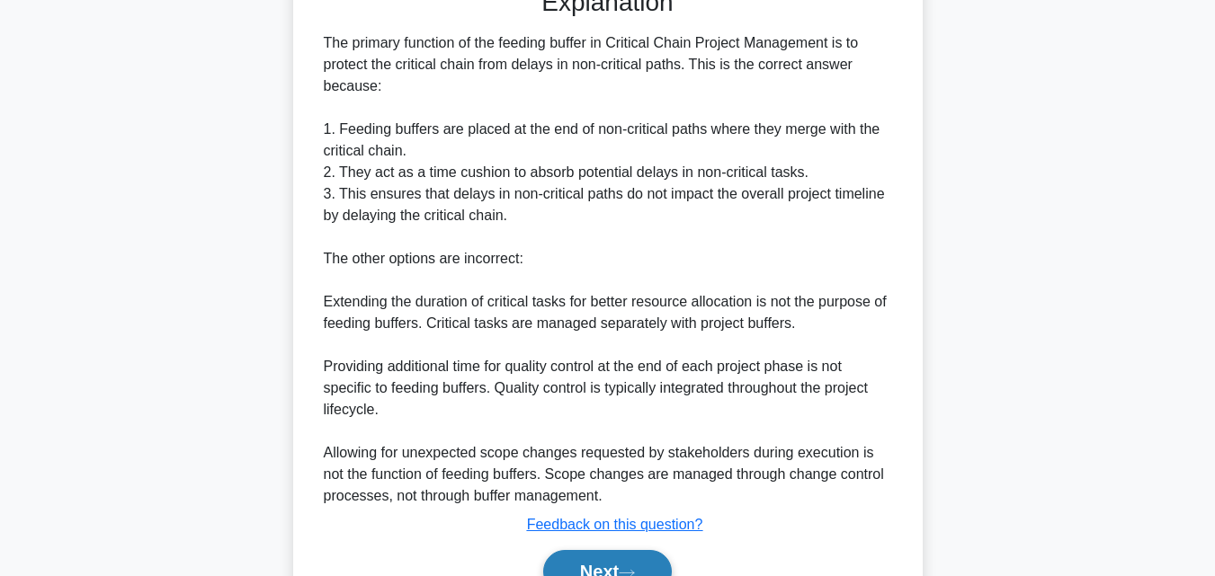
scroll to position [576, 0]
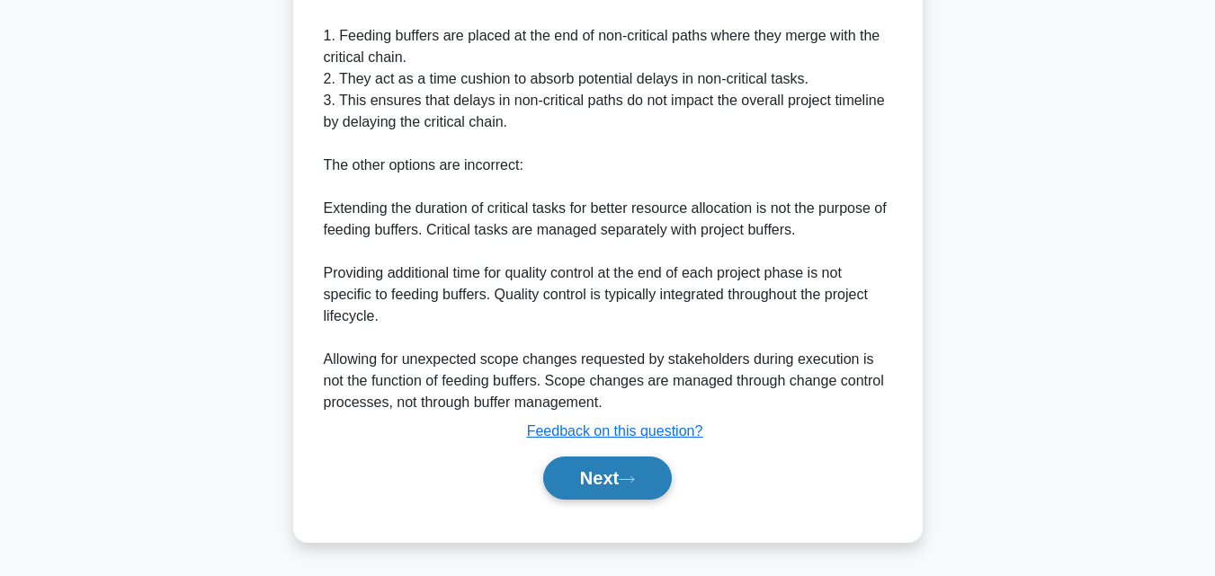
click at [637, 465] on button "Next" at bounding box center [607, 478] width 129 height 43
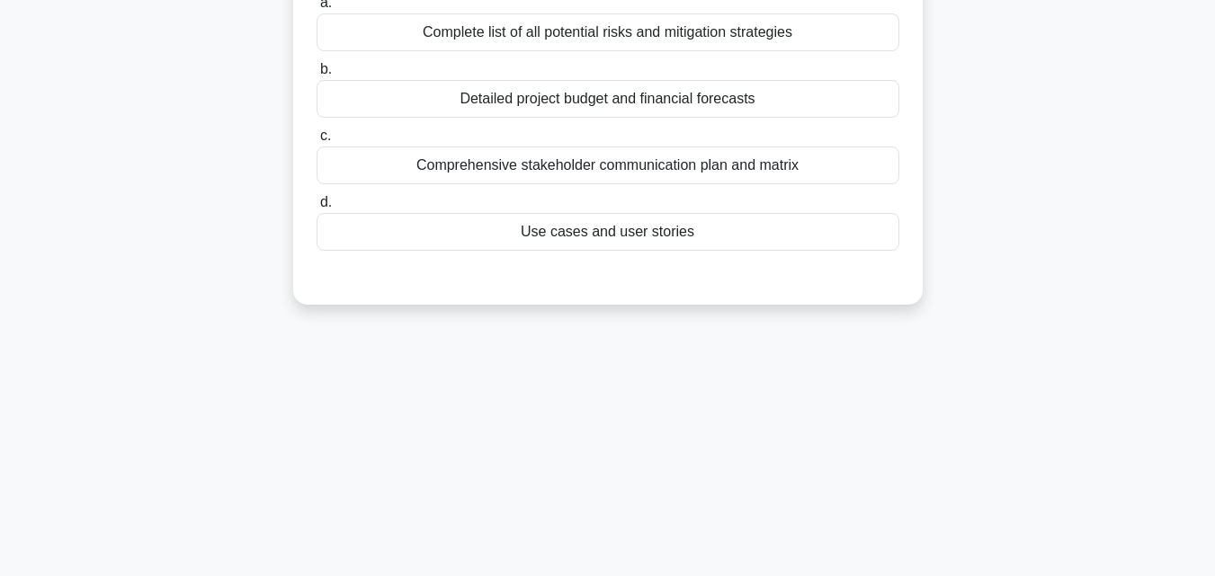
scroll to position [0, 0]
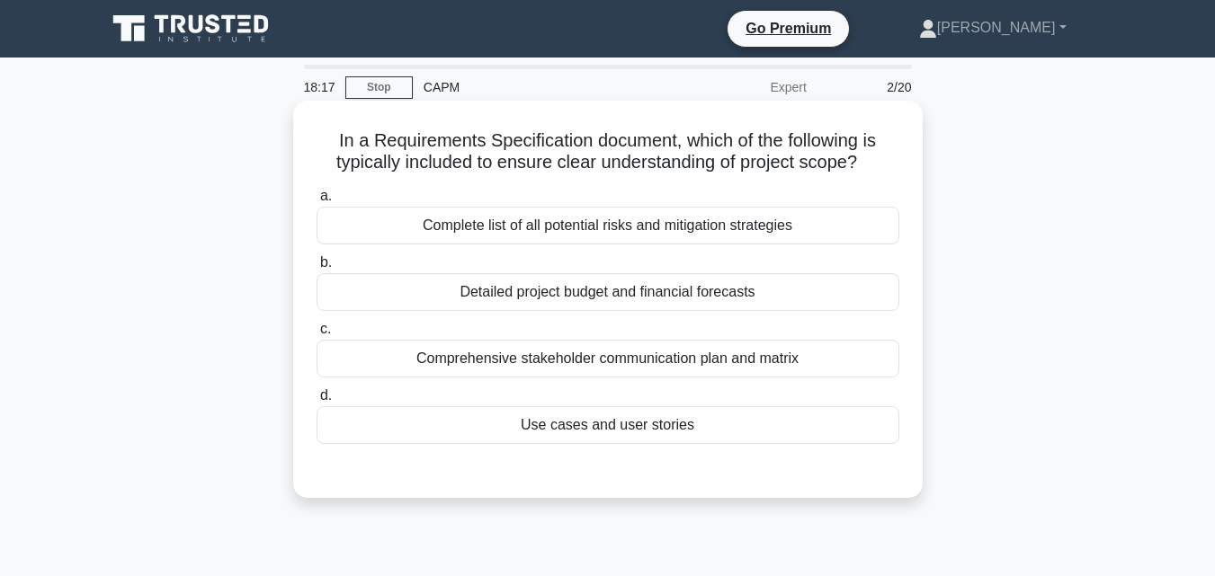
click at [810, 352] on div "Comprehensive stakeholder communication plan and matrix" at bounding box center [608, 359] width 583 height 38
click at [317, 335] on input "c. Comprehensive stakeholder communication plan and matrix" at bounding box center [317, 330] width 0 height 12
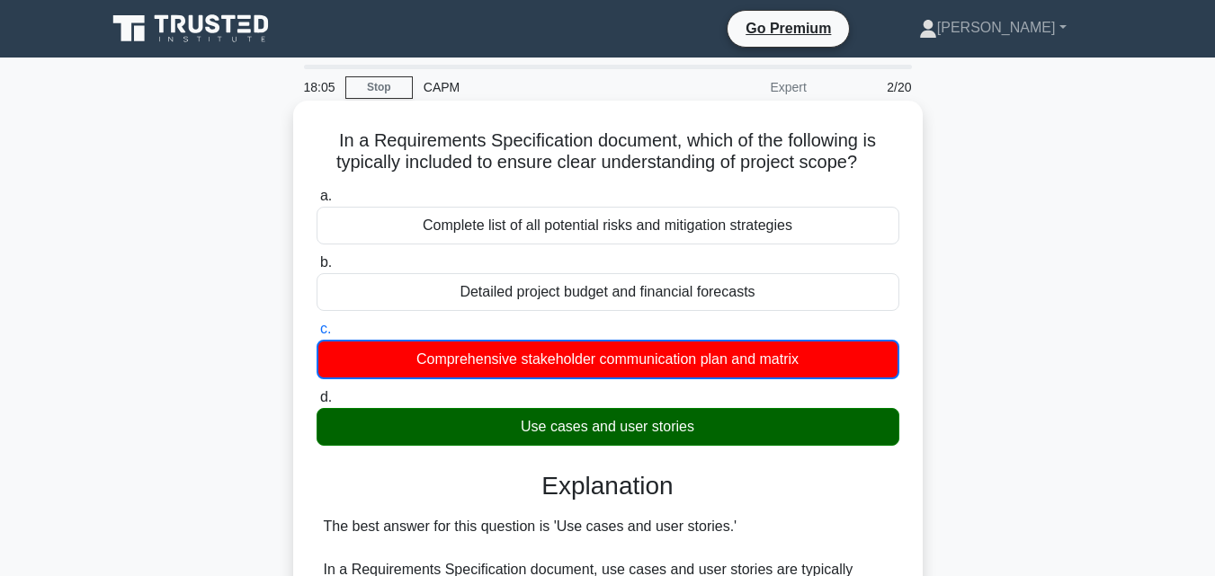
drag, startPoint x: 885, startPoint y: 178, endPoint x: 329, endPoint y: 136, distance: 557.3
copy h5 "In a Requirements Specification document, which of the following is typically i…"
drag, startPoint x: 908, startPoint y: 444, endPoint x: 299, endPoint y: 120, distance: 689.4
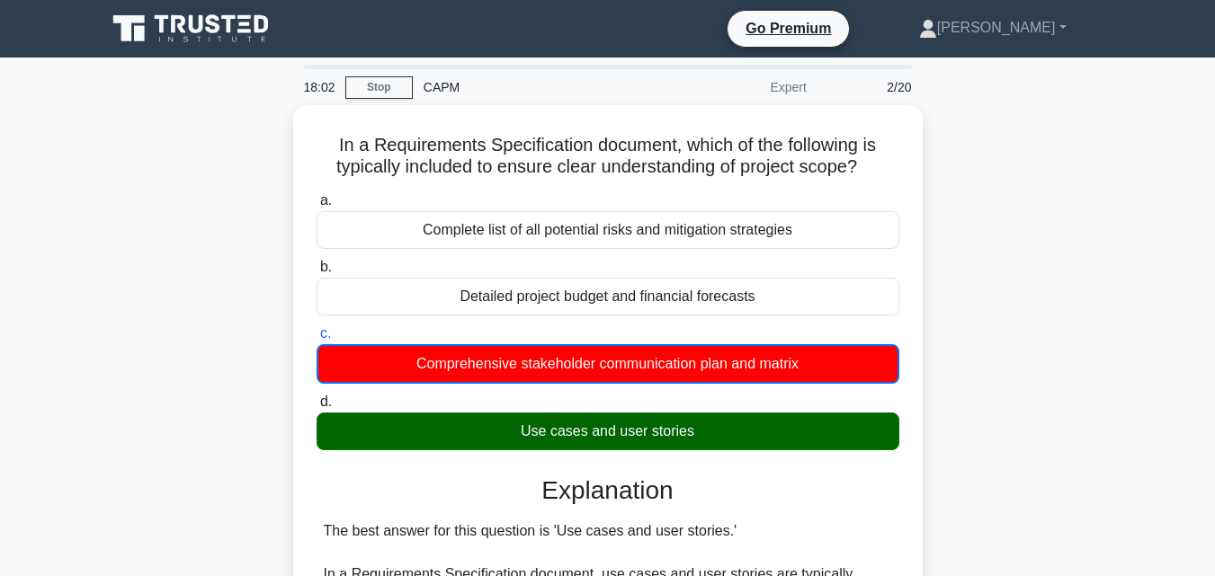
copy div "In a Requirements Specification document, which of the following is typically i…"
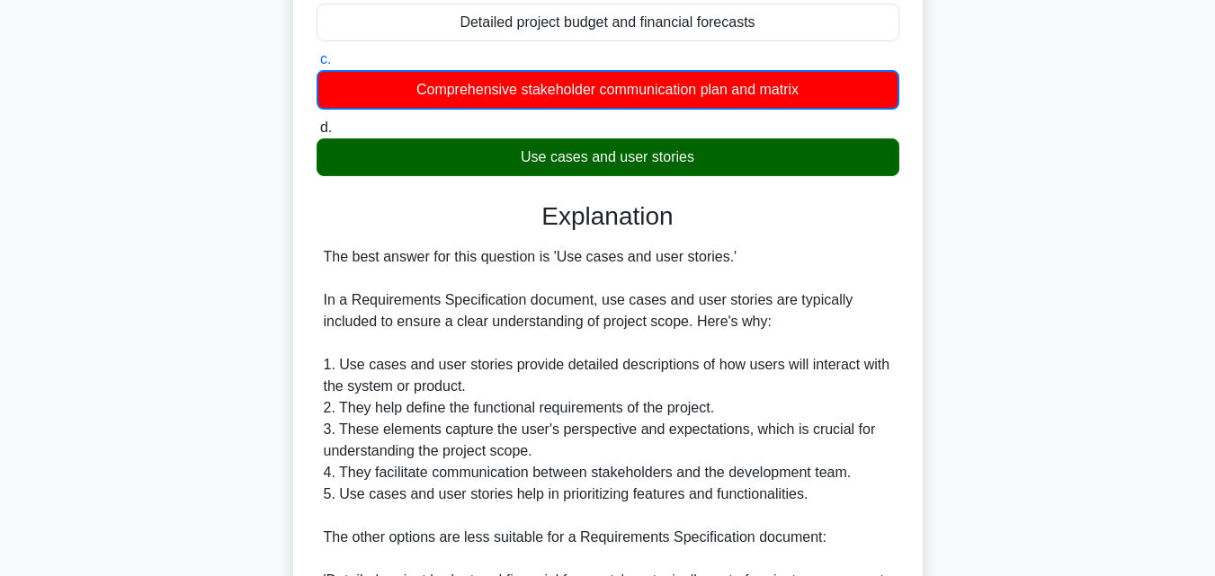
click at [901, 362] on div "In a Requirements Specification document, which of the following is typically i…" at bounding box center [607, 383] width 615 height 1091
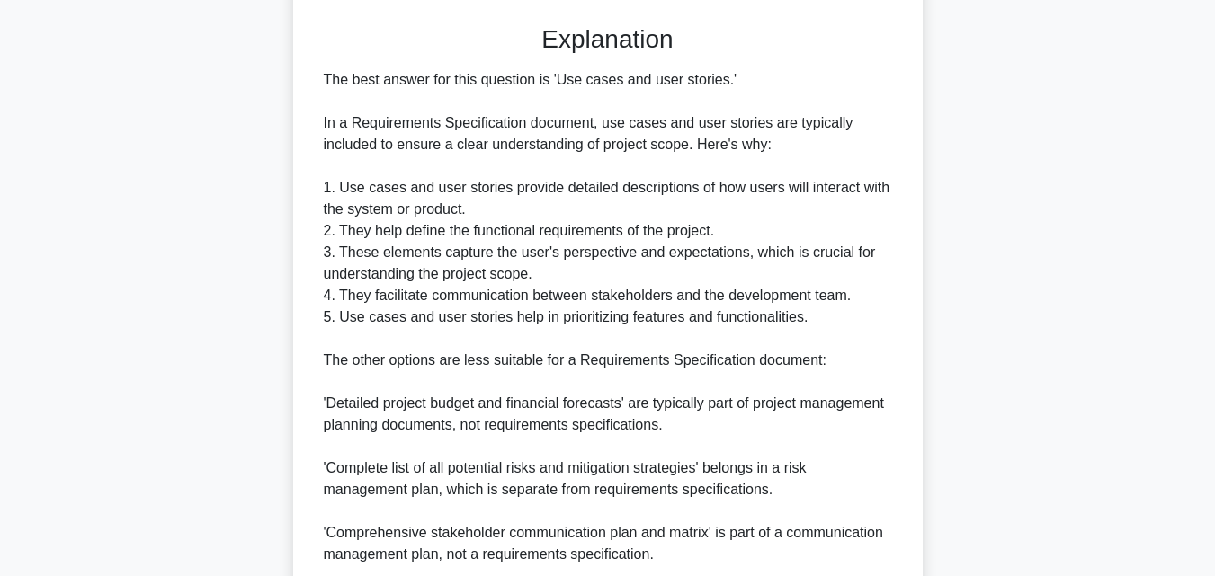
scroll to position [664, 0]
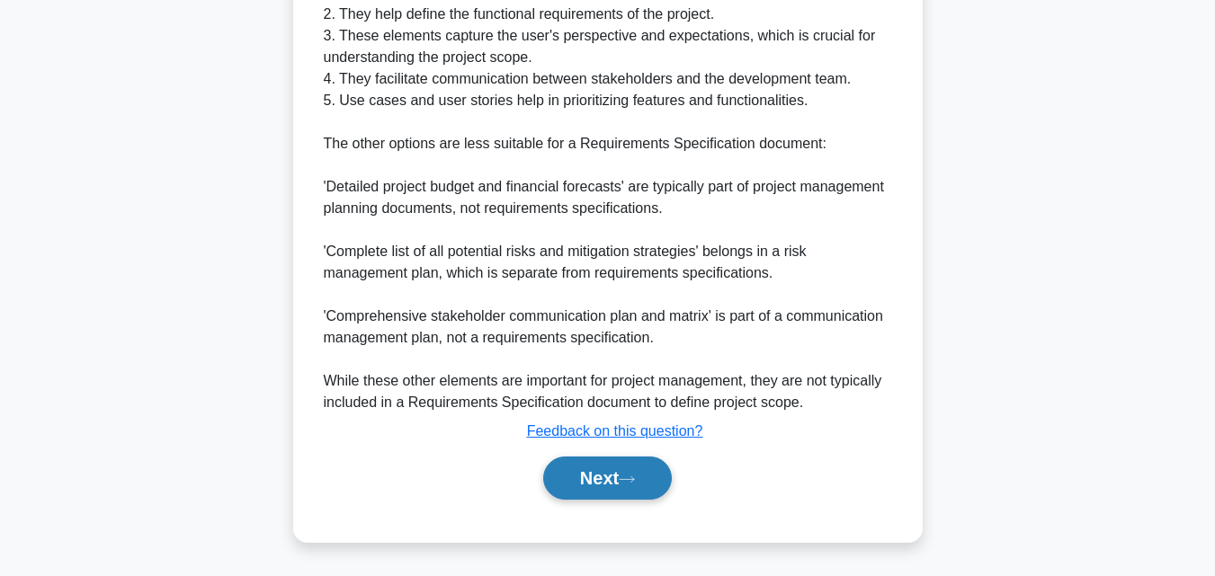
click at [609, 494] on button "Next" at bounding box center [607, 478] width 129 height 43
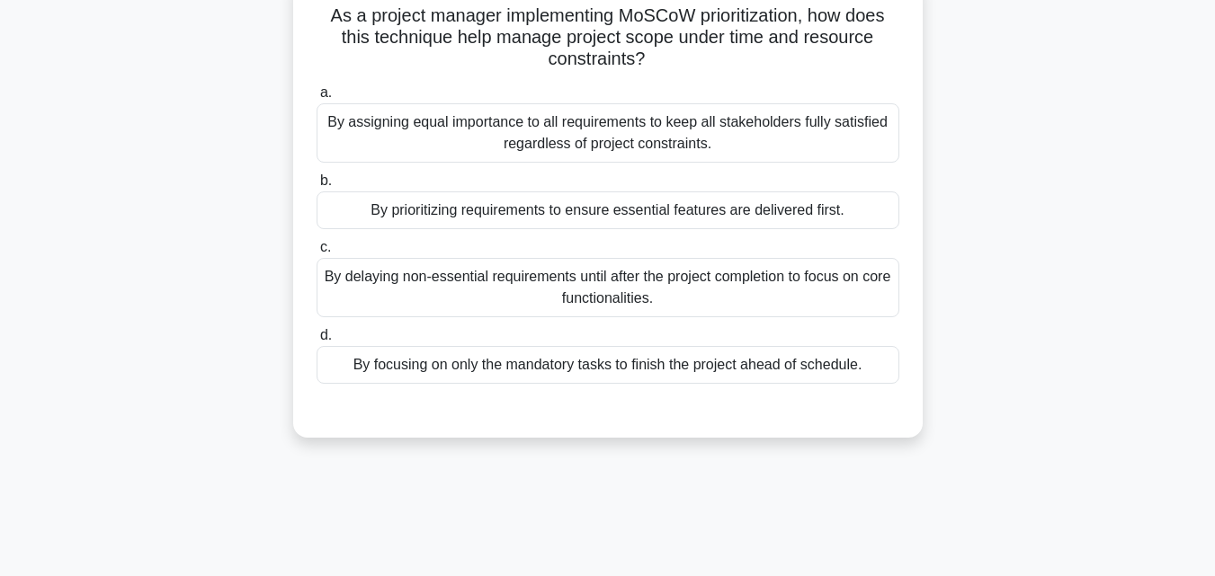
scroll to position [35, 0]
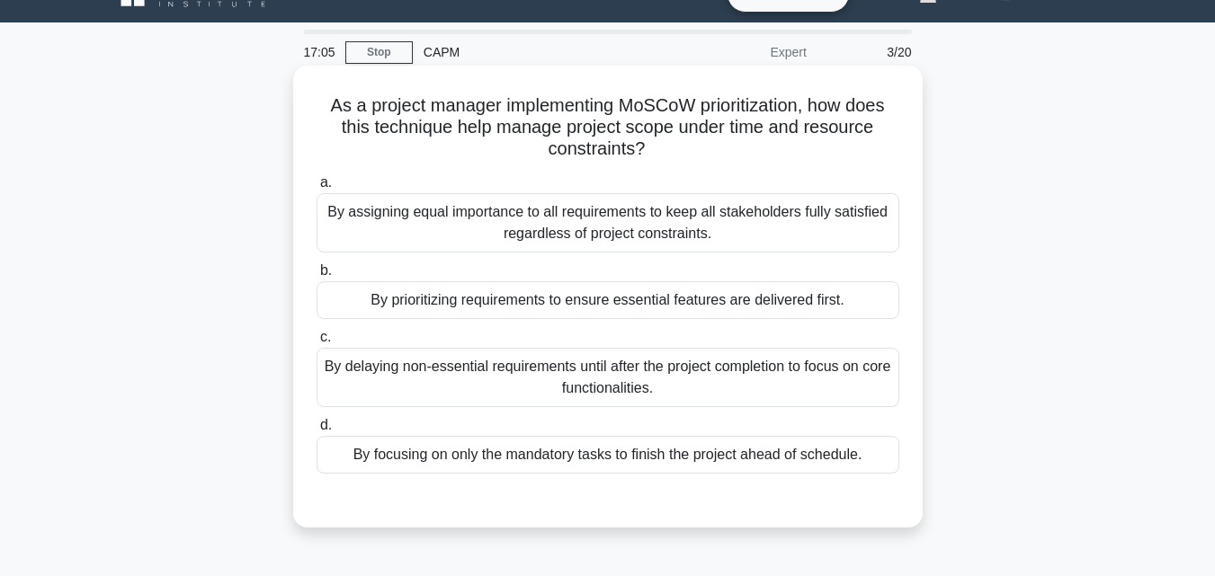
click at [682, 305] on div "By prioritizing requirements to ensure essential features are delivered first." at bounding box center [608, 300] width 583 height 38
click at [317, 277] on input "b. By prioritizing requirements to ensure essential features are delivered firs…" at bounding box center [317, 271] width 0 height 12
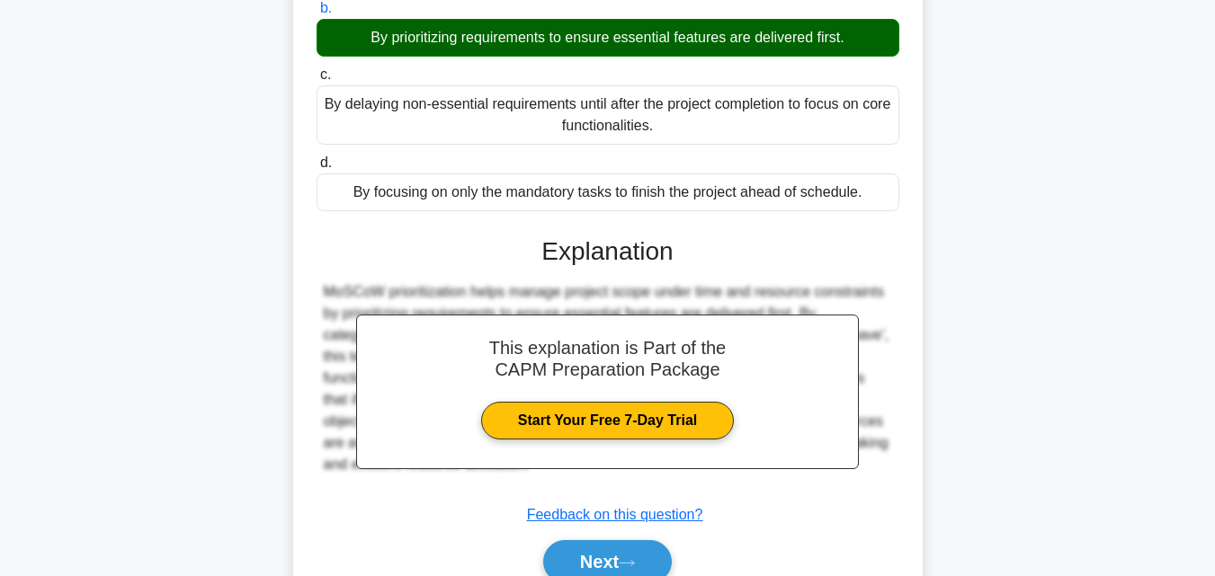
scroll to position [395, 0]
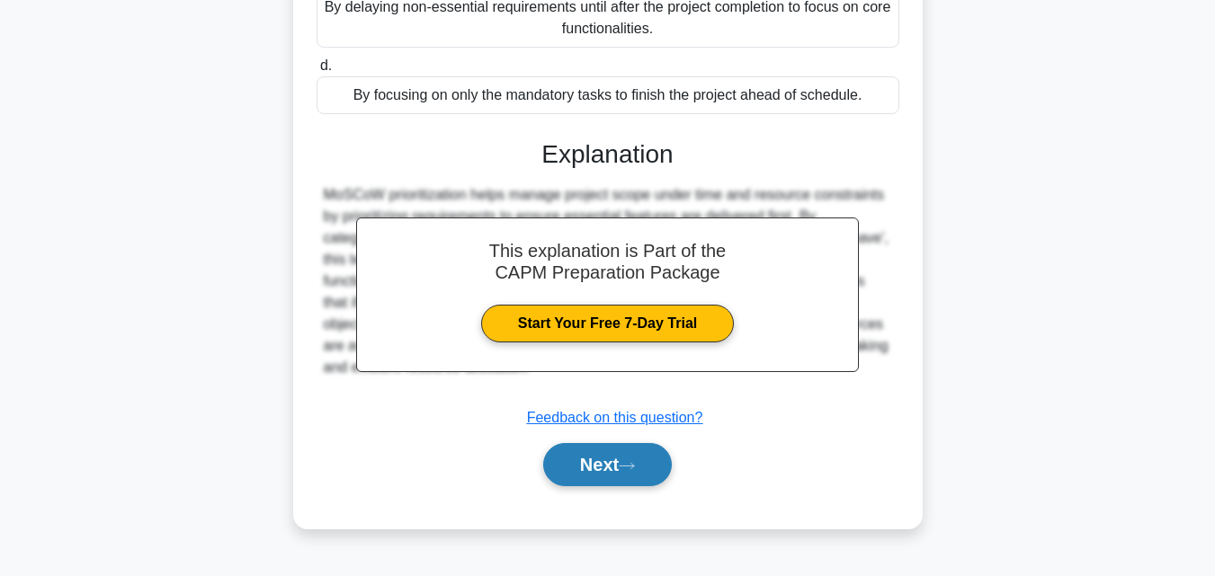
click at [589, 462] on button "Next" at bounding box center [607, 464] width 129 height 43
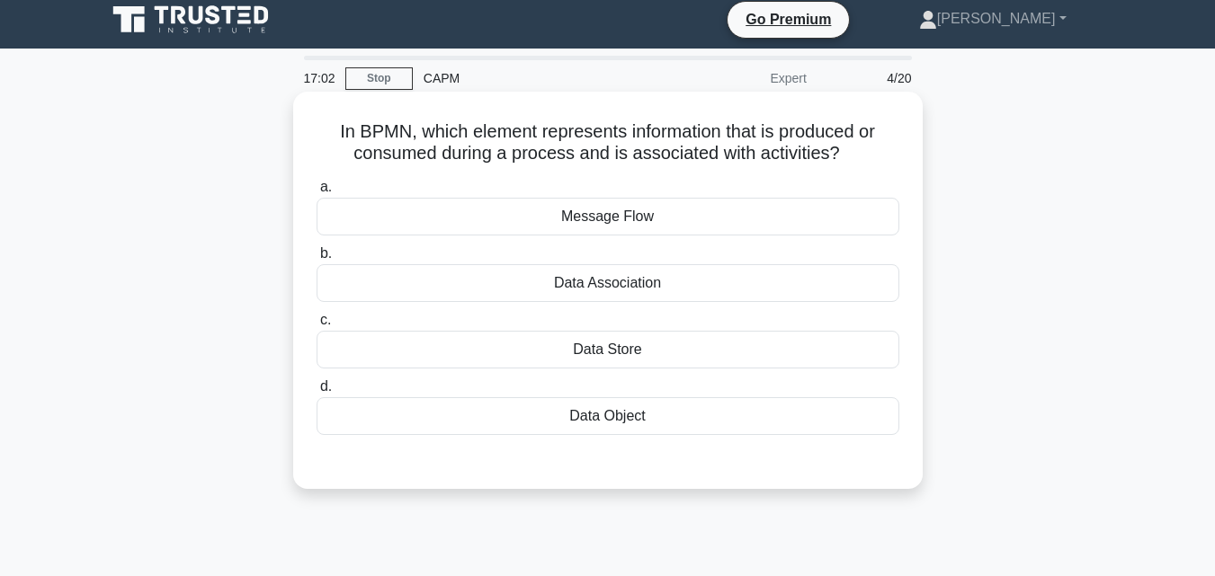
scroll to position [0, 0]
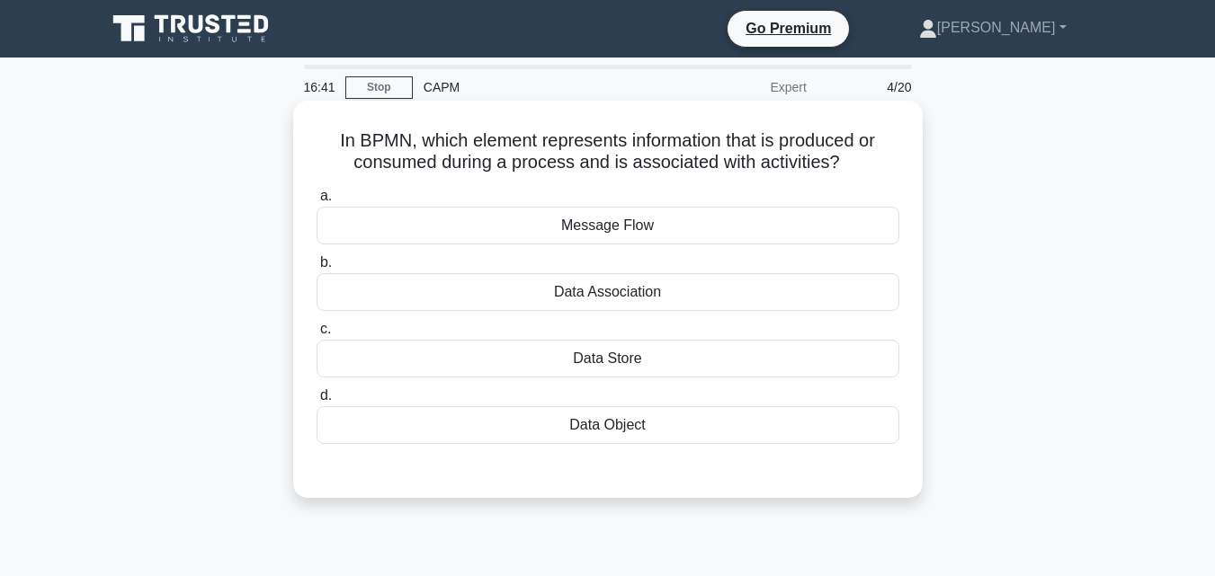
copy h5 "In BPMN, which element represents information that is produced or consumed duri…"
drag, startPoint x: 331, startPoint y: 130, endPoint x: 903, endPoint y: 176, distance: 573.7
click at [903, 176] on div "In BPMN, which element represents information that is produced or consumed duri…" at bounding box center [607, 299] width 615 height 383
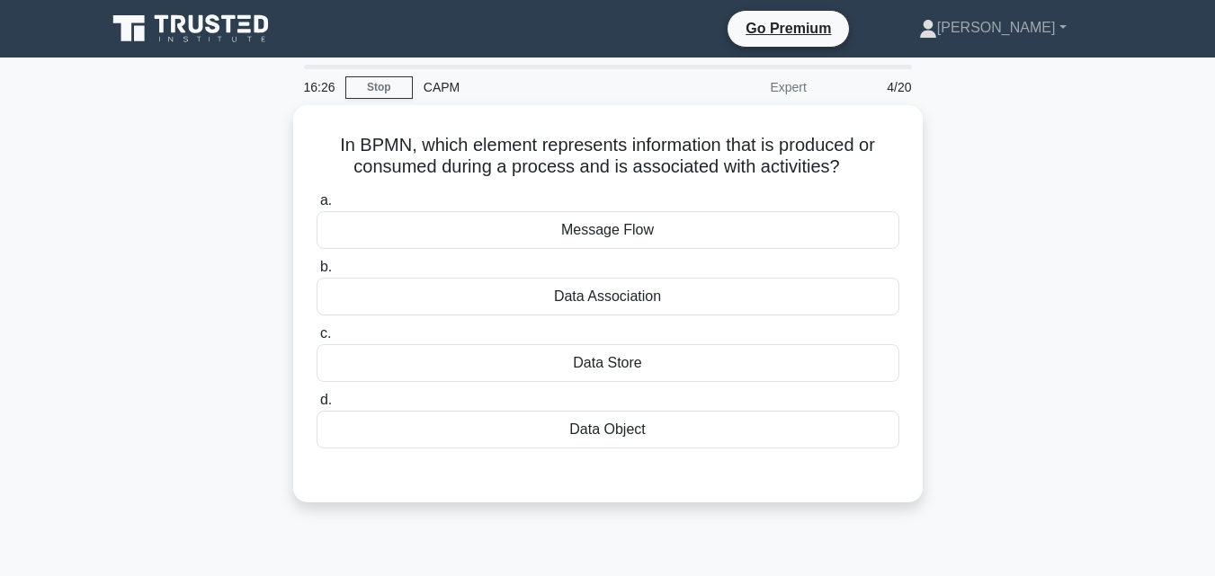
click at [1015, 176] on div "In BPMN, which element represents information that is produced or consumed duri…" at bounding box center [607, 314] width 1025 height 419
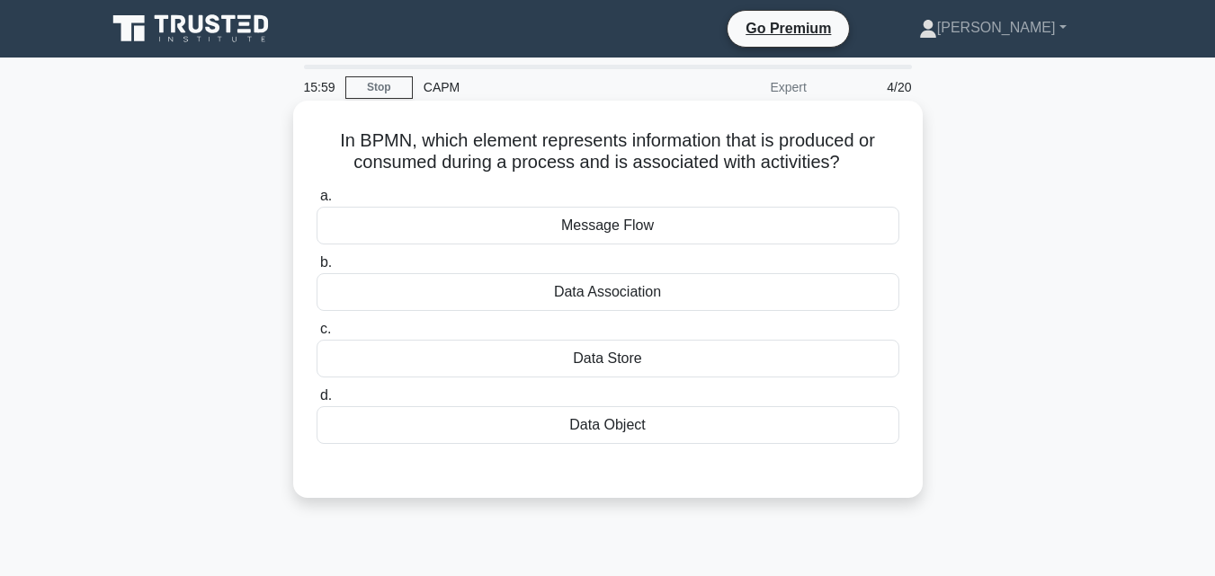
click at [620, 412] on div "Data Object" at bounding box center [608, 425] width 583 height 38
click at [317, 402] on input "d. Data Object" at bounding box center [317, 396] width 0 height 12
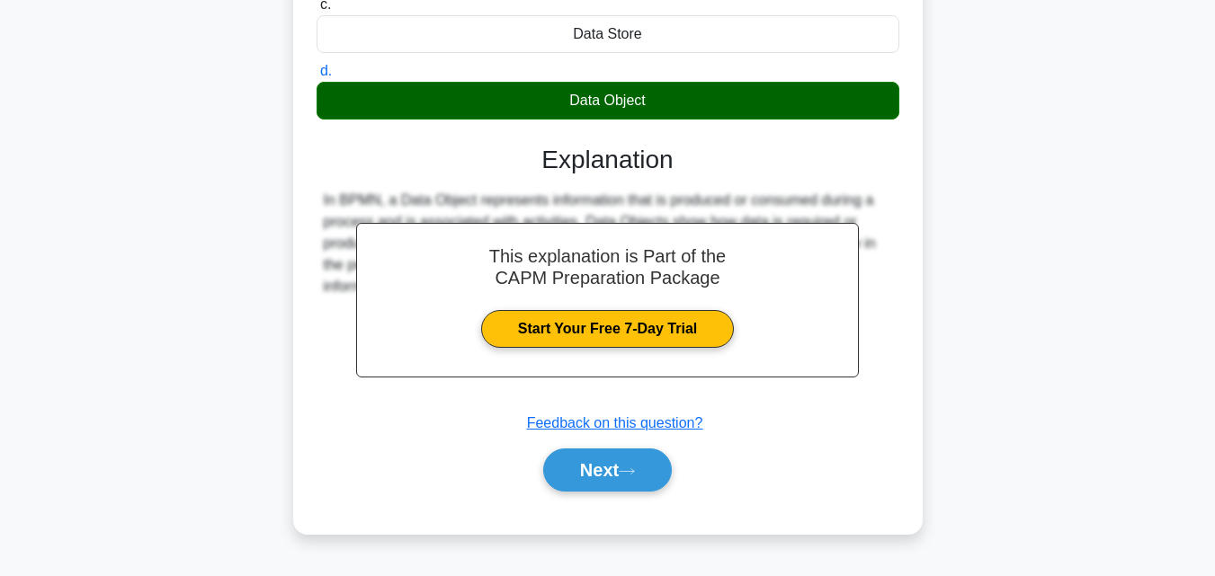
scroll to position [360, 0]
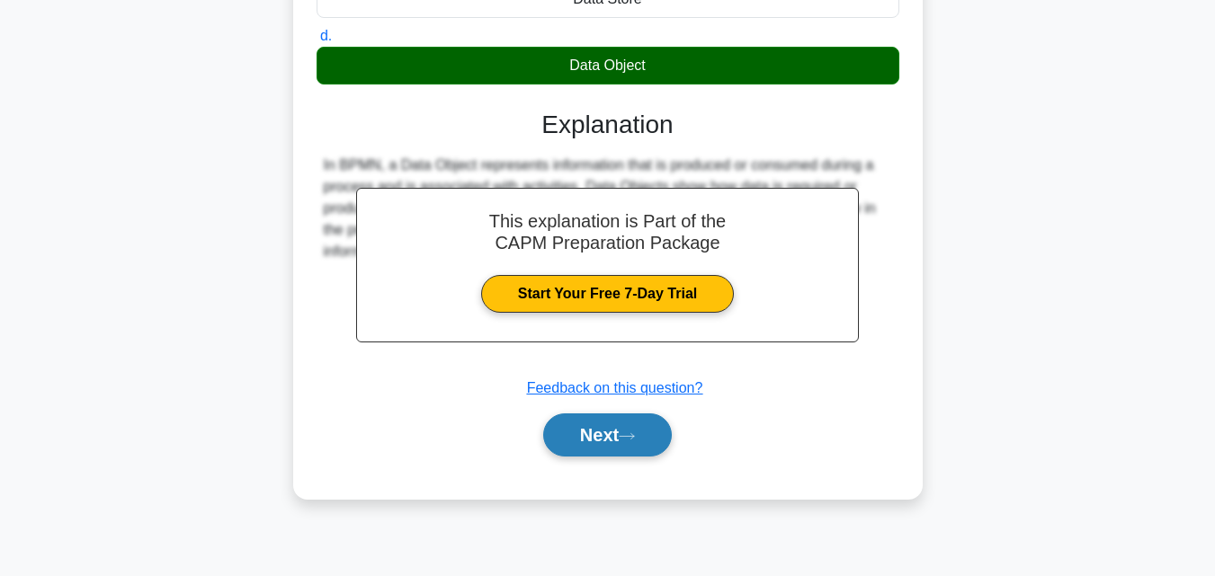
click at [580, 428] on button "Next" at bounding box center [607, 435] width 129 height 43
click at [600, 424] on button "Next" at bounding box center [607, 435] width 129 height 43
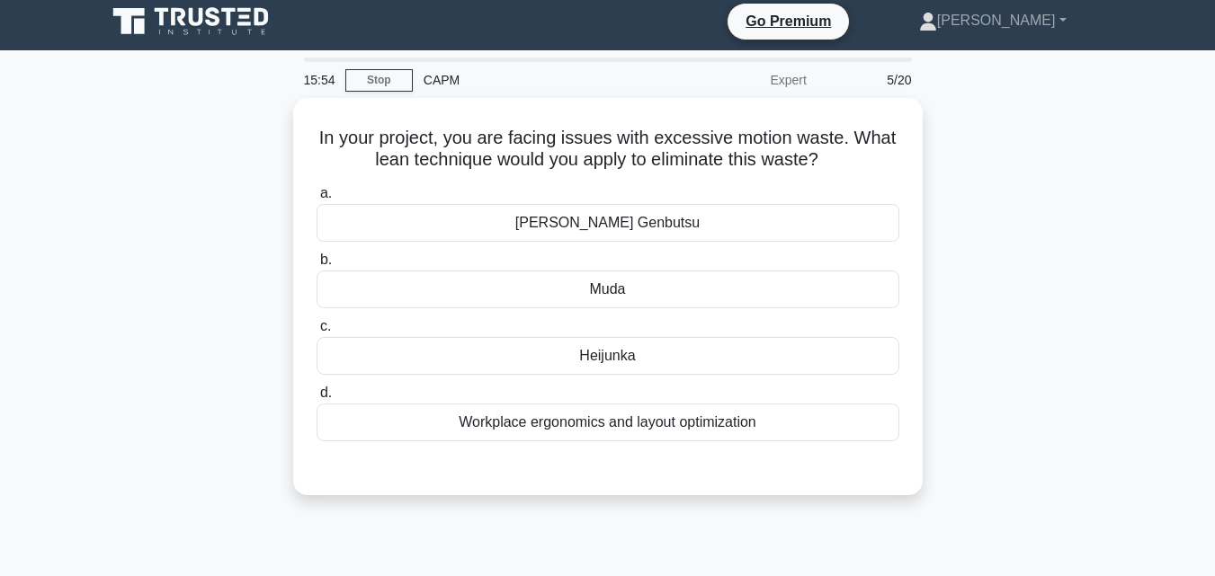
scroll to position [0, 0]
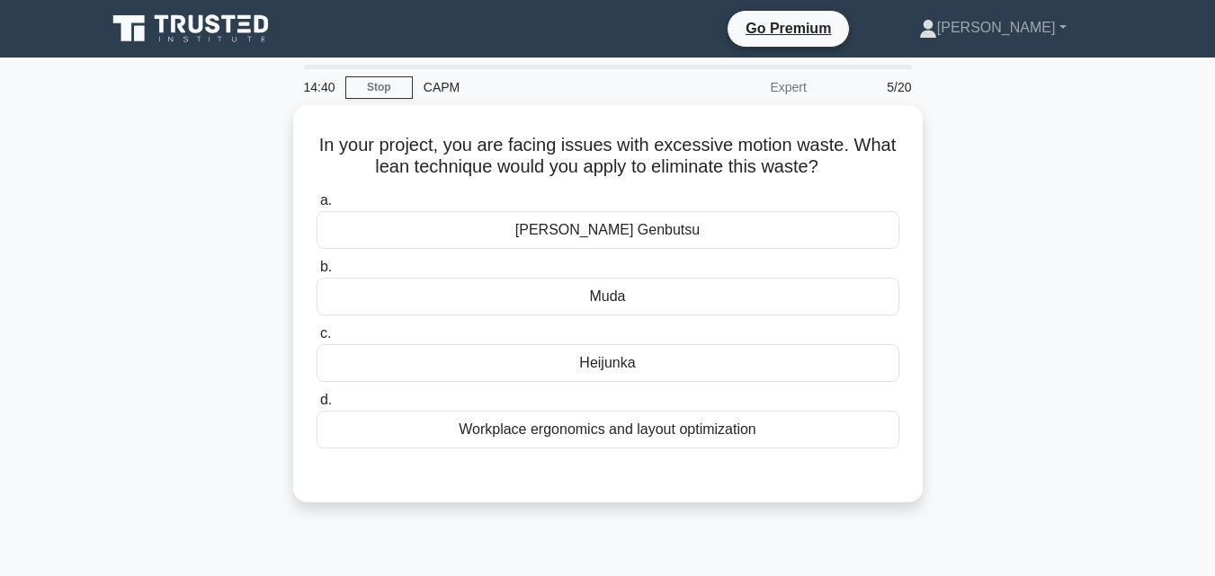
click at [605, 424] on div "Workplace ergonomics and layout optimization" at bounding box center [608, 430] width 583 height 38
click at [317, 406] on input "d. Workplace ergonomics and layout optimization" at bounding box center [317, 401] width 0 height 12
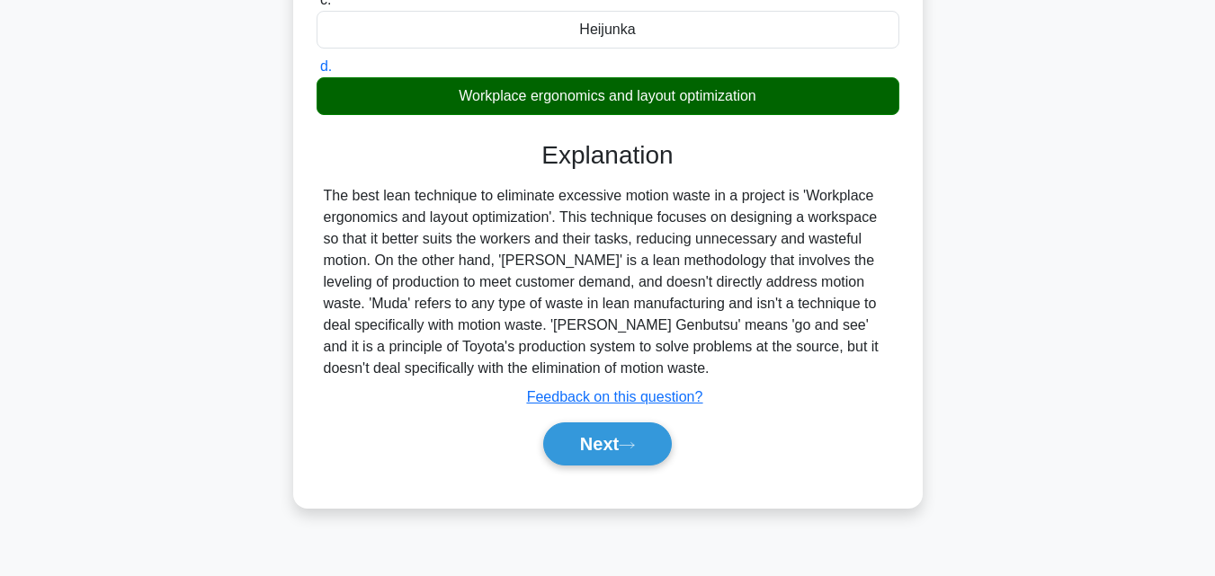
scroll to position [360, 0]
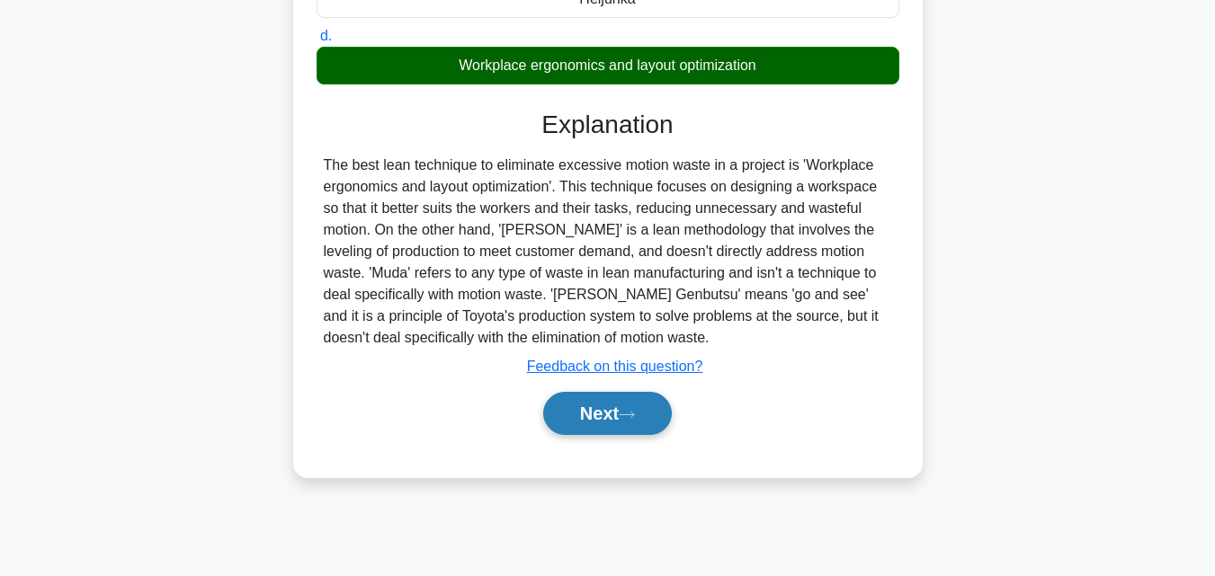
click at [602, 420] on button "Next" at bounding box center [607, 413] width 129 height 43
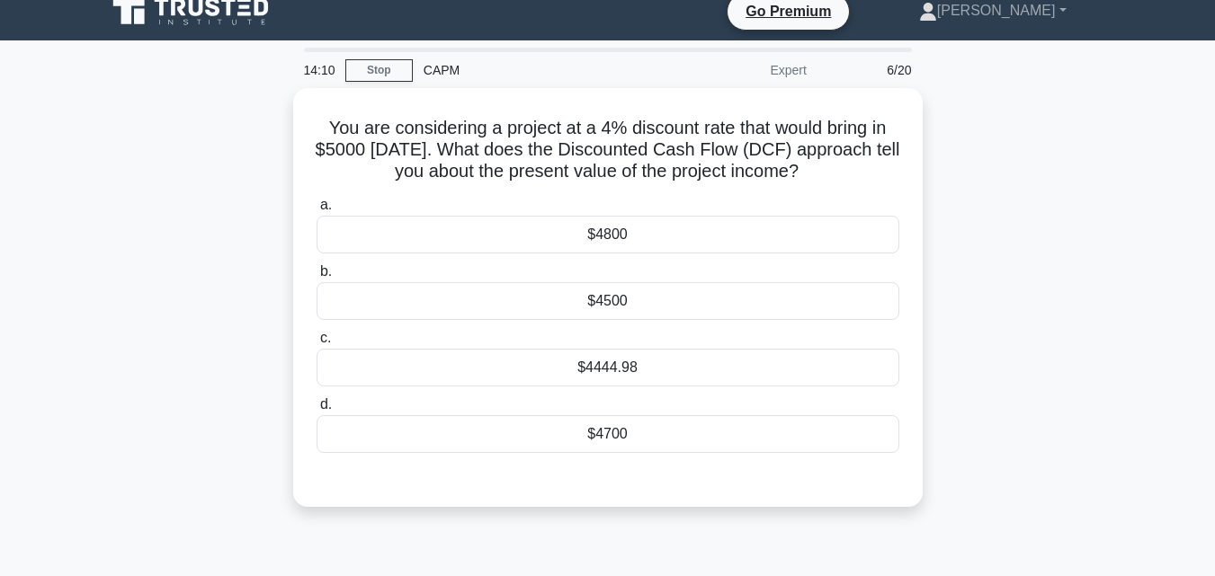
scroll to position [0, 0]
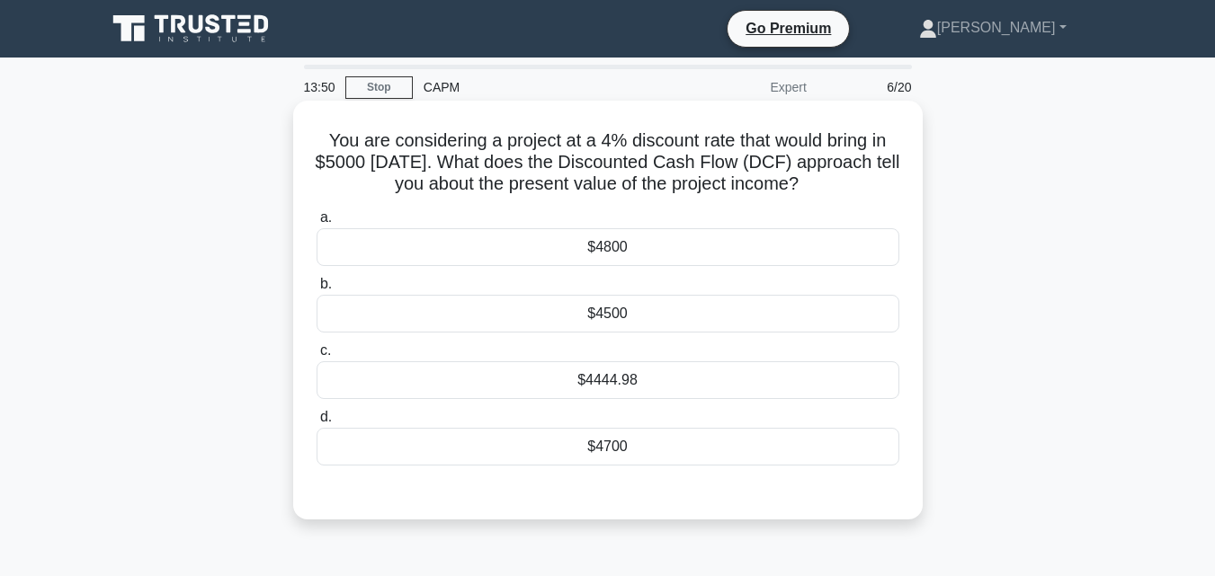
click at [644, 216] on label "a. $4800" at bounding box center [608, 236] width 583 height 59
click at [317, 216] on input "a. $4800" at bounding box center [317, 218] width 0 height 12
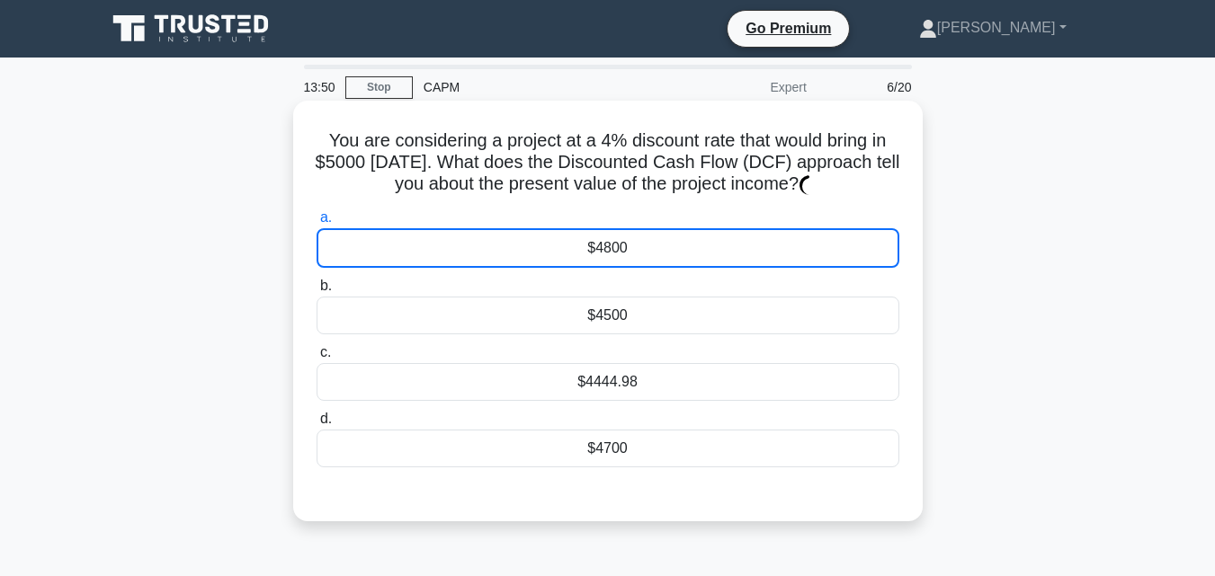
click at [625, 249] on div "$4800" at bounding box center [608, 248] width 583 height 40
click at [317, 224] on input "a. $4800" at bounding box center [317, 218] width 0 height 12
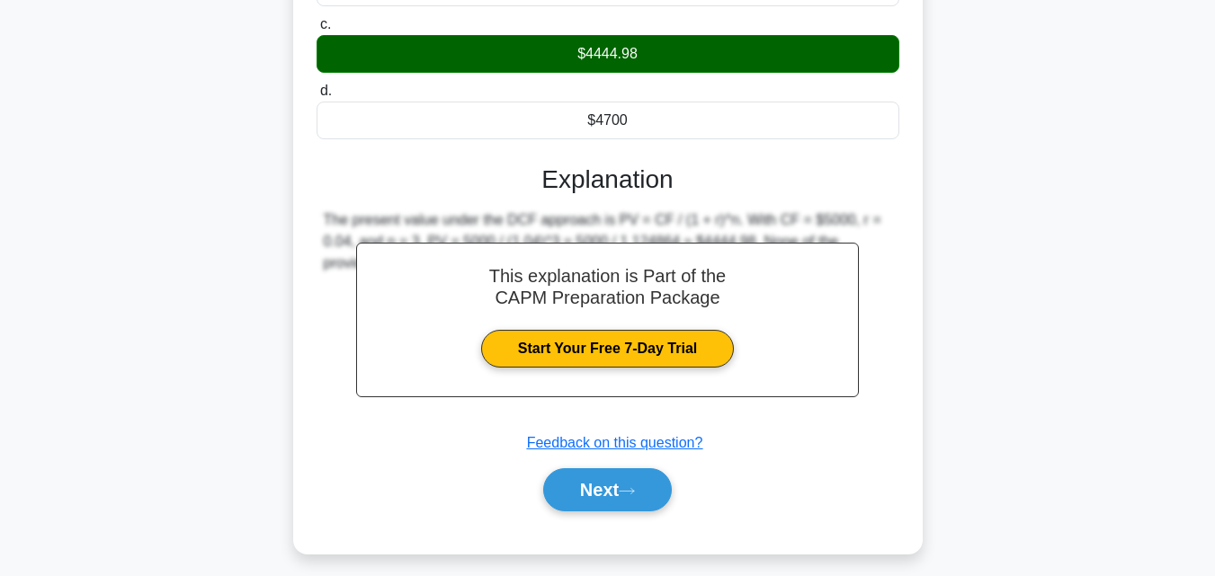
scroll to position [360, 0]
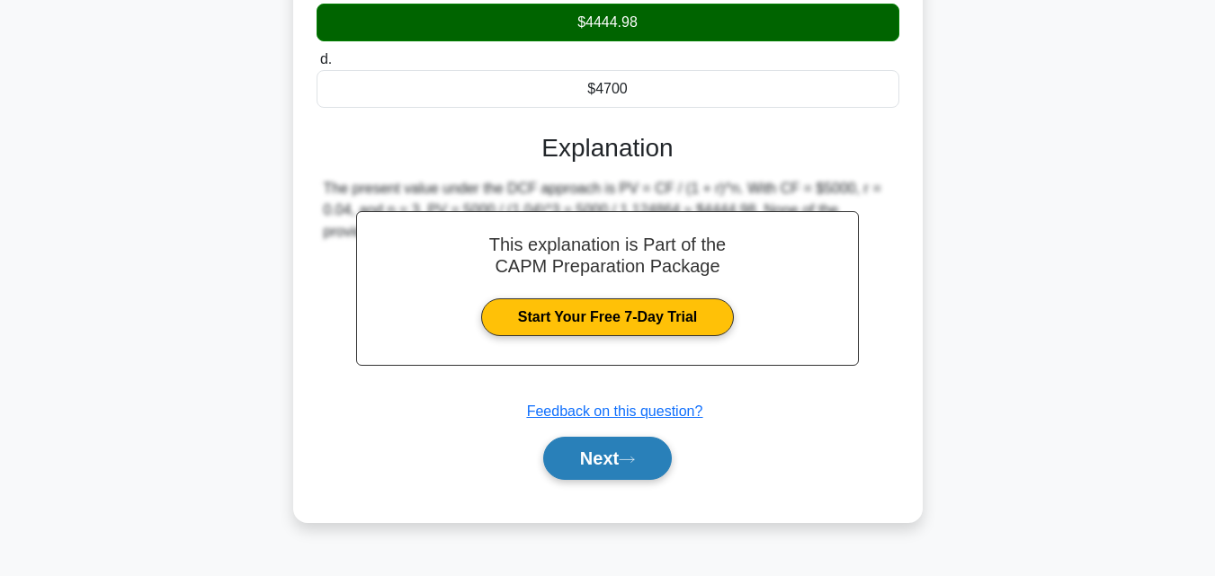
click at [625, 452] on button "Next" at bounding box center [607, 458] width 129 height 43
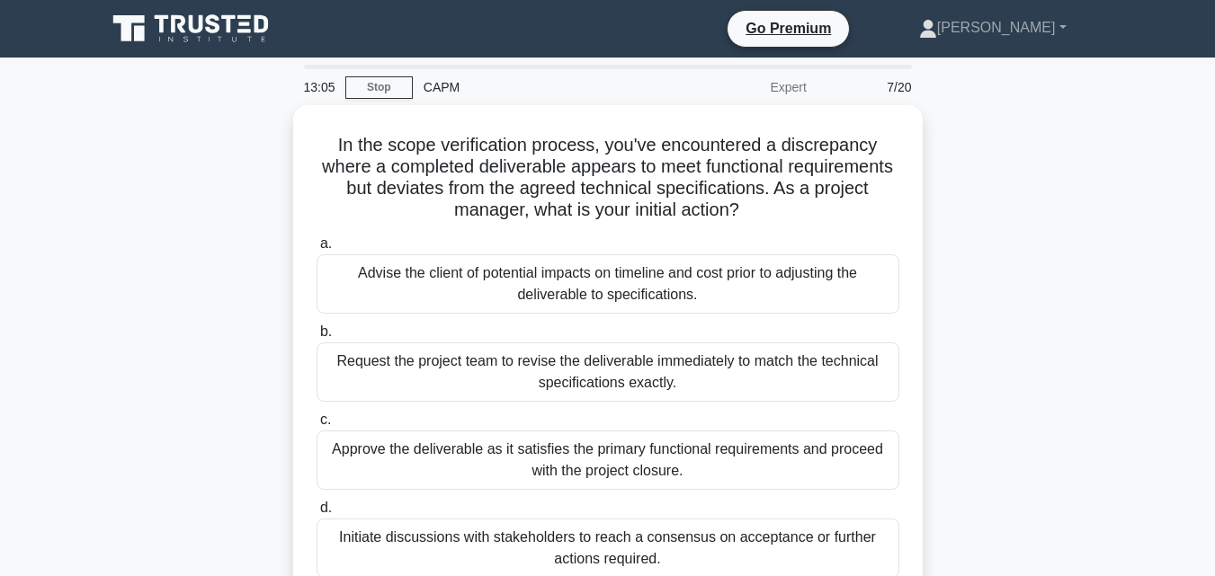
scroll to position [90, 0]
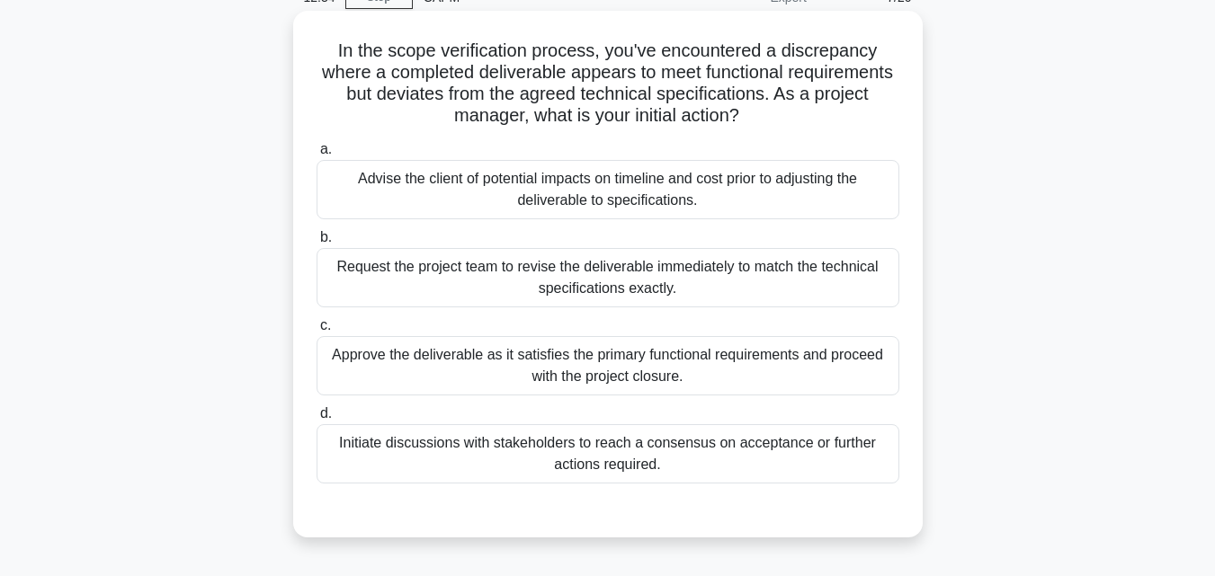
click at [822, 268] on div "Request the project team to revise the deliverable immediately to match the tec…" at bounding box center [608, 277] width 583 height 59
click at [317, 244] on input "b. Request the project team to revise the deliverable immediately to match the …" at bounding box center [317, 238] width 0 height 12
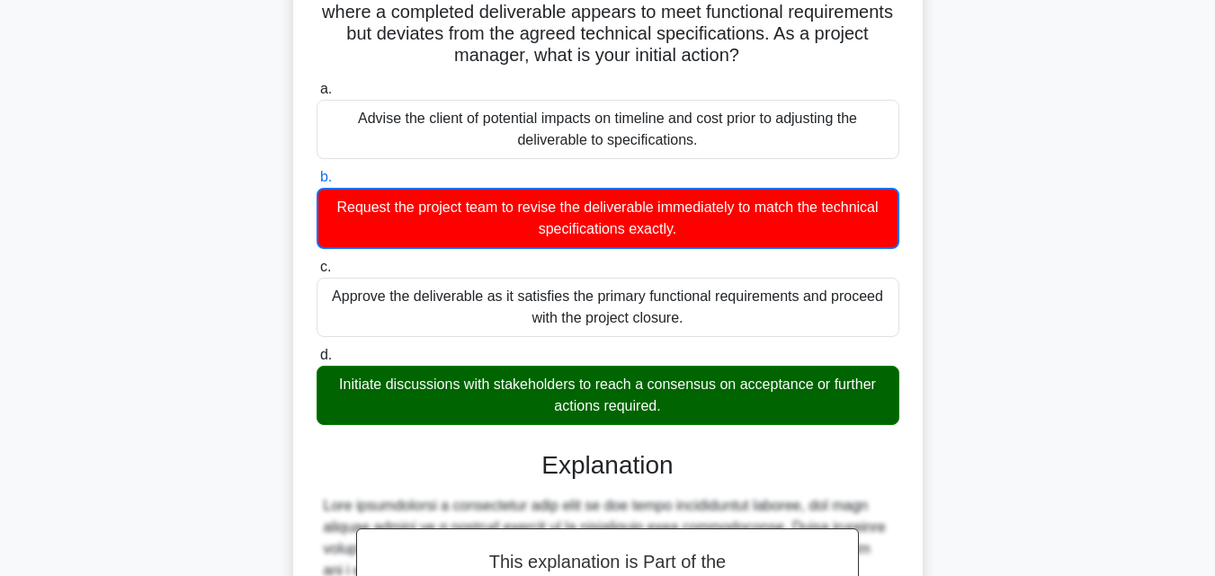
scroll to position [60, 0]
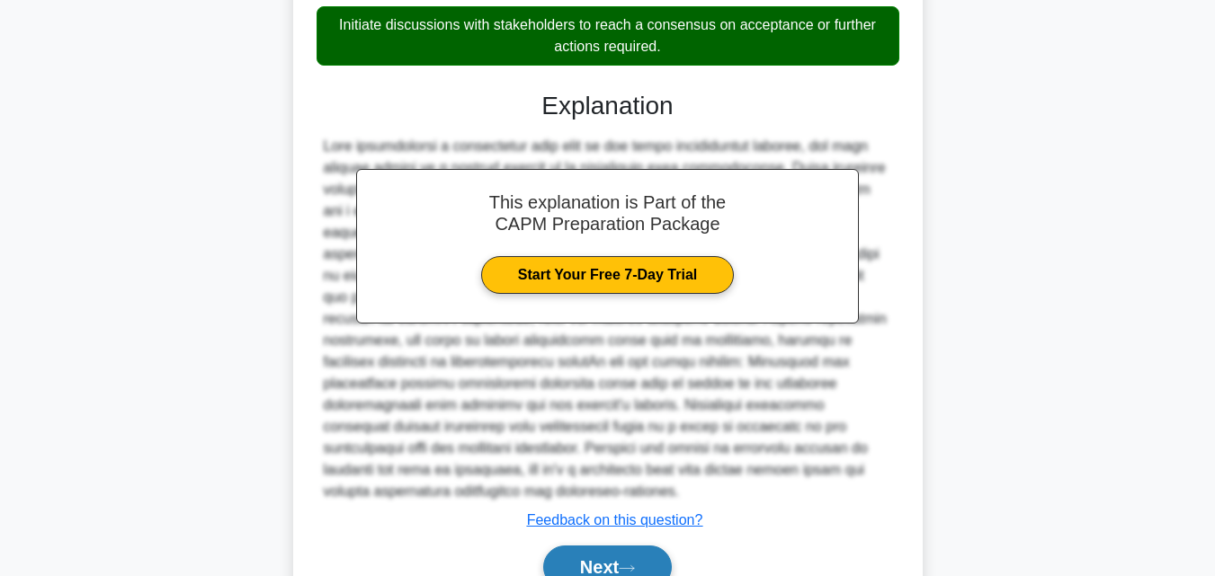
click at [616, 565] on button "Next" at bounding box center [607, 567] width 129 height 43
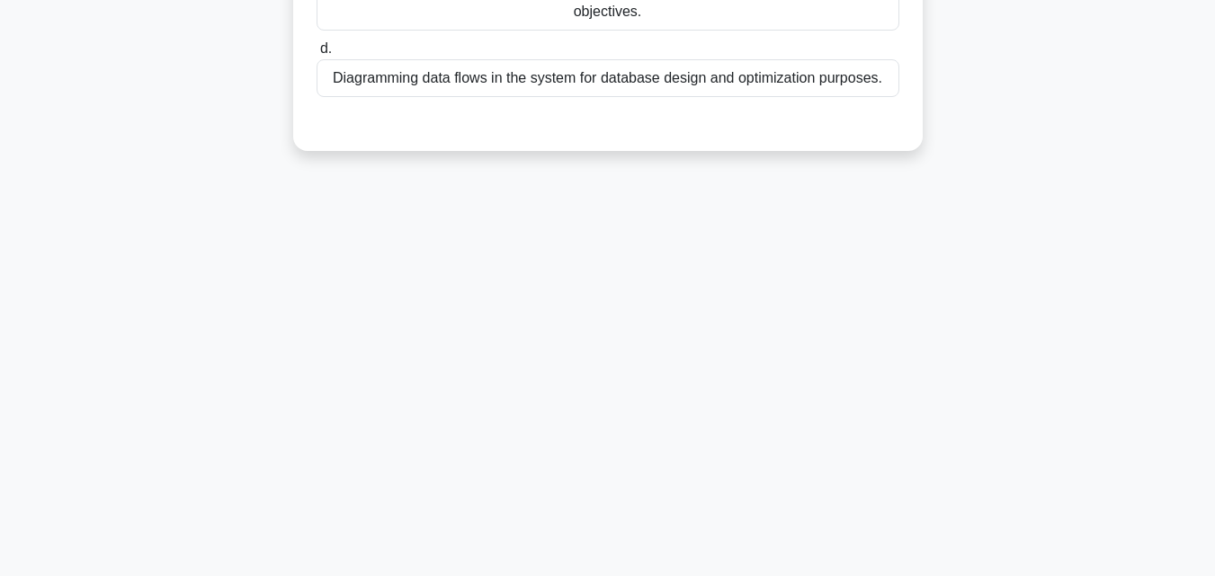
scroll to position [0, 0]
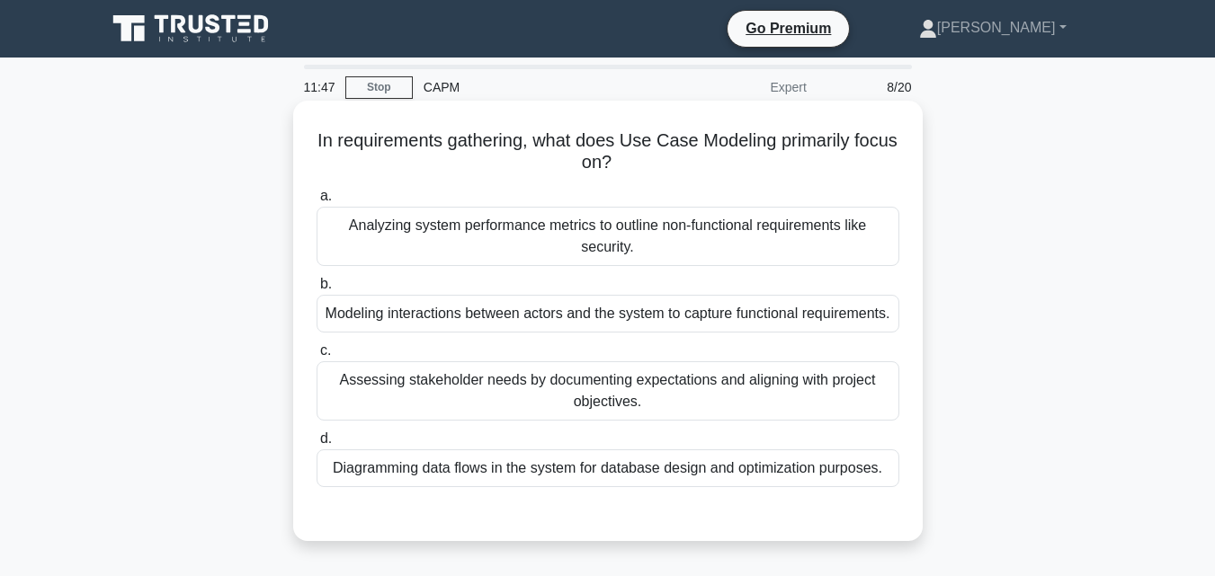
click at [665, 333] on div "Modeling interactions between actors and the system to capture functional requi…" at bounding box center [608, 314] width 583 height 38
click at [317, 290] on input "b. Modeling interactions between actors and the system to capture functional re…" at bounding box center [317, 285] width 0 height 12
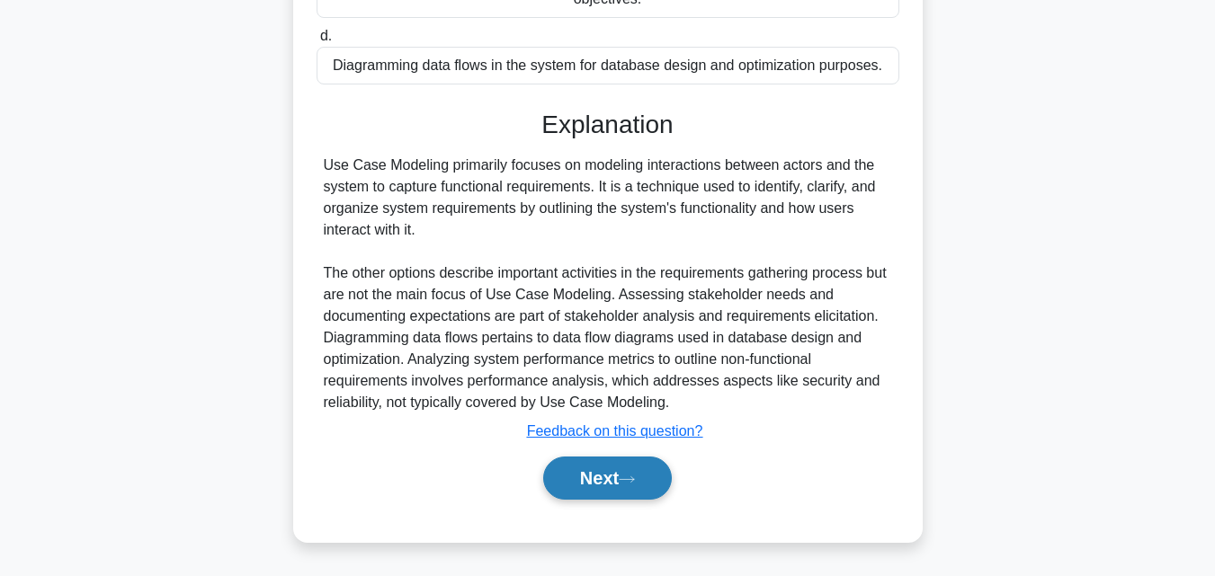
click at [617, 486] on button "Next" at bounding box center [607, 478] width 129 height 43
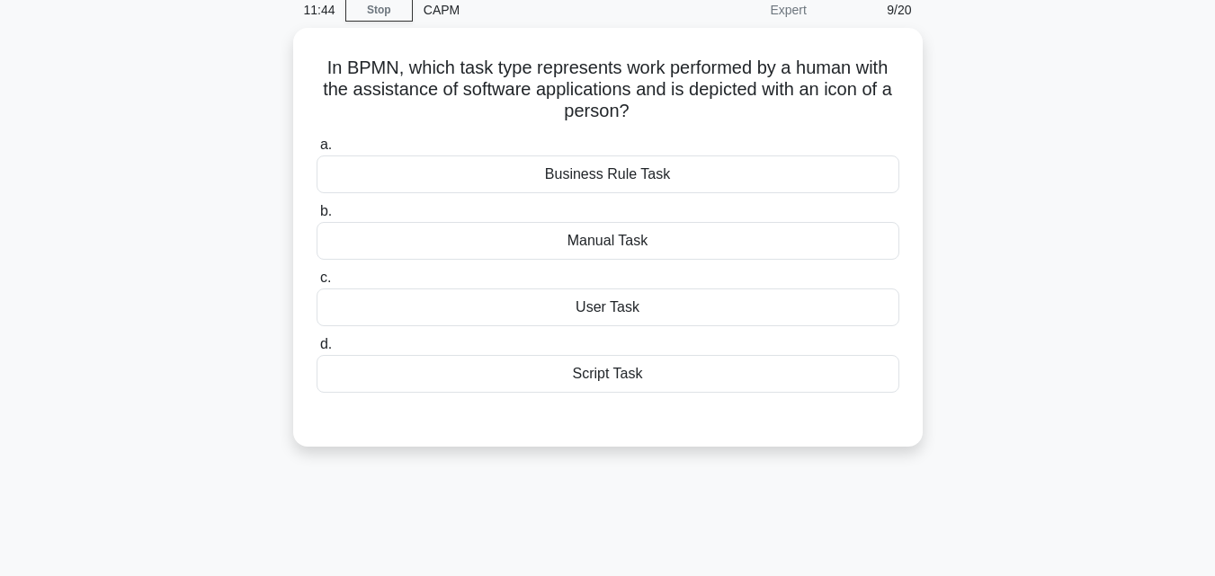
scroll to position [35, 0]
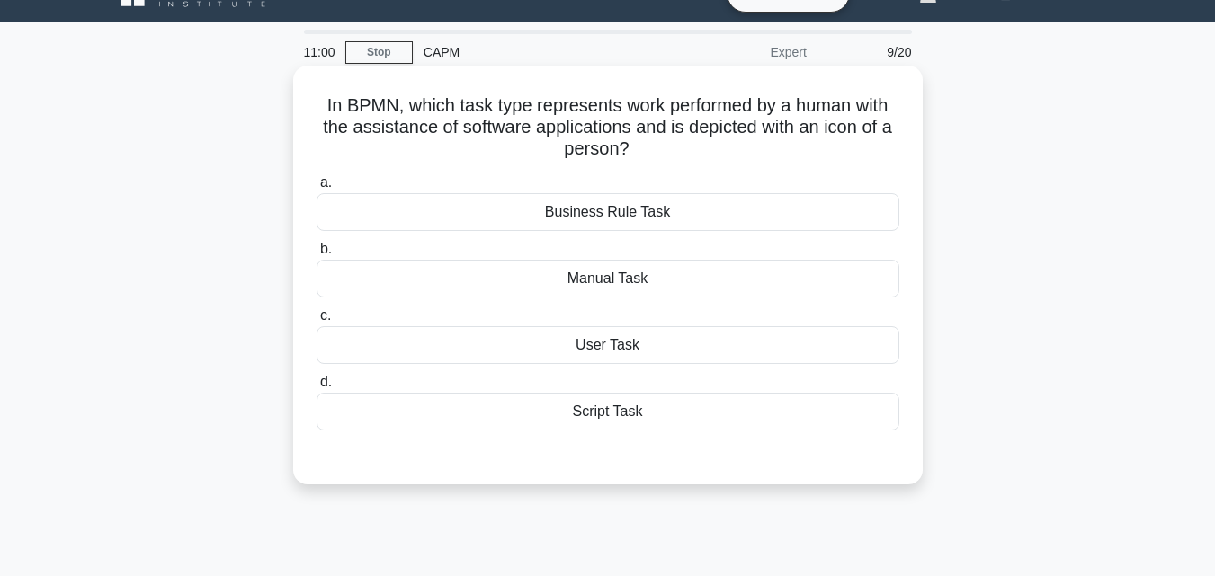
click at [655, 330] on div "User Task" at bounding box center [608, 345] width 583 height 38
click at [317, 322] on input "c. User Task" at bounding box center [317, 316] width 0 height 12
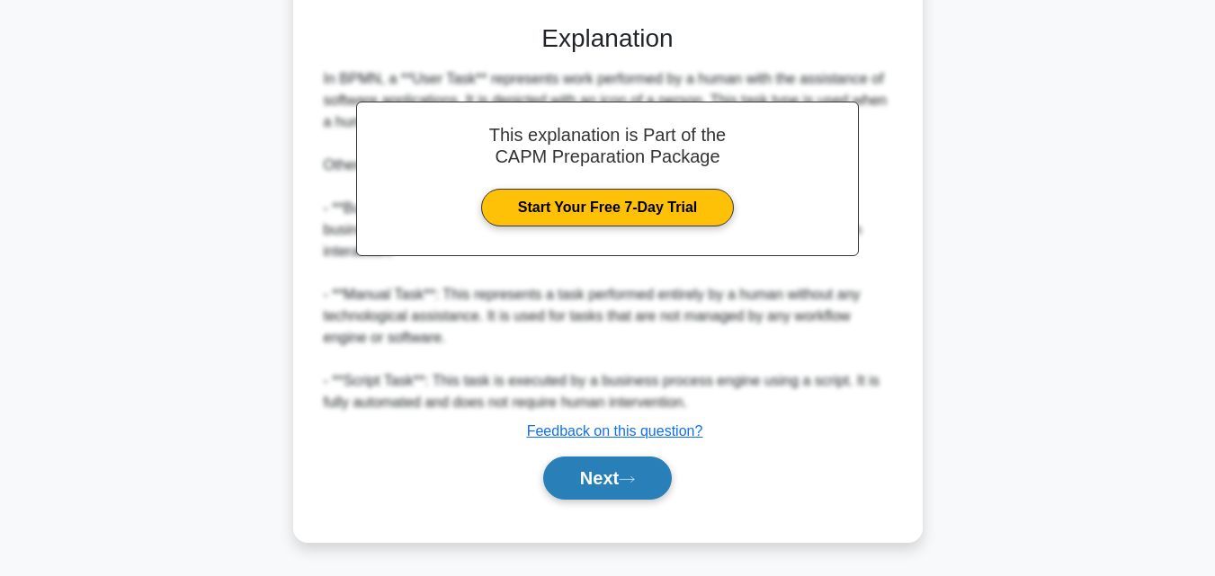
click at [589, 495] on button "Next" at bounding box center [607, 478] width 129 height 43
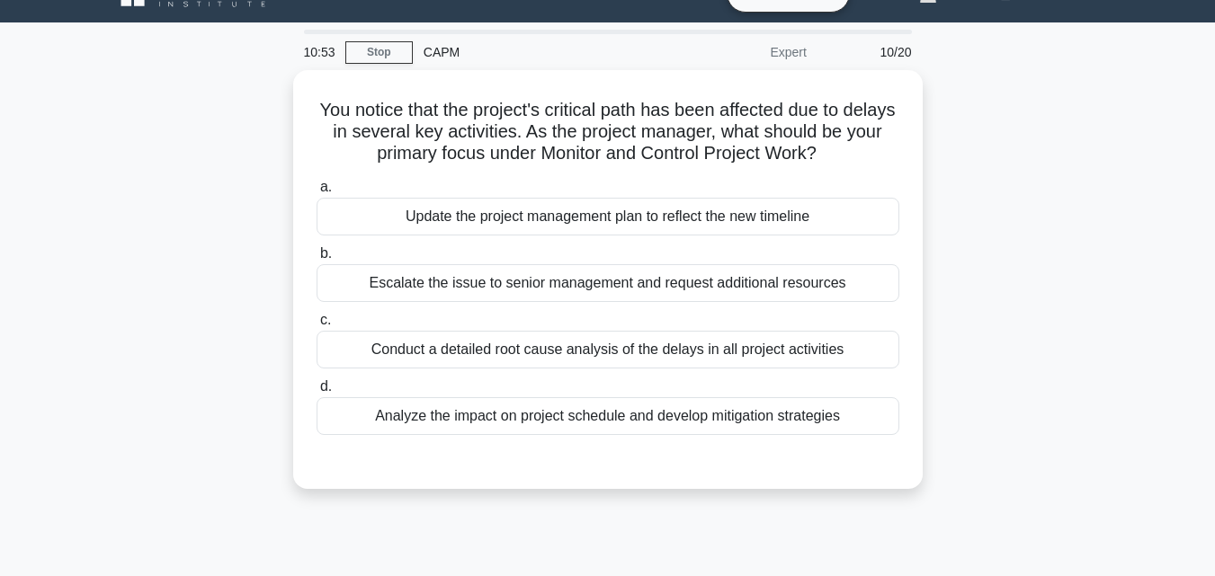
click at [928, 110] on div "You notice that the project's critical path has been affected due to delays in …" at bounding box center [607, 290] width 1025 height 441
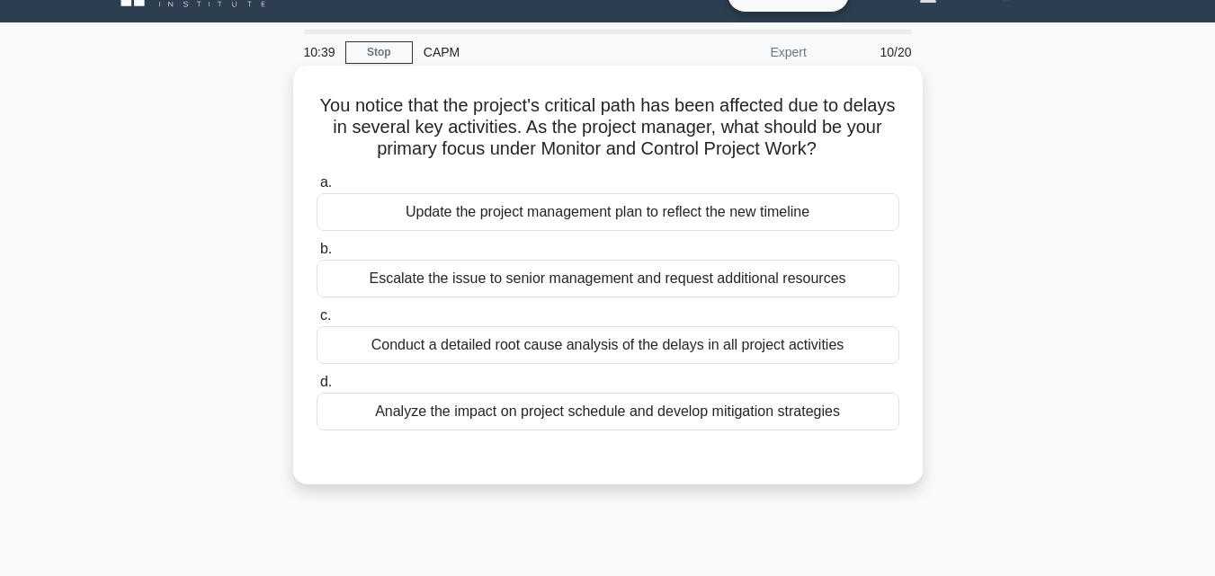
click at [826, 341] on div "Conduct a detailed root cause analysis of the delays in all project activities" at bounding box center [608, 345] width 583 height 38
click at [317, 322] on input "c. Conduct a detailed root cause analysis of the delays in all project activiti…" at bounding box center [317, 316] width 0 height 12
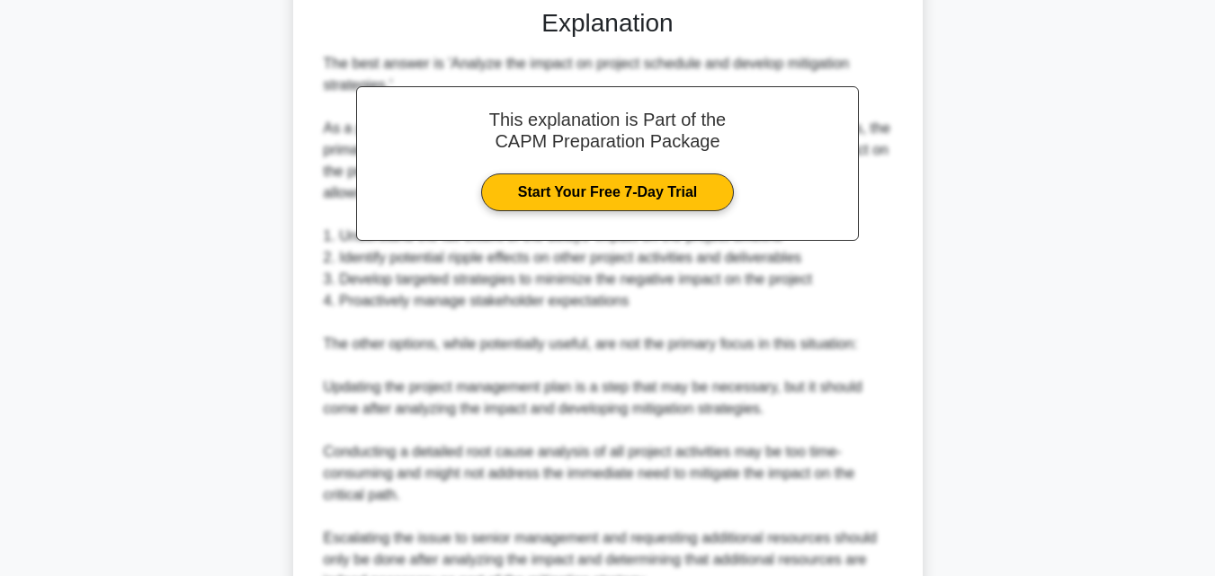
scroll to position [751, 0]
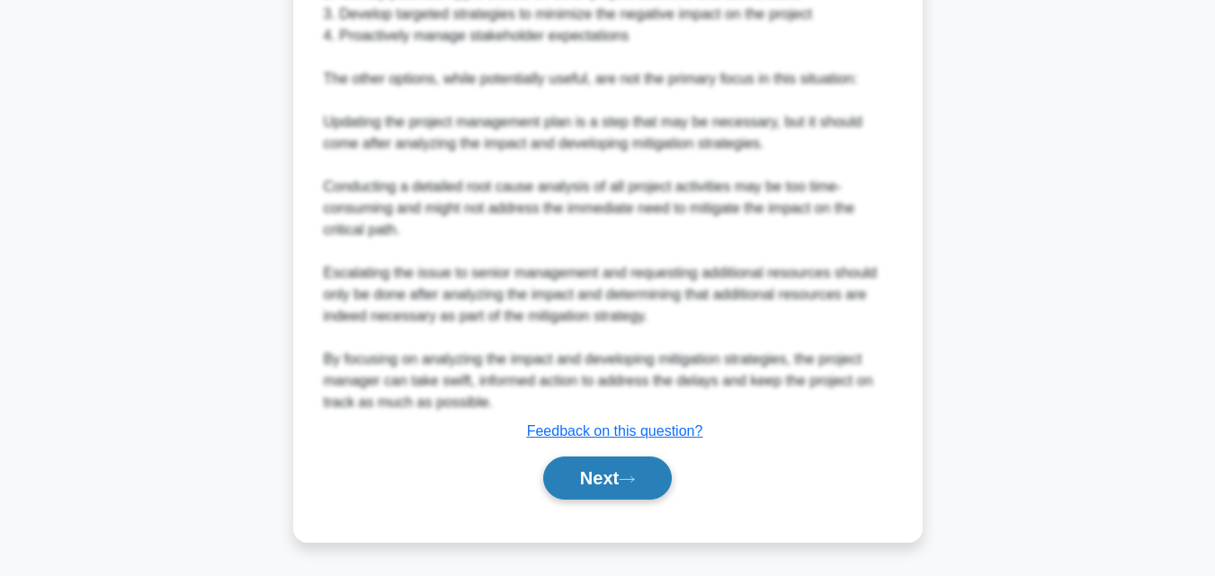
click at [617, 491] on button "Next" at bounding box center [607, 478] width 129 height 43
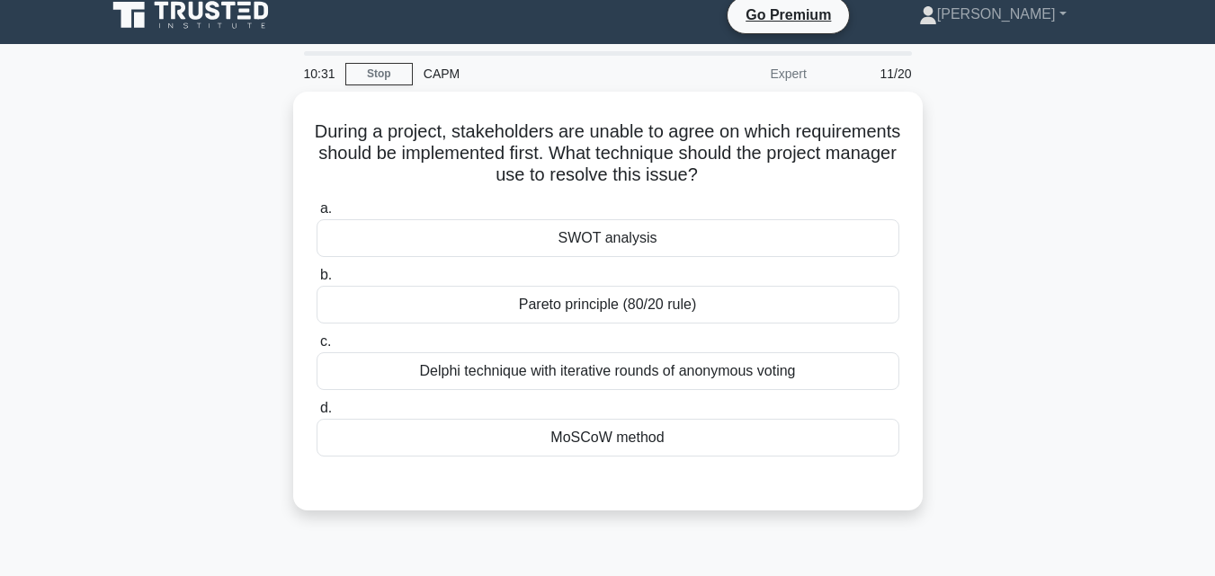
scroll to position [0, 0]
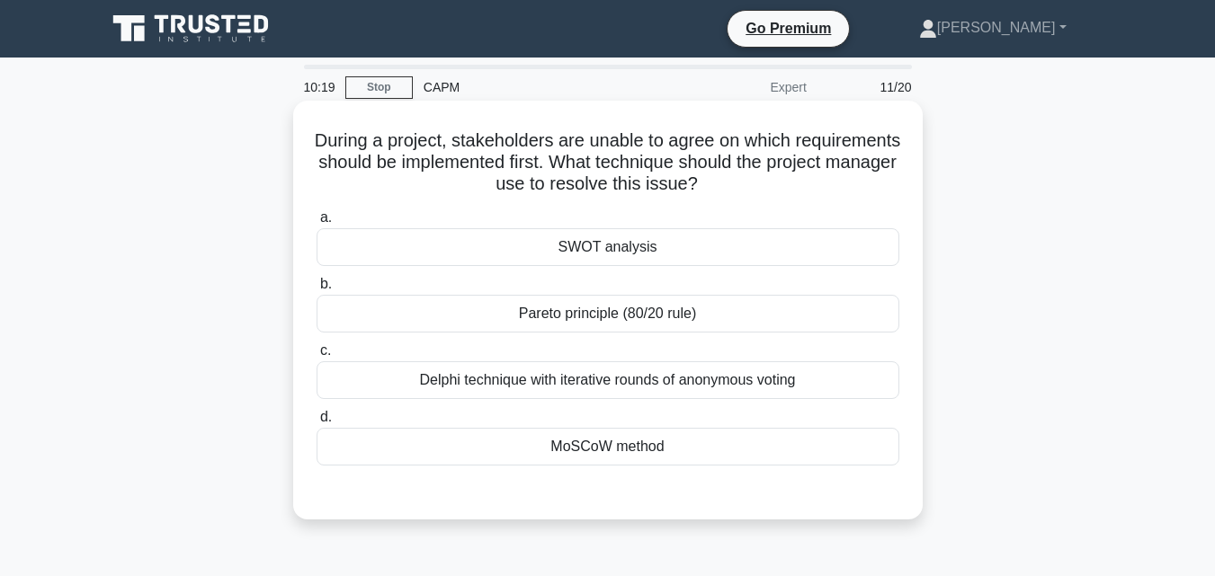
click at [606, 322] on div "Pareto principle (80/20 rule)" at bounding box center [608, 314] width 583 height 38
click at [317, 290] on input "b. Pareto principle (80/20 rule)" at bounding box center [317, 285] width 0 height 12
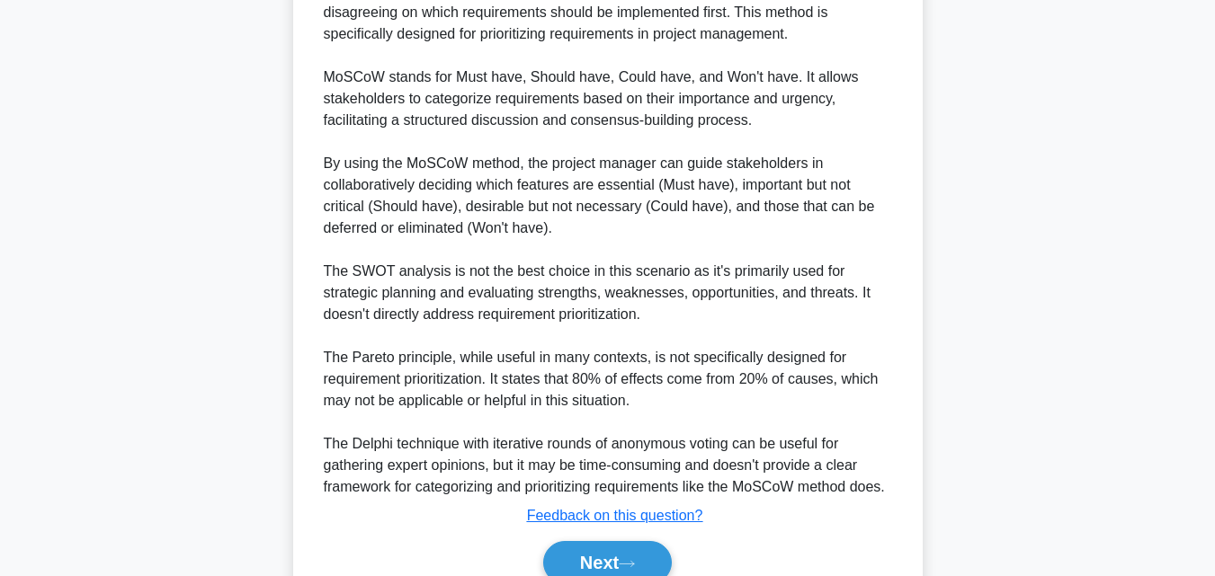
scroll to position [643, 0]
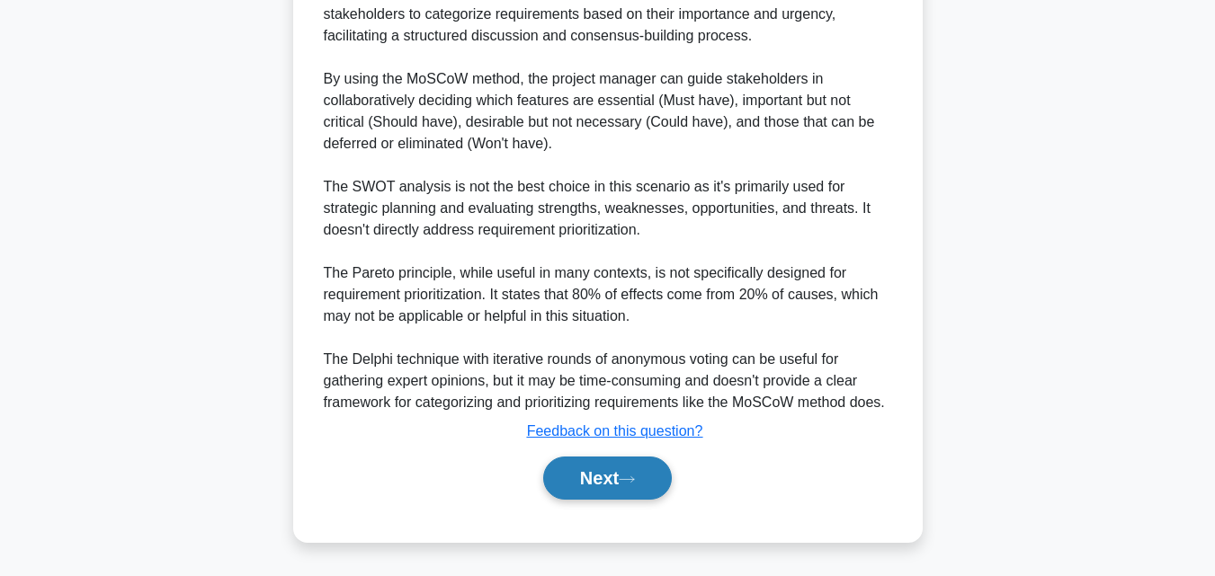
click at [593, 472] on button "Next" at bounding box center [607, 478] width 129 height 43
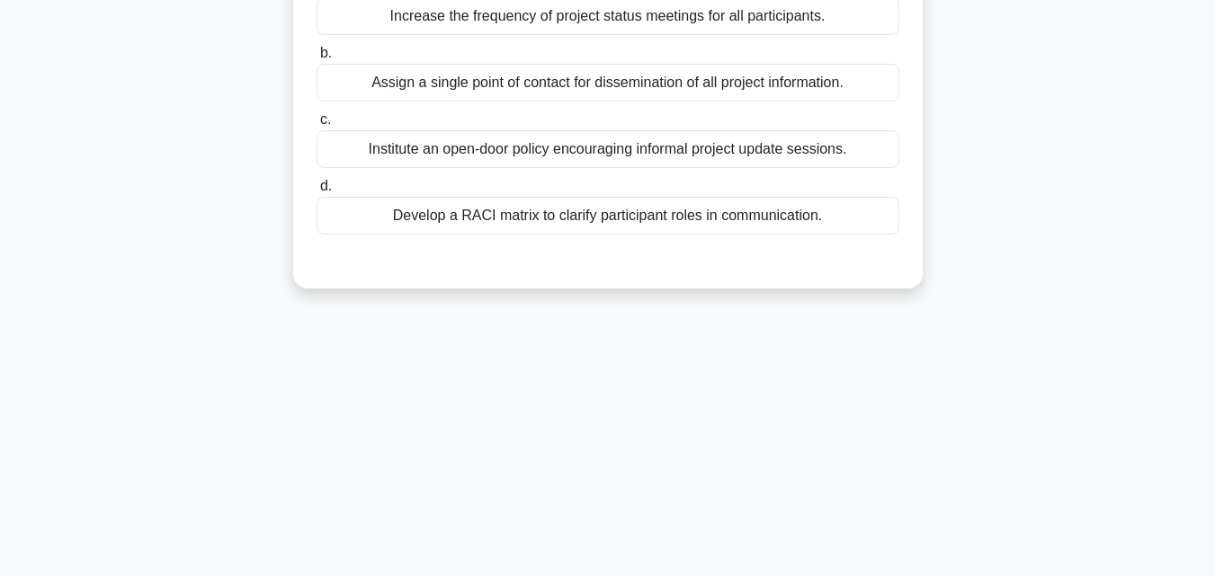
scroll to position [35, 0]
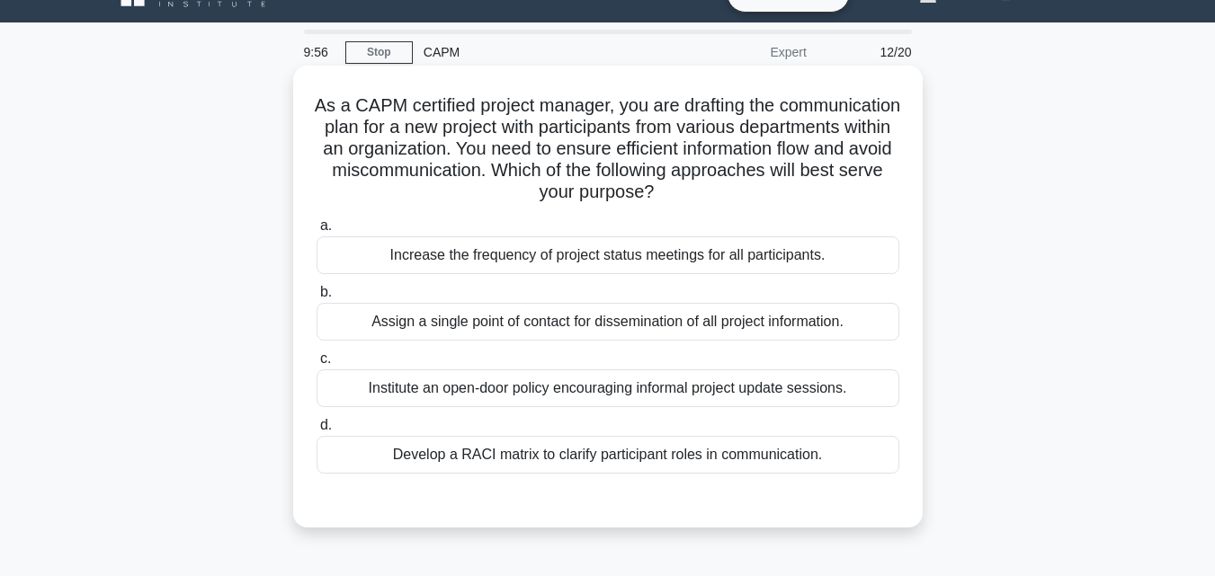
click at [593, 467] on div "Develop a RACI matrix to clarify participant roles in communication." at bounding box center [608, 455] width 583 height 38
click at [317, 432] on input "d. Develop a RACI matrix to clarify participant roles in communication." at bounding box center [317, 426] width 0 height 12
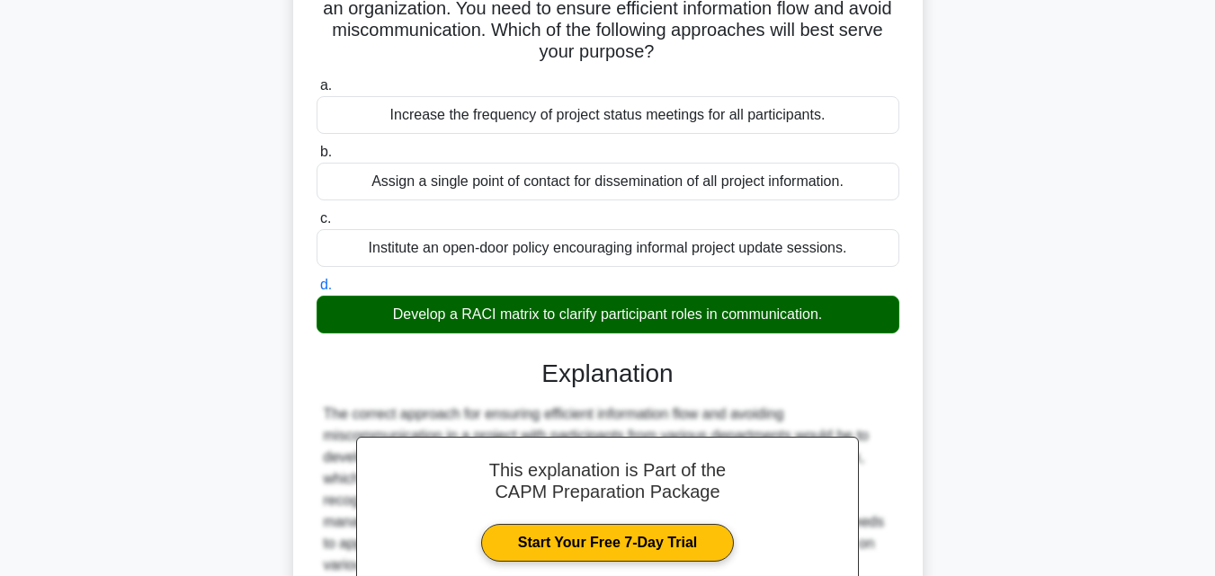
scroll to position [485, 0]
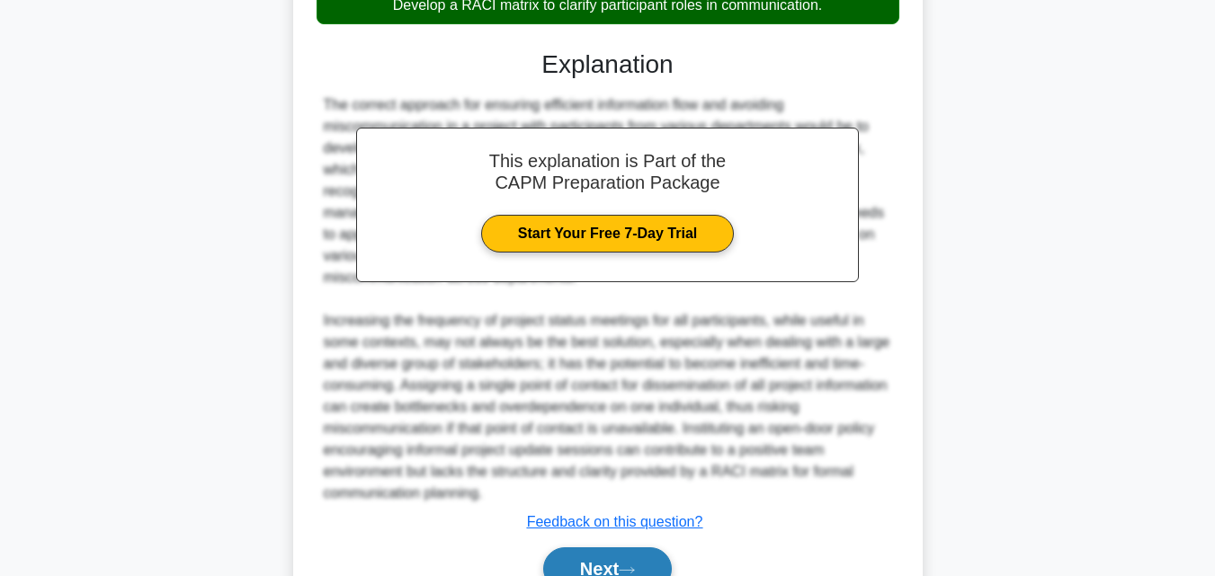
click at [619, 558] on button "Next" at bounding box center [607, 569] width 129 height 43
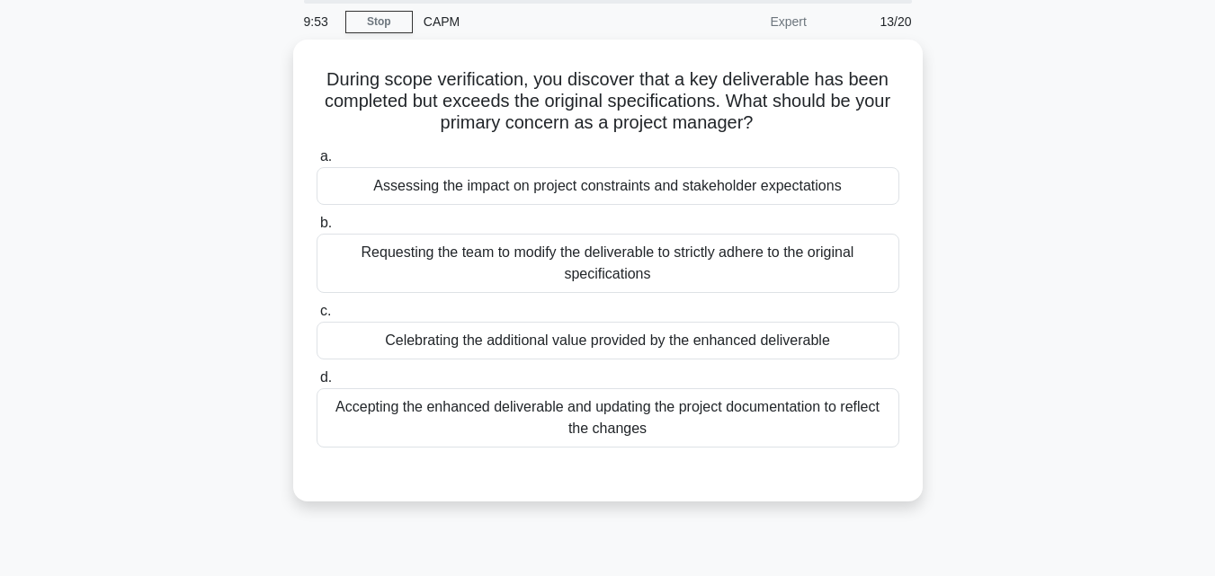
scroll to position [0, 0]
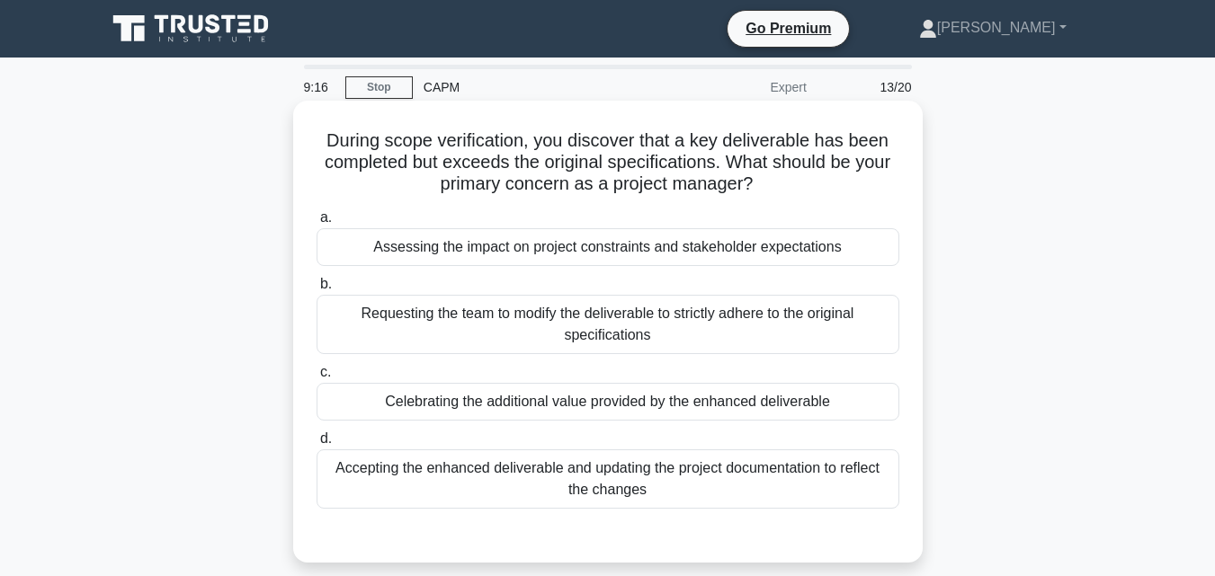
click at [642, 226] on label "a. Assessing the impact on project constraints and stakeholder expectations" at bounding box center [608, 236] width 583 height 59
click at [317, 224] on input "a. Assessing the impact on project constraints and stakeholder expectations" at bounding box center [317, 218] width 0 height 12
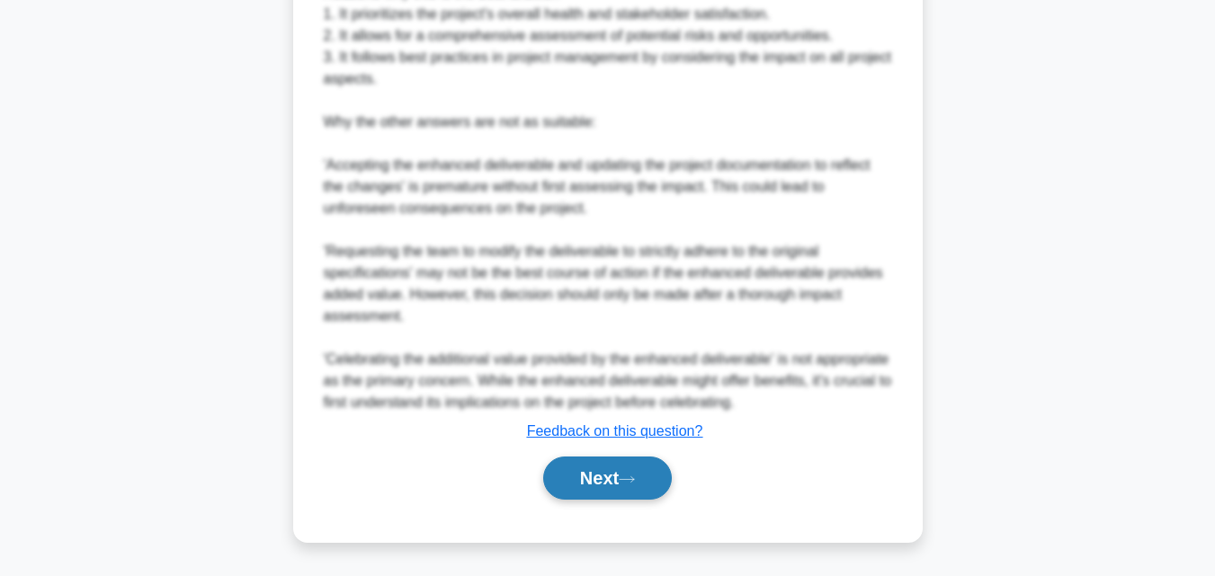
click at [597, 480] on button "Next" at bounding box center [607, 478] width 129 height 43
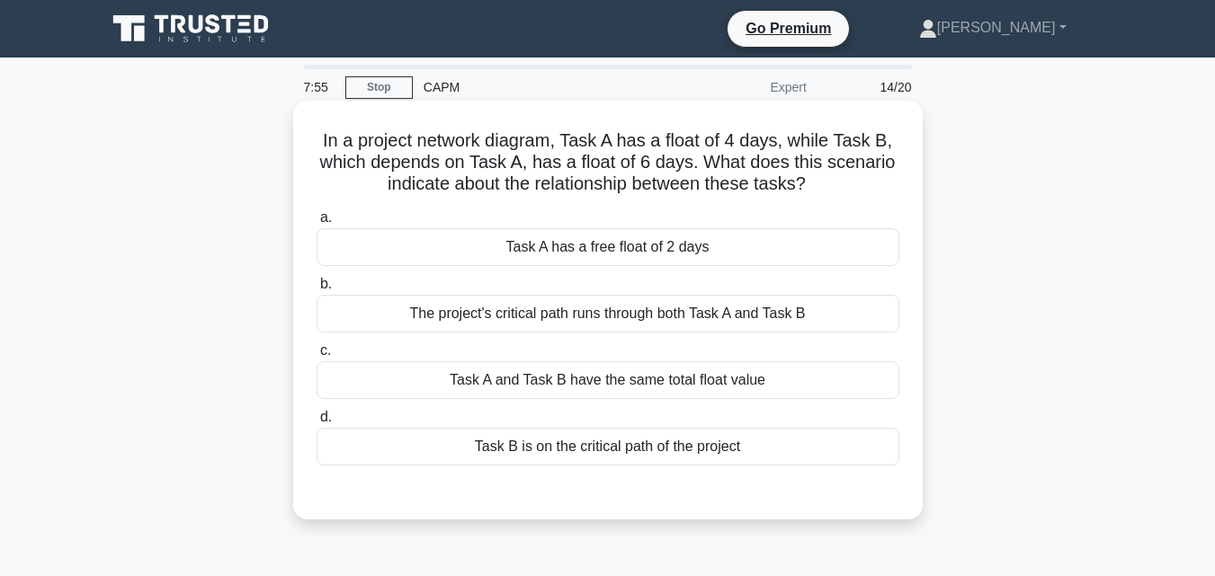
click at [667, 247] on div "Task A has a free float of 2 days" at bounding box center [608, 247] width 583 height 38
click at [317, 224] on input "a. Task A has a free float of 2 days" at bounding box center [317, 218] width 0 height 12
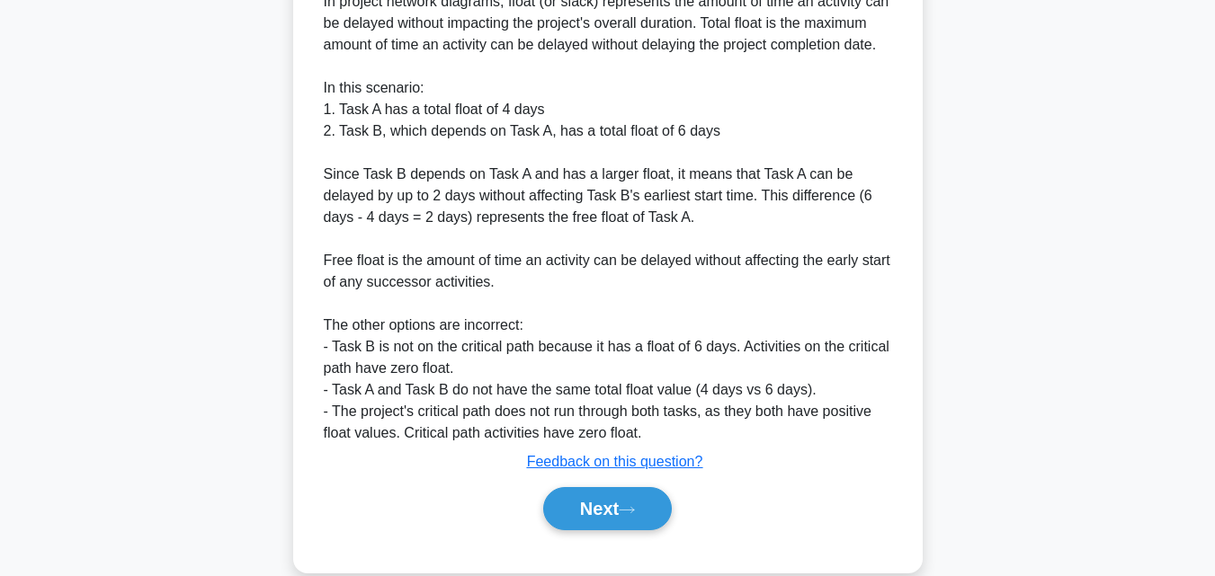
scroll to position [620, 0]
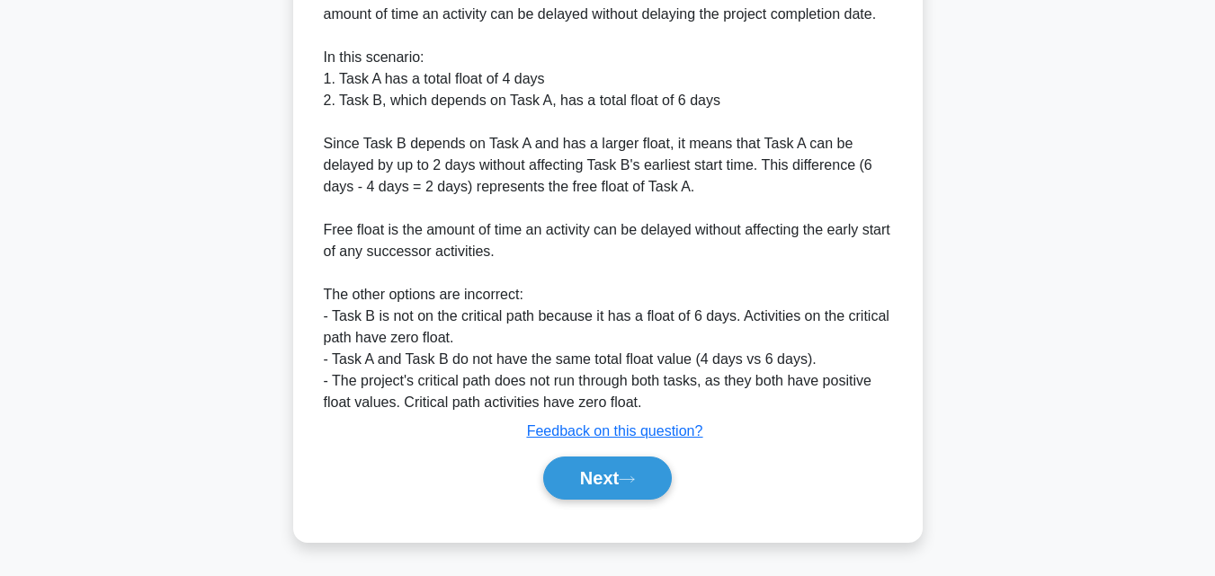
click at [618, 458] on button "Next" at bounding box center [607, 478] width 129 height 43
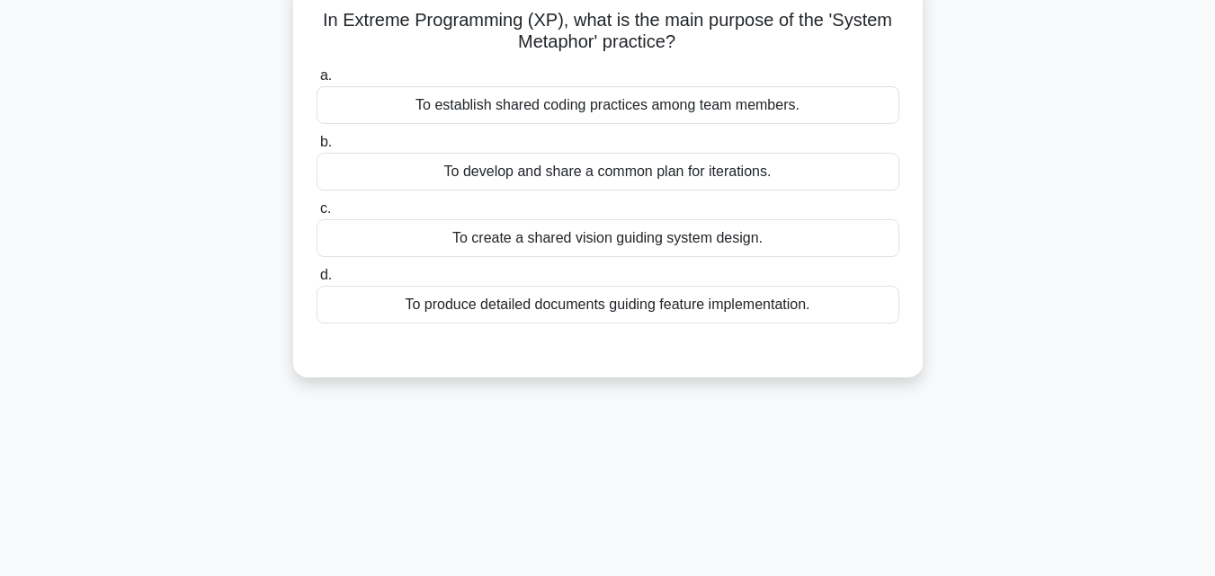
scroll to position [35, 0]
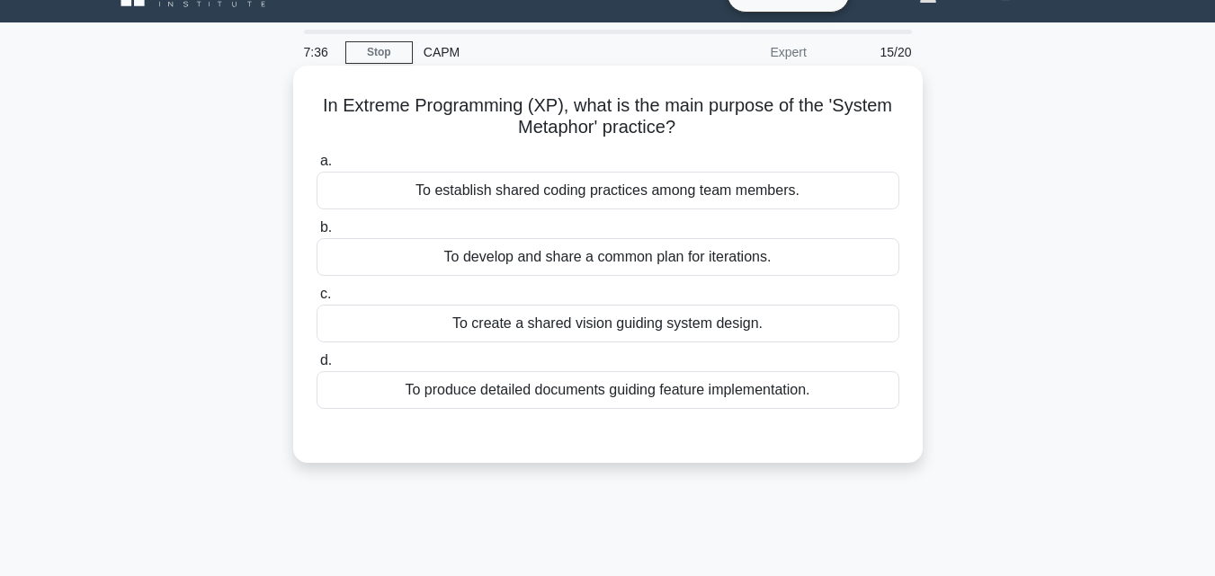
click at [825, 177] on div "To establish shared coding practices among team members." at bounding box center [608, 191] width 583 height 38
click at [317, 167] on input "a. To establish shared coding practices among team members." at bounding box center [317, 162] width 0 height 12
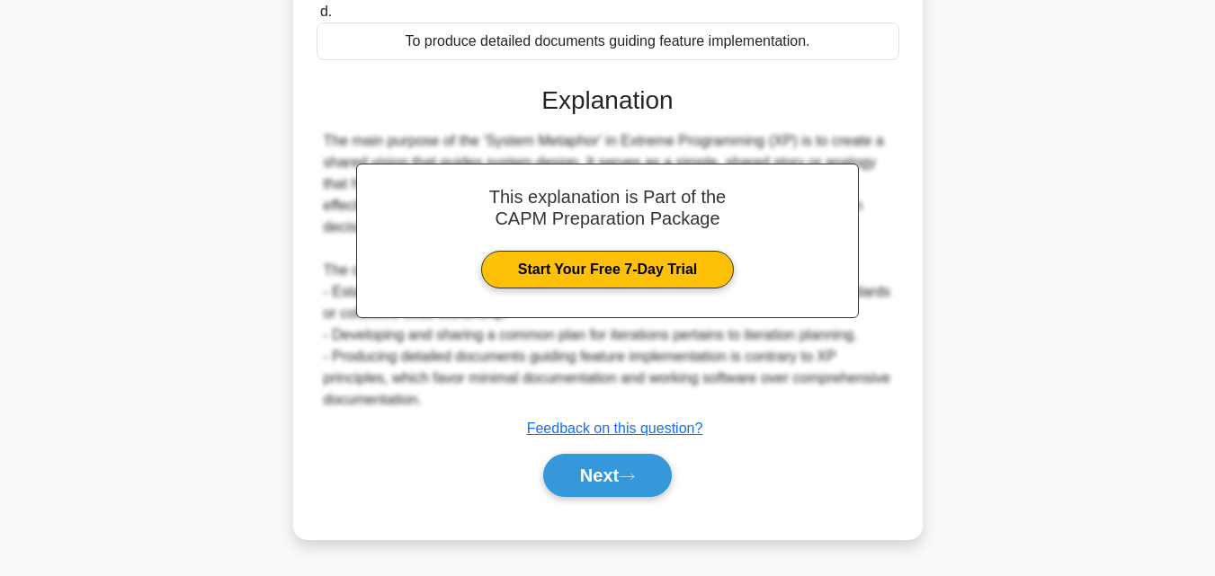
scroll to position [395, 0]
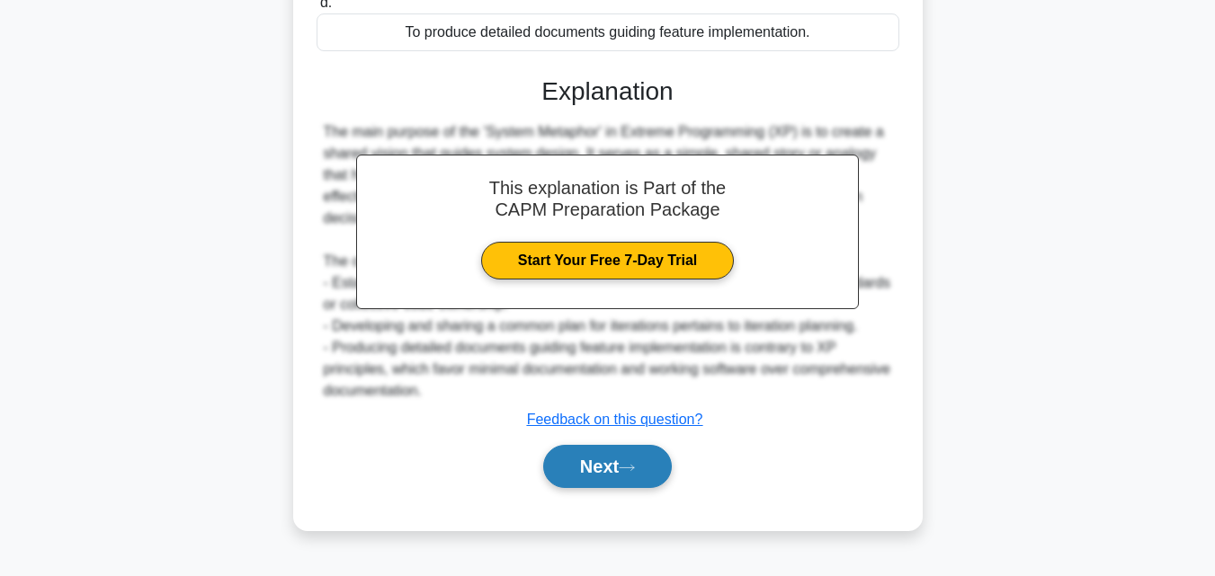
click at [607, 460] on button "Next" at bounding box center [607, 466] width 129 height 43
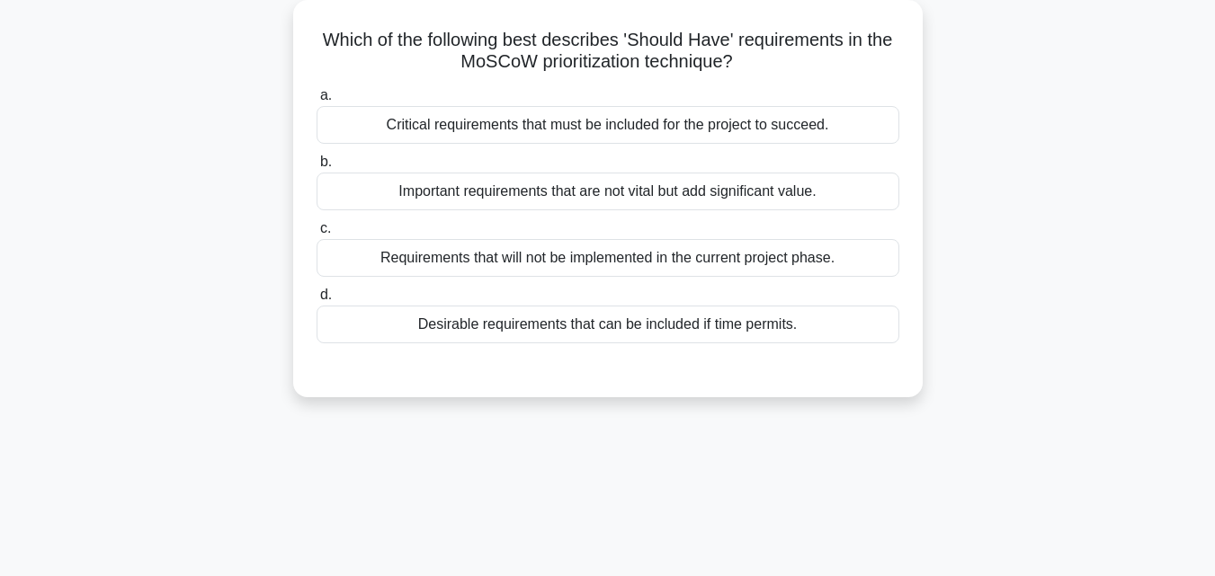
scroll to position [35, 0]
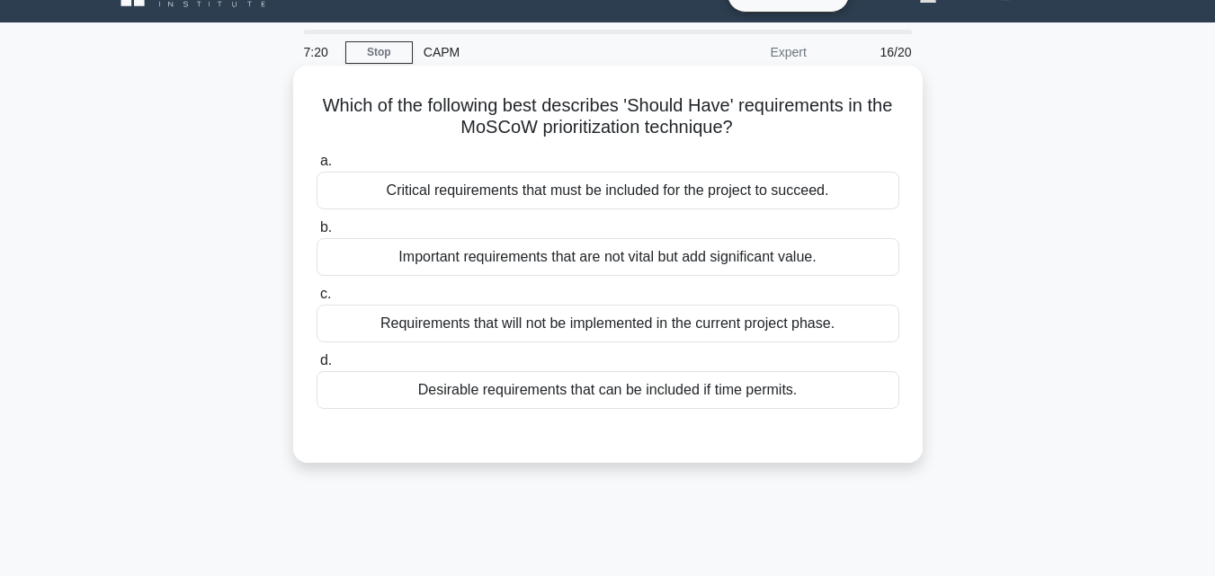
click at [772, 191] on div "Critical requirements that must be included for the project to succeed." at bounding box center [608, 191] width 583 height 38
click at [317, 167] on input "a. Critical requirements that must be included for the project to succeed." at bounding box center [317, 162] width 0 height 12
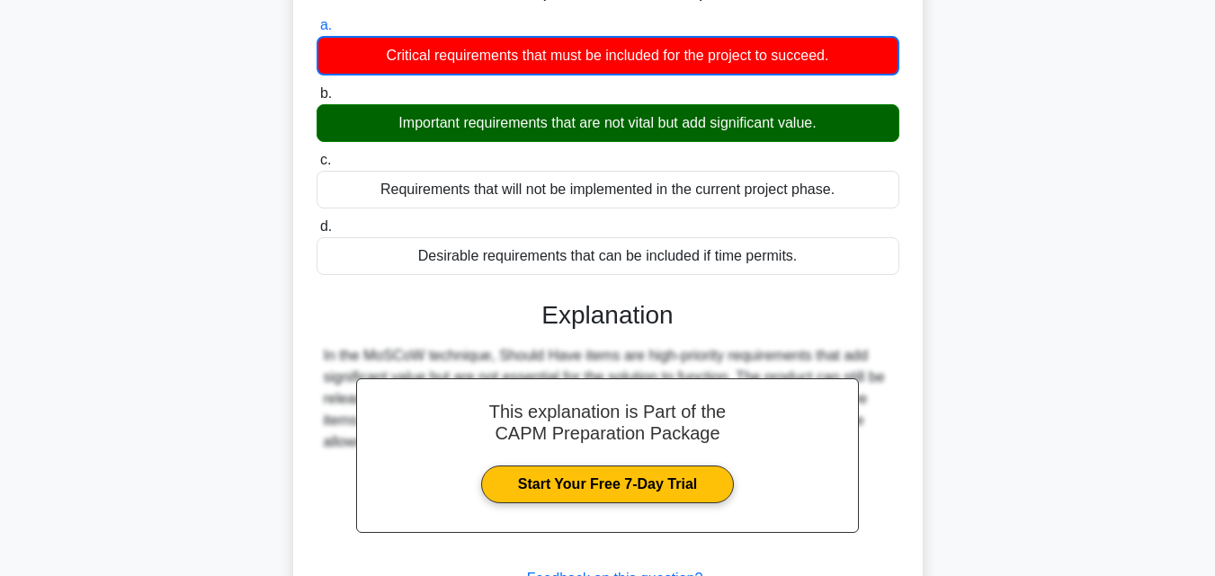
scroll to position [395, 0]
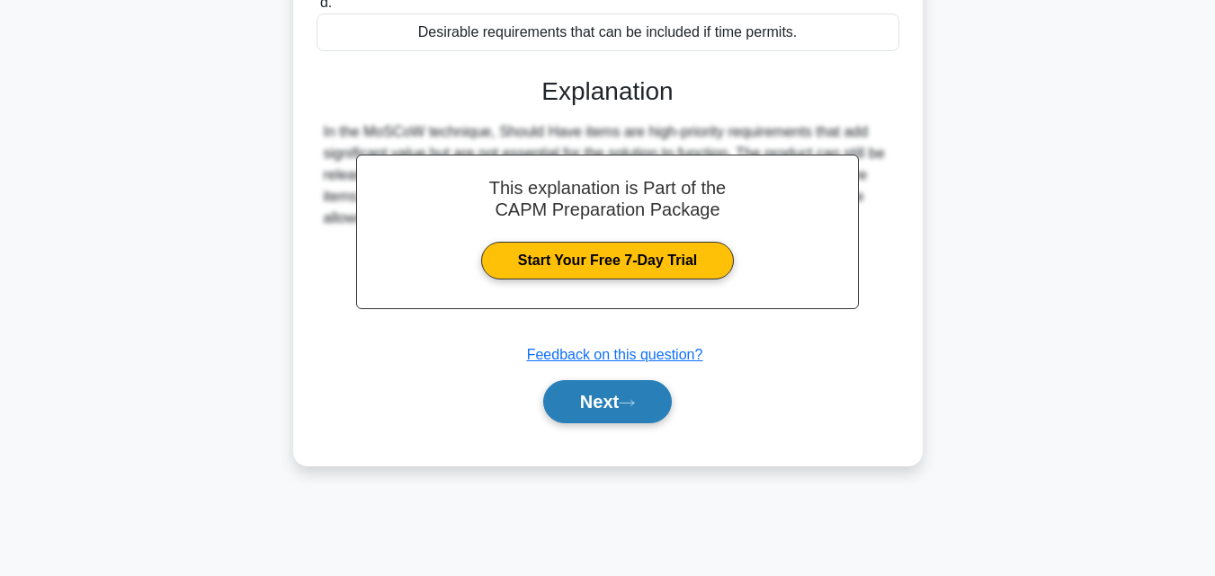
click at [652, 407] on button "Next" at bounding box center [607, 401] width 129 height 43
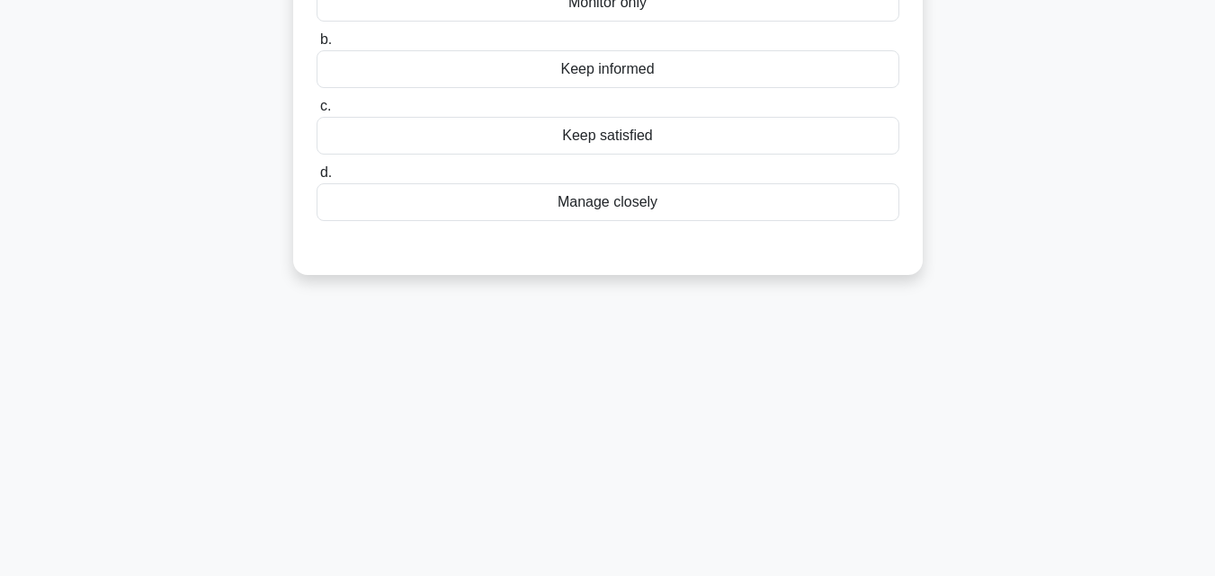
scroll to position [0, 0]
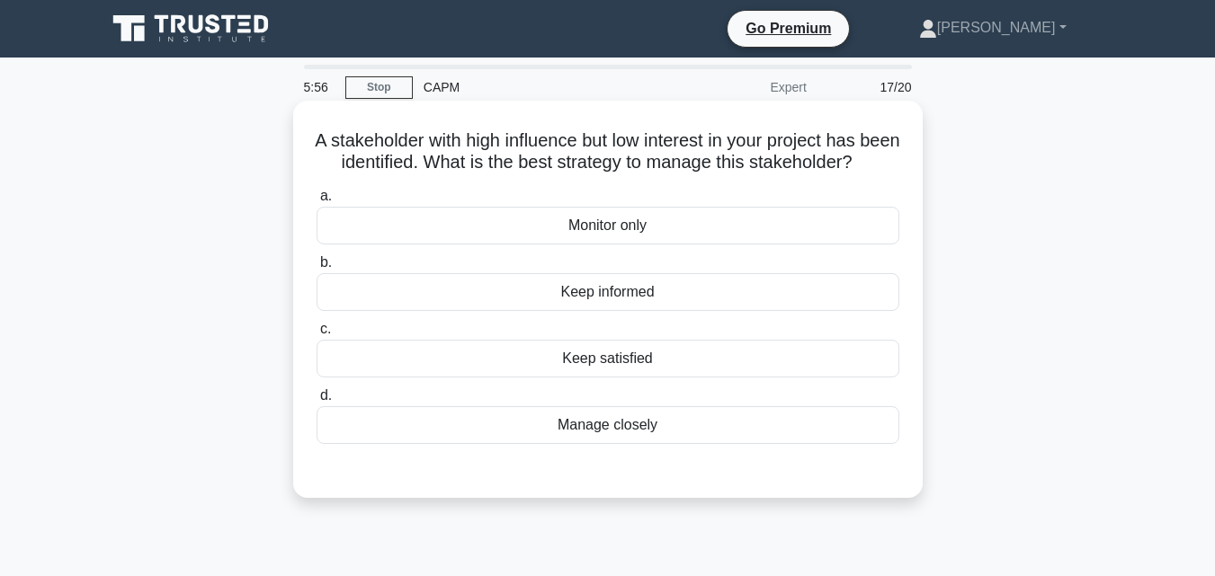
click at [584, 311] on div "Keep informed" at bounding box center [608, 292] width 583 height 38
click at [317, 269] on input "b. Keep informed" at bounding box center [317, 263] width 0 height 12
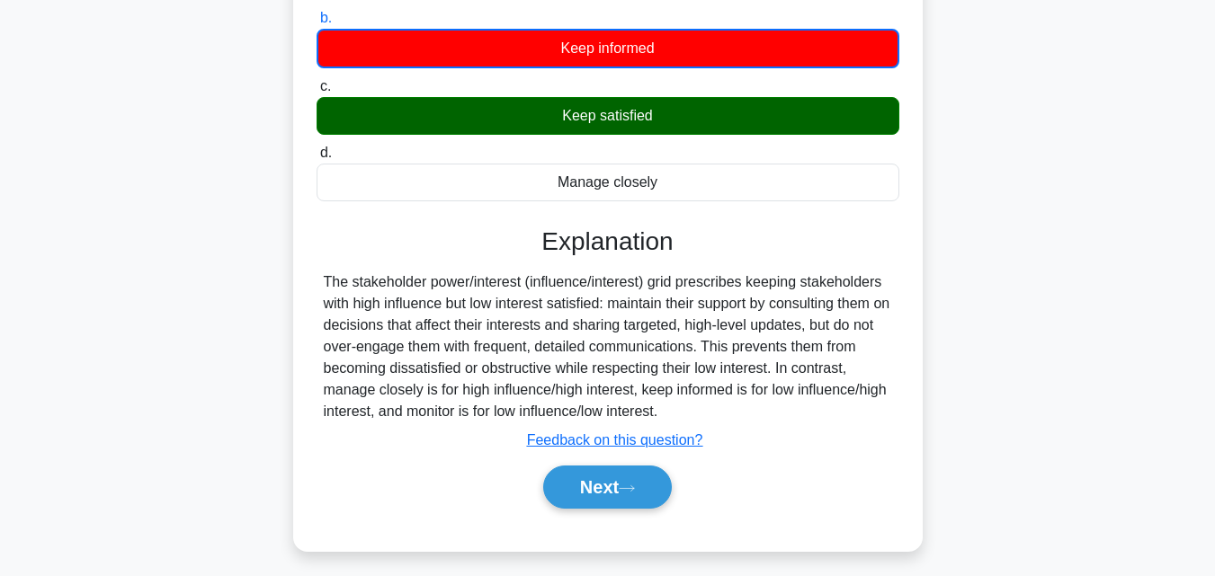
scroll to position [270, 0]
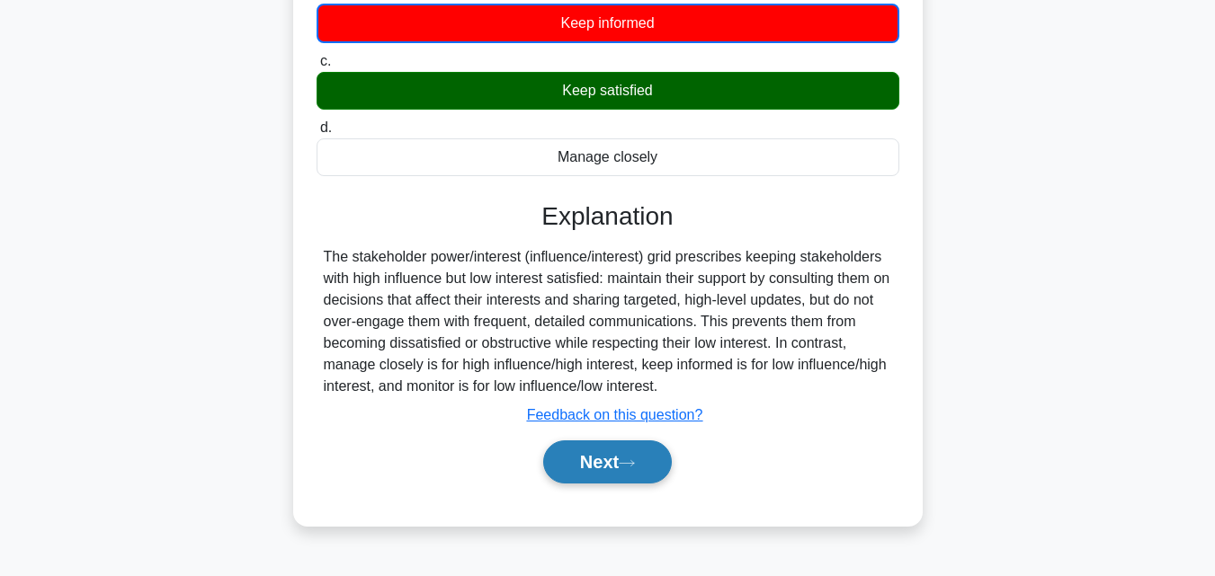
click at [602, 484] on button "Next" at bounding box center [607, 462] width 129 height 43
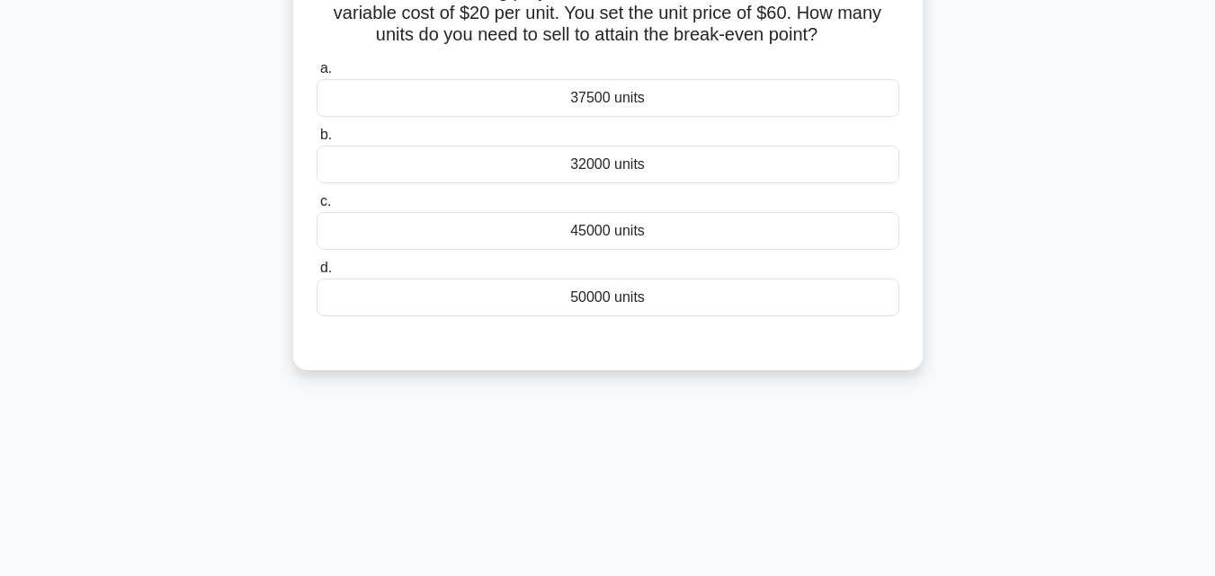
scroll to position [0, 0]
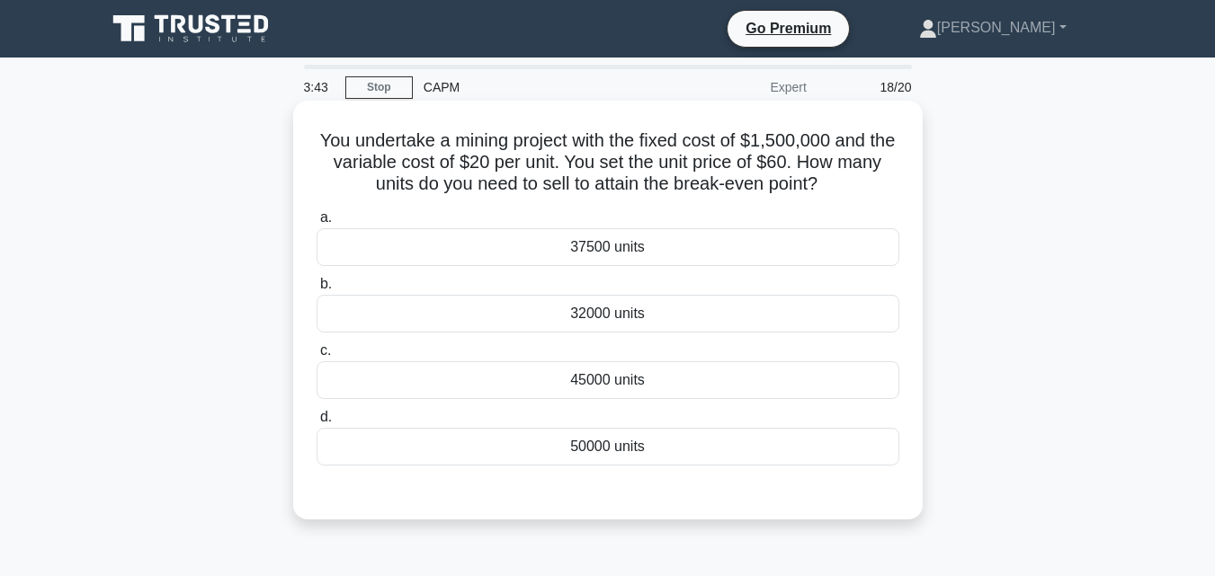
drag, startPoint x: 310, startPoint y: 127, endPoint x: 876, endPoint y: 190, distance: 569.1
click at [876, 190] on div "You undertake a mining project with the fixed cost of $1,500,000 and the variab…" at bounding box center [607, 310] width 615 height 405
copy h5 "You undertake a mining project with the fixed cost of $1,500,000 and the variab…"
click at [586, 227] on label "a. 37500 units" at bounding box center [608, 236] width 583 height 59
click at [317, 224] on input "a. 37500 units" at bounding box center [317, 218] width 0 height 12
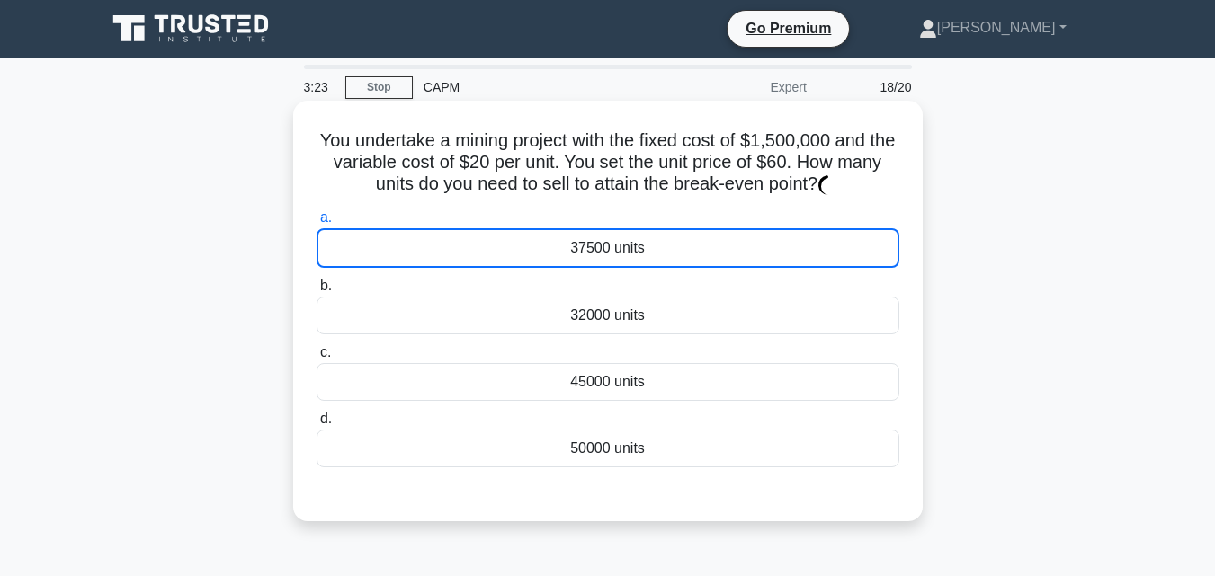
click at [585, 242] on div "37500 units" at bounding box center [608, 248] width 583 height 40
click at [317, 224] on input "a. 37500 units" at bounding box center [317, 218] width 0 height 12
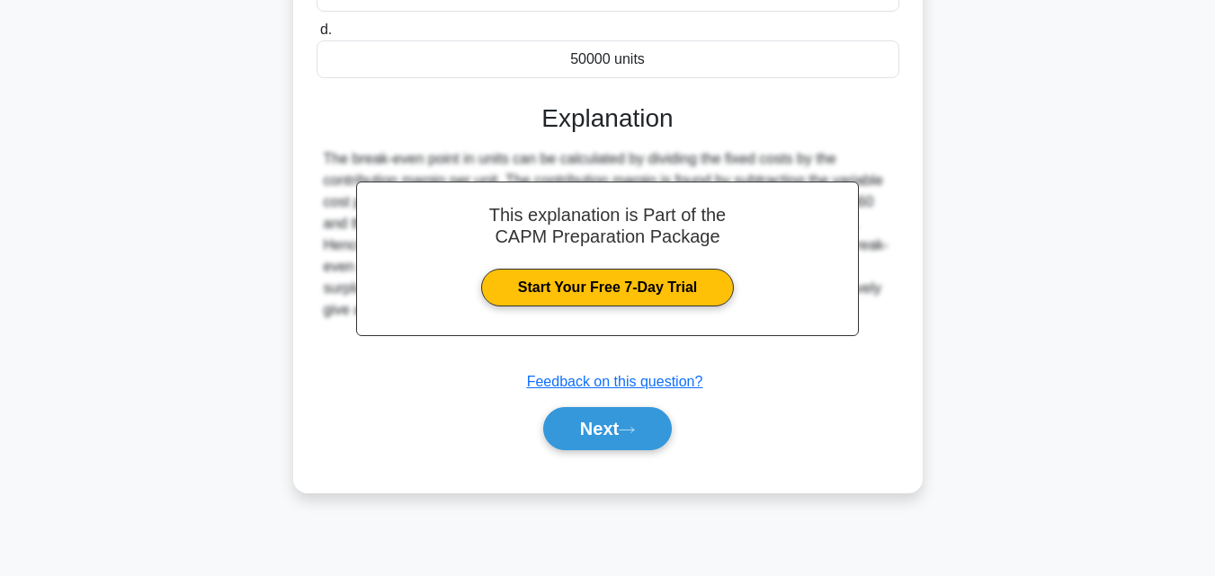
scroll to position [395, 0]
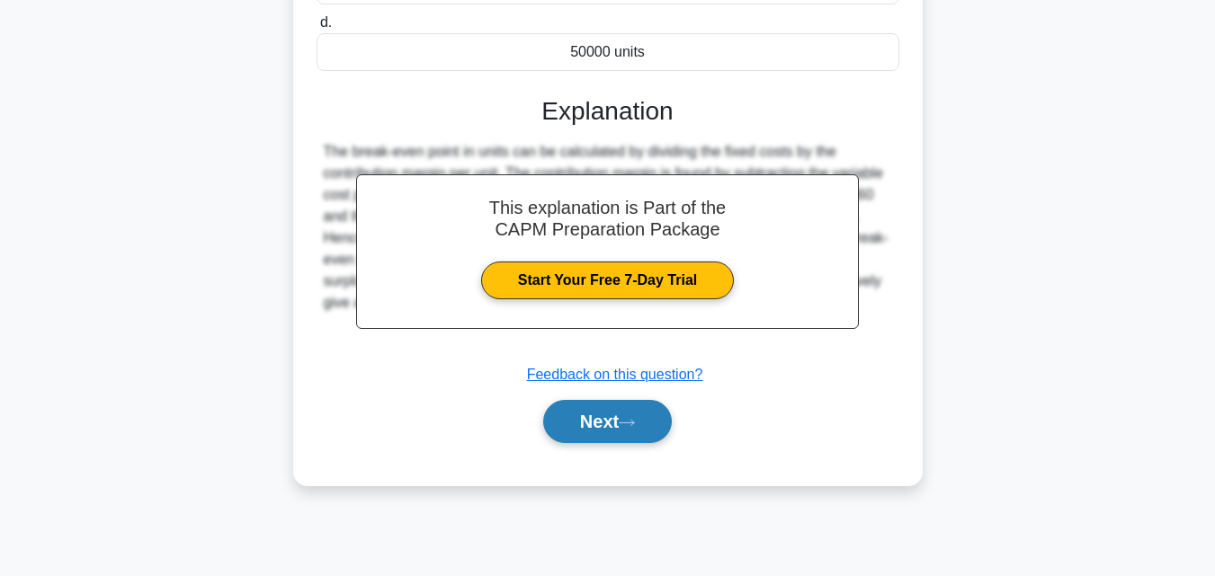
click at [599, 439] on button "Next" at bounding box center [607, 421] width 129 height 43
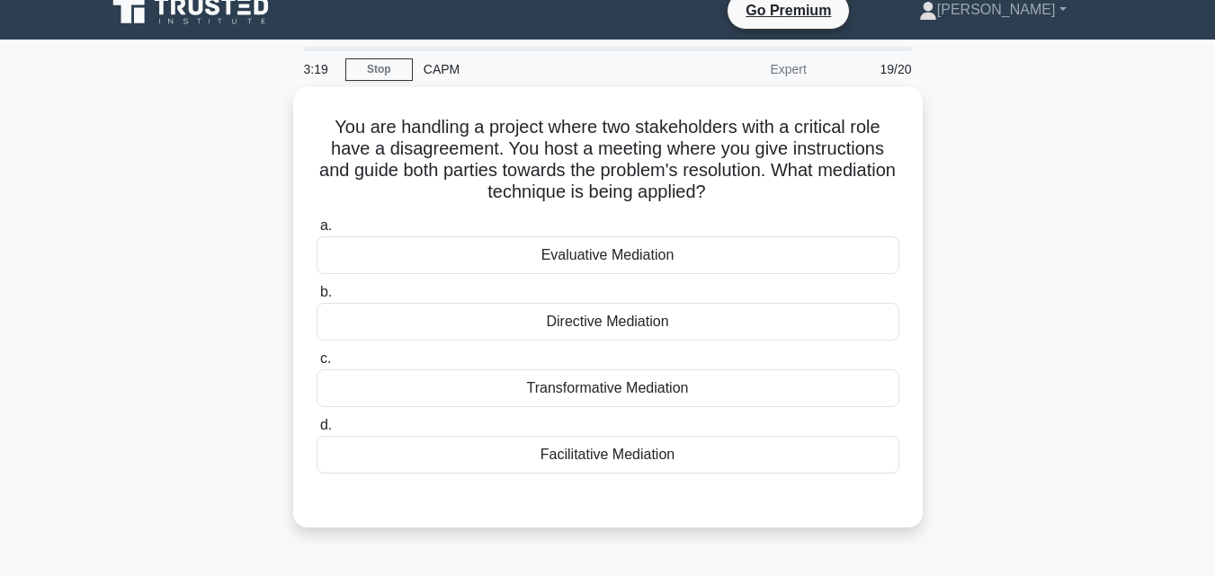
scroll to position [0, 0]
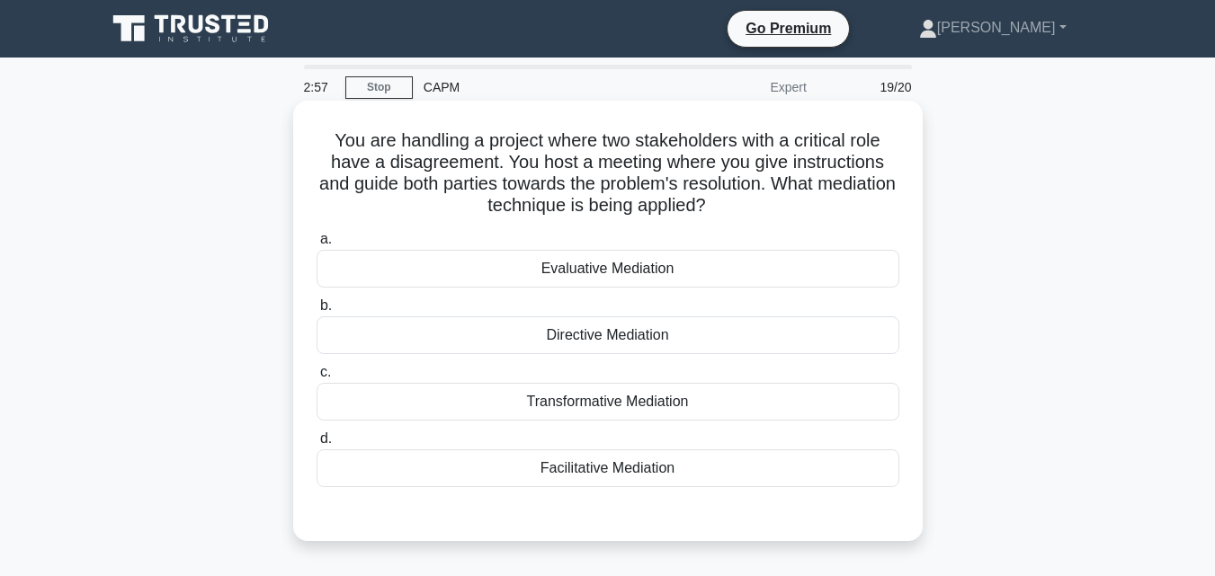
click at [598, 480] on div "Facilitative Mediation" at bounding box center [608, 469] width 583 height 38
click at [317, 445] on input "d. Facilitative Mediation" at bounding box center [317, 439] width 0 height 12
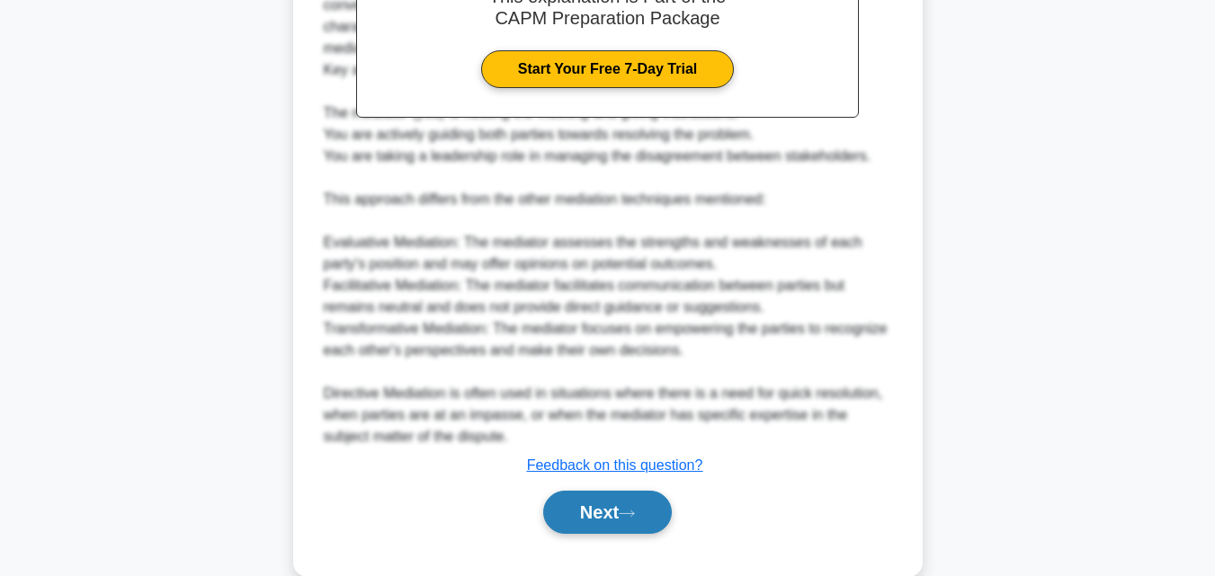
click at [625, 519] on button "Next" at bounding box center [607, 512] width 129 height 43
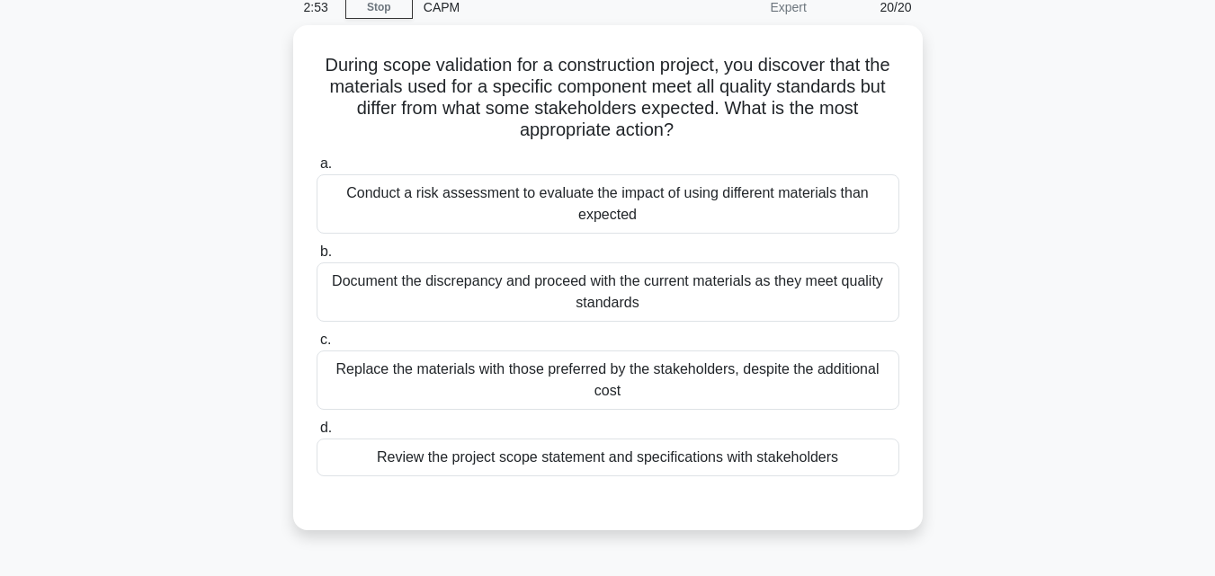
scroll to position [35, 0]
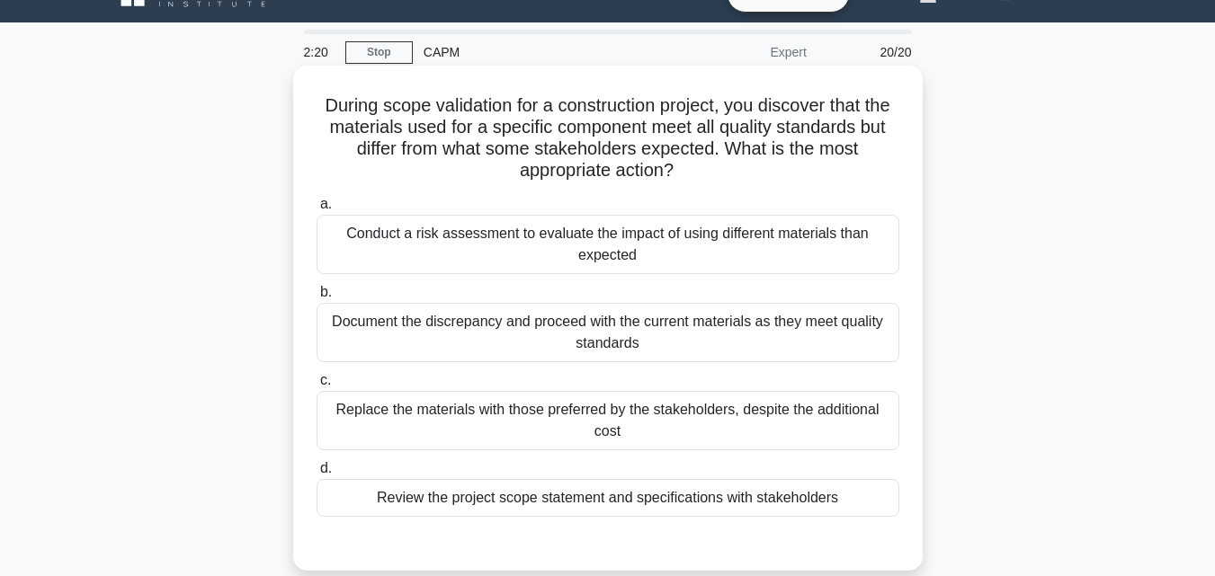
click at [874, 266] on div "Conduct a risk assessment to evaluate the impact of using different materials t…" at bounding box center [608, 244] width 583 height 59
click at [317, 210] on input "a. Conduct a risk assessment to evaluate the impact of using different material…" at bounding box center [317, 205] width 0 height 12
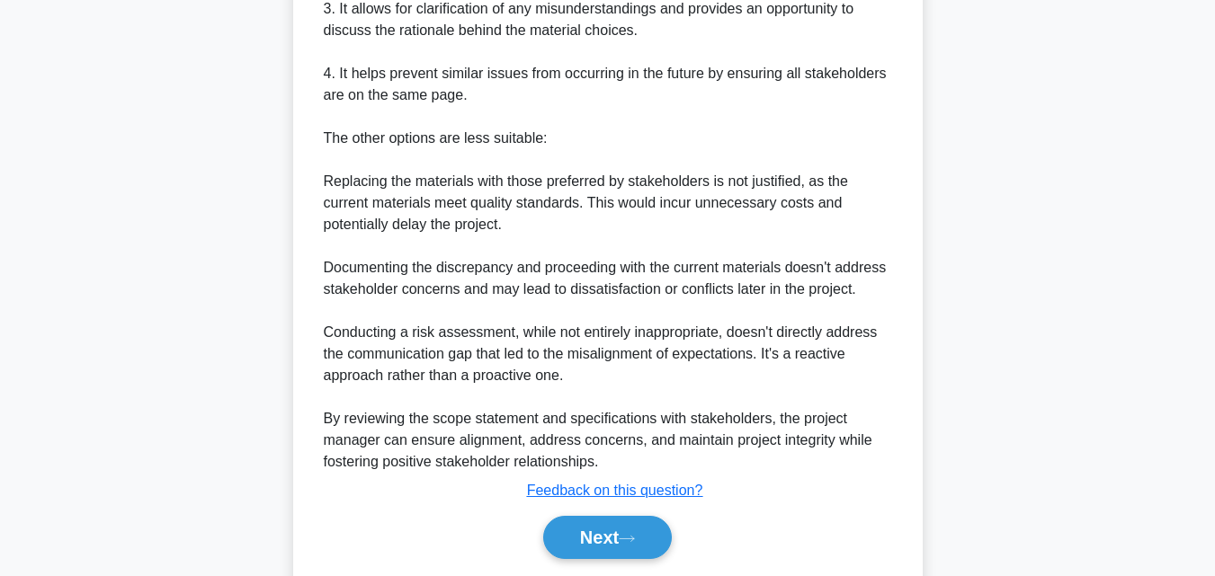
scroll to position [880, 0]
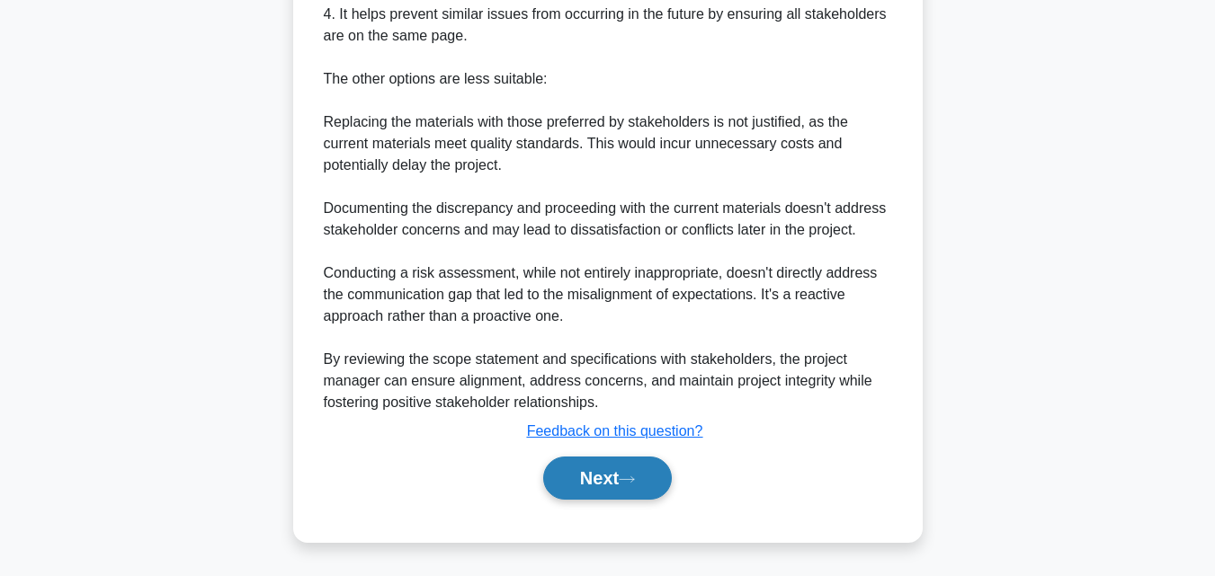
click at [629, 495] on button "Next" at bounding box center [607, 478] width 129 height 43
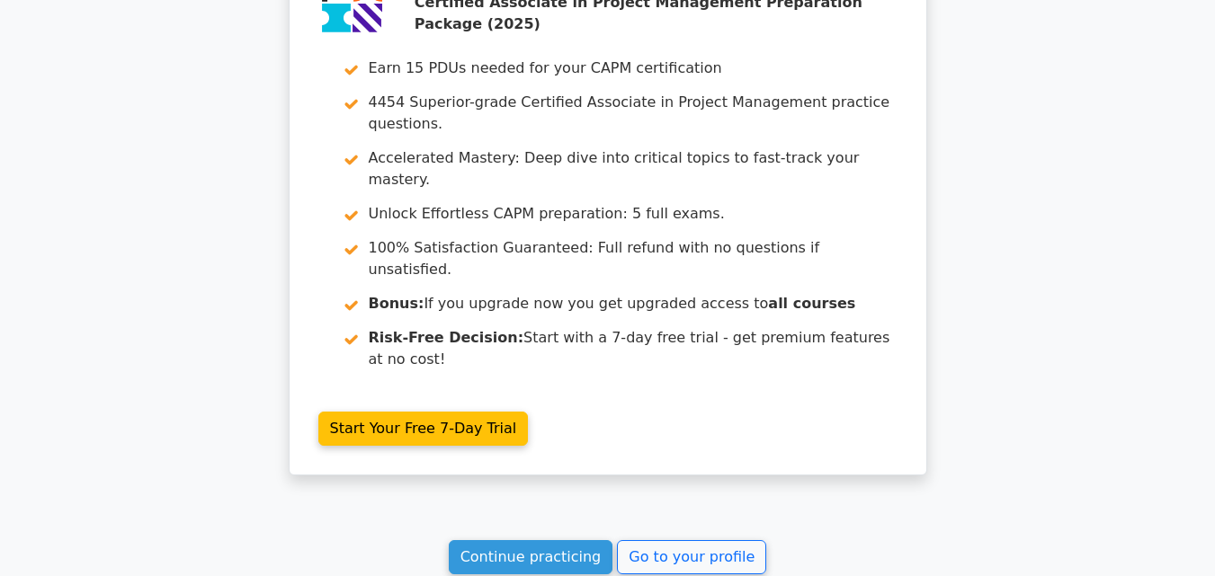
scroll to position [3998, 0]
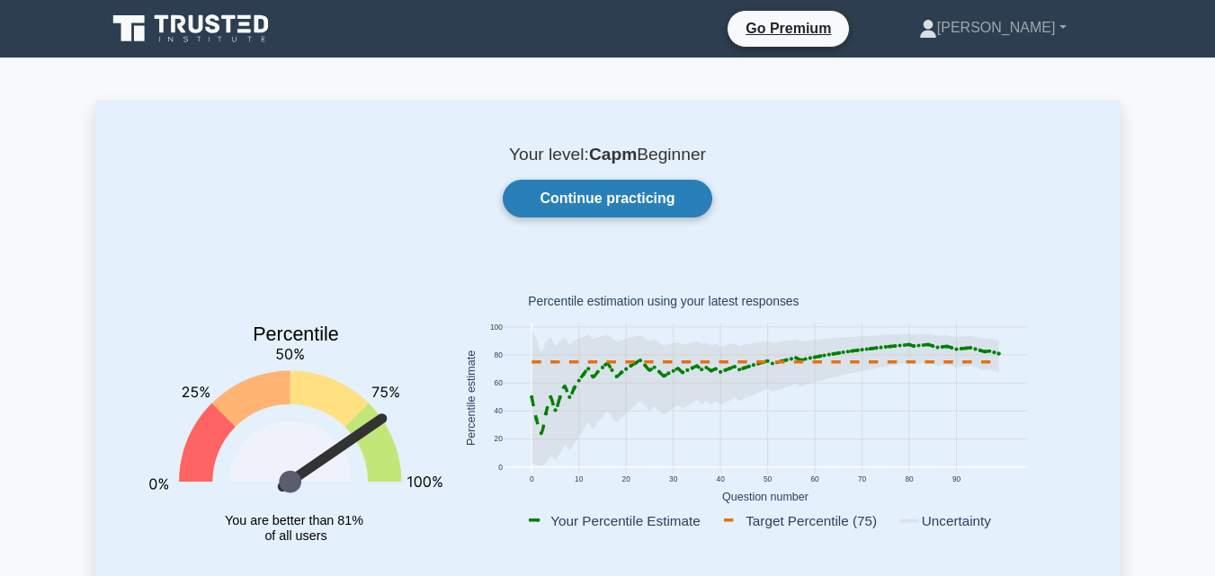
click at [605, 197] on link "Continue practicing" at bounding box center [607, 199] width 209 height 38
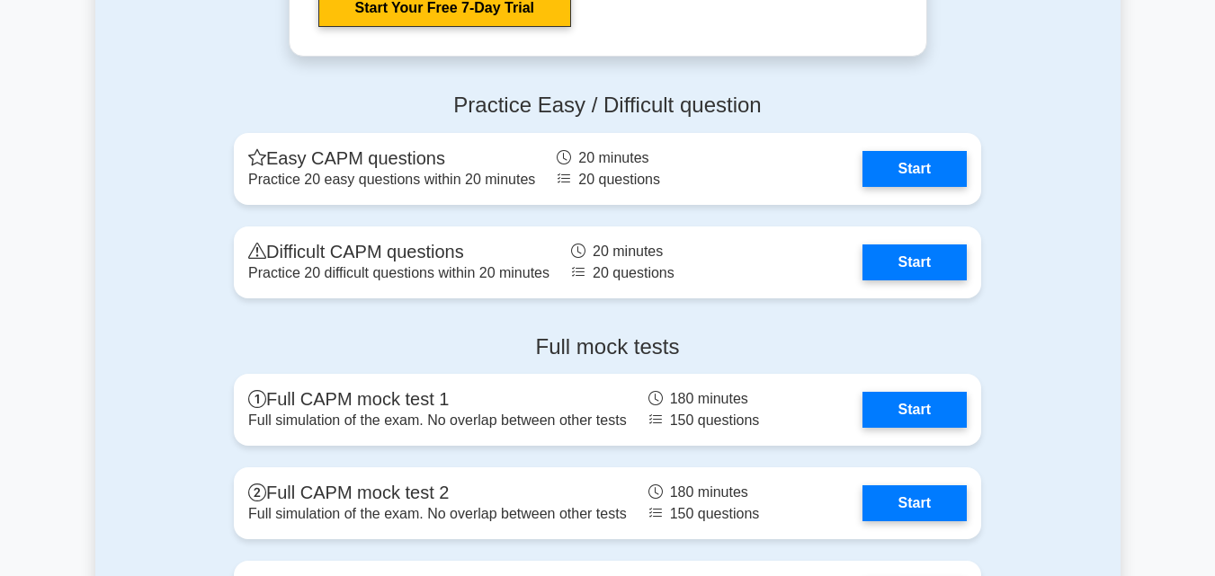
scroll to position [6204, 0]
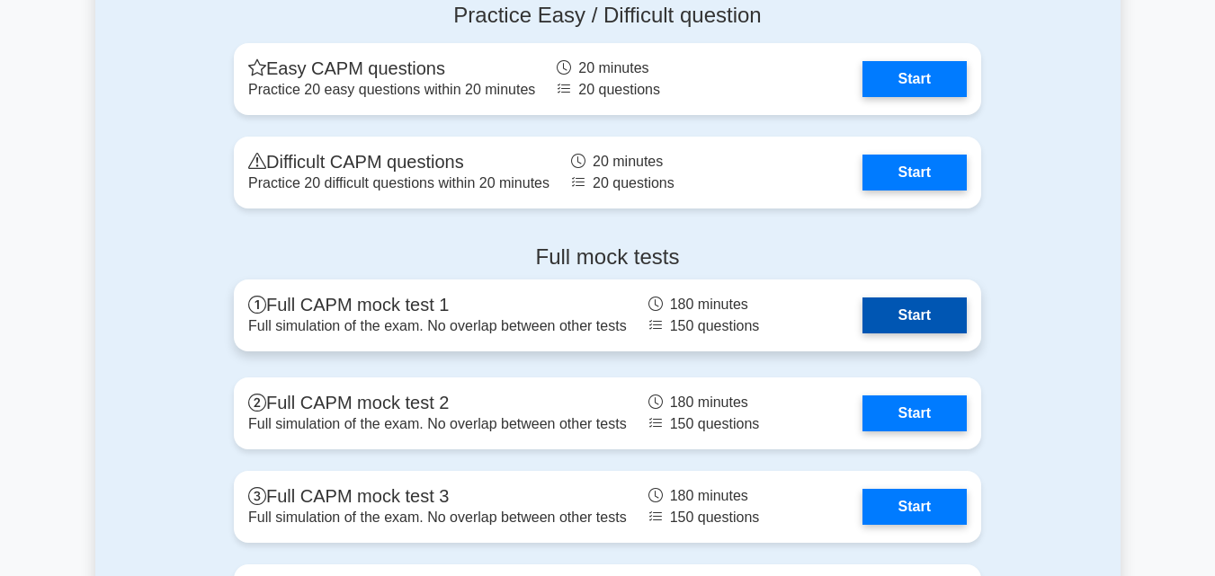
click at [869, 323] on link "Start" at bounding box center [914, 316] width 104 height 36
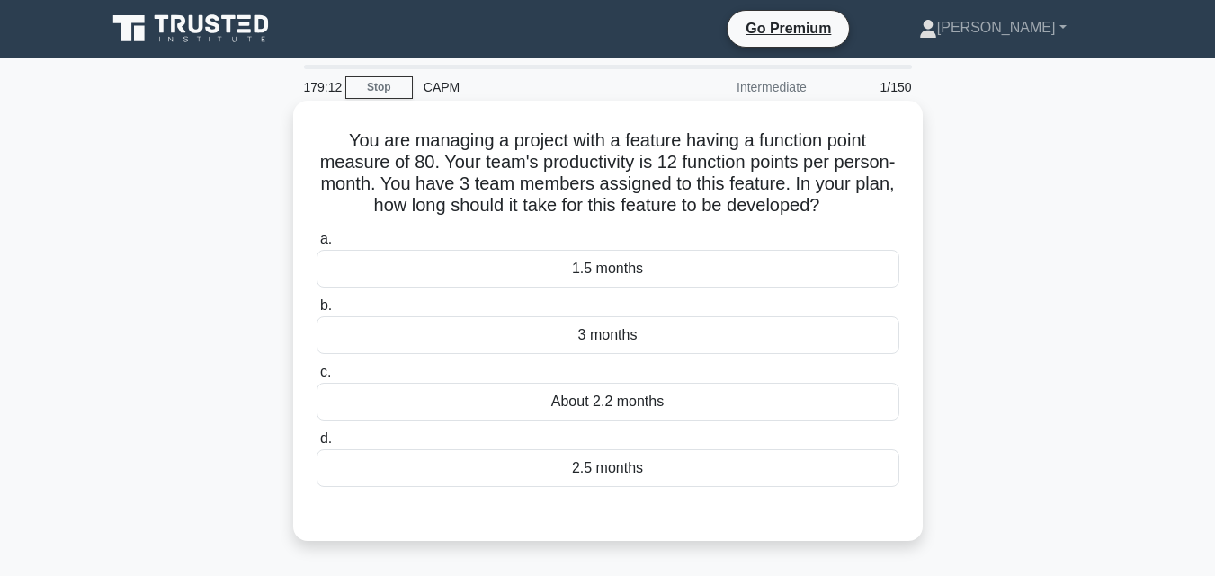
click at [681, 382] on label "c. About 2.2 months" at bounding box center [608, 390] width 583 height 59
click at [317, 379] on input "c. About 2.2 months" at bounding box center [317, 373] width 0 height 12
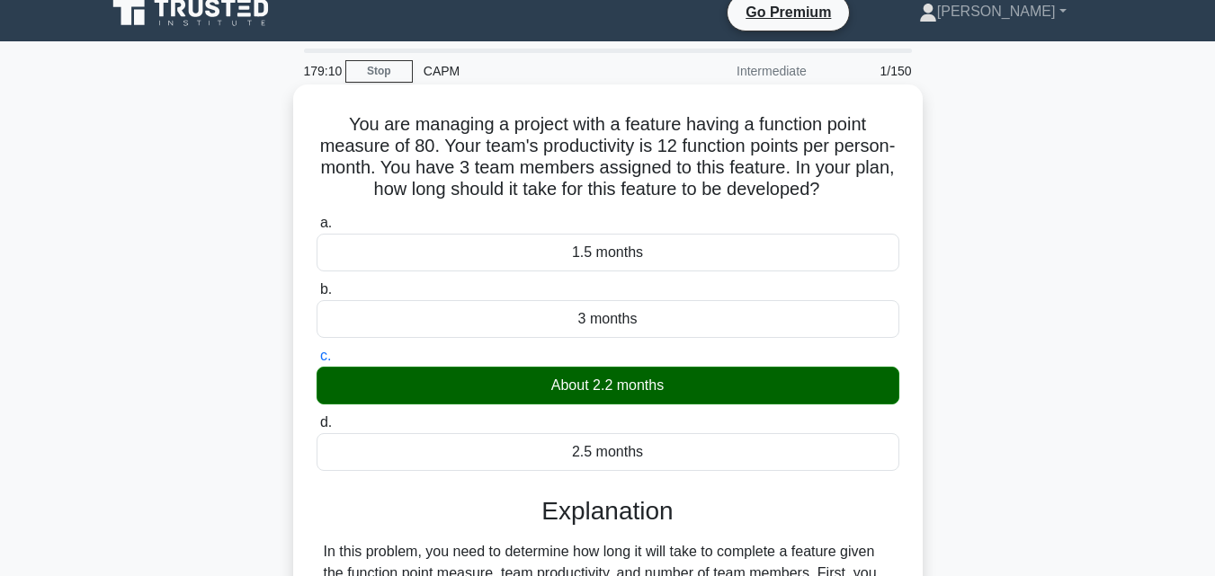
scroll to position [360, 0]
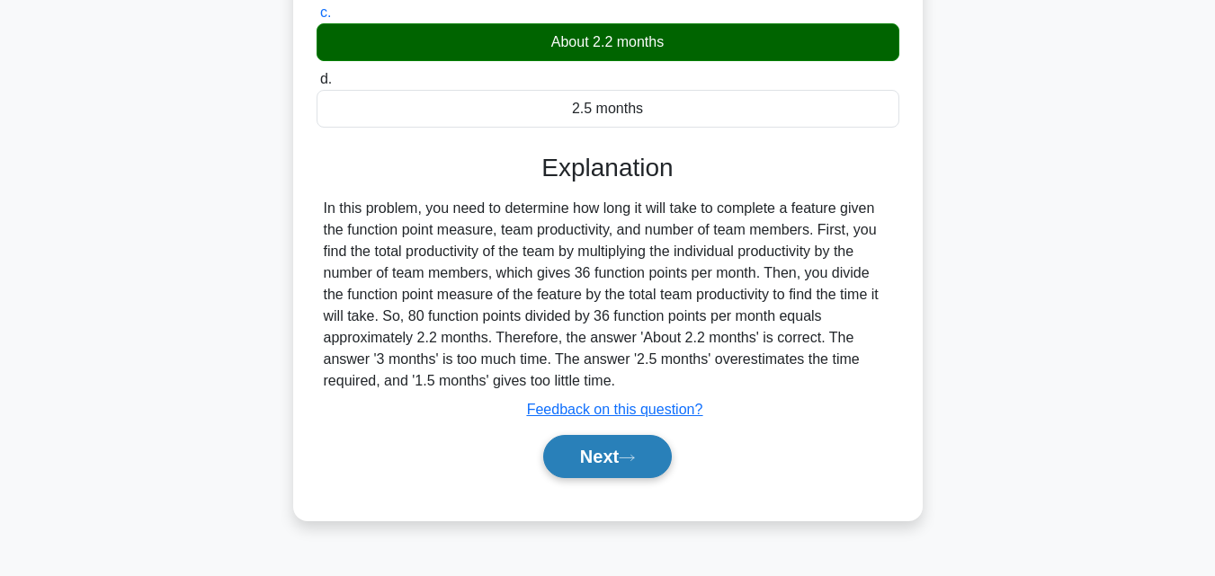
click at [655, 450] on button "Next" at bounding box center [607, 456] width 129 height 43
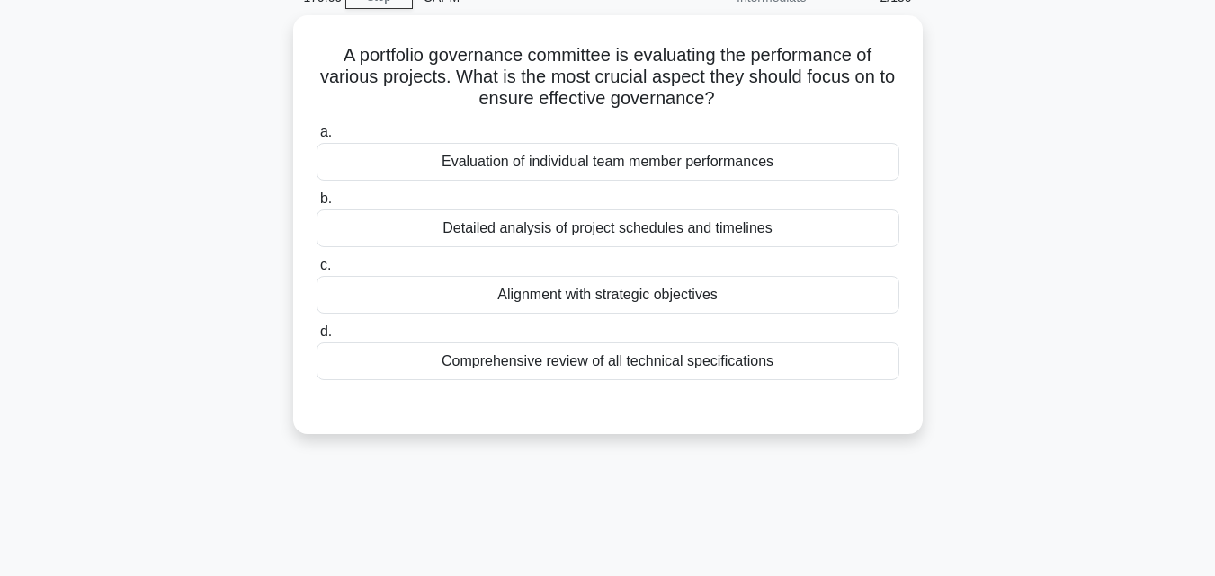
scroll to position [0, 0]
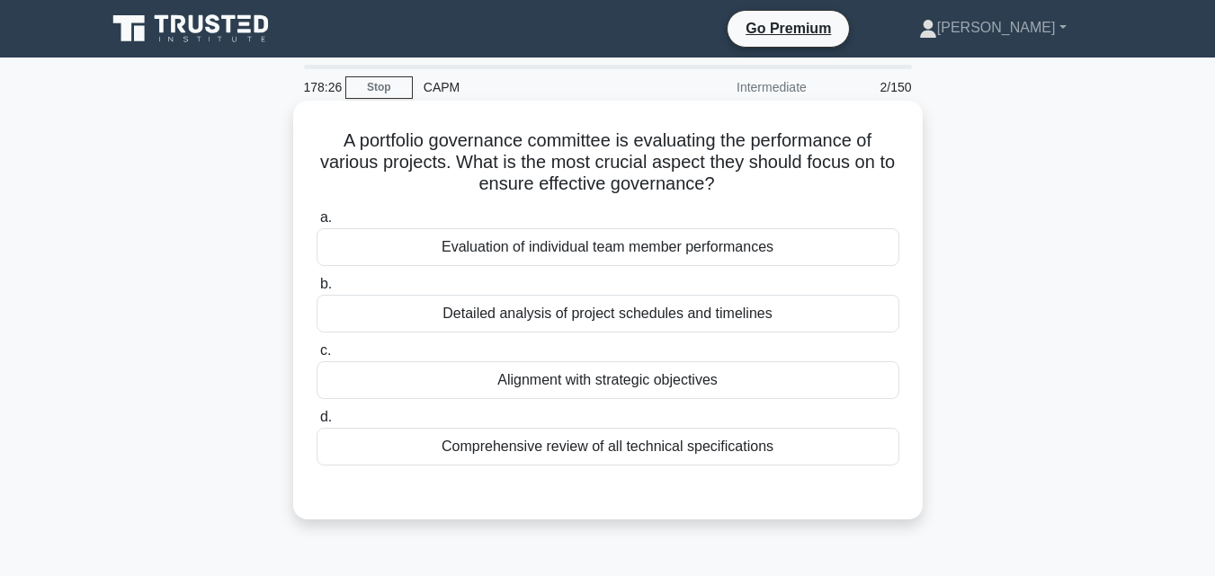
click at [793, 387] on div "Alignment with strategic objectives" at bounding box center [608, 380] width 583 height 38
click at [317, 357] on input "c. Alignment with strategic objectives" at bounding box center [317, 351] width 0 height 12
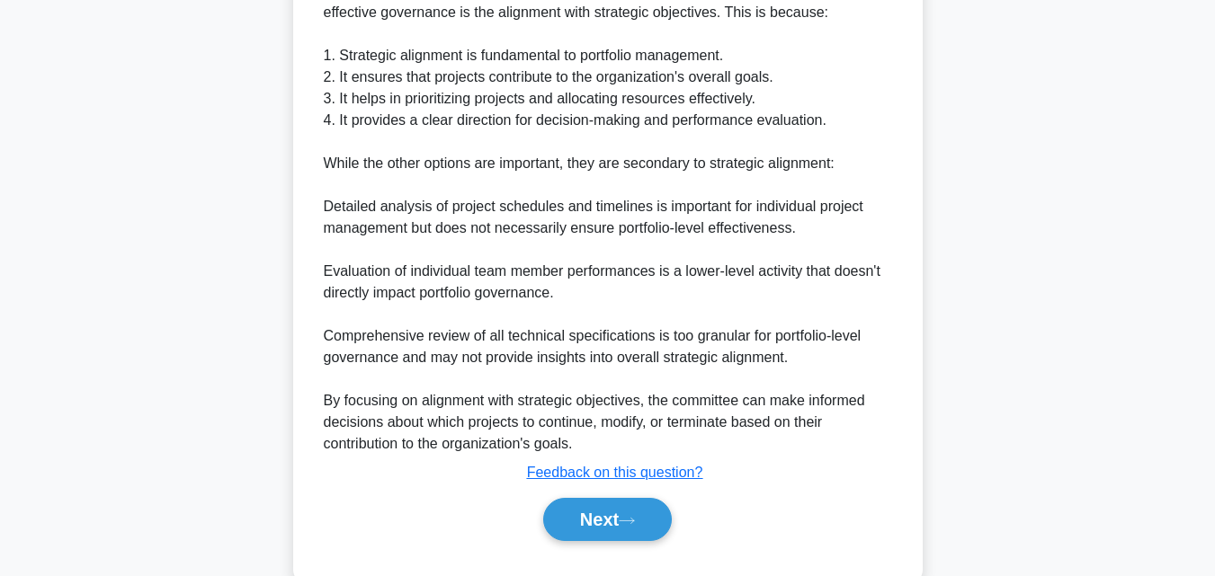
scroll to position [598, 0]
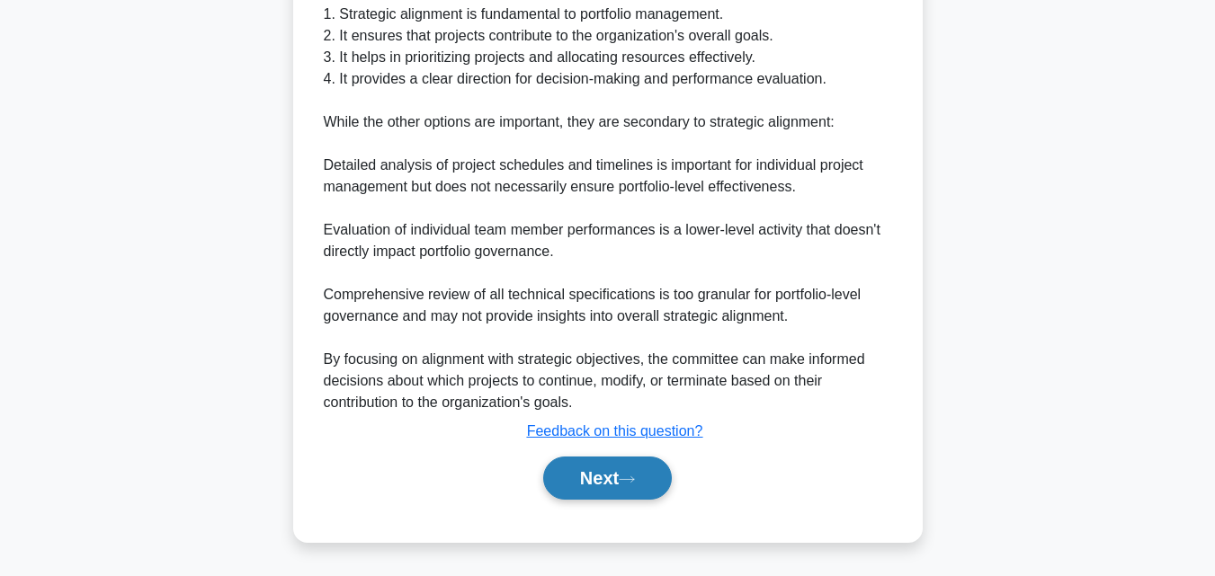
click at [642, 467] on button "Next" at bounding box center [607, 478] width 129 height 43
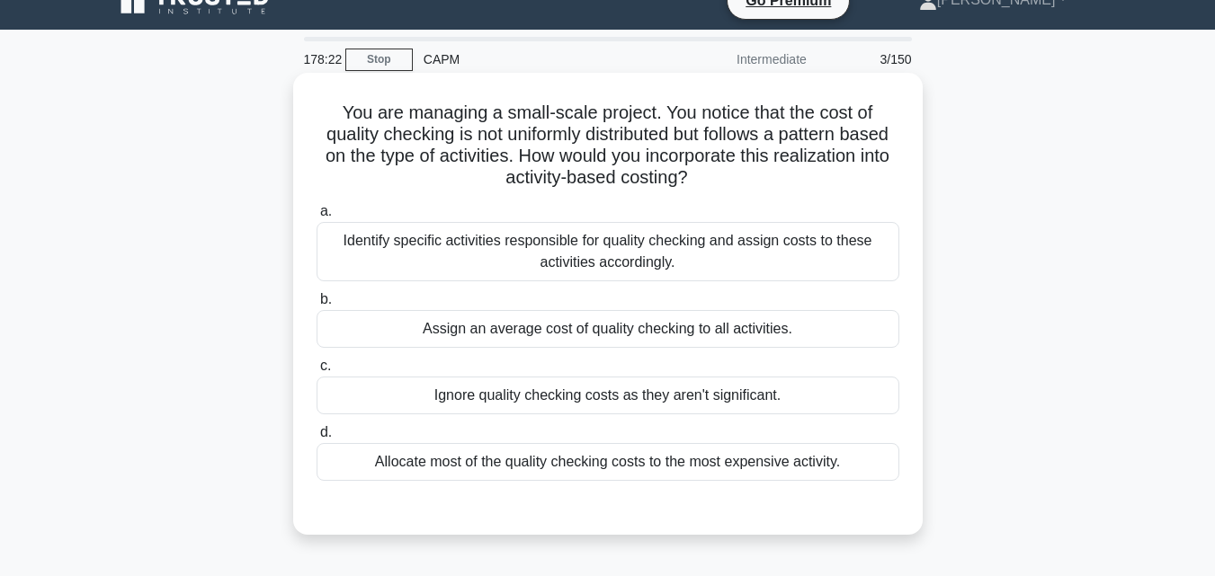
scroll to position [0, 0]
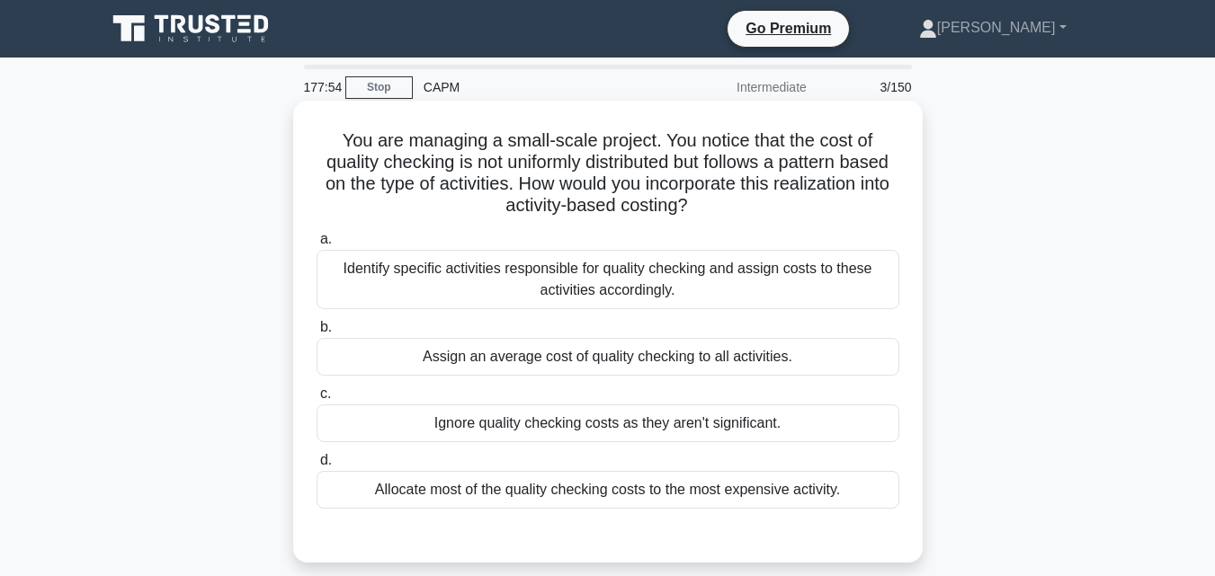
click at [830, 297] on div "Identify specific activities responsible for quality checking and assign costs …" at bounding box center [608, 279] width 583 height 59
click at [317, 245] on input "a. Identify specific activities responsible for quality checking and assign cos…" at bounding box center [317, 240] width 0 height 12
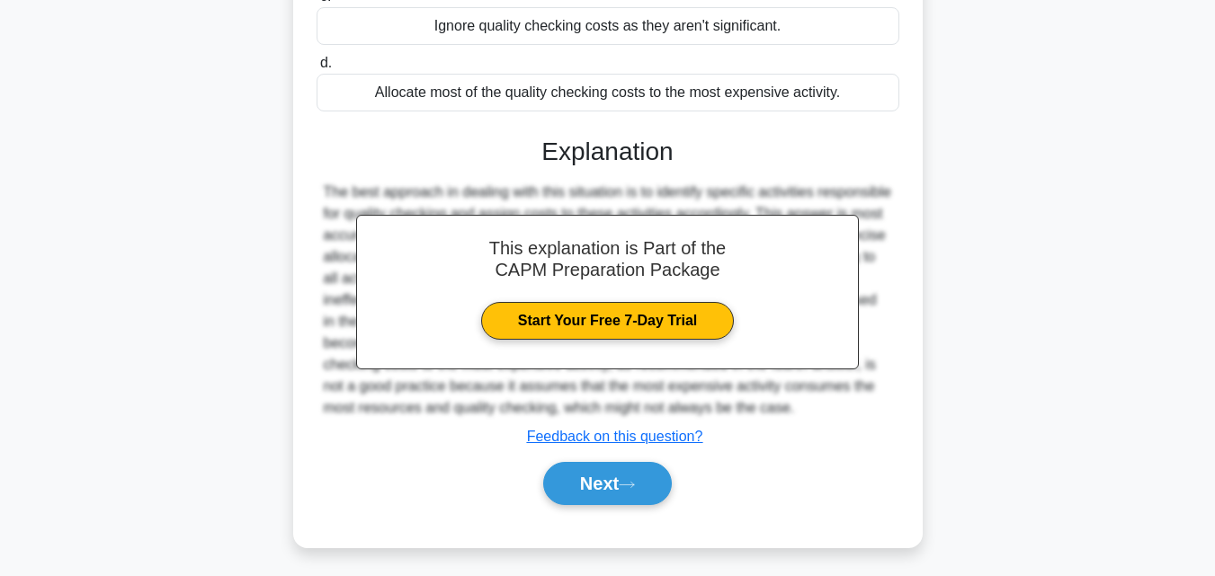
scroll to position [404, 0]
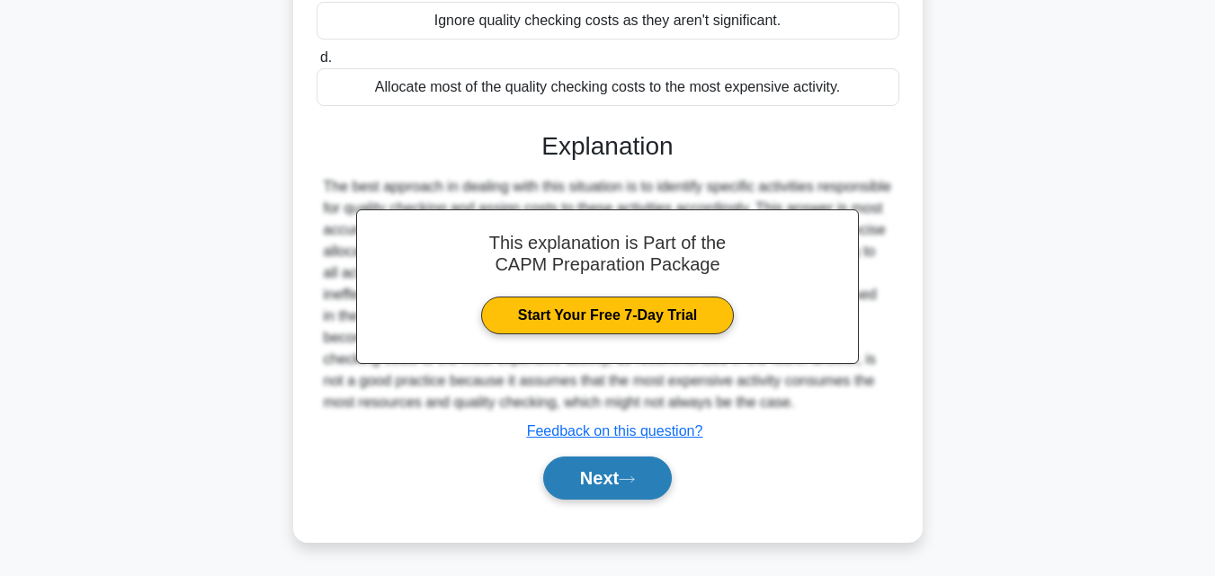
click at [613, 479] on button "Next" at bounding box center [607, 478] width 129 height 43
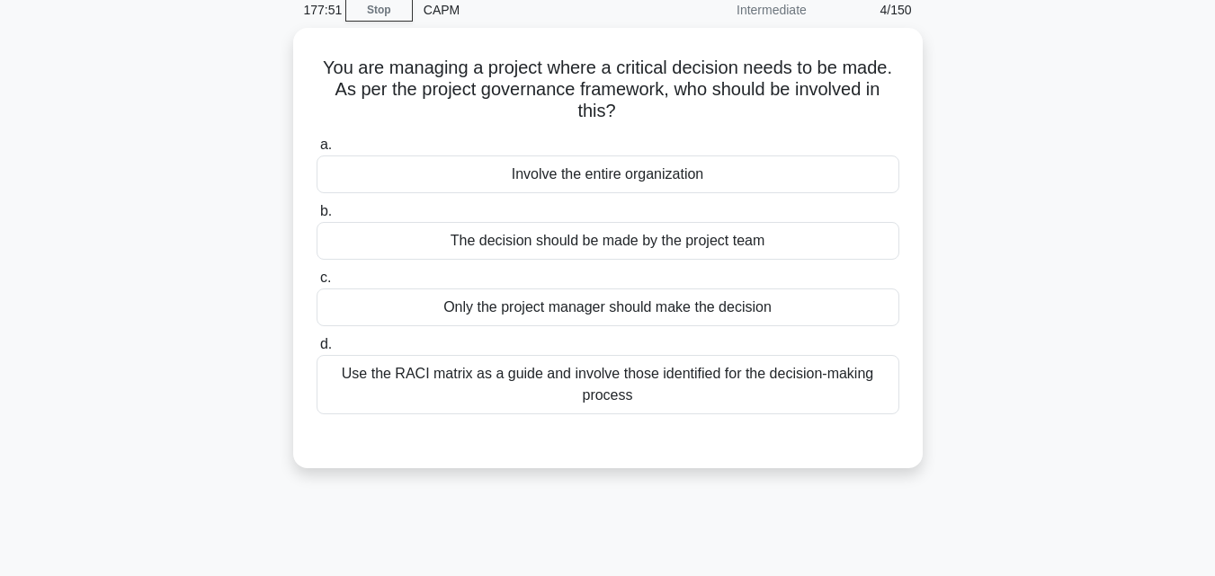
scroll to position [35, 0]
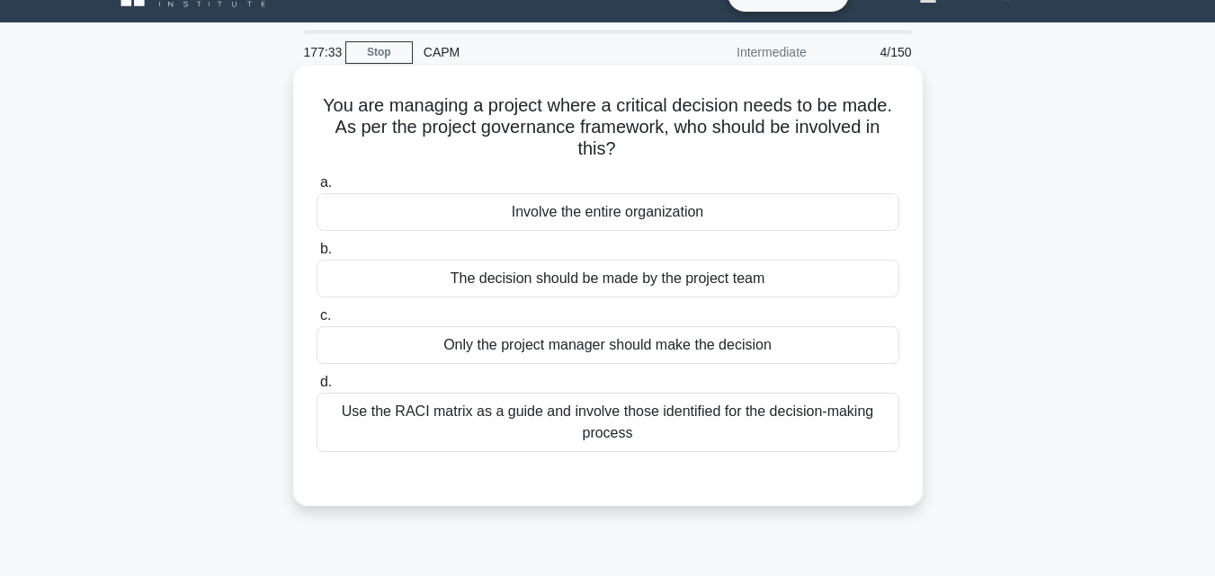
click at [763, 459] on div "a. Involve the entire organization b. The decision should be made by the projec…" at bounding box center [608, 326] width 586 height 317
click at [780, 438] on div "Use the RACI matrix as a guide and involve those identified for the decision-ma…" at bounding box center [608, 422] width 583 height 59
click at [317, 388] on input "d. Use the RACI matrix as a guide and involve those identified for the decision…" at bounding box center [317, 383] width 0 height 12
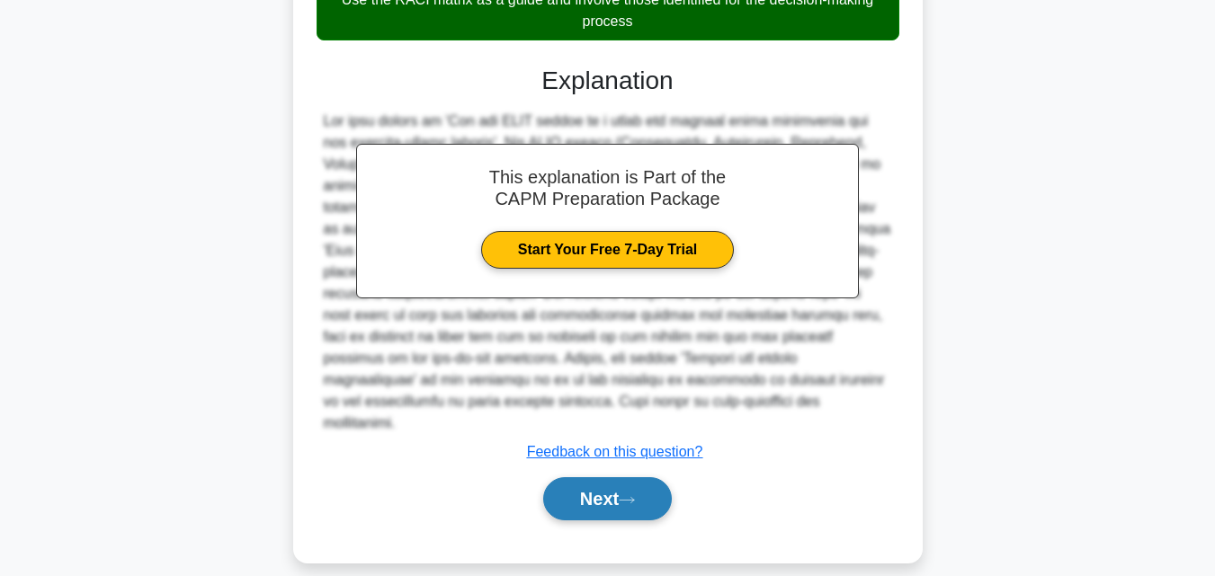
click at [592, 477] on button "Next" at bounding box center [607, 498] width 129 height 43
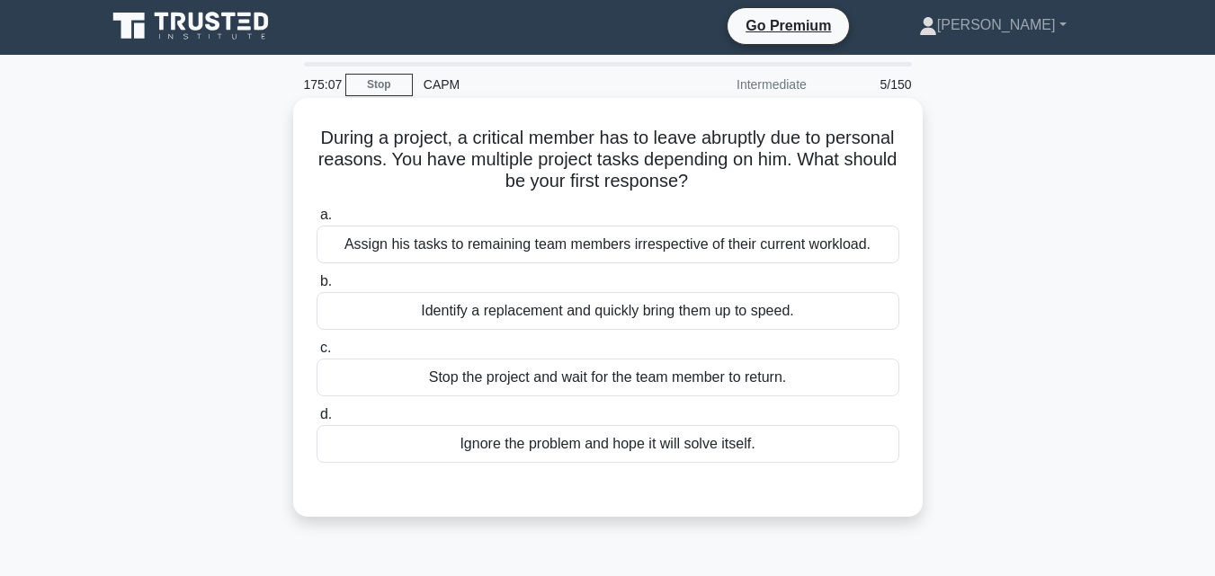
scroll to position [0, 0]
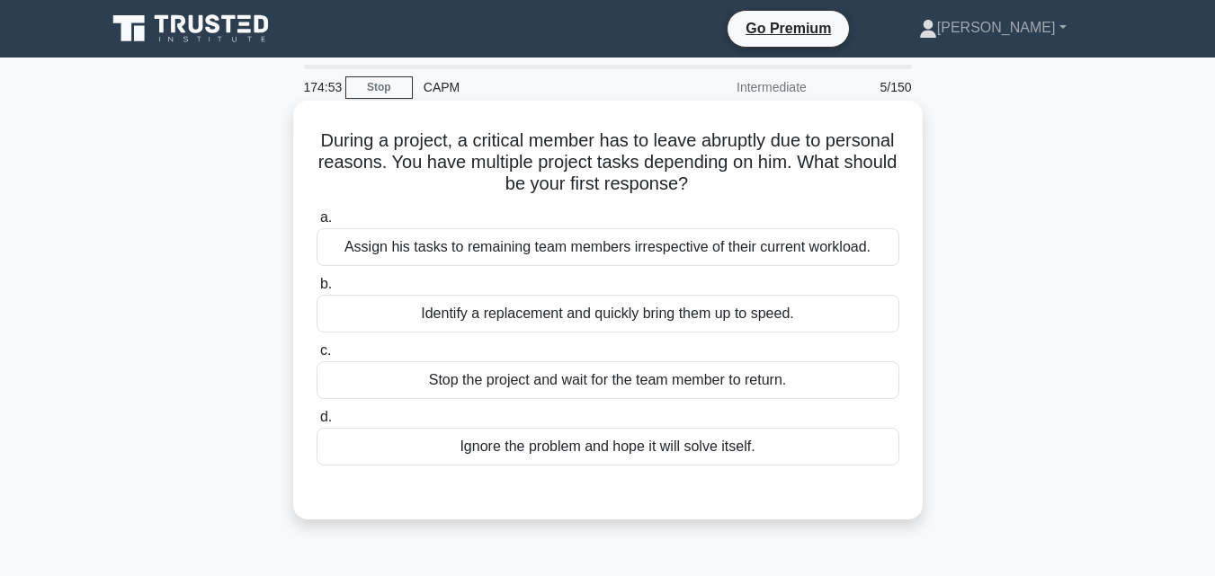
click at [729, 338] on div "a. Assign his tasks to remaining team members irrespective of their current wor…" at bounding box center [608, 336] width 604 height 266
click at [732, 320] on div "Identify a replacement and quickly bring them up to speed." at bounding box center [608, 314] width 583 height 38
click at [317, 290] on input "b. Identify a replacement and quickly bring them up to speed." at bounding box center [317, 285] width 0 height 12
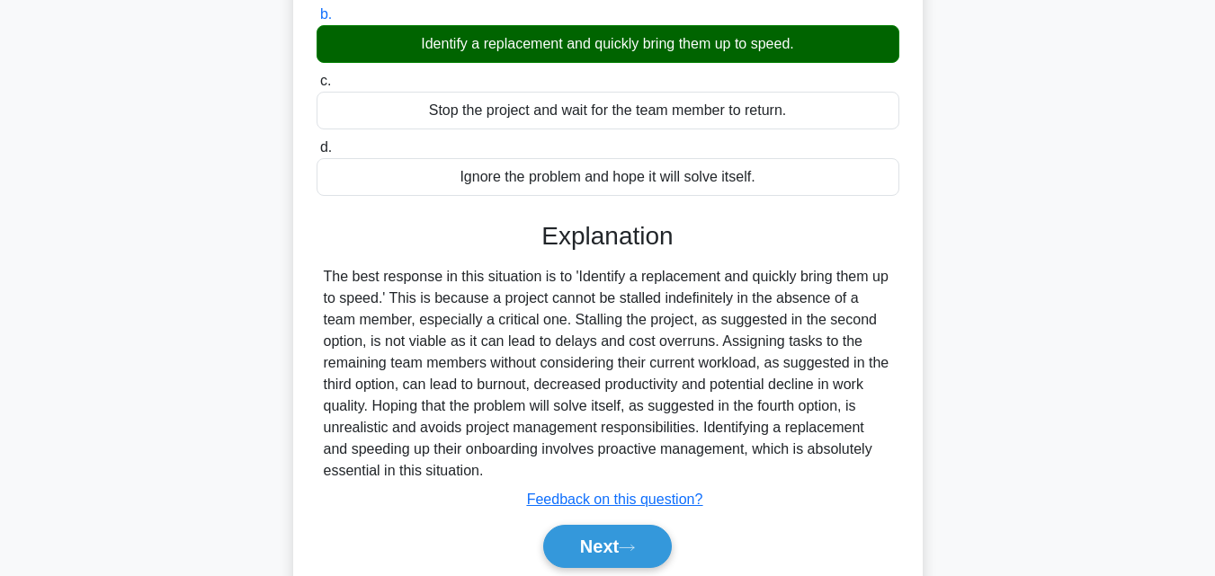
scroll to position [360, 0]
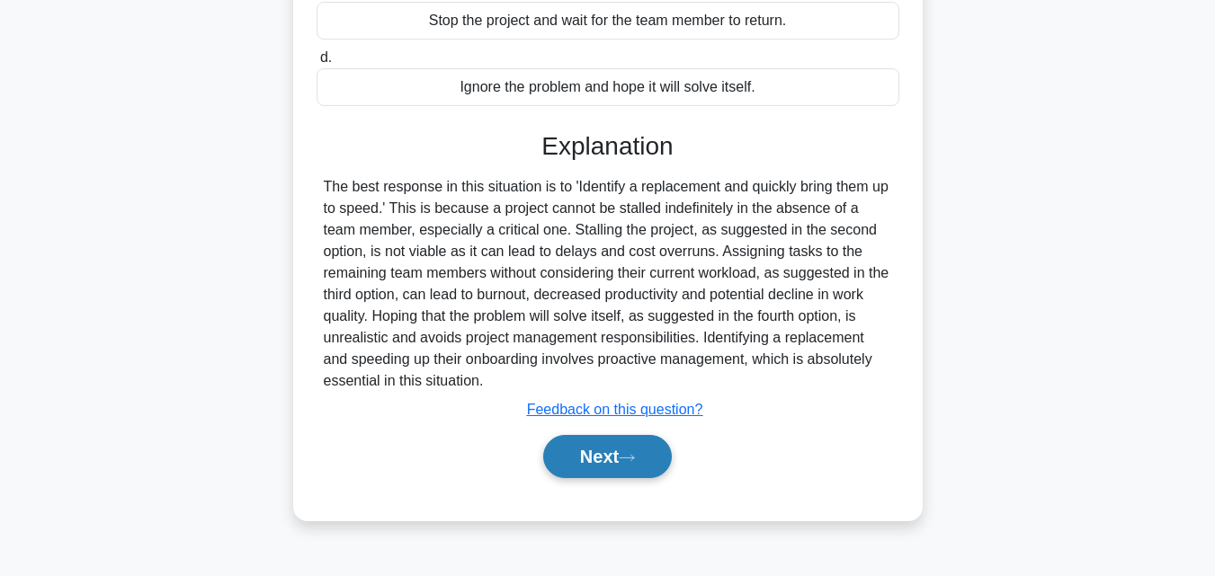
click at [558, 464] on button "Next" at bounding box center [607, 456] width 129 height 43
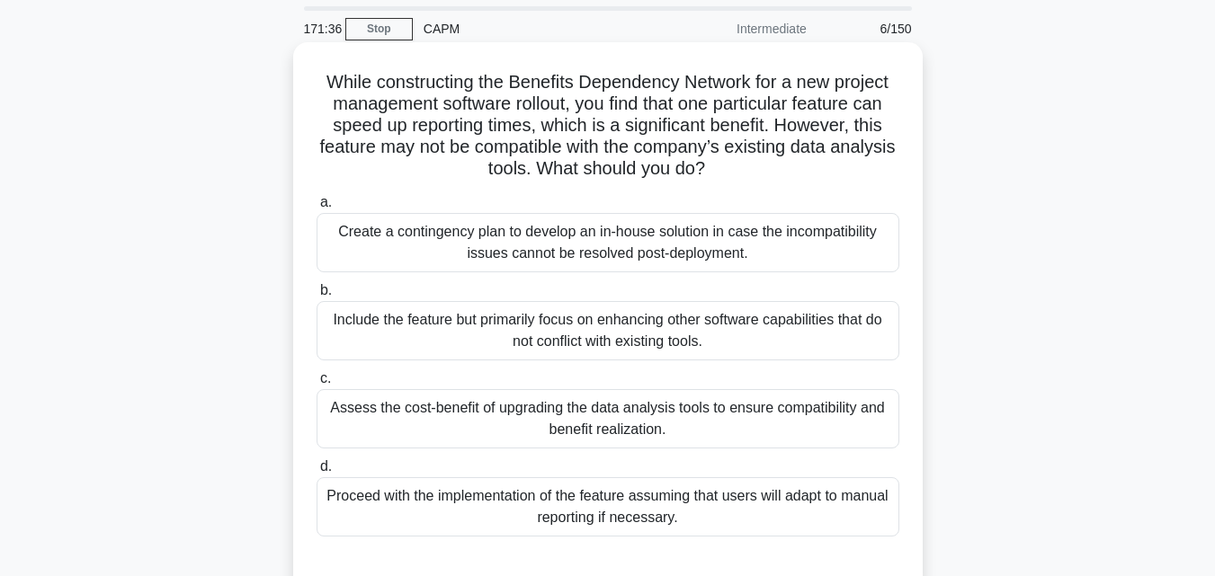
scroll to position [90, 0]
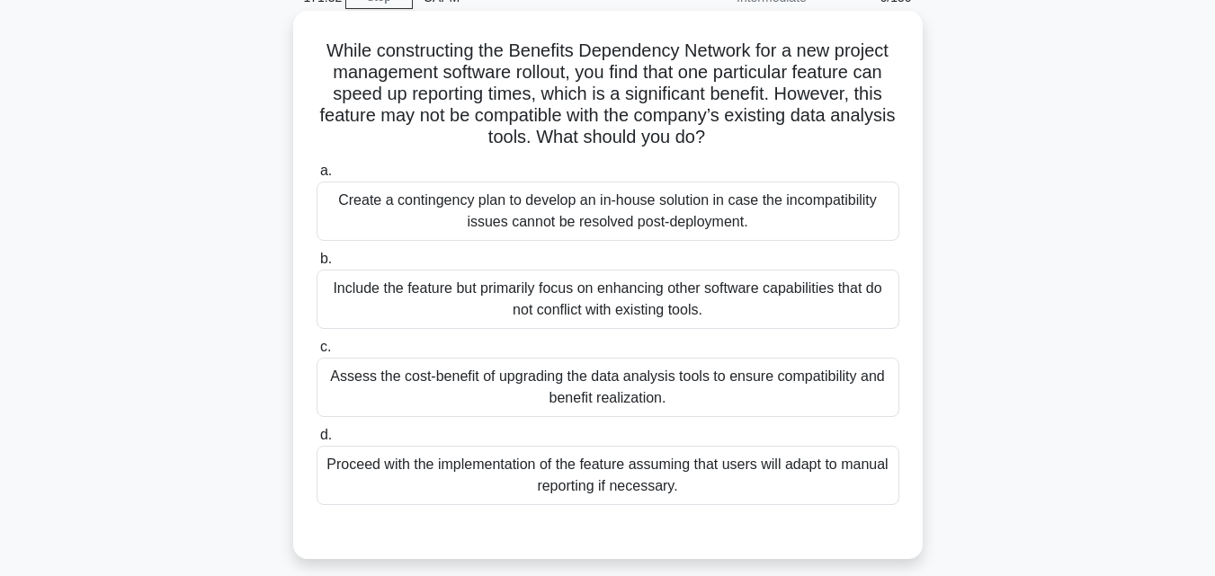
click at [734, 394] on div "Assess the cost-benefit of upgrading the data analysis tools to ensure compatib…" at bounding box center [608, 387] width 583 height 59
click at [317, 353] on input "c. Assess the cost-benefit of upgrading the data analysis tools to ensure compa…" at bounding box center [317, 348] width 0 height 12
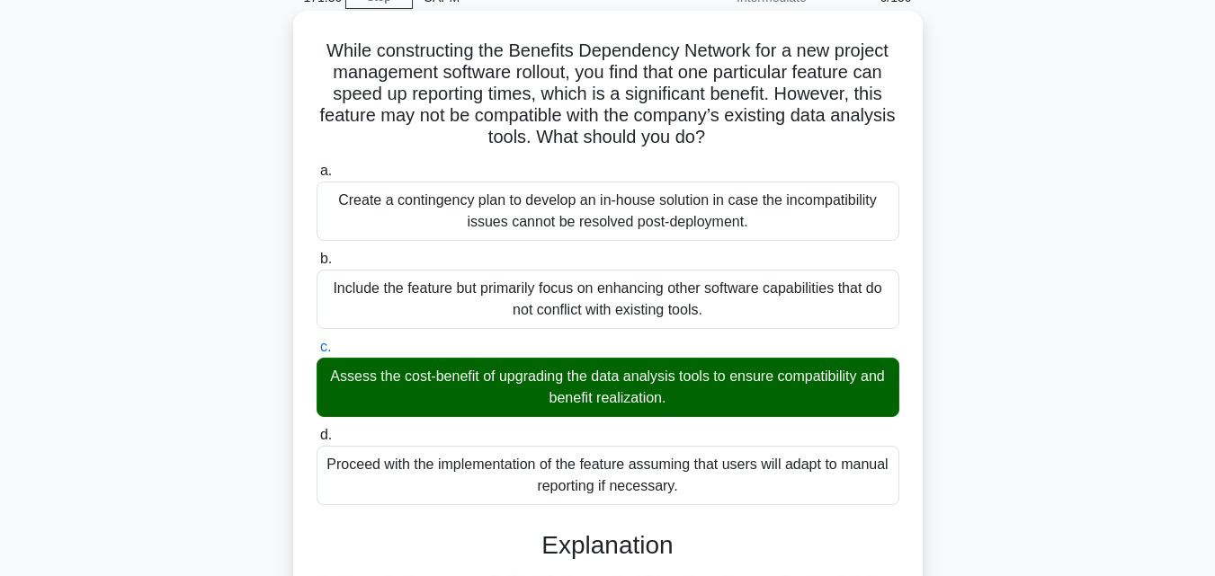
scroll to position [539, 0]
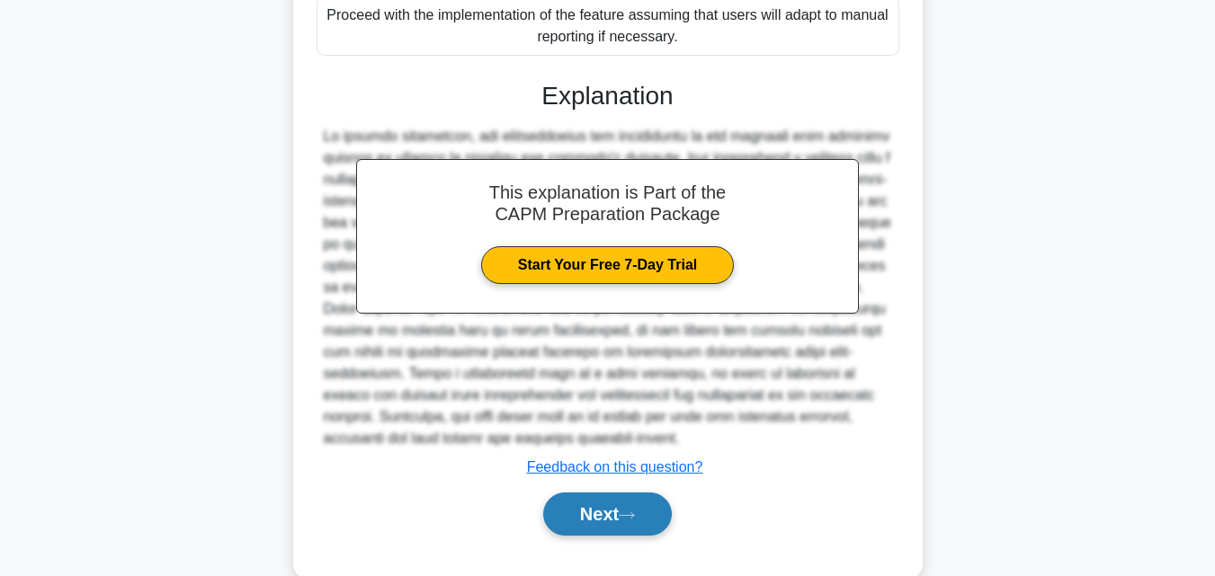
click at [601, 495] on button "Next" at bounding box center [607, 514] width 129 height 43
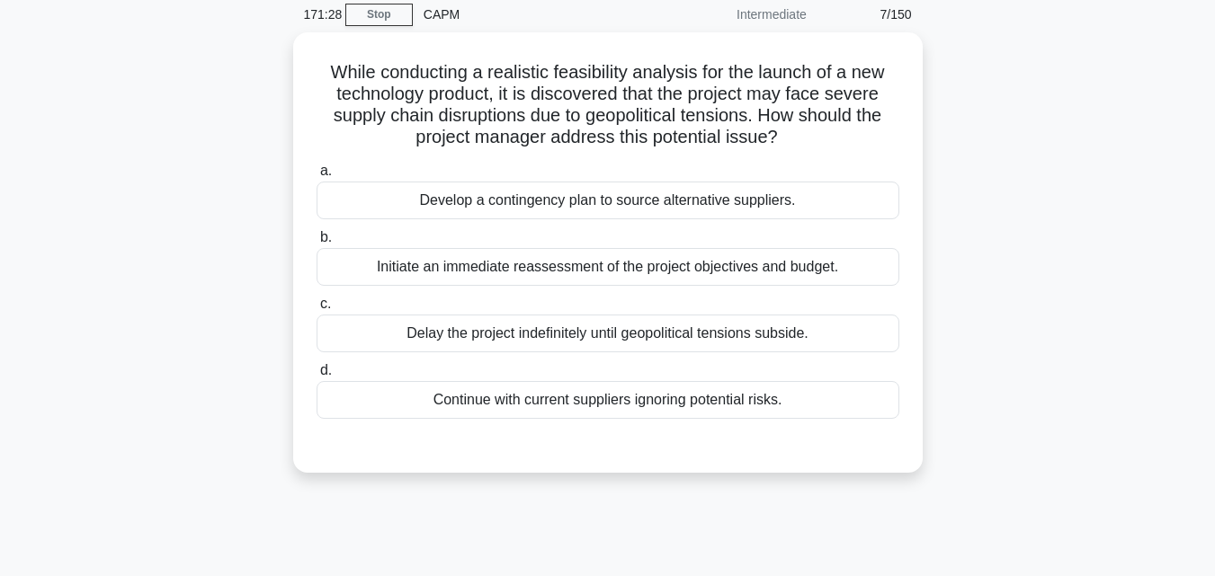
scroll to position [35, 0]
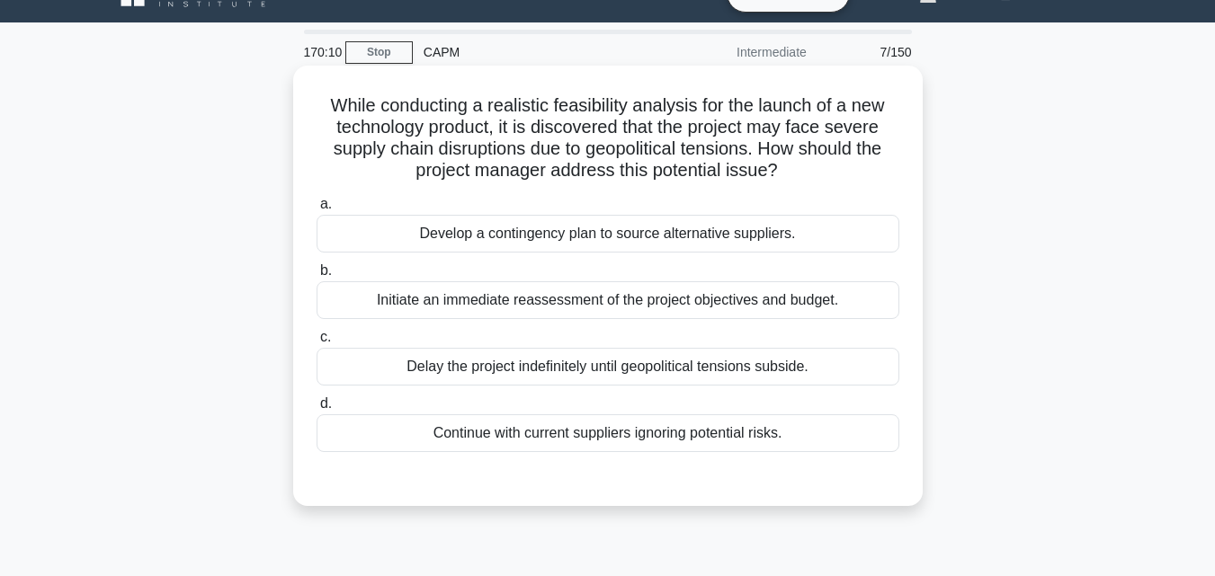
click at [741, 242] on div "Develop a contingency plan to source alternative suppliers." at bounding box center [608, 234] width 583 height 38
click at [317, 210] on input "a. Develop a contingency plan to source alternative suppliers." at bounding box center [317, 205] width 0 height 12
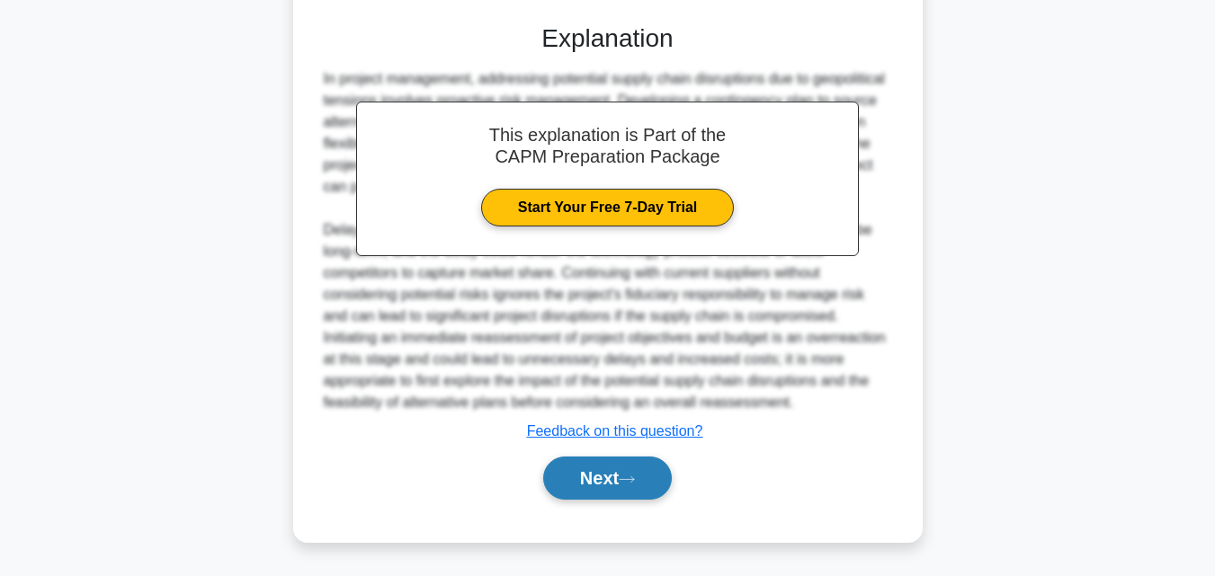
click at [629, 480] on icon at bounding box center [627, 479] width 14 height 5
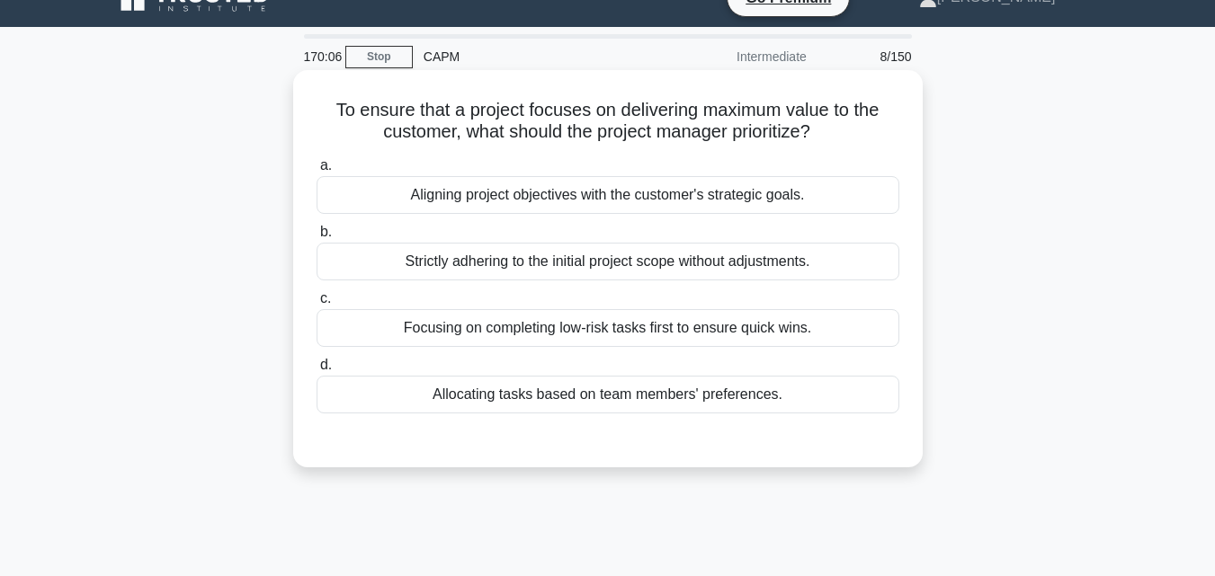
scroll to position [0, 0]
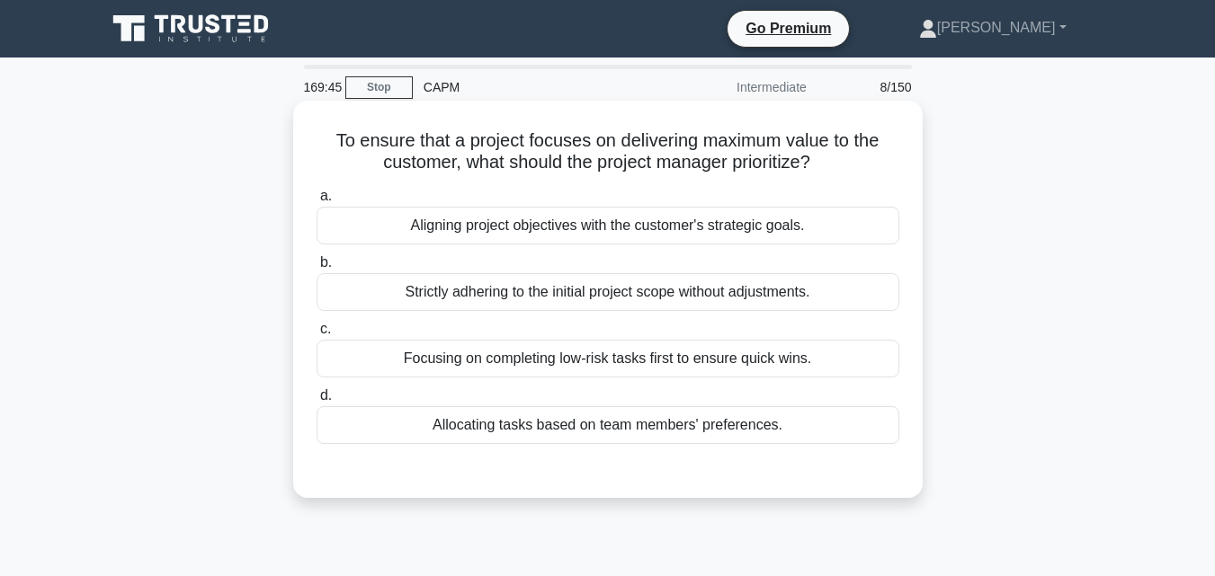
click at [855, 231] on div "Aligning project objectives with the customer's strategic goals." at bounding box center [608, 226] width 583 height 38
click at [317, 202] on input "a. Aligning project objectives with the customer's strategic goals." at bounding box center [317, 197] width 0 height 12
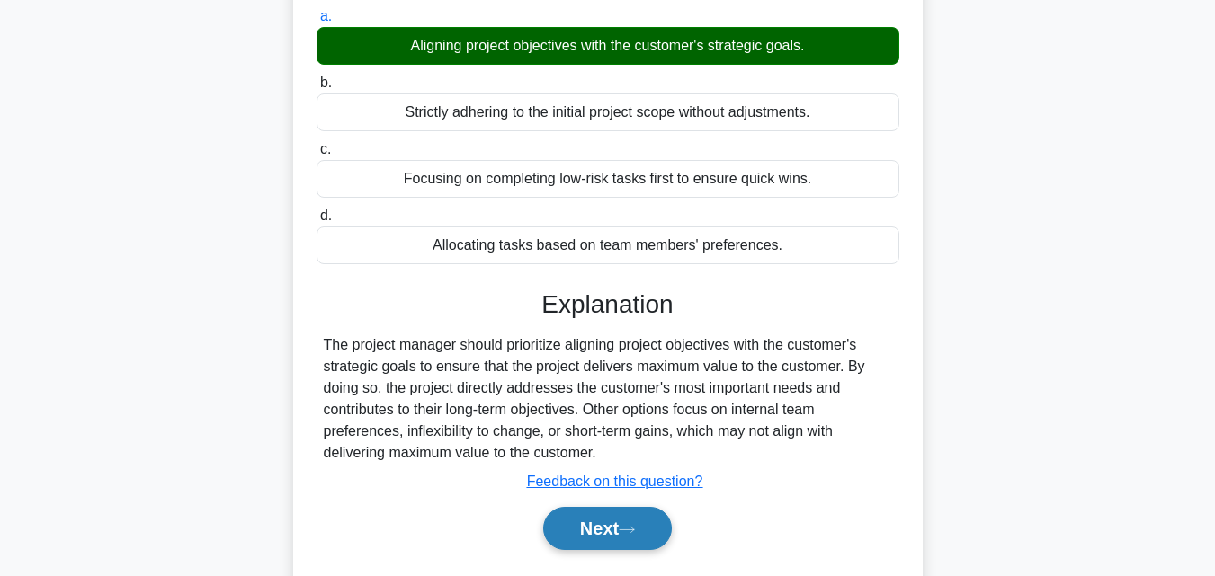
click at [633, 532] on icon at bounding box center [627, 530] width 16 height 10
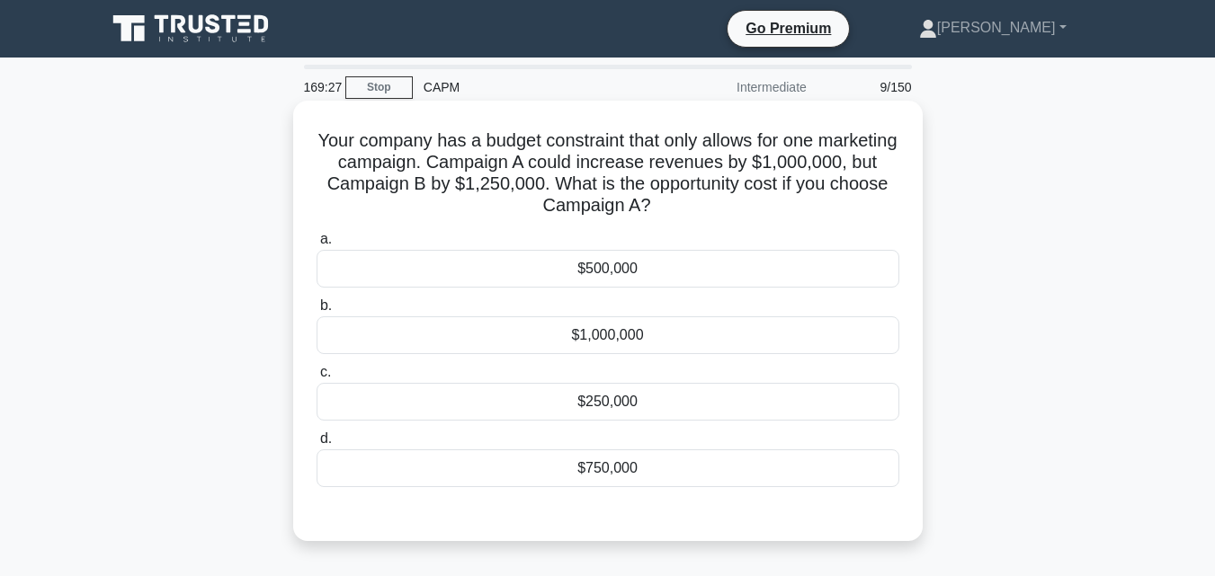
click at [621, 406] on div "$250,000" at bounding box center [608, 402] width 583 height 38
click at [317, 379] on input "c. $250,000" at bounding box center [317, 373] width 0 height 12
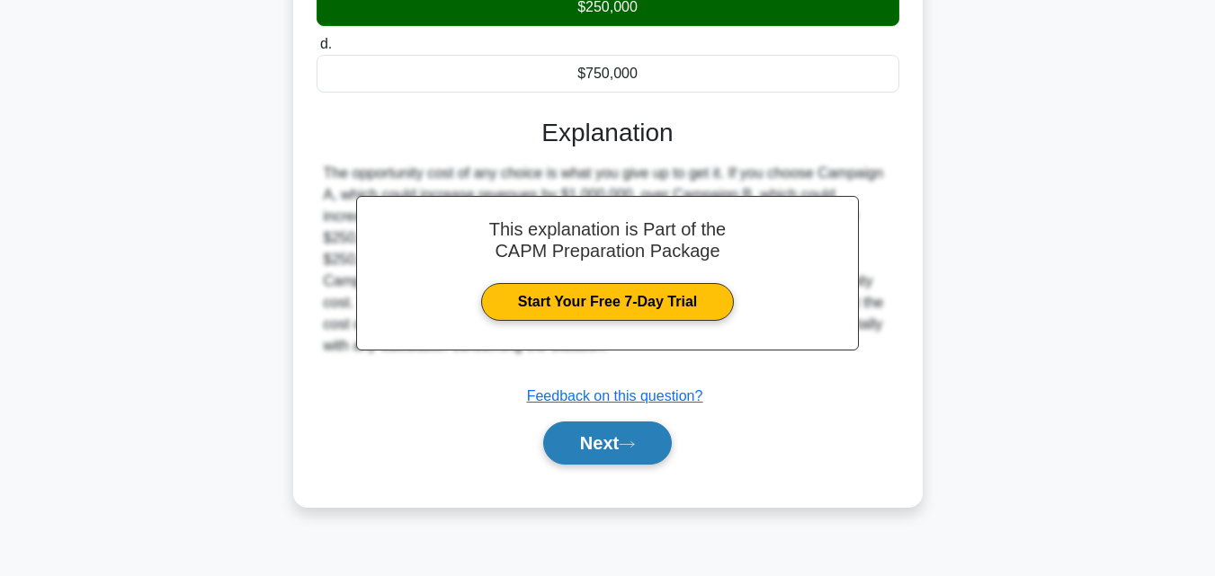
click at [603, 462] on button "Next" at bounding box center [607, 443] width 129 height 43
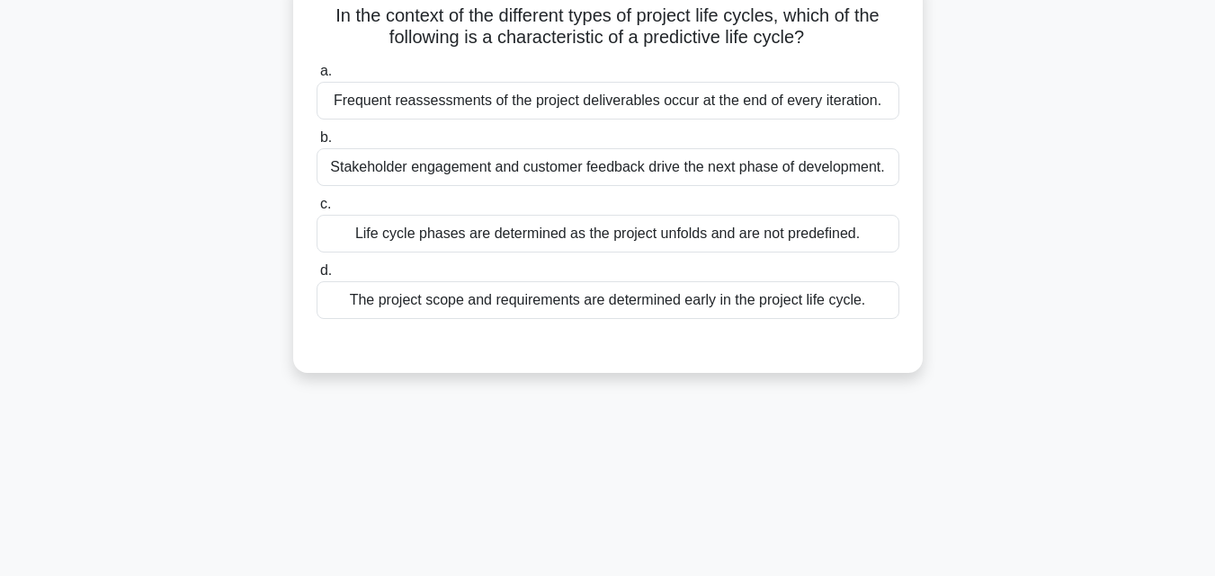
scroll to position [35, 0]
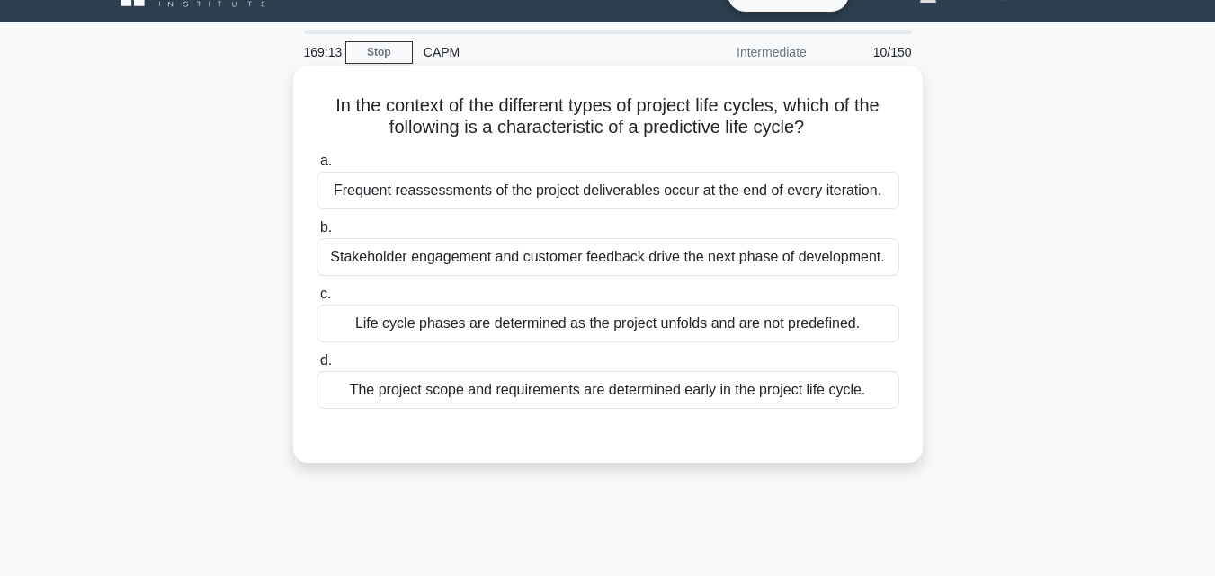
click at [834, 428] on div at bounding box center [608, 427] width 583 height 14
click at [841, 392] on div "The project scope and requirements are determined early in the project life cyc…" at bounding box center [608, 390] width 583 height 38
click at [317, 367] on input "d. The project scope and requirements are determined early in the project life …" at bounding box center [317, 361] width 0 height 12
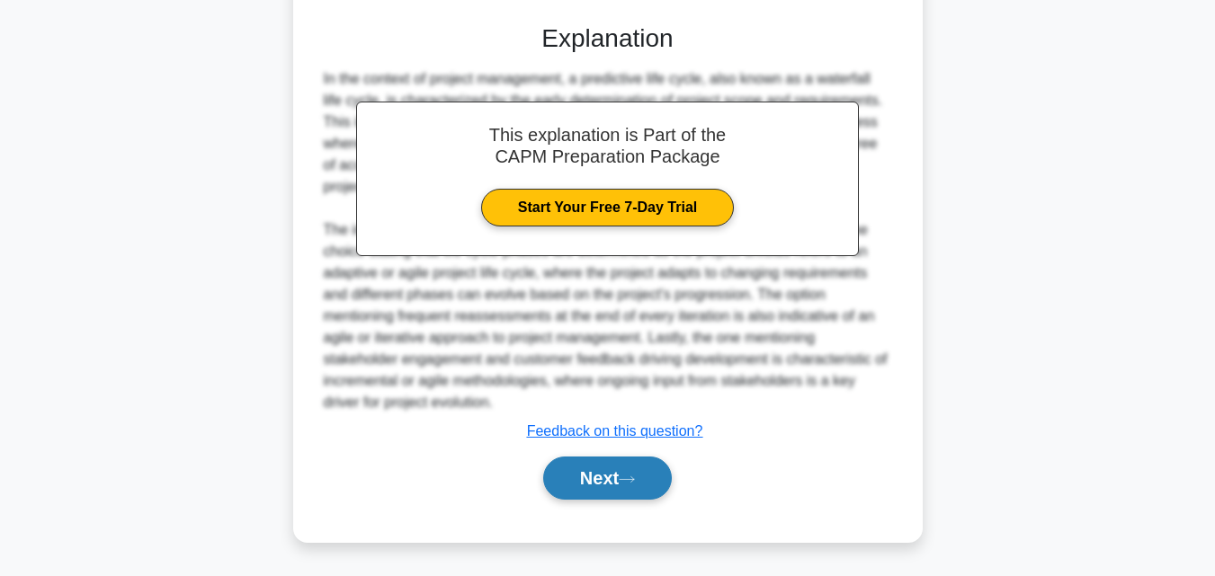
click at [596, 480] on button "Next" at bounding box center [607, 478] width 129 height 43
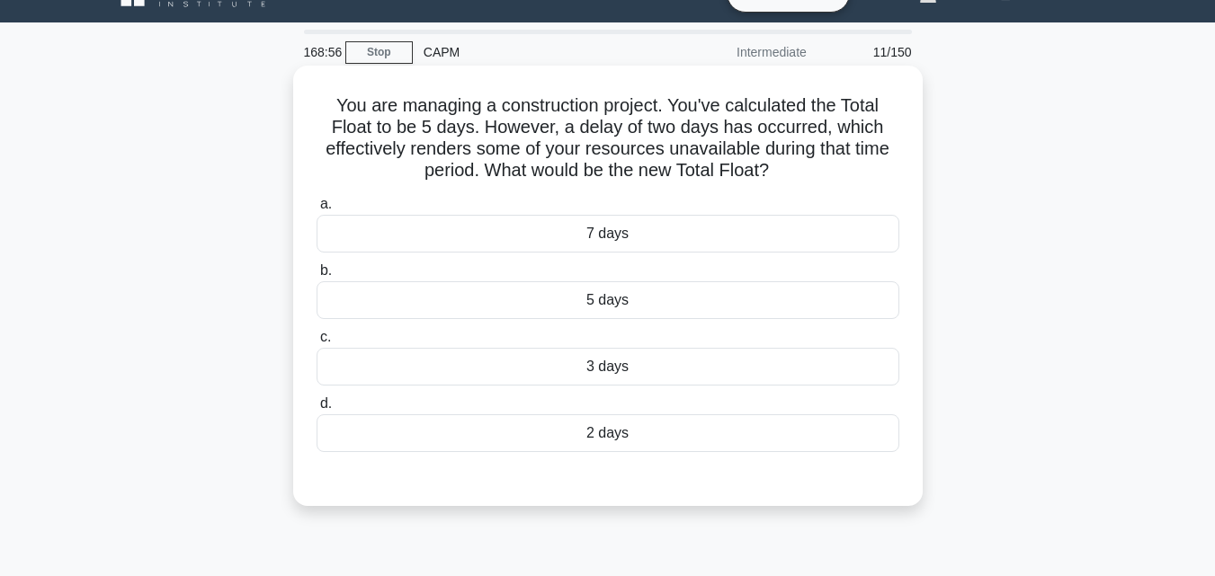
click at [677, 381] on div "3 days" at bounding box center [608, 367] width 583 height 38
click at [317, 343] on input "c. 3 days" at bounding box center [317, 338] width 0 height 12
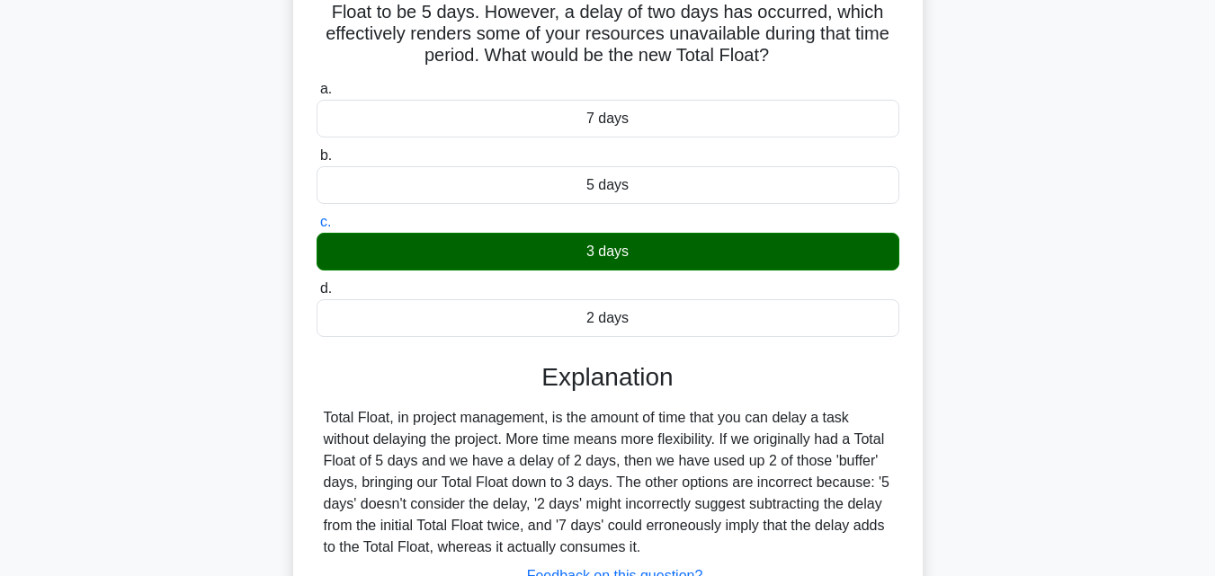
scroll to position [395, 0]
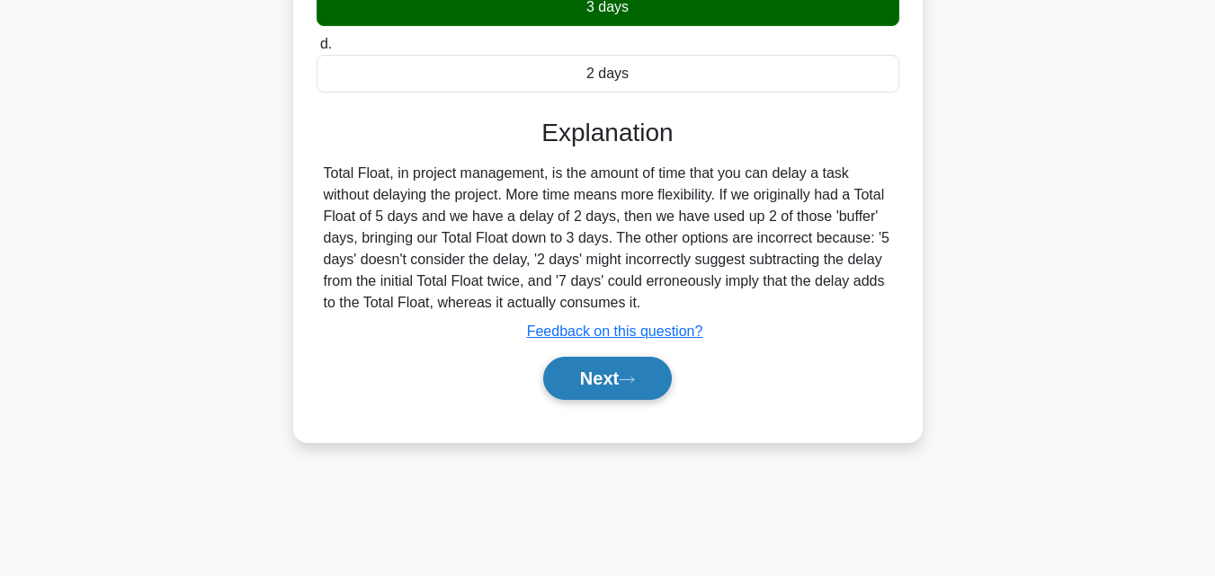
click at [627, 400] on button "Next" at bounding box center [607, 378] width 129 height 43
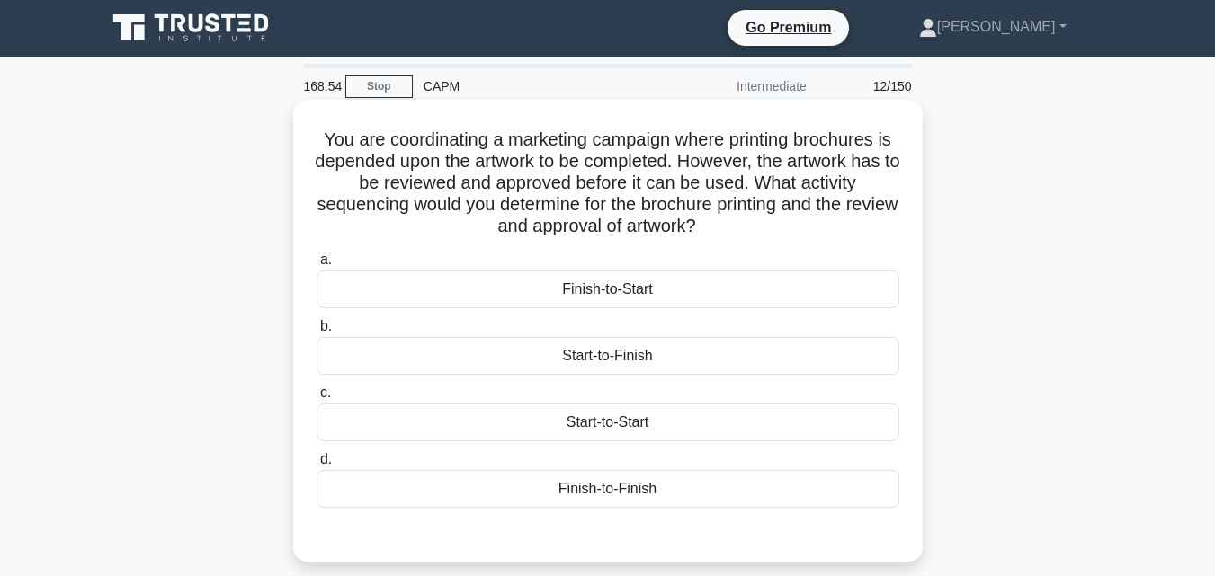
scroll to position [0, 0]
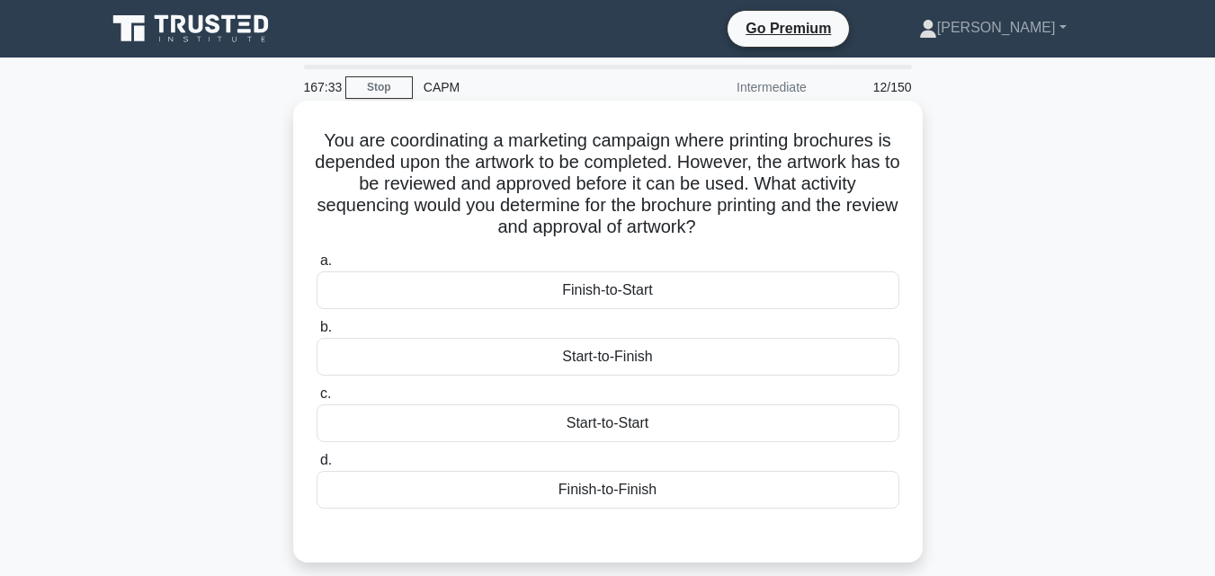
click at [739, 301] on div "Finish-to-Start" at bounding box center [608, 291] width 583 height 38
click at [317, 267] on input "a. Finish-to-Start" at bounding box center [317, 261] width 0 height 12
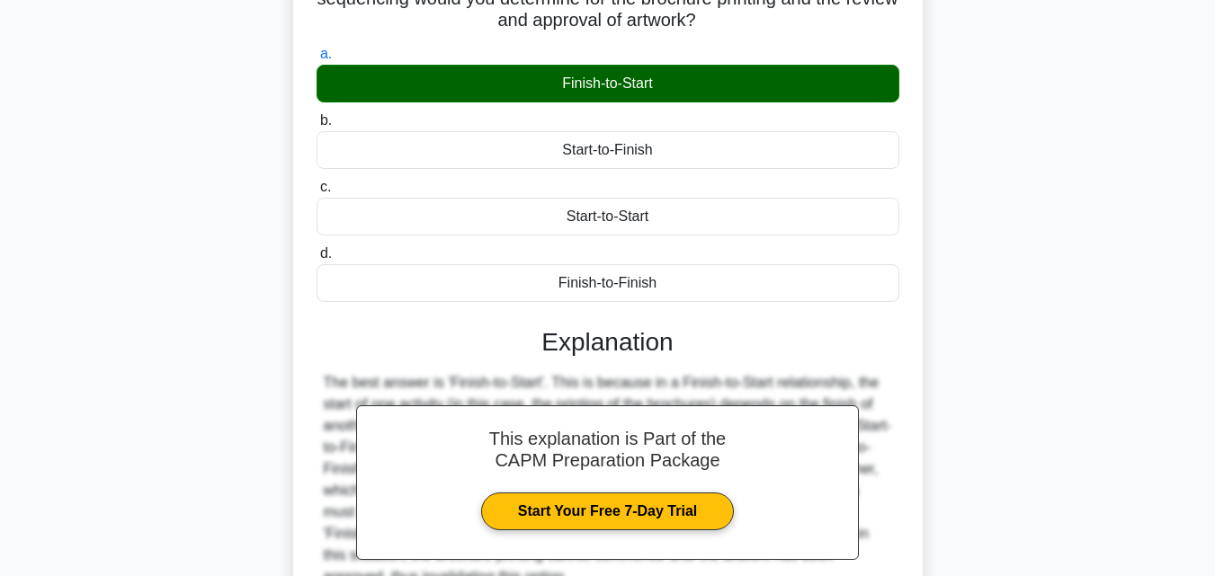
scroll to position [395, 0]
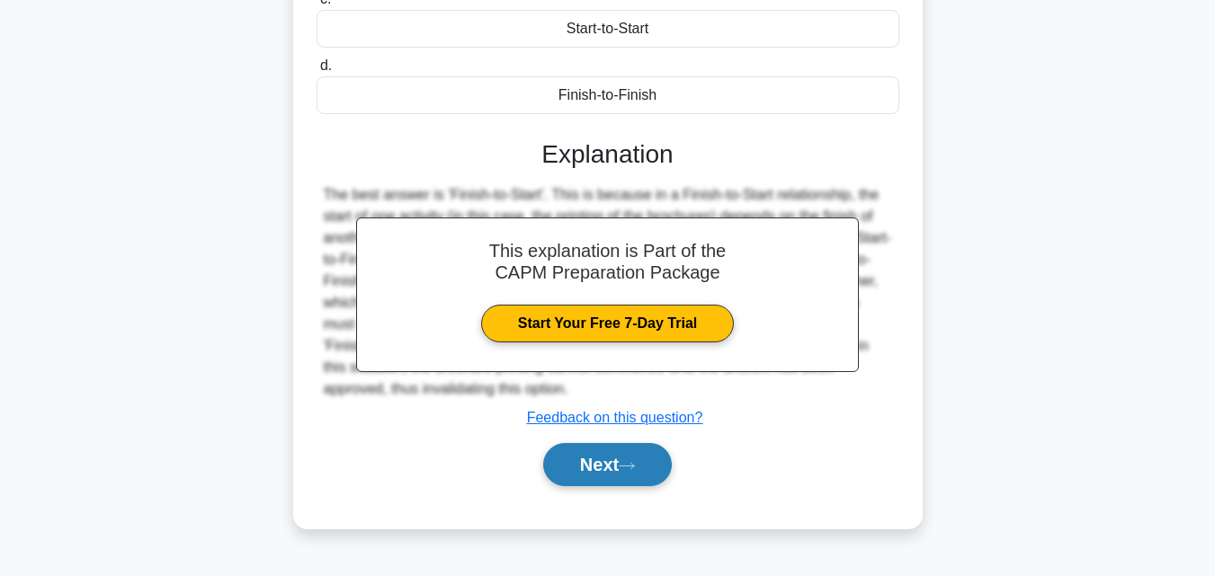
click at [649, 471] on button "Next" at bounding box center [607, 464] width 129 height 43
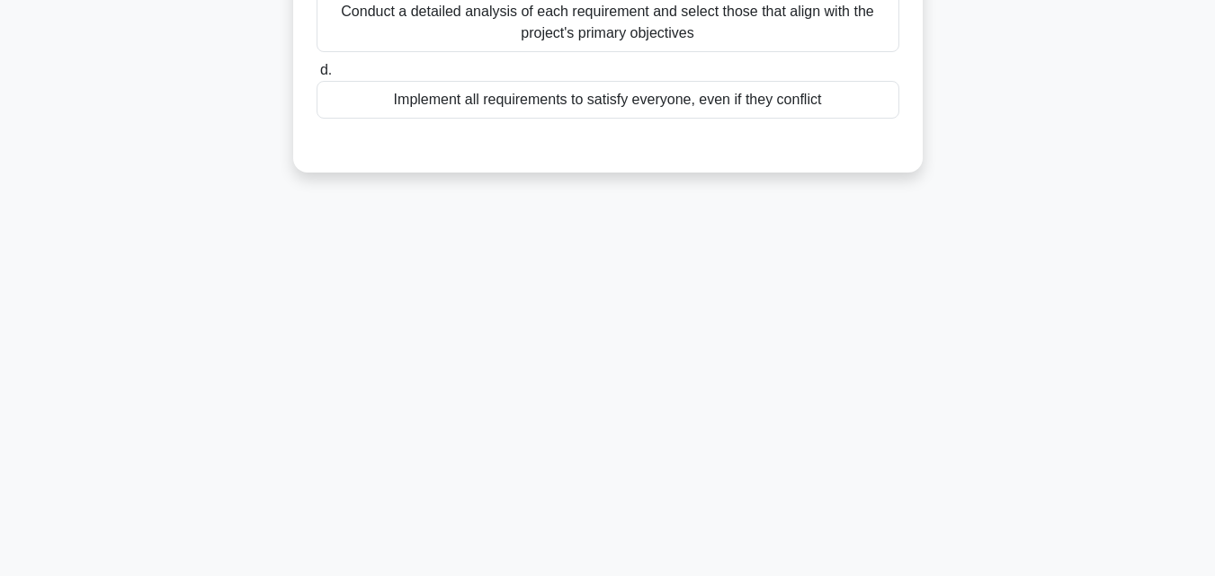
scroll to position [35, 0]
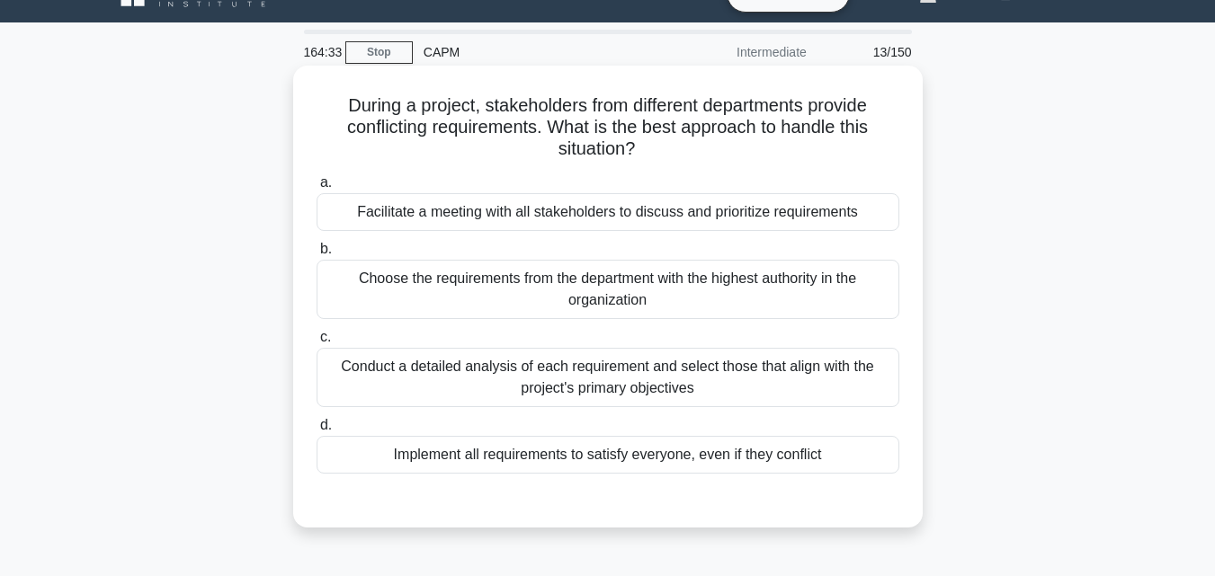
click at [681, 388] on div "Conduct a detailed analysis of each requirement and select those that align wit…" at bounding box center [608, 377] width 583 height 59
click at [317, 343] on input "c. Conduct a detailed analysis of each requirement and select those that align …" at bounding box center [317, 338] width 0 height 12
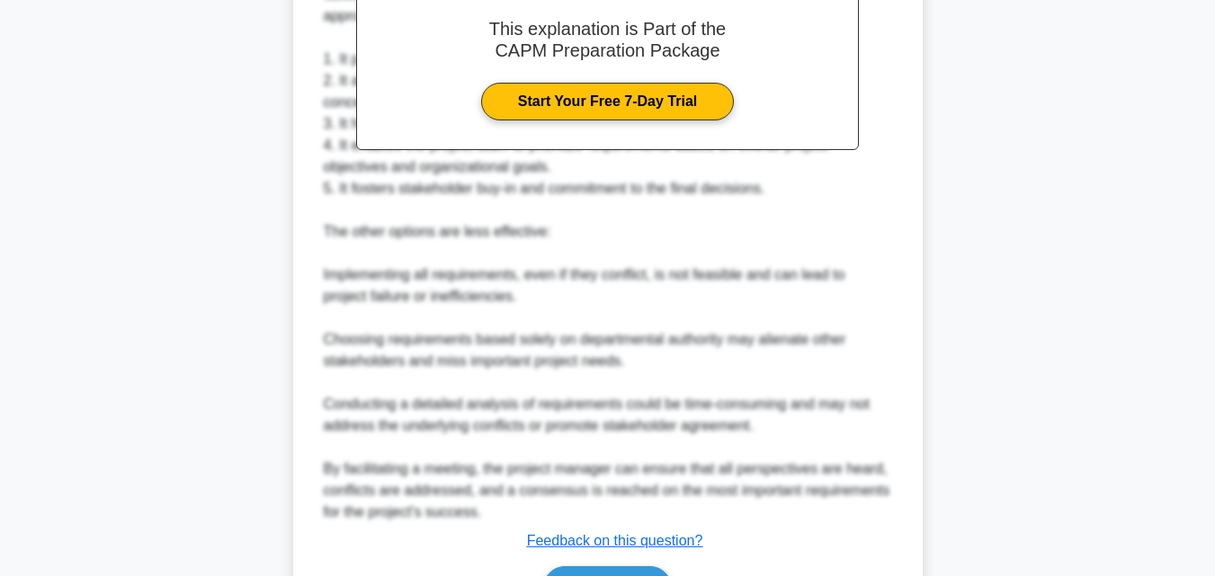
scroll to position [708, 0]
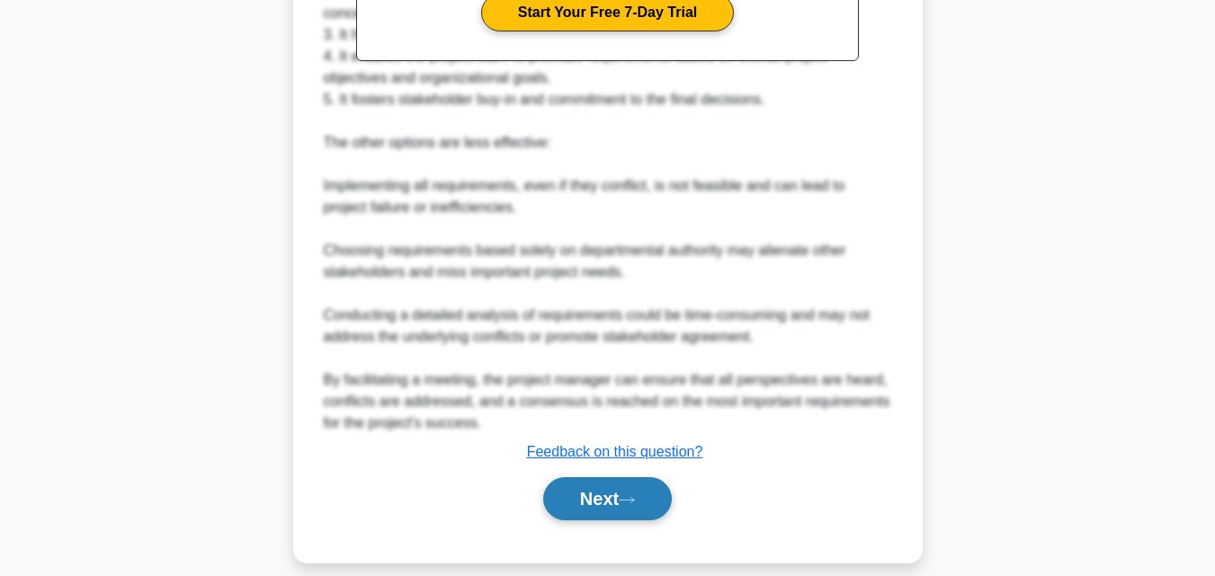
click at [616, 493] on button "Next" at bounding box center [607, 498] width 129 height 43
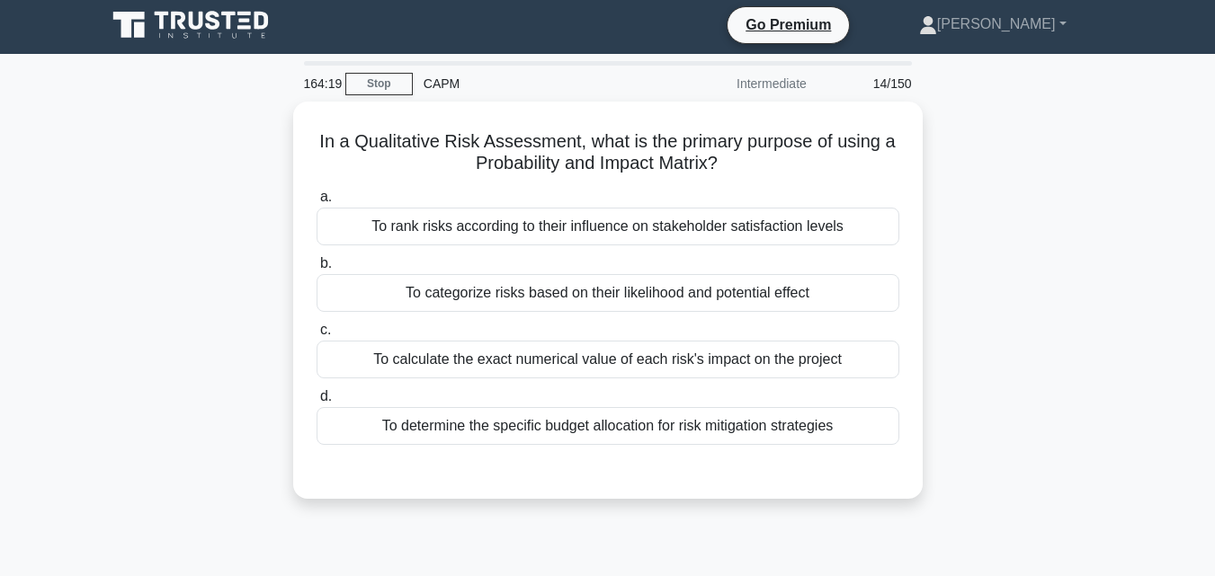
scroll to position [0, 0]
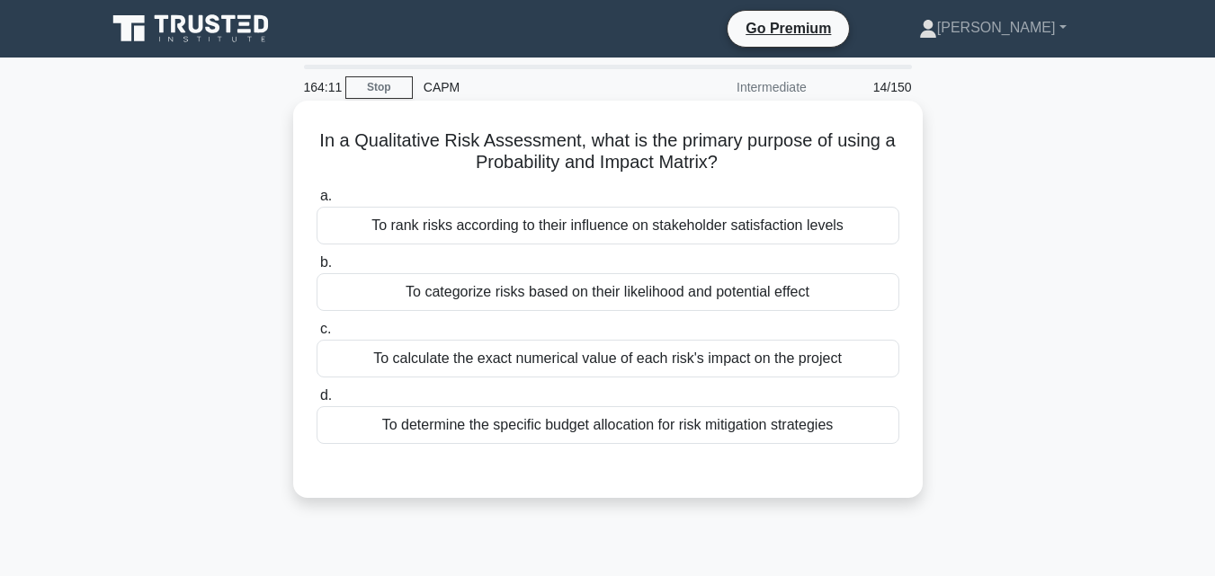
click at [688, 301] on div "To categorize risks based on their likelihood and potential effect" at bounding box center [608, 292] width 583 height 38
click at [317, 269] on input "b. To categorize risks based on their likelihood and potential effect" at bounding box center [317, 263] width 0 height 12
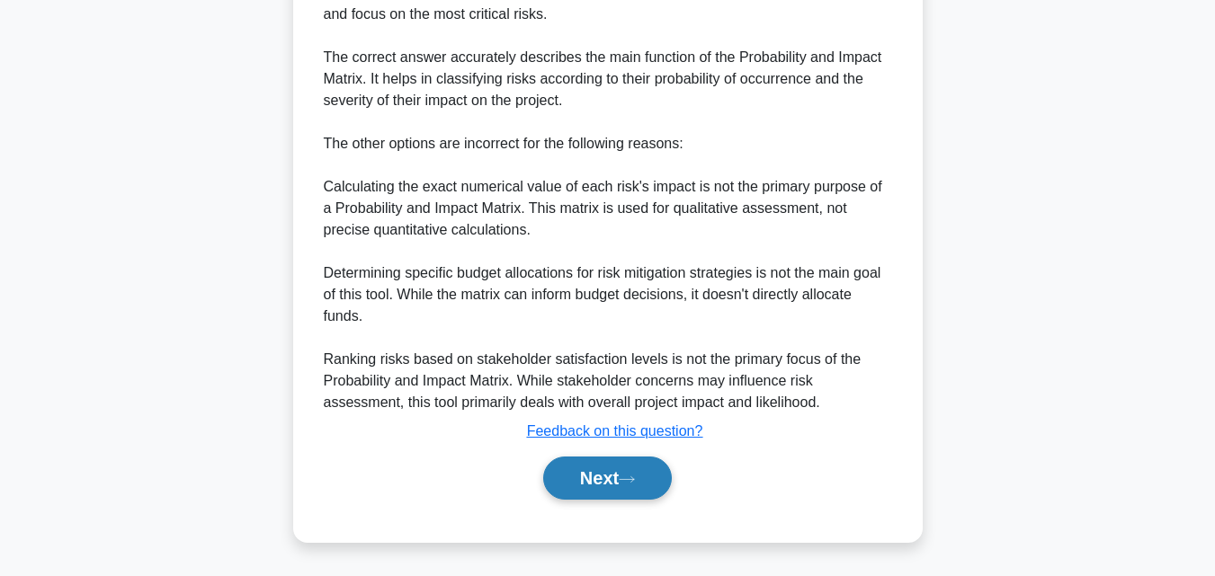
click at [618, 476] on button "Next" at bounding box center [607, 478] width 129 height 43
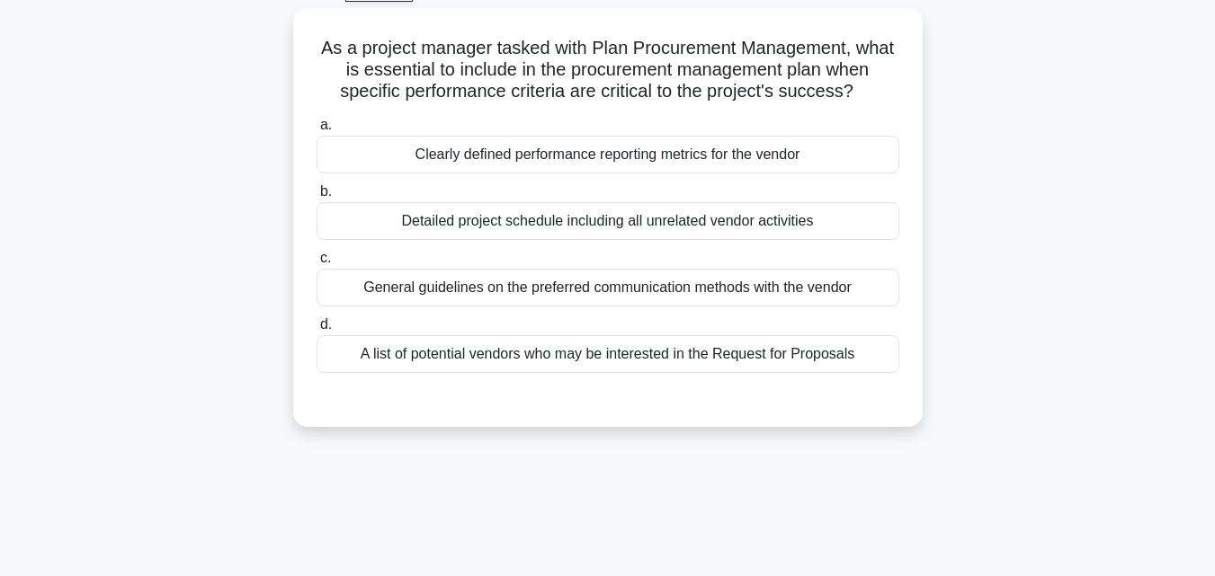
scroll to position [35, 0]
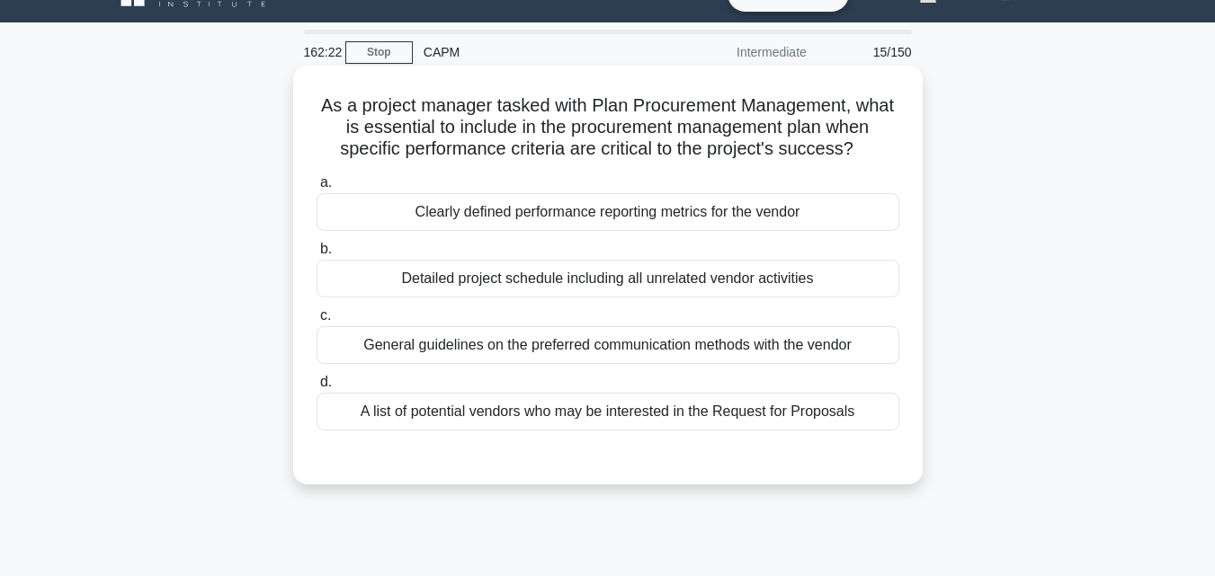
click at [744, 200] on div "Clearly defined performance reporting metrics for the vendor" at bounding box center [608, 212] width 583 height 38
click at [317, 189] on input "a. Clearly defined performance reporting metrics for the vendor" at bounding box center [317, 183] width 0 height 12
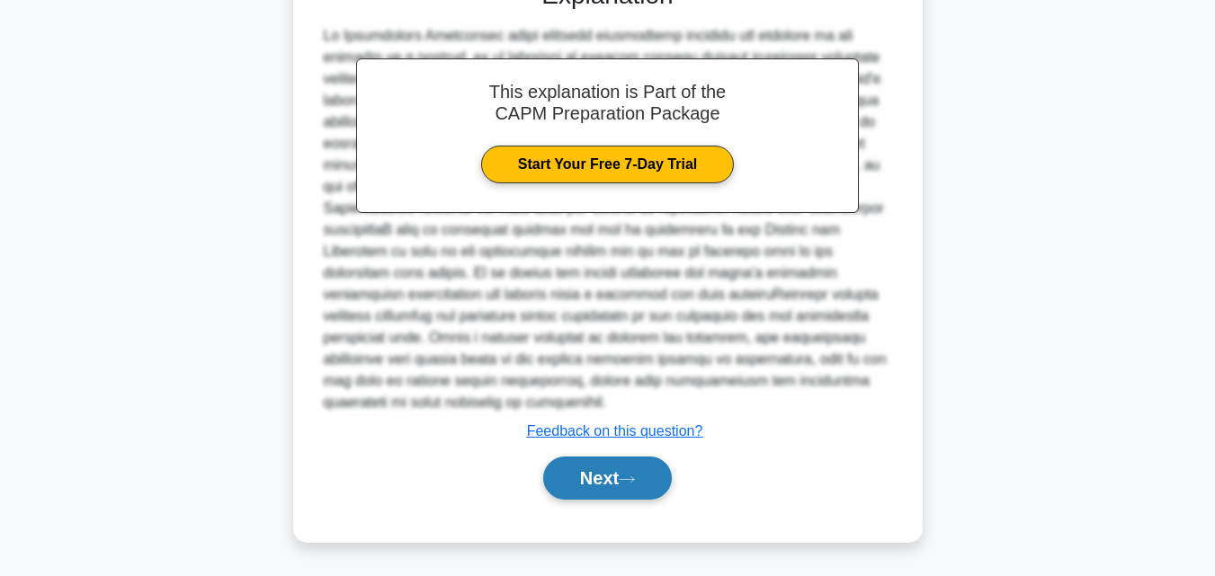
click at [627, 486] on button "Next" at bounding box center [607, 478] width 129 height 43
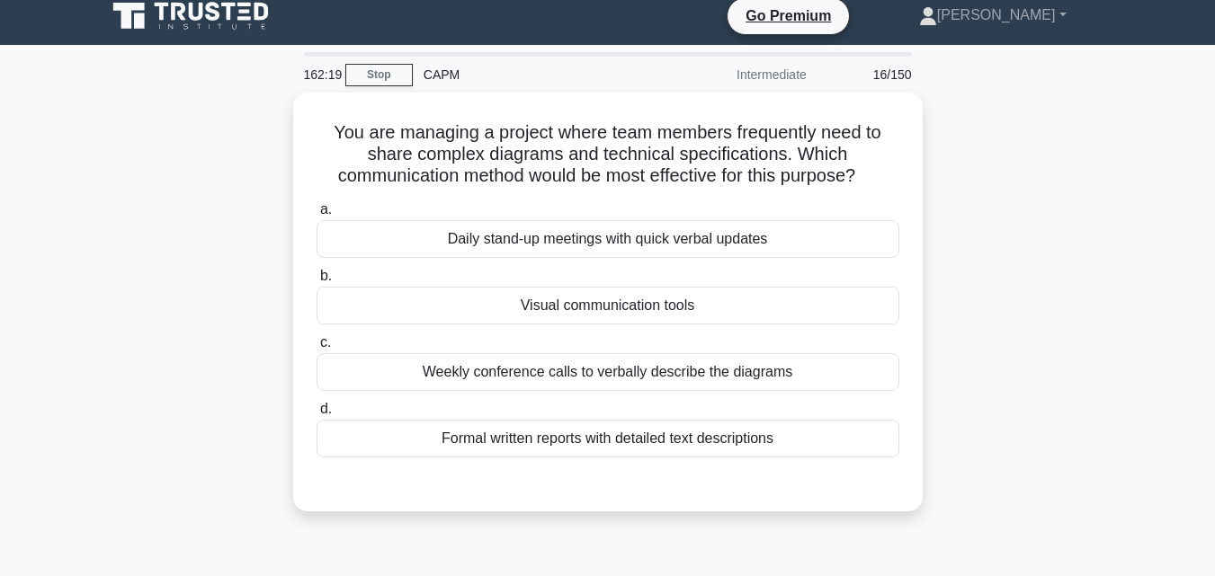
scroll to position [0, 0]
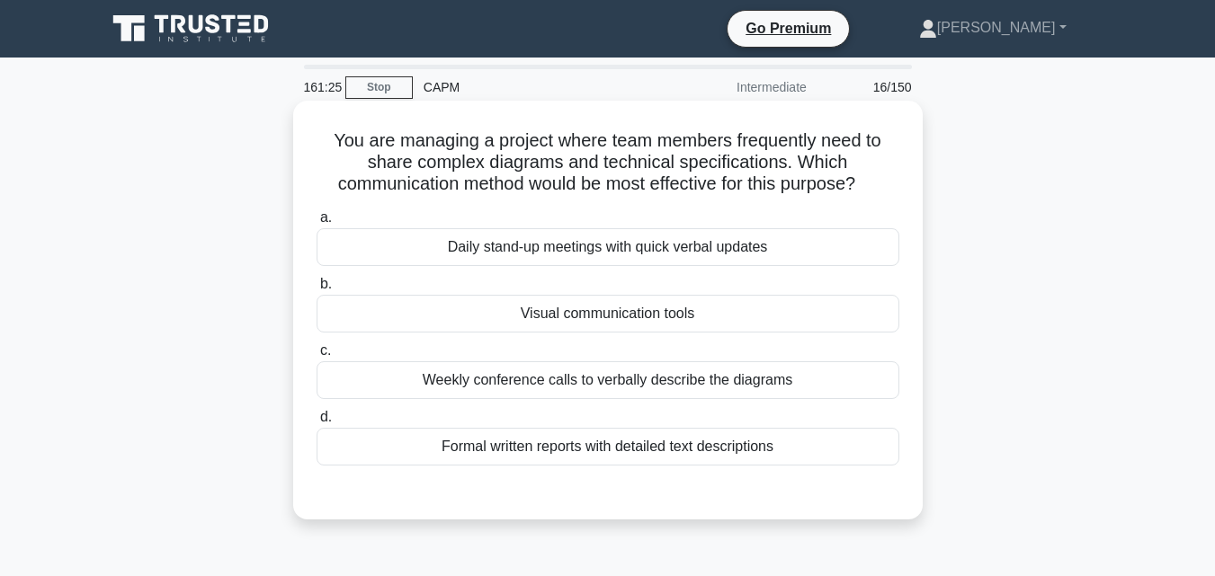
click at [736, 379] on div "Weekly conference calls to verbally describe the diagrams" at bounding box center [608, 380] width 583 height 38
click at [317, 357] on input "c. Weekly conference calls to verbally describe the diagrams" at bounding box center [317, 351] width 0 height 12
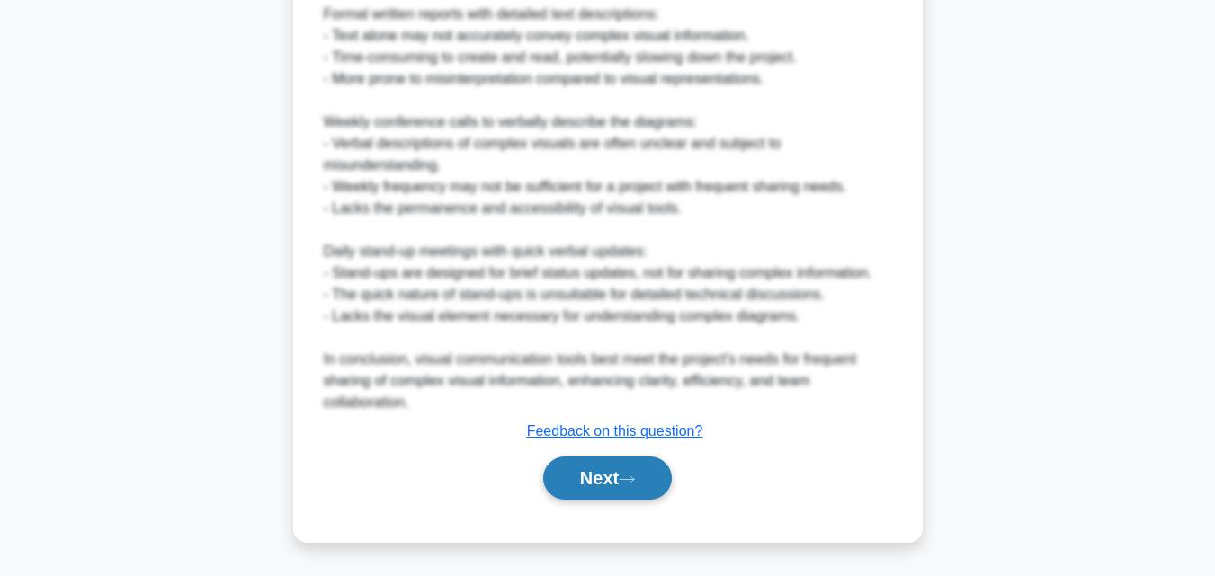
click at [632, 480] on icon at bounding box center [627, 479] width 14 height 5
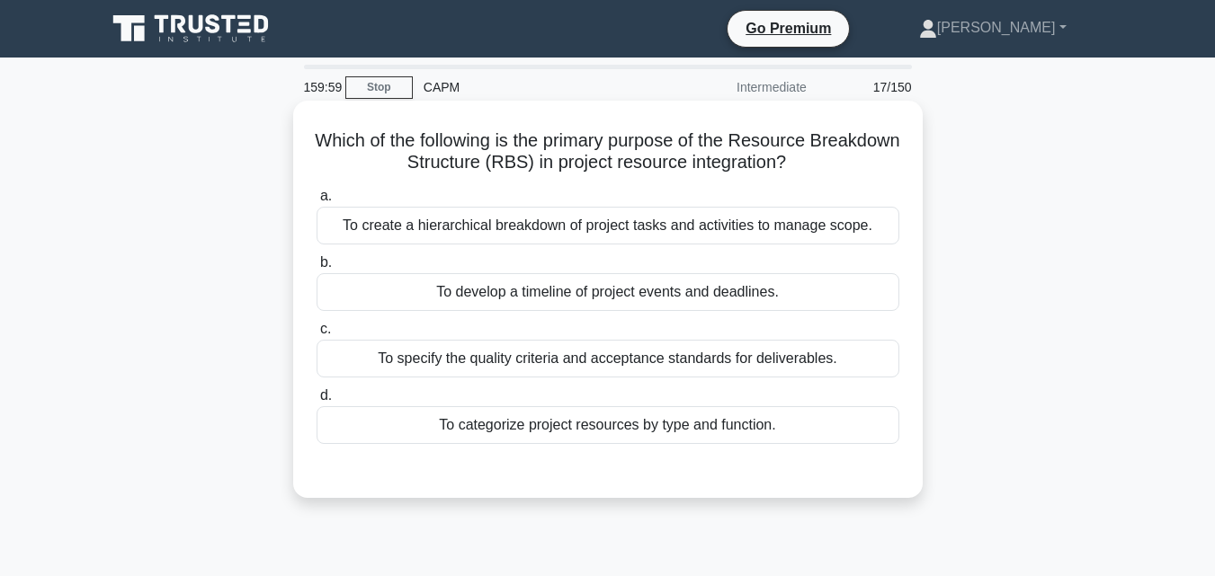
click at [833, 435] on div "To categorize project resources by type and function." at bounding box center [608, 425] width 583 height 38
click at [317, 402] on input "d. To categorize project resources by type and function." at bounding box center [317, 396] width 0 height 12
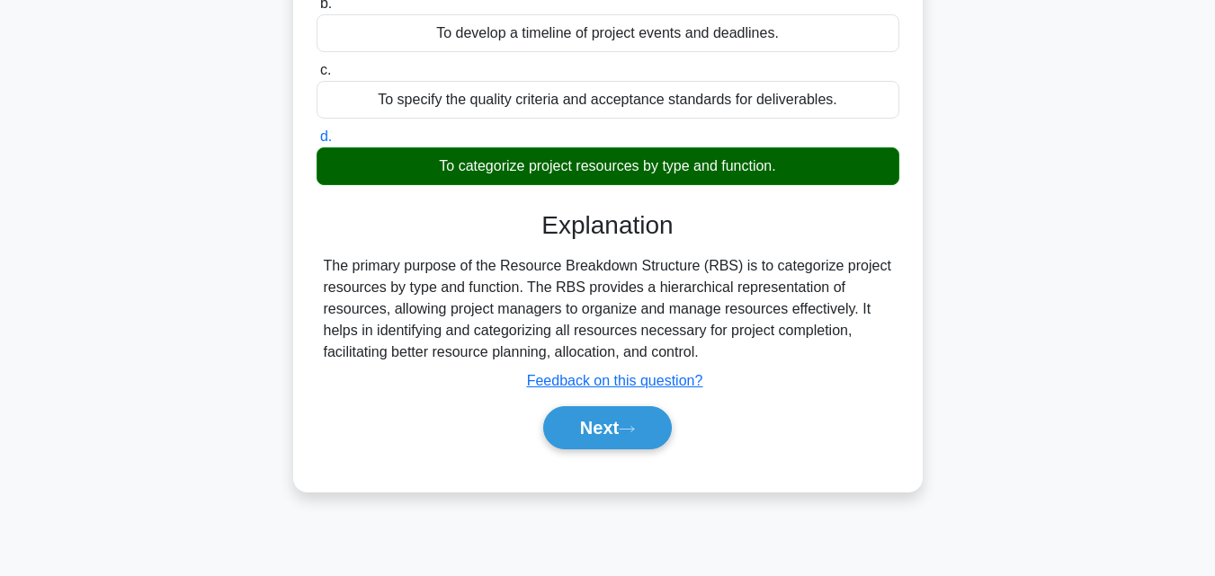
scroll to position [395, 0]
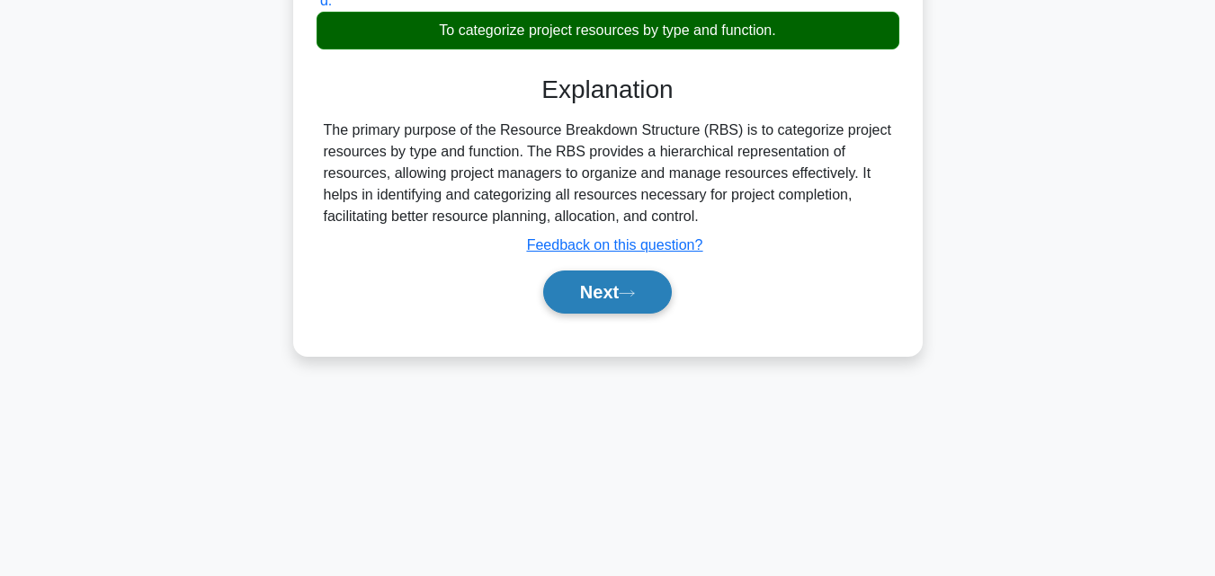
click at [642, 308] on button "Next" at bounding box center [607, 292] width 129 height 43
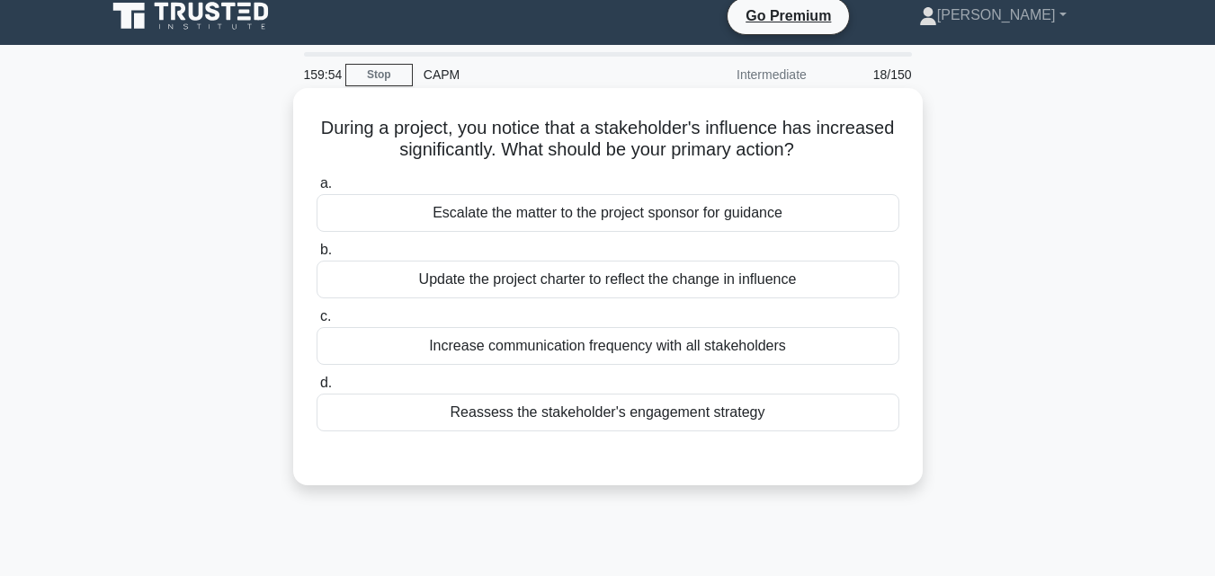
scroll to position [0, 0]
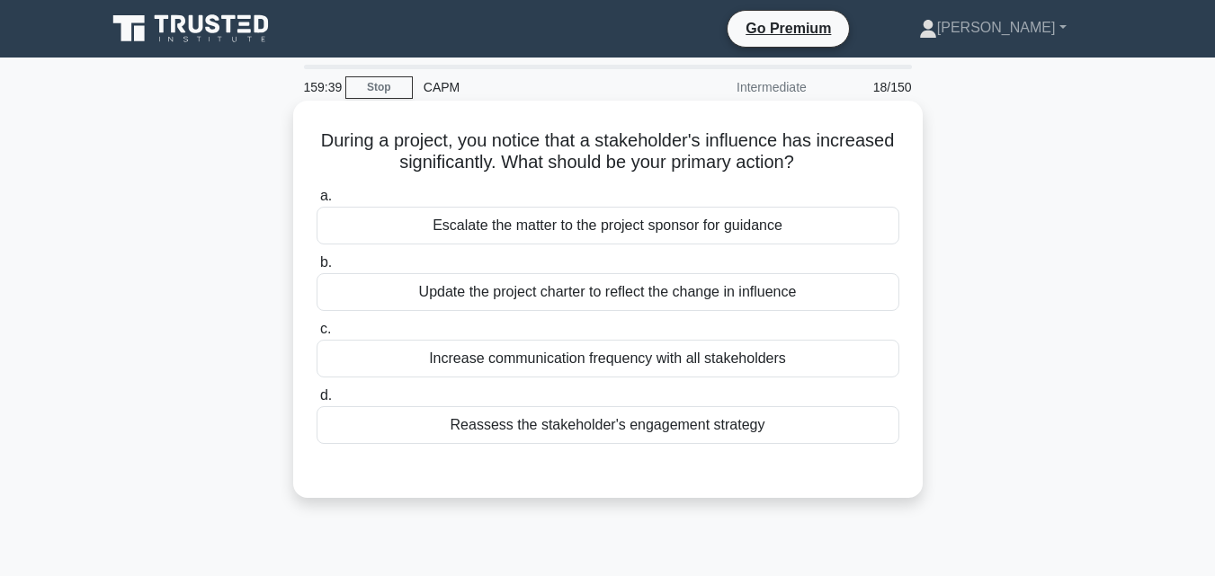
click at [782, 427] on div "Reassess the stakeholder's engagement strategy" at bounding box center [608, 425] width 583 height 38
click at [317, 402] on input "d. Reassess the stakeholder's engagement strategy" at bounding box center [317, 396] width 0 height 12
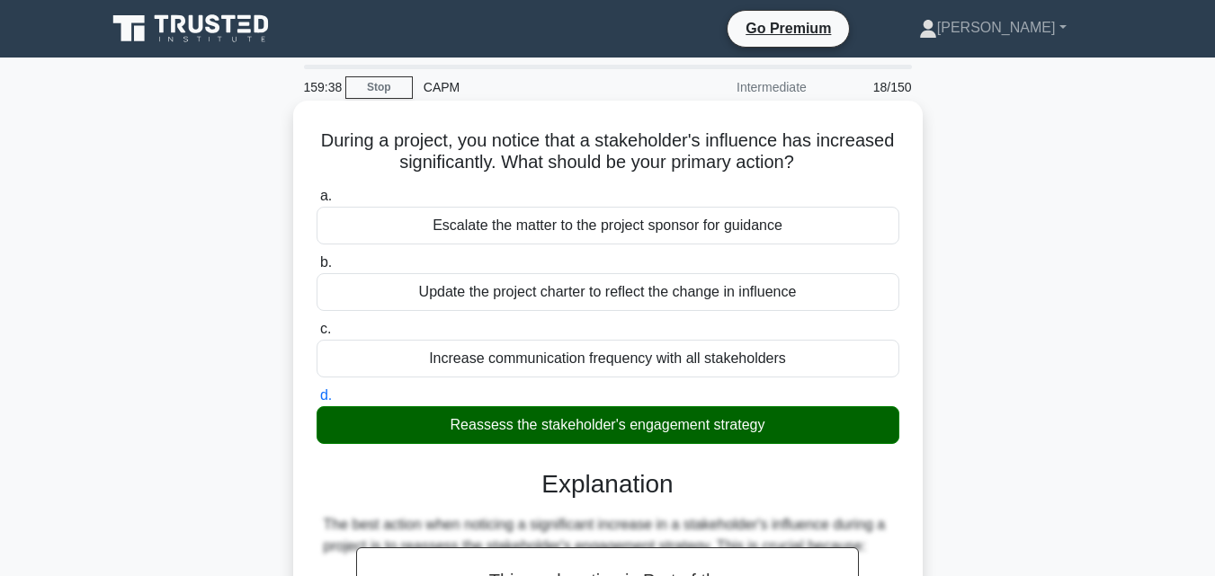
scroll to position [539, 0]
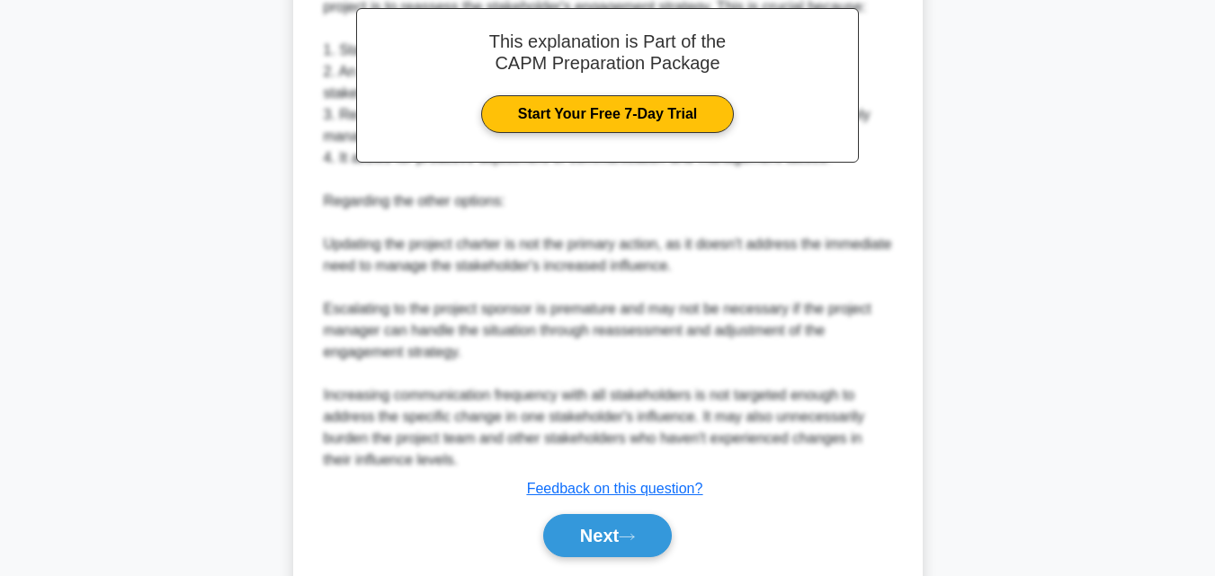
click at [563, 507] on div "Next" at bounding box center [608, 536] width 583 height 58
click at [590, 524] on button "Next" at bounding box center [607, 535] width 129 height 43
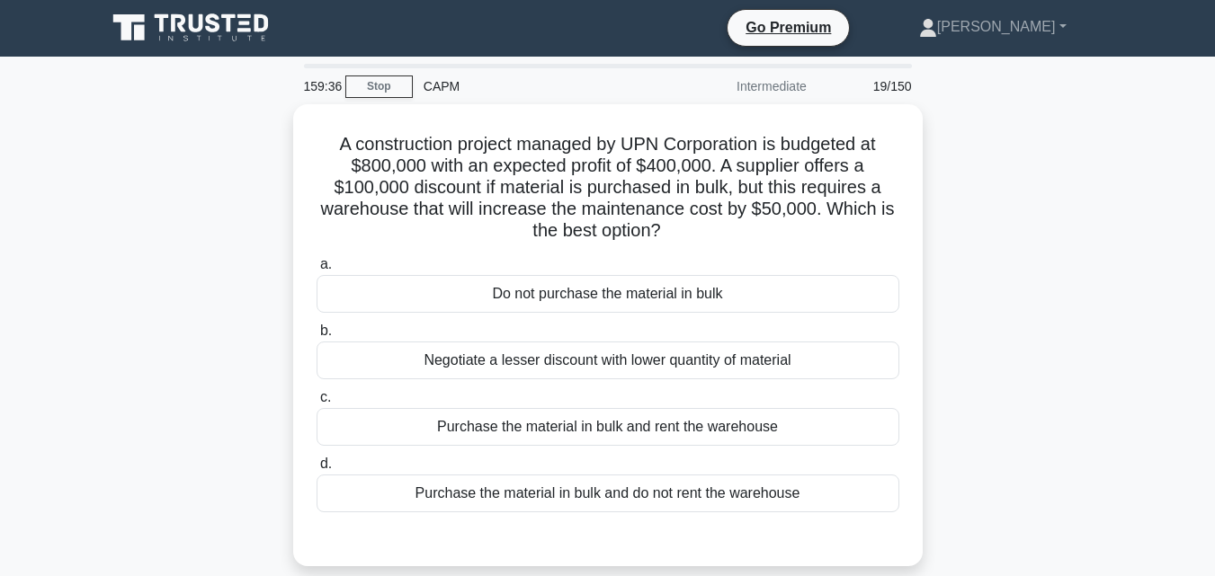
scroll to position [0, 0]
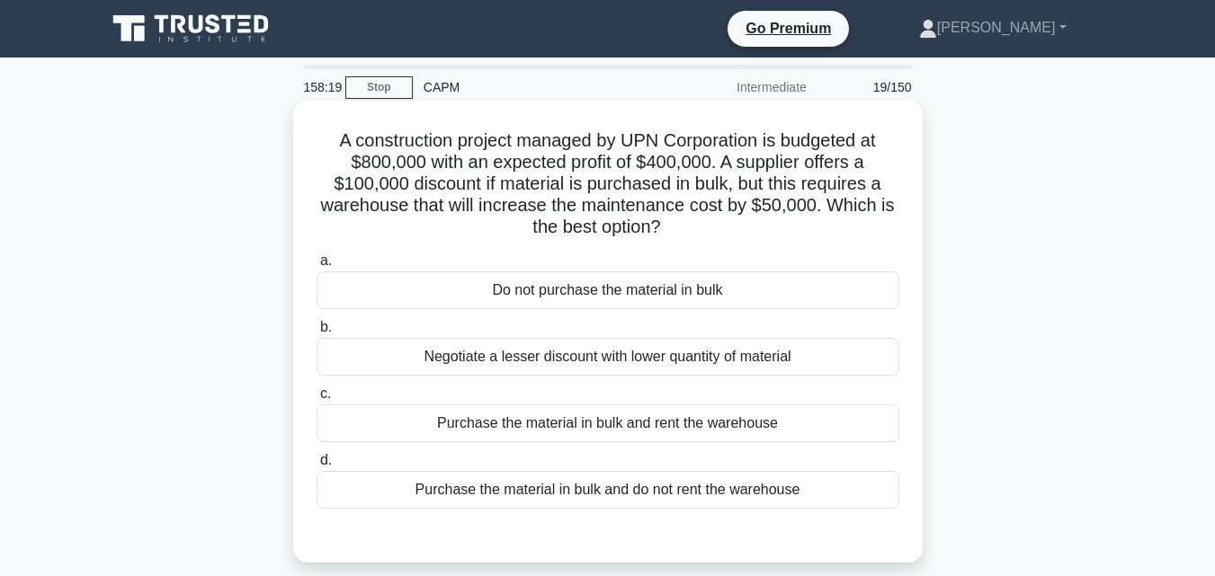
drag, startPoint x: 586, startPoint y: 195, endPoint x: 312, endPoint y: 133, distance: 281.2
click at [312, 133] on div "A construction project managed by UPN Corporation is budgeted at $800,000 with …" at bounding box center [607, 332] width 615 height 448
copy h5 "A construction project managed by UPN Corporation is budgeted at $800,000 with …"
click at [515, 419] on div "Purchase the material in bulk and rent the warehouse" at bounding box center [608, 424] width 583 height 38
click at [317, 400] on input "c. Purchase the material in bulk and rent the warehouse" at bounding box center [317, 394] width 0 height 12
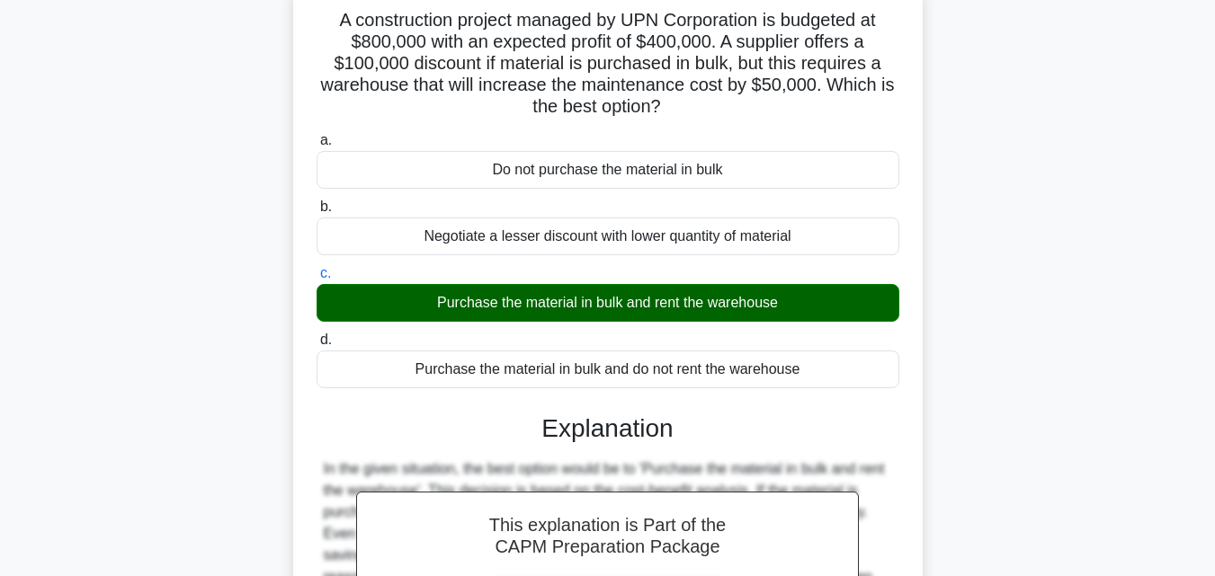
scroll to position [425, 0]
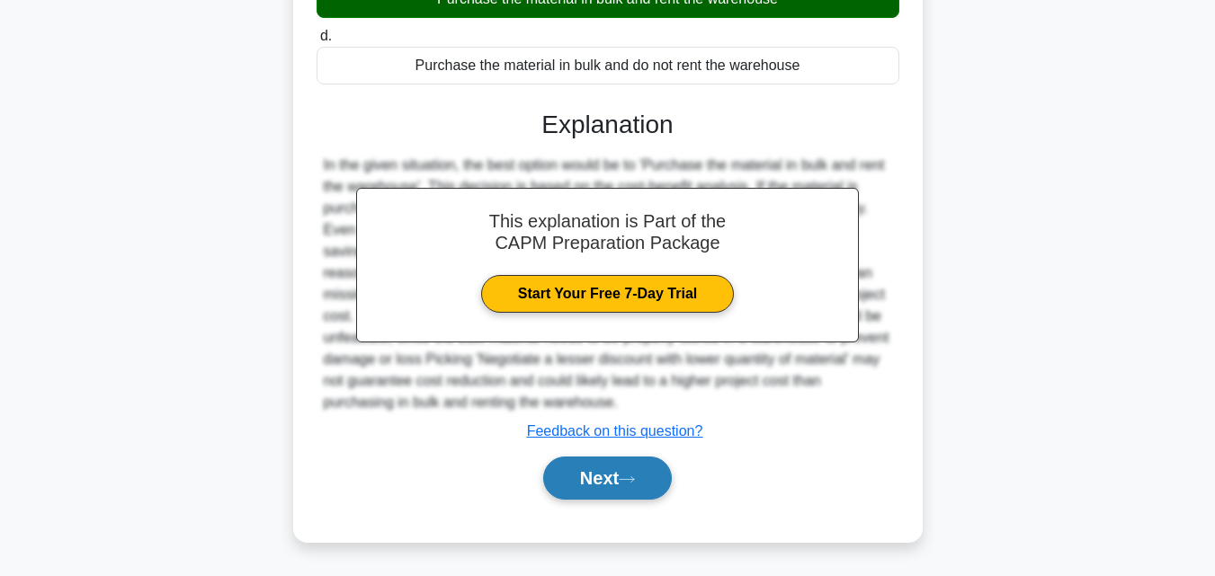
click at [594, 496] on button "Next" at bounding box center [607, 478] width 129 height 43
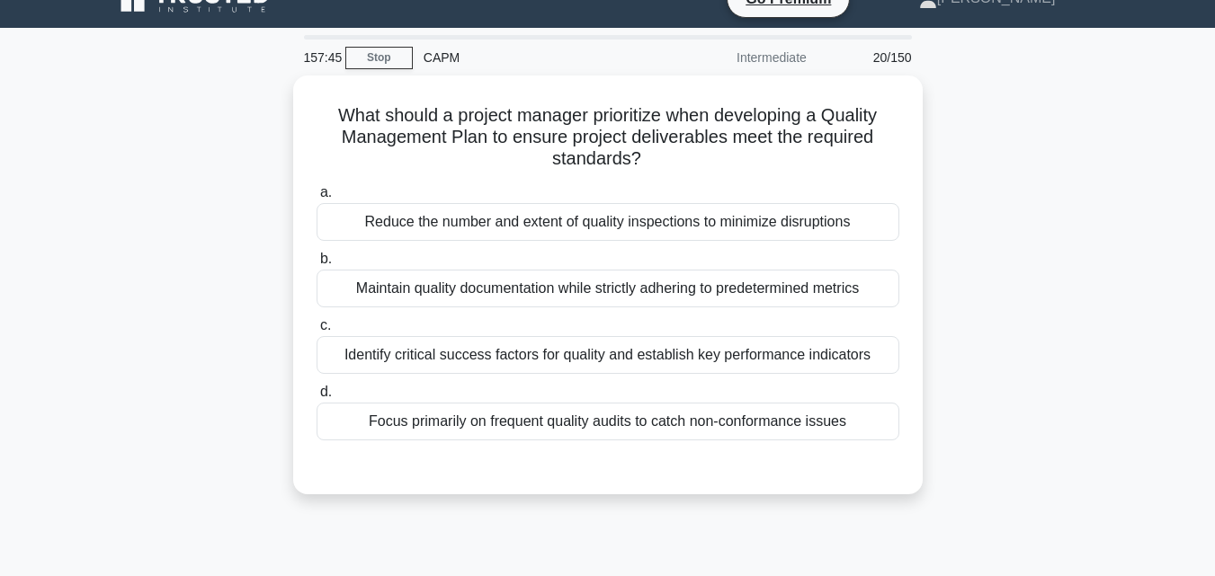
scroll to position [0, 0]
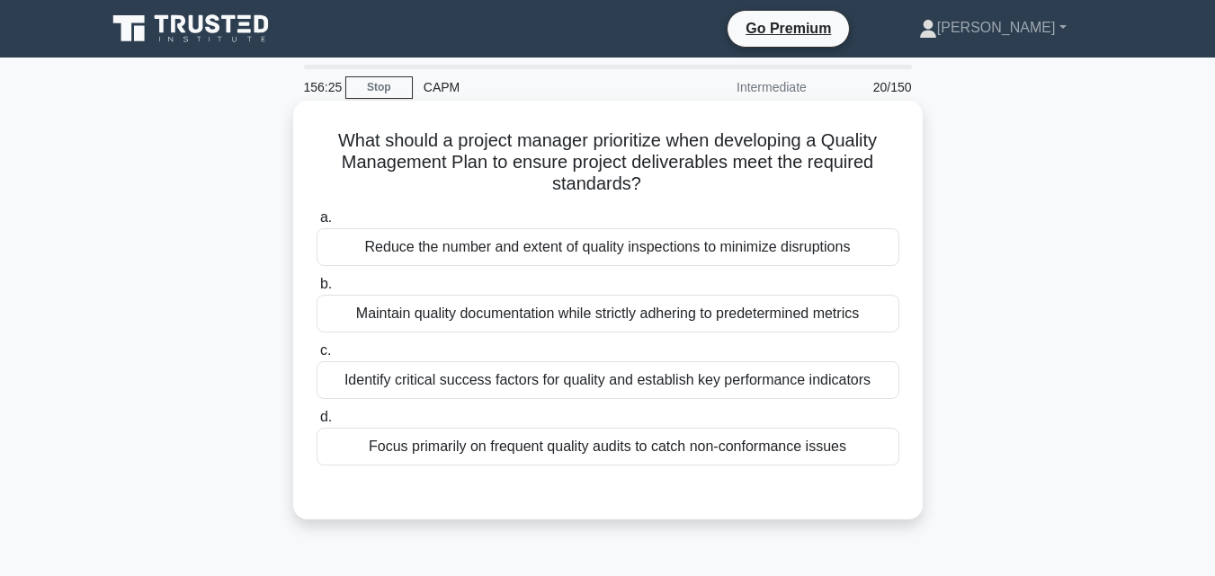
click at [714, 371] on div "Identify critical success factors for quality and establish key performance ind…" at bounding box center [608, 380] width 583 height 38
click at [317, 357] on input "c. Identify critical success factors for quality and establish key performance …" at bounding box center [317, 351] width 0 height 12
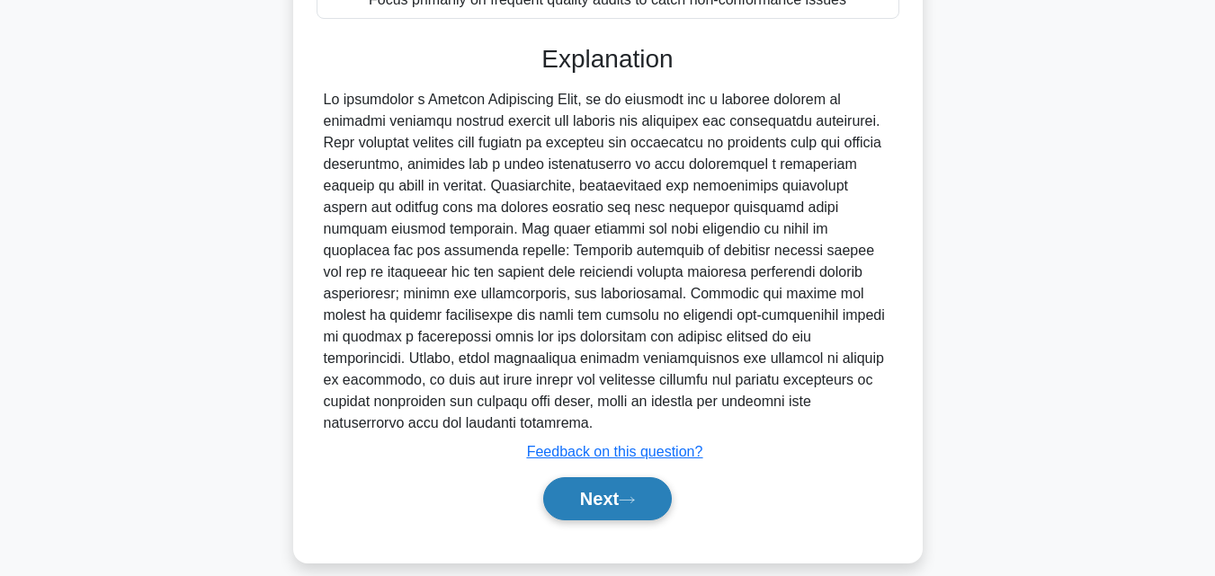
click at [608, 489] on button "Next" at bounding box center [607, 498] width 129 height 43
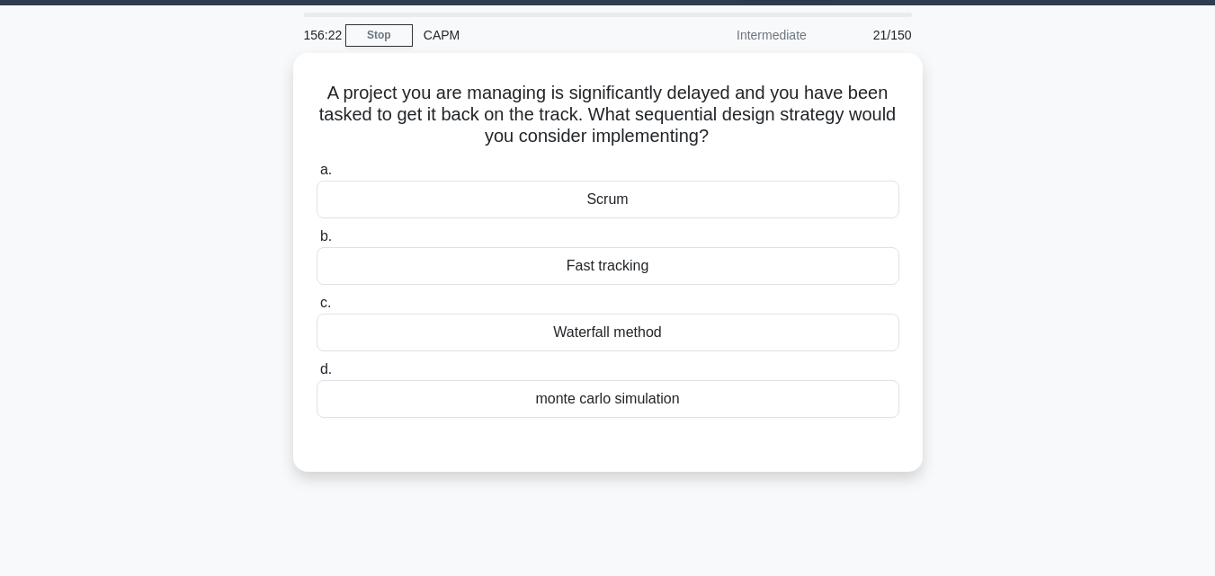
scroll to position [35, 0]
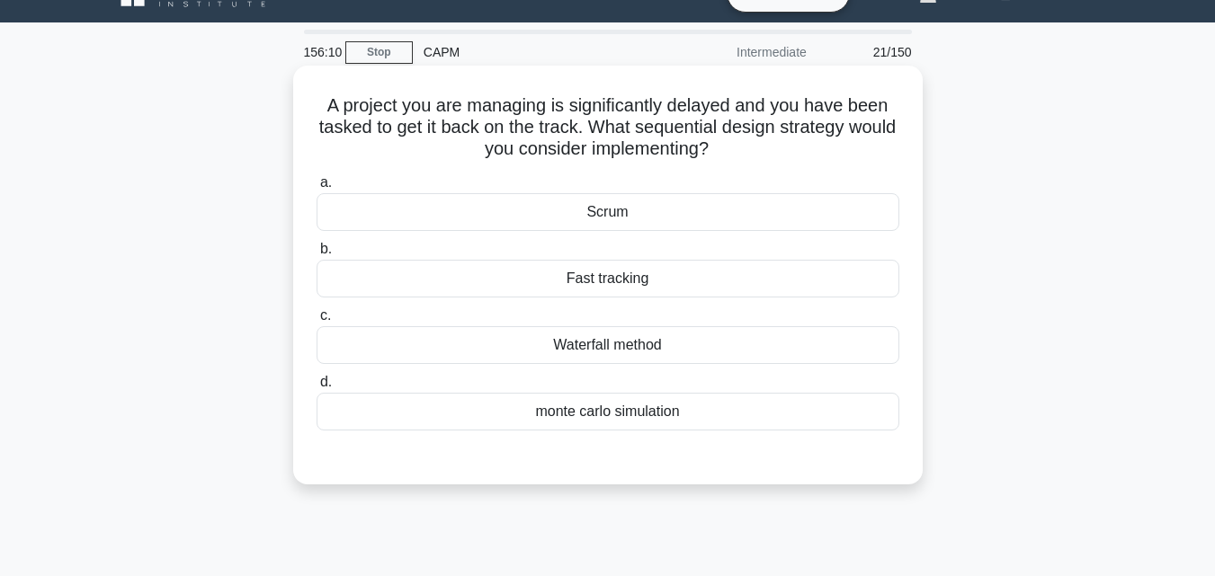
click at [697, 267] on div "Fast tracking" at bounding box center [608, 279] width 583 height 38
click at [317, 255] on input "b. Fast tracking" at bounding box center [317, 250] width 0 height 12
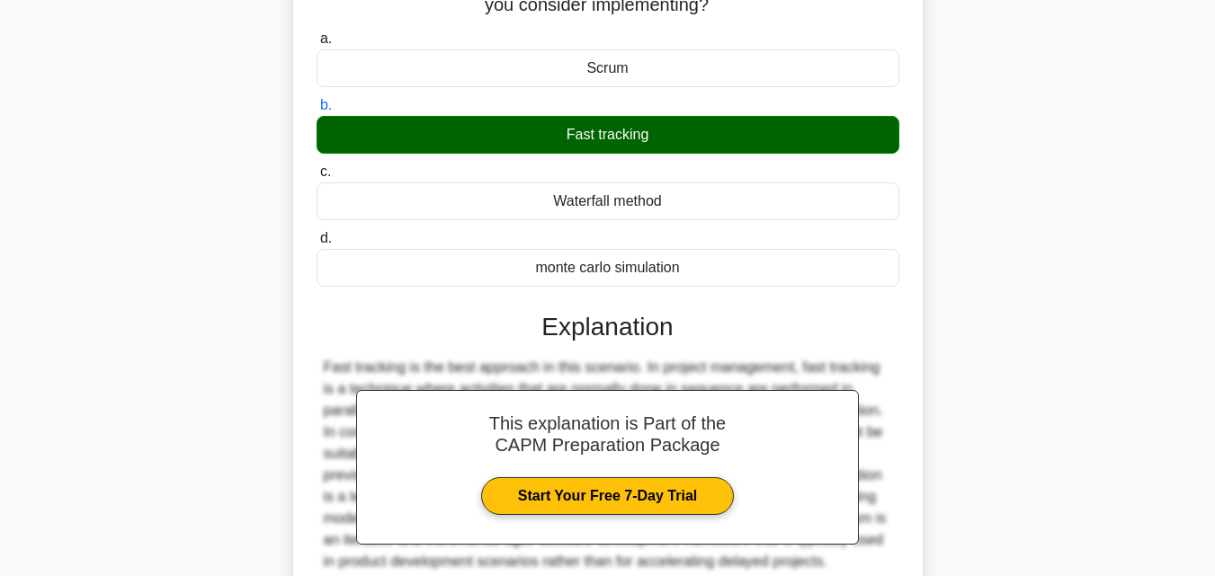
scroll to position [395, 0]
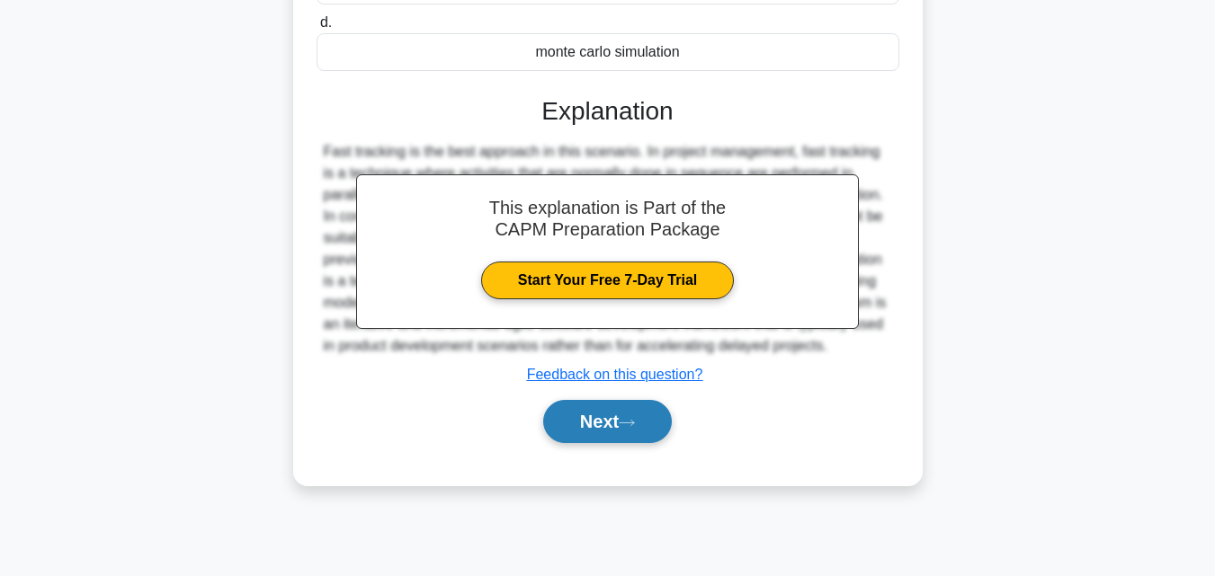
click at [646, 424] on button "Next" at bounding box center [607, 421] width 129 height 43
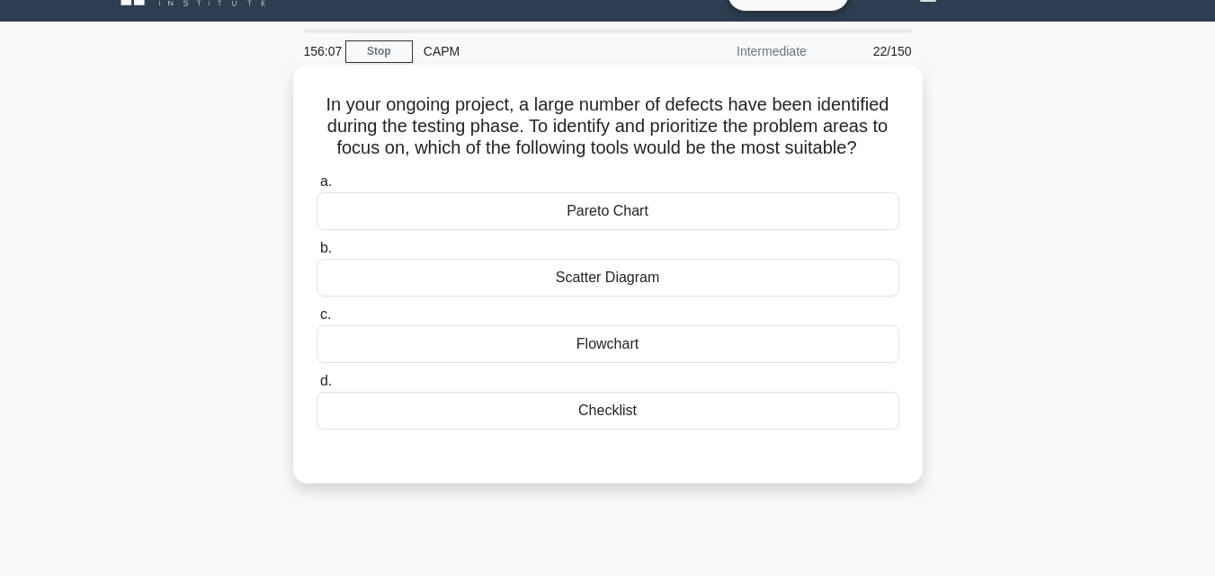
scroll to position [35, 0]
click at [628, 219] on div "Pareto Chart" at bounding box center [608, 212] width 583 height 38
click at [317, 189] on input "a. Pareto Chart" at bounding box center [317, 183] width 0 height 12
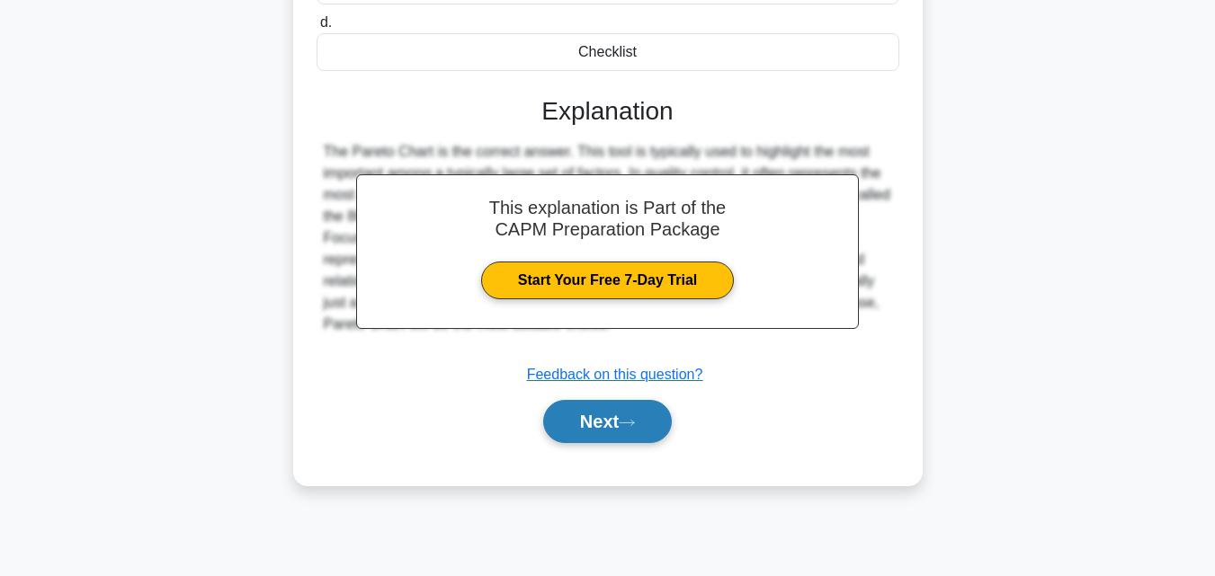
click at [629, 428] on icon at bounding box center [627, 423] width 16 height 10
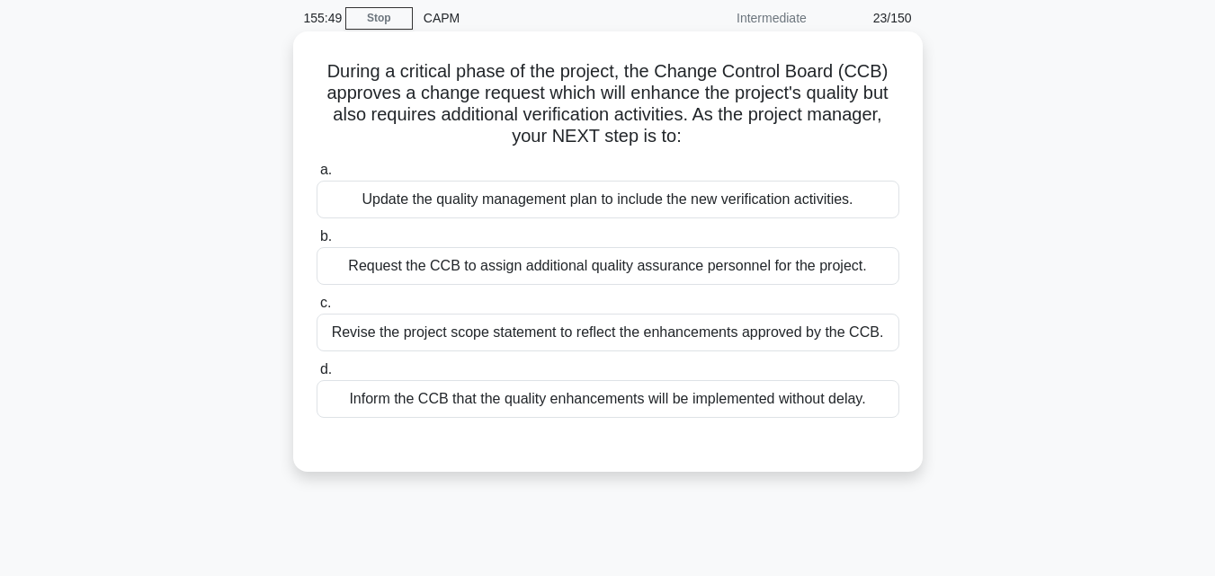
scroll to position [0, 0]
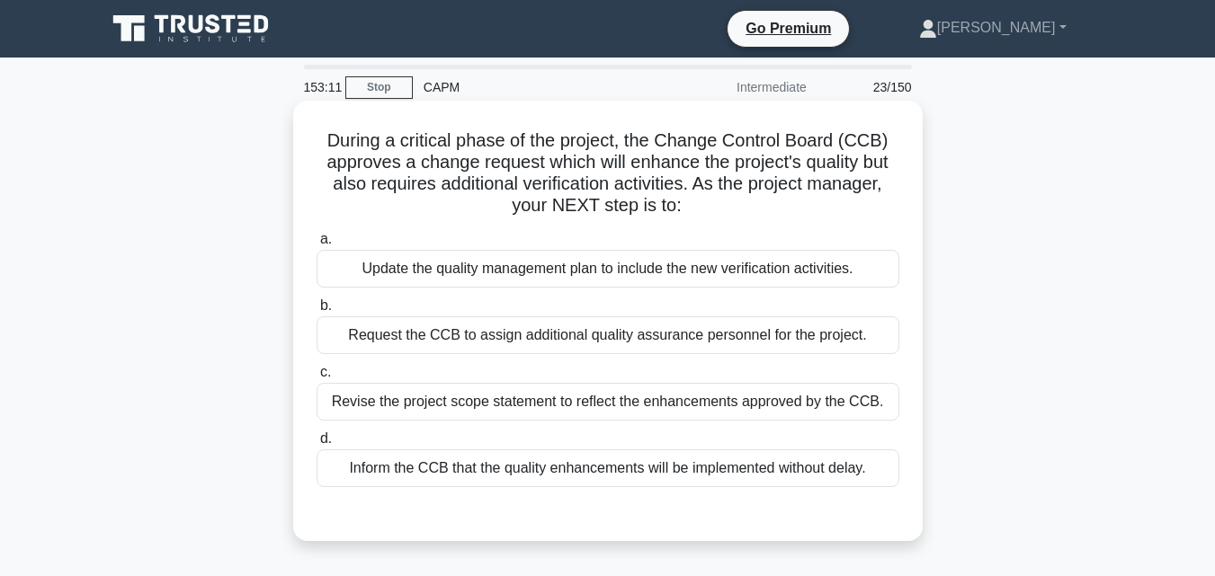
click at [740, 341] on div "Request the CCB to assign additional quality assurance personnel for the projec…" at bounding box center [608, 336] width 583 height 38
click at [317, 312] on input "b. Request the CCB to assign additional quality assurance personnel for the pro…" at bounding box center [317, 306] width 0 height 12
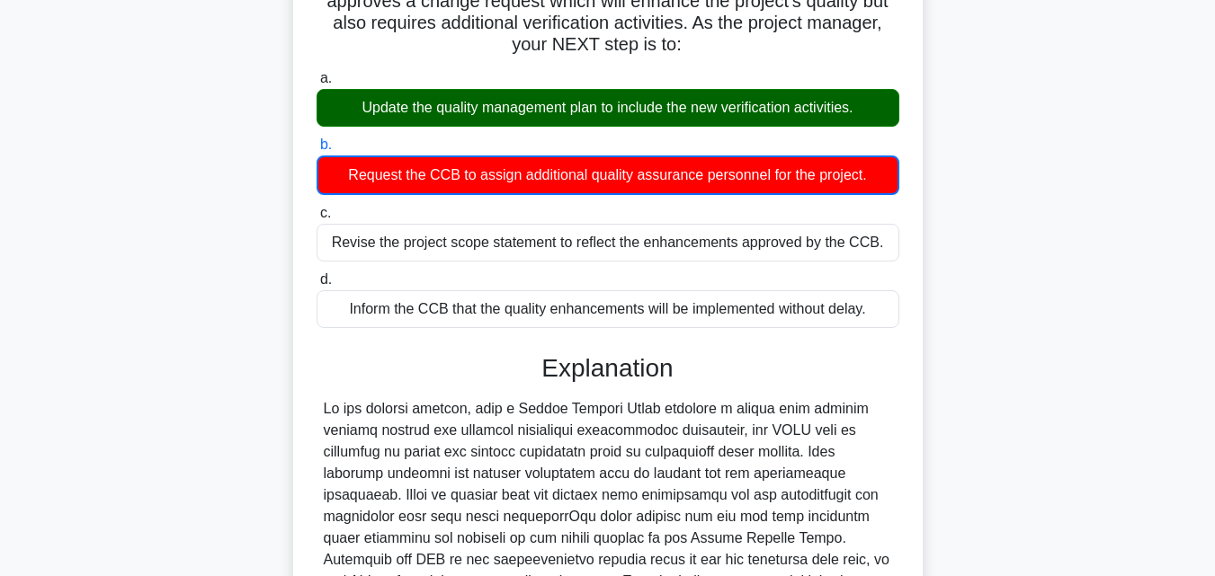
scroll to position [427, 0]
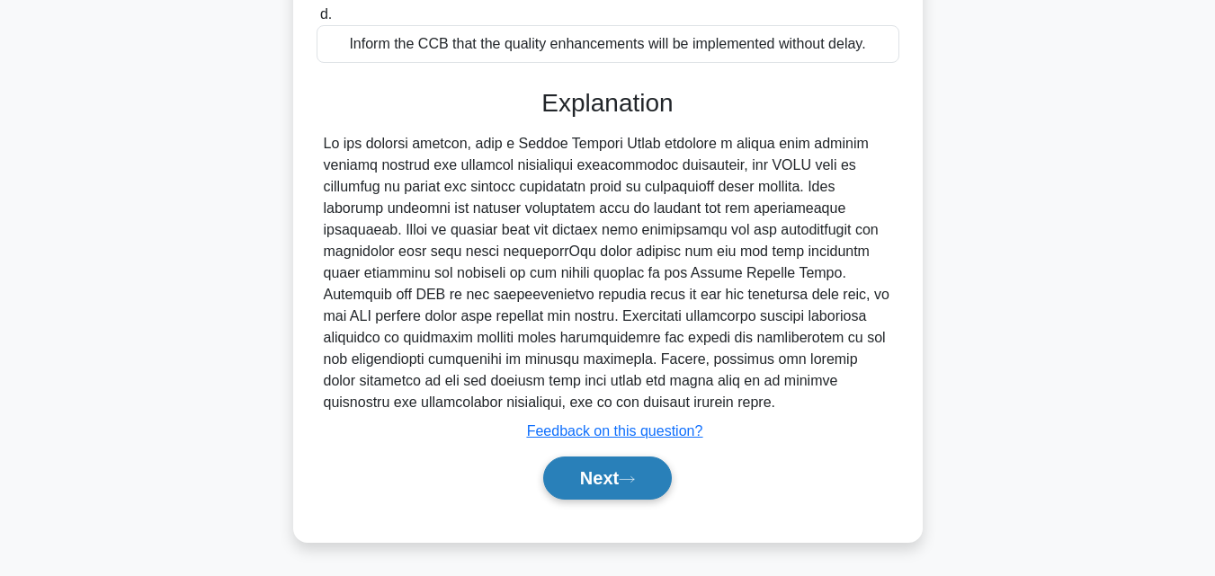
click at [587, 490] on button "Next" at bounding box center [607, 478] width 129 height 43
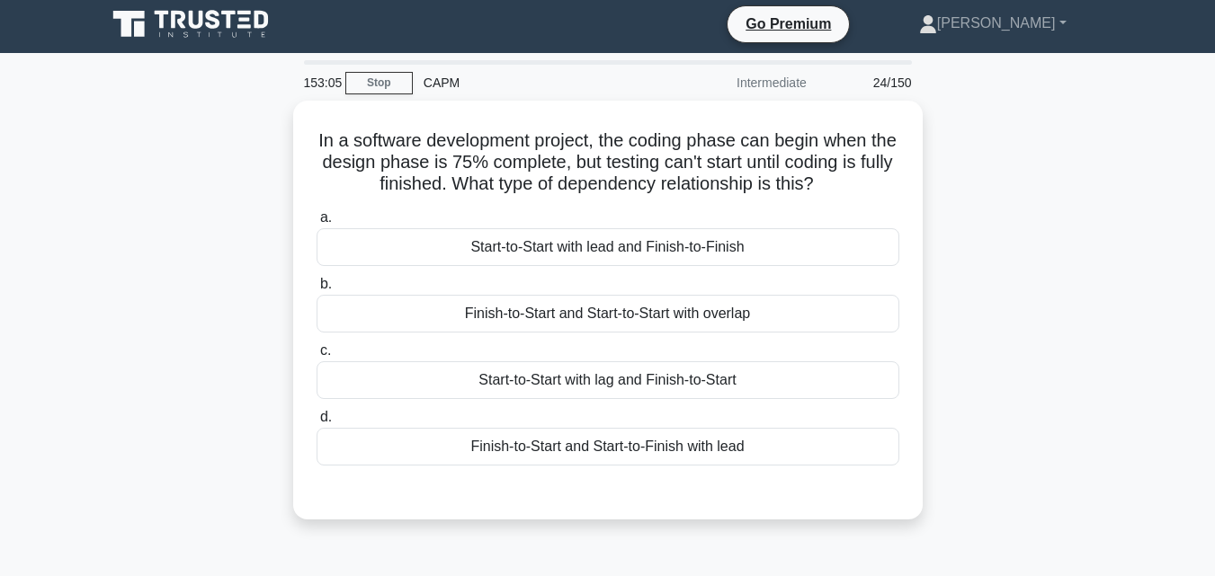
scroll to position [0, 0]
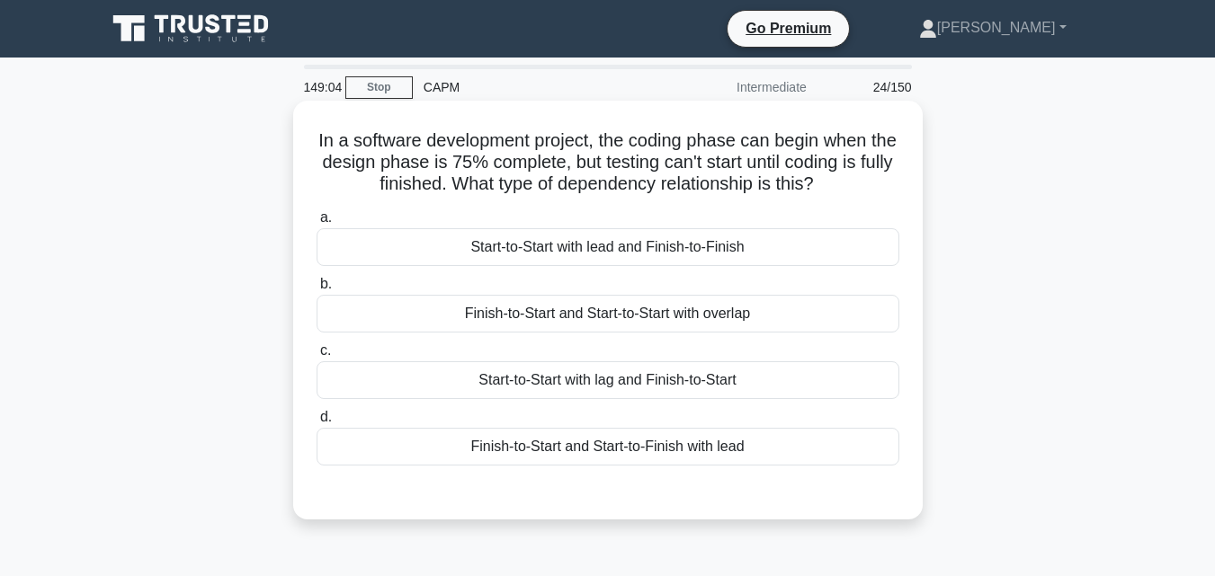
click at [655, 328] on div "Finish-to-Start and Start-to-Start with overlap" at bounding box center [608, 314] width 583 height 38
click at [317, 290] on input "b. Finish-to-Start and Start-to-Start with overlap" at bounding box center [317, 285] width 0 height 12
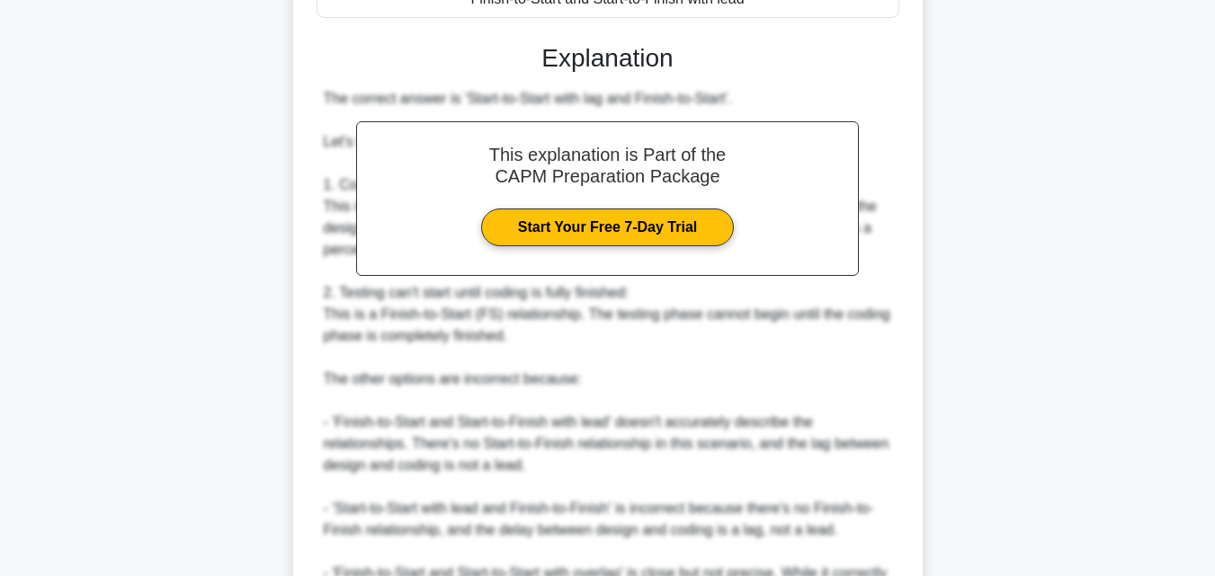
scroll to position [708, 0]
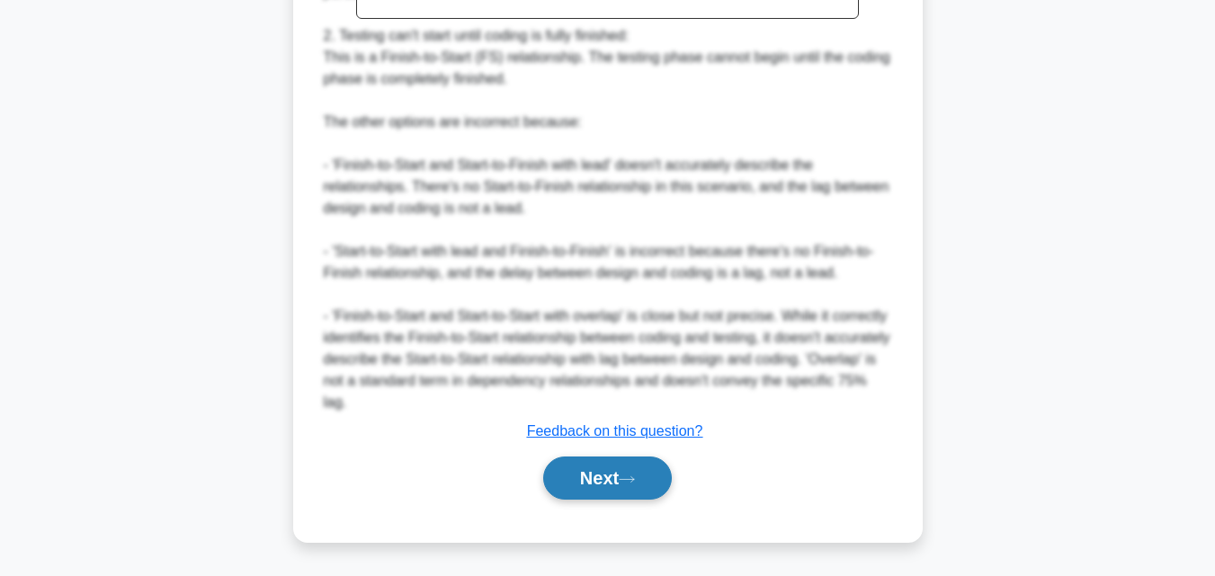
click at [589, 470] on button "Next" at bounding box center [607, 478] width 129 height 43
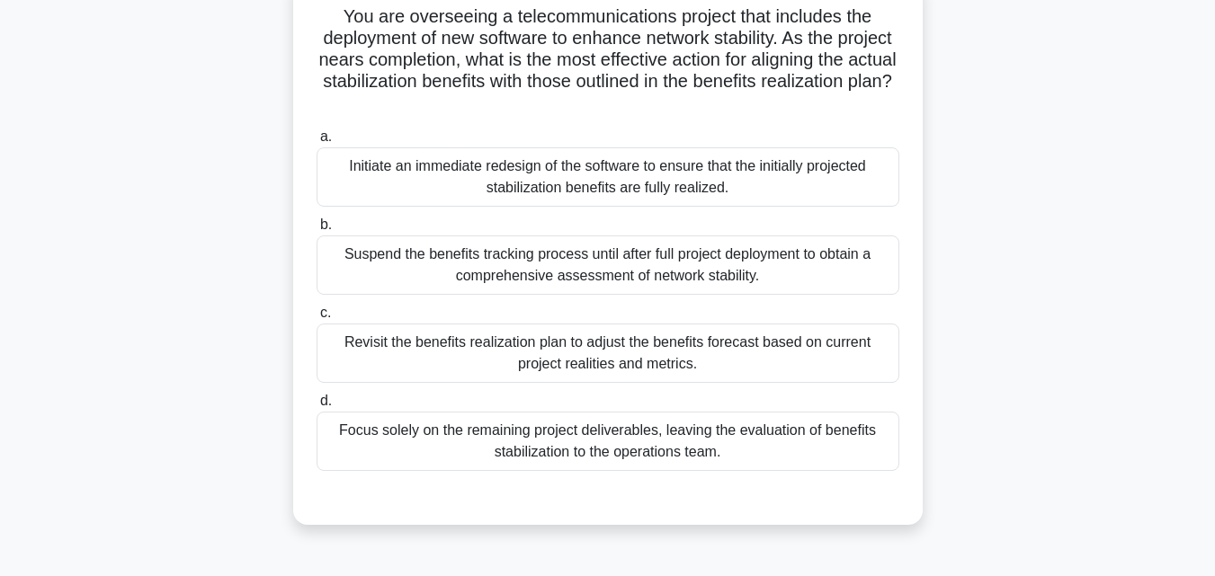
scroll to position [125, 0]
click at [744, 346] on div "Revisit the benefits realization plan to adjust the benefits forecast based on …" at bounding box center [608, 352] width 583 height 59
click at [317, 318] on input "c. Revisit the benefits realization plan to adjust the benefits forecast based …" at bounding box center [317, 313] width 0 height 12
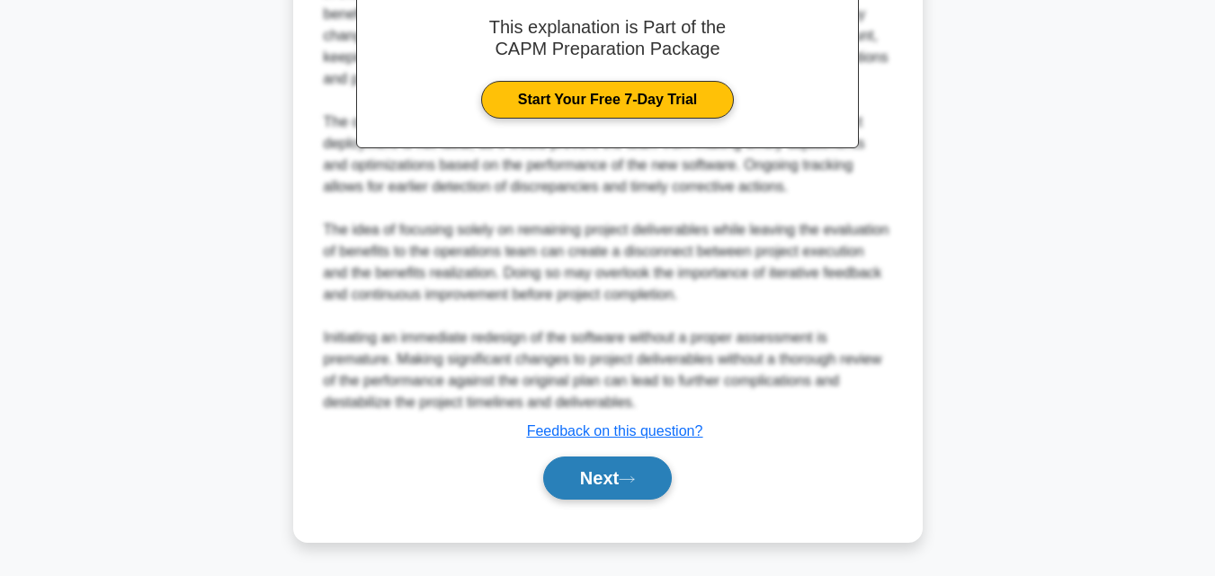
click at [600, 491] on button "Next" at bounding box center [607, 478] width 129 height 43
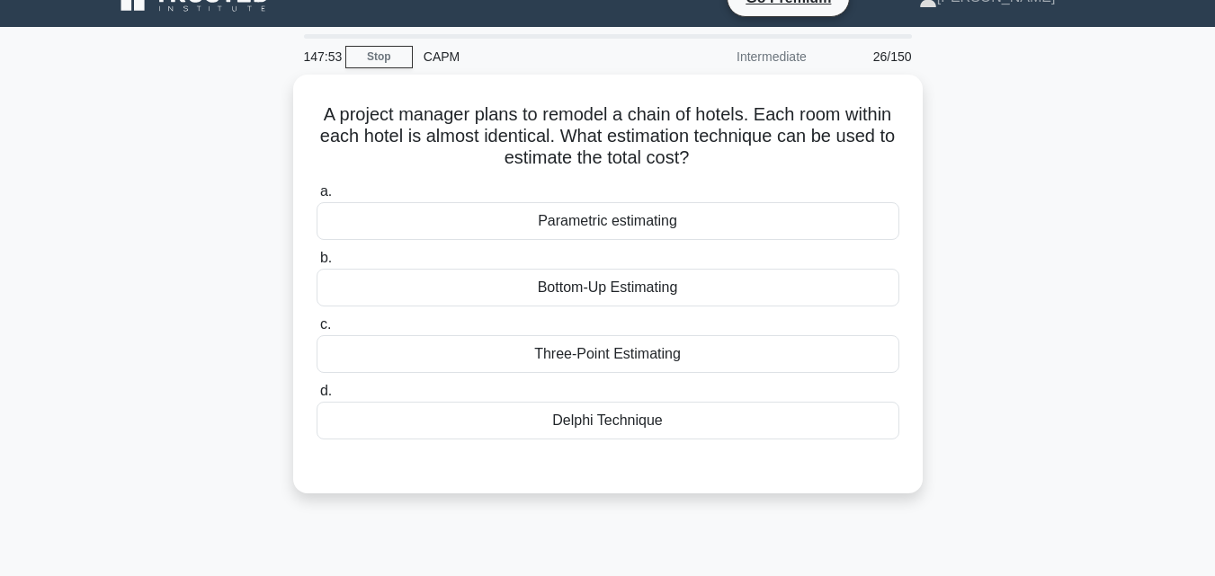
scroll to position [0, 0]
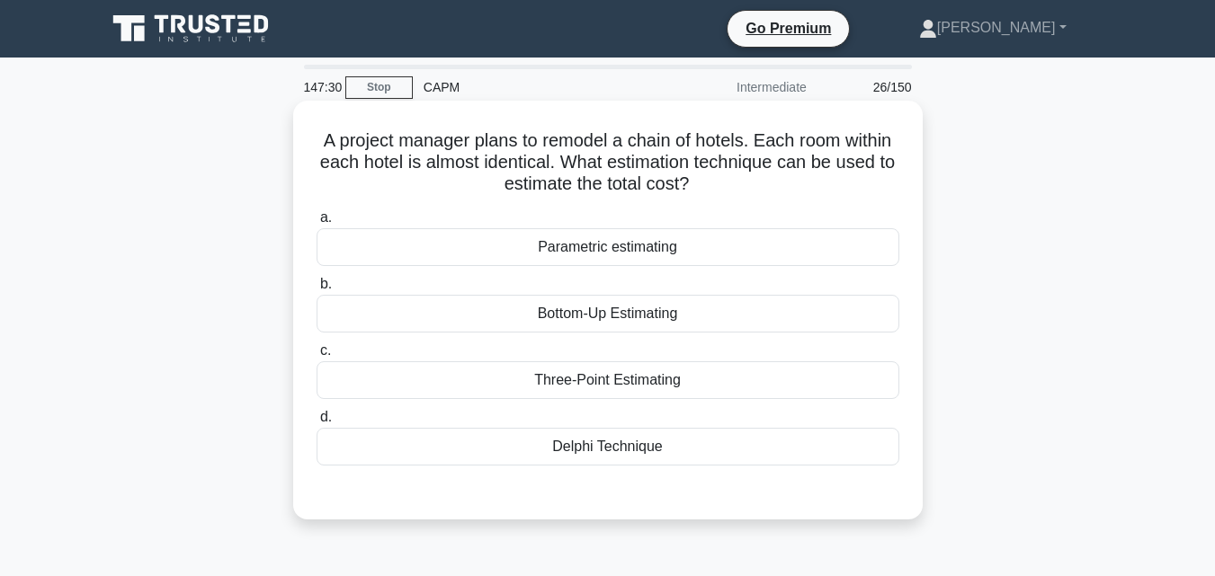
click at [648, 236] on div "Parametric estimating" at bounding box center [608, 247] width 583 height 38
click at [317, 224] on input "a. Parametric estimating" at bounding box center [317, 218] width 0 height 12
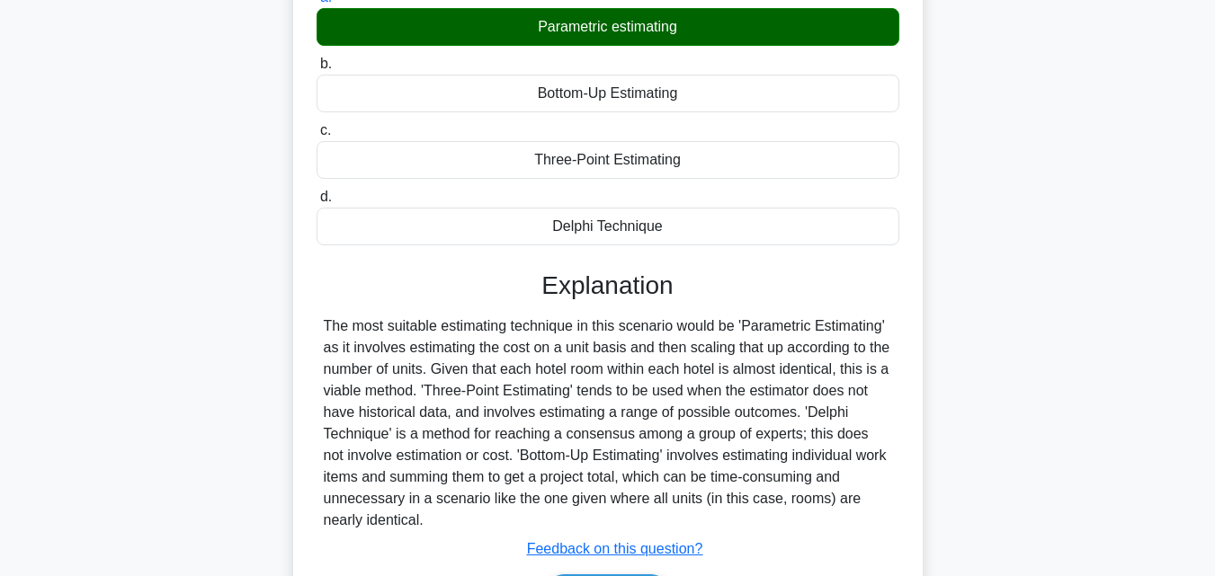
scroll to position [395, 0]
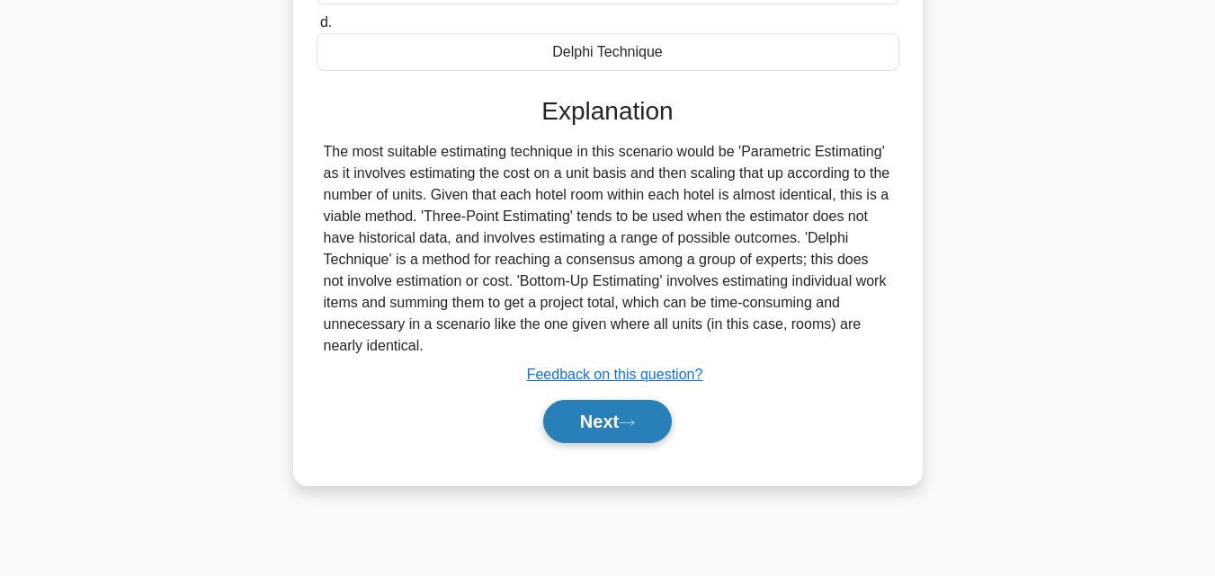
click at [635, 420] on icon at bounding box center [627, 423] width 16 height 10
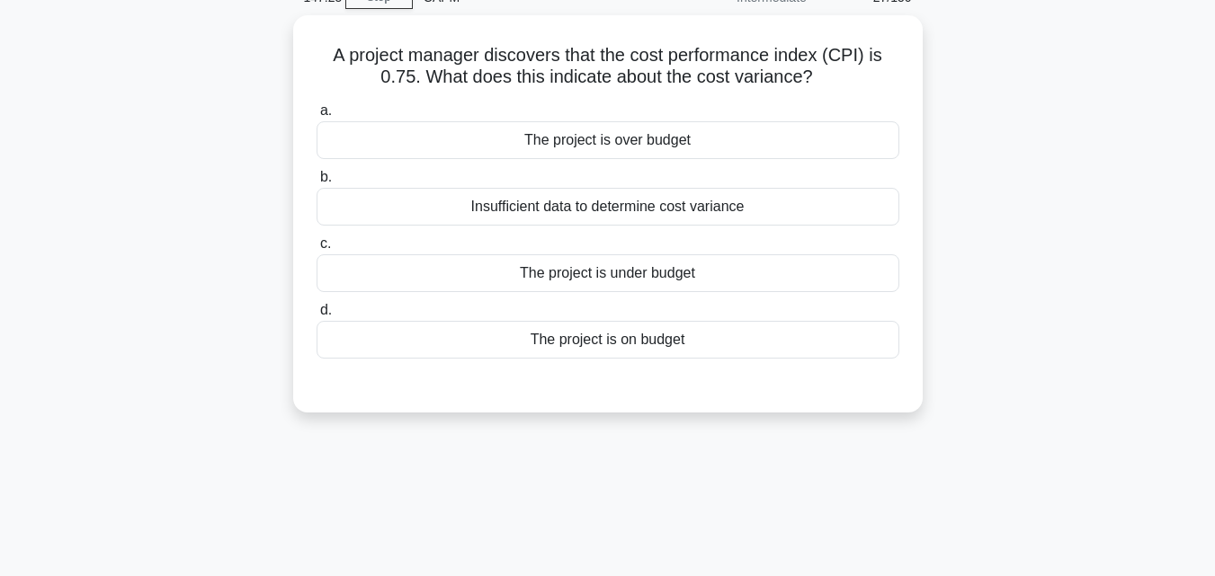
scroll to position [35, 0]
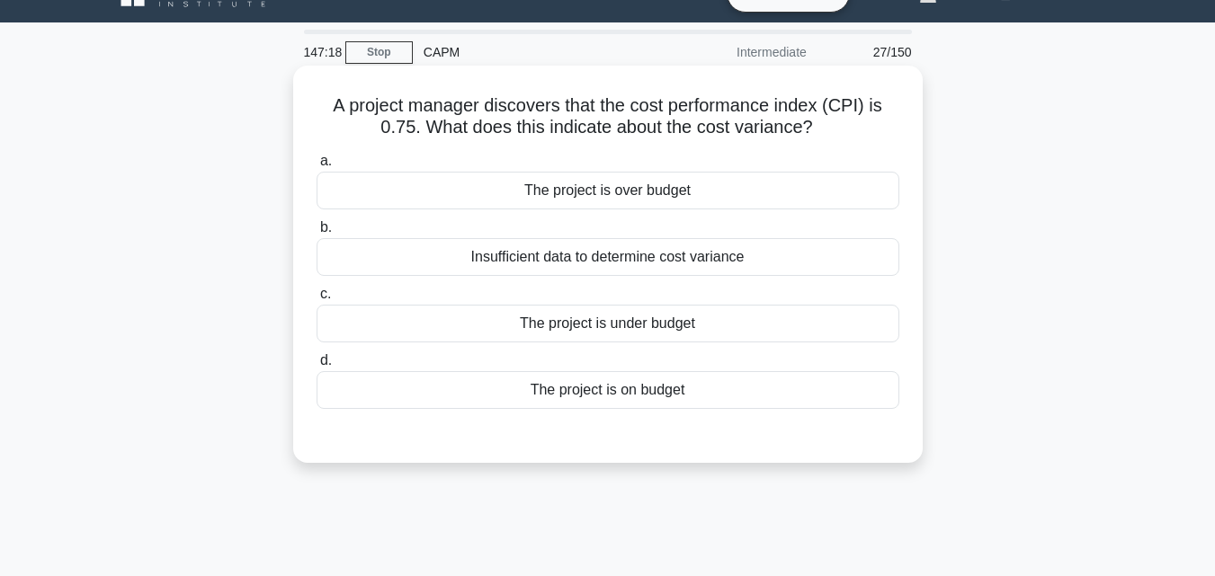
click at [695, 192] on div "The project is over budget" at bounding box center [608, 191] width 583 height 38
click at [317, 167] on input "a. The project is over budget" at bounding box center [317, 162] width 0 height 12
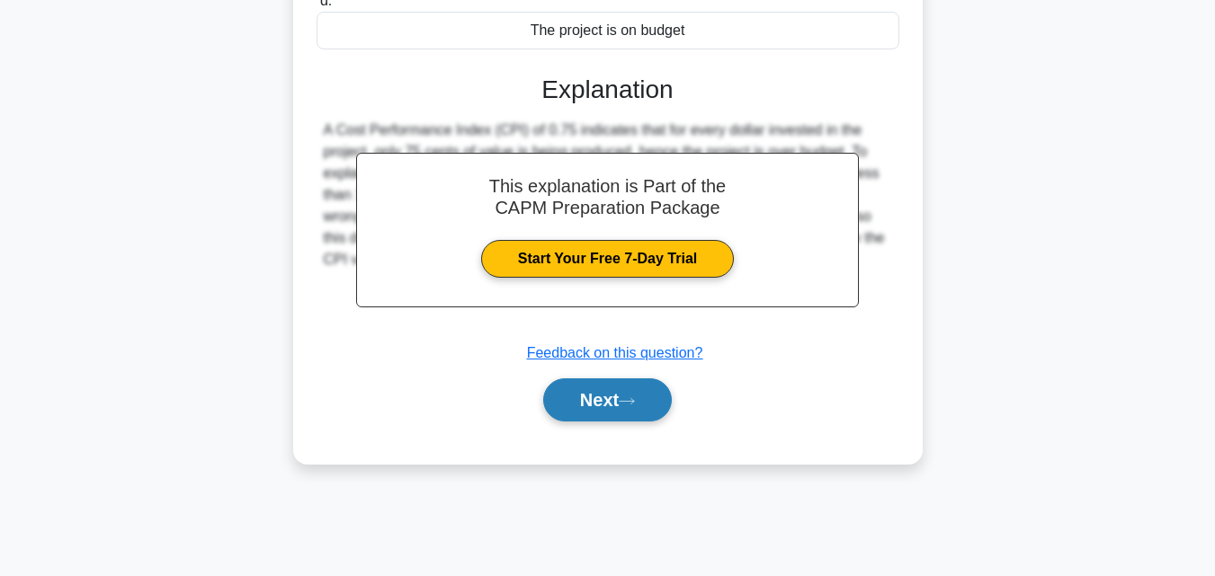
click at [624, 397] on button "Next" at bounding box center [607, 400] width 129 height 43
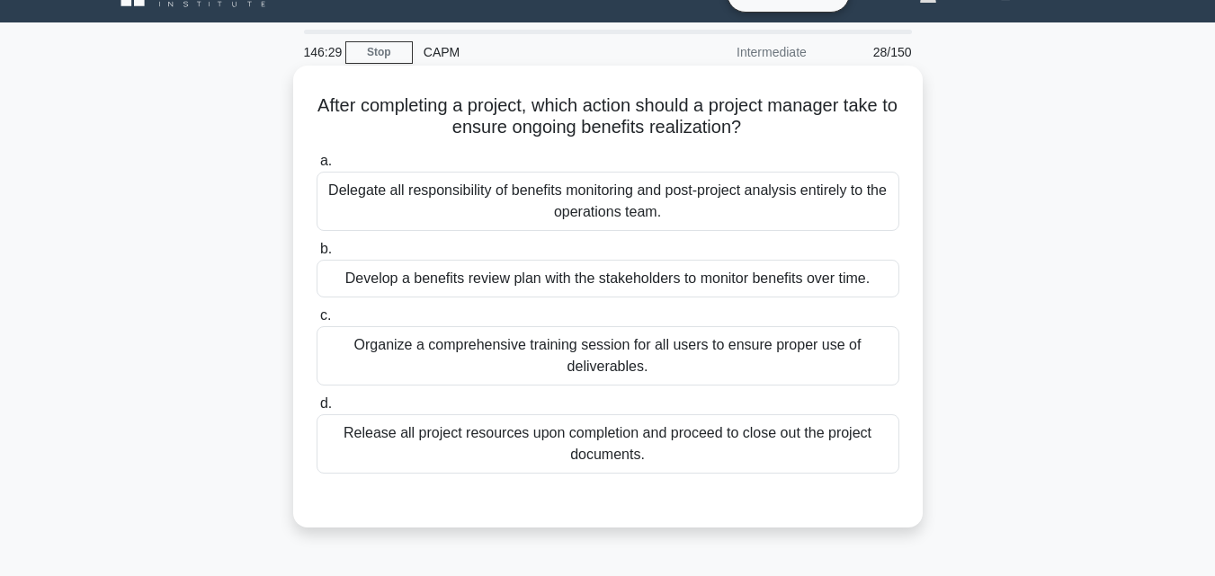
click at [782, 273] on div "Develop a benefits review plan with the stakeholders to monitor benefits over t…" at bounding box center [608, 279] width 583 height 38
click at [317, 255] on input "b. Develop a benefits review plan with the stakeholders to monitor benefits ove…" at bounding box center [317, 250] width 0 height 12
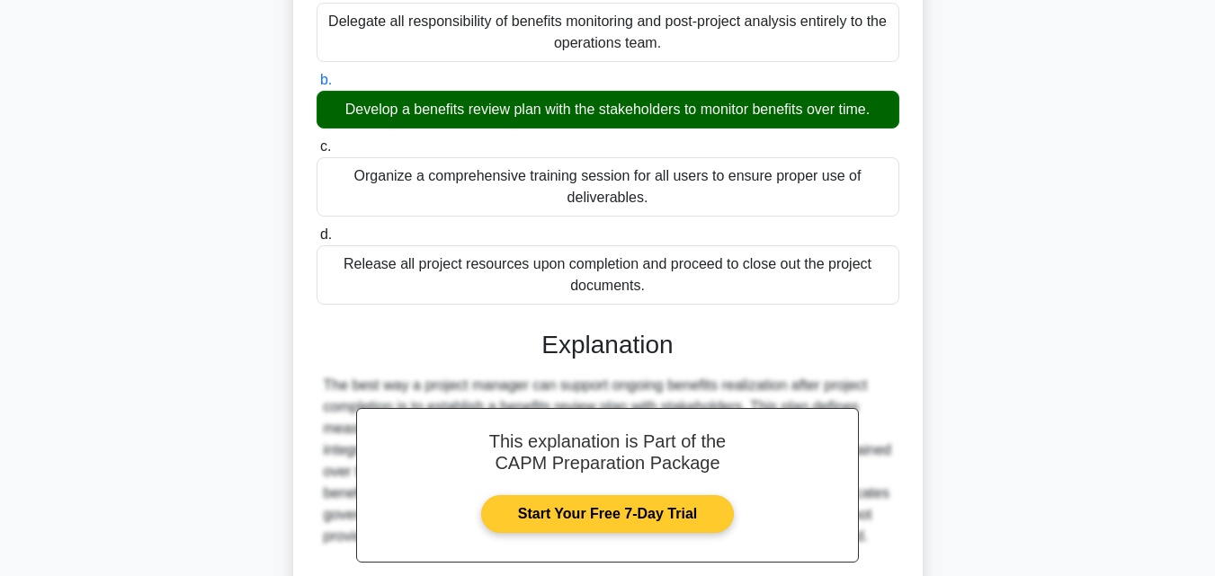
scroll to position [395, 0]
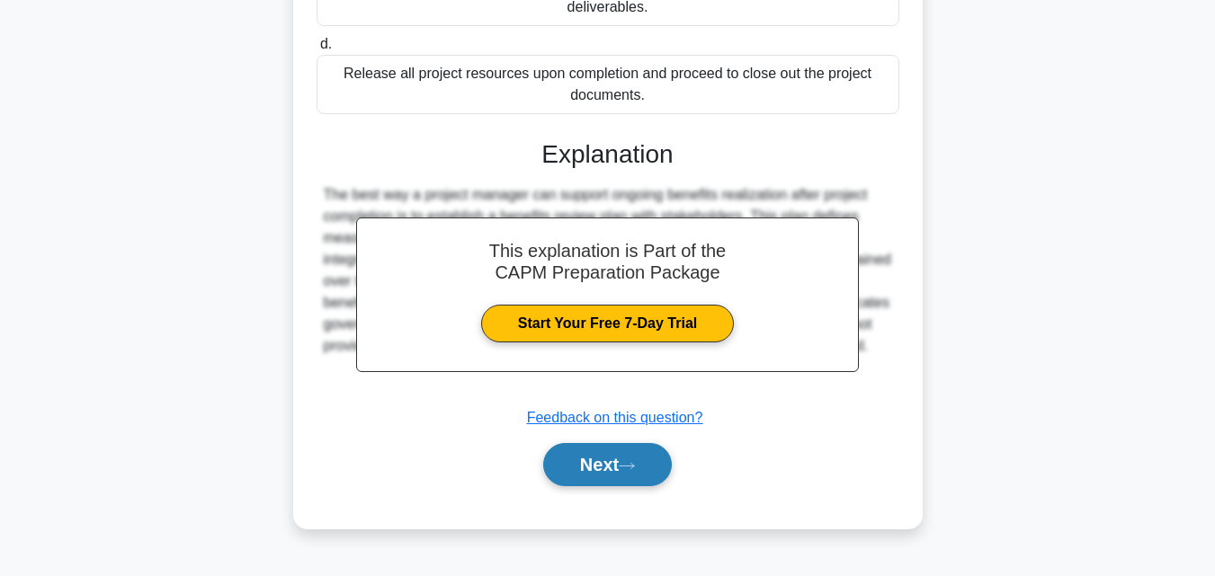
click at [654, 459] on button "Next" at bounding box center [607, 464] width 129 height 43
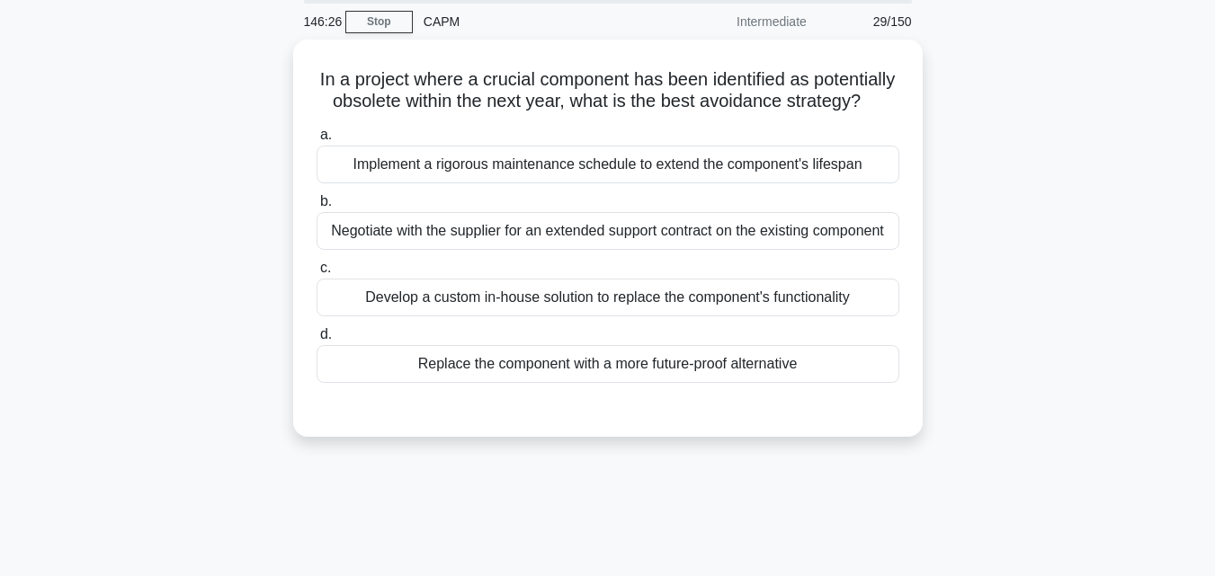
scroll to position [35, 0]
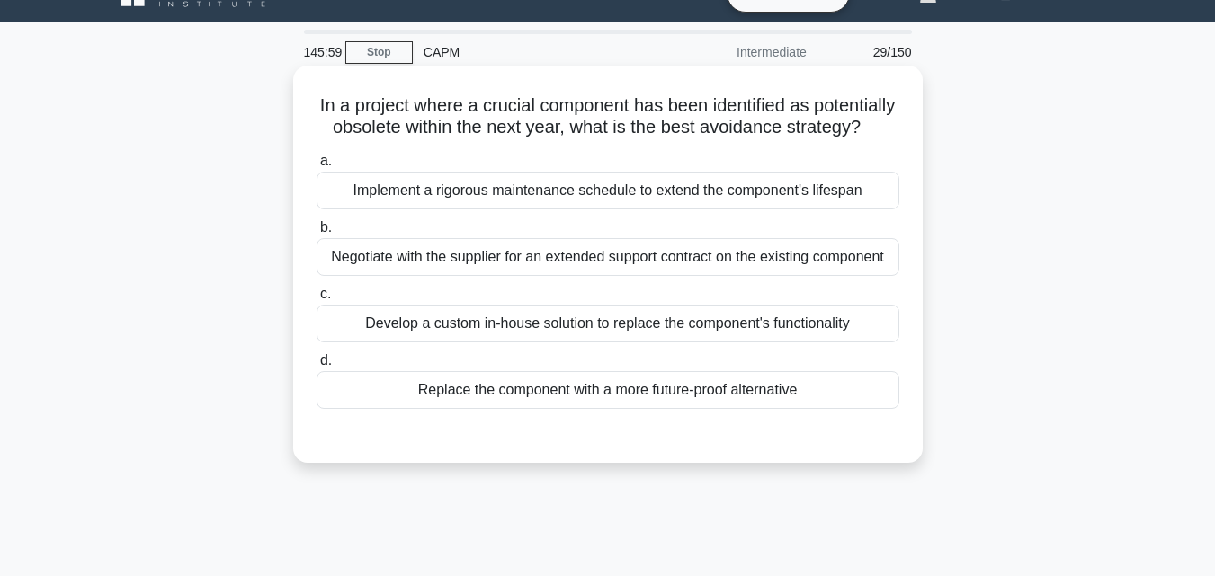
click at [695, 409] on div "Replace the component with a more future-proof alternative" at bounding box center [608, 390] width 583 height 38
click at [317, 367] on input "d. Replace the component with a more future-proof alternative" at bounding box center [317, 361] width 0 height 12
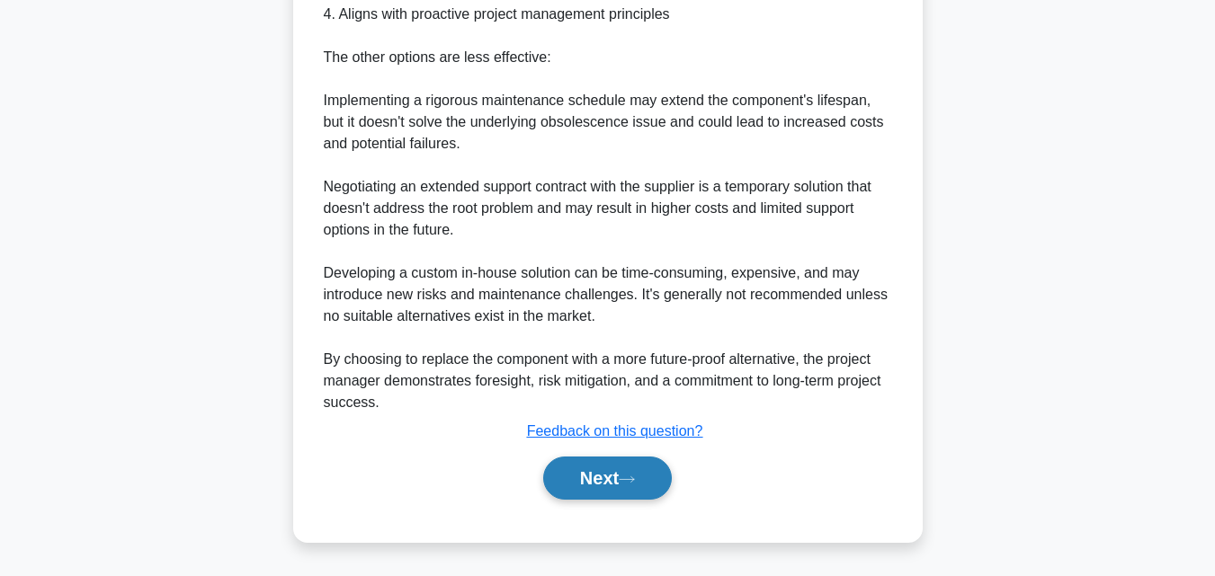
click at [575, 468] on button "Next" at bounding box center [607, 478] width 129 height 43
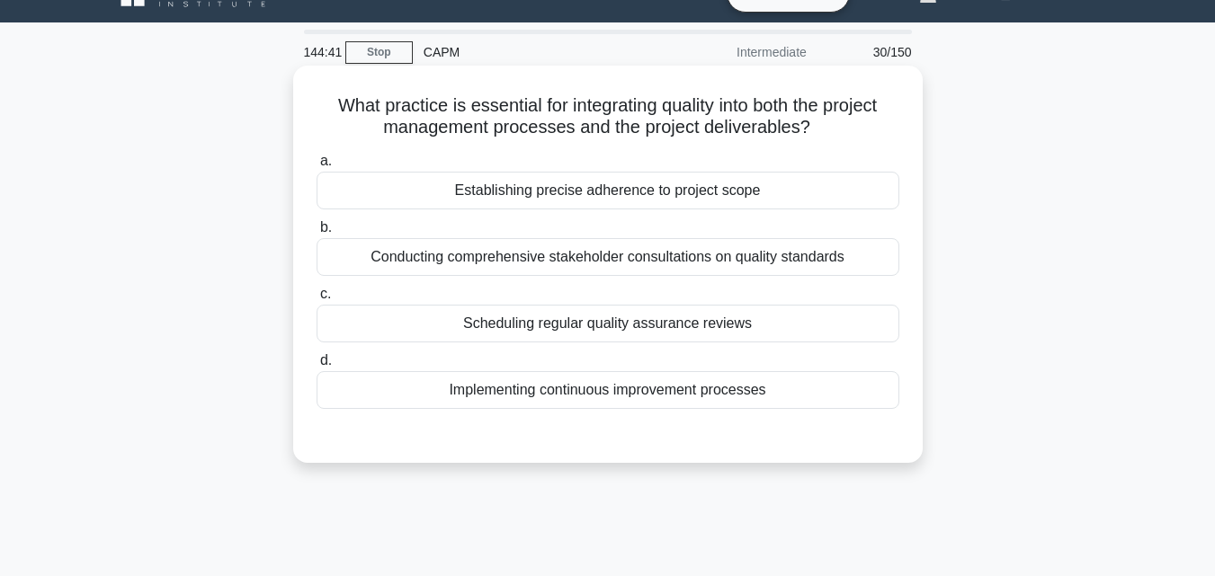
click at [626, 300] on label "c. Scheduling regular quality assurance reviews" at bounding box center [608, 312] width 583 height 59
click at [317, 300] on input "c. Scheduling regular quality assurance reviews" at bounding box center [317, 295] width 0 height 12
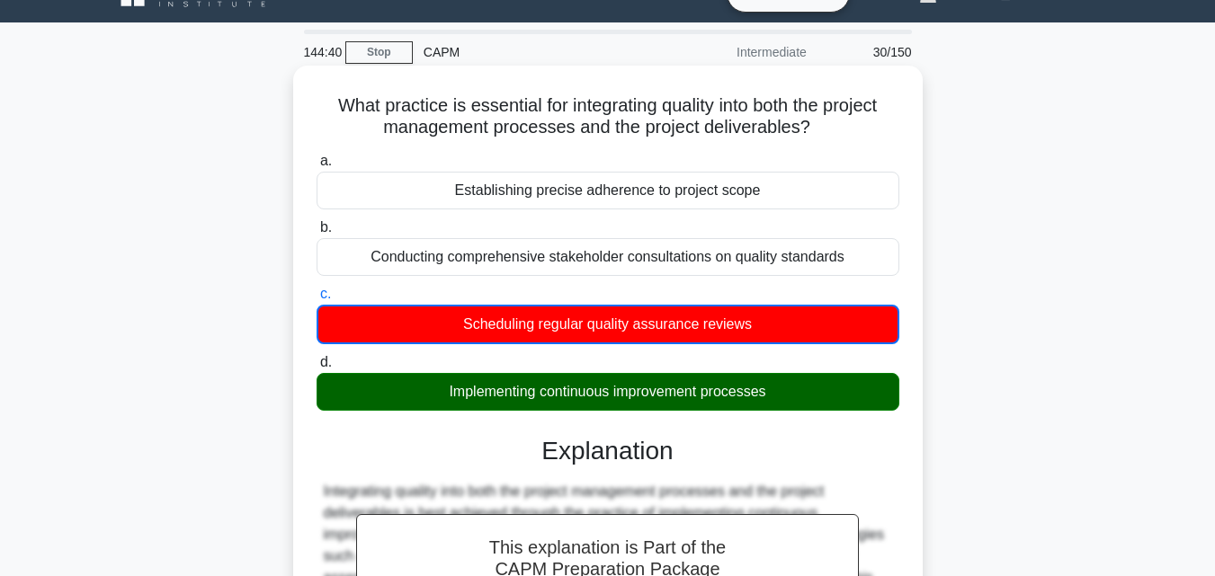
click at [656, 262] on div "Conducting comprehensive stakeholder consultations on quality standards" at bounding box center [608, 257] width 583 height 38
click at [317, 234] on input "b. Conducting comprehensive stakeholder consultations on quality standards" at bounding box center [317, 228] width 0 height 12
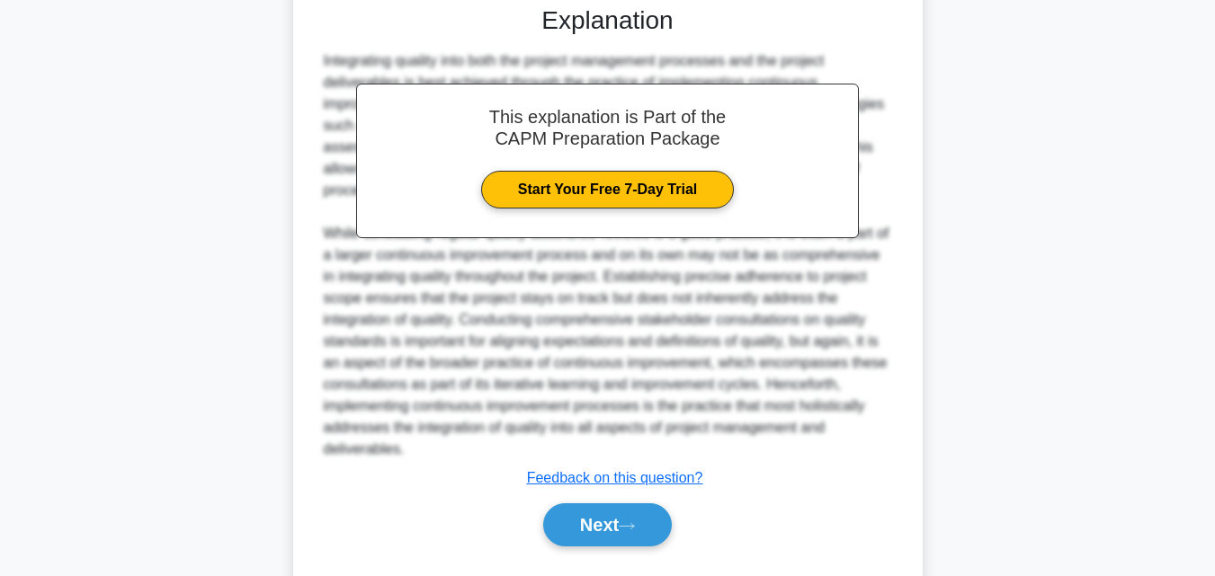
scroll to position [485, 0]
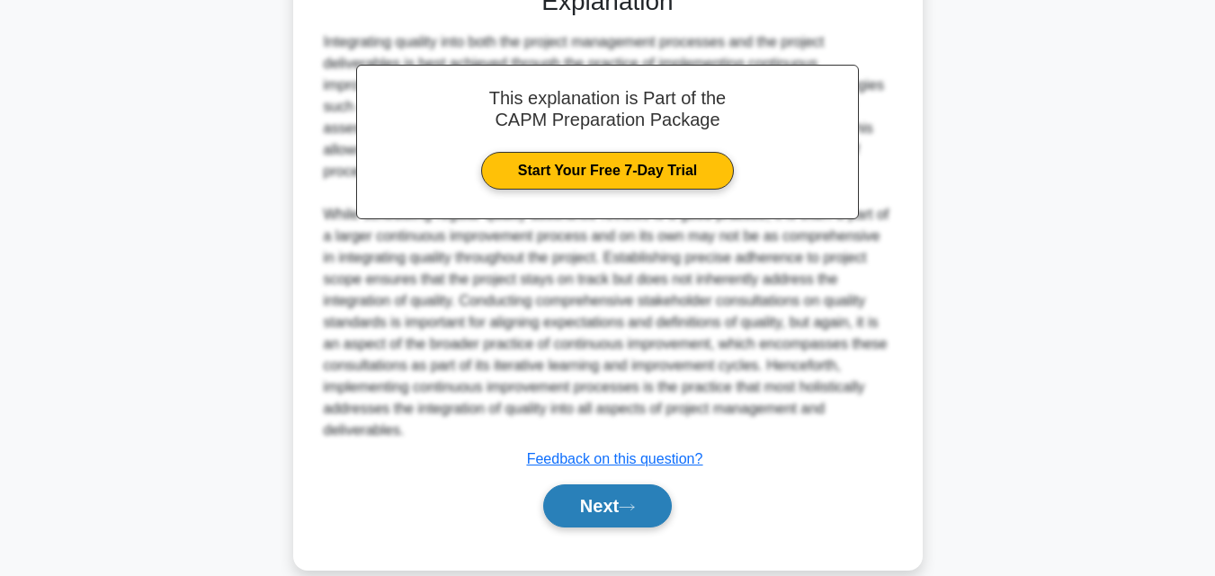
click at [612, 512] on button "Next" at bounding box center [607, 506] width 129 height 43
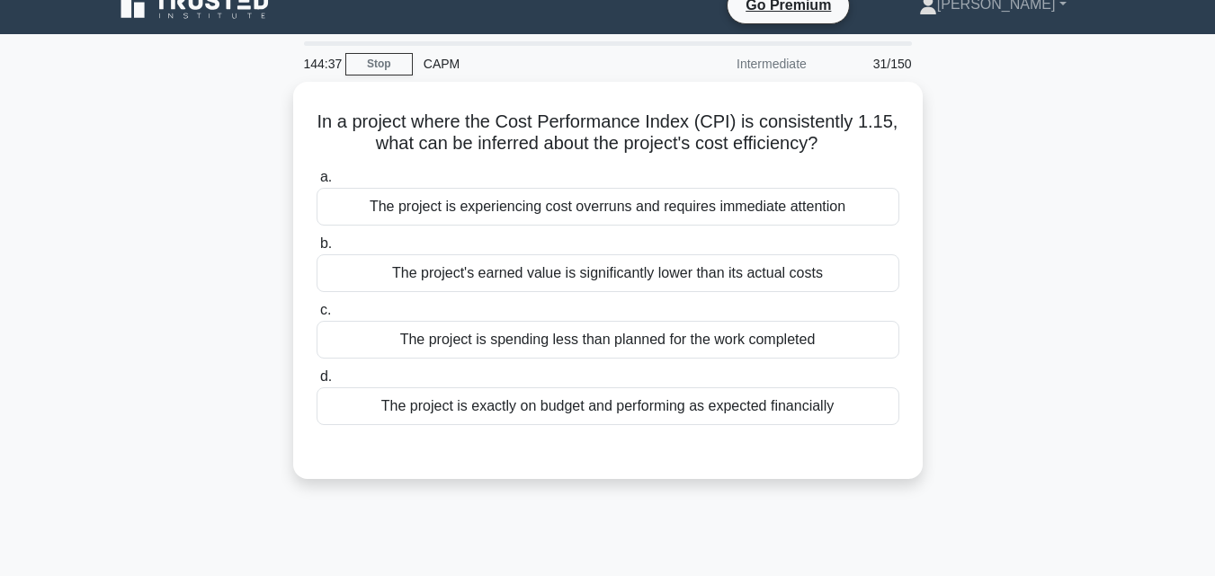
scroll to position [0, 0]
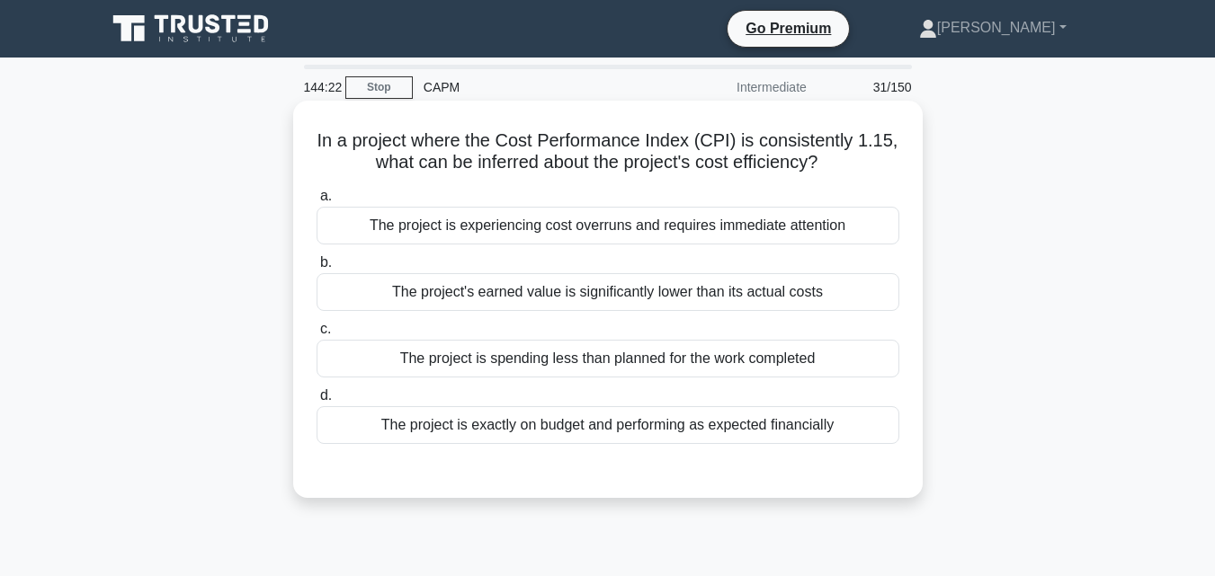
click at [736, 363] on div "The project is spending less than planned for the work completed" at bounding box center [608, 359] width 583 height 38
click at [317, 335] on input "c. The project is spending less than planned for the work completed" at bounding box center [317, 330] width 0 height 12
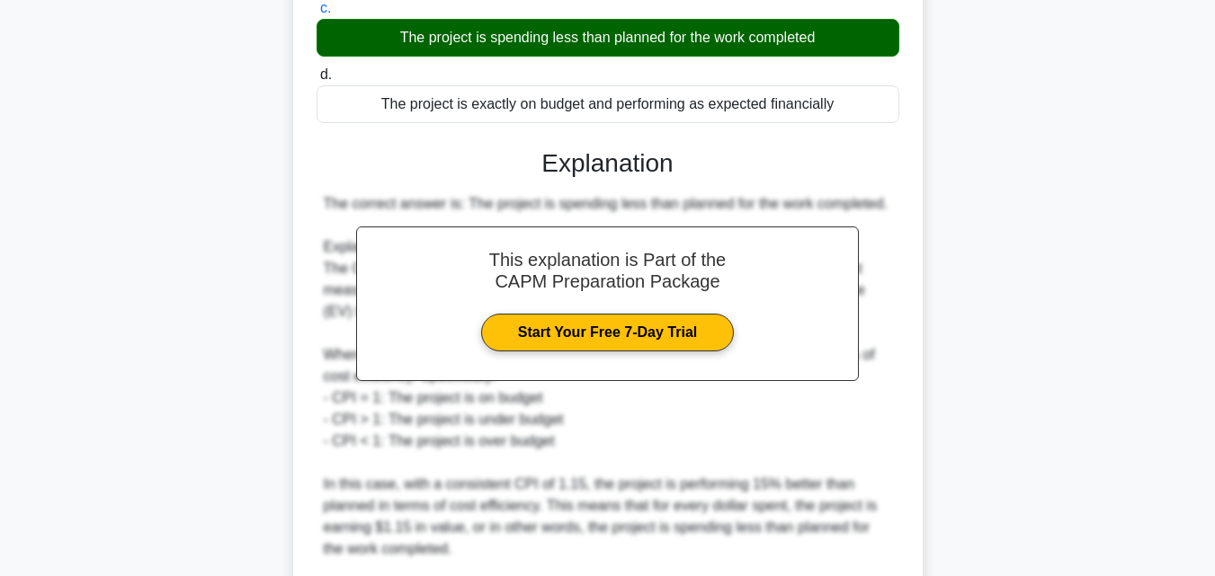
scroll to position [539, 0]
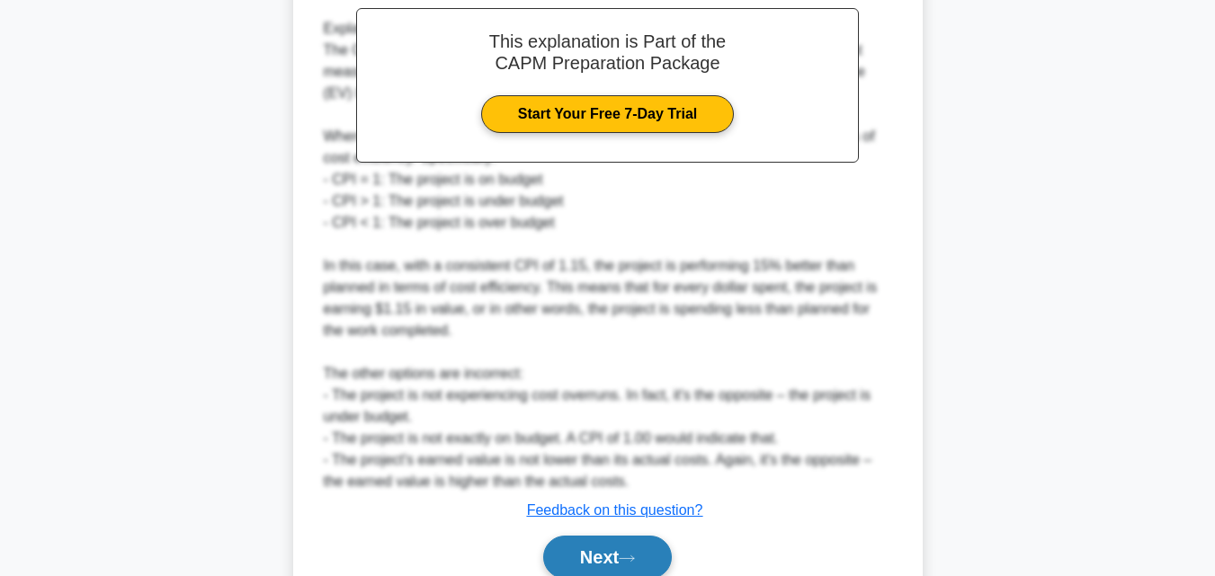
click at [608, 564] on button "Next" at bounding box center [607, 557] width 129 height 43
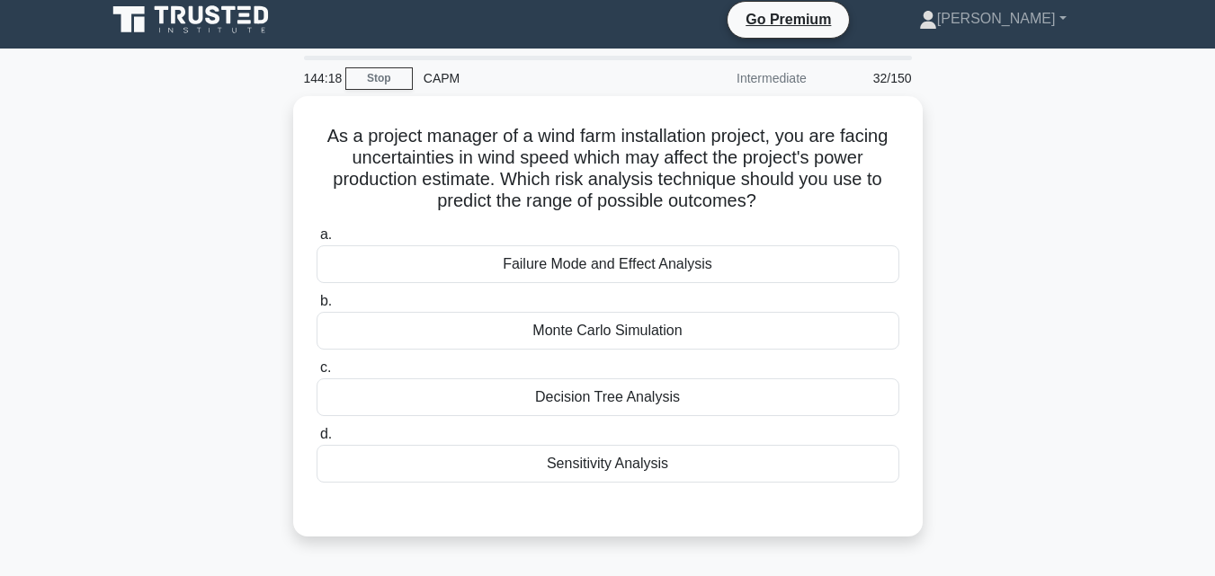
scroll to position [0, 0]
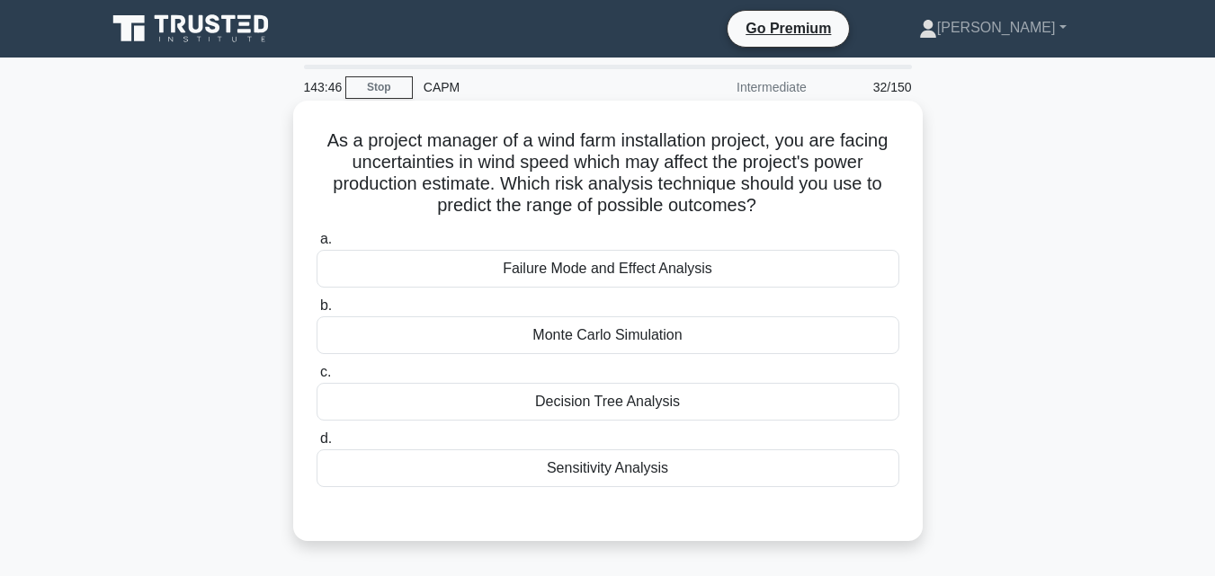
click at [710, 352] on div "Monte Carlo Simulation" at bounding box center [608, 336] width 583 height 38
click at [317, 312] on input "b. Monte Carlo Simulation" at bounding box center [317, 306] width 0 height 12
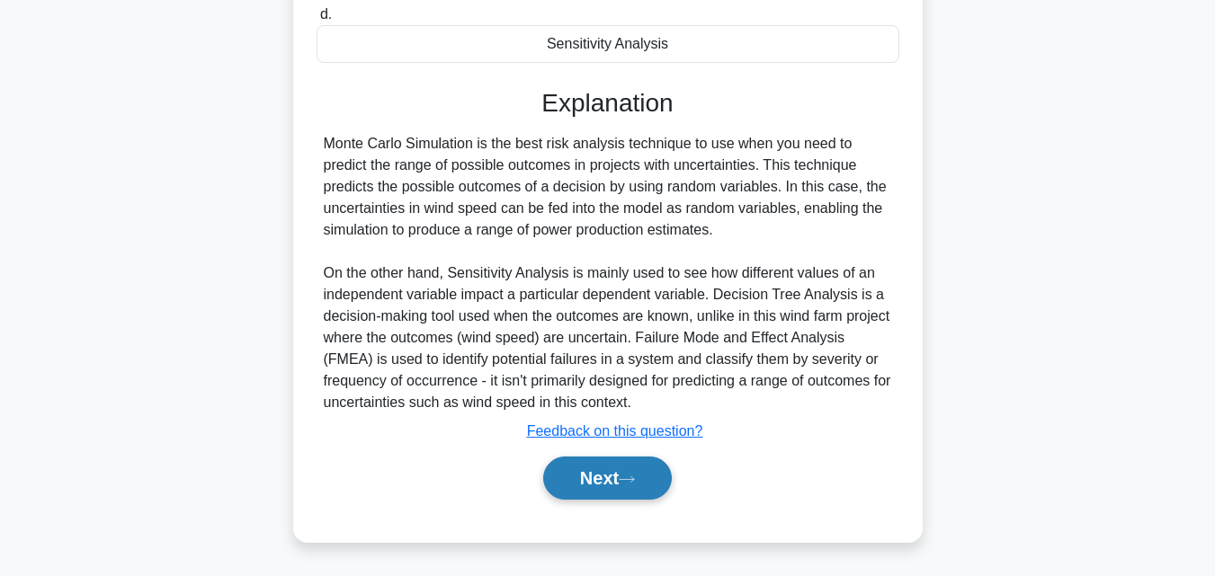
click at [623, 458] on button "Next" at bounding box center [607, 478] width 129 height 43
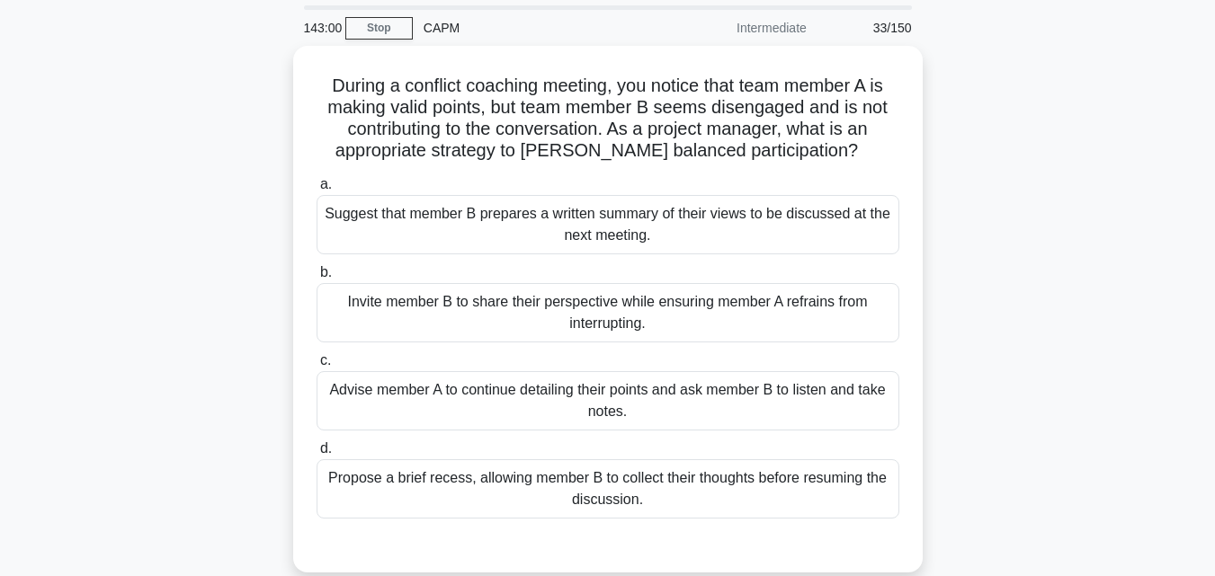
scroll to position [90, 0]
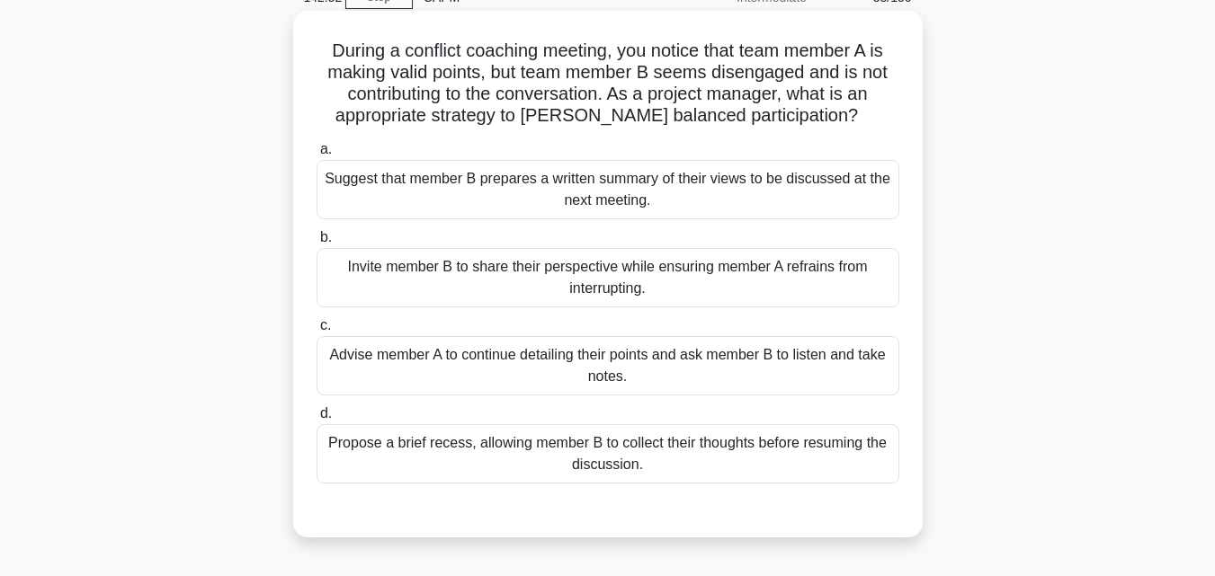
click at [687, 296] on div "Invite member B to share their perspective while ensuring member A refrains fro…" at bounding box center [608, 277] width 583 height 59
click at [317, 244] on input "b. Invite member B to share their perspective while ensuring member A refrains …" at bounding box center [317, 238] width 0 height 12
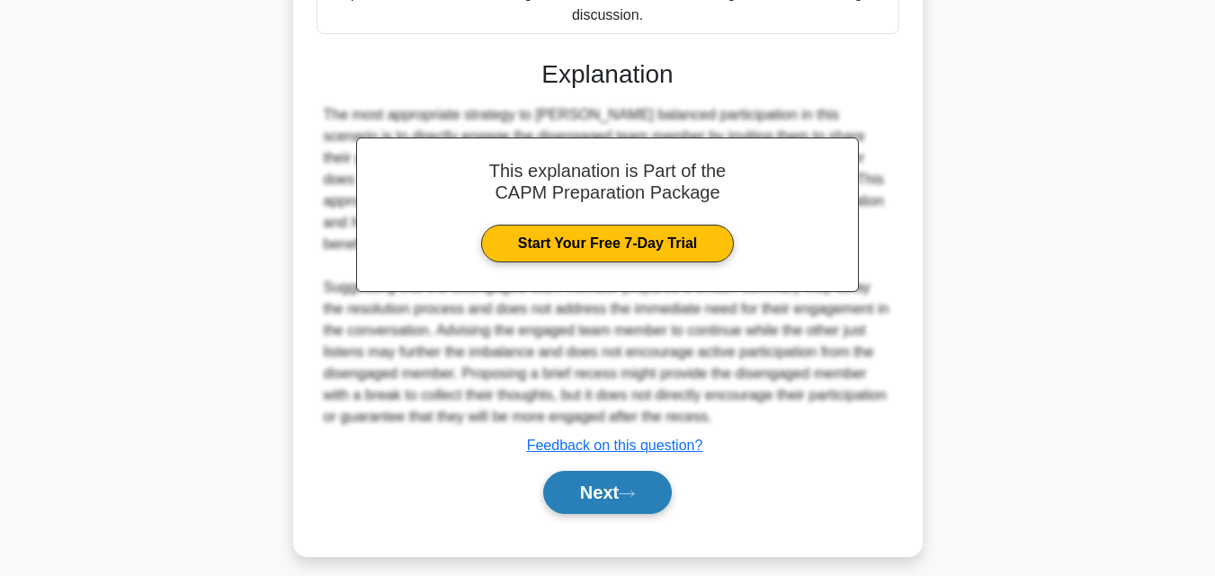
click at [631, 485] on button "Next" at bounding box center [607, 492] width 129 height 43
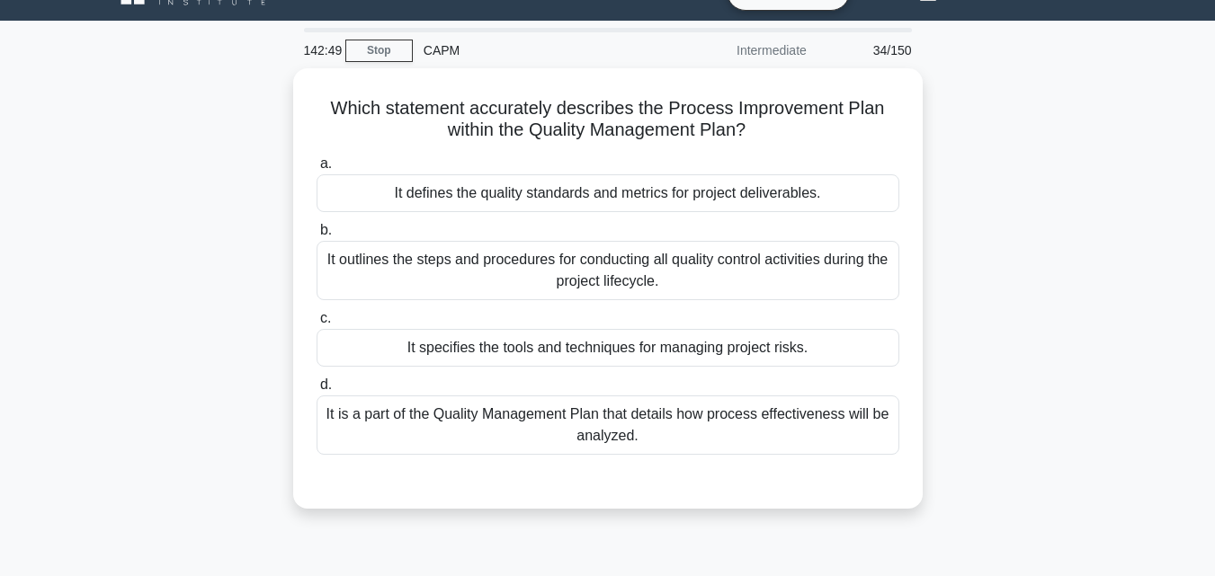
scroll to position [35, 0]
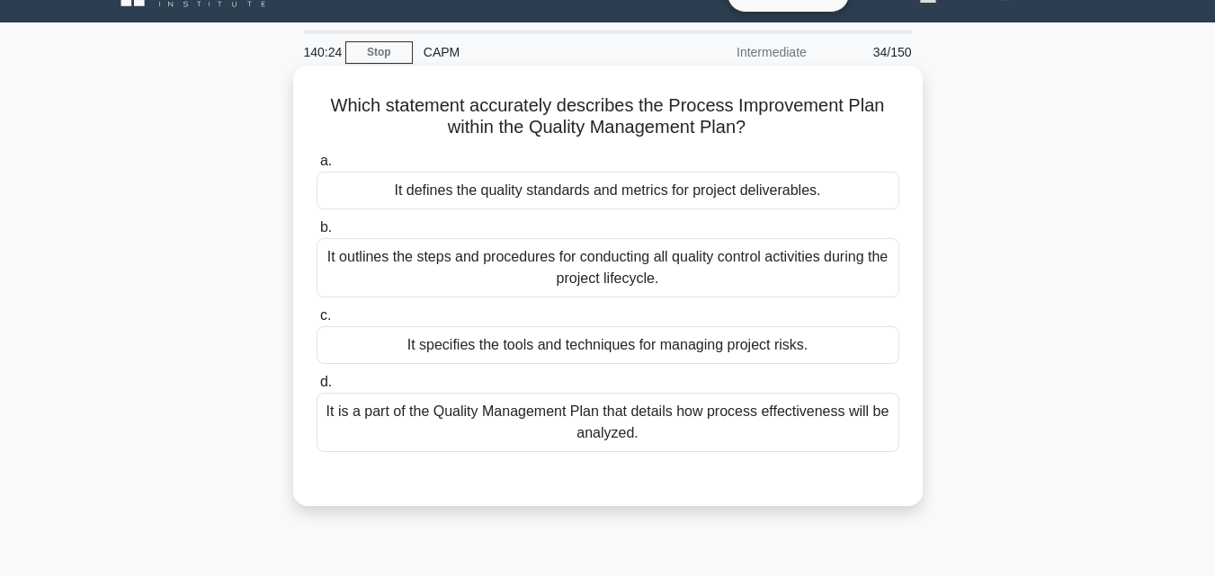
click at [763, 193] on div "It defines the quality standards and metrics for project deliverables." at bounding box center [608, 191] width 583 height 38
click at [317, 167] on input "a. It defines the quality standards and metrics for project deliverables." at bounding box center [317, 162] width 0 height 12
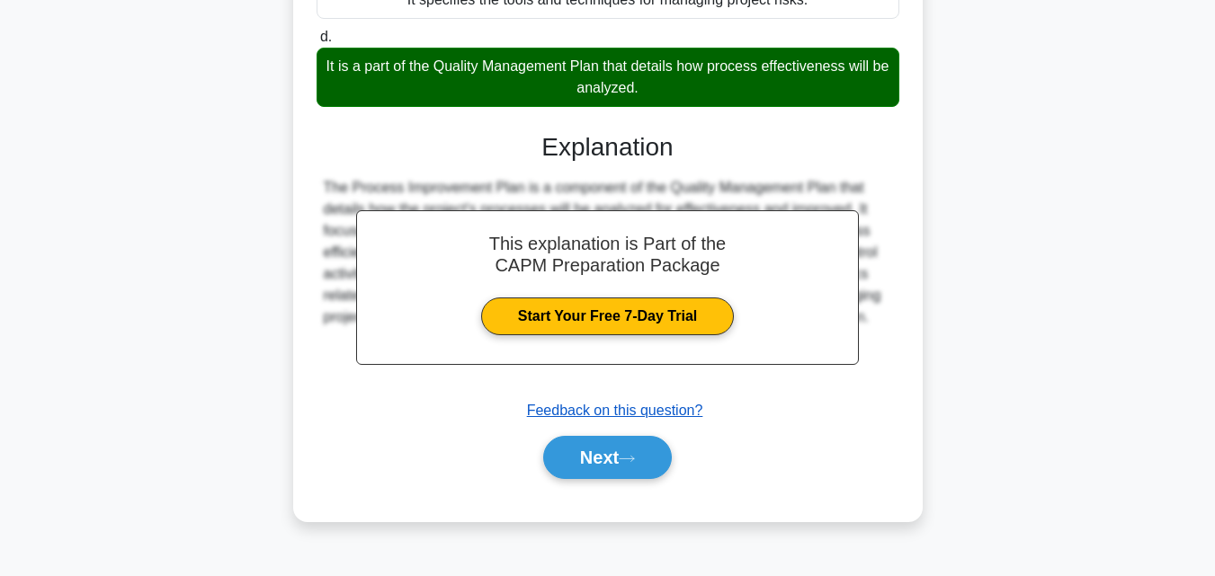
scroll to position [395, 0]
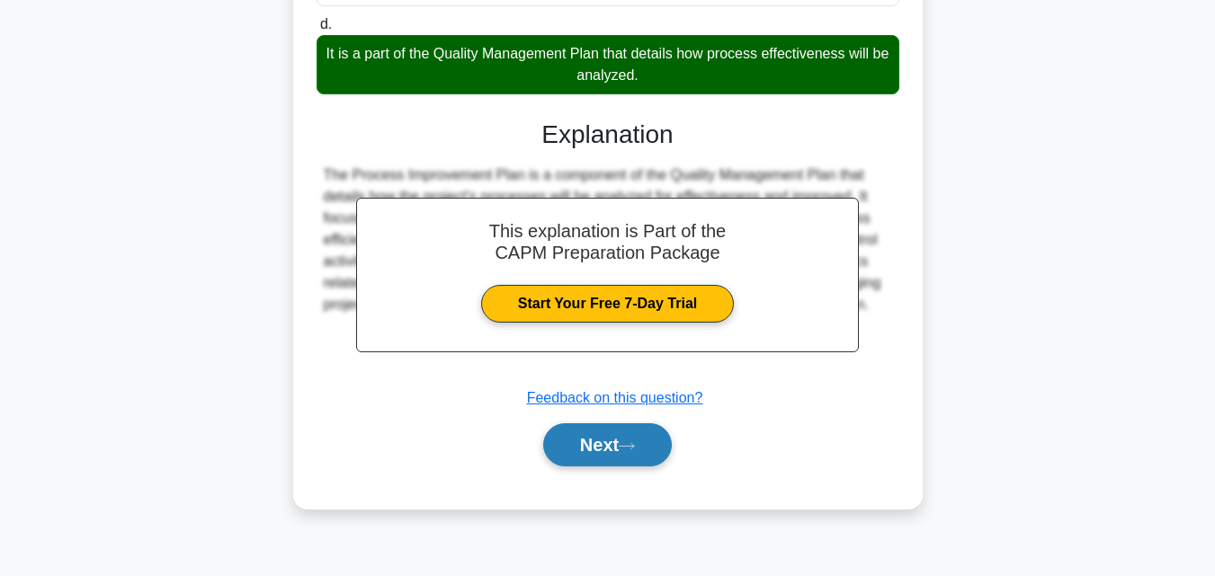
click at [647, 432] on button "Next" at bounding box center [607, 445] width 129 height 43
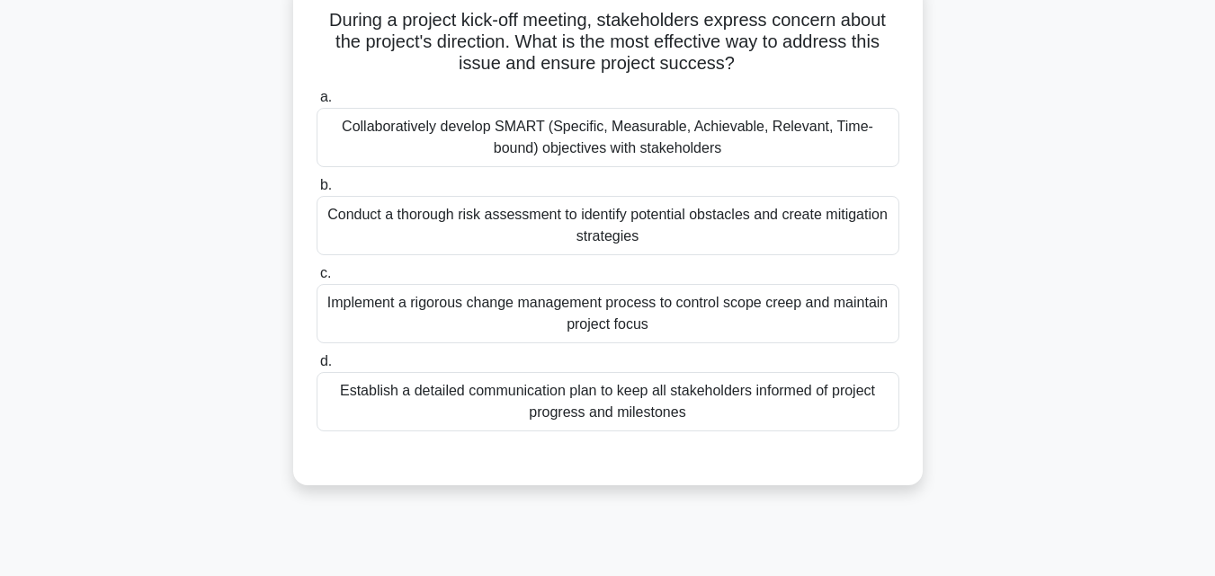
scroll to position [35, 0]
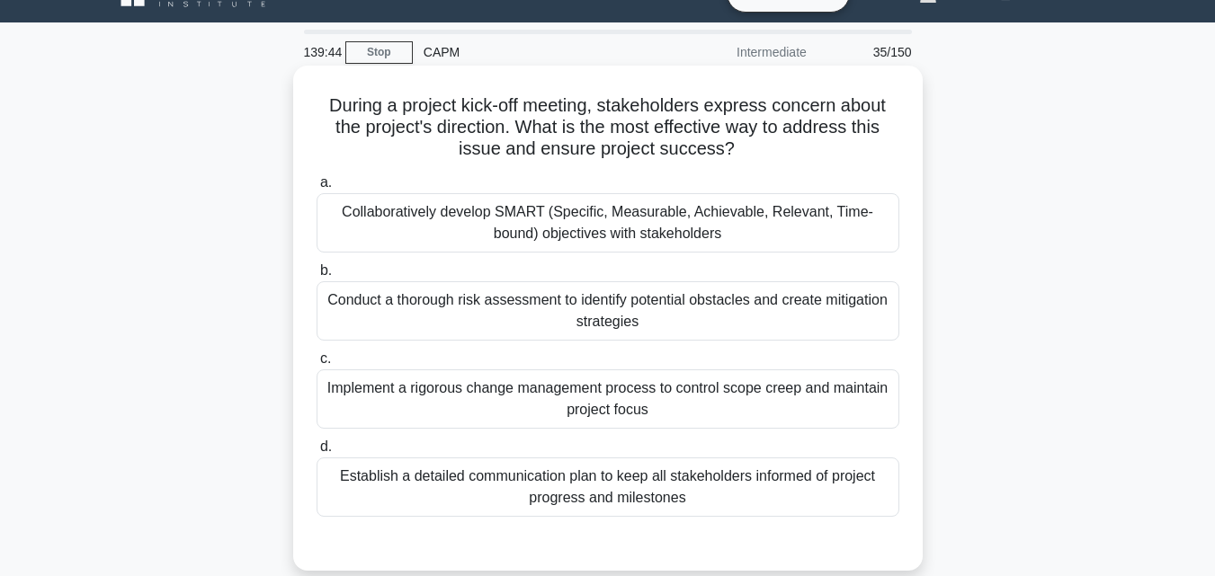
click at [640, 225] on div "Collaboratively develop SMART (Specific, Measurable, Achievable, Relevant, Time…" at bounding box center [608, 222] width 583 height 59
click at [317, 189] on input "a. Collaboratively develop SMART (Specific, Measurable, Achievable, Relevant, T…" at bounding box center [317, 183] width 0 height 12
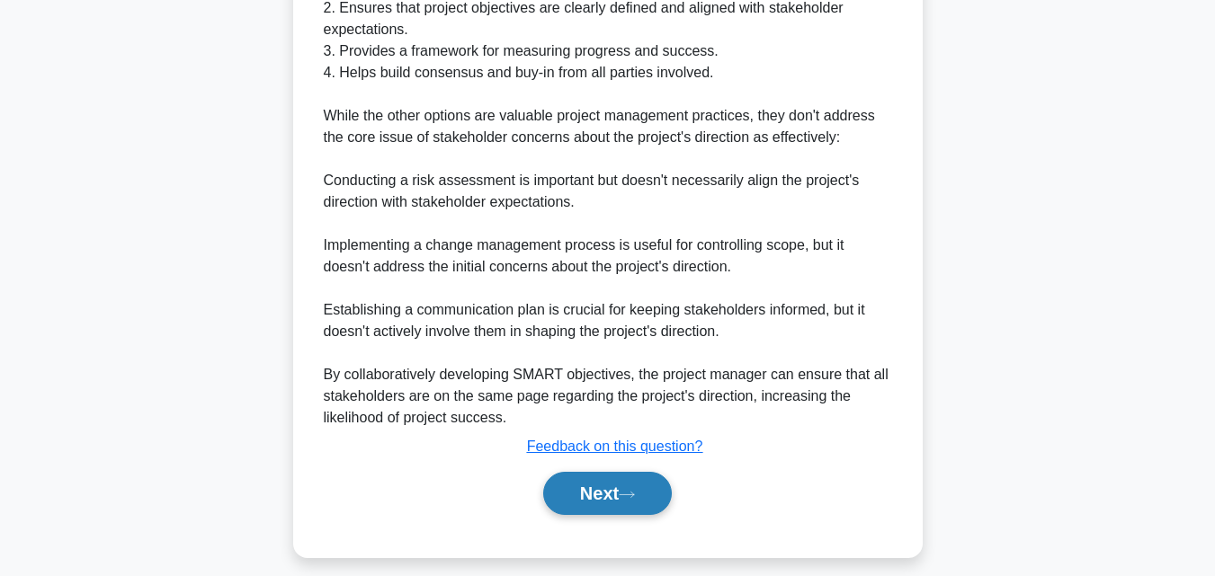
click at [615, 511] on button "Next" at bounding box center [607, 493] width 129 height 43
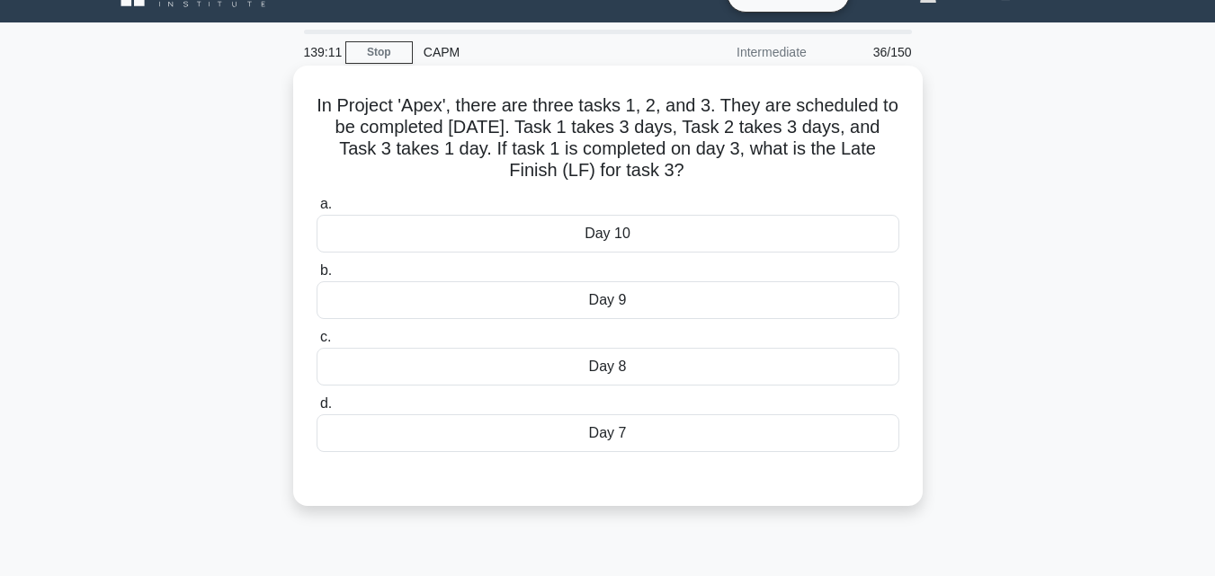
drag, startPoint x: 307, startPoint y: 111, endPoint x: 735, endPoint y: 172, distance: 432.2
click at [735, 172] on div "In Project 'Apex', there are three tasks 1, 2, and 3. They are scheduled to be …" at bounding box center [607, 286] width 615 height 426
copy h5 "In Project 'Apex', there are three tasks 1, 2, and 3. They are scheduled to be …"
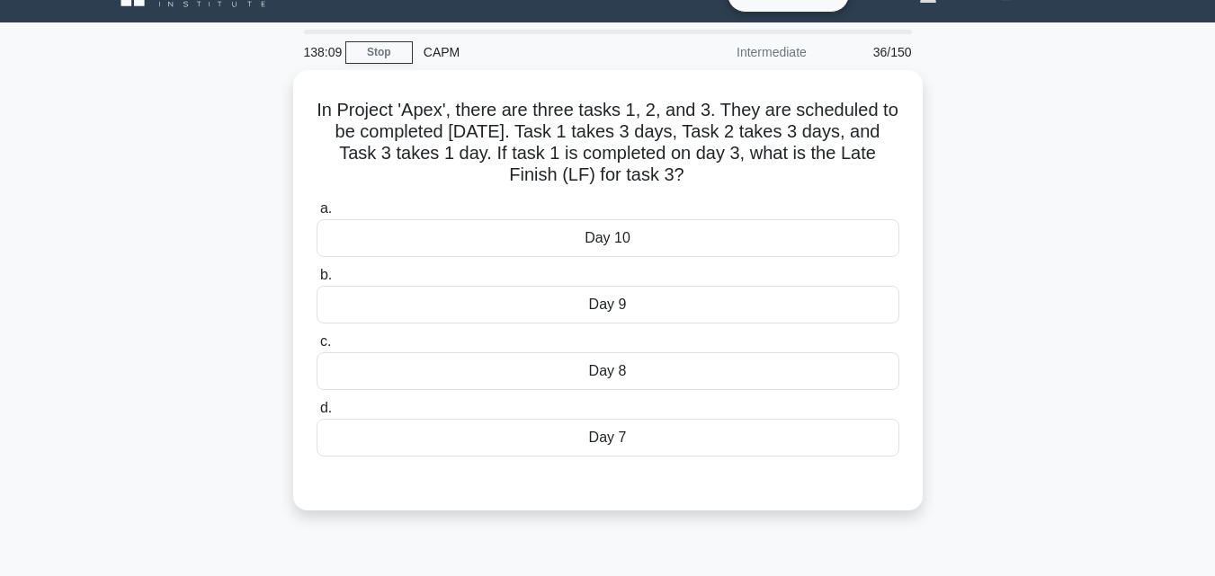
click at [1008, 220] on div "In Project 'Apex', there are three tasks 1, 2, and 3. They are scheduled to be …" at bounding box center [607, 301] width 1025 height 462
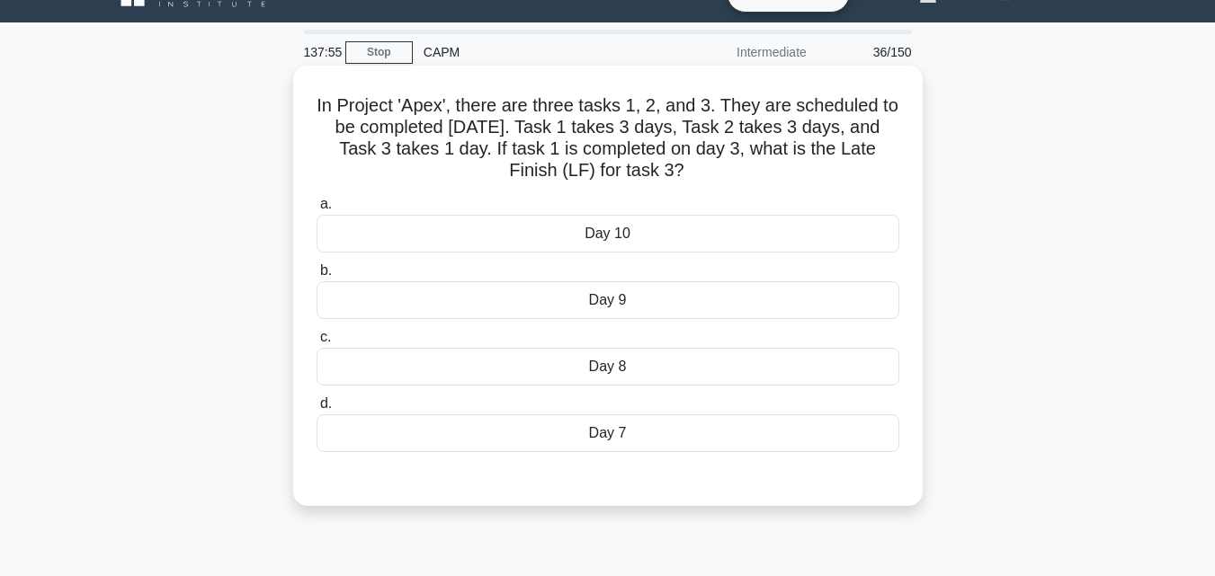
click at [689, 226] on div "Day 10" at bounding box center [608, 234] width 583 height 38
click at [317, 210] on input "a. Day 10" at bounding box center [317, 205] width 0 height 12
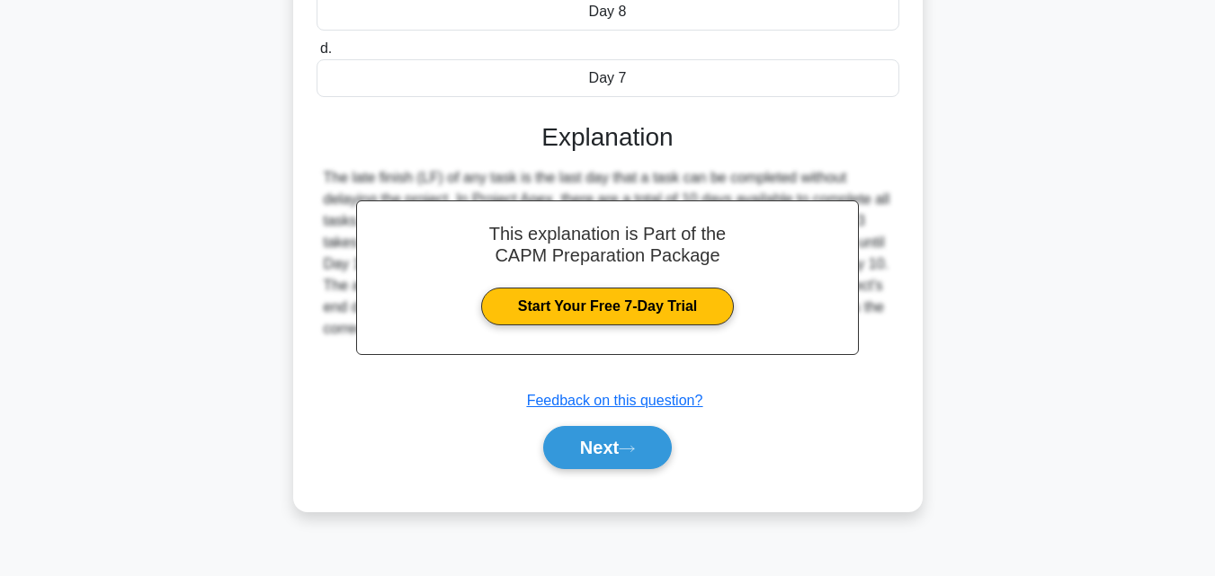
scroll to position [395, 0]
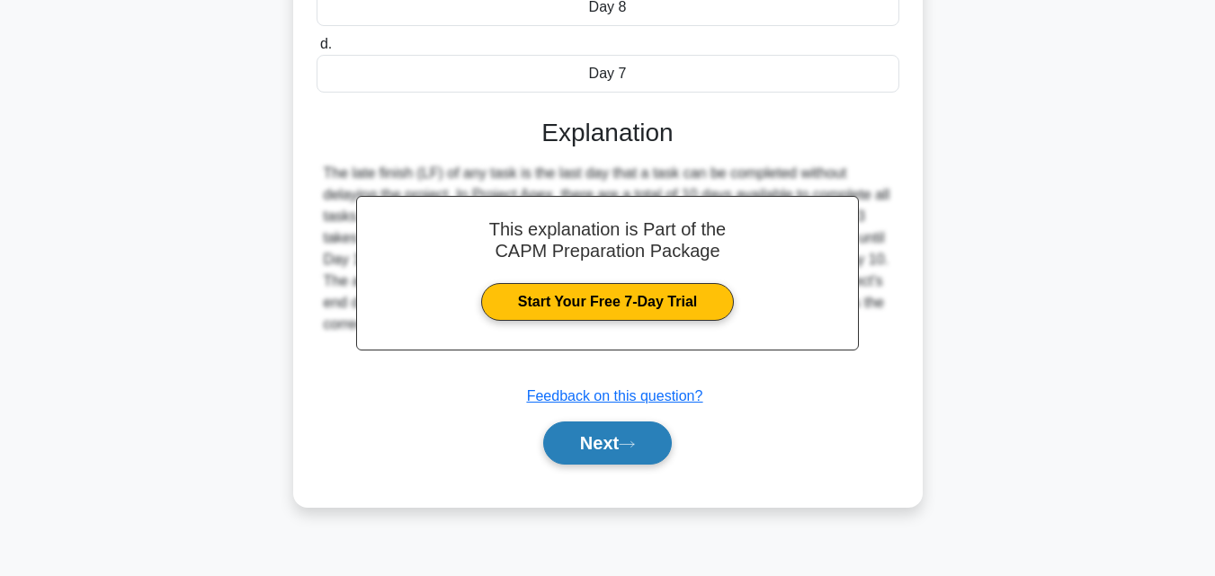
click at [627, 441] on icon at bounding box center [627, 445] width 16 height 10
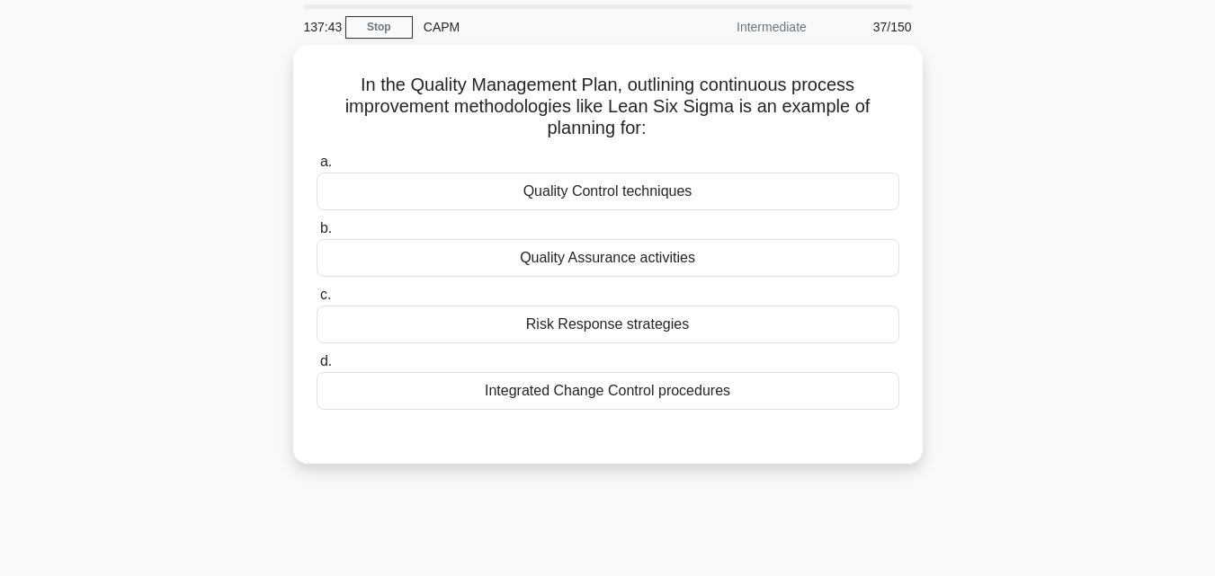
scroll to position [35, 0]
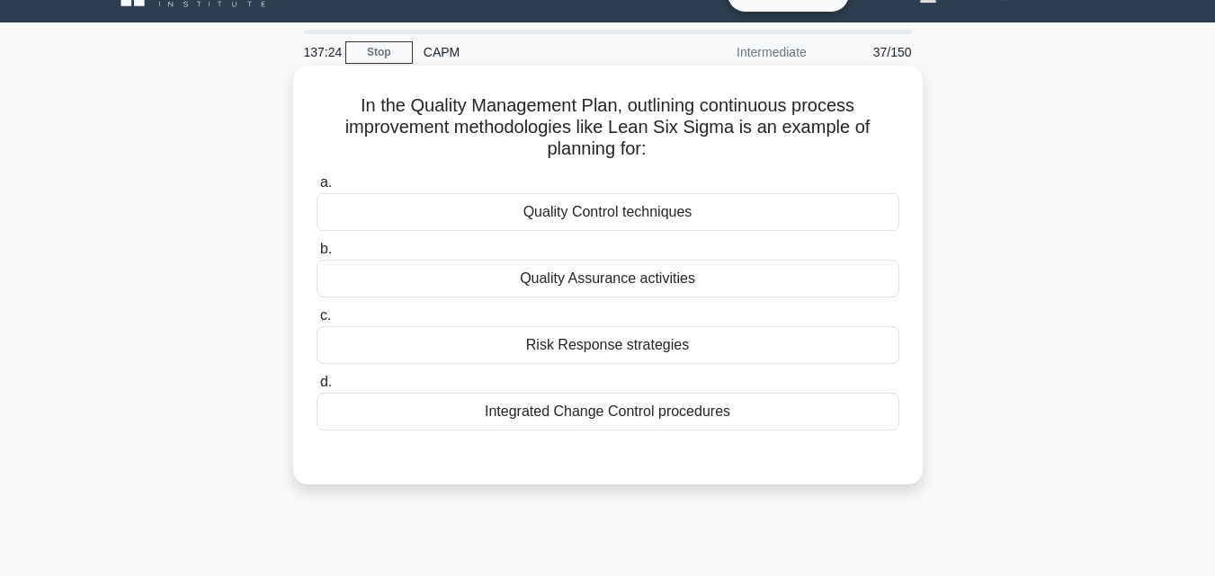
click at [675, 283] on div "Quality Assurance activities" at bounding box center [608, 279] width 583 height 38
click at [317, 255] on input "b. Quality Assurance activities" at bounding box center [317, 250] width 0 height 12
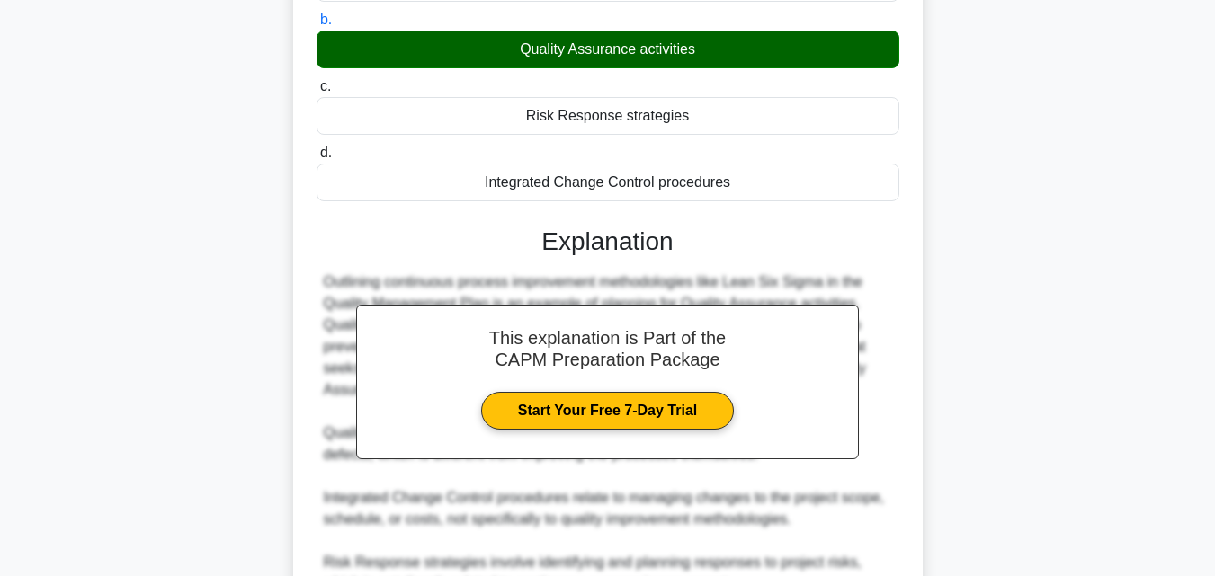
scroll to position [512, 0]
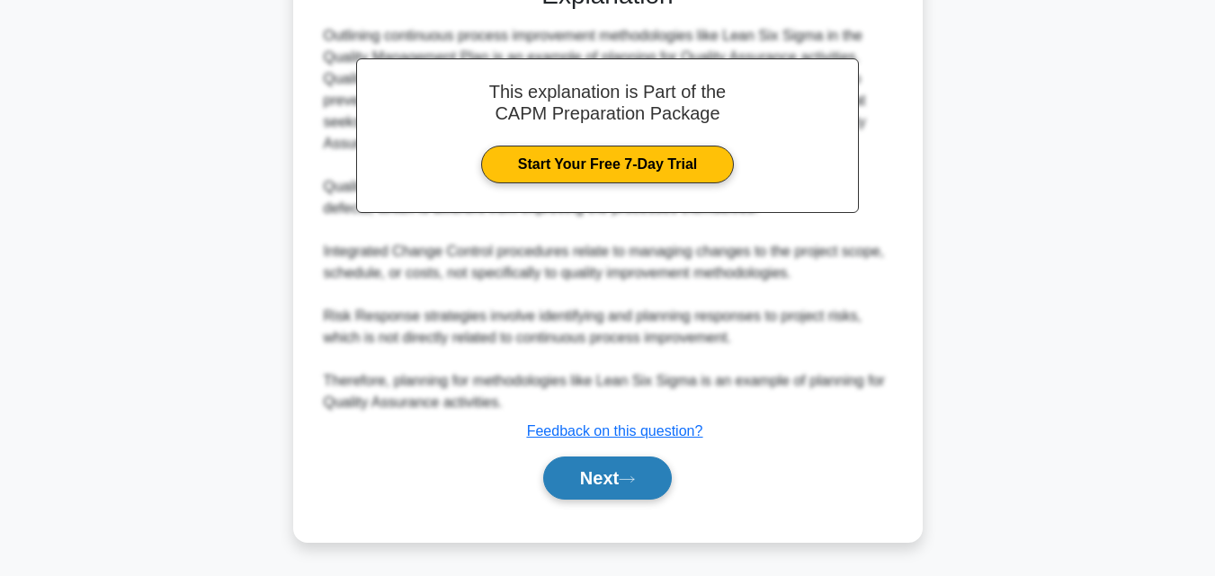
click at [613, 468] on button "Next" at bounding box center [607, 478] width 129 height 43
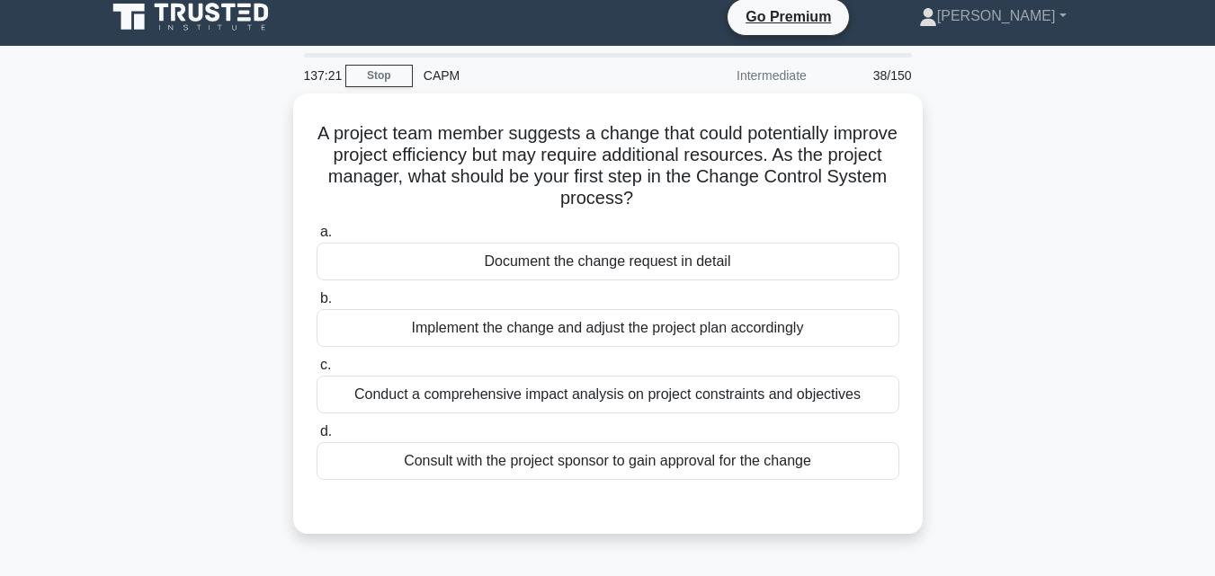
scroll to position [0, 0]
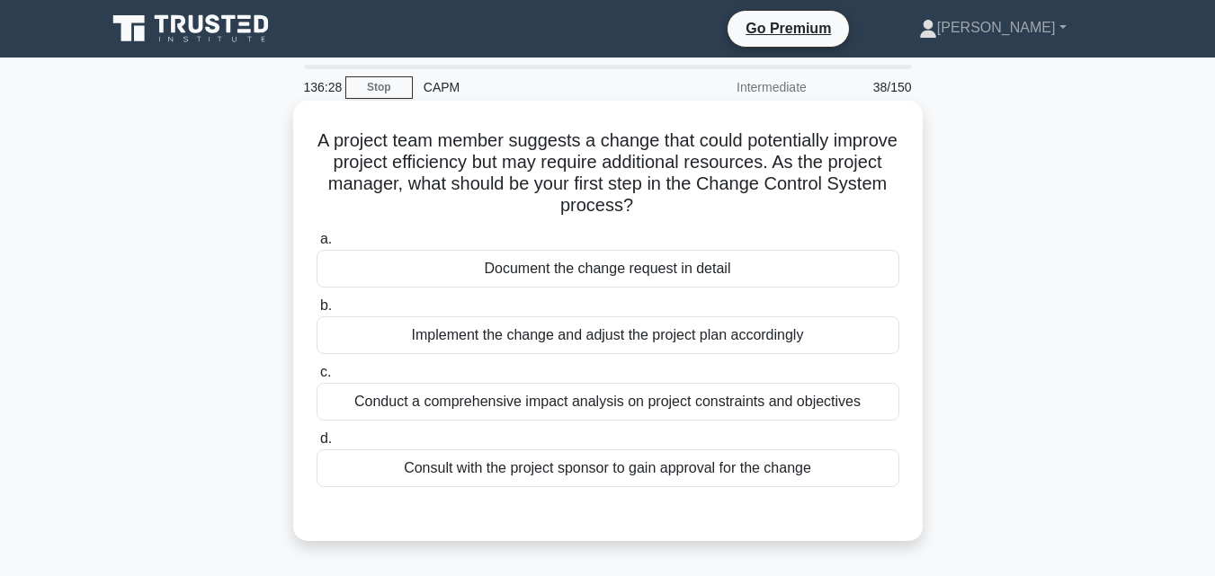
click at [737, 415] on div "Conduct a comprehensive impact analysis on project constraints and objectives" at bounding box center [608, 402] width 583 height 38
click at [317, 379] on input "c. Conduct a comprehensive impact analysis on project constraints and objectives" at bounding box center [317, 373] width 0 height 12
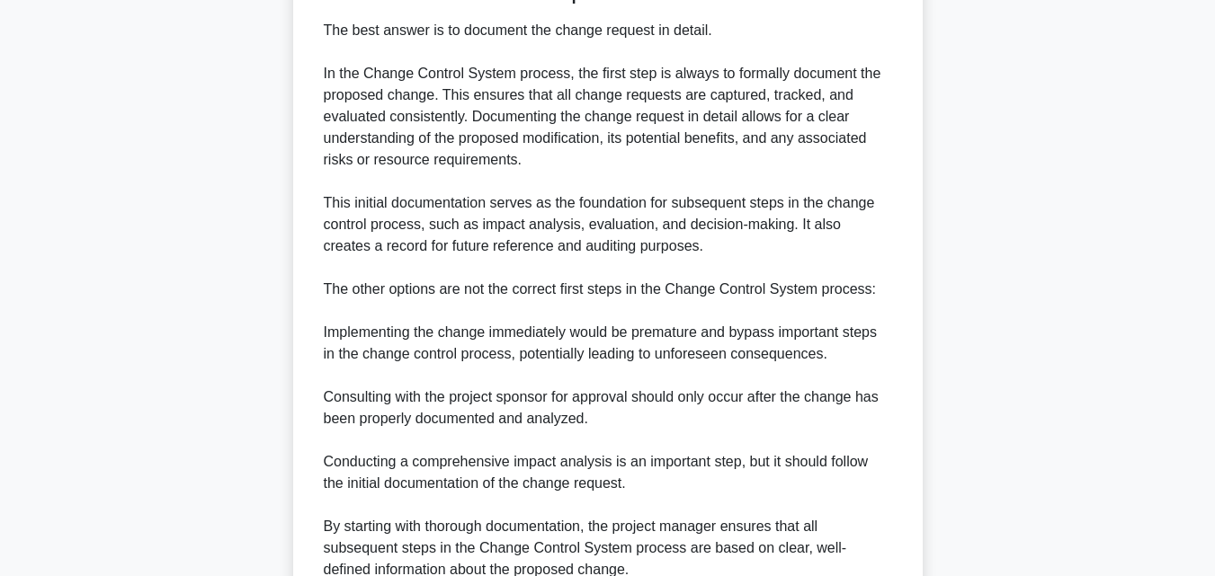
scroll to position [629, 0]
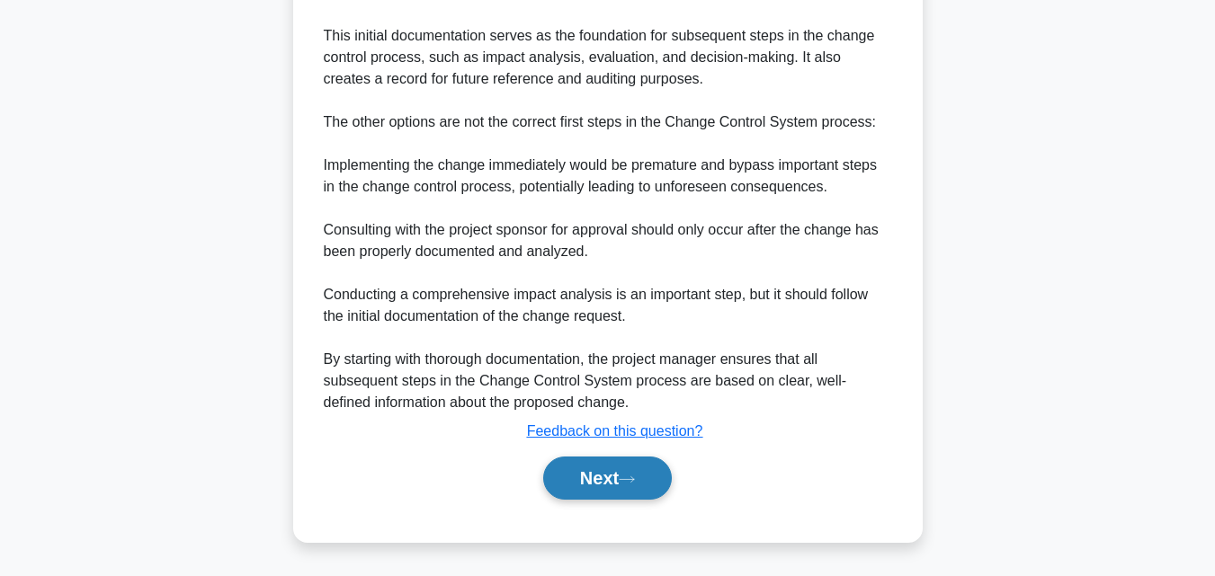
click at [588, 465] on button "Next" at bounding box center [607, 478] width 129 height 43
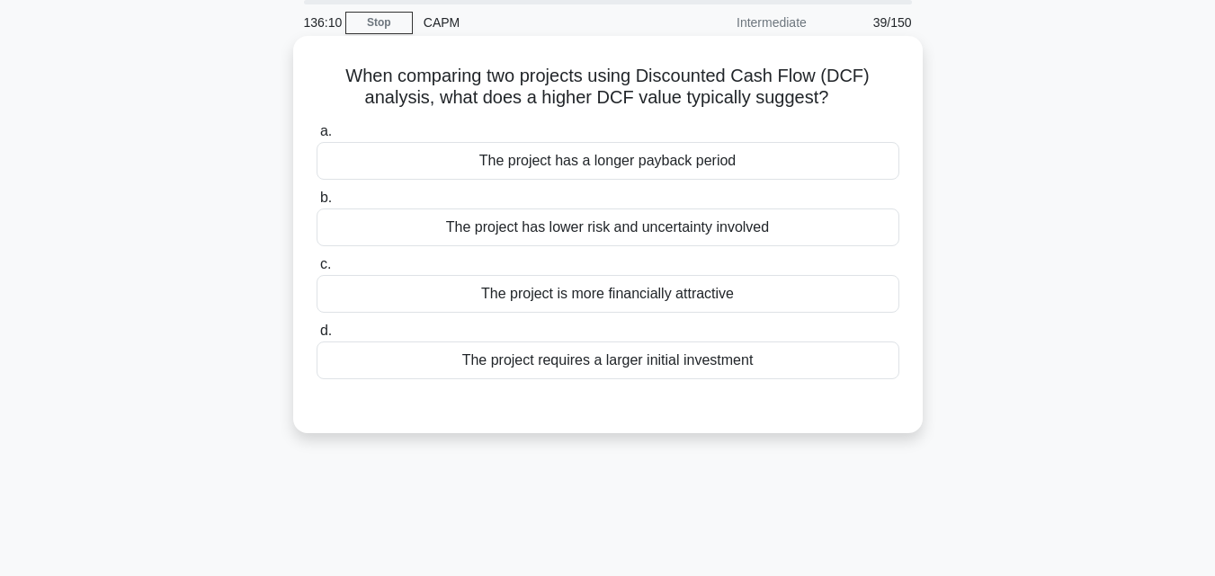
scroll to position [35, 0]
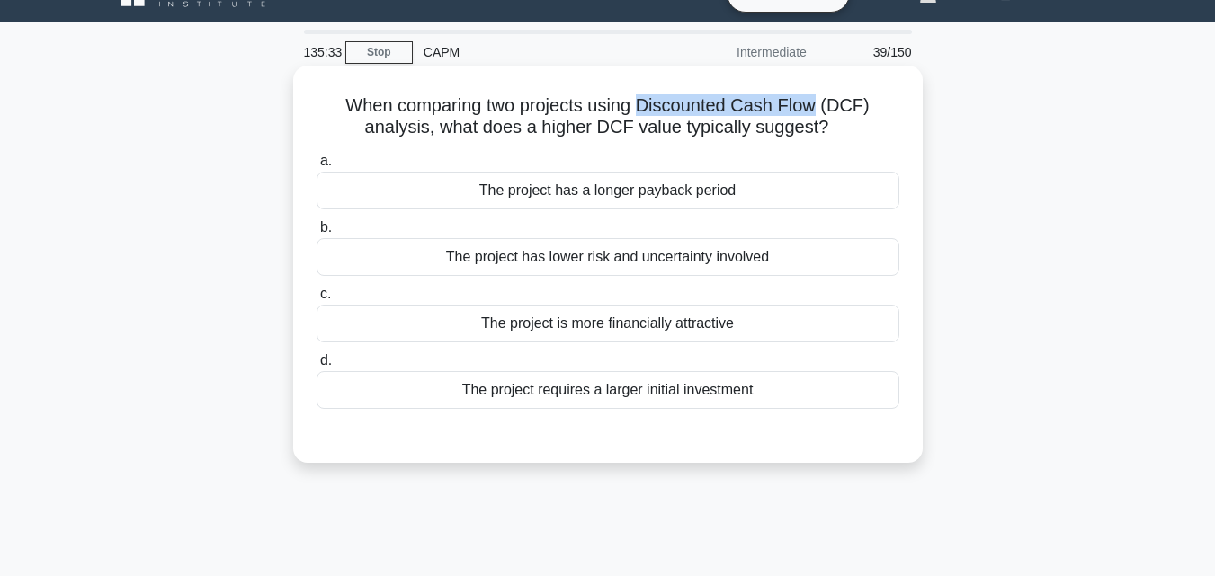
drag, startPoint x: 649, startPoint y: 94, endPoint x: 818, endPoint y: 101, distance: 169.2
click at [818, 101] on h5 "When comparing two projects using Discounted Cash Flow (DCF) analysis, what doe…" at bounding box center [608, 116] width 586 height 45
copy h5 "Discounted Cash Flow"
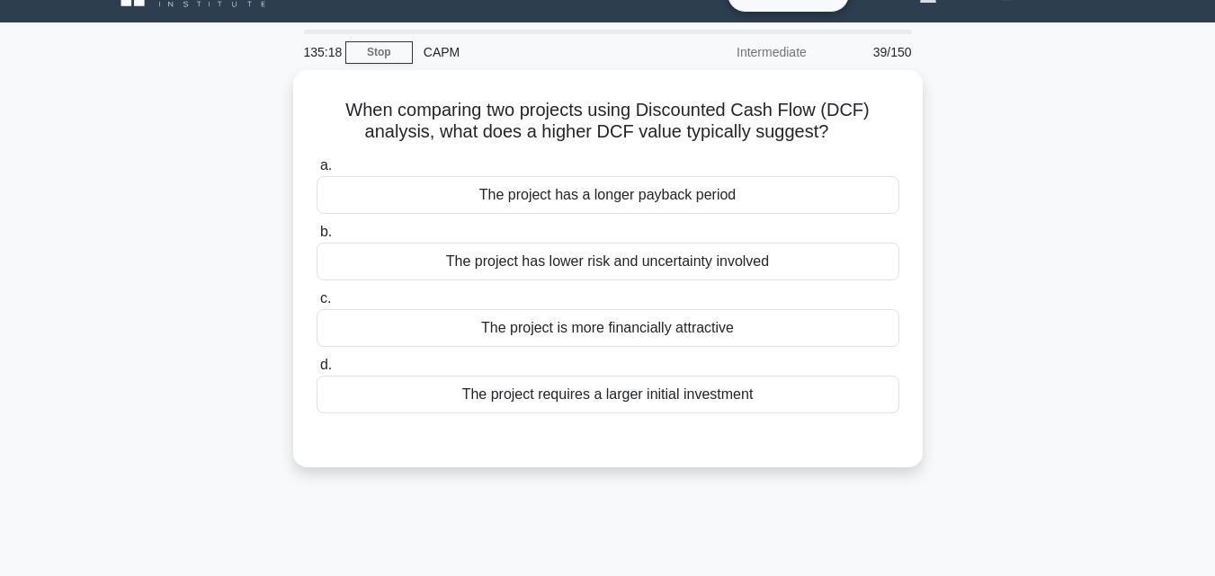
click at [1045, 420] on div "When comparing two projects using Discounted Cash Flow (DCF) analysis, what doe…" at bounding box center [607, 279] width 1025 height 419
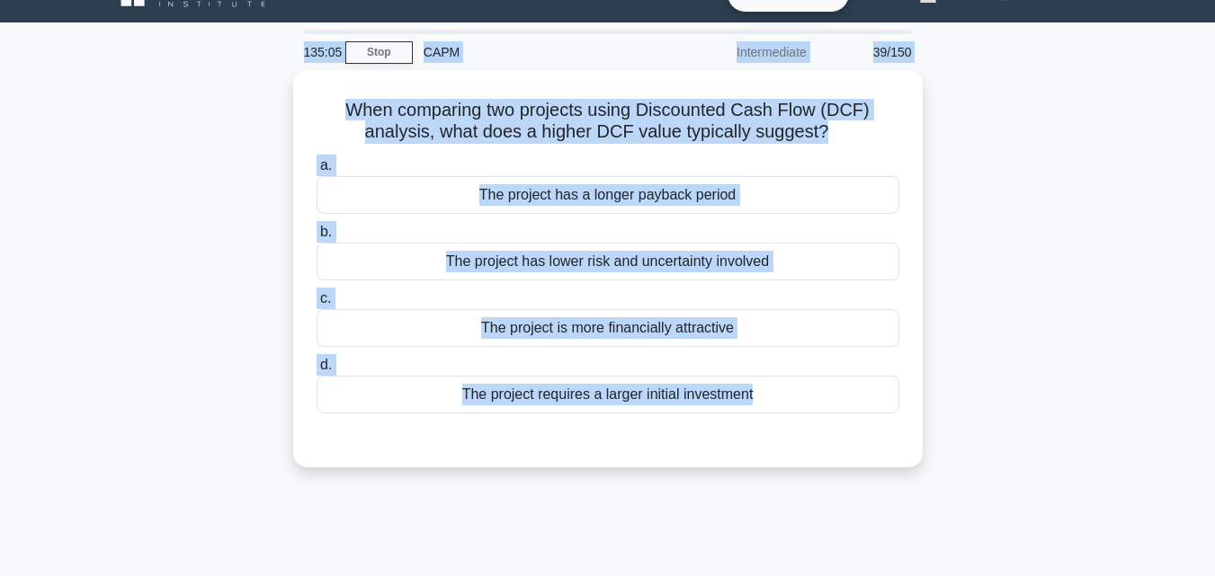
drag, startPoint x: 879, startPoint y: 460, endPoint x: 300, endPoint y: 67, distance: 700.3
click at [301, 66] on div "135:05 Stop CAPM Intermediate 39/150 When comparing two projects using Discount…" at bounding box center [607, 479] width 1025 height 899
copy div "135:05 Stop CAPM Intermediate 39/150 When comparing two projects using Discount…"
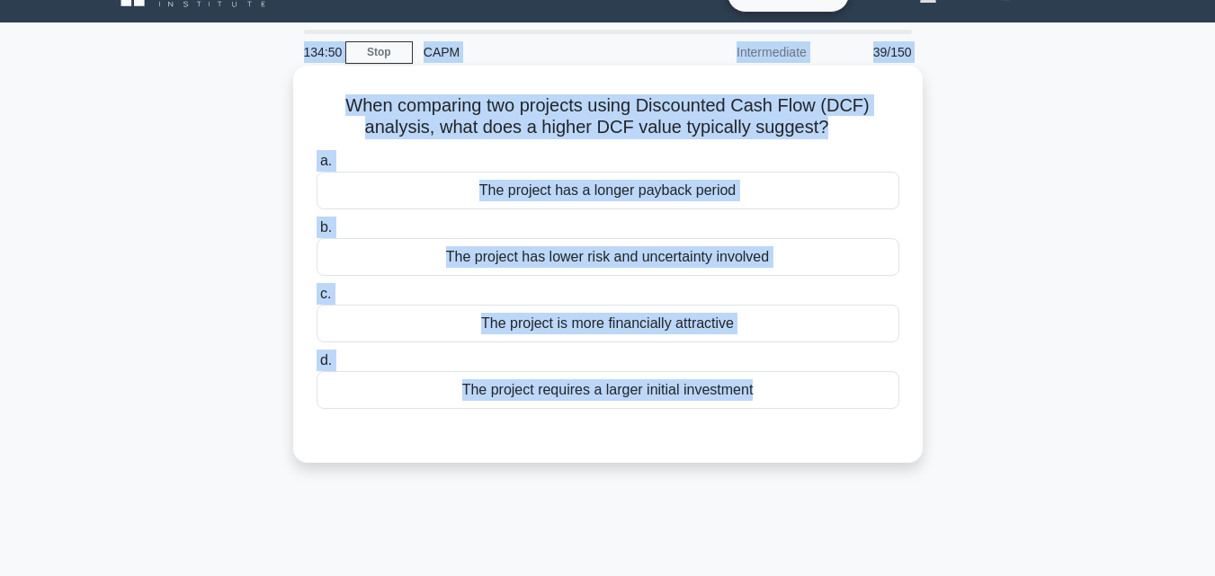
click at [693, 331] on div "The project is more financially attractive" at bounding box center [608, 324] width 583 height 38
click at [317, 300] on input "c. The project is more financially attractive" at bounding box center [317, 295] width 0 height 12
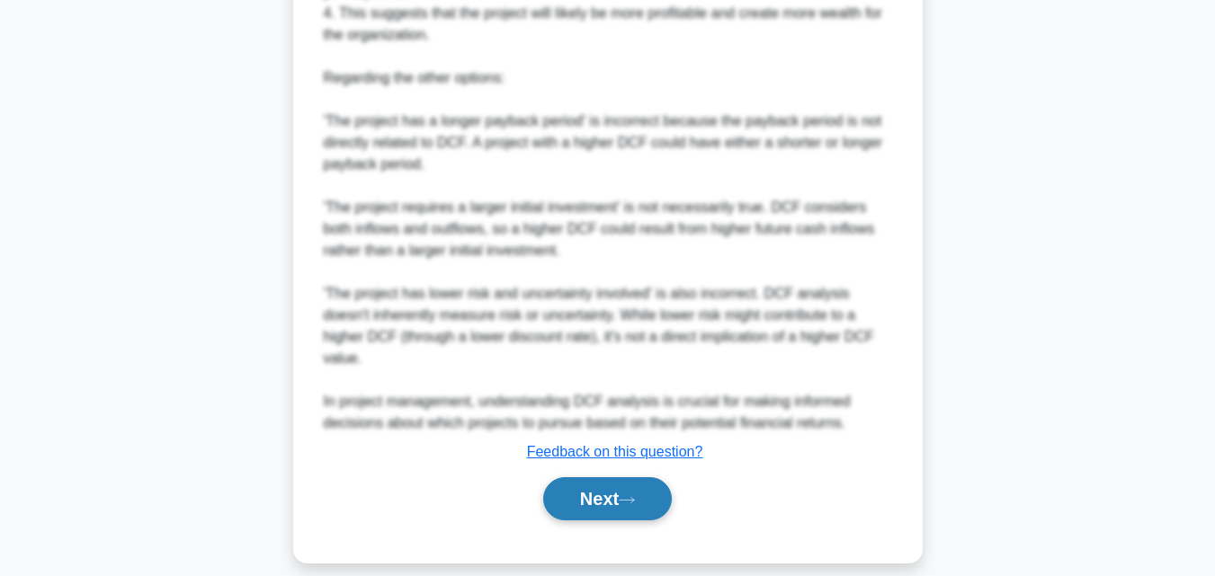
click at [606, 492] on button "Next" at bounding box center [607, 498] width 129 height 43
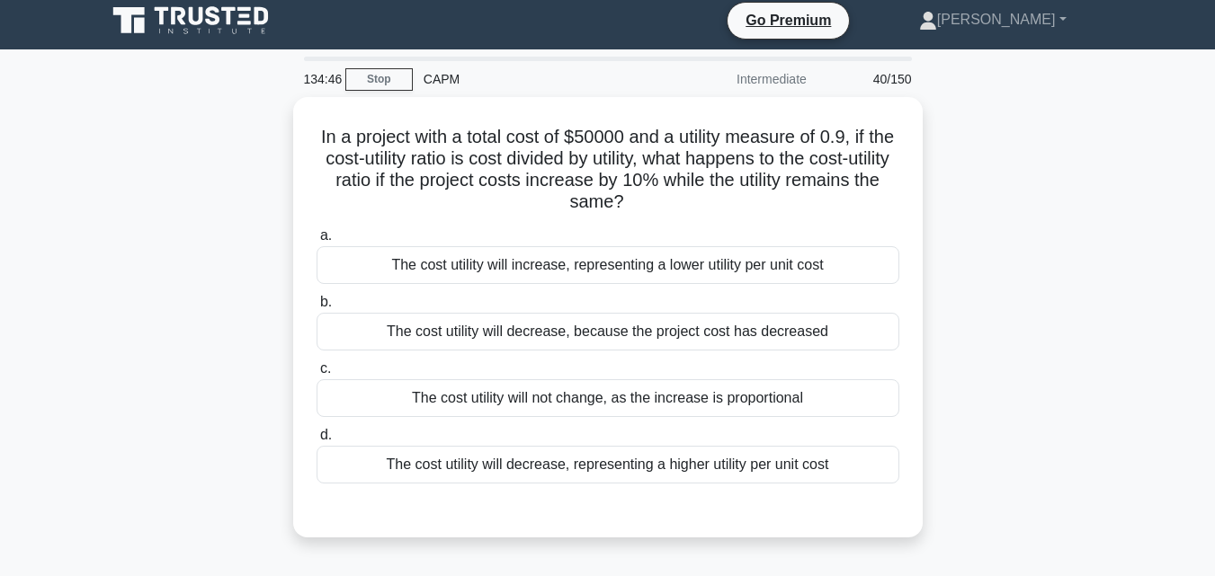
scroll to position [0, 0]
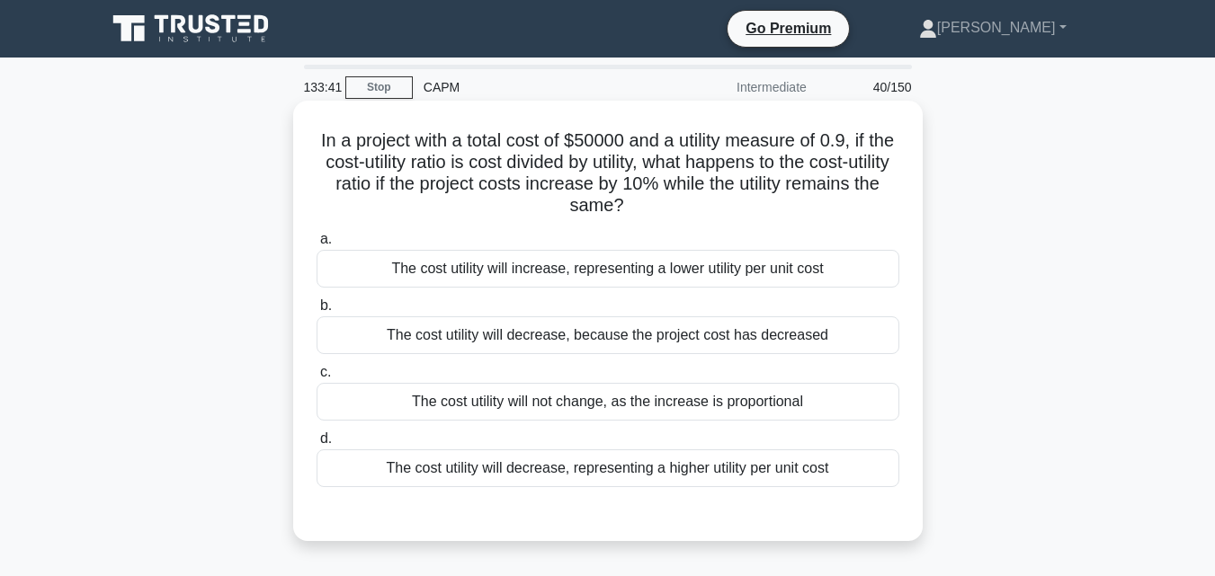
click at [789, 465] on div "The cost utility will decrease, representing a higher utility per unit cost" at bounding box center [608, 469] width 583 height 38
click at [317, 445] on input "d. The cost utility will decrease, representing a higher utility per unit cost" at bounding box center [317, 439] width 0 height 12
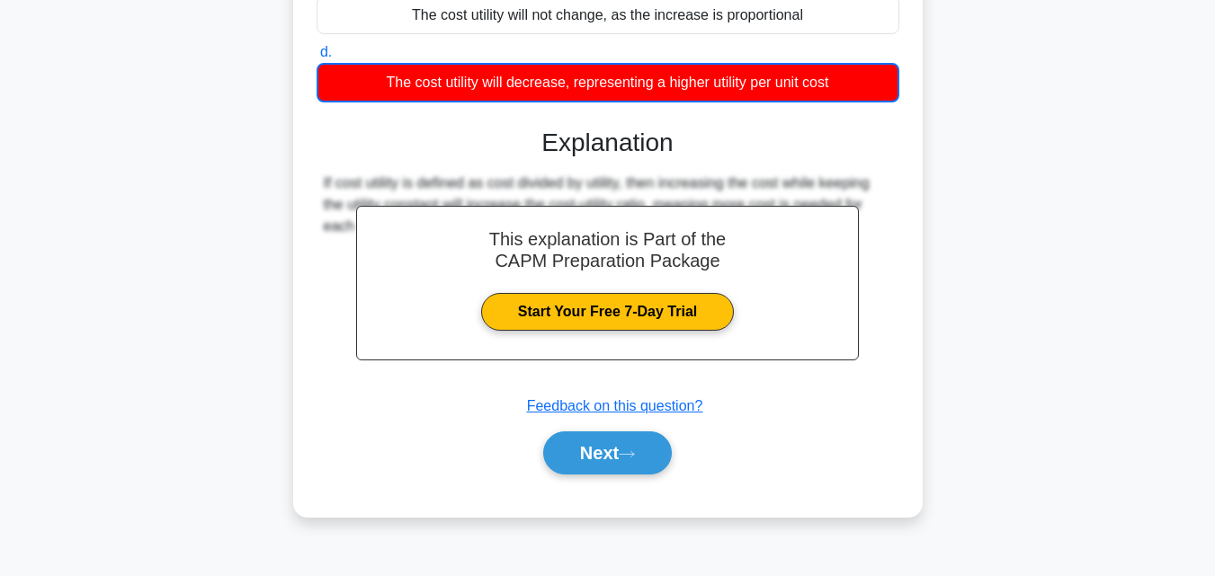
scroll to position [395, 0]
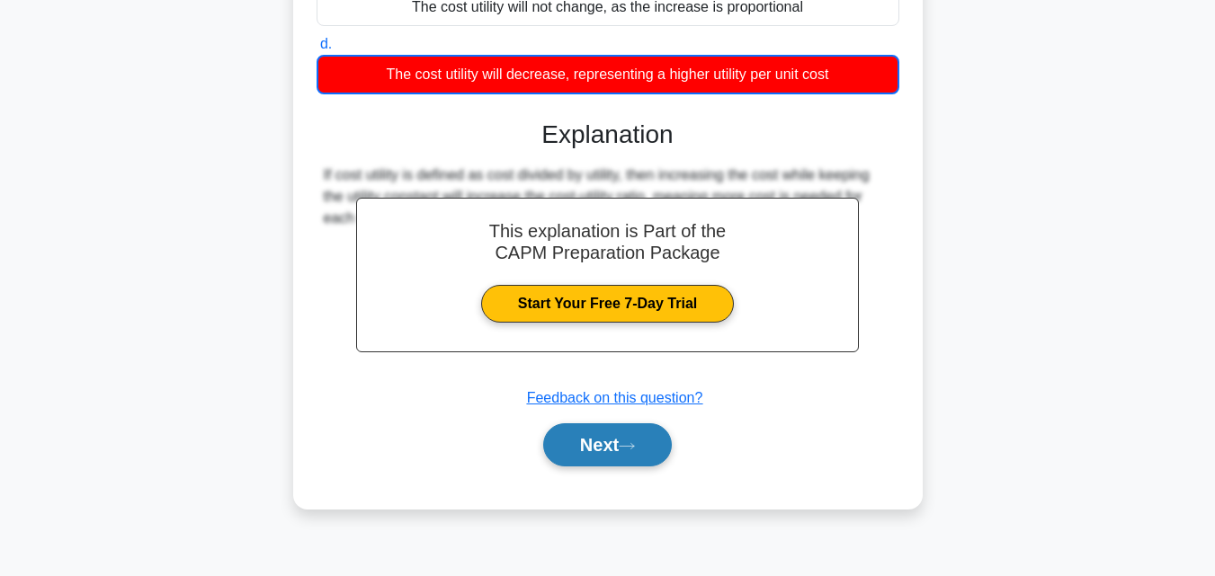
click at [611, 451] on button "Next" at bounding box center [607, 445] width 129 height 43
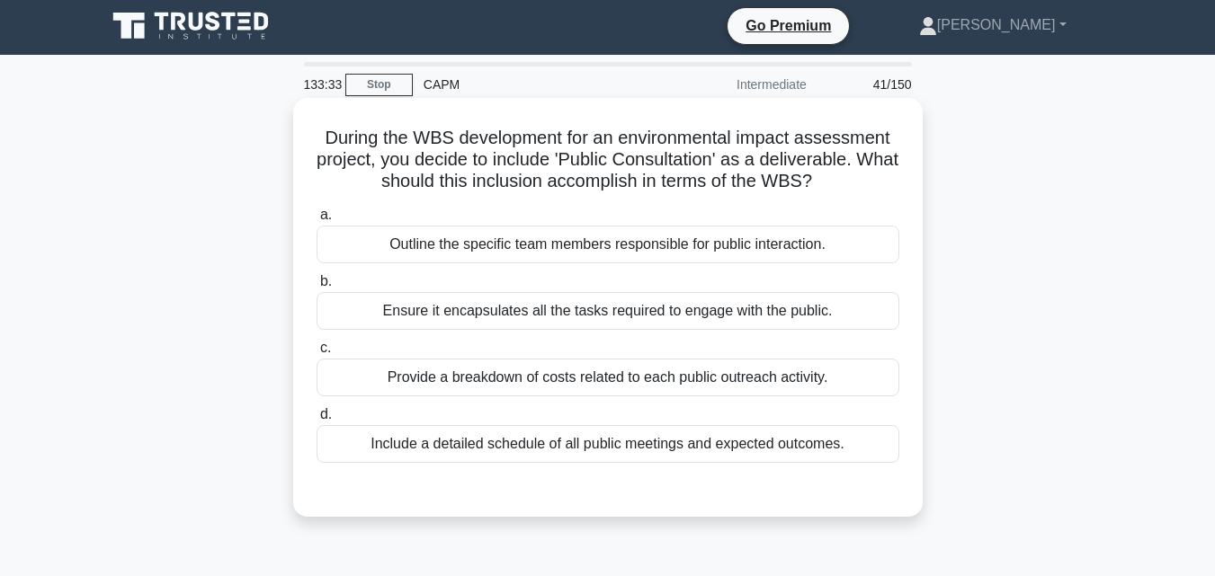
scroll to position [0, 0]
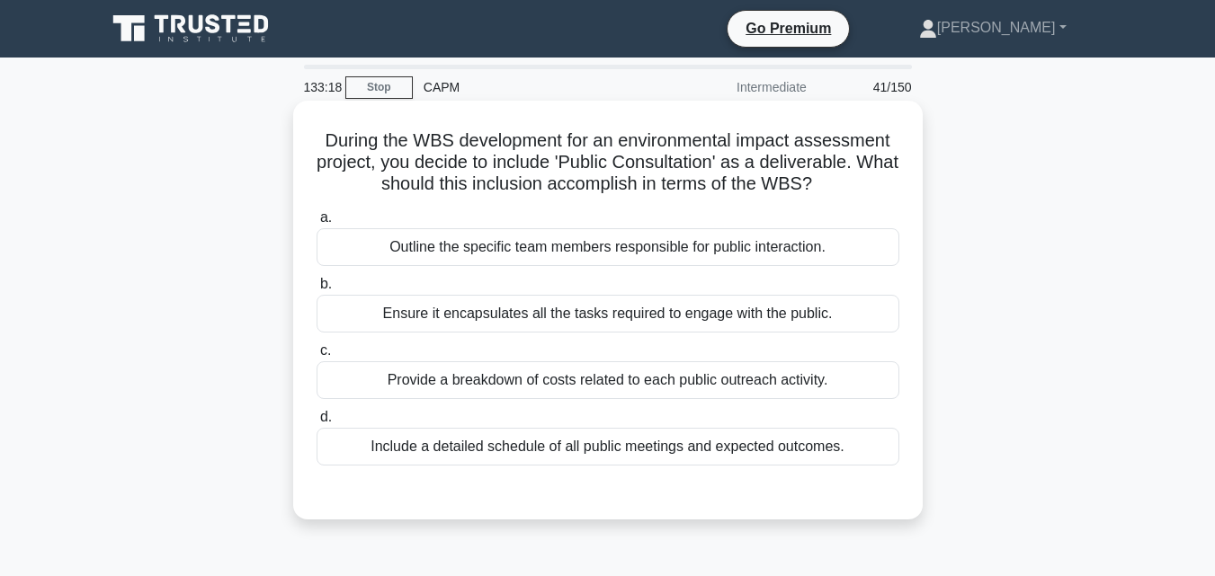
click at [712, 289] on label "b. Ensure it encapsulates all the tasks required to engage with the public." at bounding box center [608, 302] width 583 height 59
click at [317, 289] on input "b. Ensure it encapsulates all the tasks required to engage with the public." at bounding box center [317, 285] width 0 height 12
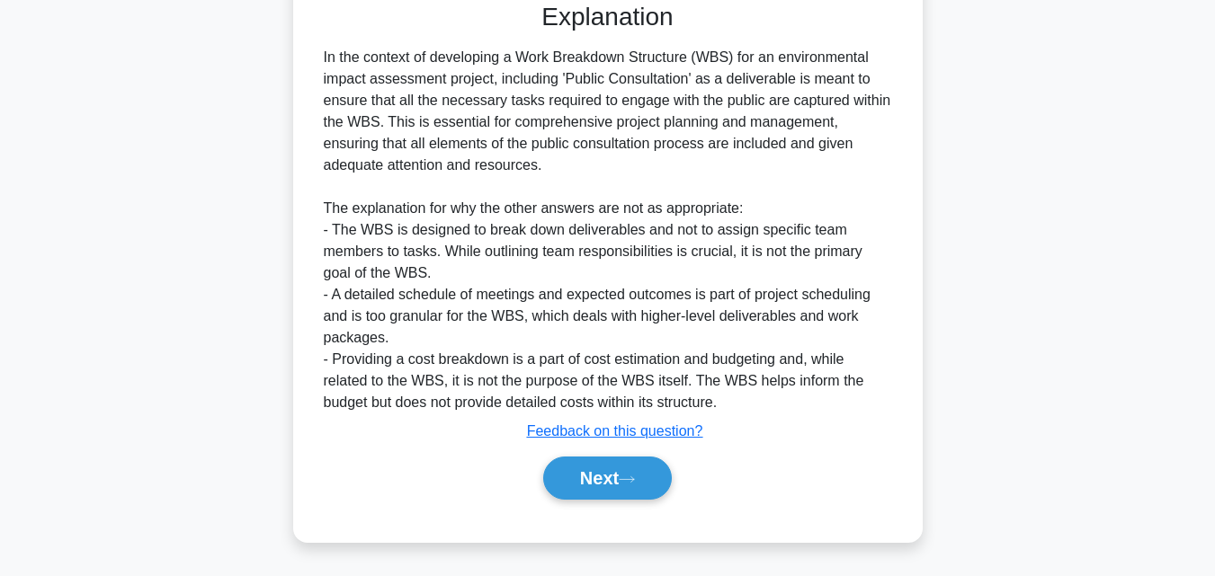
click at [585, 476] on button "Next" at bounding box center [607, 478] width 129 height 43
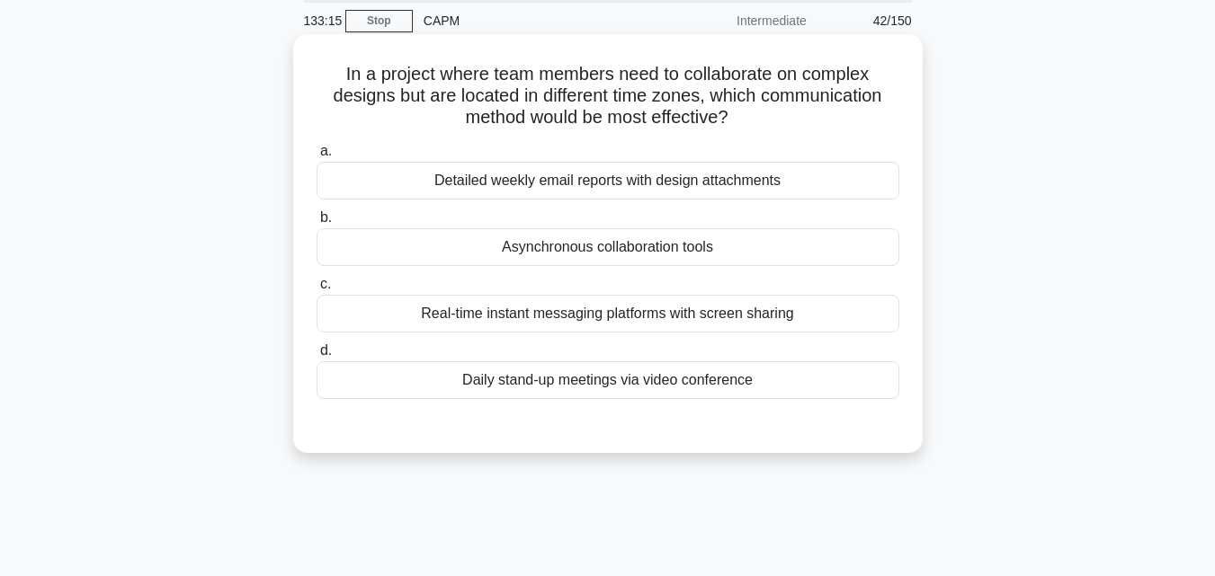
scroll to position [35, 0]
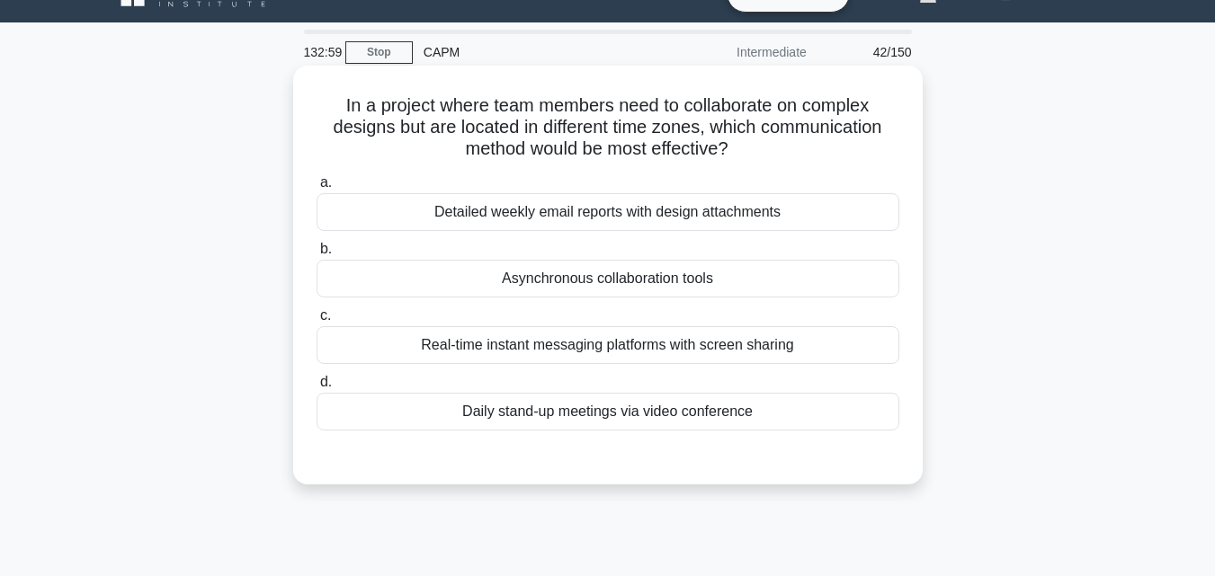
click at [642, 356] on div "Real-time instant messaging platforms with screen sharing" at bounding box center [608, 345] width 583 height 38
click at [317, 322] on input "c. Real-time instant messaging platforms with screen sharing" at bounding box center [317, 316] width 0 height 12
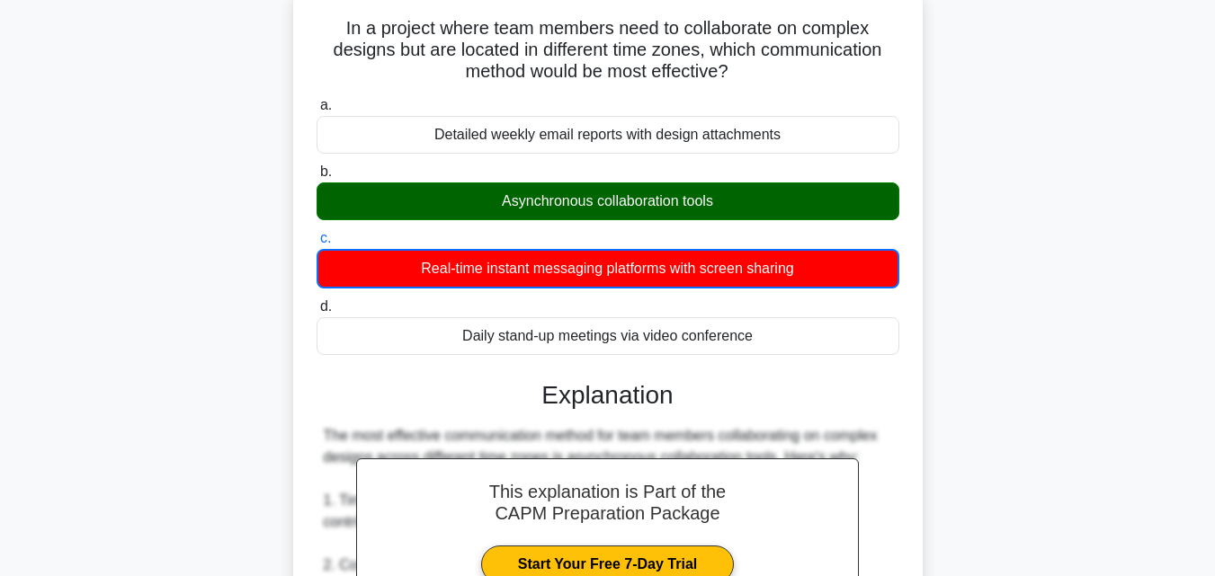
scroll to position [31, 0]
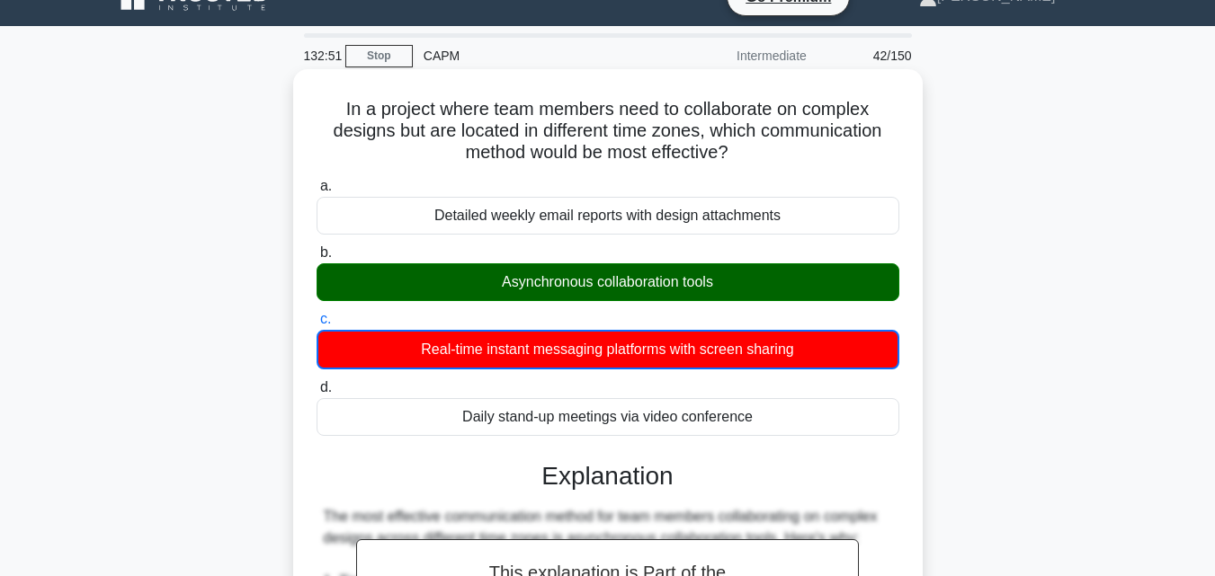
drag, startPoint x: 311, startPoint y: 91, endPoint x: 821, endPoint y: 425, distance: 609.8
copy div "In a project where team members need to collaborate on complex designs but are …"
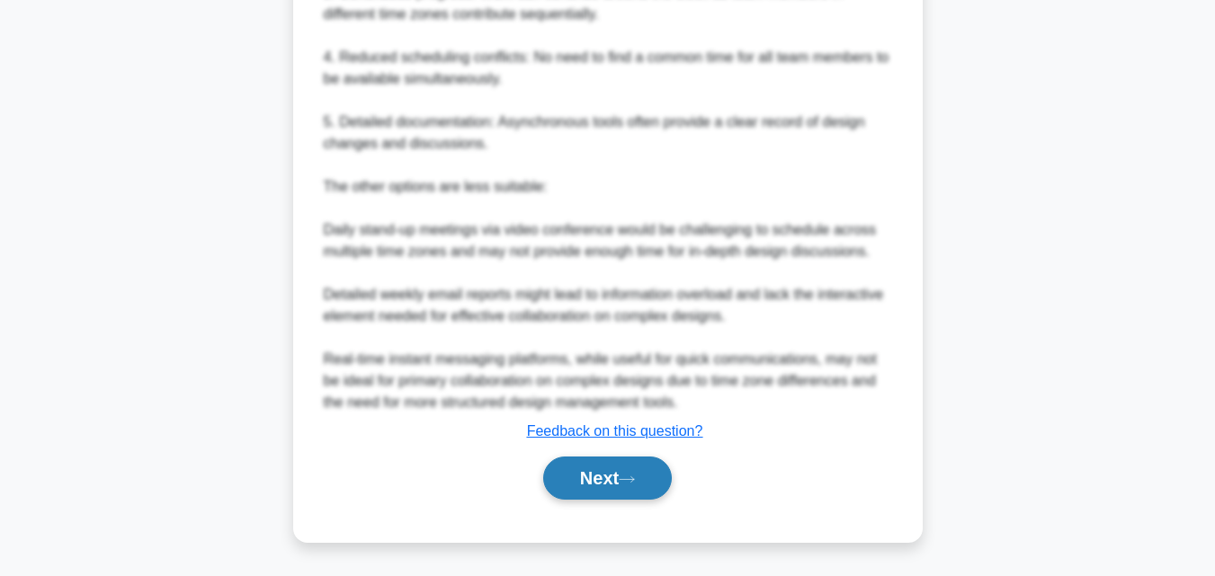
click at [621, 470] on button "Next" at bounding box center [607, 478] width 129 height 43
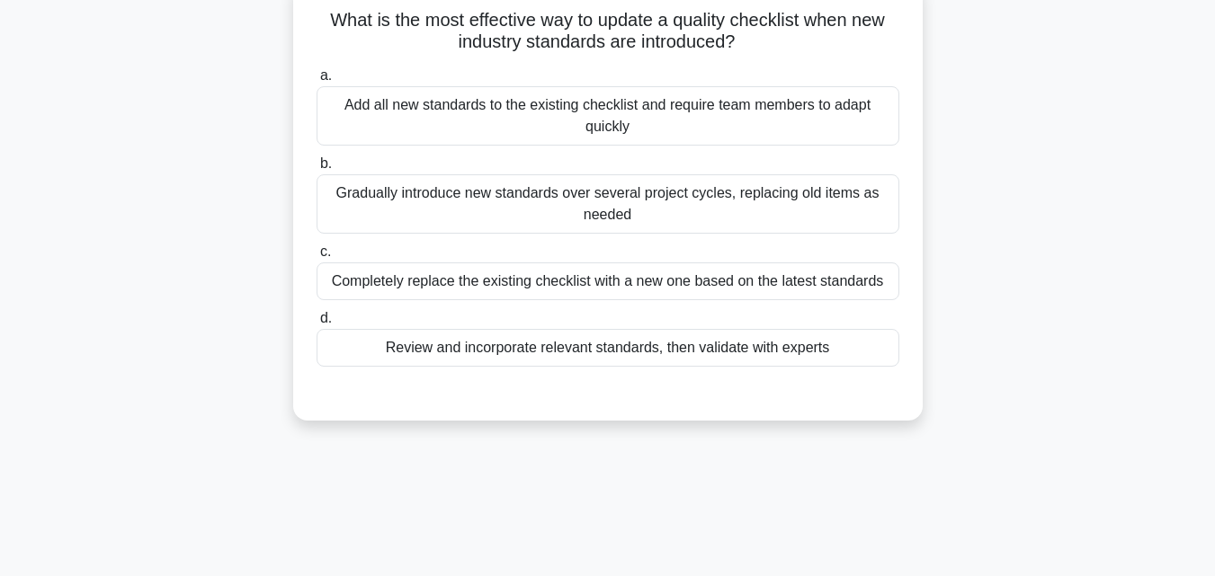
click at [1098, 401] on div "What is the most effective way to update a quality checklist when new industry …" at bounding box center [607, 211] width 1025 height 462
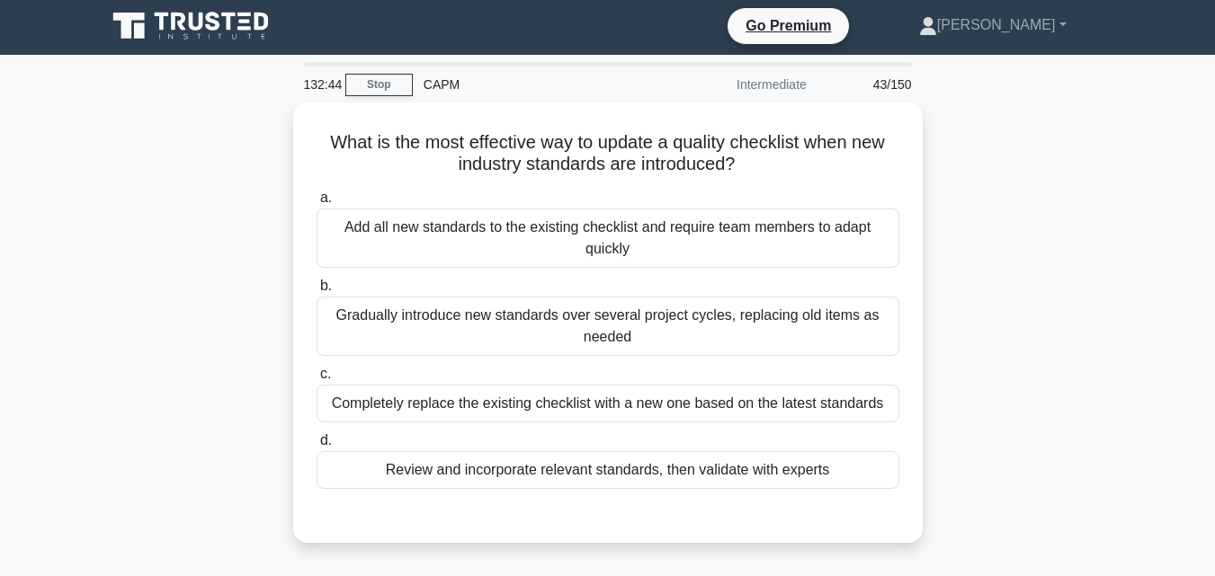
scroll to position [0, 0]
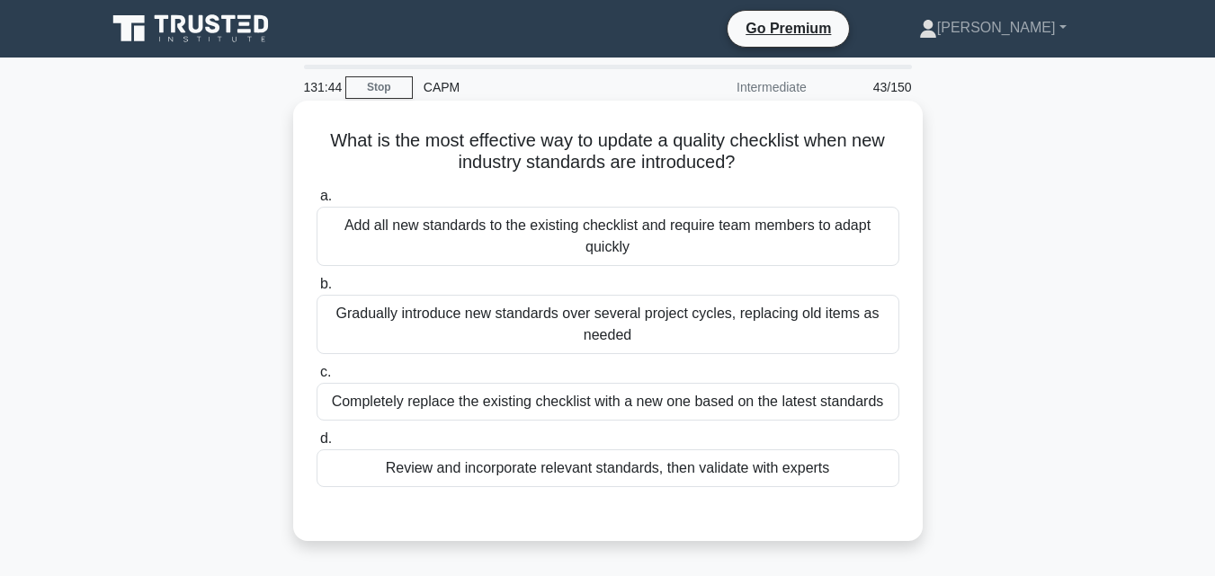
click at [788, 317] on div "Gradually introduce new standards over several project cycles, replacing old it…" at bounding box center [608, 324] width 583 height 59
click at [317, 290] on input "b. Gradually introduce new standards over several project cycles, replacing old…" at bounding box center [317, 285] width 0 height 12
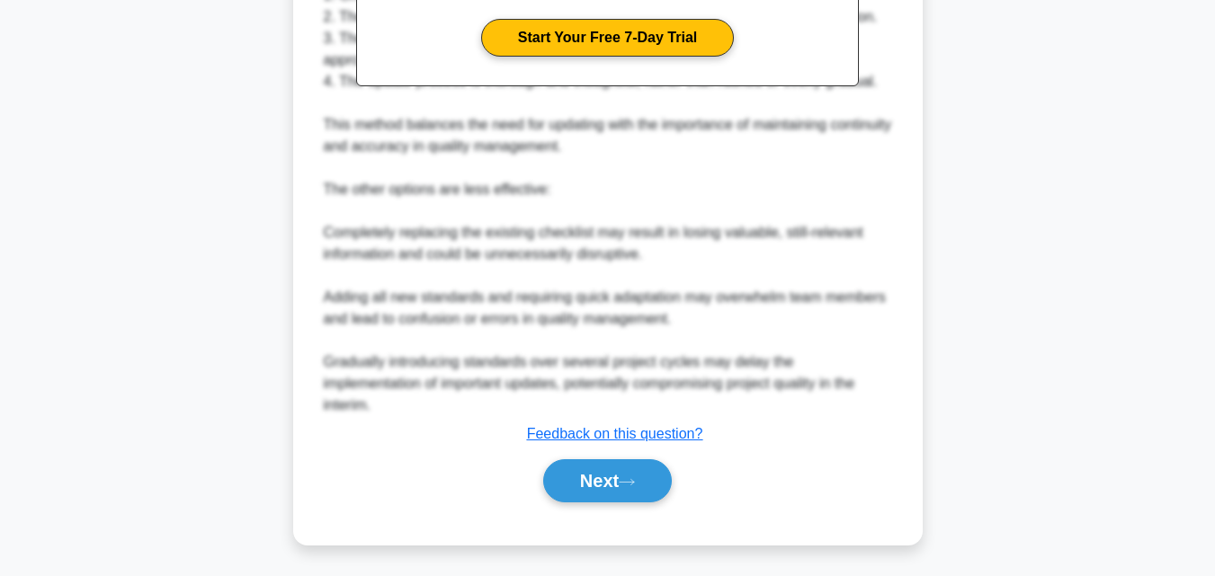
scroll to position [664, 0]
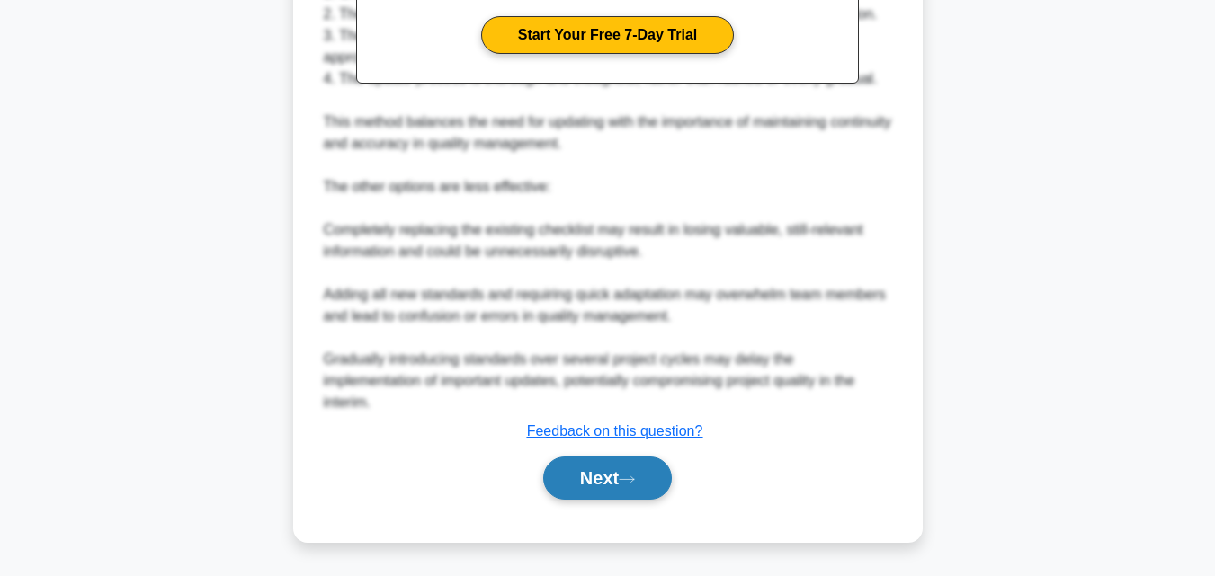
click at [672, 473] on button "Next" at bounding box center [607, 478] width 129 height 43
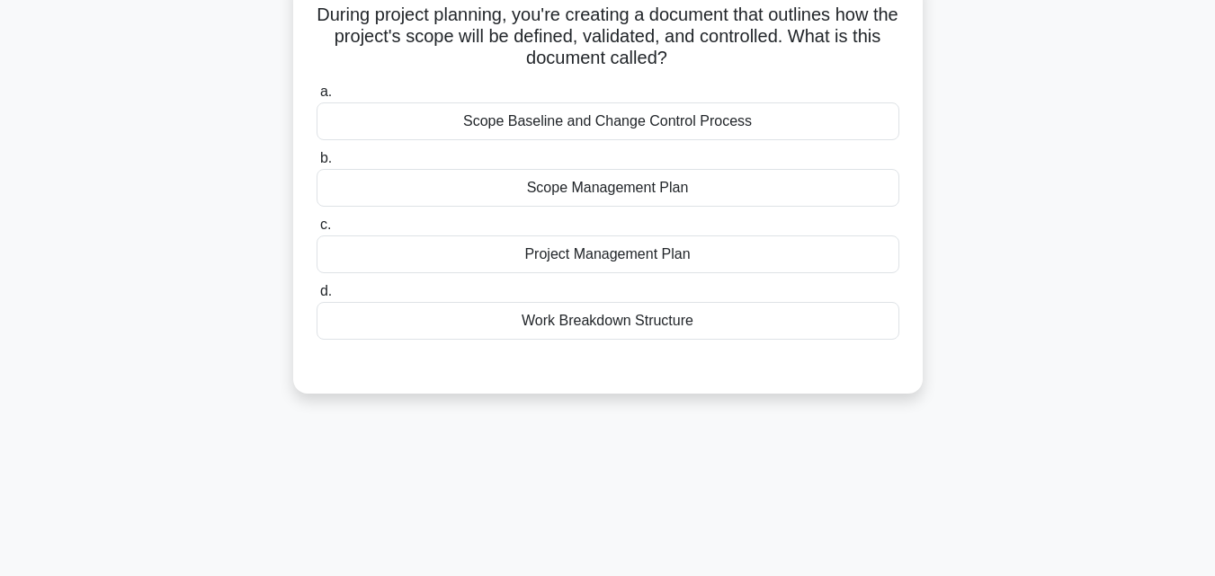
scroll to position [0, 0]
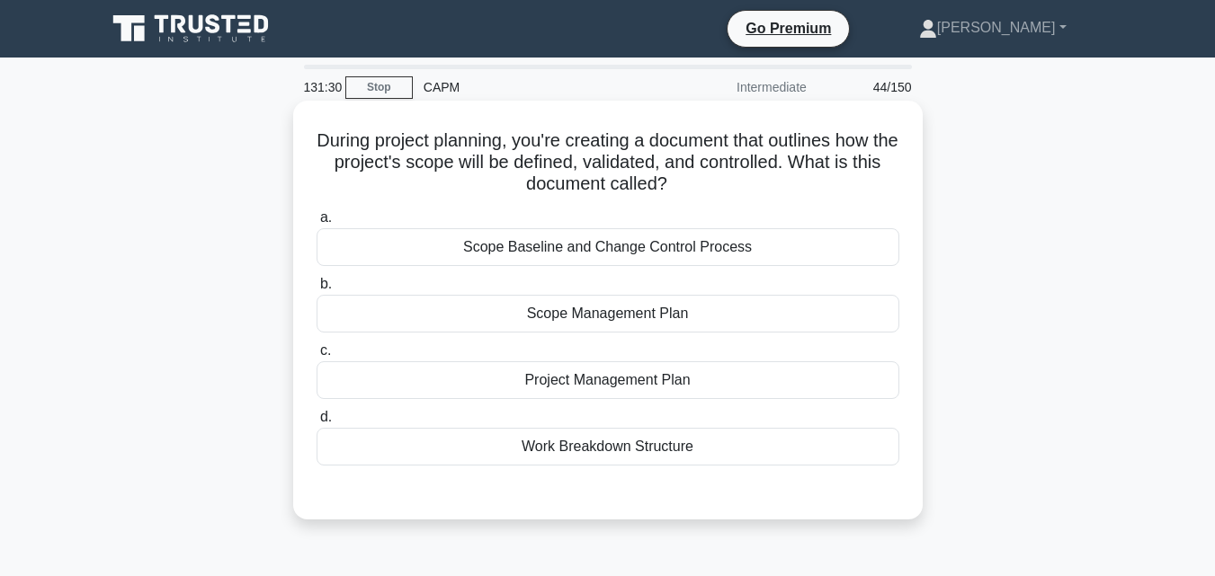
click at [763, 325] on div "Scope Management Plan" at bounding box center [608, 314] width 583 height 38
click at [317, 290] on input "b. Scope Management Plan" at bounding box center [317, 285] width 0 height 12
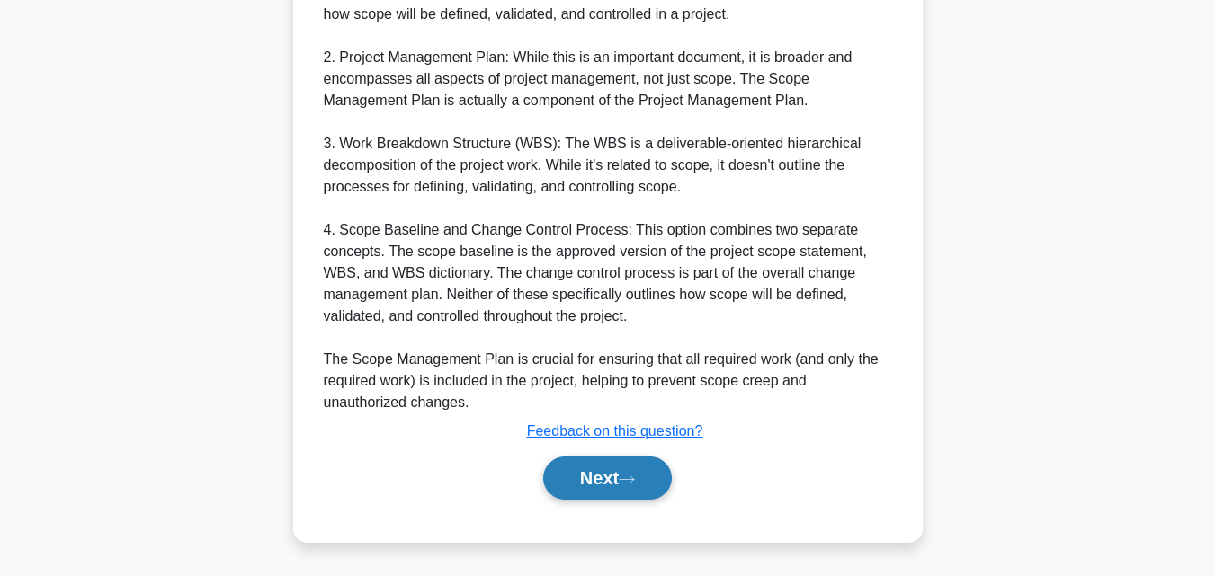
click at [647, 492] on button "Next" at bounding box center [607, 478] width 129 height 43
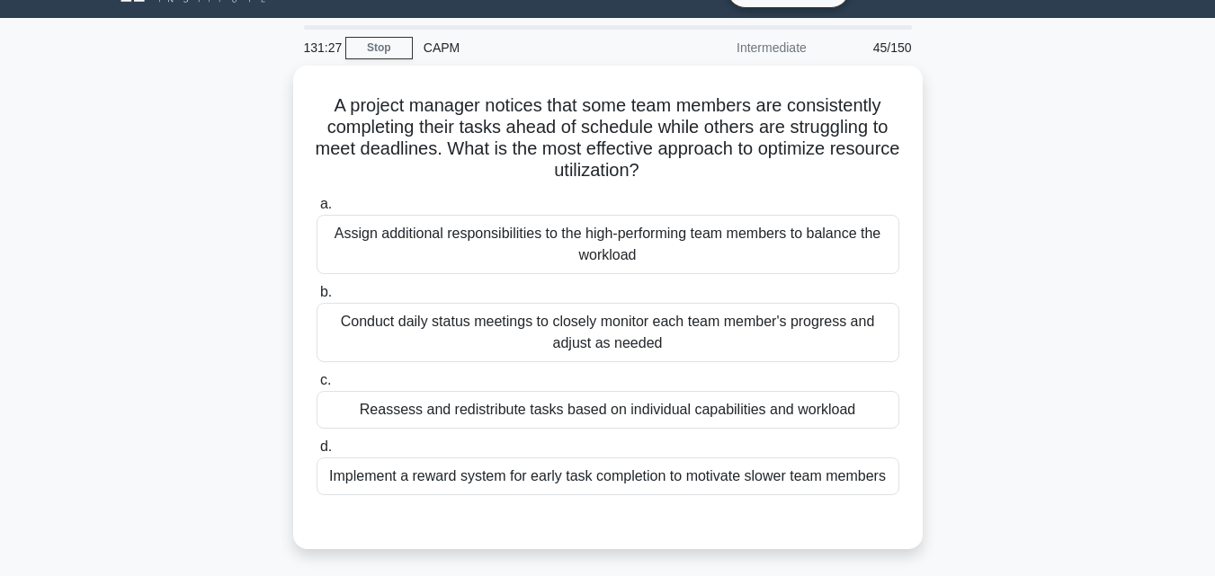
scroll to position [35, 0]
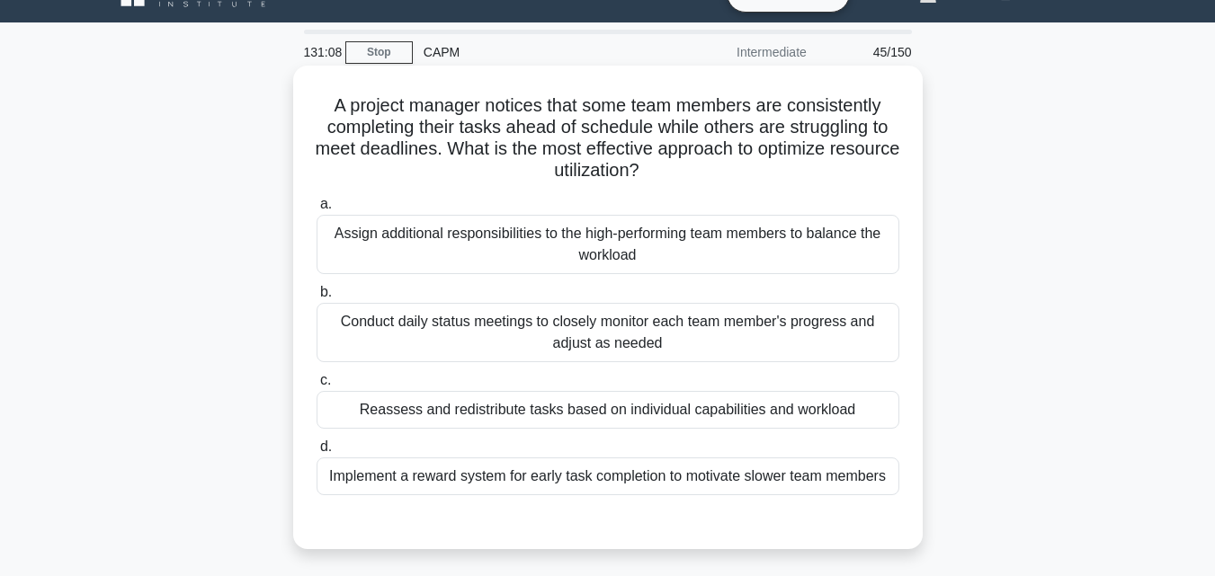
click at [555, 332] on div "Conduct daily status meetings to closely monitor each team member's progress an…" at bounding box center [608, 332] width 583 height 59
click at [317, 299] on input "b. Conduct daily status meetings to closely monitor each team member's progress…" at bounding box center [317, 293] width 0 height 12
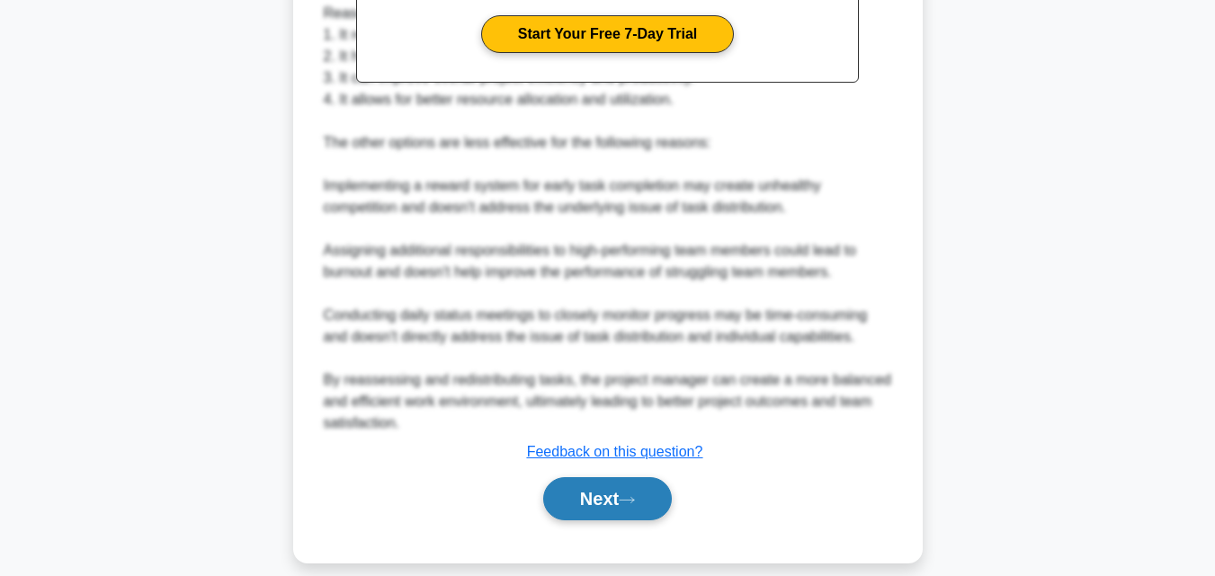
click at [584, 485] on button "Next" at bounding box center [607, 498] width 129 height 43
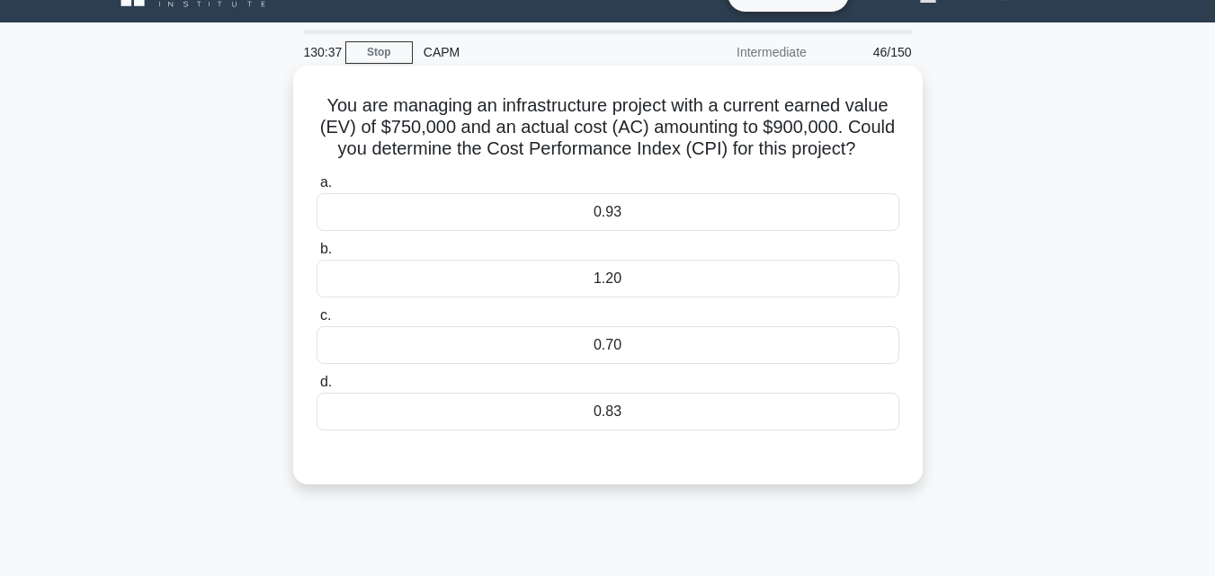
click at [649, 422] on div "0.83" at bounding box center [608, 412] width 583 height 38
click at [317, 388] on input "d. 0.83" at bounding box center [317, 383] width 0 height 12
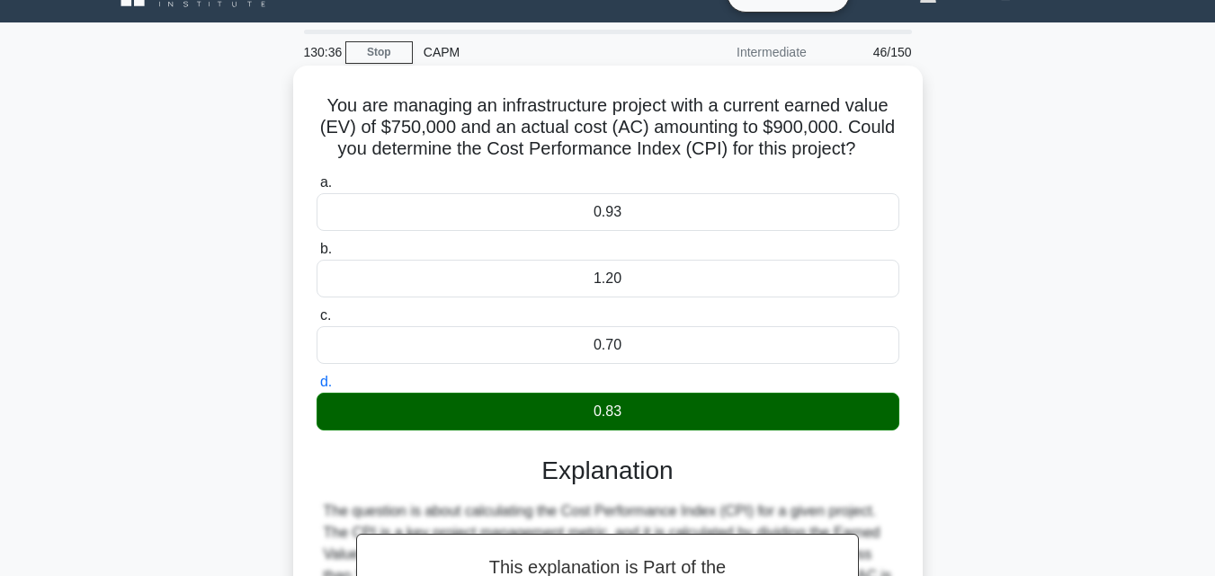
click at [660, 407] on div "0.83" at bounding box center [608, 412] width 583 height 38
click at [317, 388] on input "d. 0.83" at bounding box center [317, 383] width 0 height 12
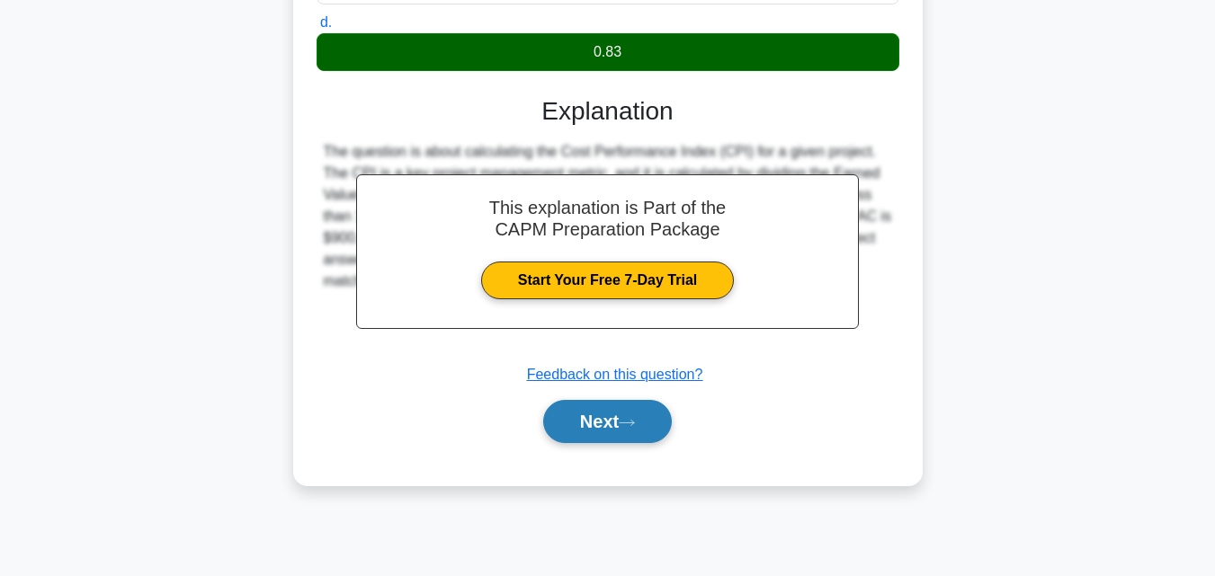
click at [627, 426] on icon at bounding box center [627, 423] width 16 height 10
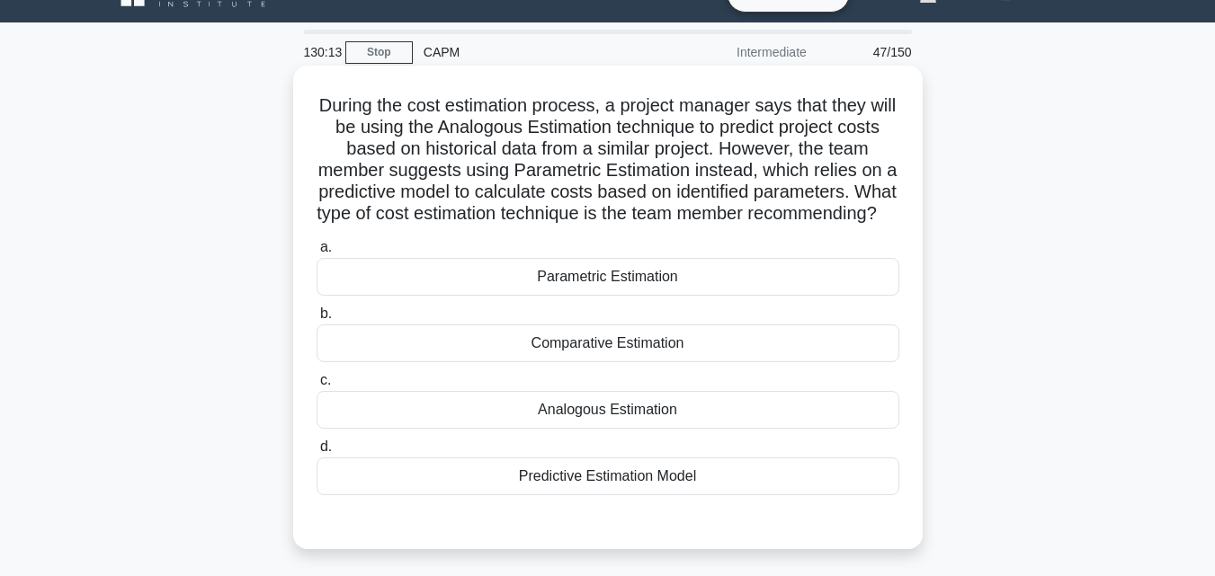
click at [821, 290] on div "Parametric Estimation" at bounding box center [608, 277] width 583 height 38
click at [317, 254] on input "a. Parametric Estimation" at bounding box center [317, 248] width 0 height 12
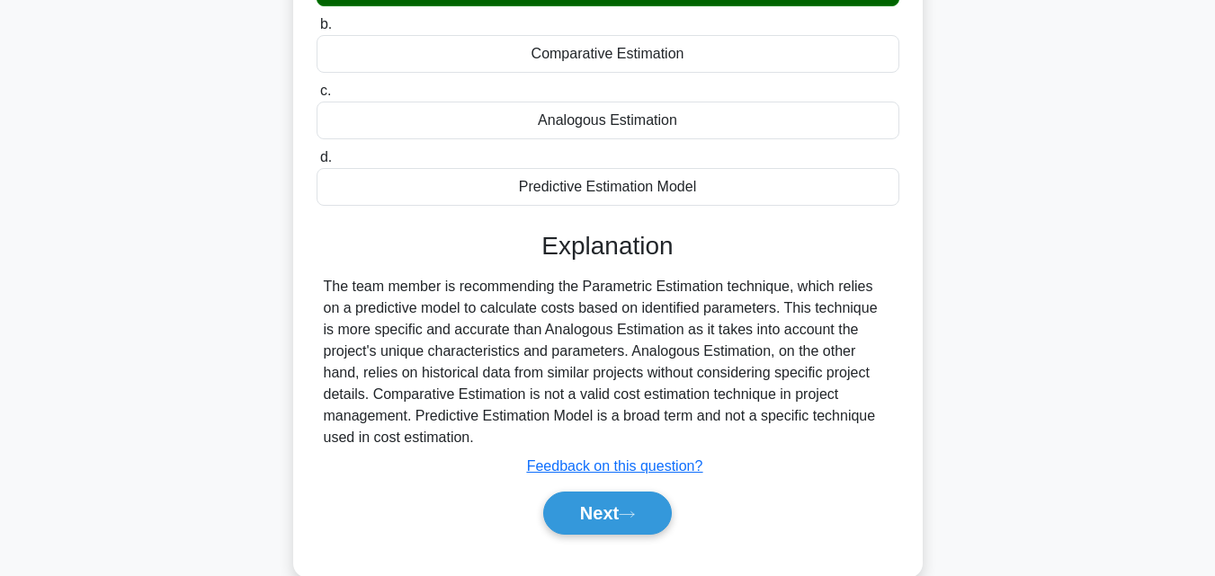
scroll to position [395, 0]
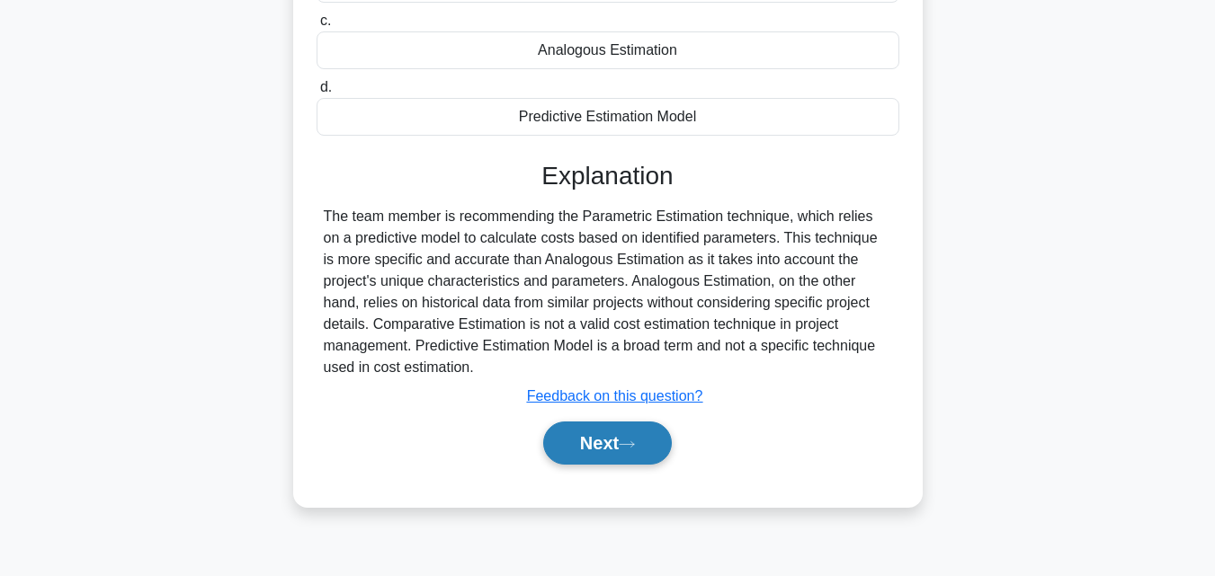
click at [666, 457] on button "Next" at bounding box center [607, 443] width 129 height 43
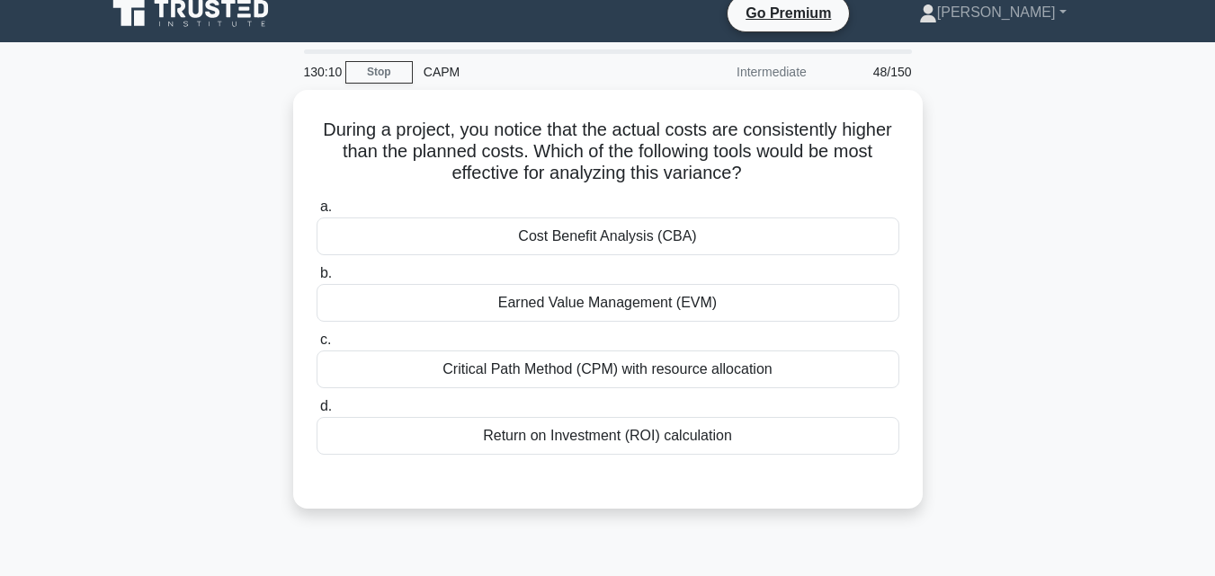
scroll to position [0, 0]
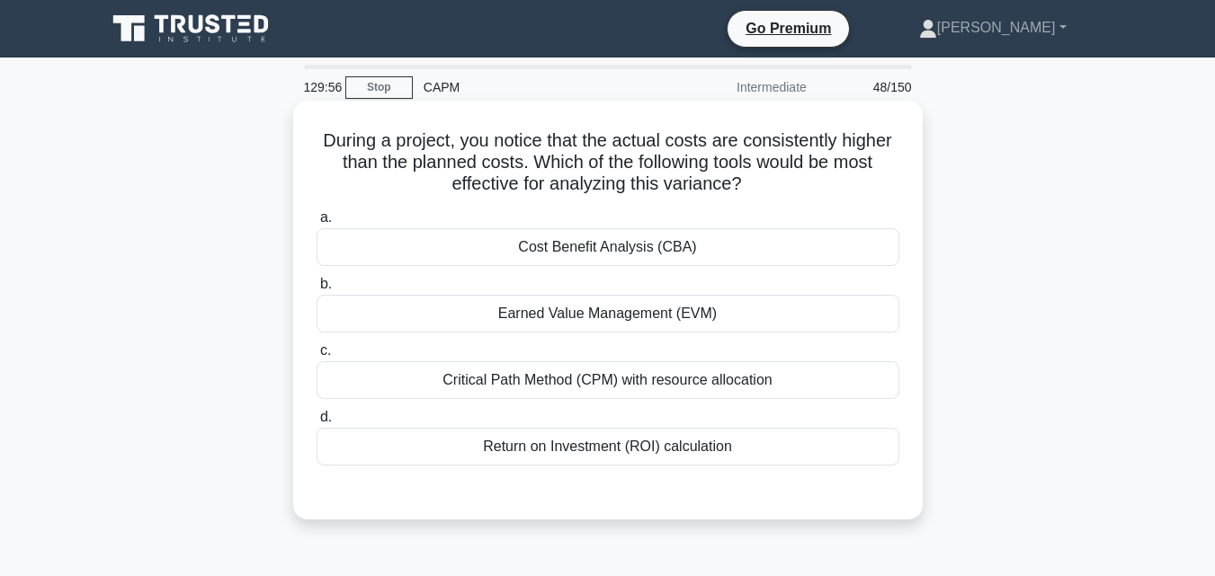
click at [713, 333] on div "Earned Value Management (EVM)" at bounding box center [608, 314] width 583 height 38
click at [317, 290] on input "b. Earned Value Management (EVM)" at bounding box center [317, 285] width 0 height 12
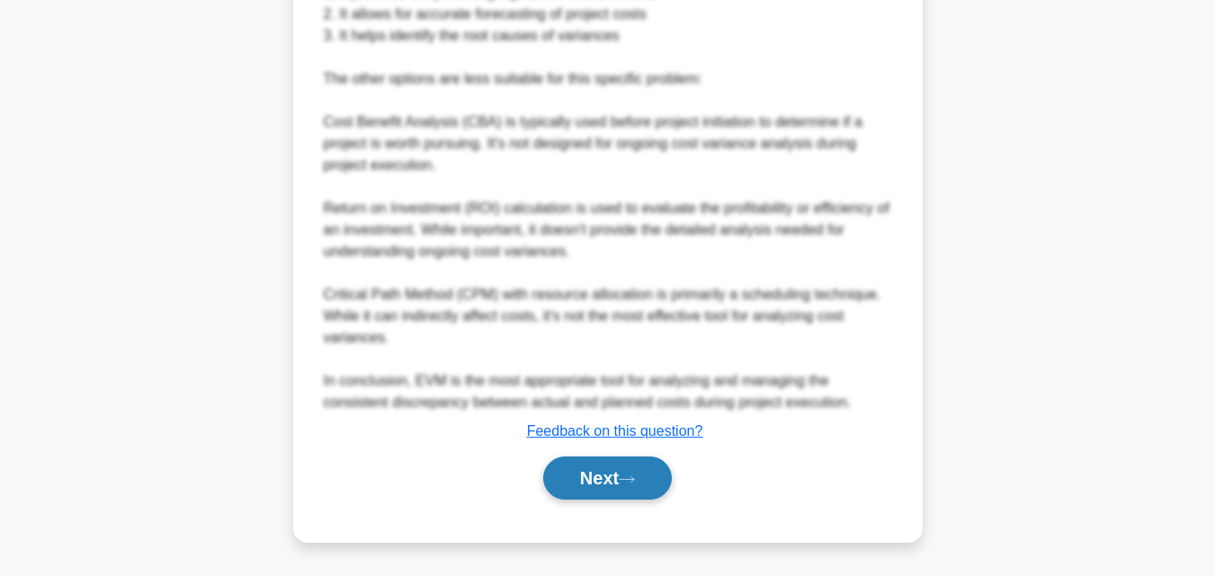
click at [611, 475] on button "Next" at bounding box center [607, 478] width 129 height 43
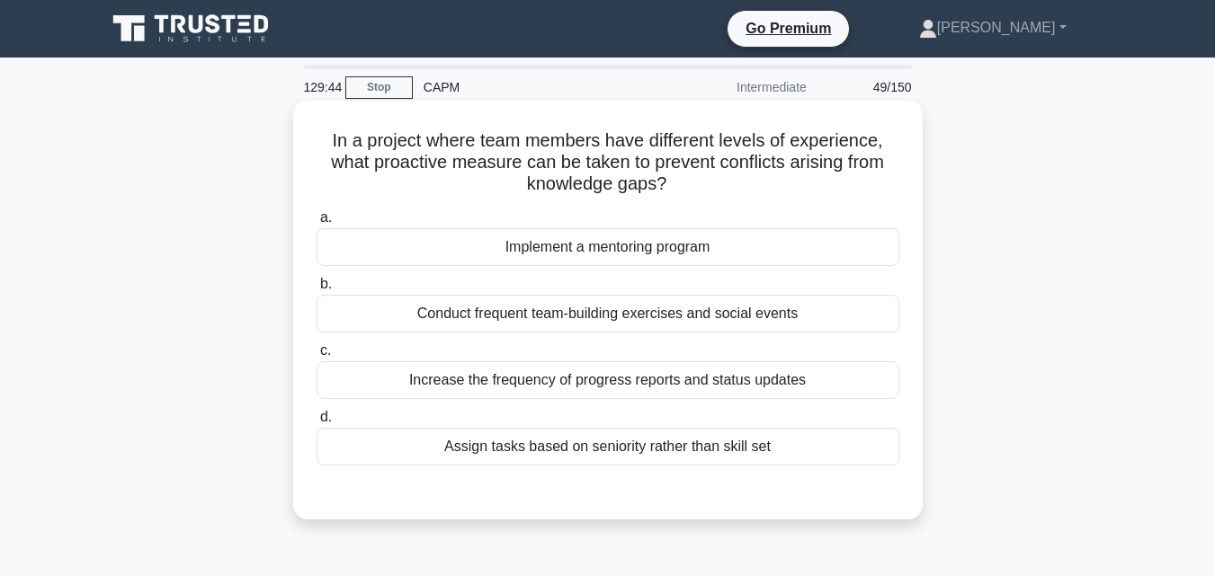
click at [678, 321] on div "Conduct frequent team-building exercises and social events" at bounding box center [608, 314] width 583 height 38
click at [317, 290] on input "b. Conduct frequent team-building exercises and social events" at bounding box center [317, 285] width 0 height 12
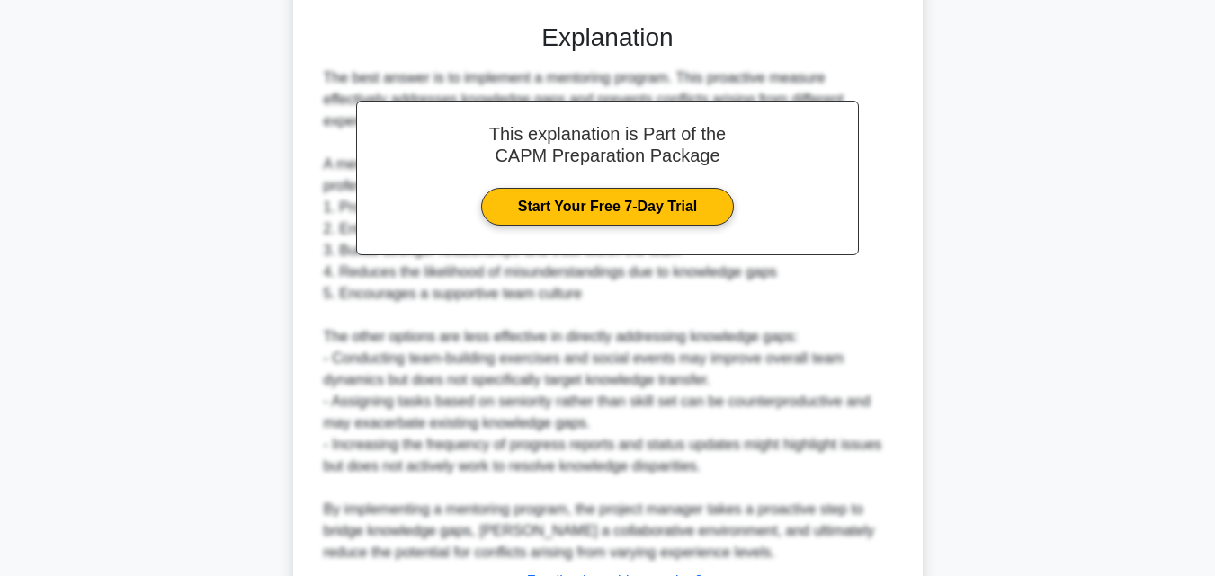
scroll to position [621, 0]
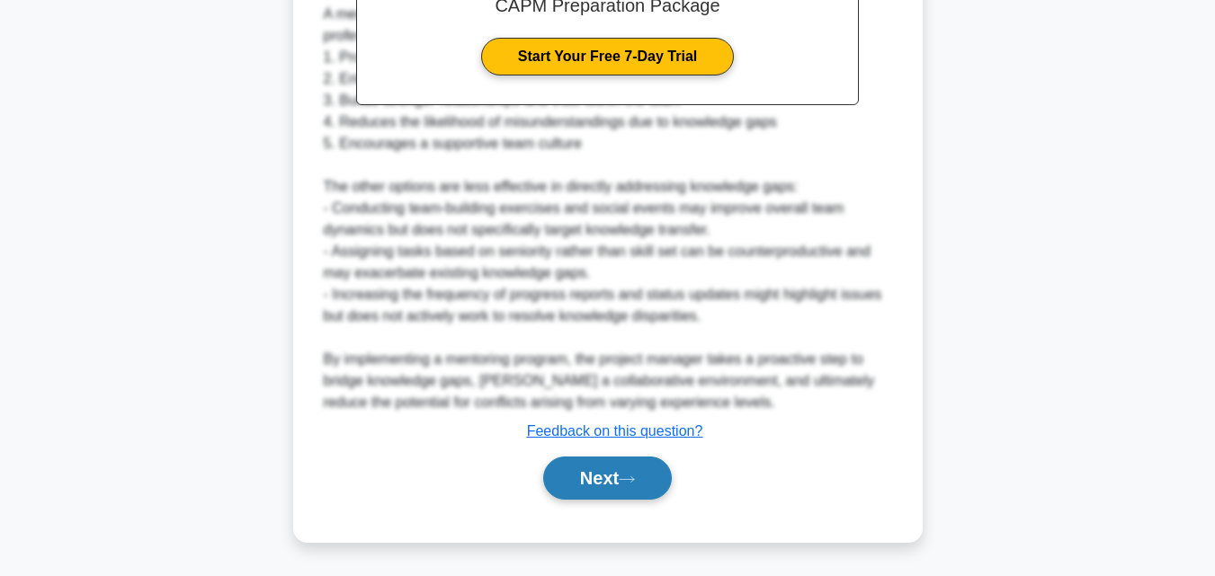
click at [596, 464] on button "Next" at bounding box center [607, 478] width 129 height 43
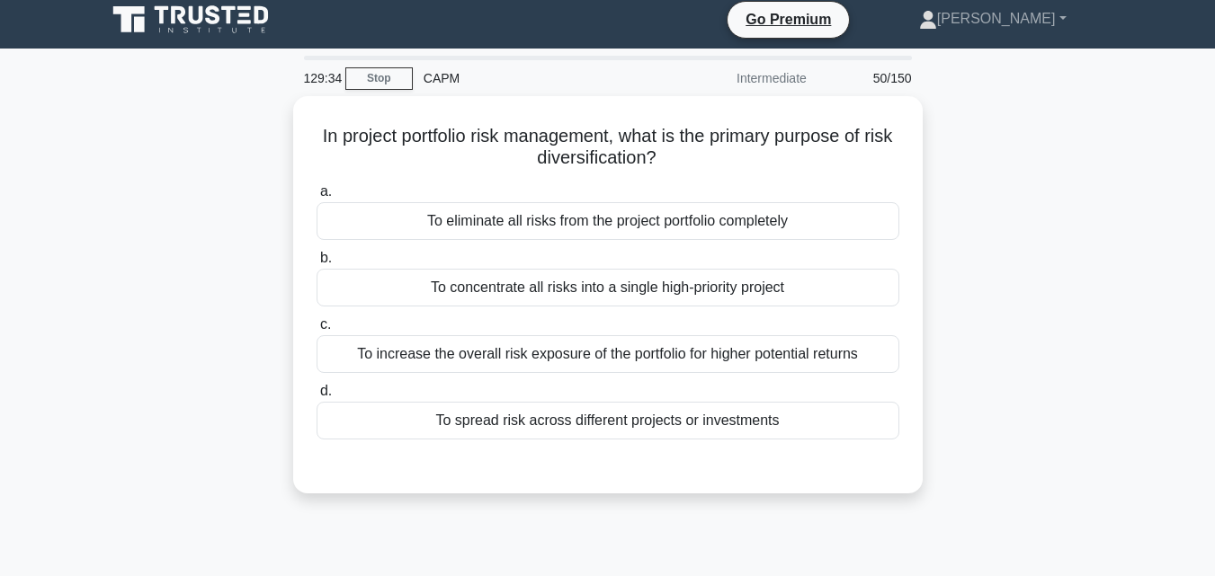
scroll to position [0, 0]
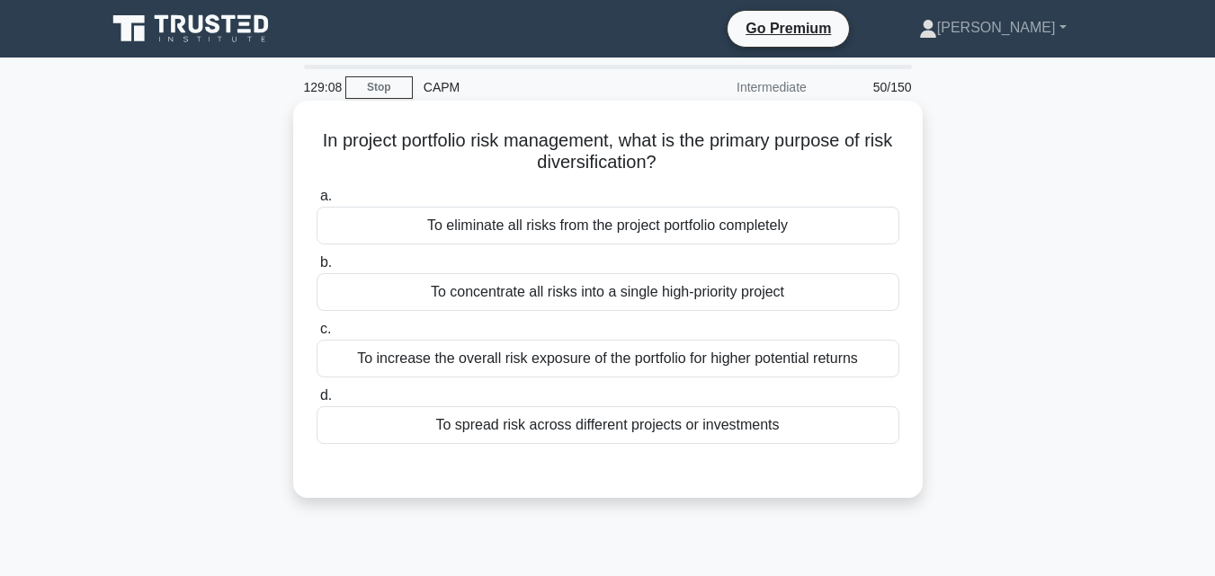
click at [655, 433] on div "To spread risk across different projects or investments" at bounding box center [608, 425] width 583 height 38
click at [317, 402] on input "d. To spread risk across different projects or investments" at bounding box center [317, 396] width 0 height 12
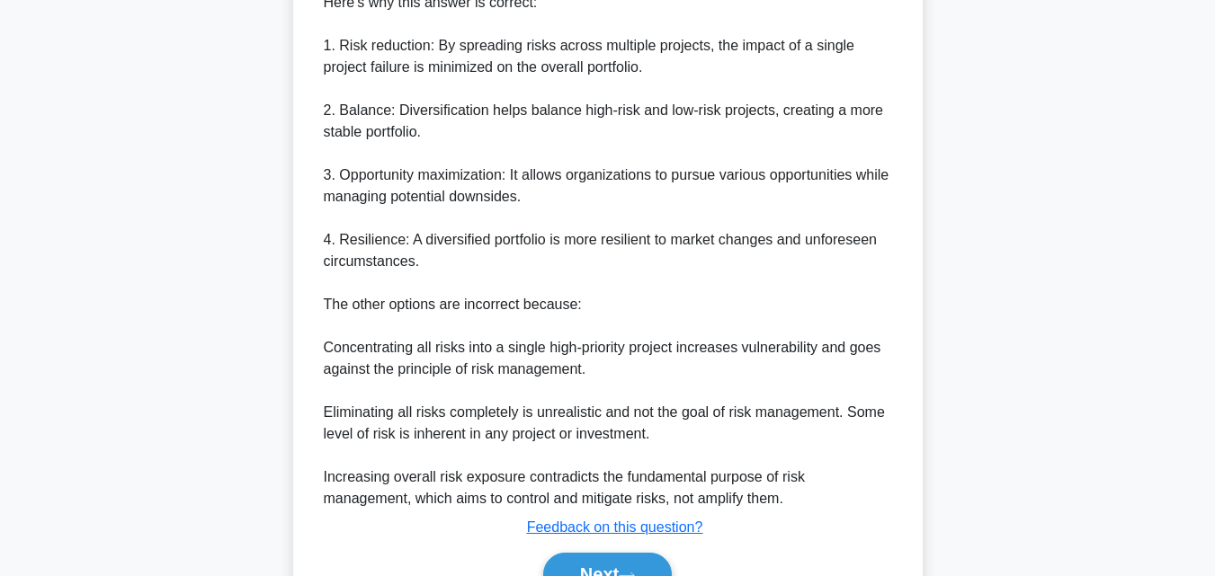
scroll to position [629, 0]
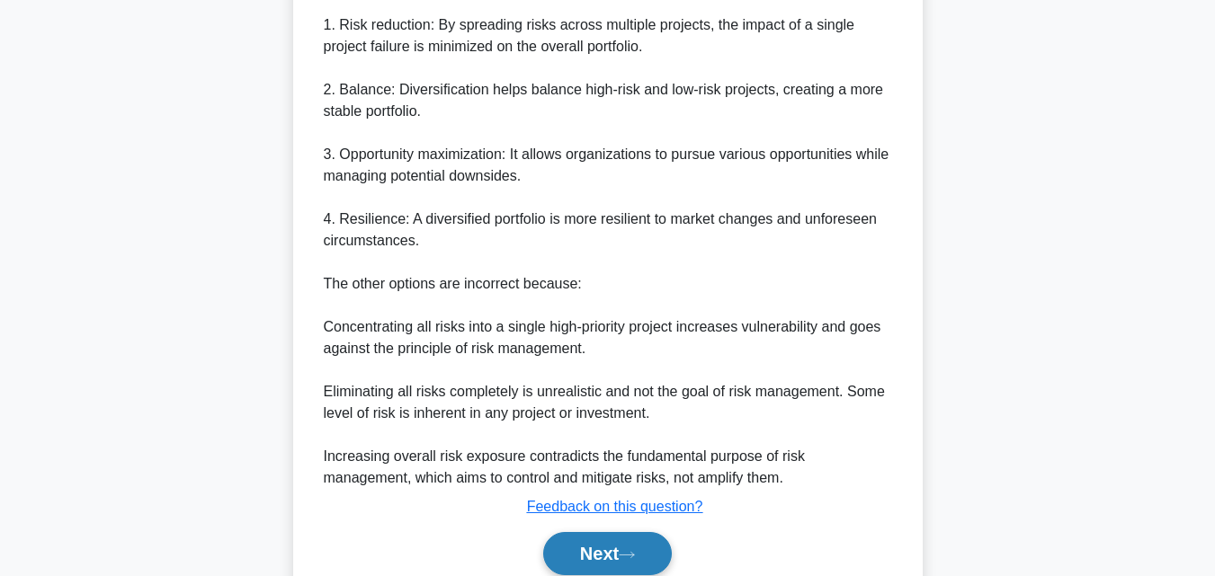
click at [601, 554] on button "Next" at bounding box center [607, 553] width 129 height 43
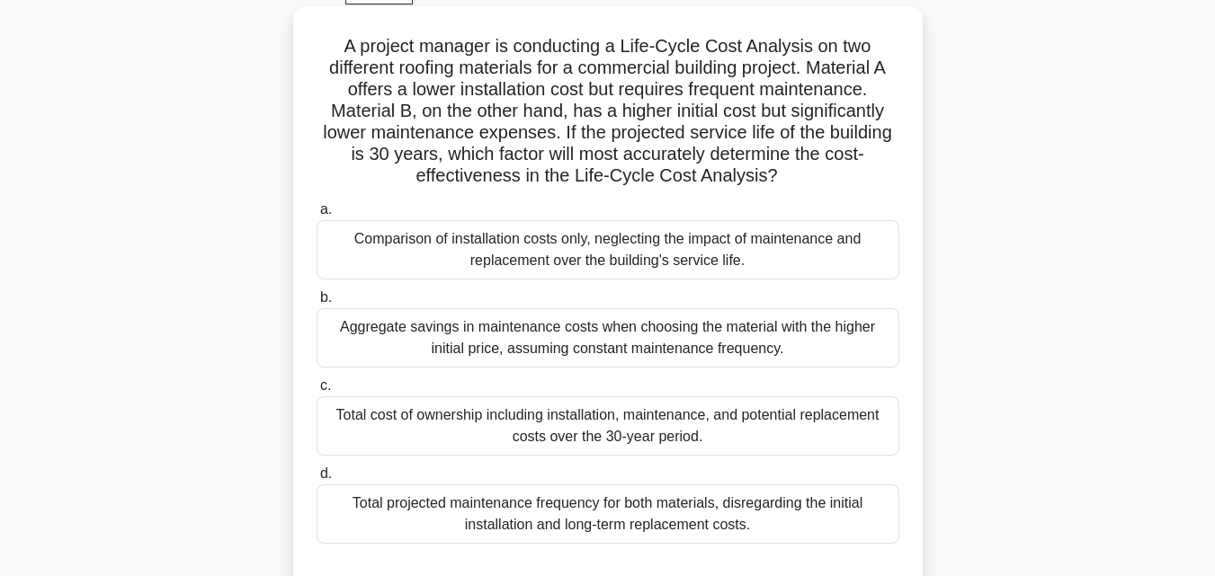
scroll to position [125, 0]
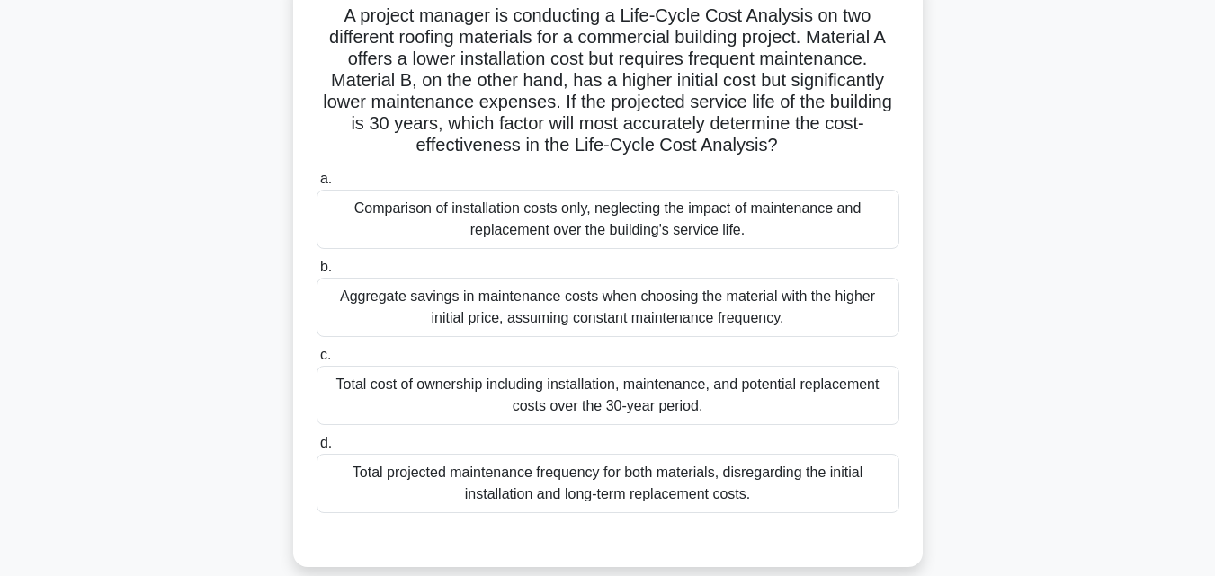
click at [595, 398] on div "Total cost of ownership including installation, maintenance, and potential repl…" at bounding box center [608, 395] width 583 height 59
click at [317, 361] on input "c. Total cost of ownership including installation, maintenance, and potential r…" at bounding box center [317, 356] width 0 height 12
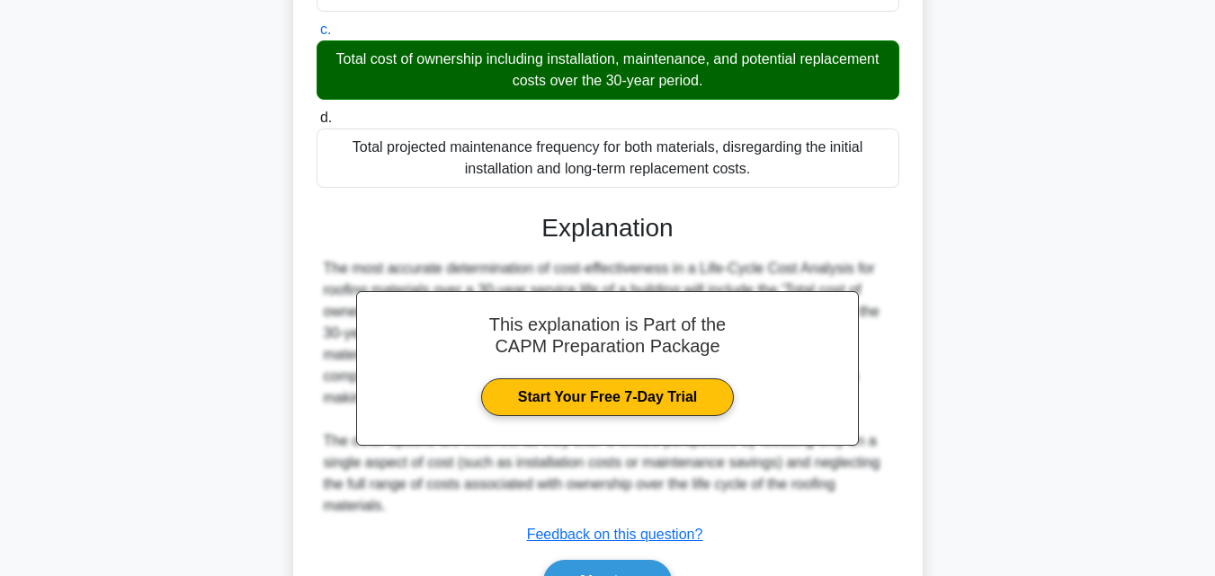
scroll to position [555, 0]
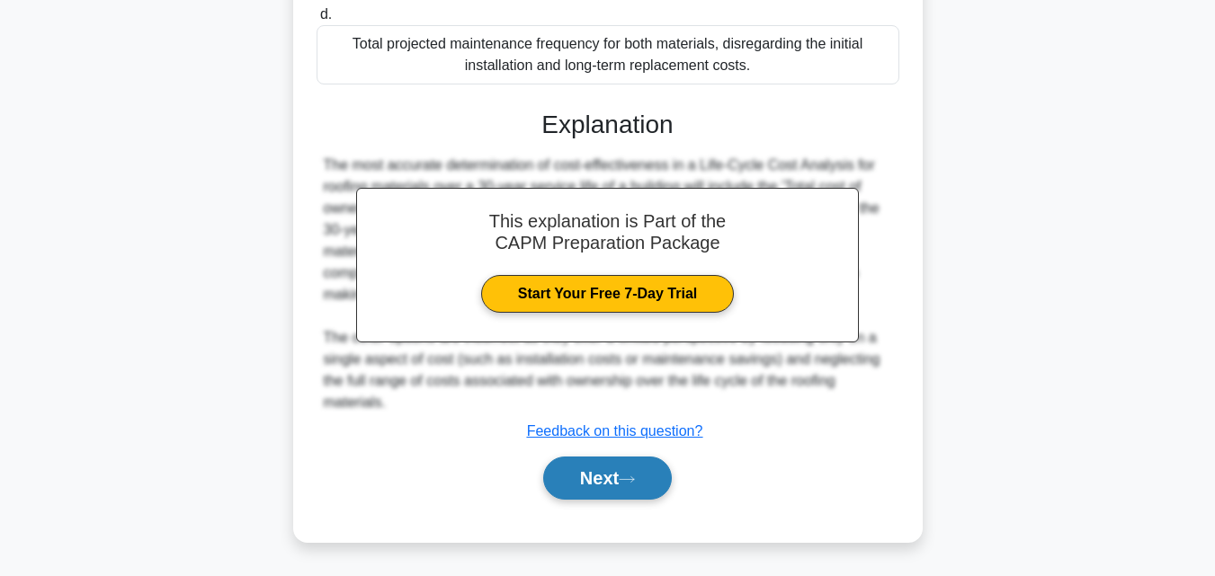
drag, startPoint x: 599, startPoint y: 447, endPoint x: 599, endPoint y: 470, distance: 23.4
click at [599, 465] on div "This explanation is Part of the CAPM Preparation Package Start Your Free 7-Day …" at bounding box center [608, 297] width 583 height 419
click at [599, 470] on button "Next" at bounding box center [607, 478] width 129 height 43
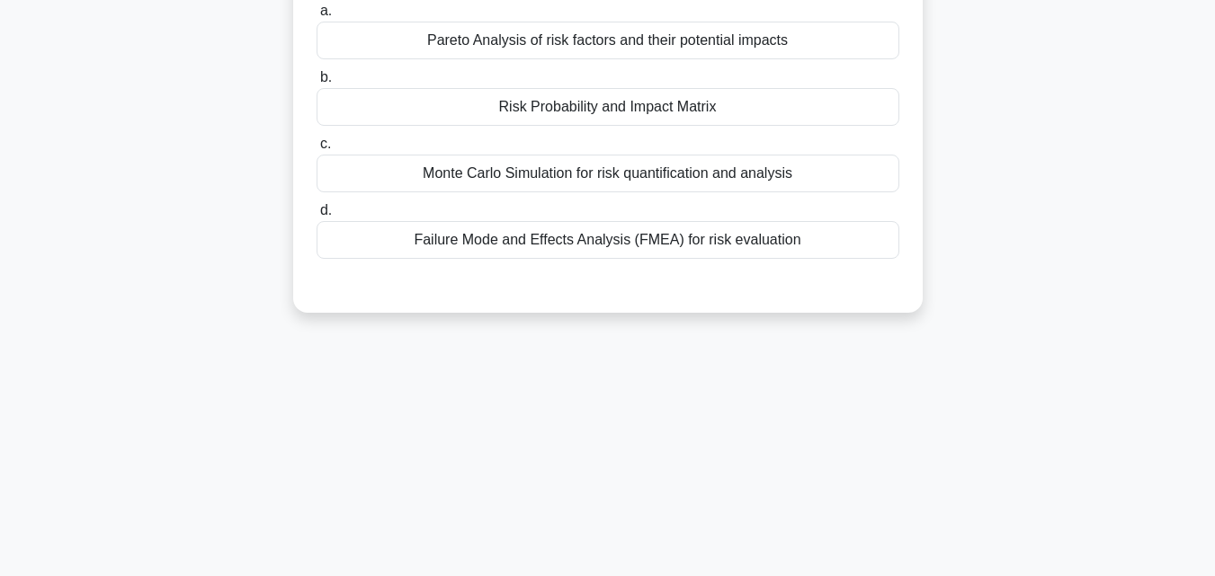
scroll to position [35, 0]
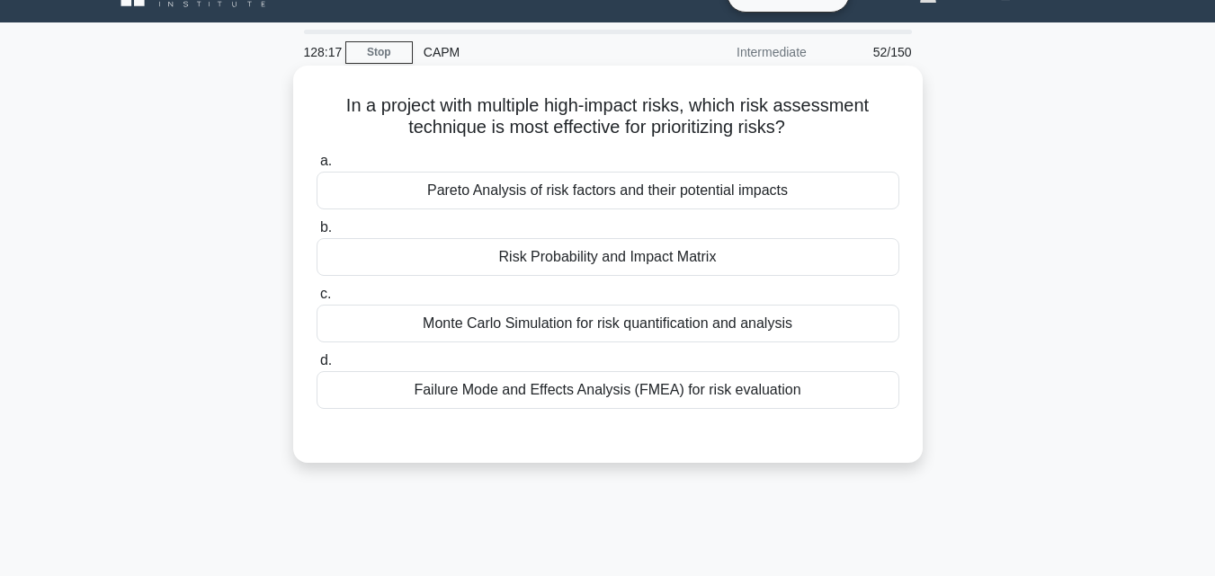
click at [574, 268] on div "Risk Probability and Impact Matrix" at bounding box center [608, 257] width 583 height 38
click at [317, 234] on input "b. Risk Probability and Impact Matrix" at bounding box center [317, 228] width 0 height 12
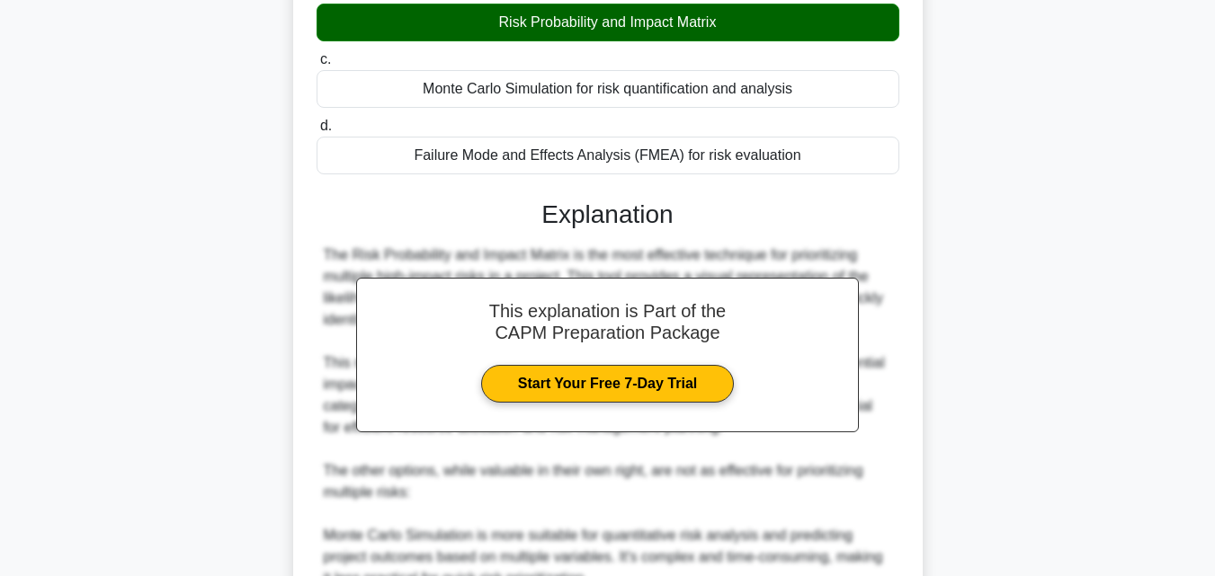
scroll to position [575, 0]
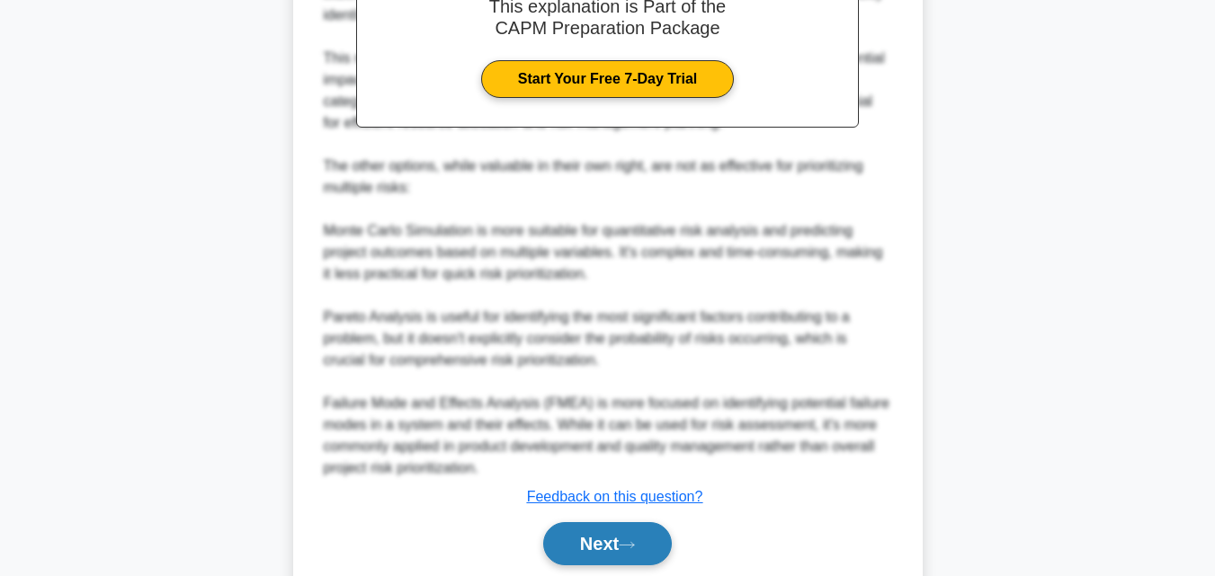
click at [608, 539] on button "Next" at bounding box center [607, 543] width 129 height 43
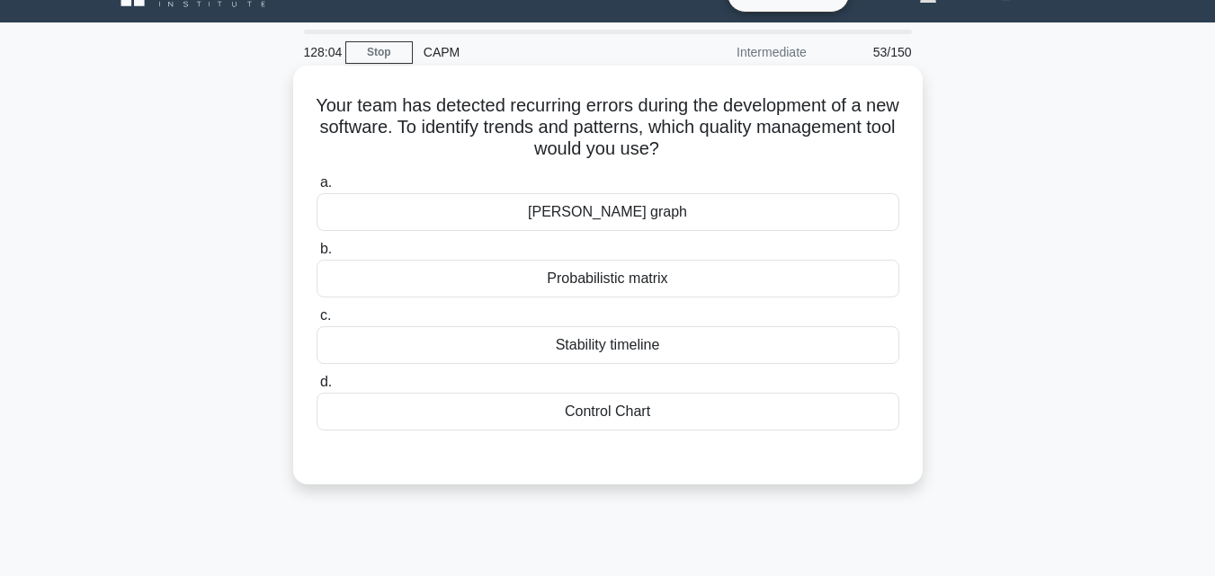
scroll to position [0, 0]
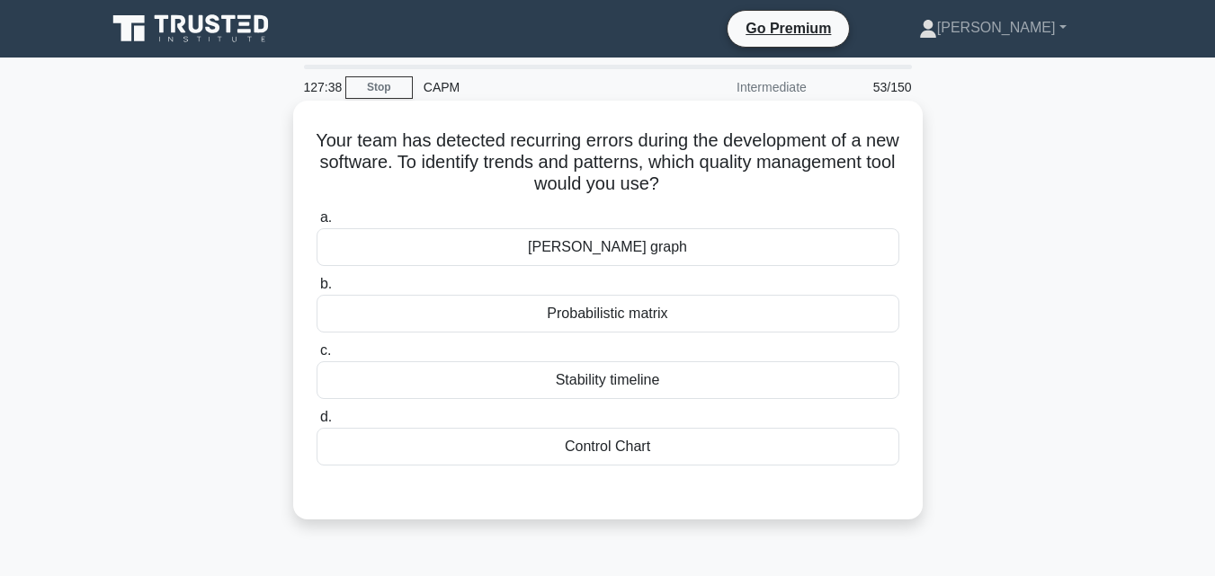
click at [575, 452] on div "Control Chart" at bounding box center [608, 447] width 583 height 38
click at [317, 424] on input "d. Control Chart" at bounding box center [317, 418] width 0 height 12
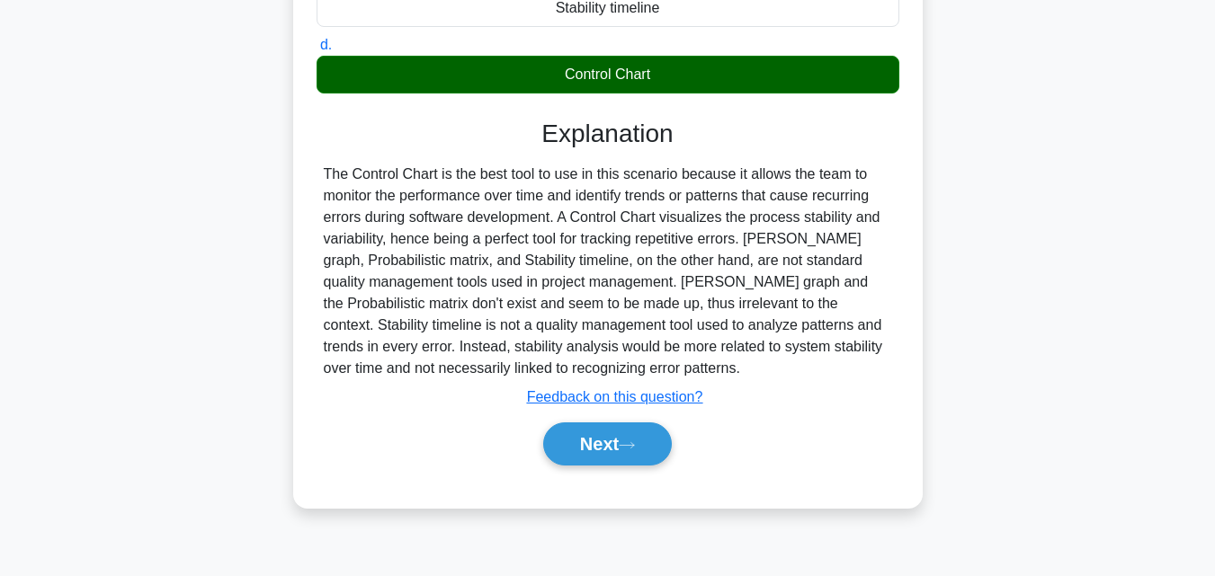
scroll to position [395, 0]
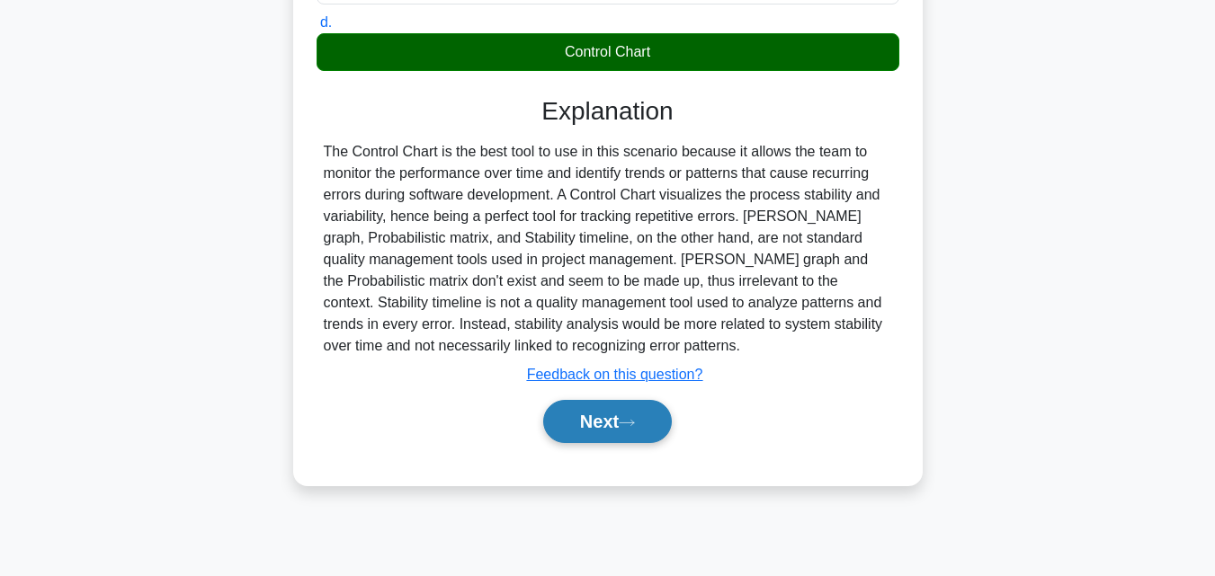
click at [591, 423] on button "Next" at bounding box center [607, 421] width 129 height 43
click at [595, 433] on button "Next" at bounding box center [607, 421] width 129 height 43
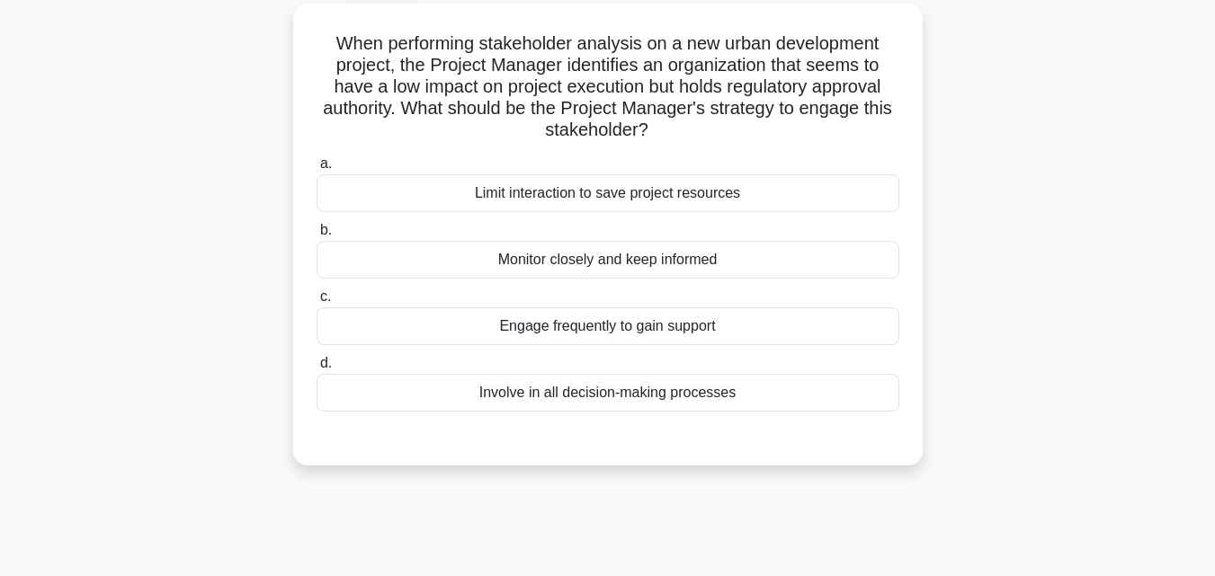
scroll to position [0, 0]
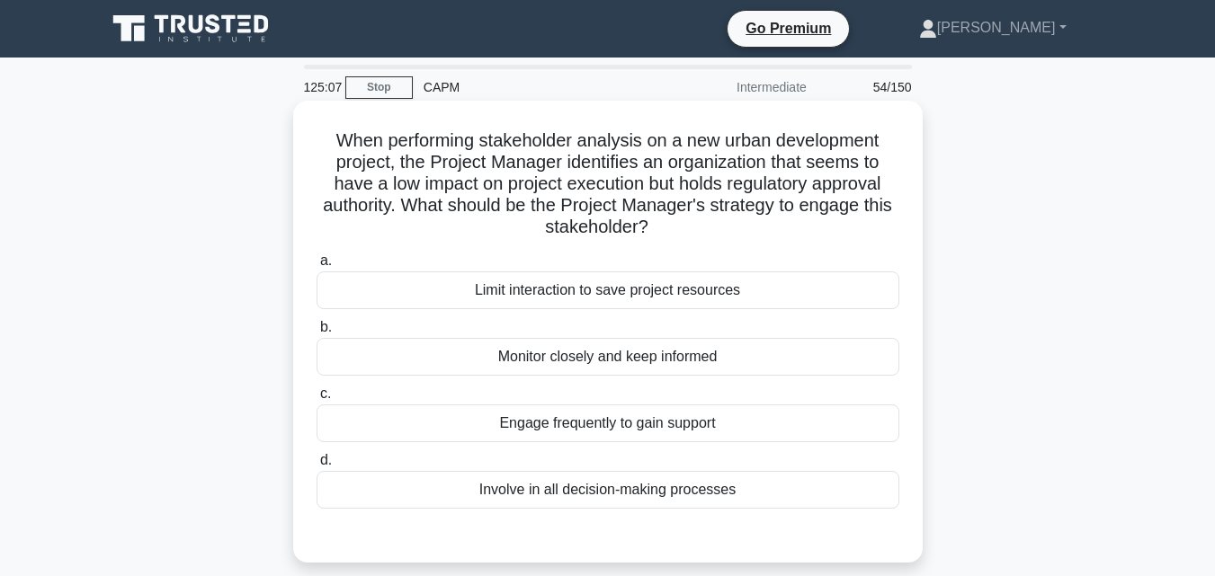
click at [602, 442] on div "Engage frequently to gain support" at bounding box center [608, 424] width 583 height 38
click at [317, 400] on input "c. Engage frequently to gain support" at bounding box center [317, 394] width 0 height 12
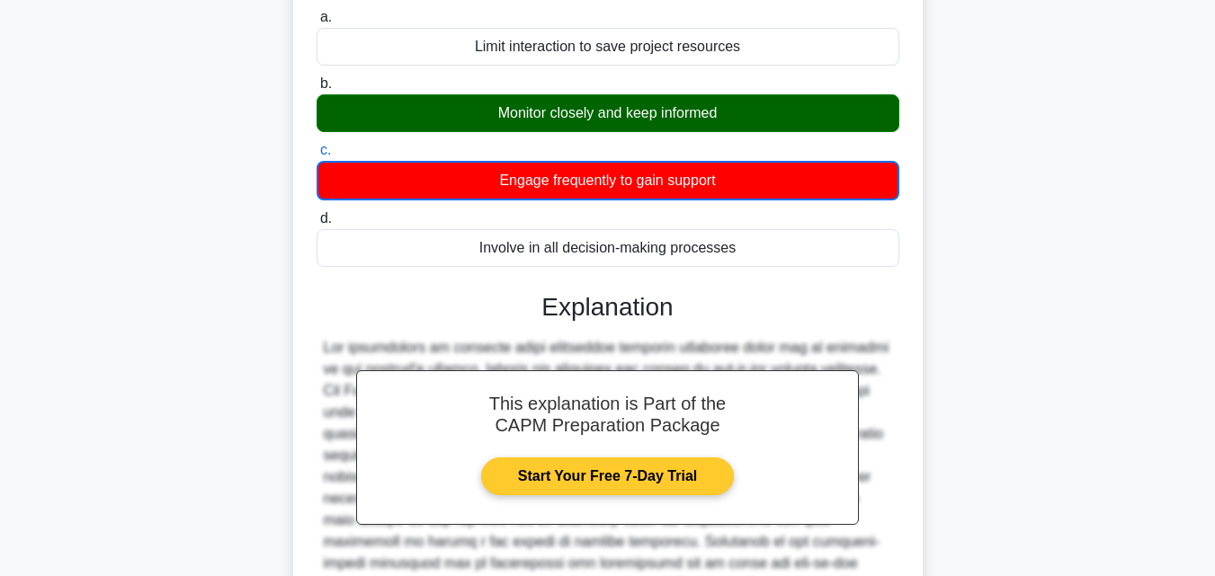
scroll to position [470, 0]
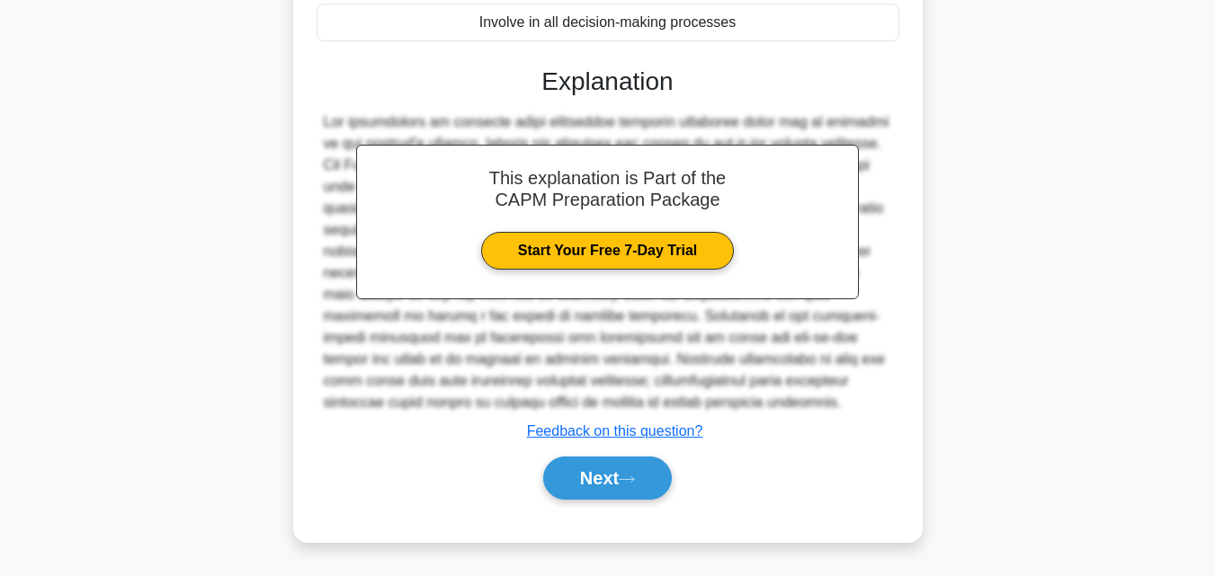
click at [607, 445] on div "This explanation is Part of the CAPM Preparation Package Start Your Free 7-Day …" at bounding box center [608, 276] width 583 height 462
click at [611, 462] on button "Next" at bounding box center [607, 478] width 129 height 43
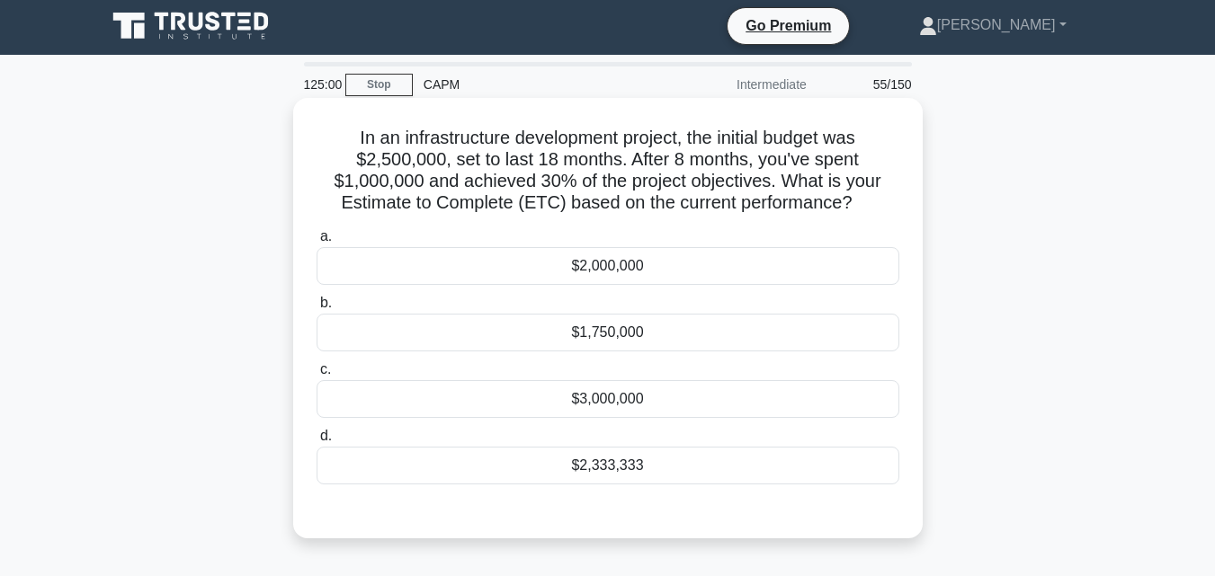
scroll to position [0, 0]
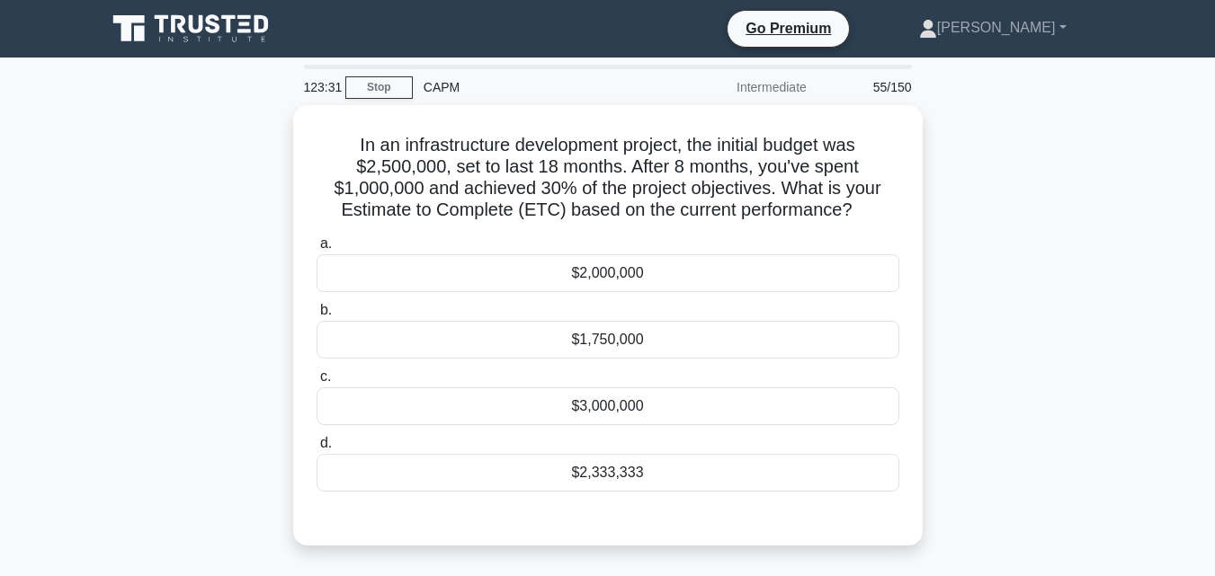
click at [1007, 264] on div "In an infrastructure development project, the initial budget was $2,500,000, se…" at bounding box center [607, 336] width 1025 height 462
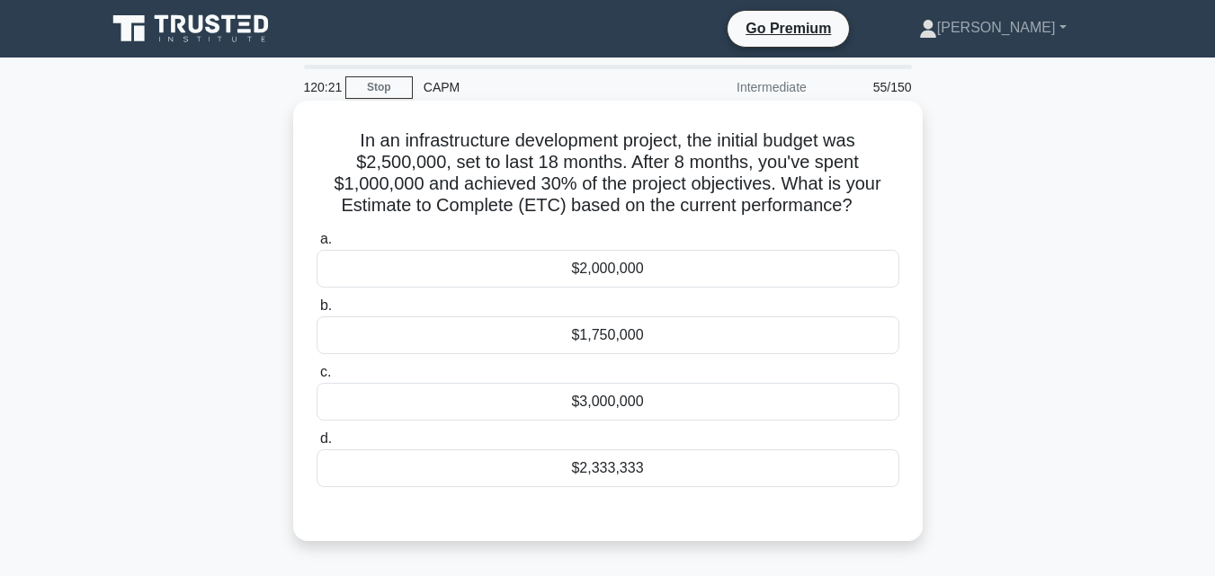
click at [708, 486] on div "$2,333,333" at bounding box center [608, 469] width 583 height 38
click at [317, 445] on input "d. $2,333,333" at bounding box center [317, 439] width 0 height 12
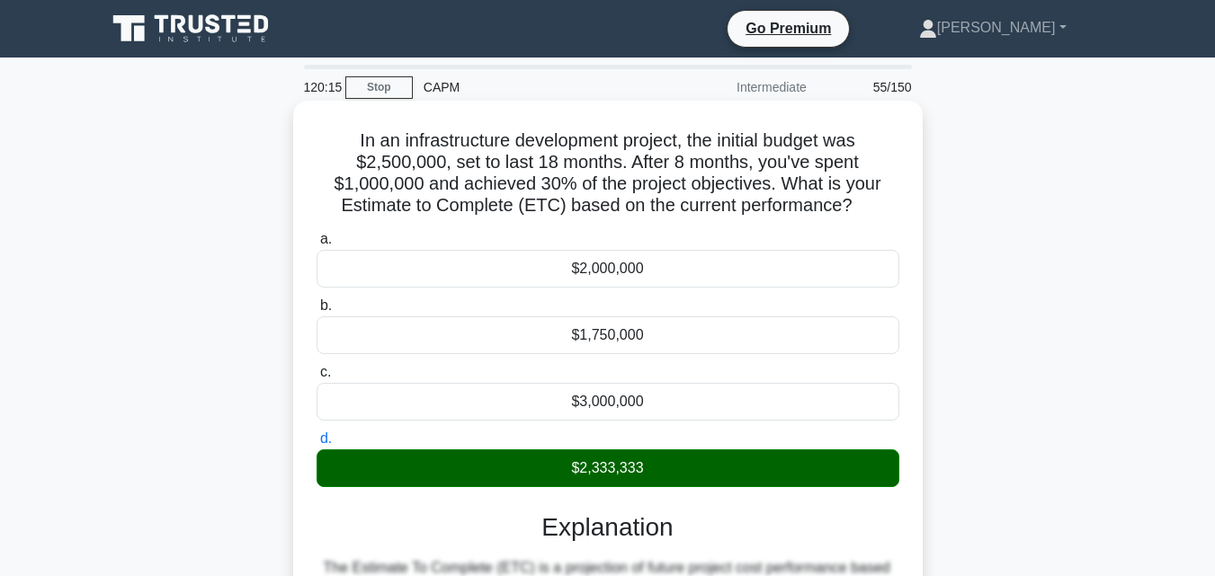
scroll to position [395, 0]
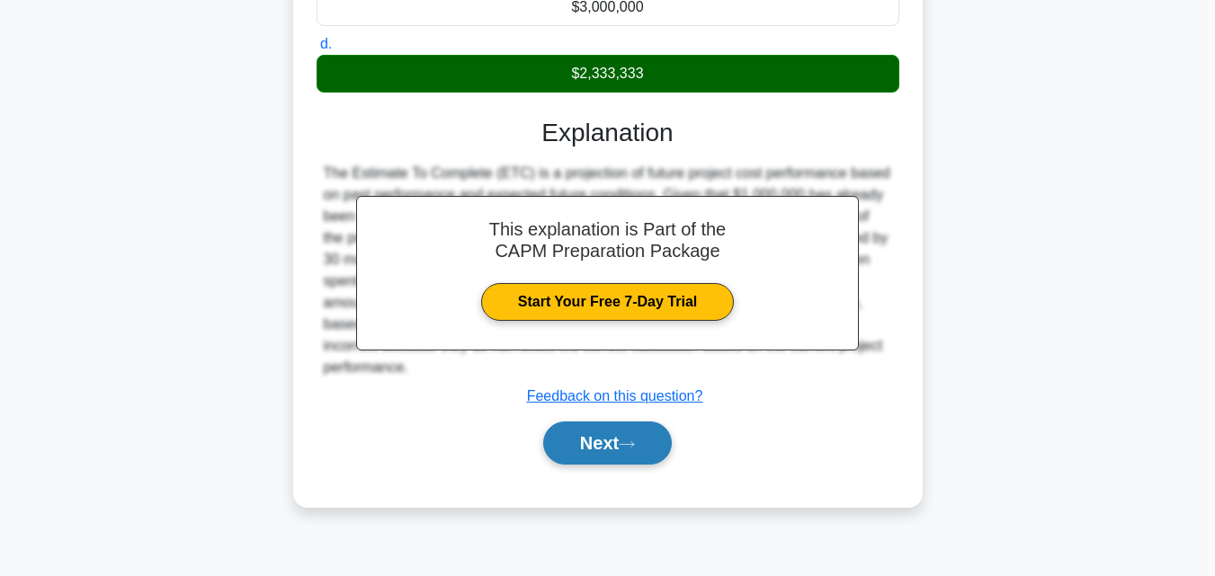
click at [592, 438] on button "Next" at bounding box center [607, 443] width 129 height 43
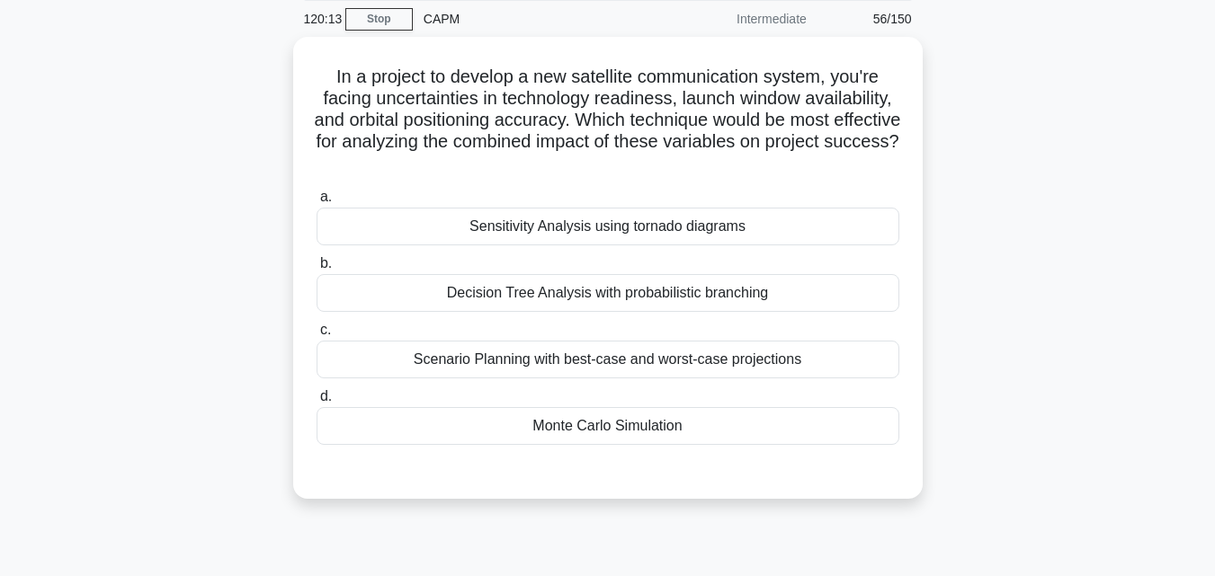
scroll to position [35, 0]
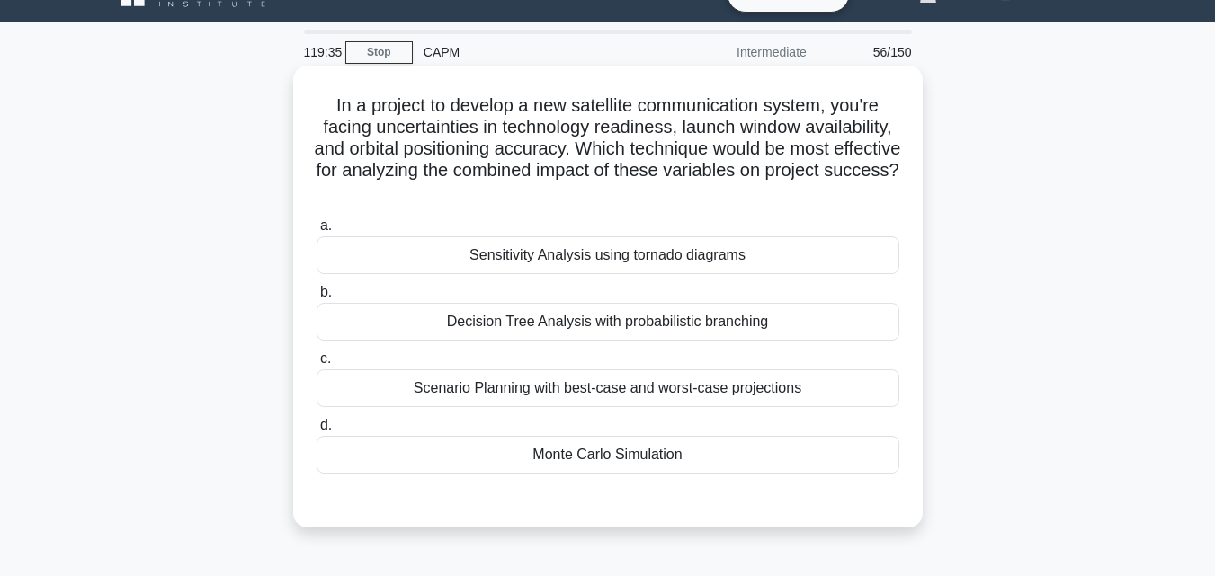
click at [637, 477] on div "a. Sensitivity Analysis using tornado diagrams b. Decision Tree Analysis with p…" at bounding box center [608, 344] width 604 height 266
click at [662, 463] on div "Monte Carlo Simulation" at bounding box center [608, 455] width 583 height 38
click at [317, 432] on input "d. Monte Carlo Simulation" at bounding box center [317, 426] width 0 height 12
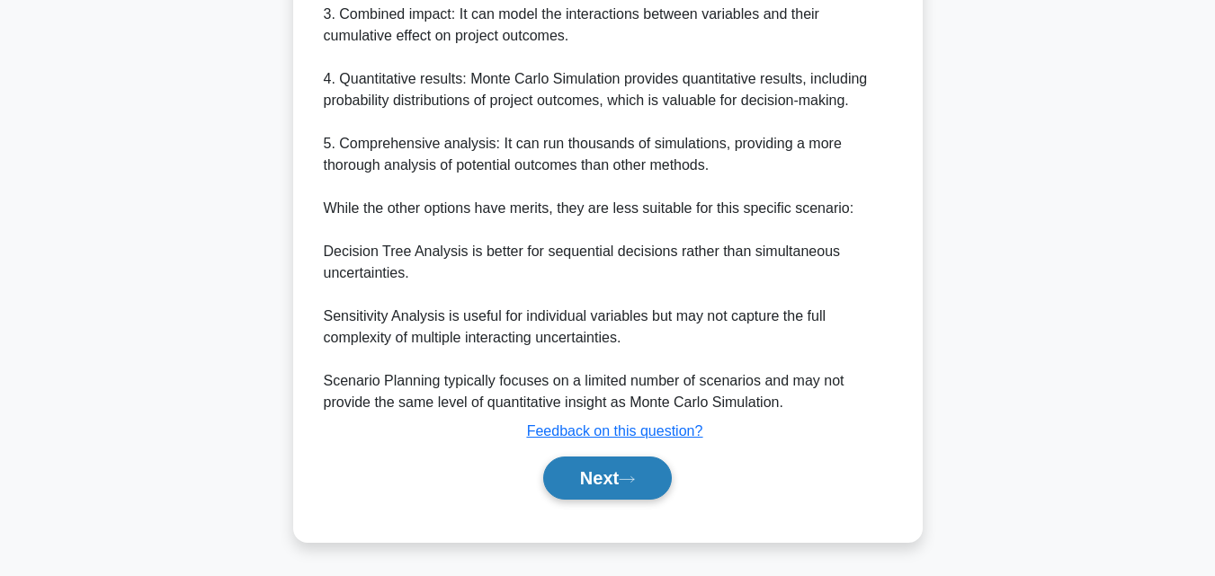
click at [600, 469] on button "Next" at bounding box center [607, 478] width 129 height 43
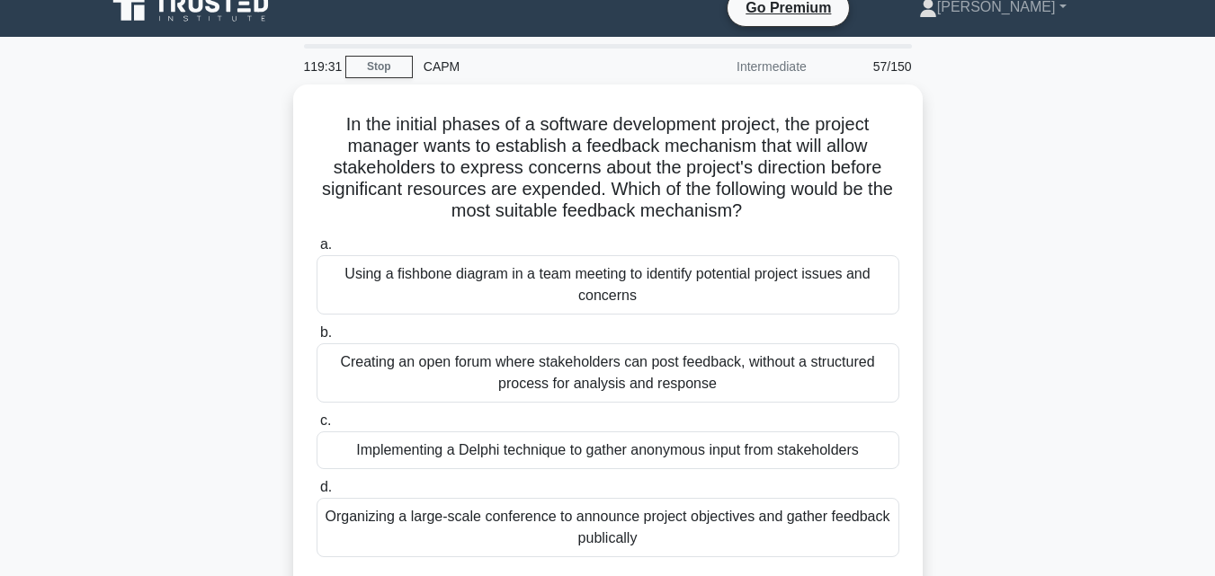
scroll to position [0, 0]
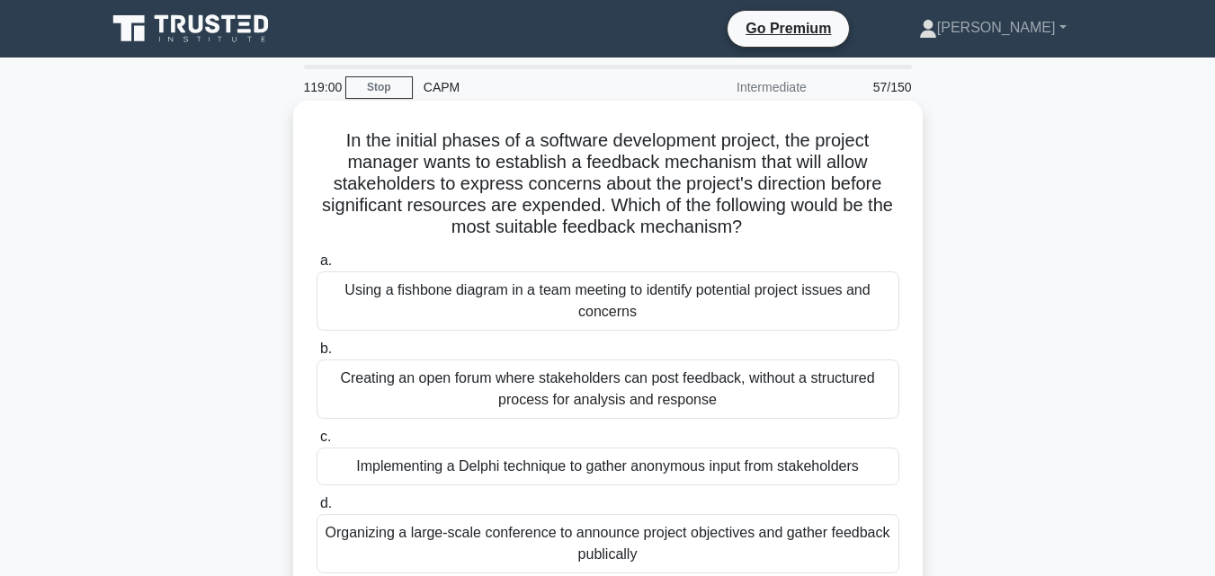
click at [649, 415] on div "Creating an open forum where stakeholders can post feedback, without a structur…" at bounding box center [608, 389] width 583 height 59
click at [317, 355] on input "b. Creating an open forum where stakeholders can post feedback, without a struc…" at bounding box center [317, 349] width 0 height 12
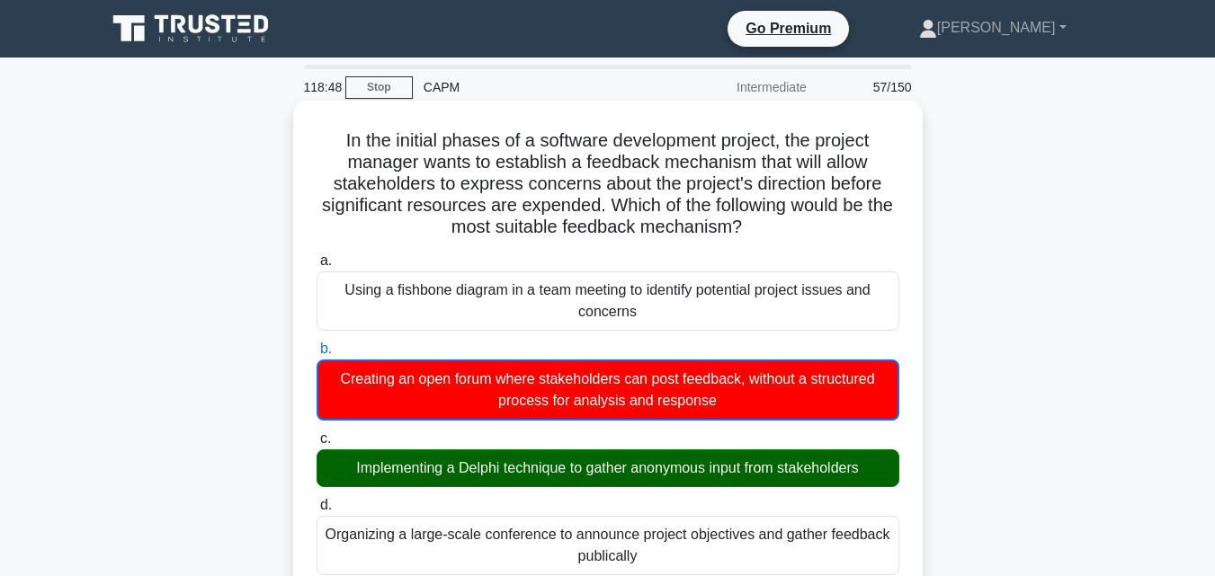
drag, startPoint x: 323, startPoint y: 131, endPoint x: 781, endPoint y: 226, distance: 468.2
click at [781, 226] on h5 "In the initial phases of a software development project, the project manager wa…" at bounding box center [608, 184] width 586 height 110
copy h5 "In the initial phases of a software development project, the project manager wa…"
drag, startPoint x: 291, startPoint y: 473, endPoint x: 905, endPoint y: 477, distance: 613.2
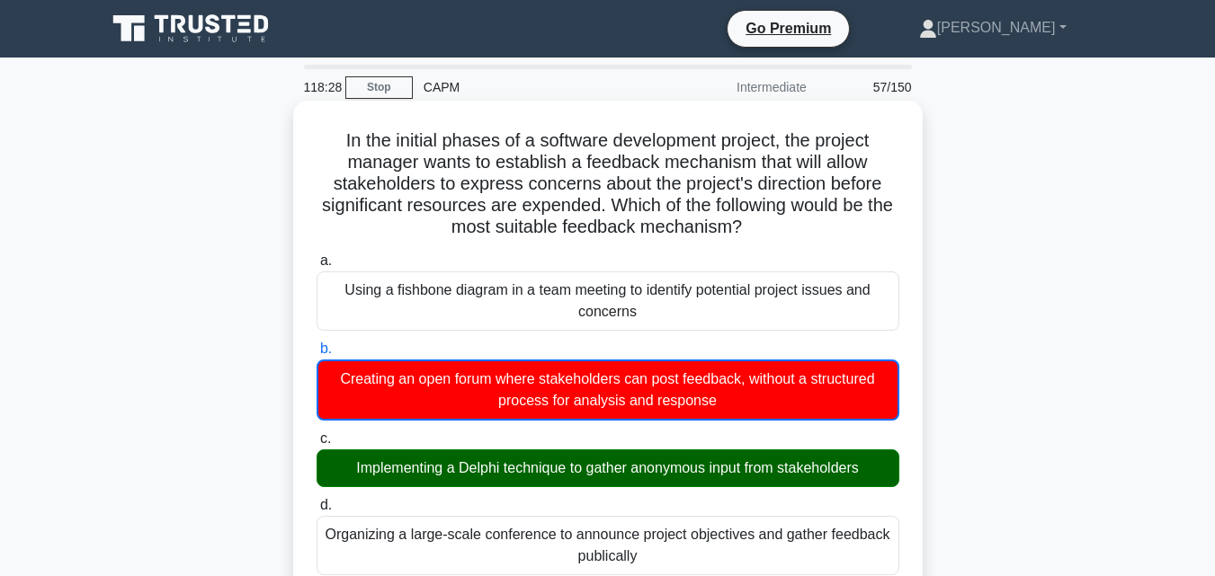
copy div "Implementing a Delphi technique to gather anonymous input from stakeholders"
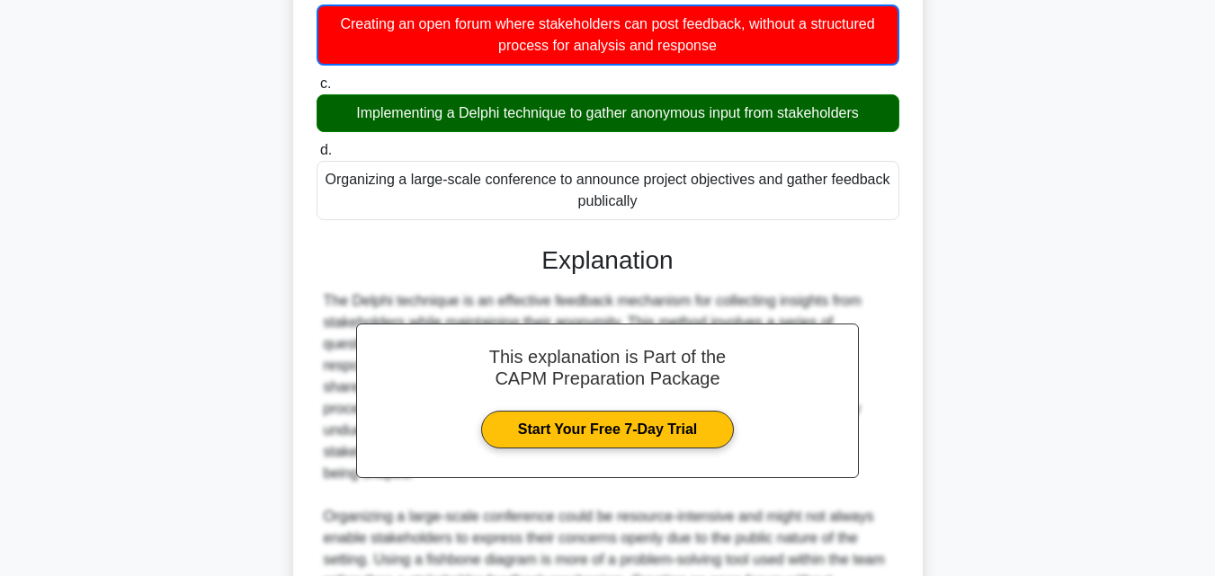
click at [967, 262] on div "In the initial phases of a software development project, the project manager wa…" at bounding box center [607, 287] width 1025 height 1083
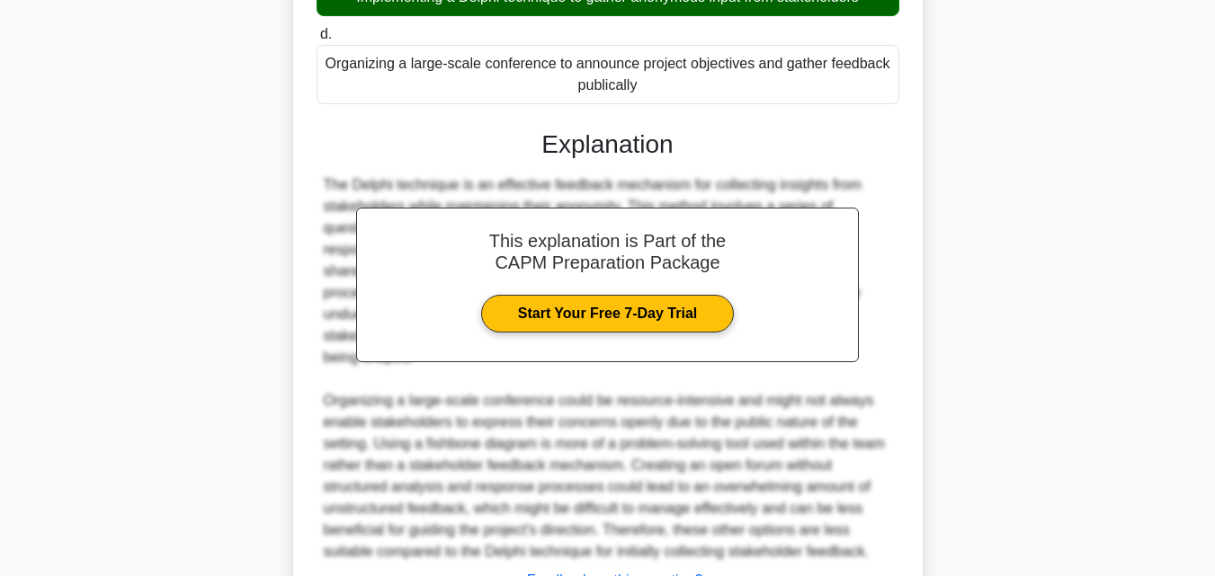
scroll to position [600, 0]
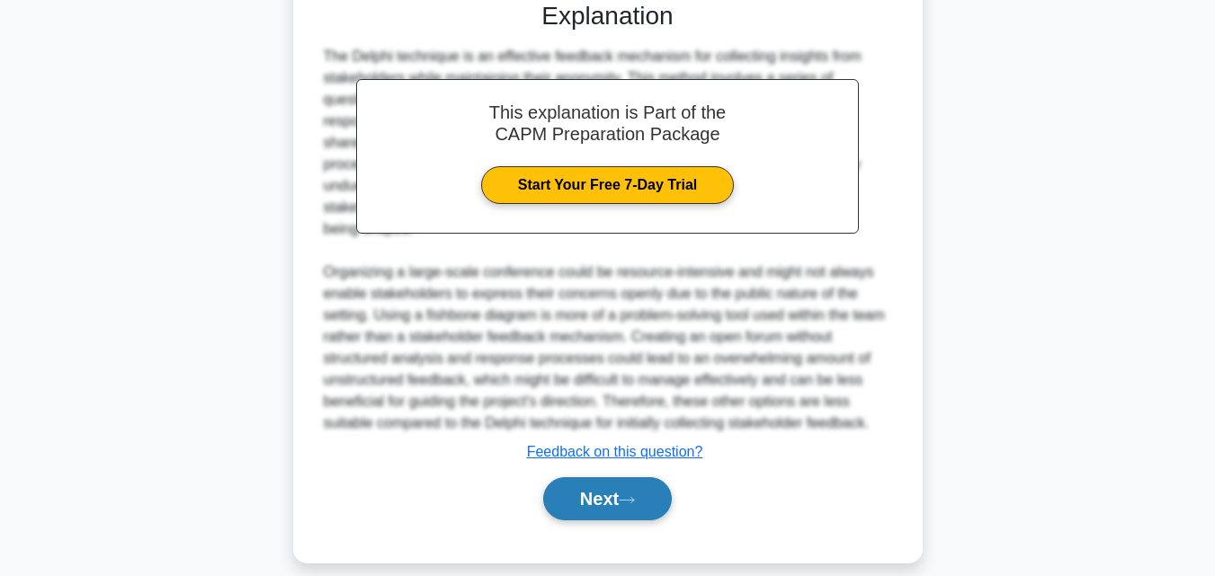
click at [603, 488] on button "Next" at bounding box center [607, 498] width 129 height 43
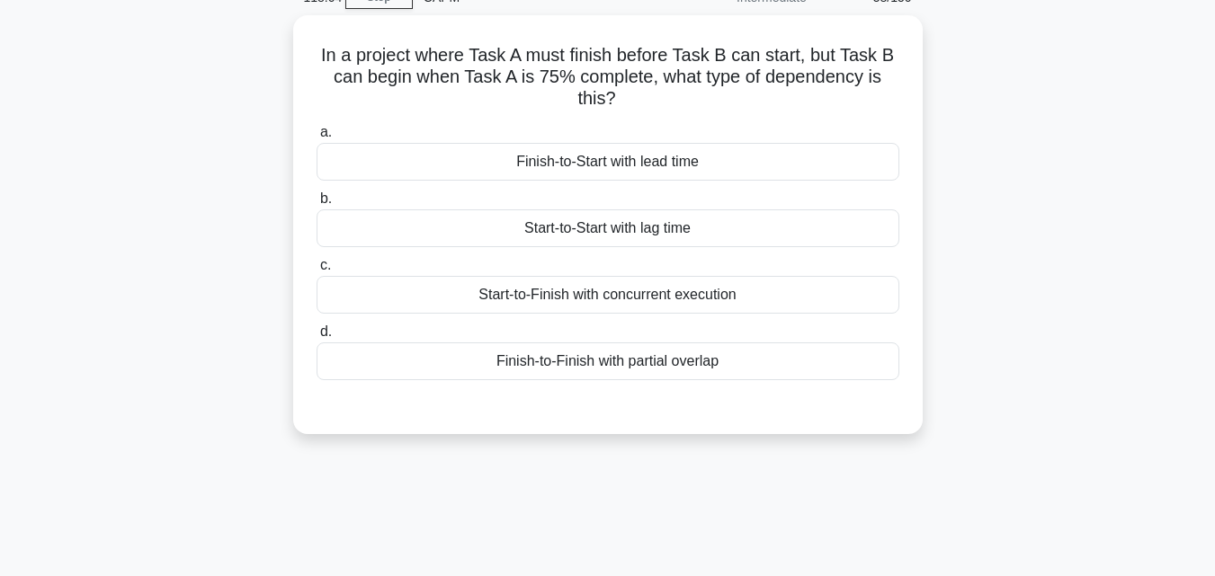
scroll to position [35, 0]
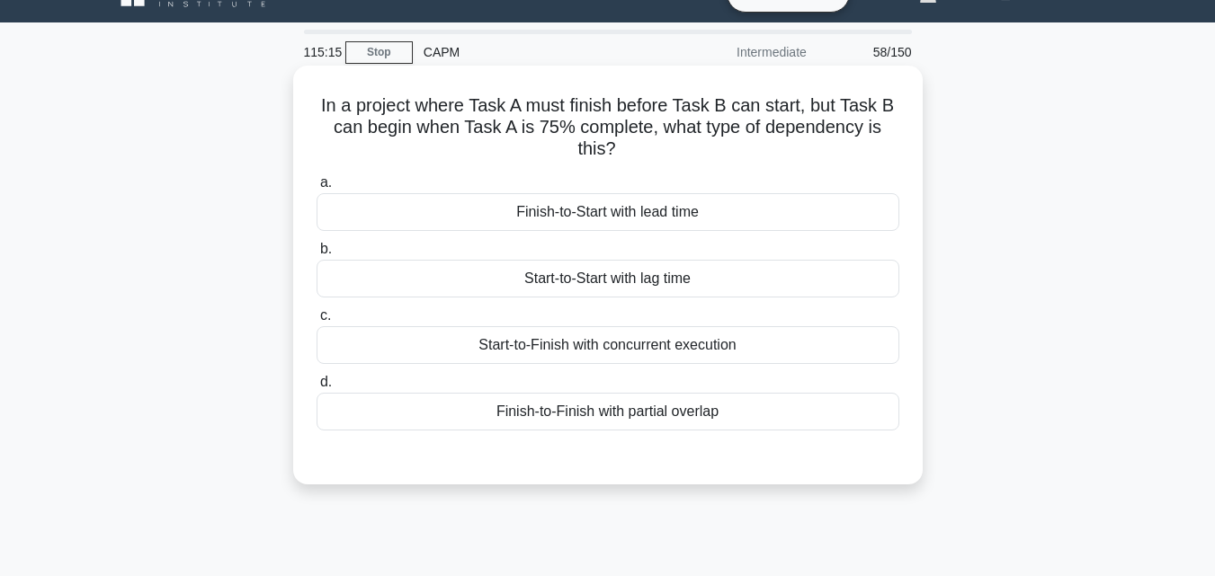
click at [646, 222] on div "Finish-to-Start with lead time" at bounding box center [608, 212] width 583 height 38
click at [317, 189] on input "a. Finish-to-Start with lead time" at bounding box center [317, 183] width 0 height 12
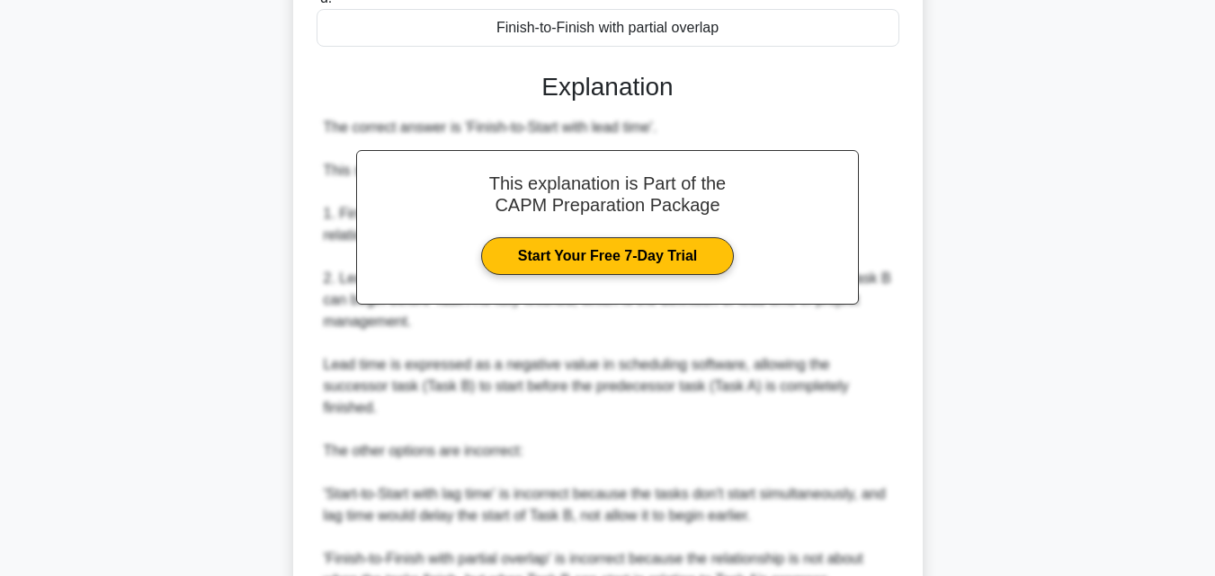
scroll to position [664, 0]
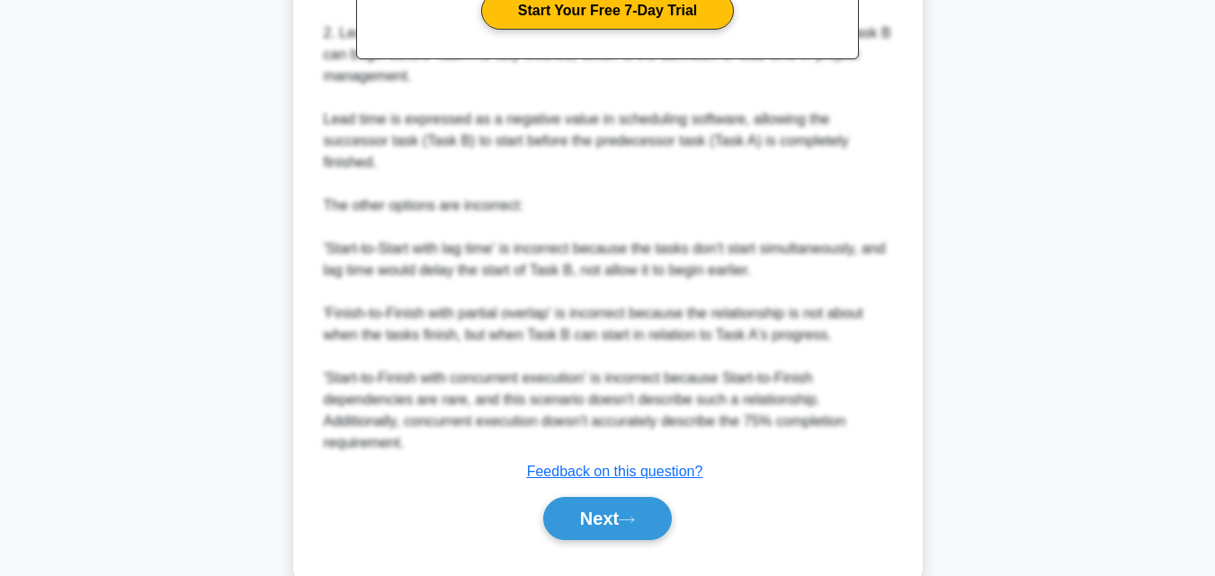
click at [618, 527] on div "Next" at bounding box center [608, 519] width 583 height 58
click at [617, 519] on button "Next" at bounding box center [607, 518] width 129 height 43
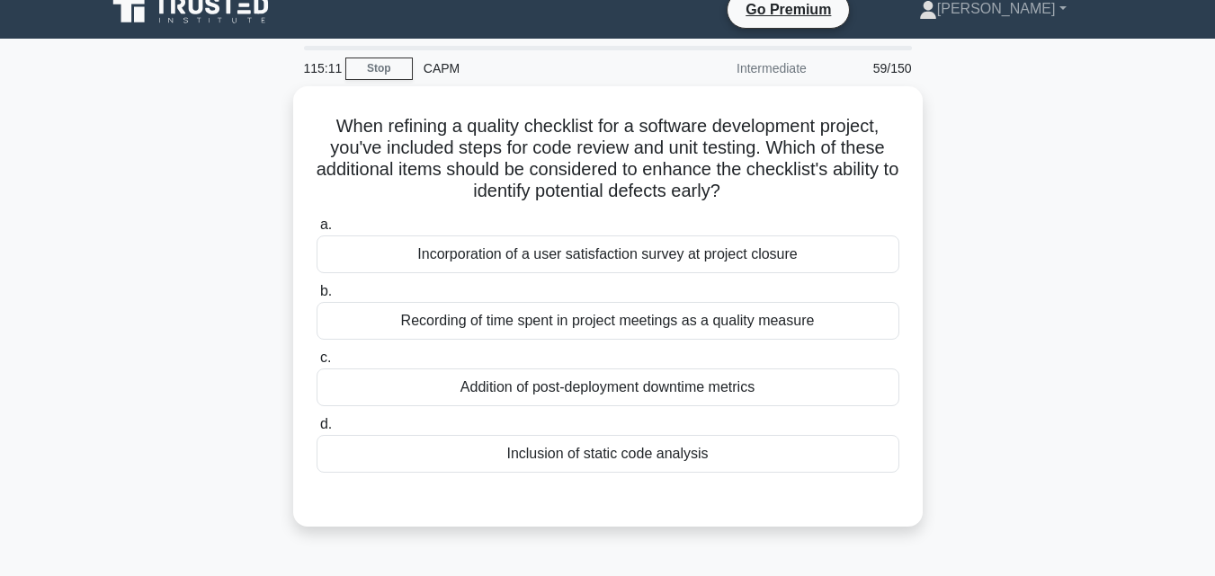
scroll to position [0, 0]
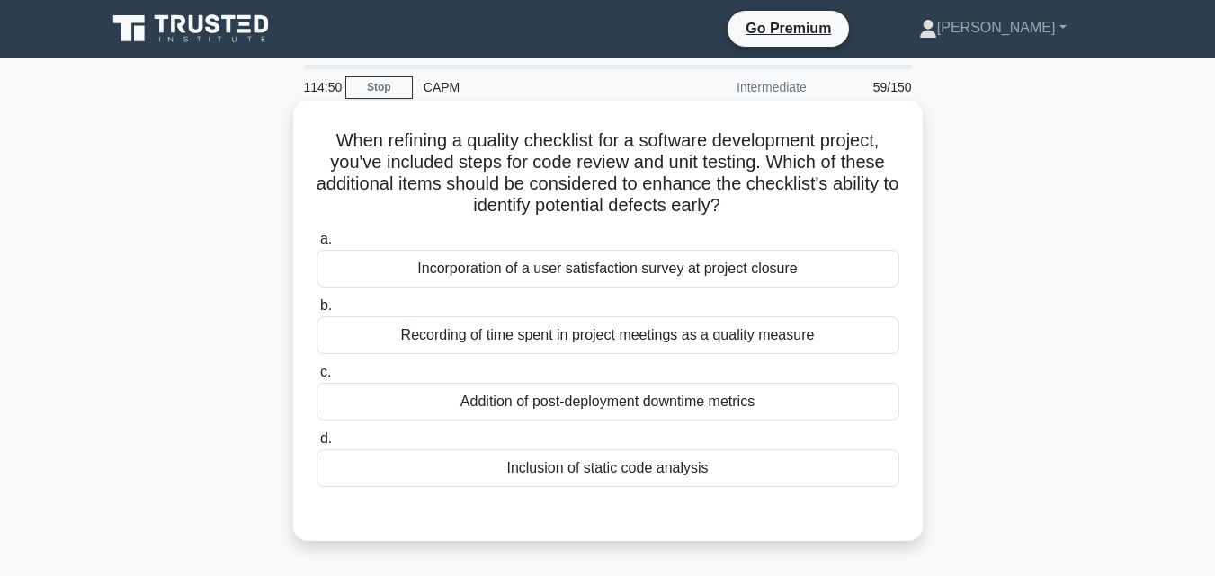
click at [639, 258] on div "Incorporation of a user satisfaction survey at project closure" at bounding box center [608, 269] width 583 height 38
click at [317, 245] on input "a. Incorporation of a user satisfaction survey at project closure" at bounding box center [317, 240] width 0 height 12
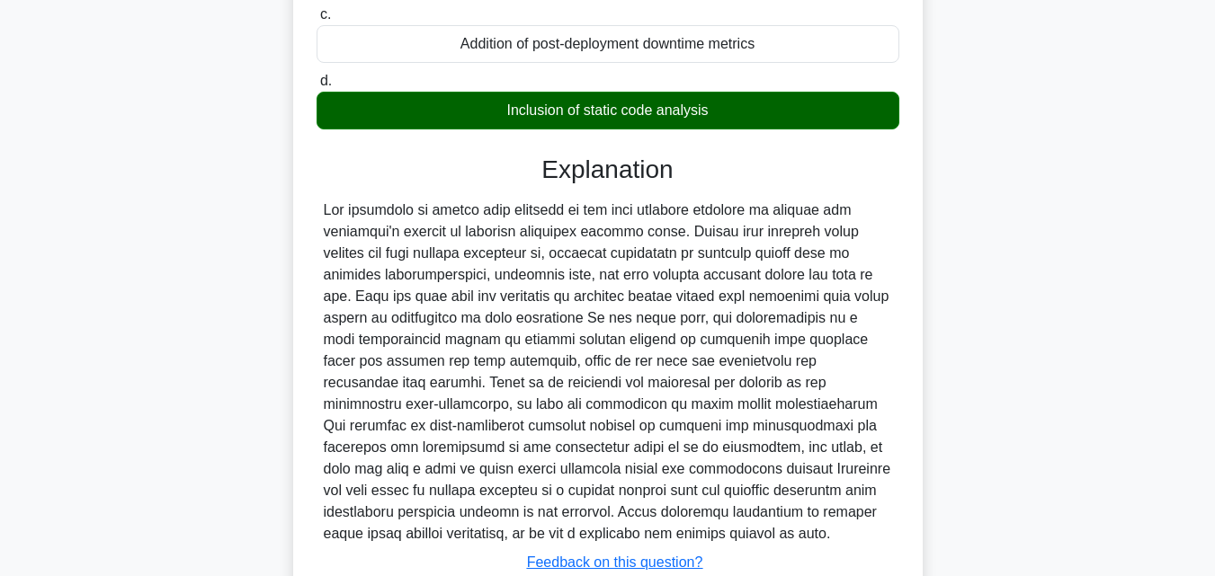
scroll to position [450, 0]
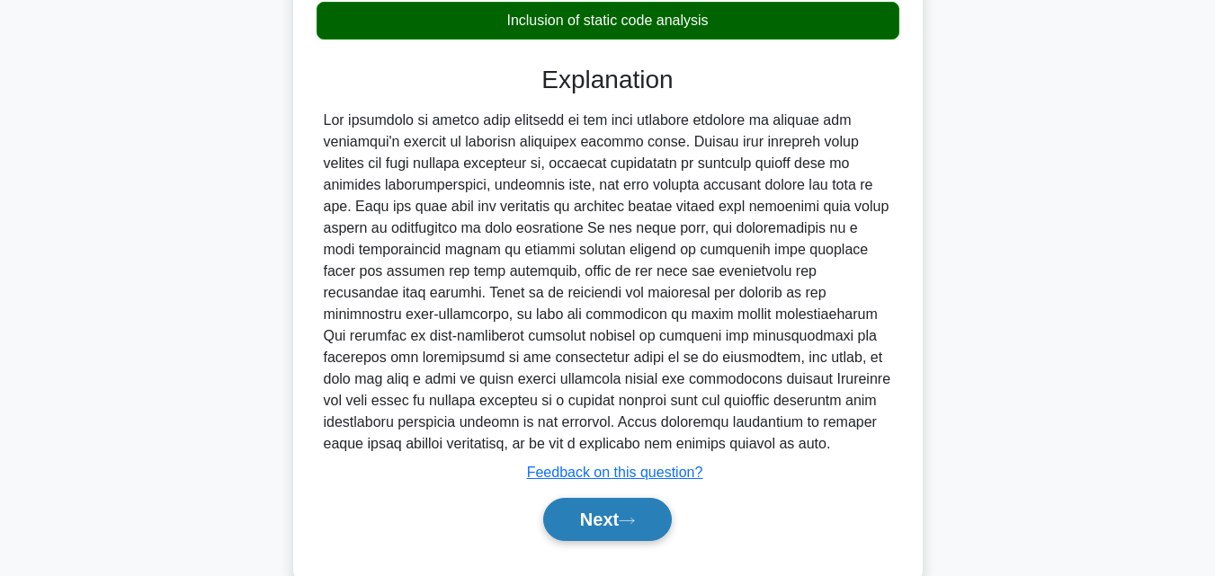
click at [626, 513] on button "Next" at bounding box center [607, 519] width 129 height 43
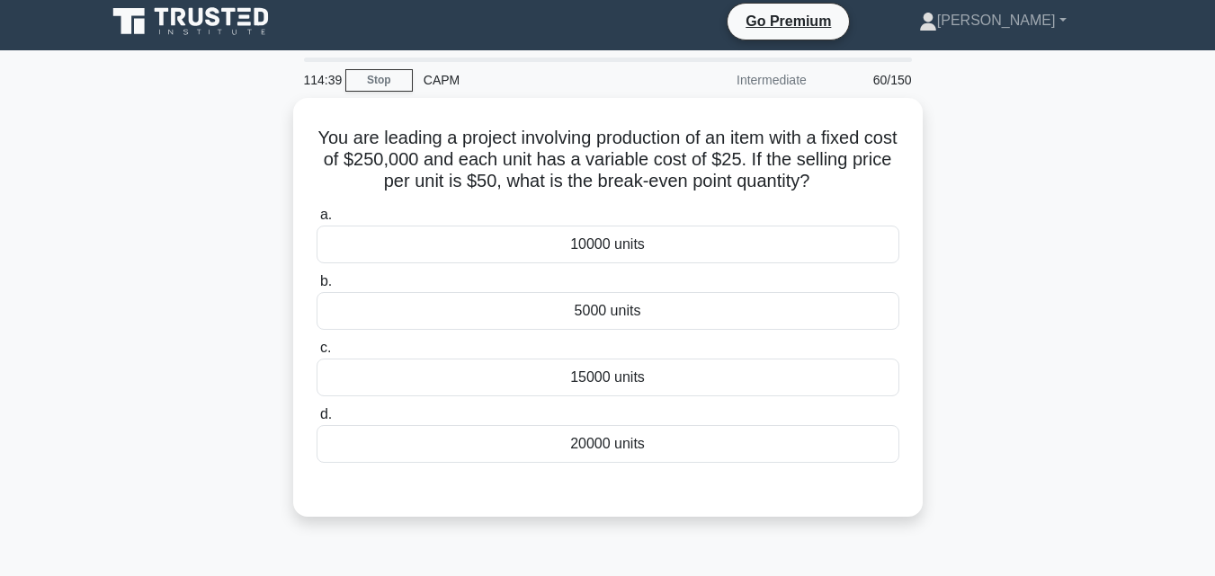
scroll to position [0, 0]
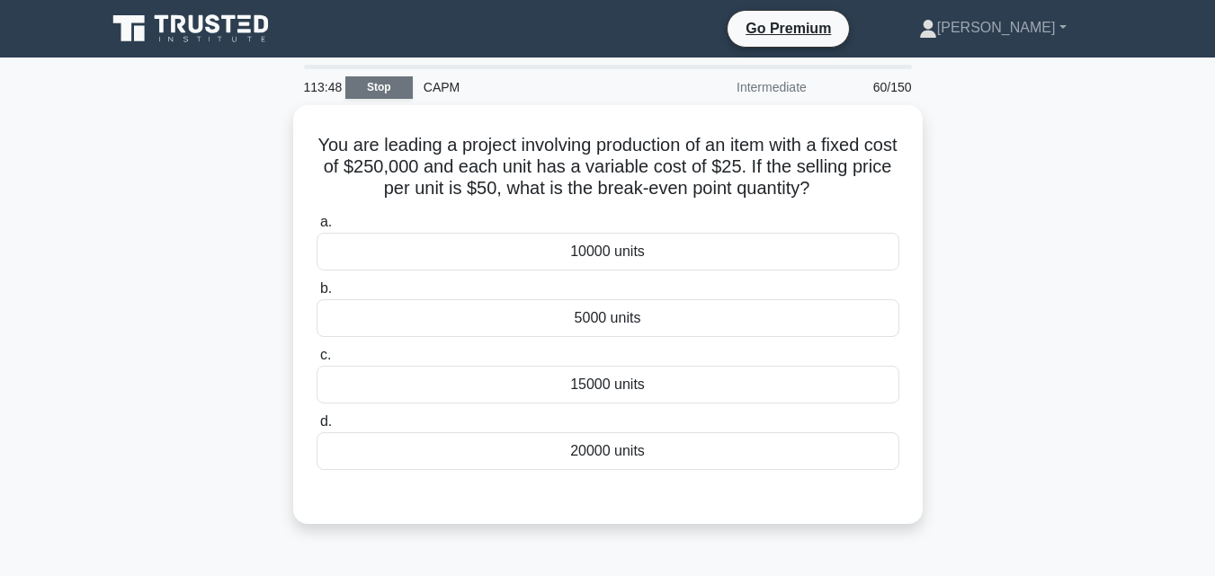
click at [372, 83] on link "Stop" at bounding box center [378, 87] width 67 height 22
